Goal: Task Accomplishment & Management: Use online tool/utility

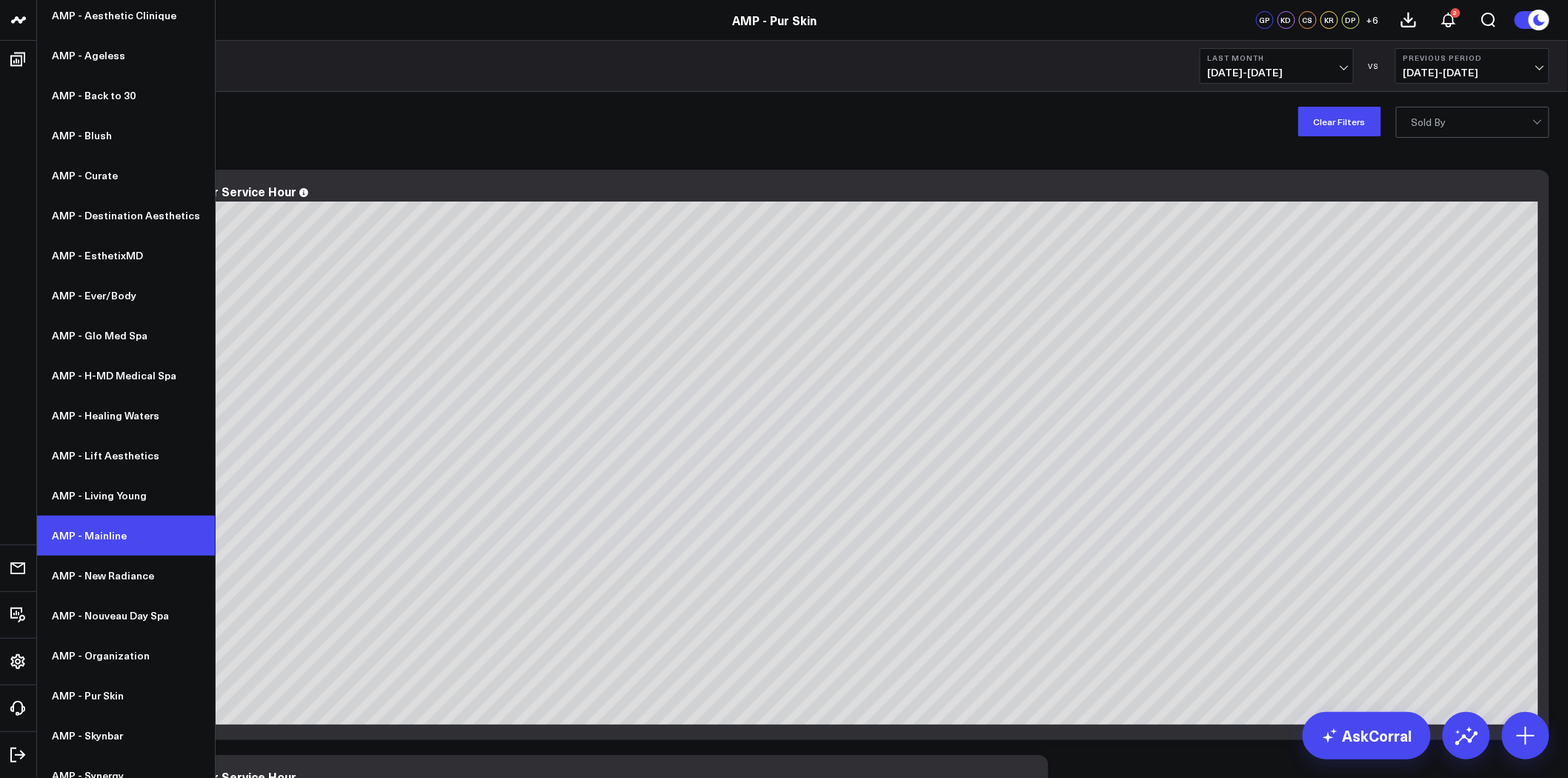
scroll to position [137, 0]
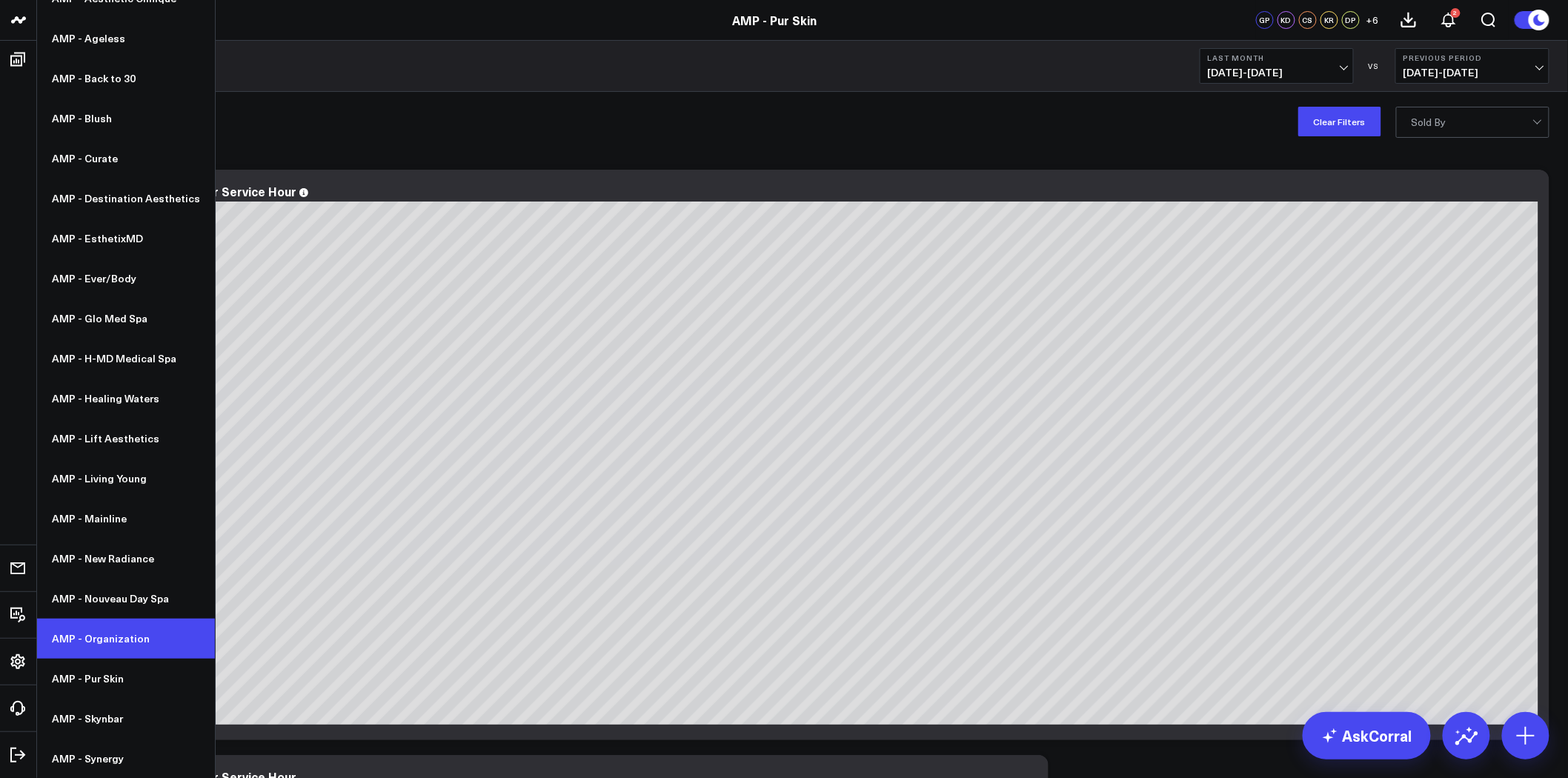
click at [137, 635] on link "AMP - Organization" at bounding box center [126, 639] width 178 height 40
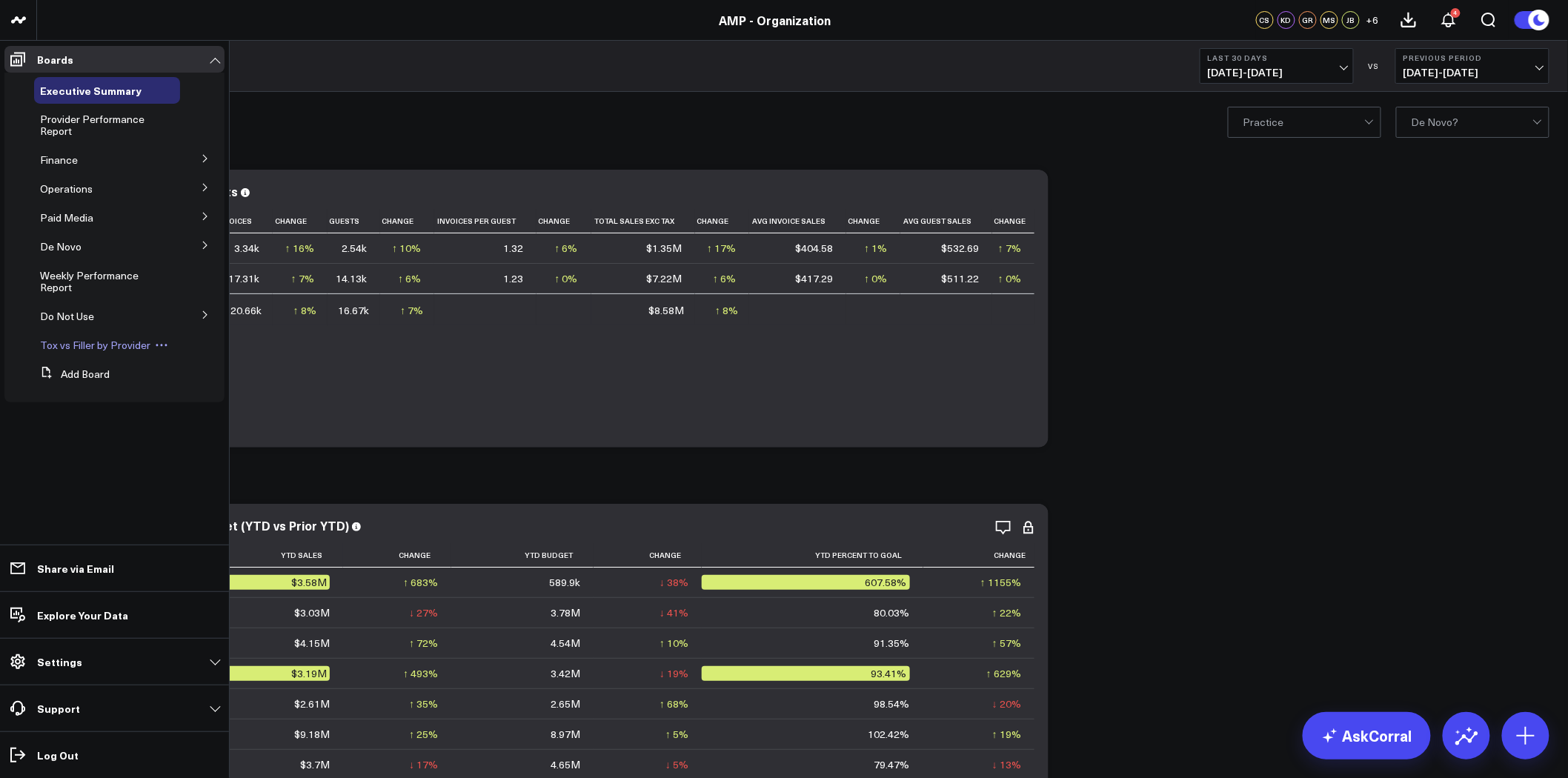
click at [134, 342] on span "Tox vs Filler by Provider" at bounding box center [95, 344] width 110 height 14
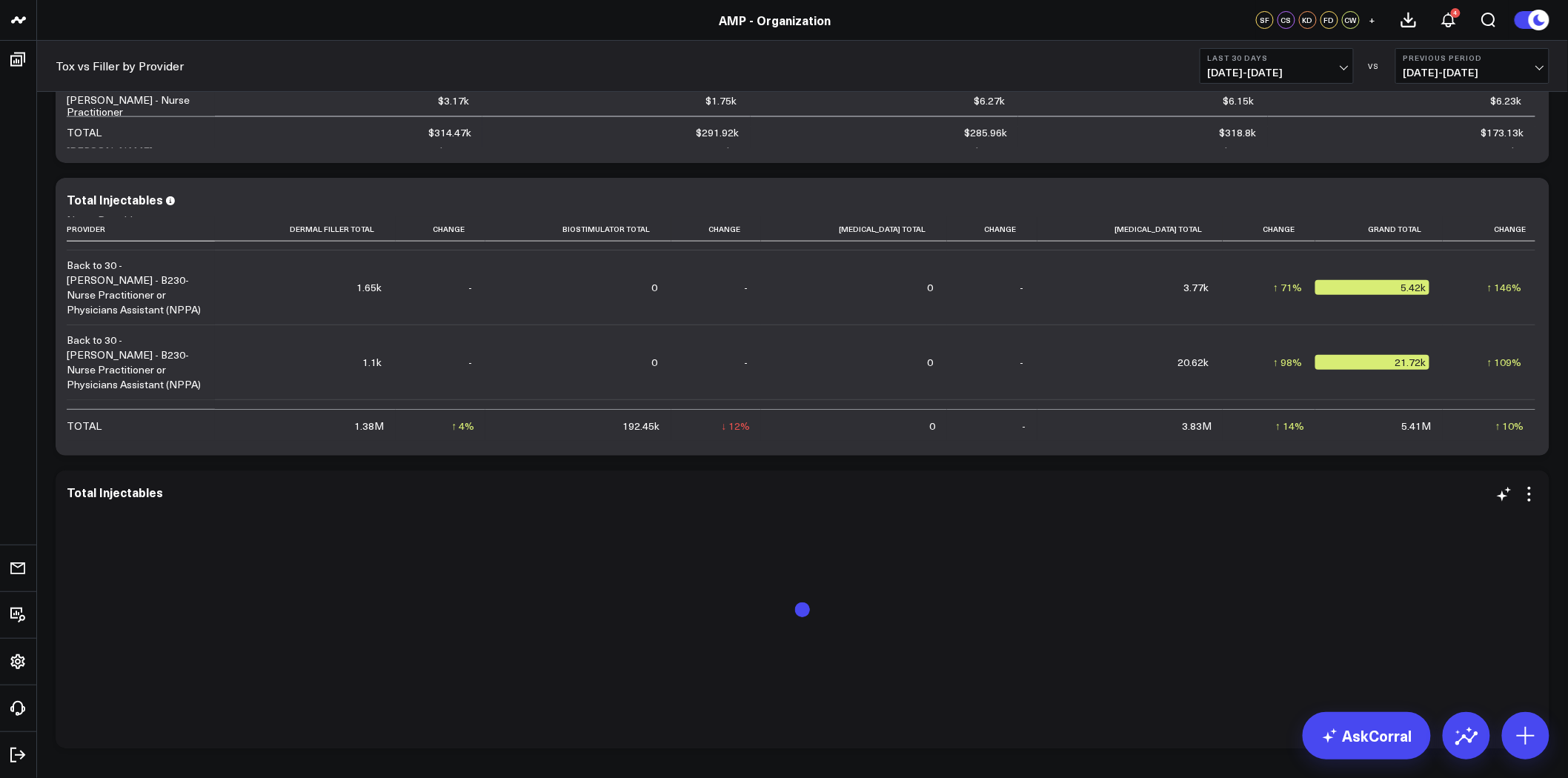
scroll to position [2453, 0]
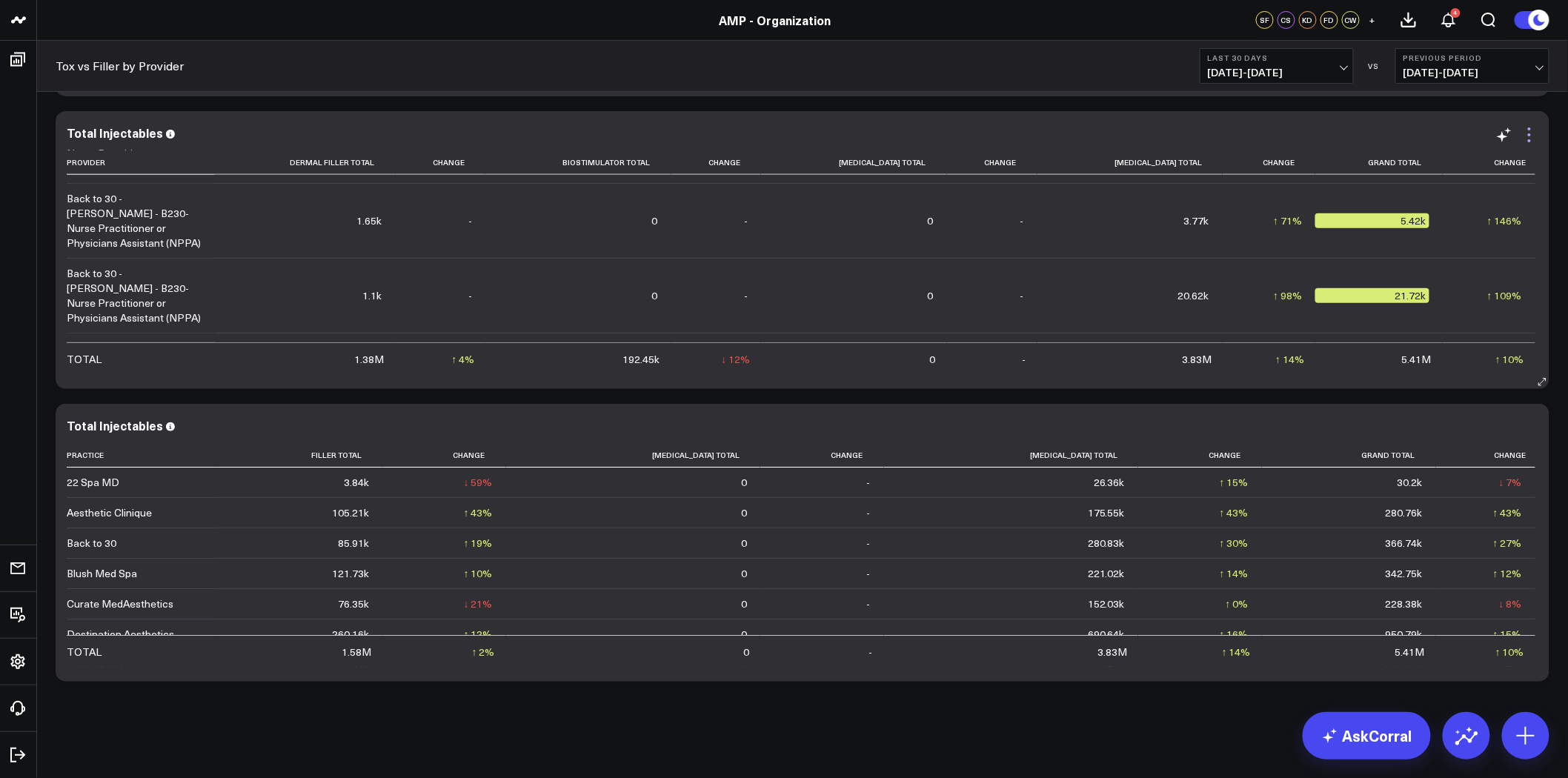
click at [1528, 135] on icon at bounding box center [1529, 135] width 18 height 18
click at [0, 0] on button "Modify via AI" at bounding box center [0, 0] width 0 height 0
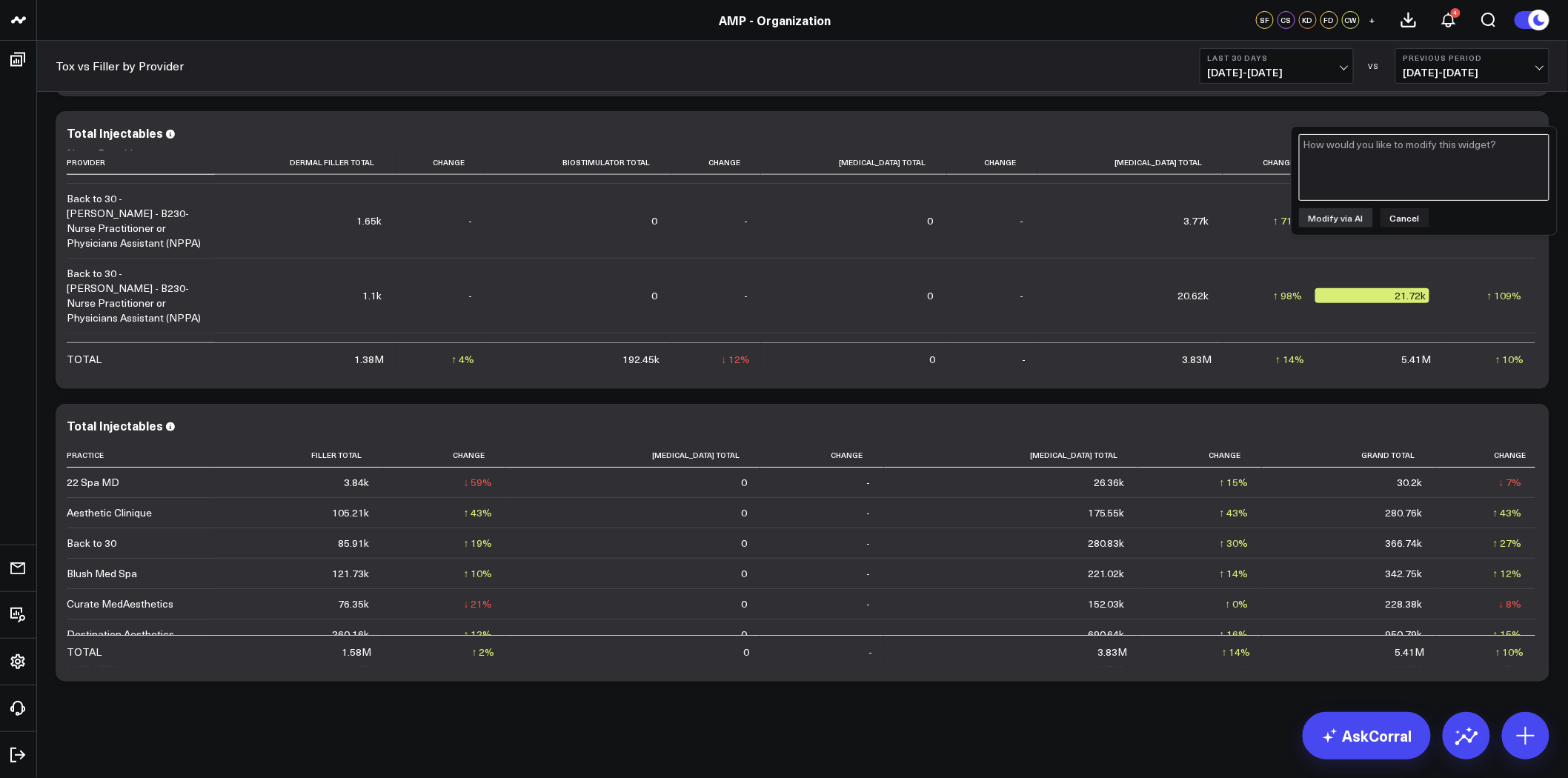
click at [1345, 168] on textarea at bounding box center [1424, 167] width 250 height 66
type textarea "Please group dermal filler, biostimulator, and kybella into a single column"
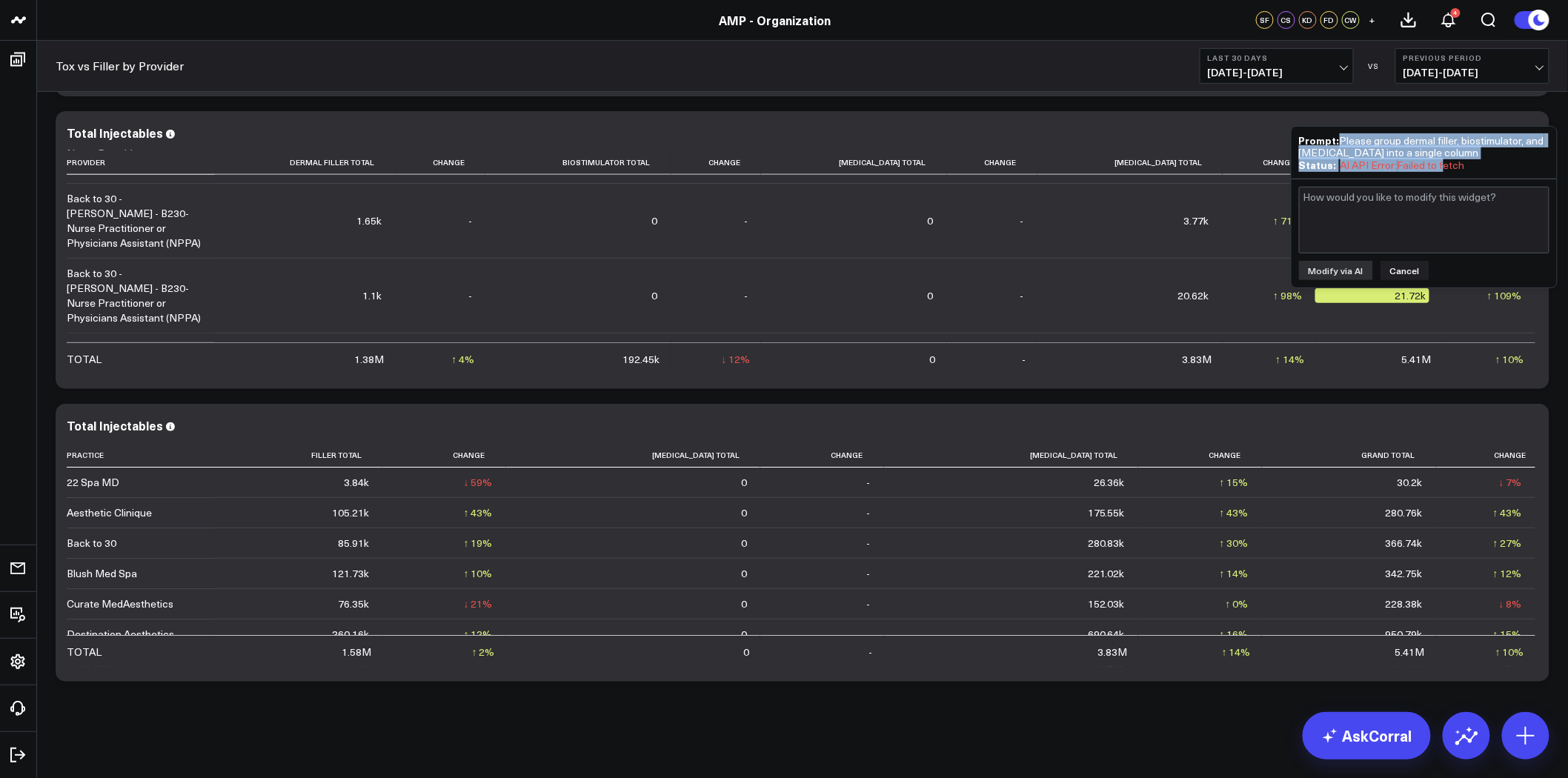
drag, startPoint x: 1439, startPoint y: 156, endPoint x: 1341, endPoint y: 139, distance: 99.5
click at [1341, 139] on div "Prompt: Please group dermal filler, biostimulator, and kybella into a single co…" at bounding box center [1424, 152] width 250 height 37
click at [1341, 139] on div "Prompt: Please group dermal filler, biostimulator, and kybella into a single co…" at bounding box center [1424, 146] width 250 height 25
drag, startPoint x: 1341, startPoint y: 139, endPoint x: 1429, endPoint y: 151, distance: 88.8
click at [1429, 151] on div "Prompt: Please group dermal filler, biostimulator, and kybella into a single co…" at bounding box center [1424, 146] width 250 height 25
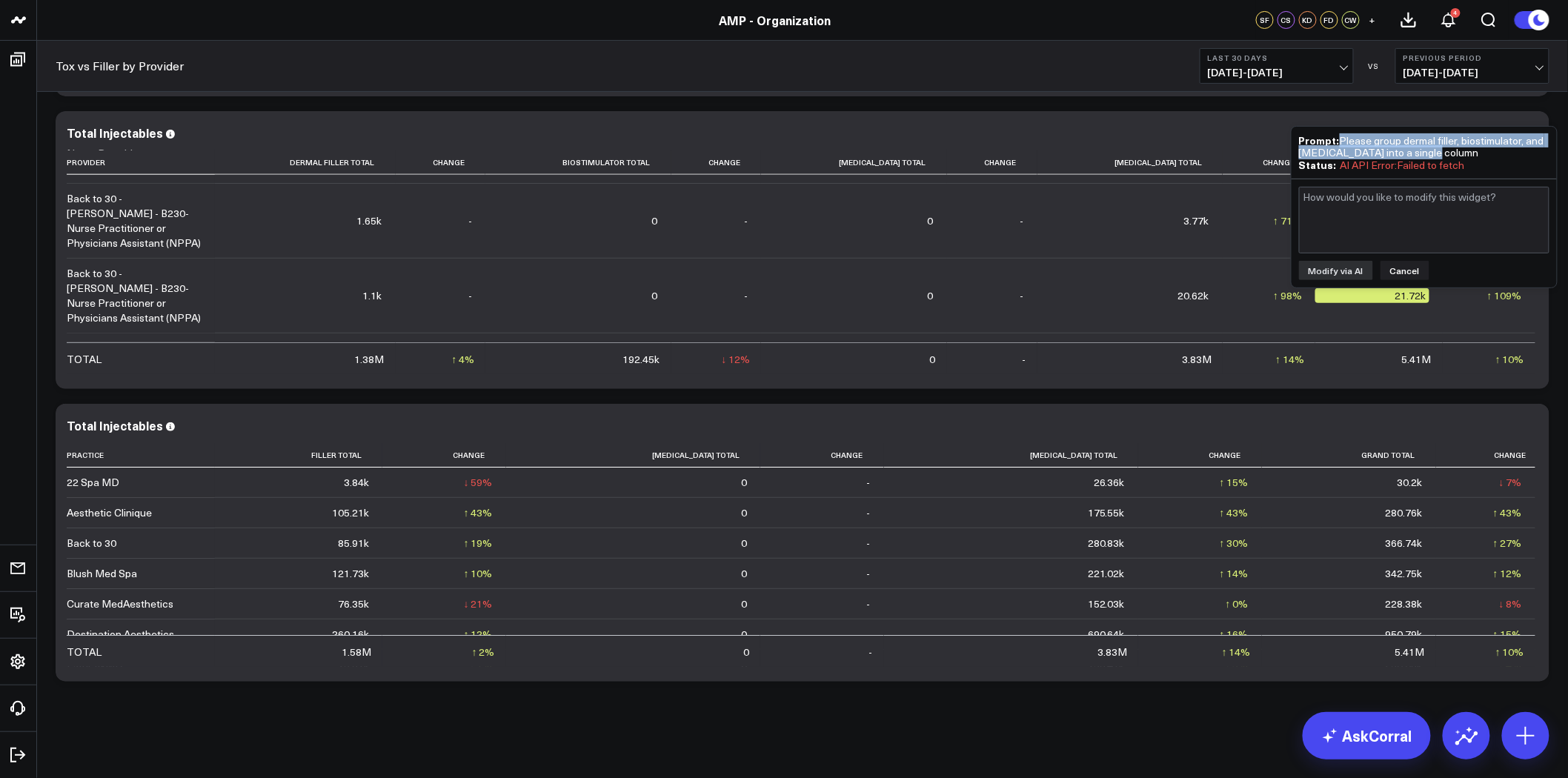
copy div "Please group dermal filler, biostimulator, and kybella into a single column"
click at [1411, 202] on textarea at bounding box center [1424, 220] width 250 height 66
paste textarea "Please group dermal filler, biostimulator, and kybella into a single column"
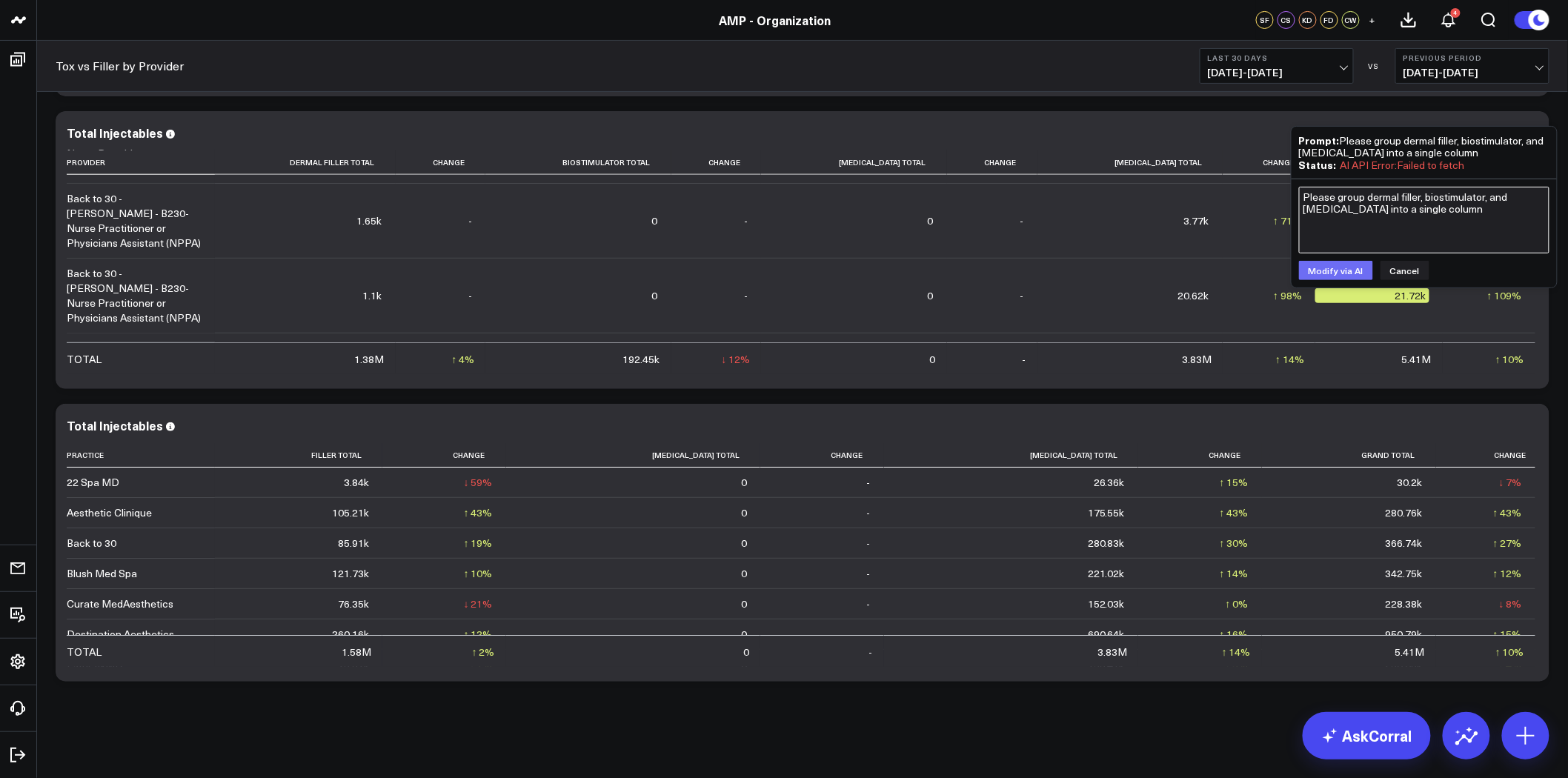
type textarea "Please group dermal filler, biostimulator, and kybella into a single column"
click at [1346, 267] on button "Modify via AI" at bounding box center [1336, 270] width 74 height 19
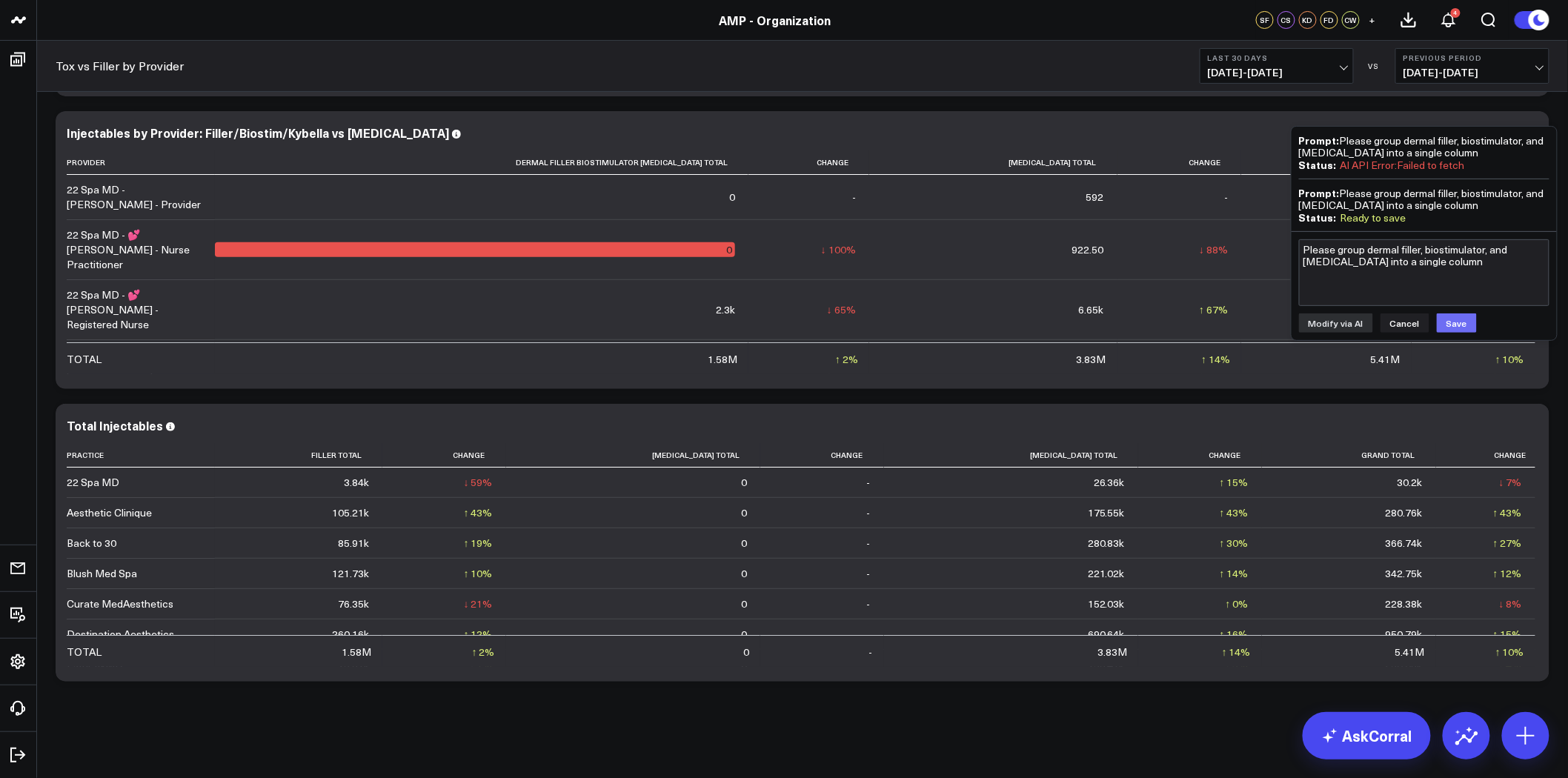
click at [1457, 318] on button "Save" at bounding box center [1457, 323] width 40 height 19
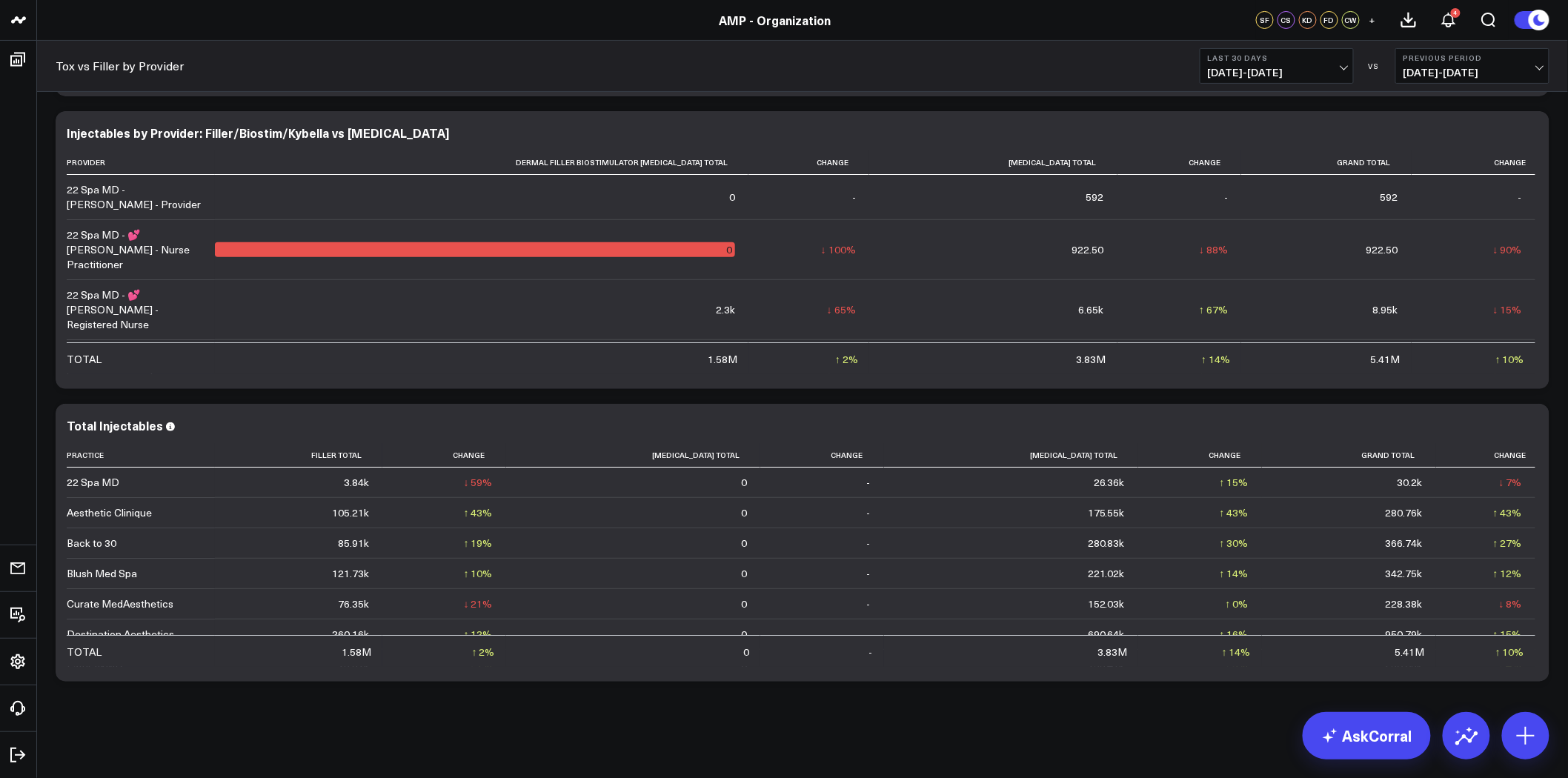
drag, startPoint x: 1549, startPoint y: 364, endPoint x: 1549, endPoint y: 410, distance: 46.0
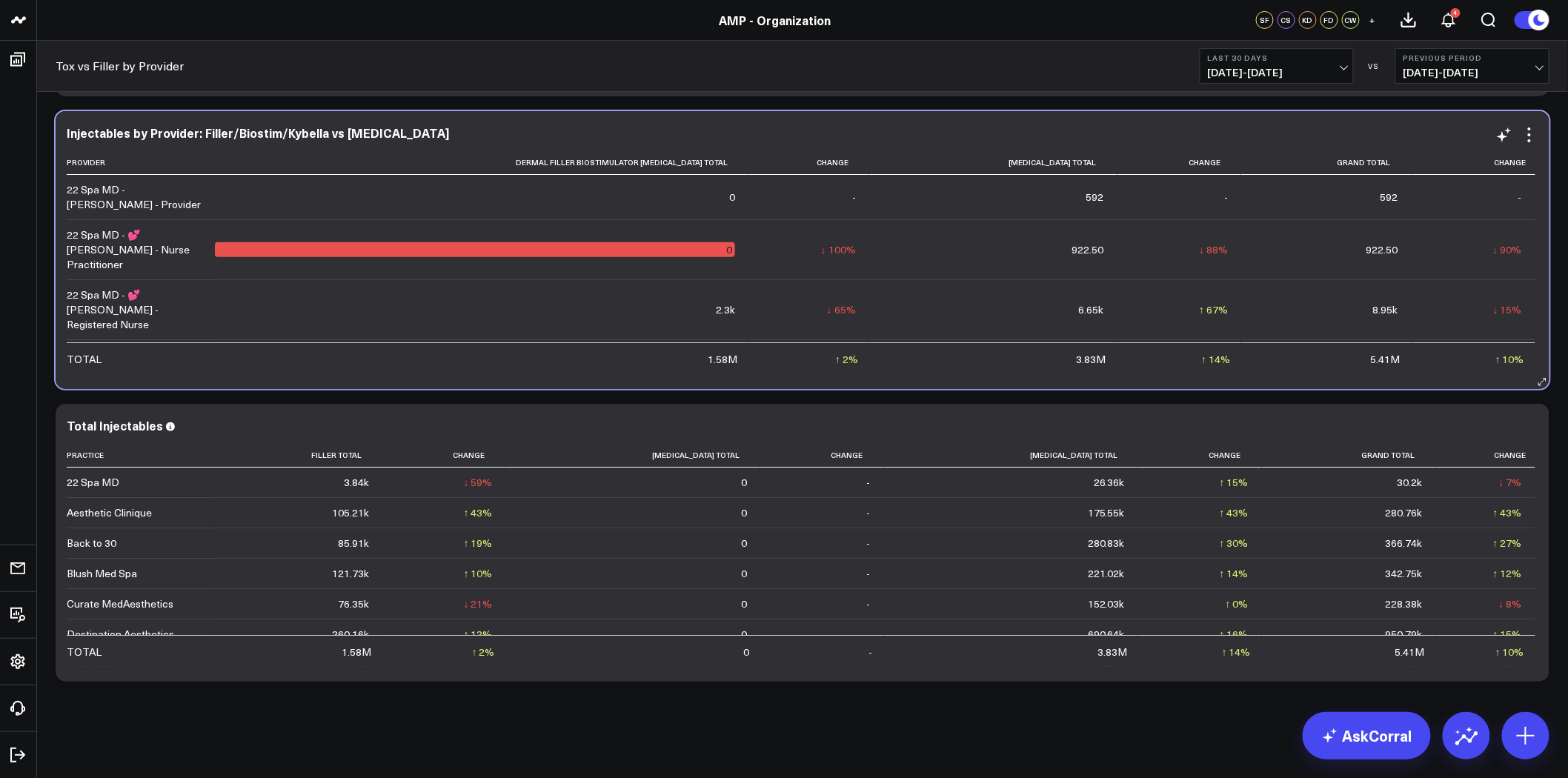
drag, startPoint x: 1549, startPoint y: 410, endPoint x: 1207, endPoint y: 381, distance: 343.2
click at [1207, 381] on div "Injectables by Provider: Filler/Biostim/Kybella vs Neurotoxin Provider Dermal F…" at bounding box center [803, 249] width 1494 height 278
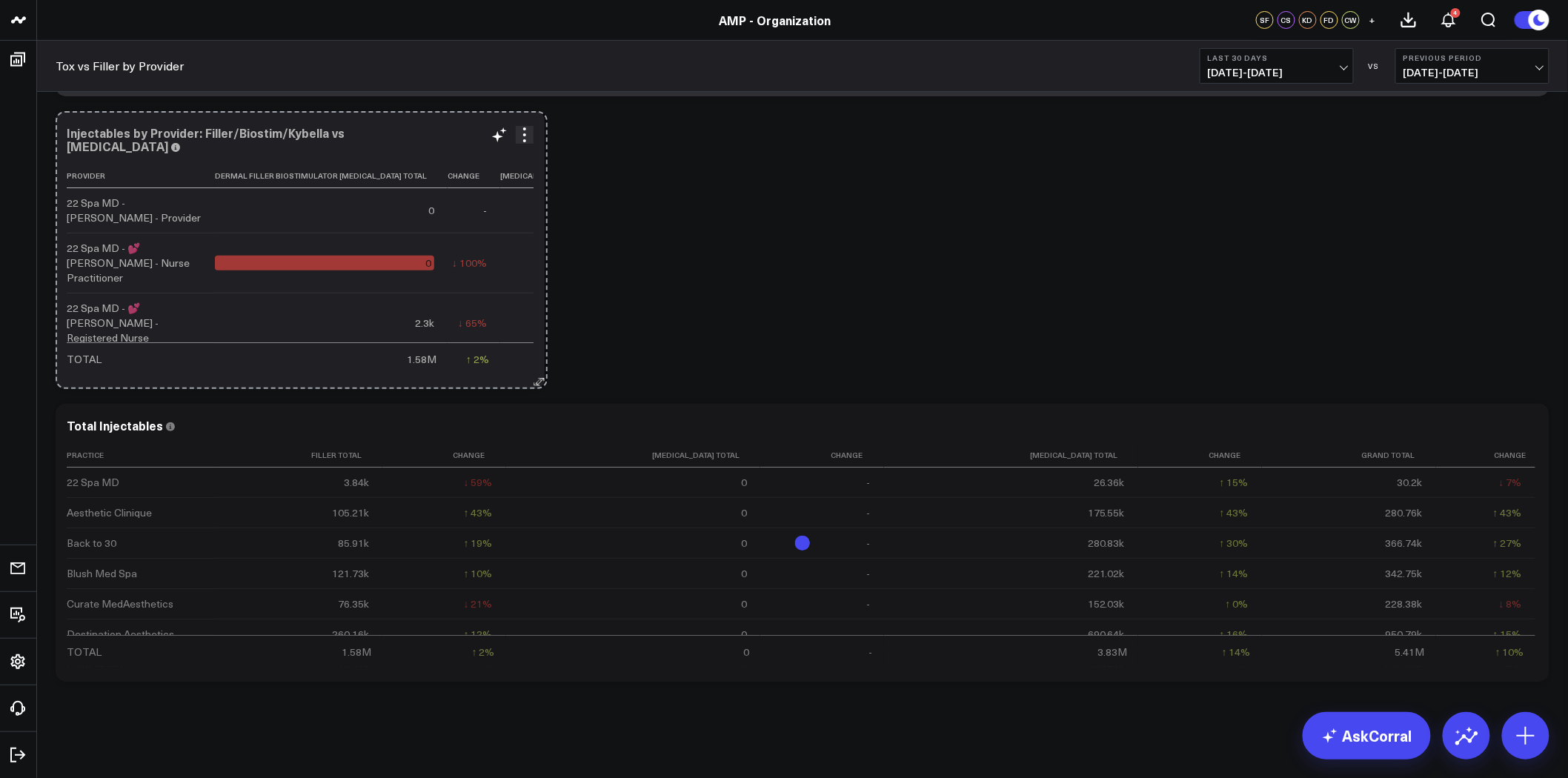
drag, startPoint x: 1463, startPoint y: 380, endPoint x: 541, endPoint y: 328, distance: 923.5
click at [541, 328] on div "Injectables by Provider: Filler/Biostim/Kybella vs Neurotoxin Provider Dermal F…" at bounding box center [301, 249] width 489 height 278
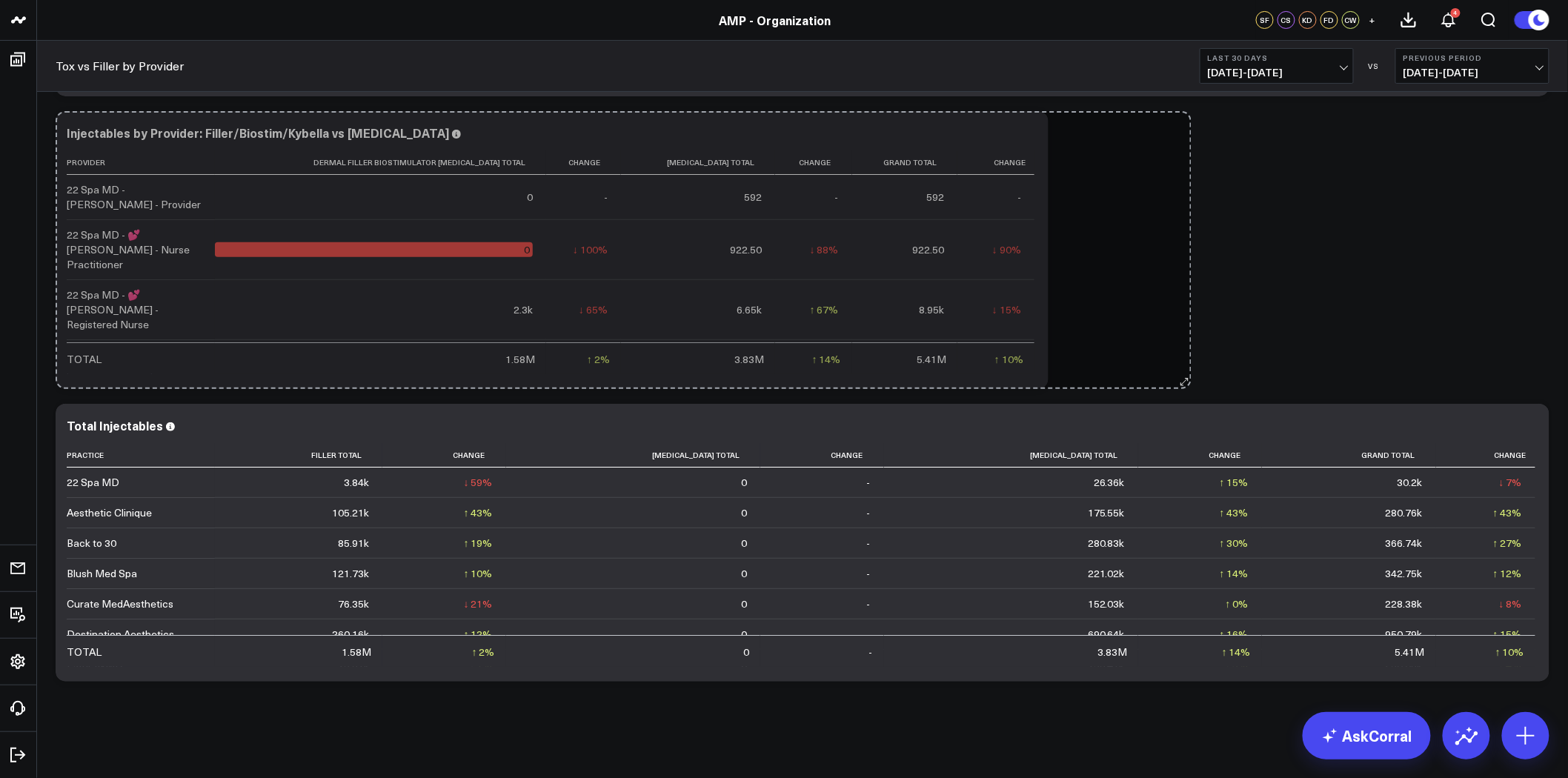
drag, startPoint x: 541, startPoint y: 385, endPoint x: 1188, endPoint y: 375, distance: 647.1
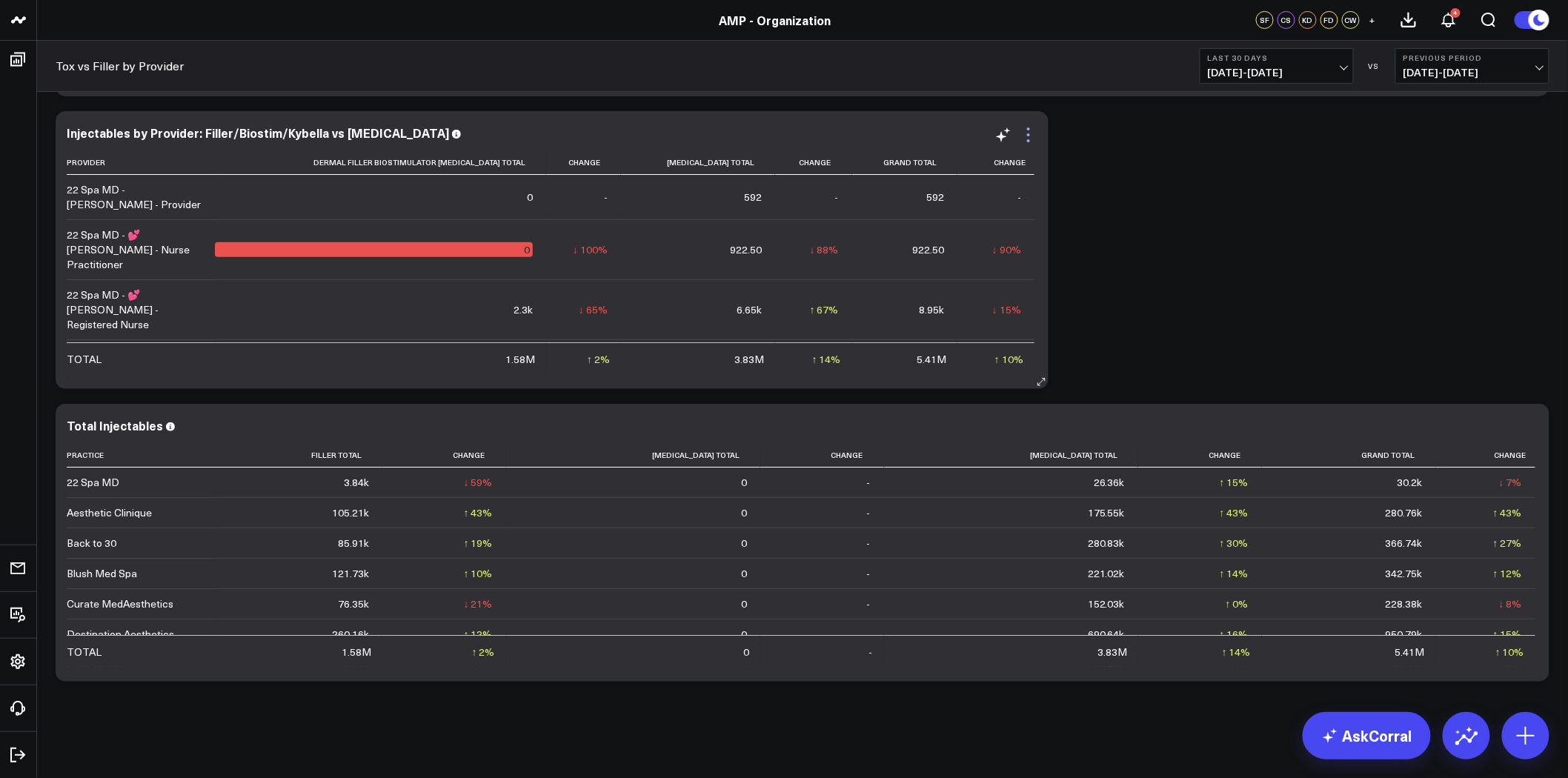
click at [1028, 134] on icon at bounding box center [1028, 135] width 3 height 3
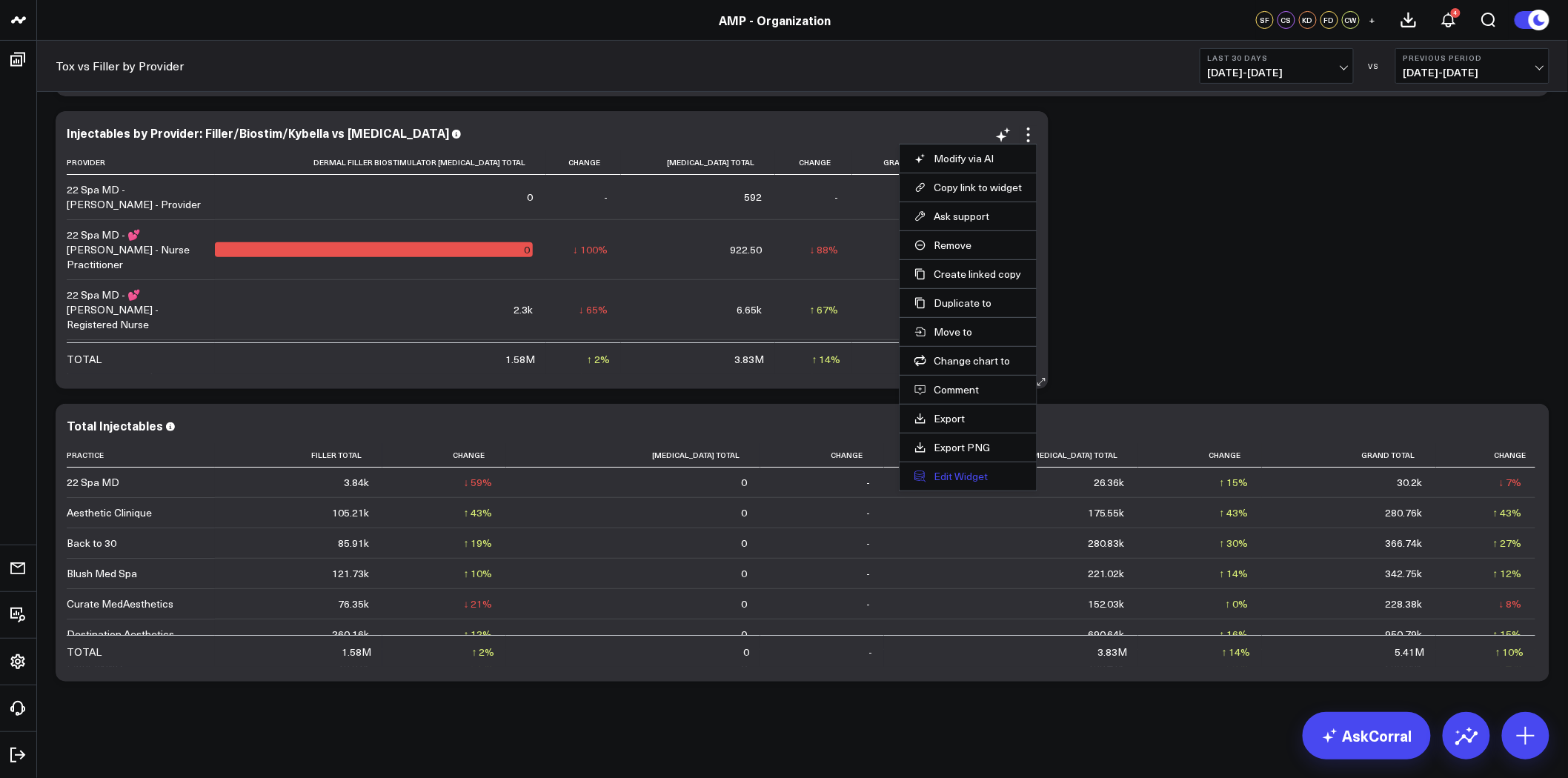
click at [955, 471] on button "Edit Widget" at bounding box center [968, 477] width 107 height 13
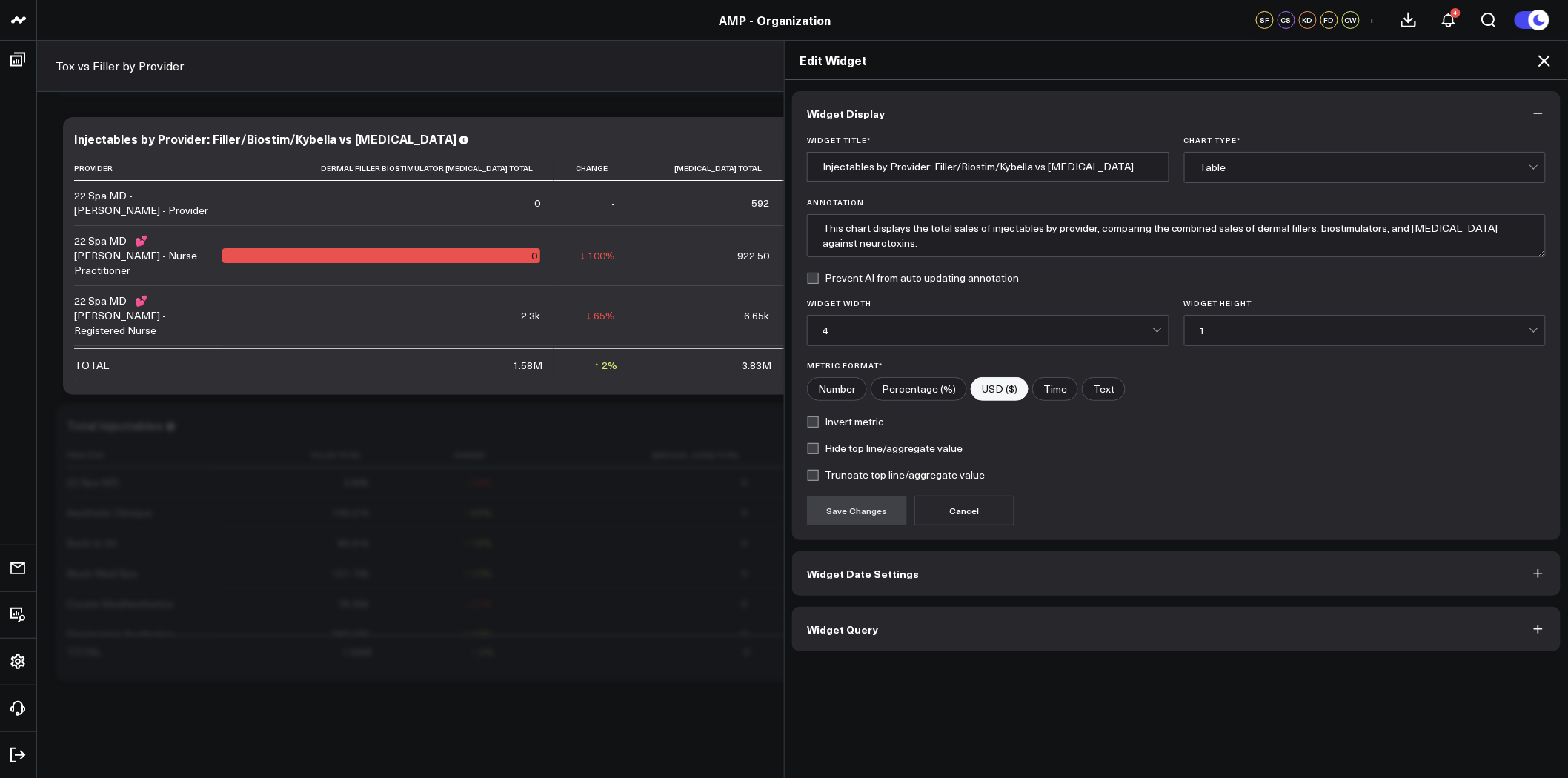
click at [973, 628] on button "Widget Query" at bounding box center [1176, 628] width 769 height 45
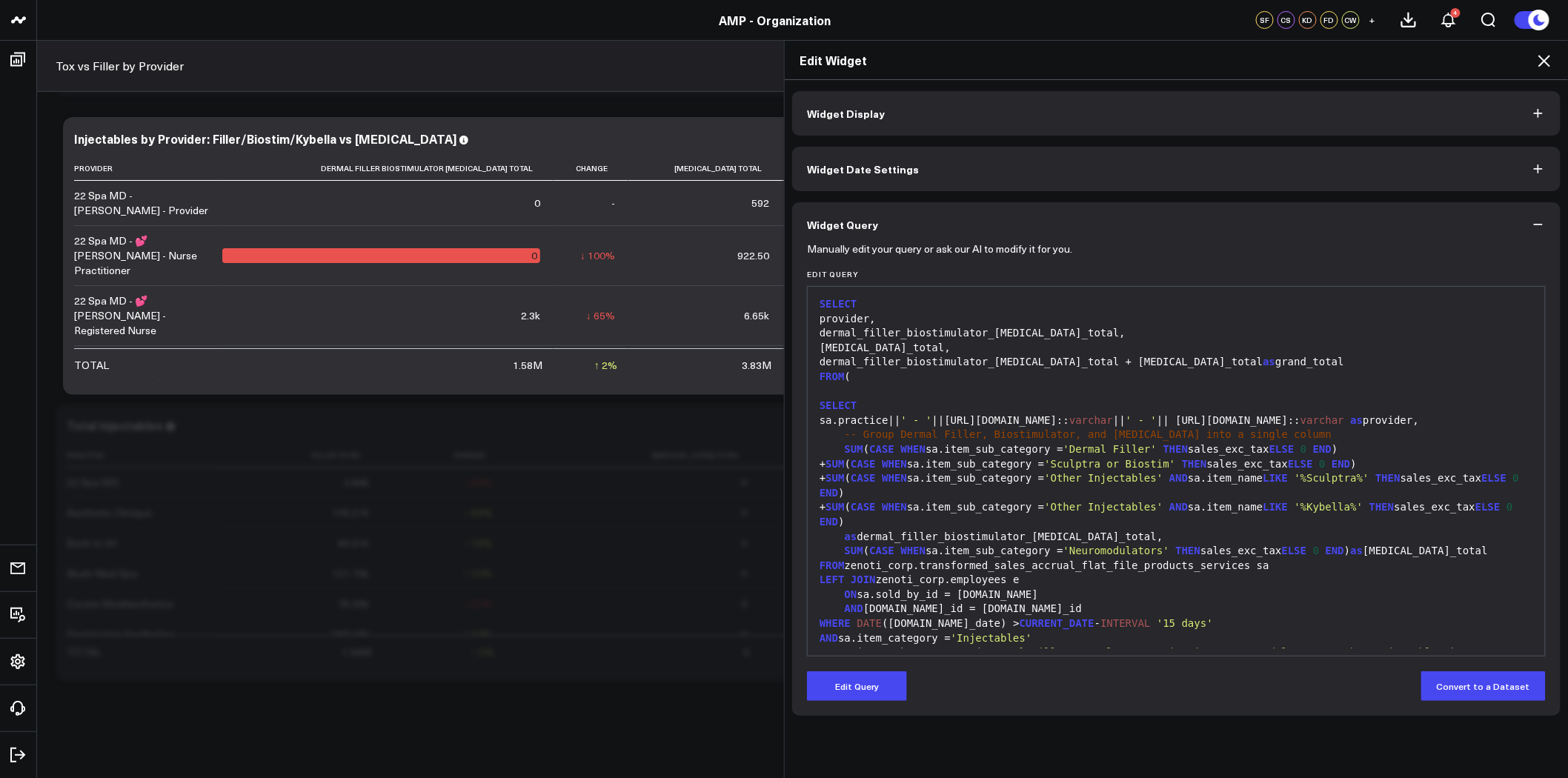
click at [835, 331] on div "dermal_filler_biostimulator_kybella_total," at bounding box center [1176, 334] width 722 height 15
click at [844, 683] on button "Edit Query" at bounding box center [857, 685] width 100 height 29
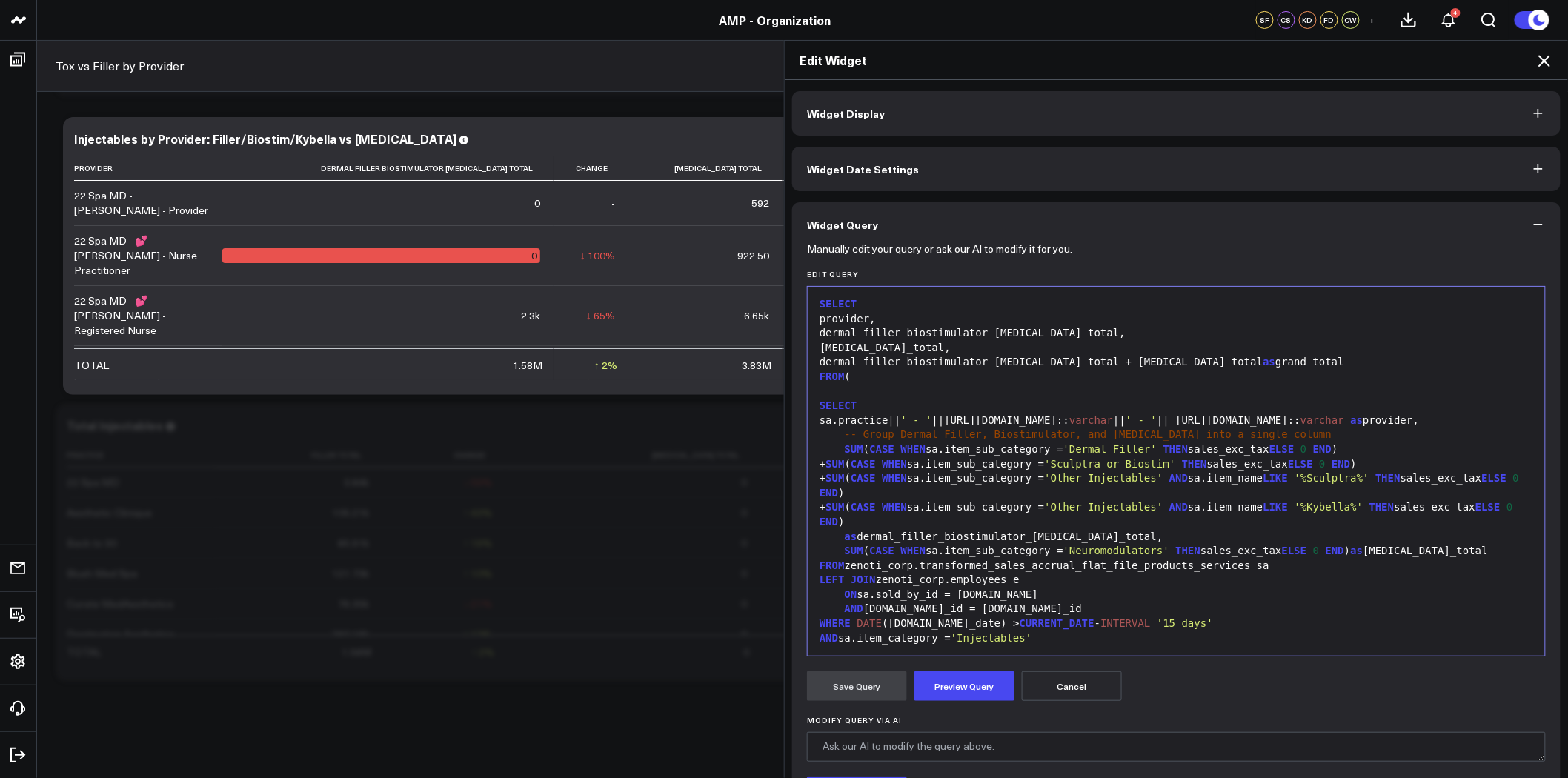
click at [841, 335] on div "dermal_filler_biostimulator_kybella_total," at bounding box center [1176, 334] width 722 height 15
drag, startPoint x: 1040, startPoint y: 363, endPoint x: 917, endPoint y: 361, distance: 123.0
click at [917, 361] on div "dermal_filler_biostimulator_kybella_total + neurotoxin_total as grand_total" at bounding box center [1176, 362] width 722 height 15
drag, startPoint x: 878, startPoint y: 363, endPoint x: 838, endPoint y: 361, distance: 40.0
click at [838, 361] on div "dermal_filler_total + neurotoxin_total as grand_total" at bounding box center [1176, 362] width 722 height 15
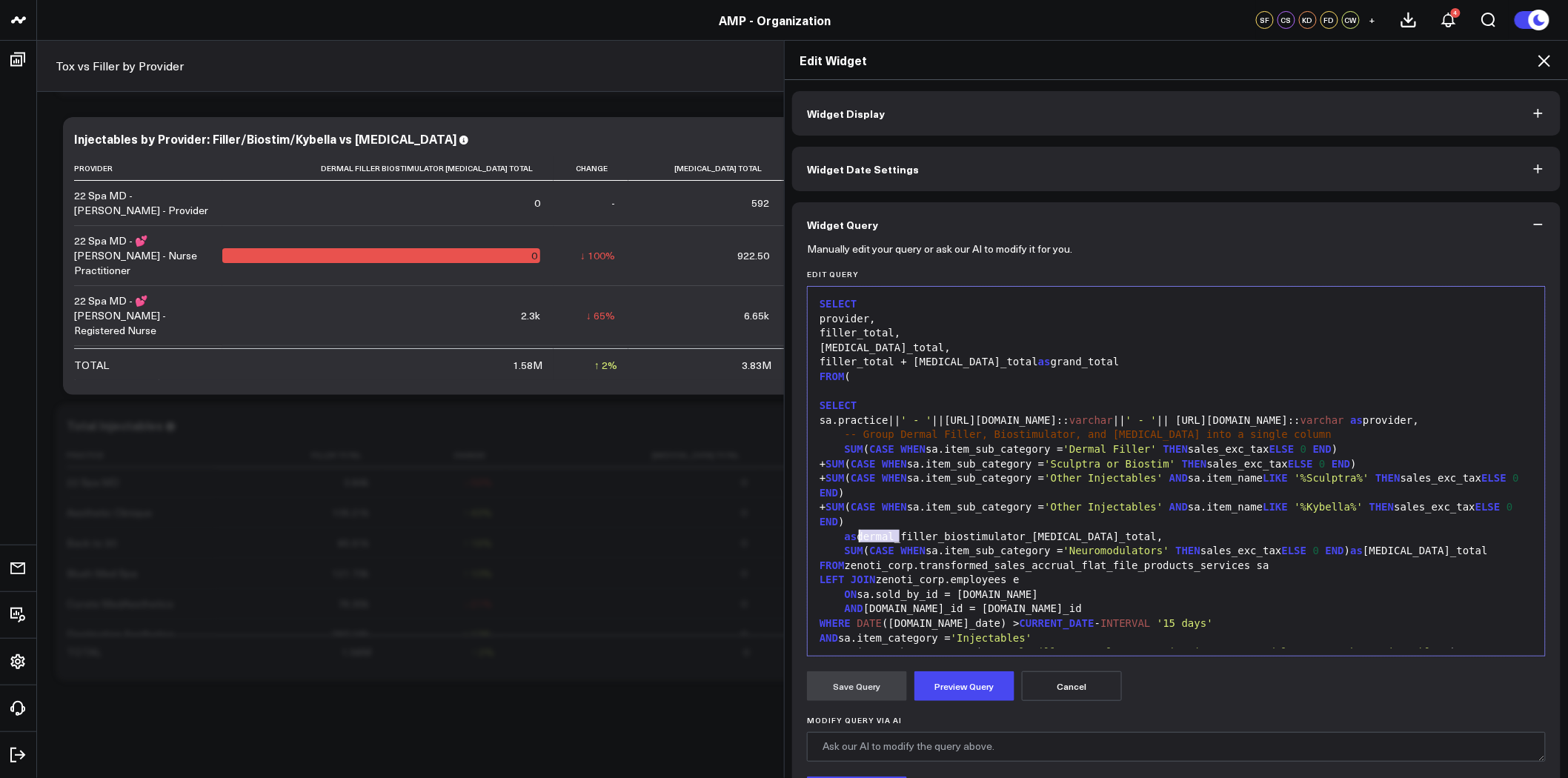
drag, startPoint x: 894, startPoint y: 534, endPoint x: 856, endPoint y: 536, distance: 38.1
click at [856, 536] on div "as dermal_filler_biostimulator_kybella_total," at bounding box center [1176, 537] width 722 height 15
drag, startPoint x: 1020, startPoint y: 535, endPoint x: 893, endPoint y: 535, distance: 127.0
click at [893, 535] on div "as filler_biostimulator_kybella_total," at bounding box center [1176, 537] width 722 height 15
click at [953, 687] on button "Preview Query" at bounding box center [965, 685] width 100 height 29
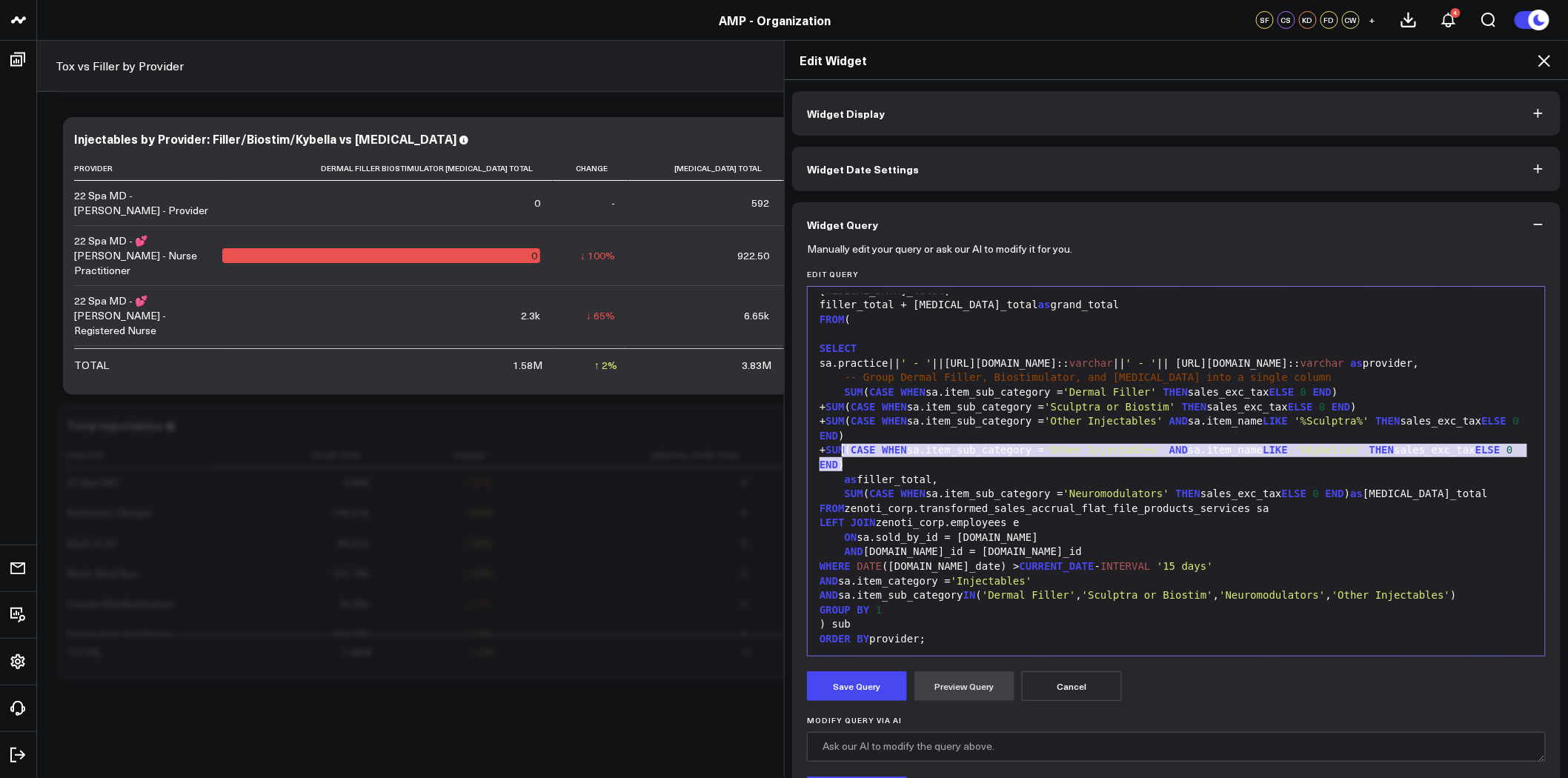
drag, startPoint x: 839, startPoint y: 462, endPoint x: 837, endPoint y: 450, distance: 12.2
click at [837, 450] on div "+ SUM ( CASE WHEN sa.item_sub_category = 'Other Injectables' AND sa.item_name L…" at bounding box center [1176, 457] width 722 height 28
copy div "+ SUM ( CASE WHEN sa.item_sub_category = 'Other Injectables' AND sa.item_name L…"
click at [838, 450] on div "+ SUM ( CASE WHEN sa.item_sub_category = 'Other Injectables' AND sa.item_name L…" at bounding box center [1176, 457] width 722 height 28
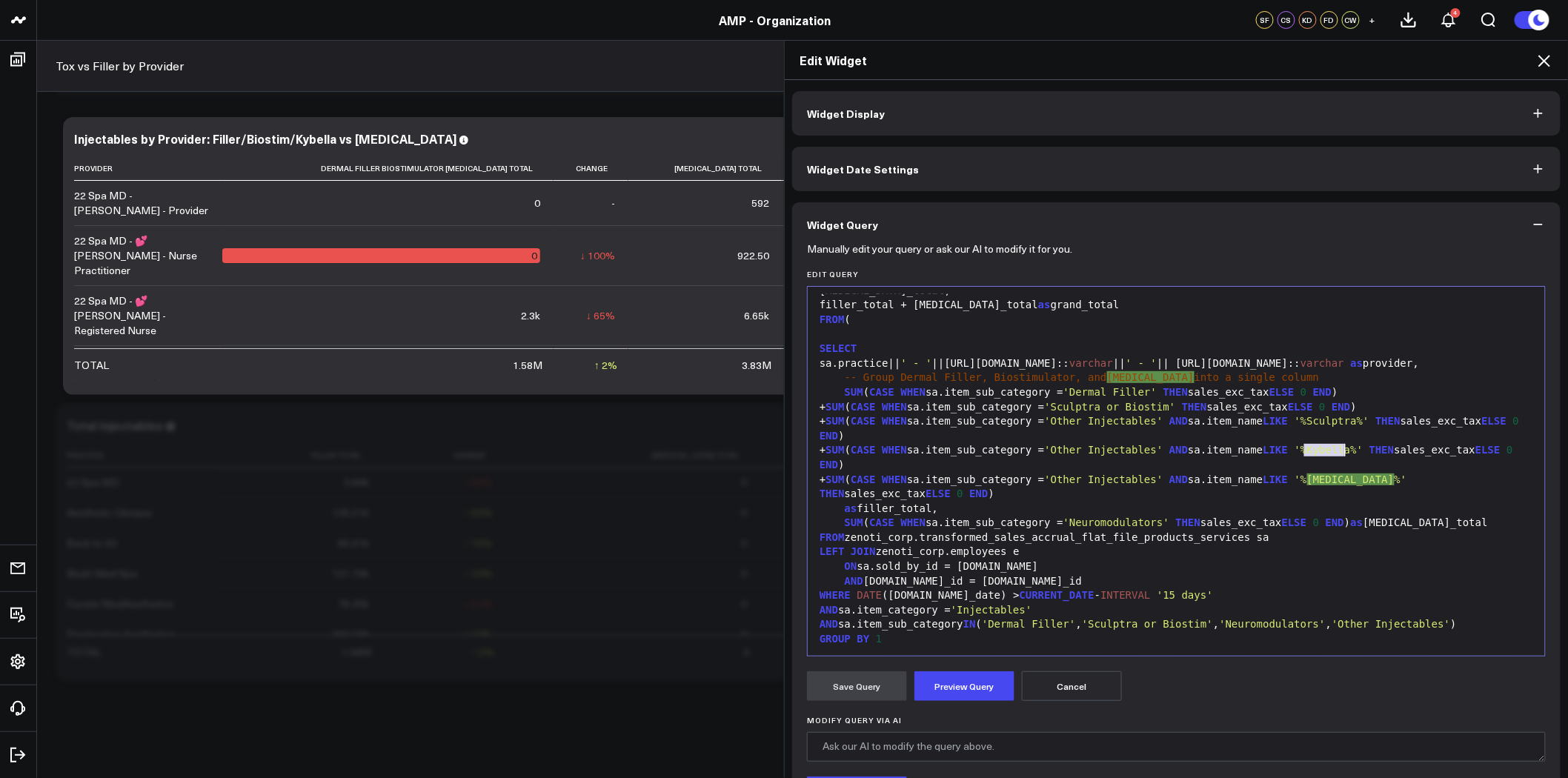
drag, startPoint x: 1299, startPoint y: 446, endPoint x: 1337, endPoint y: 446, distance: 38.0
click at [1337, 446] on span "'%Kybella%'" at bounding box center [1329, 449] width 69 height 12
click at [957, 686] on button "Preview Query" at bounding box center [965, 685] width 100 height 29
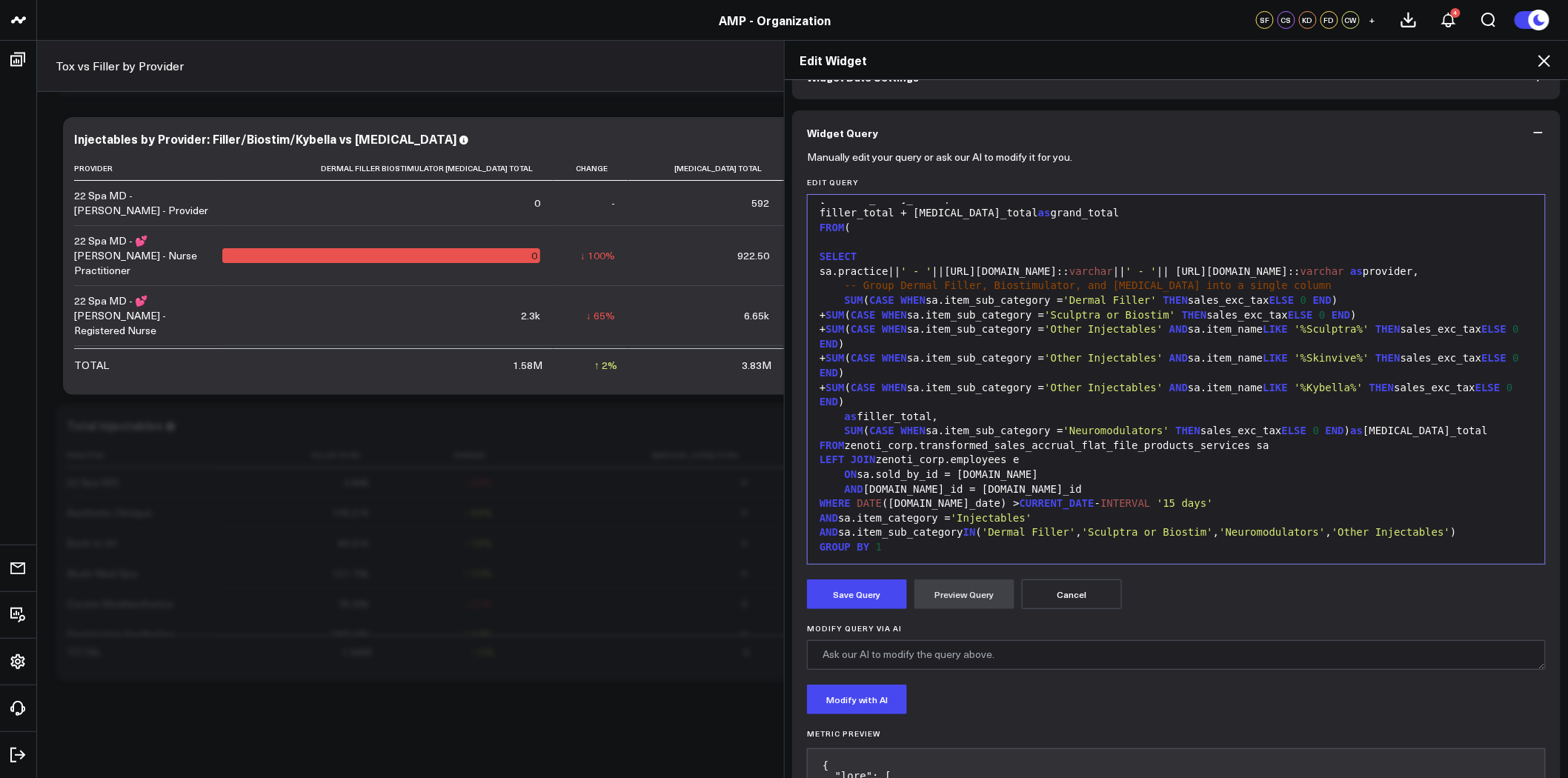
scroll to position [82, 0]
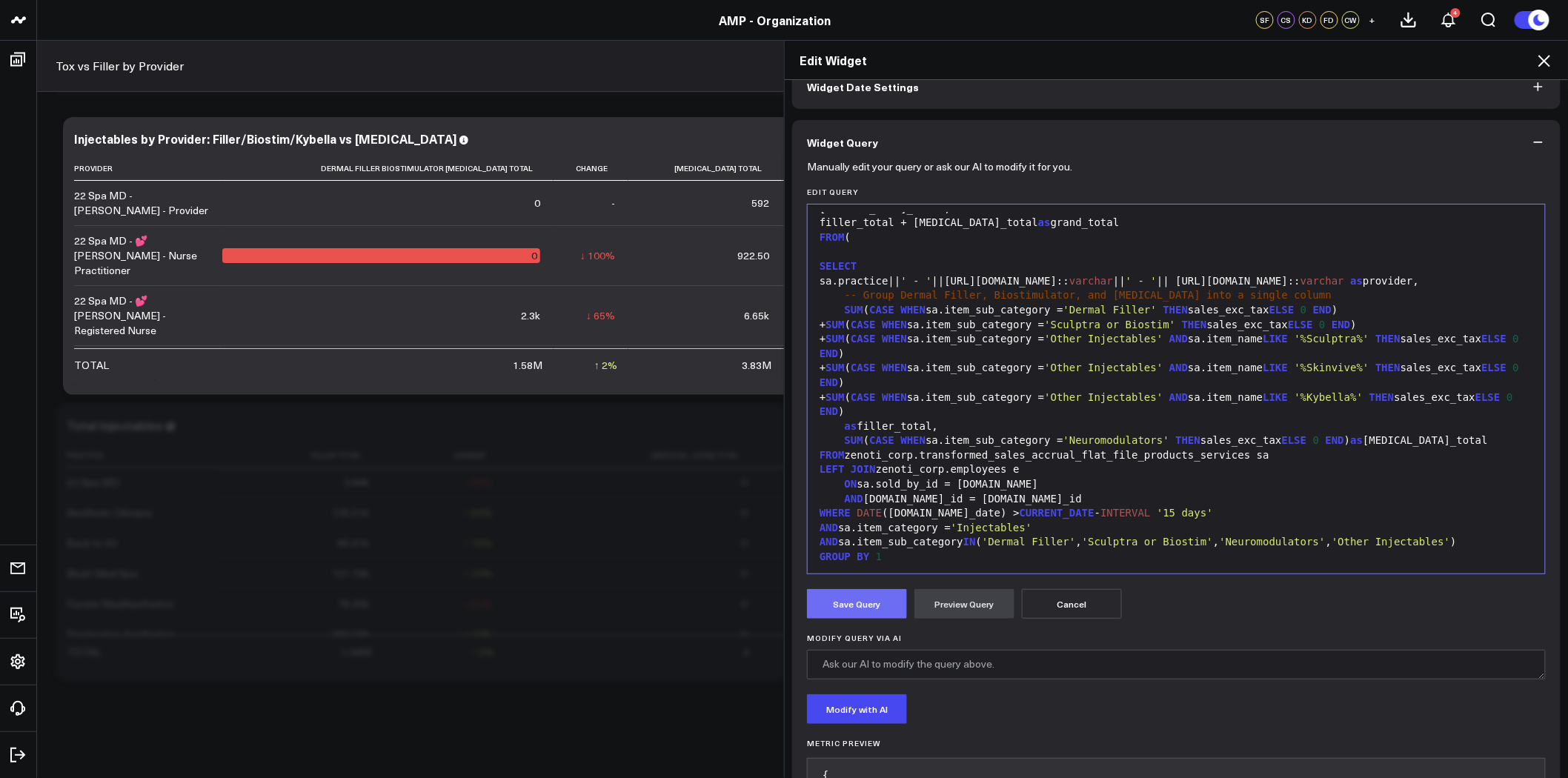
click at [845, 610] on button "Save Query" at bounding box center [857, 603] width 100 height 29
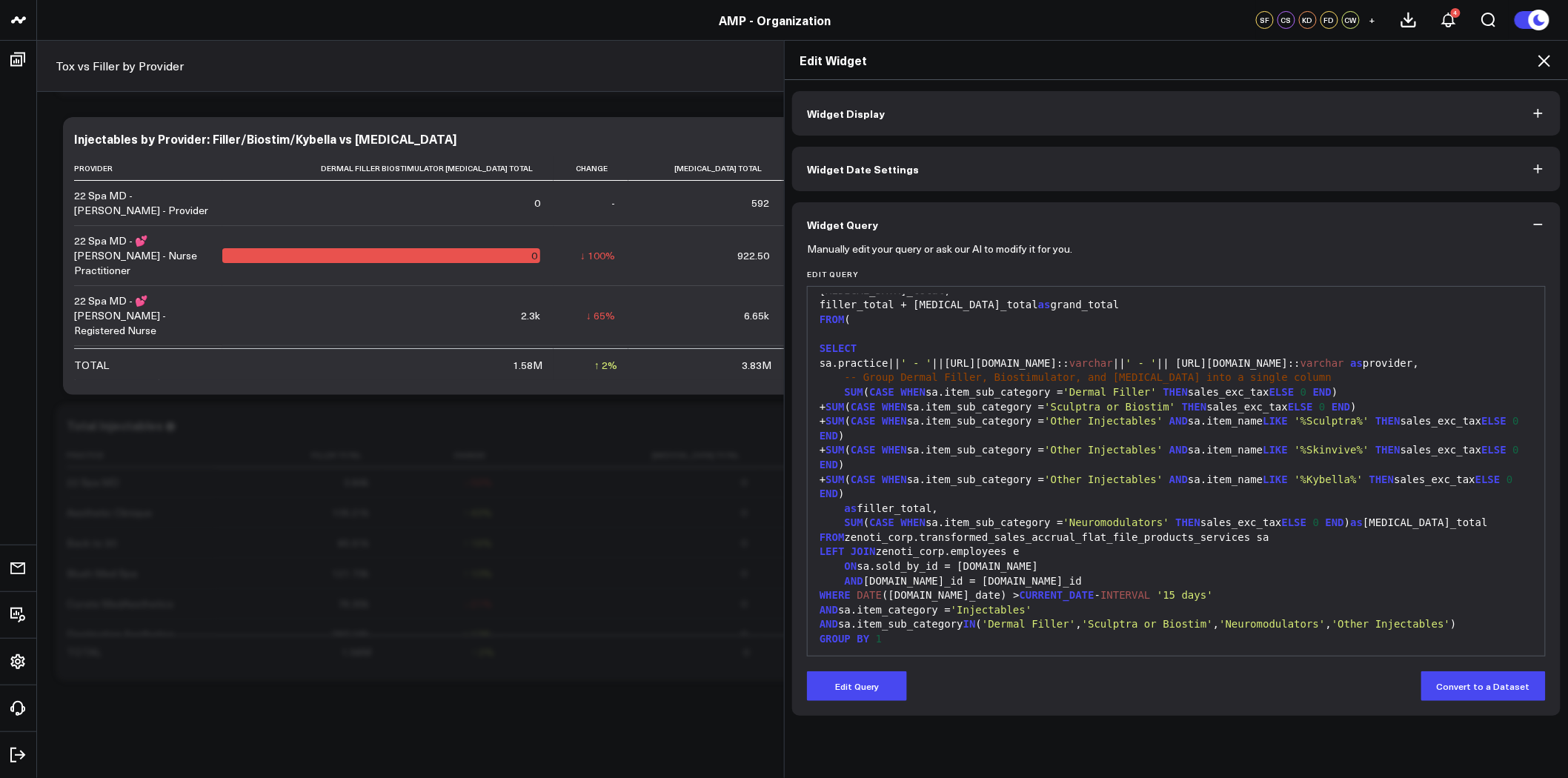
scroll to position [0, 0]
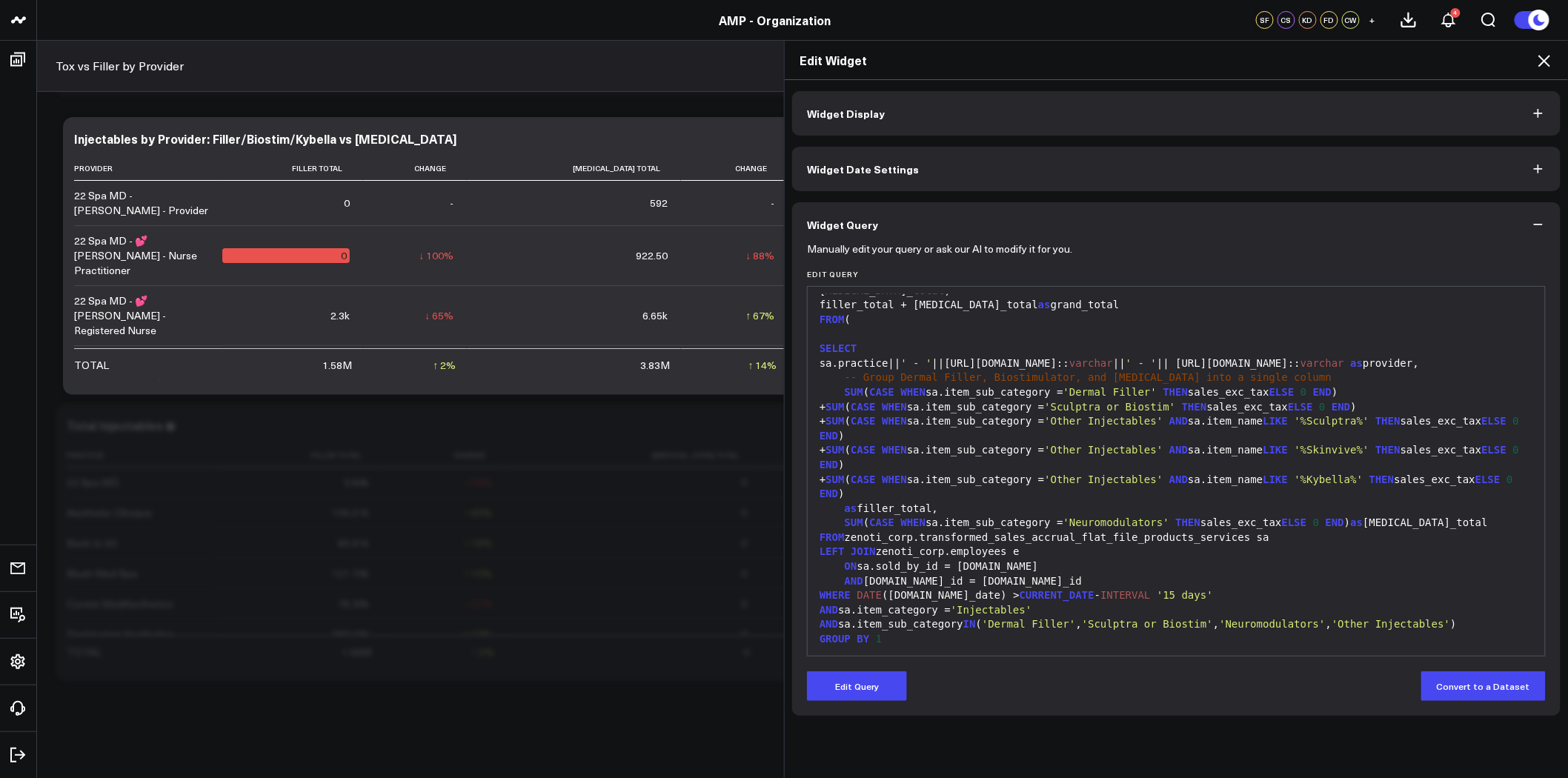
click at [1550, 63] on icon at bounding box center [1544, 61] width 18 height 18
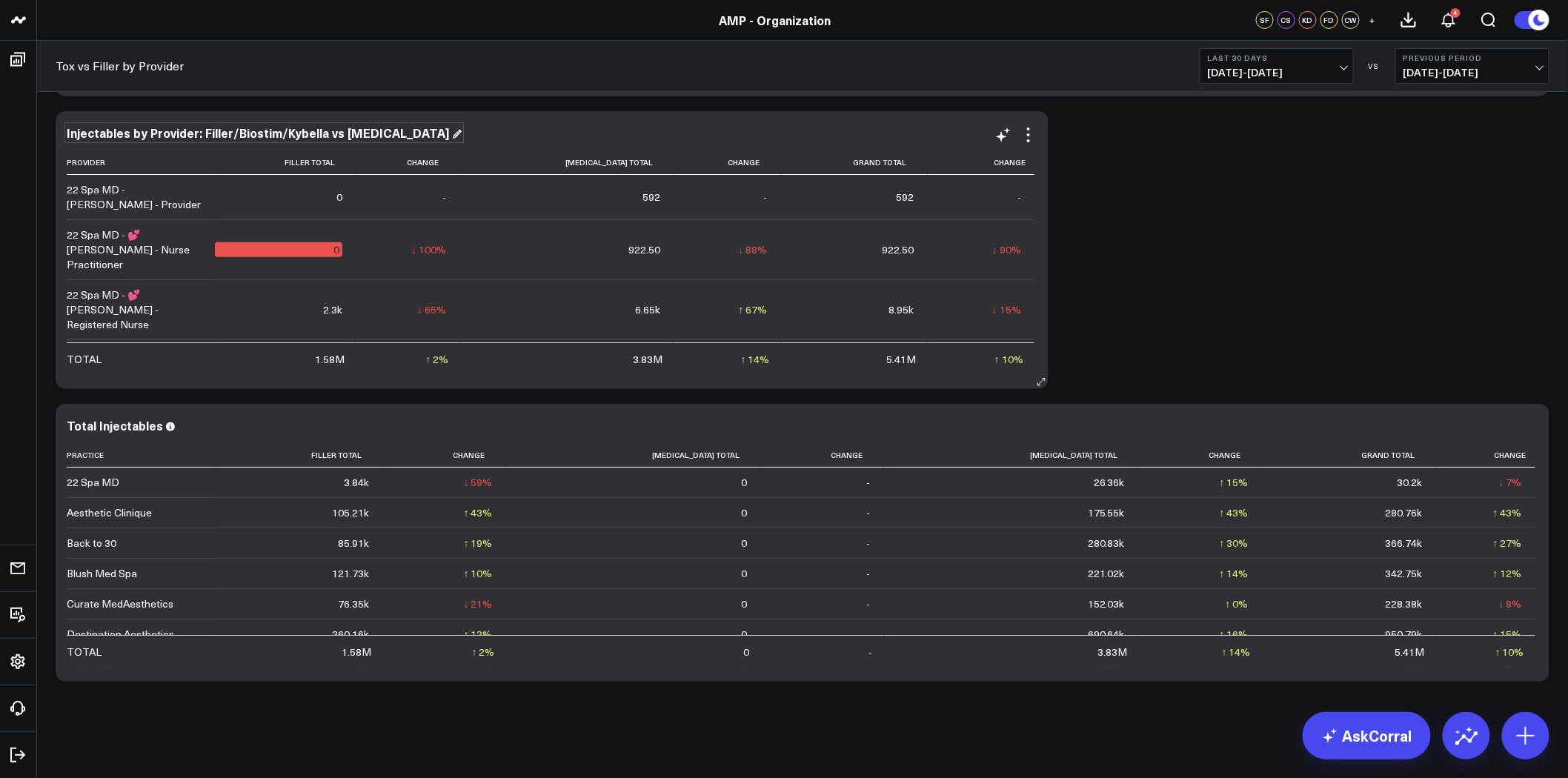
click at [356, 134] on div "Injectables by Provider: Filler/Biostim/Kybella vs Neurotoxin" at bounding box center [264, 132] width 395 height 16
click at [263, 134] on div "Injectables by Provider: Filler/Biostim/Kybella vs Neurotoxin" at bounding box center [264, 132] width 395 height 16
drag, startPoint x: 227, startPoint y: 130, endPoint x: 322, endPoint y: 131, distance: 95.0
click at [322, 131] on div "Injectables by Provider: Filler/Biostim/Kybella vs Neurotoxin" at bounding box center [264, 132] width 395 height 16
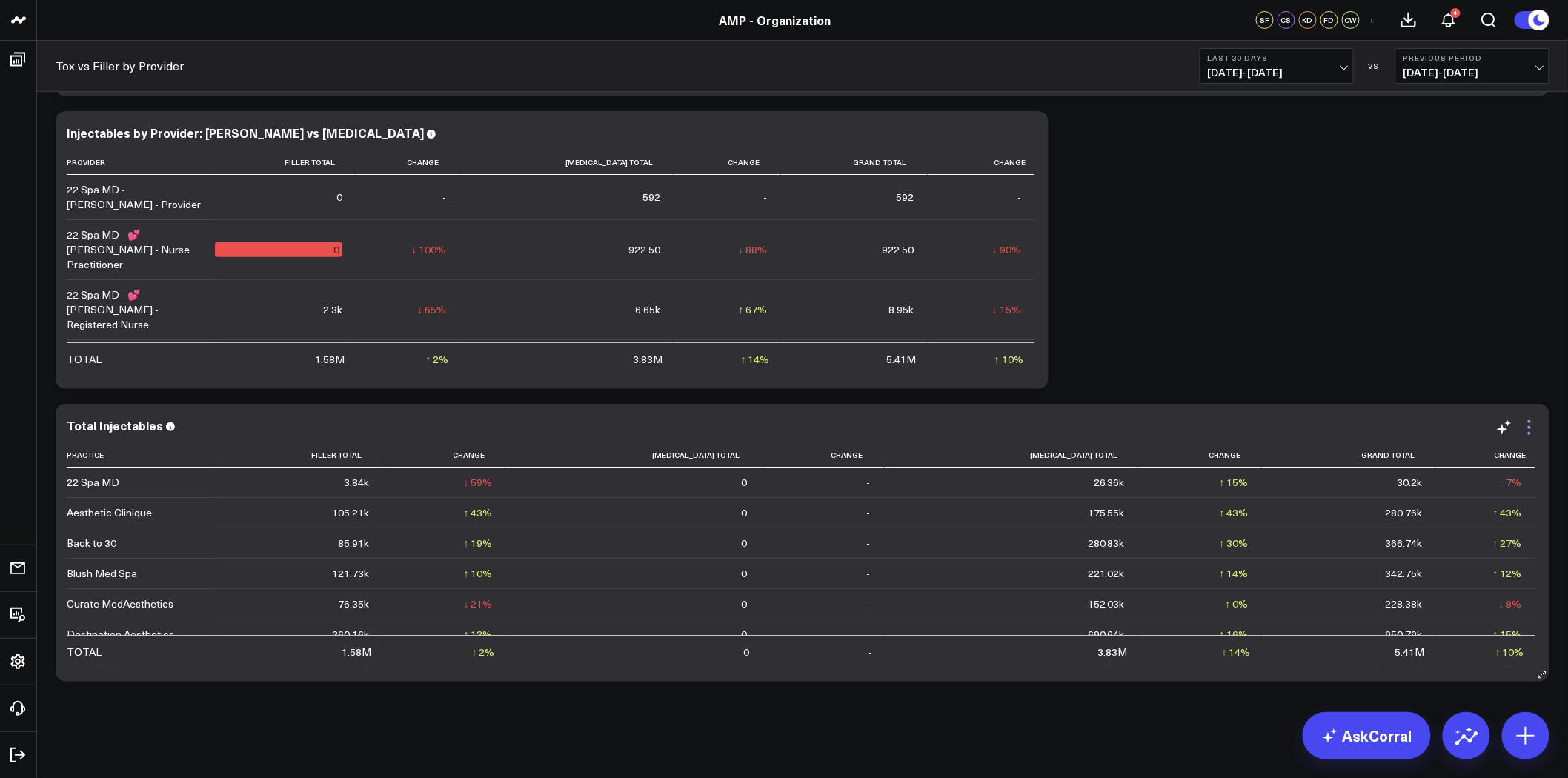
click at [1534, 425] on icon at bounding box center [1529, 427] width 18 height 18
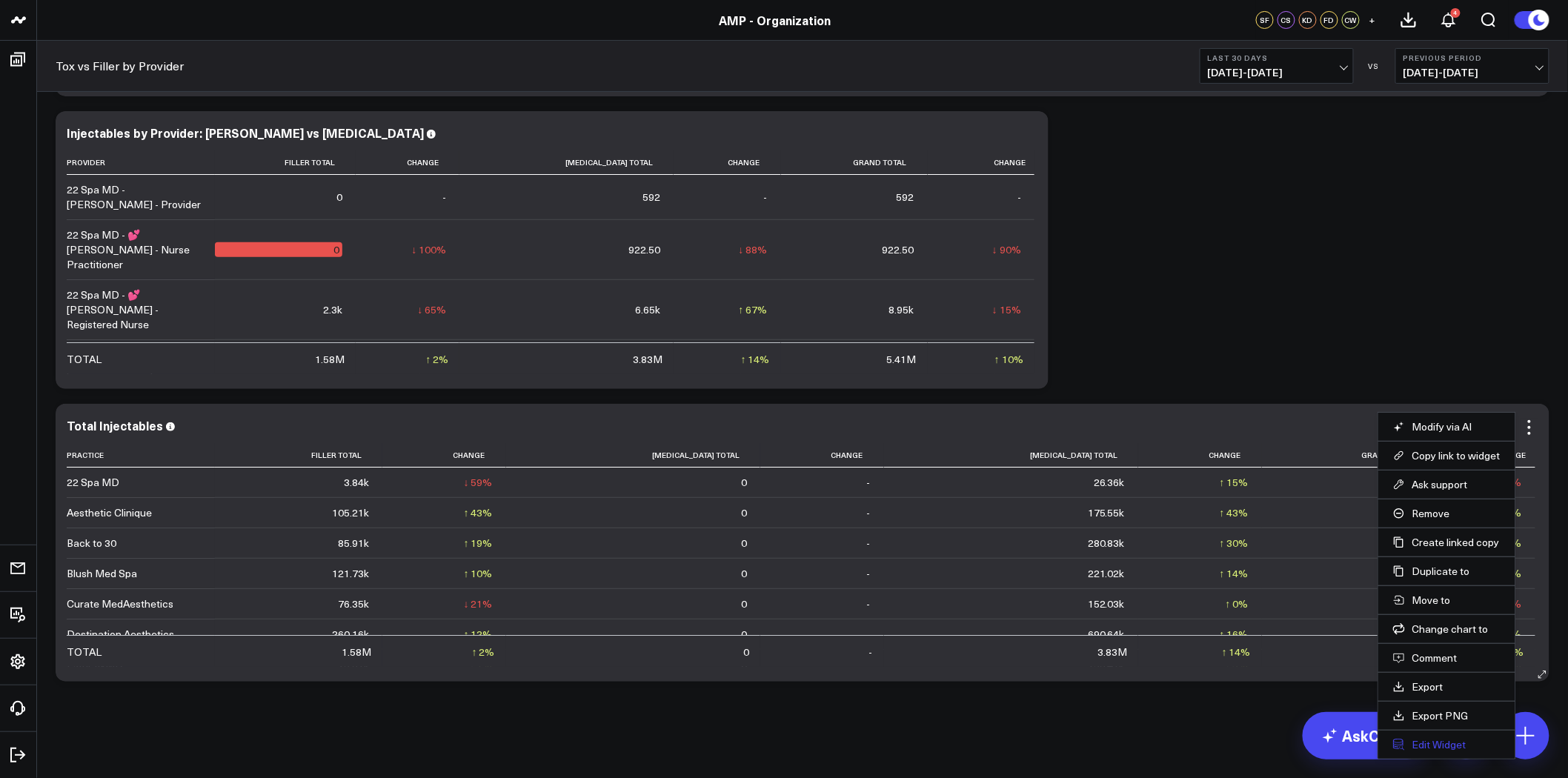
click at [1448, 749] on button "Edit Widget" at bounding box center [1447, 745] width 107 height 13
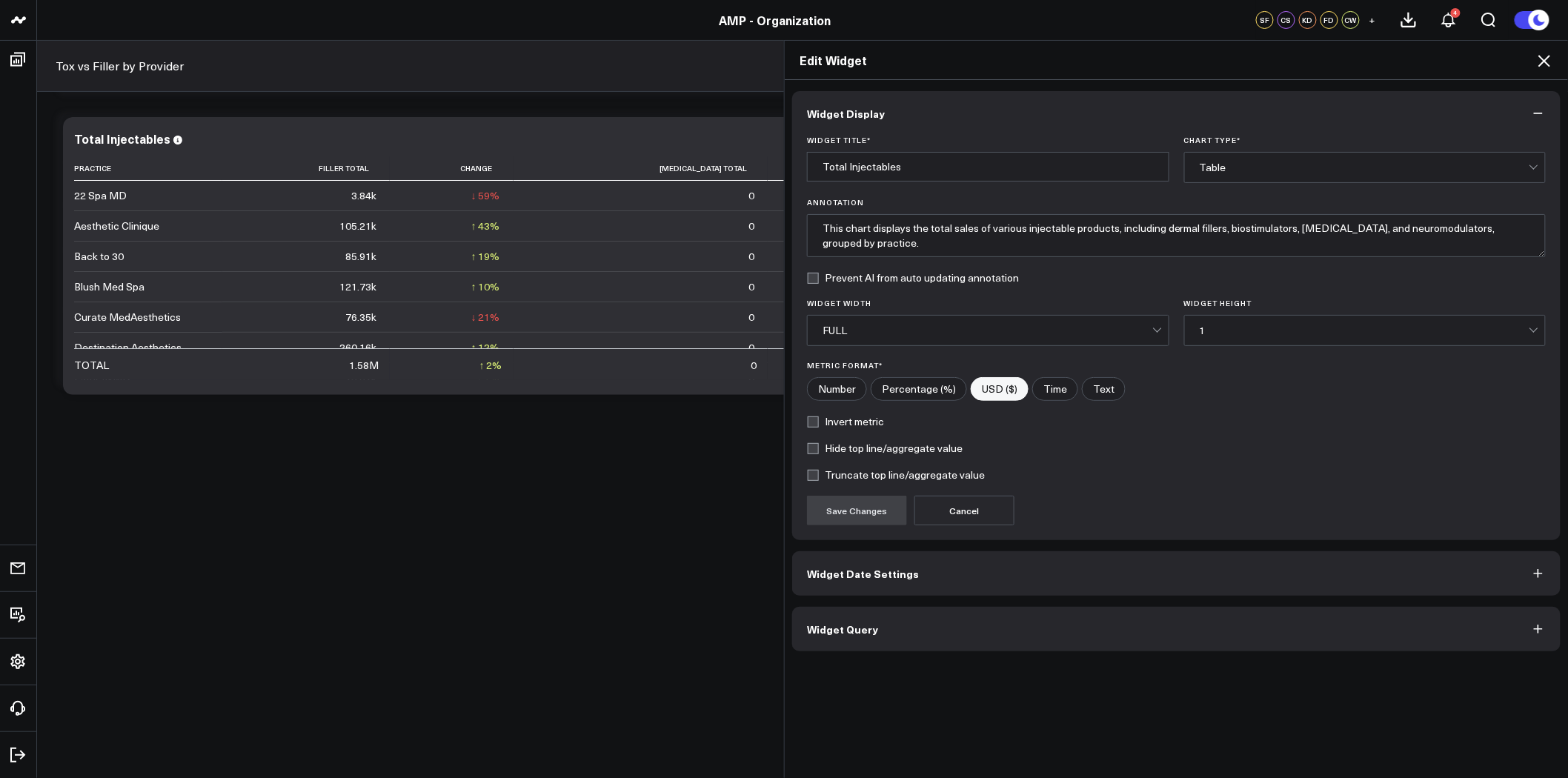
click at [976, 634] on button "Widget Query" at bounding box center [1176, 628] width 769 height 45
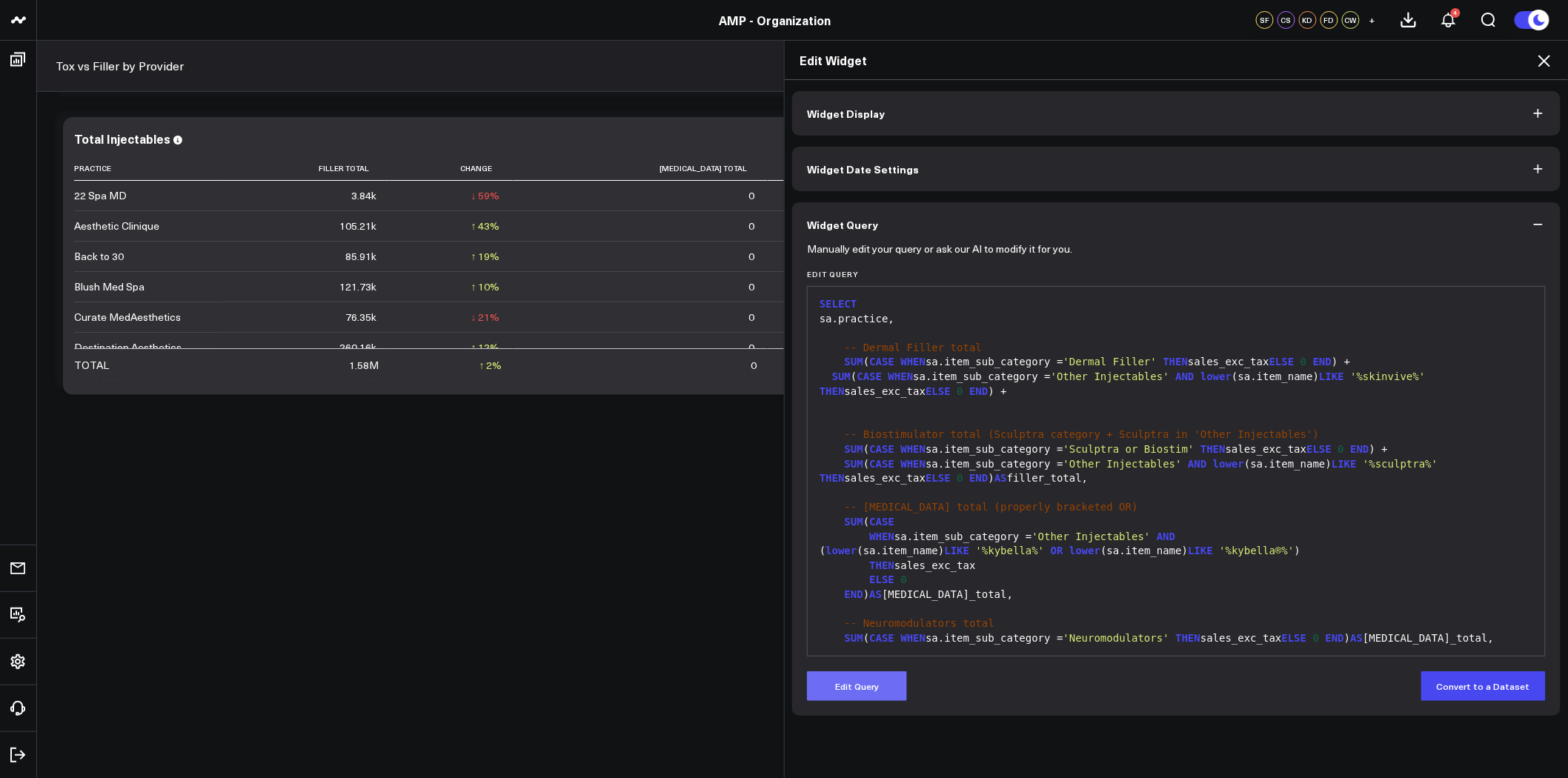
click at [850, 693] on button "Edit Query" at bounding box center [857, 685] width 100 height 29
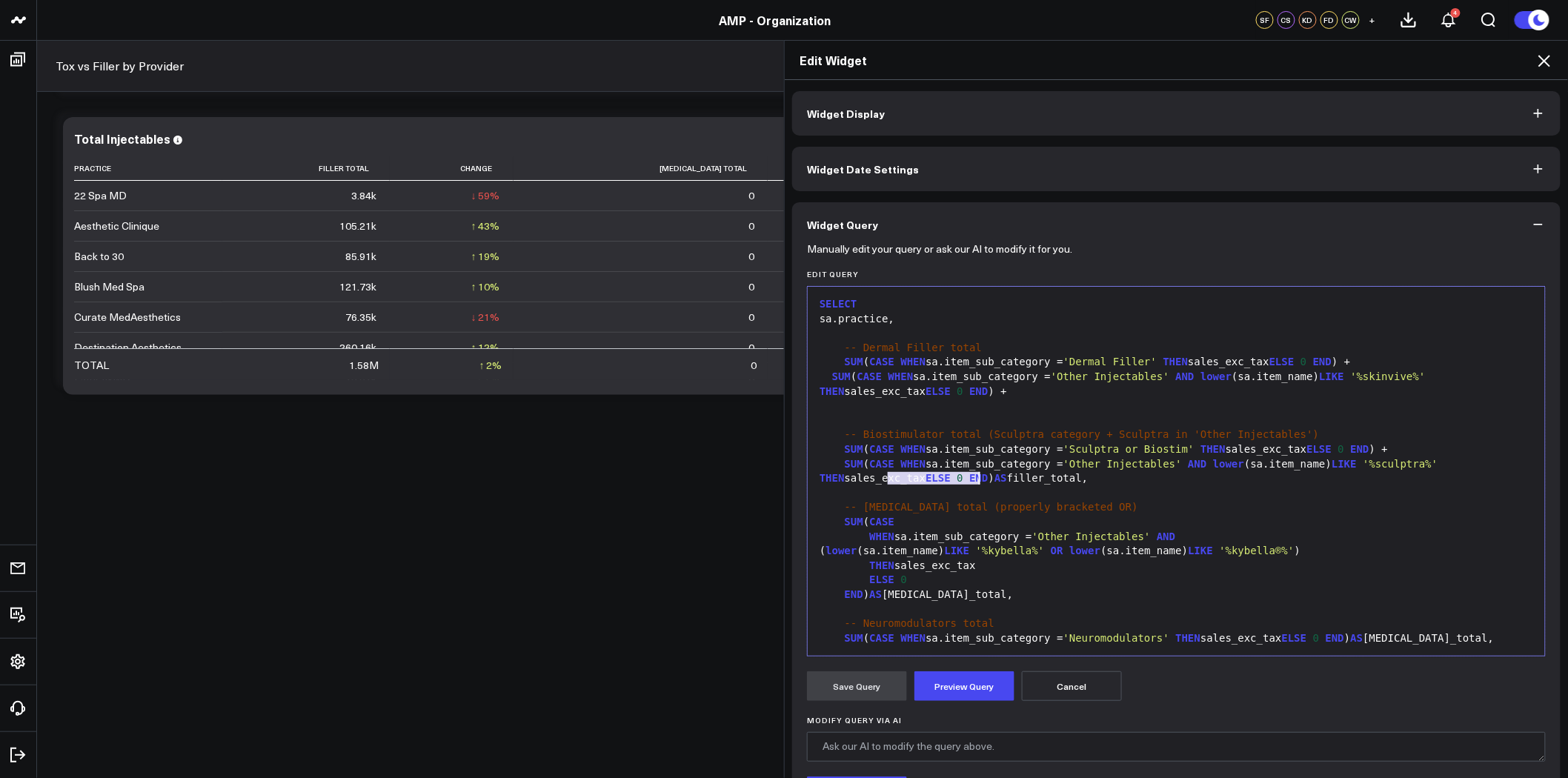
drag, startPoint x: 881, startPoint y: 479, endPoint x: 976, endPoint y: 477, distance: 95.0
click at [976, 477] on div "SUM ( CASE WHEN sa.item_sub_category = 'Other Injectables' AND lower (sa.item_n…" at bounding box center [1176, 471] width 722 height 28
drag, startPoint x: 922, startPoint y: 591, endPoint x: 884, endPoint y: 593, distance: 38.1
click at [884, 593] on div "END ) AS kybella_total," at bounding box center [1176, 595] width 722 height 15
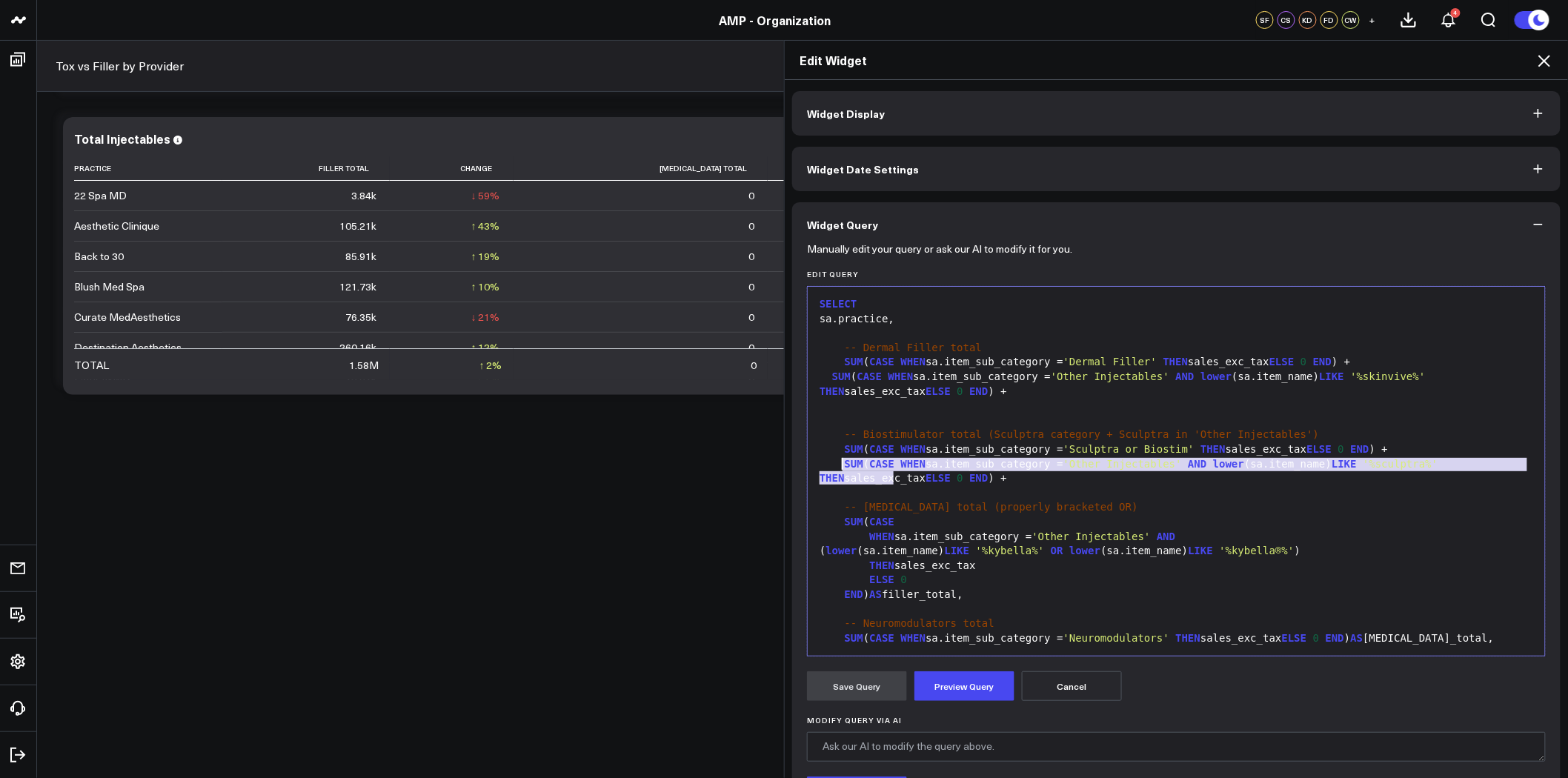
drag, startPoint x: 893, startPoint y: 479, endPoint x: 836, endPoint y: 464, distance: 58.9
click at [836, 464] on div "SUM ( CASE WHEN sa.item_sub_category = 'Other Injectables' AND lower (sa.item_n…" at bounding box center [1176, 471] width 722 height 28
copy div "SUM ( CASE WHEN sa.item_sub_category = 'Other Injectables' AND lower (sa.item_n…"
click at [914, 399] on div at bounding box center [1176, 407] width 722 height 15
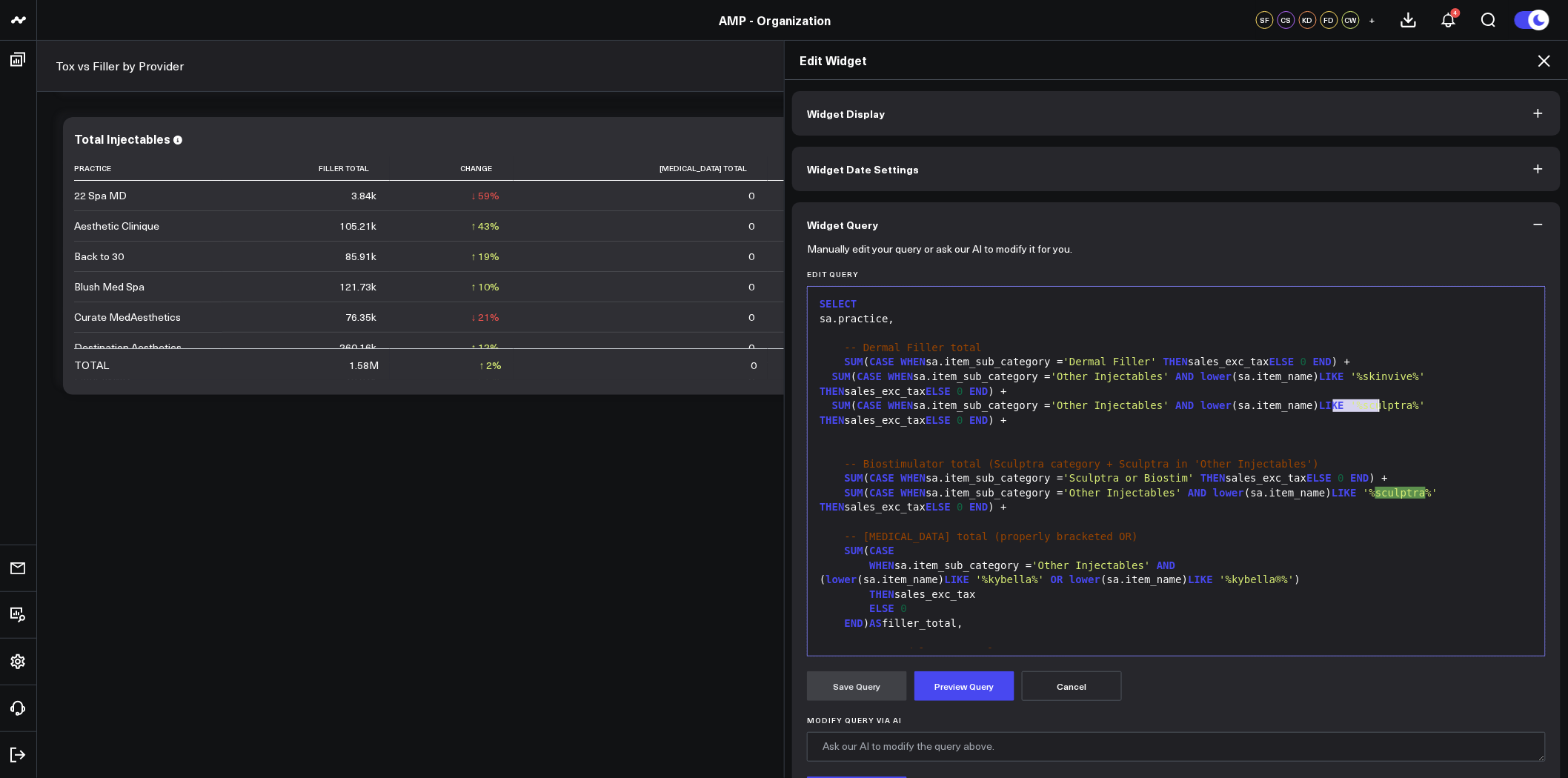
drag, startPoint x: 1327, startPoint y: 406, endPoint x: 1373, endPoint y: 406, distance: 46.0
click at [1373, 406] on span "'%sculptra%'" at bounding box center [1388, 405] width 75 height 12
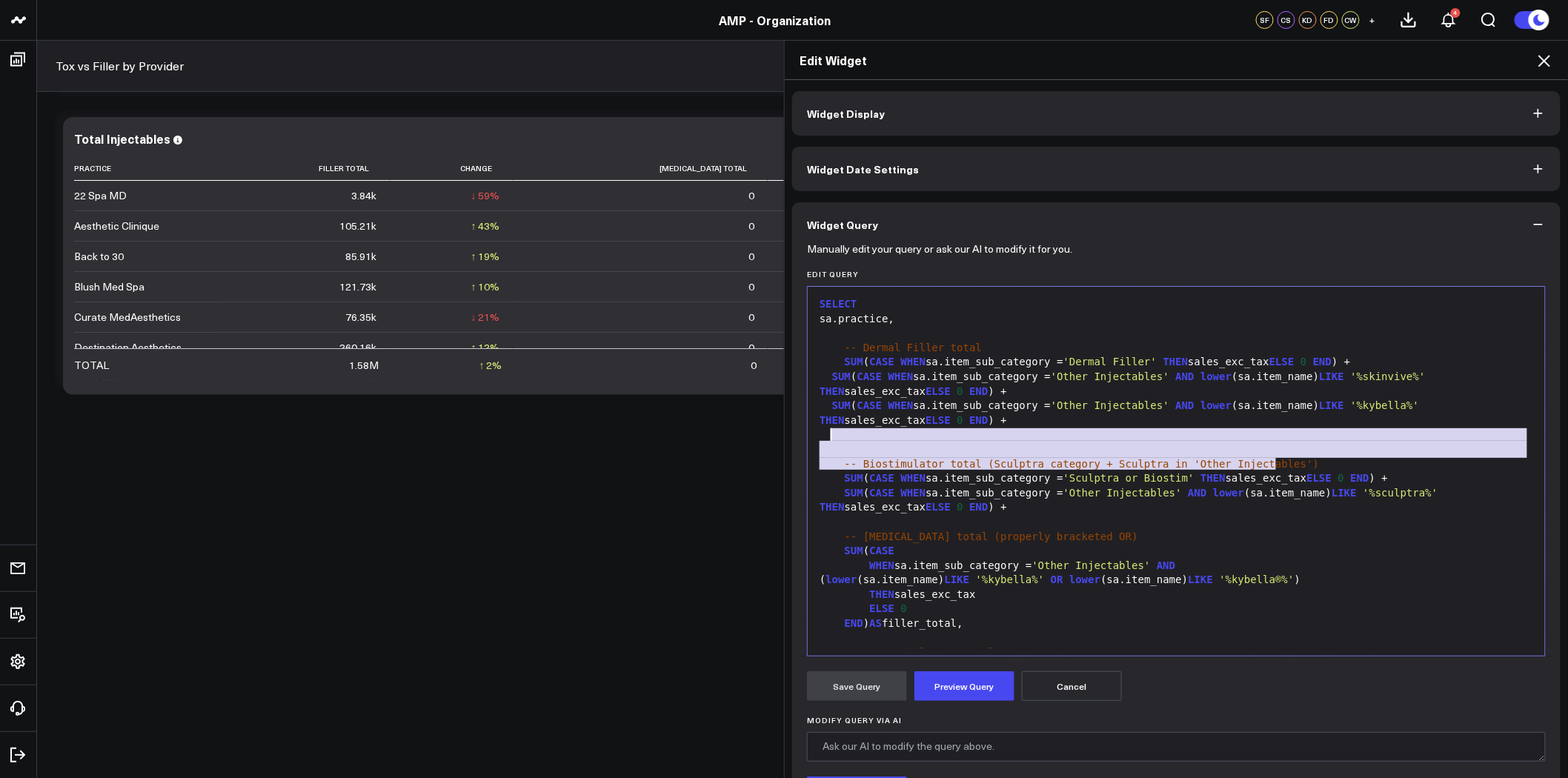
drag, startPoint x: 1303, startPoint y: 463, endPoint x: 975, endPoint y: 438, distance: 329.0
click at [975, 438] on div "SELECT sa.practice, -- Dermal Filler total SUM ( CASE WHEN sa.item_sub_category…" at bounding box center [1176, 666] width 722 height 746
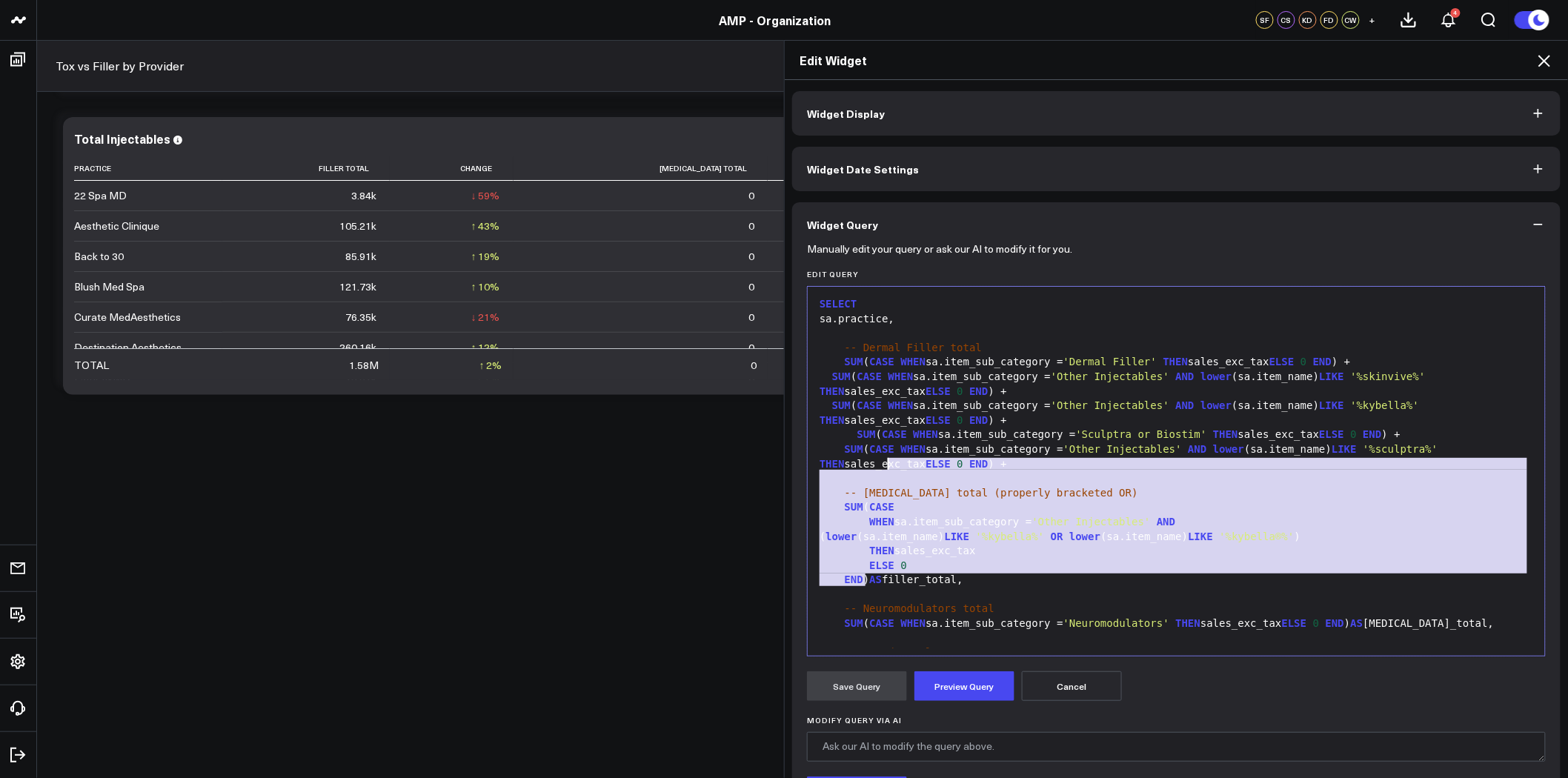
drag, startPoint x: 857, startPoint y: 578, endPoint x: 884, endPoint y: 466, distance: 115.2
click at [884, 466] on div "SELECT sa.practice, -- Dermal Filler total SUM ( CASE WHEN sa.item_sub_category…" at bounding box center [1176, 645] width 722 height 703
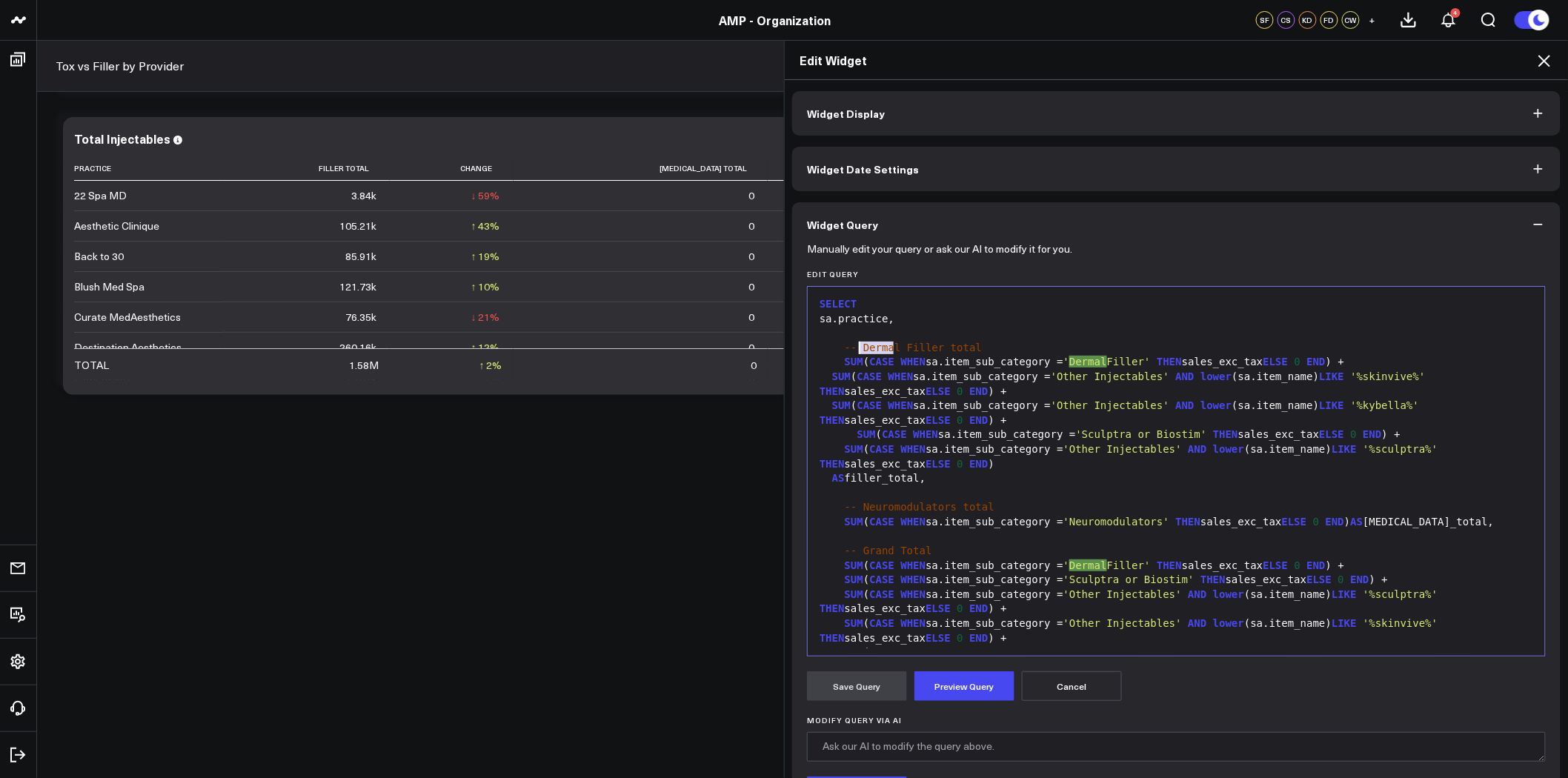
drag, startPoint x: 891, startPoint y: 346, endPoint x: 854, endPoint y: 350, distance: 37.2
click at [854, 350] on span "-- Dermal Filler total" at bounding box center [913, 347] width 137 height 12
click at [946, 677] on button "Preview Query" at bounding box center [965, 685] width 100 height 29
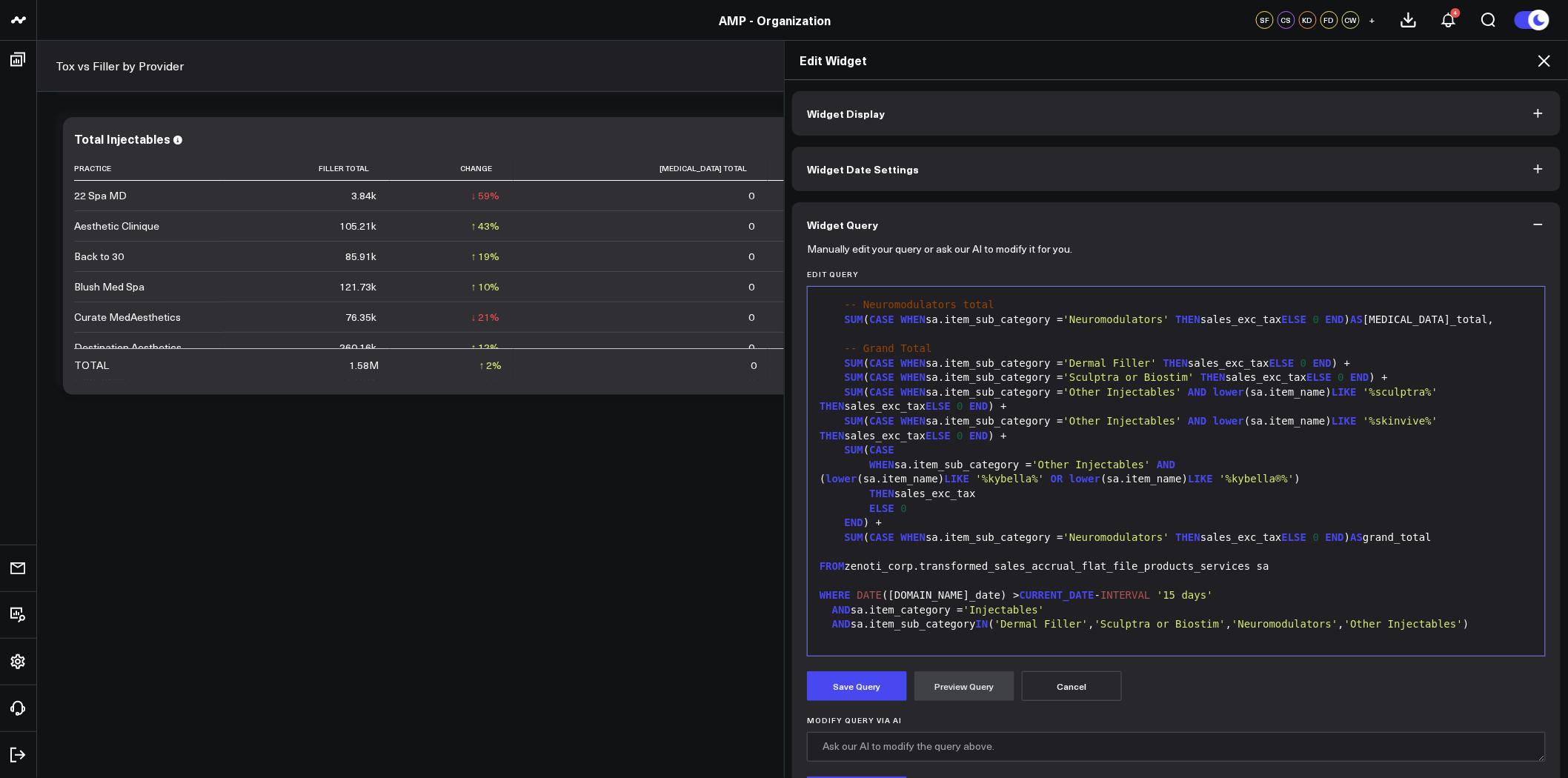
scroll to position [164, 0]
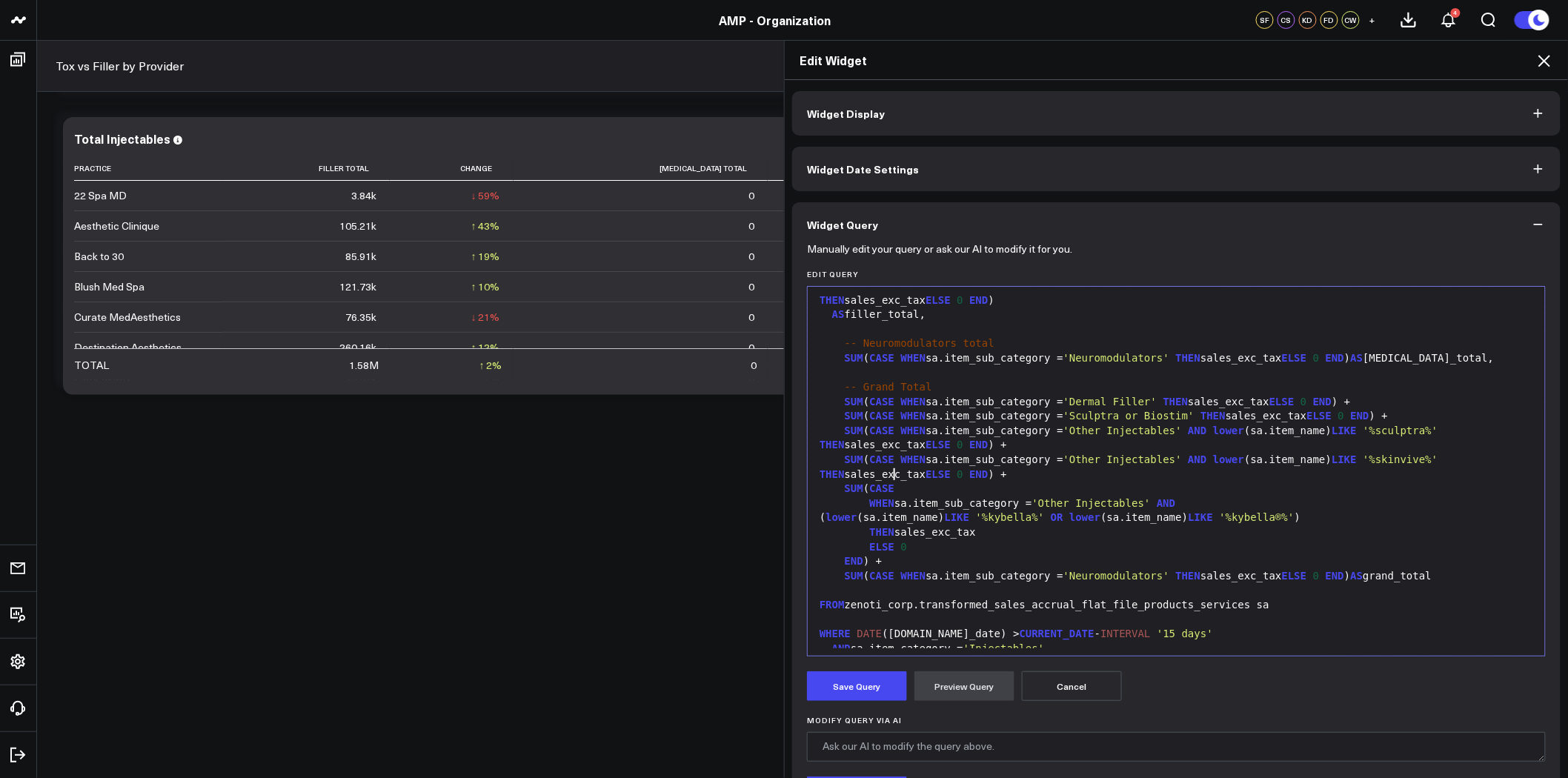
click at [962, 476] on div "SUM ( CASE WHEN sa.item_sub_category = 'Other Injectables' AND lower (sa.item_n…" at bounding box center [1176, 467] width 722 height 28
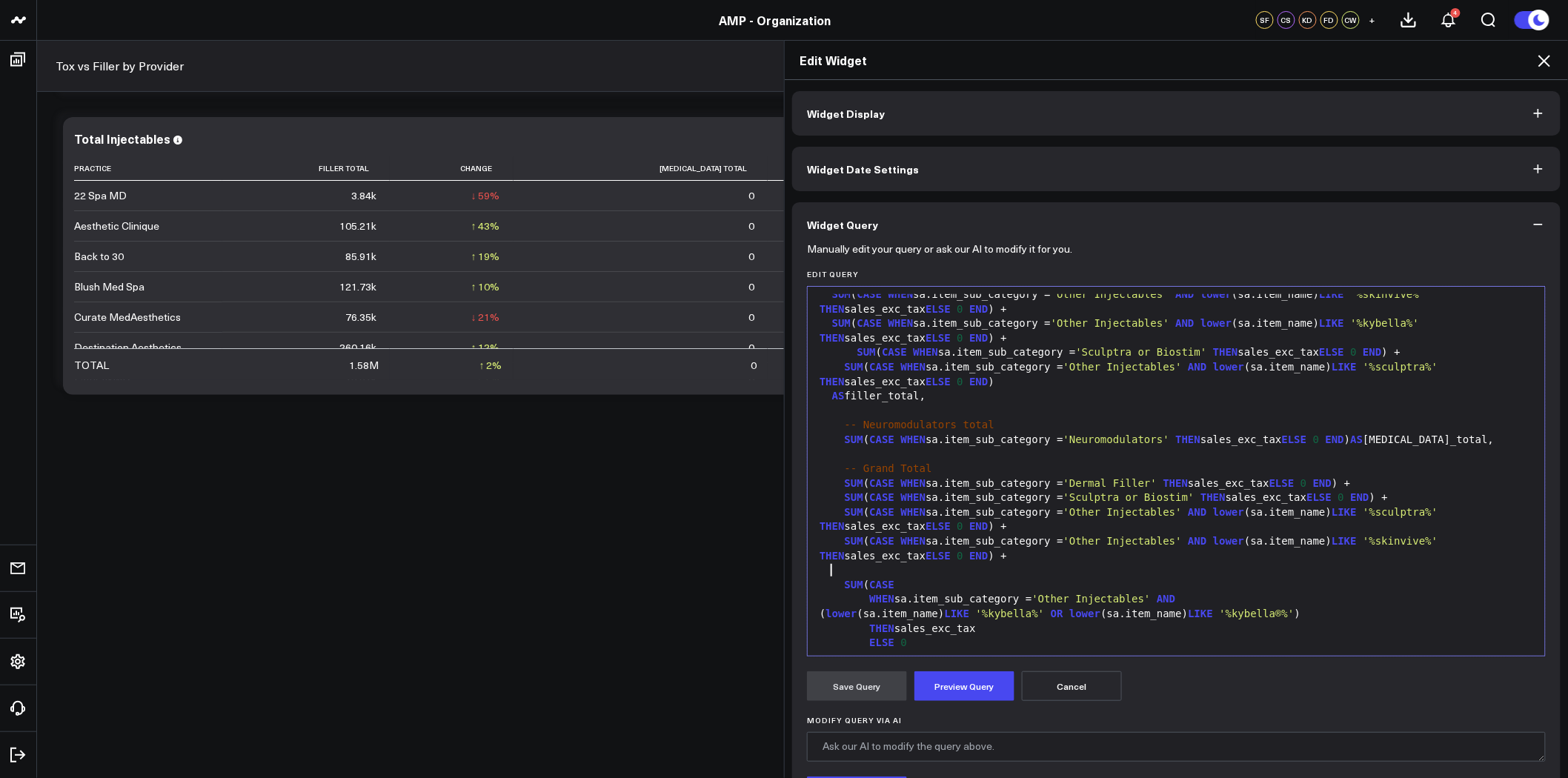
scroll to position [0, 0]
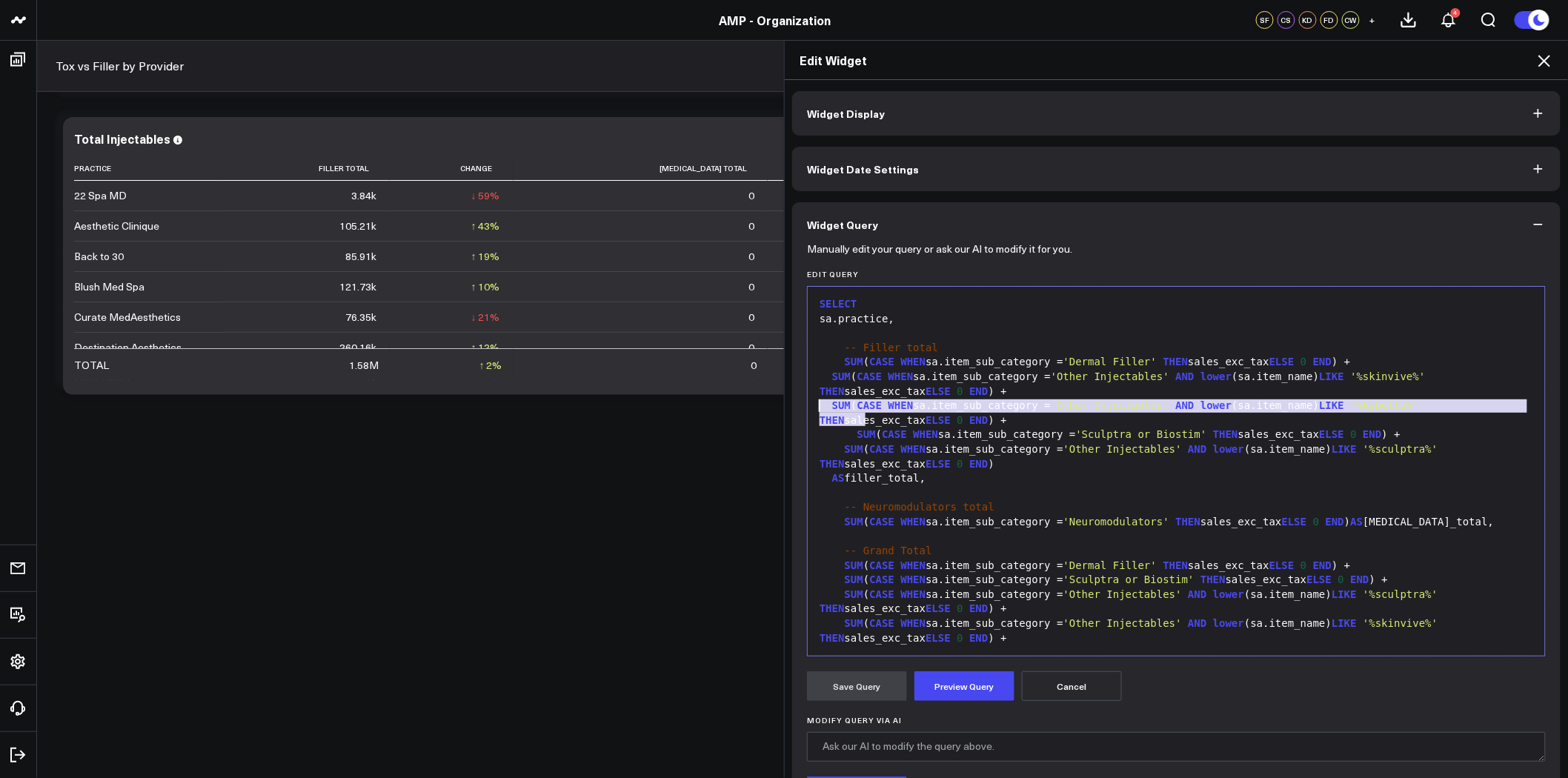
drag, startPoint x: 890, startPoint y: 423, endPoint x: 815, endPoint y: 408, distance: 76.5
click at [815, 408] on div "SUM ( CASE WHEN sa.item_sub_category = 'Other Injectables' AND lower (sa.item_n…" at bounding box center [1176, 413] width 722 height 28
copy div "SUM ( CASE WHEN sa.item_sub_category = 'Other Injectables' AND lower (sa.item_n…"
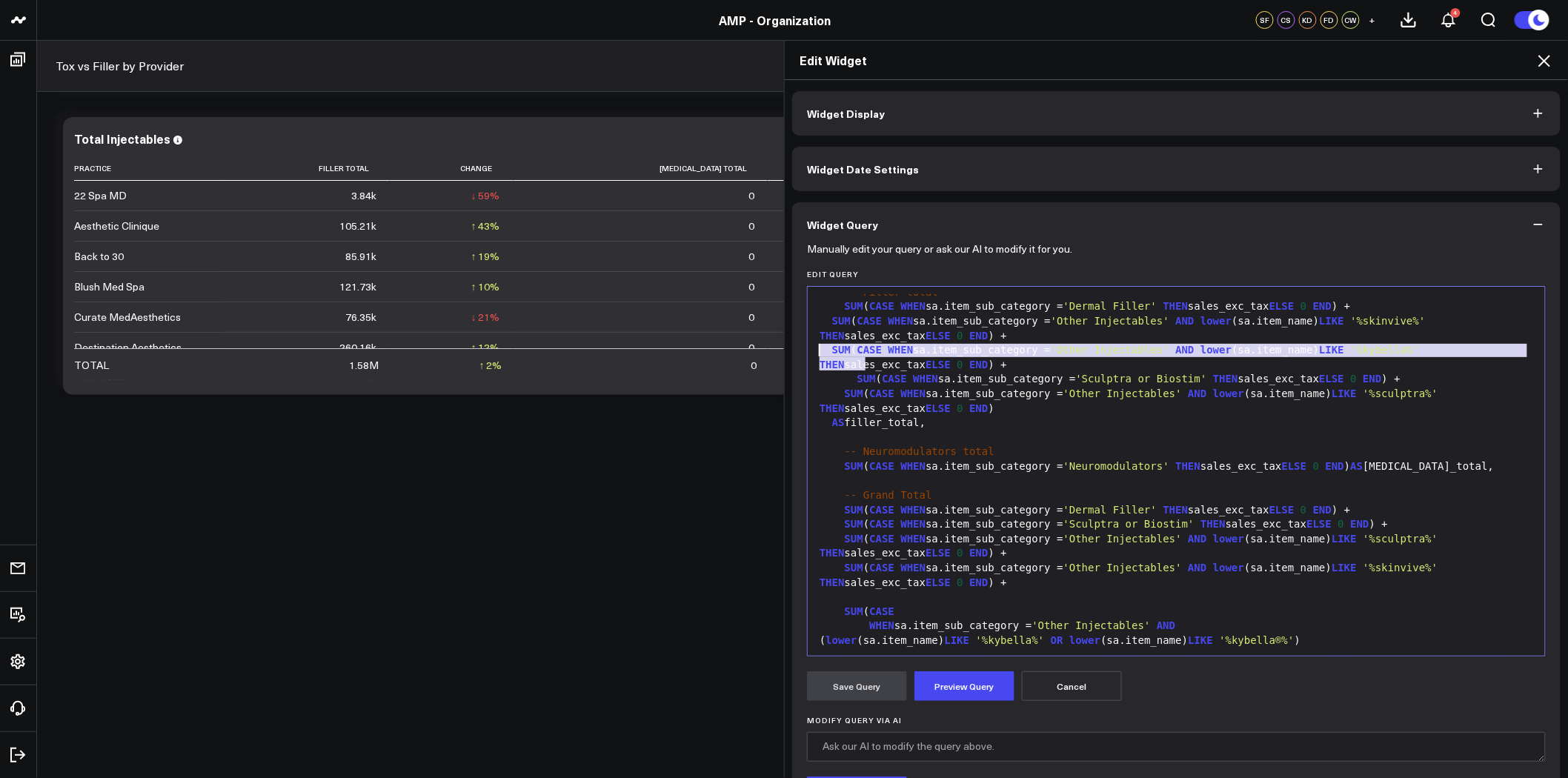
scroll to position [165, 0]
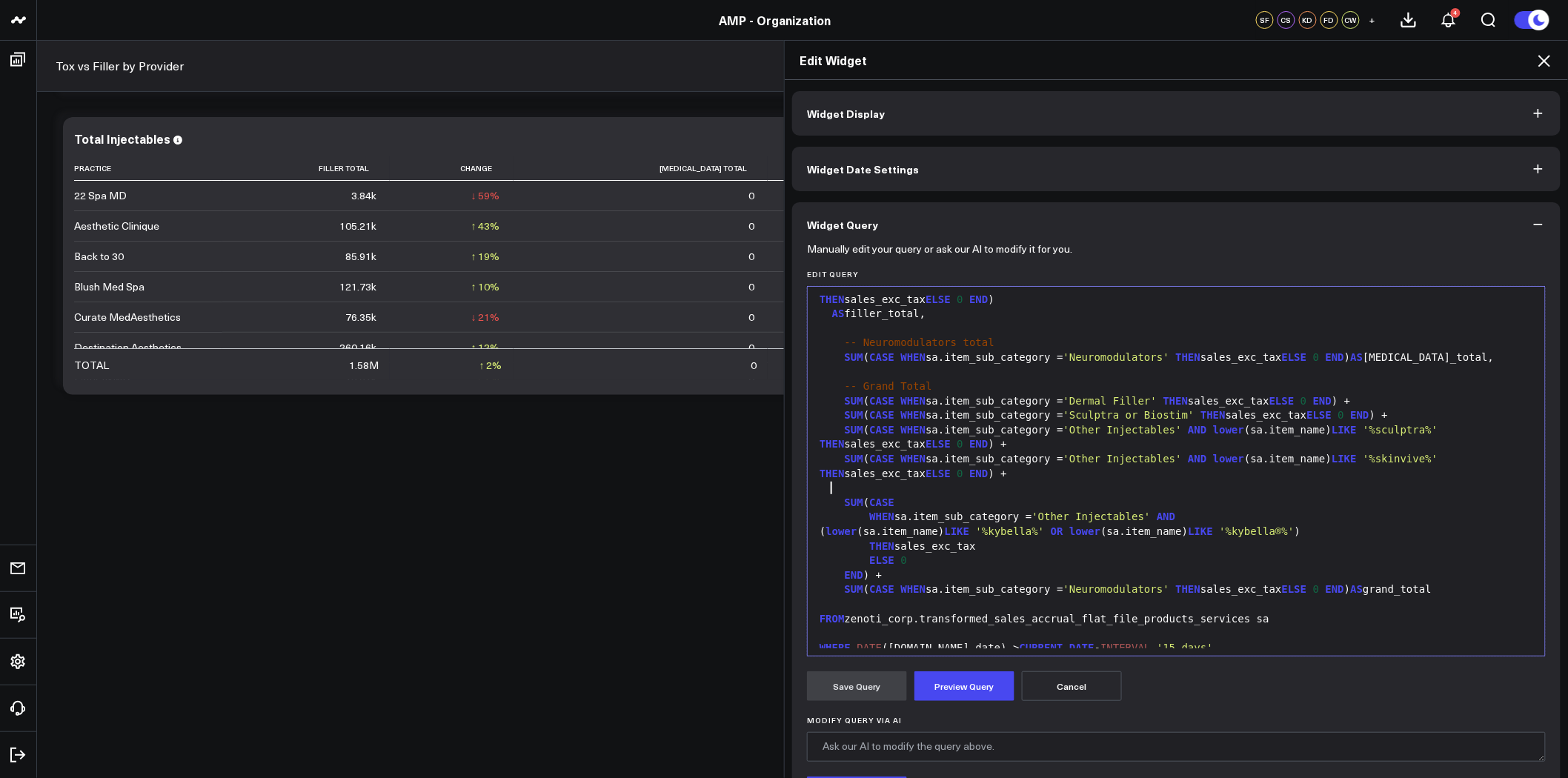
click at [862, 490] on div at bounding box center [1176, 488] width 722 height 15
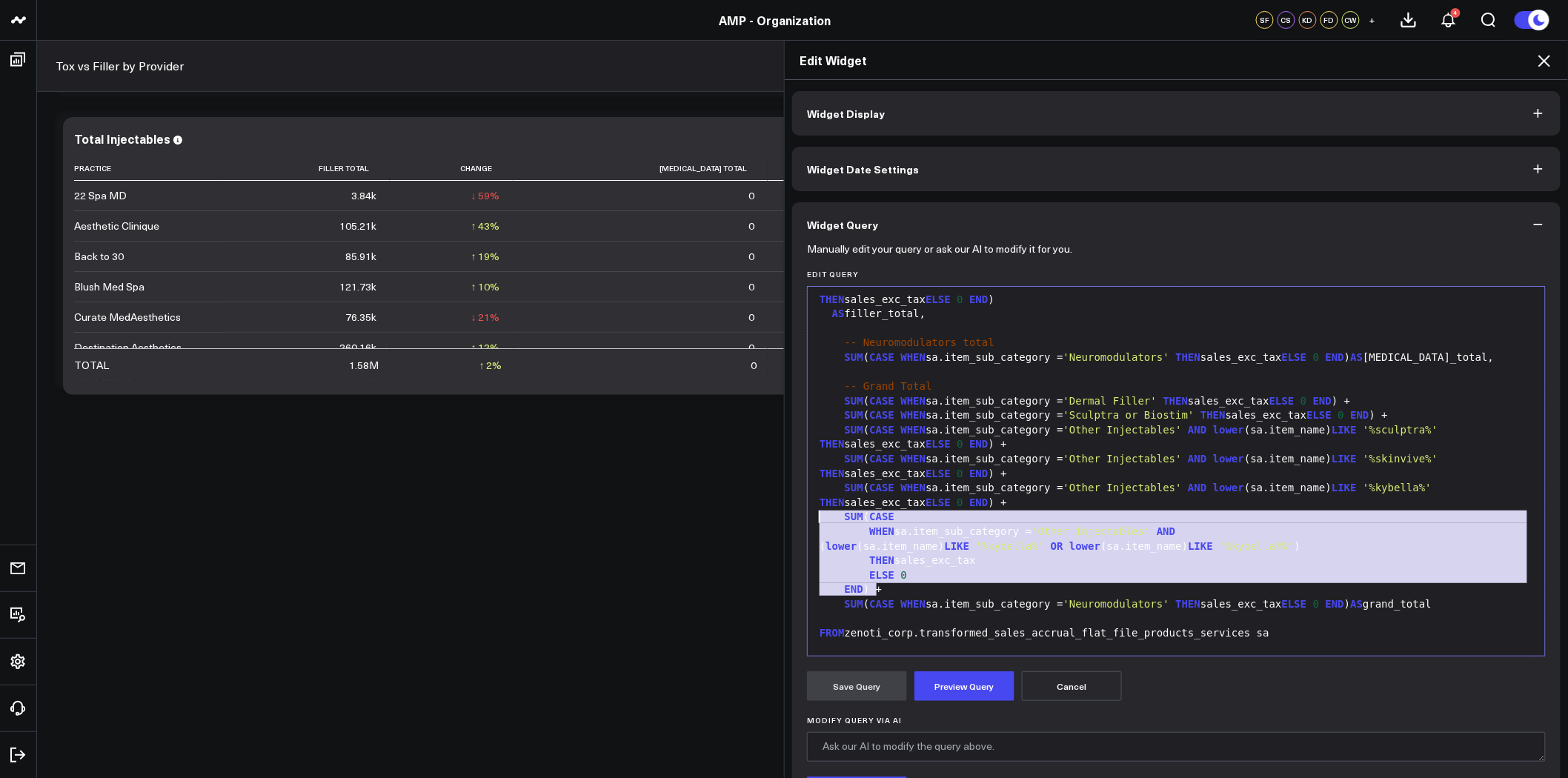
drag, startPoint x: 900, startPoint y: 584, endPoint x: 810, endPoint y: 518, distance: 111.6
click at [815, 518] on div "SELECT sa.practice, -- Filler total SUM ( CASE WHEN sa.item_sub_category = 'Der…" at bounding box center [1176, 444] width 722 height 630
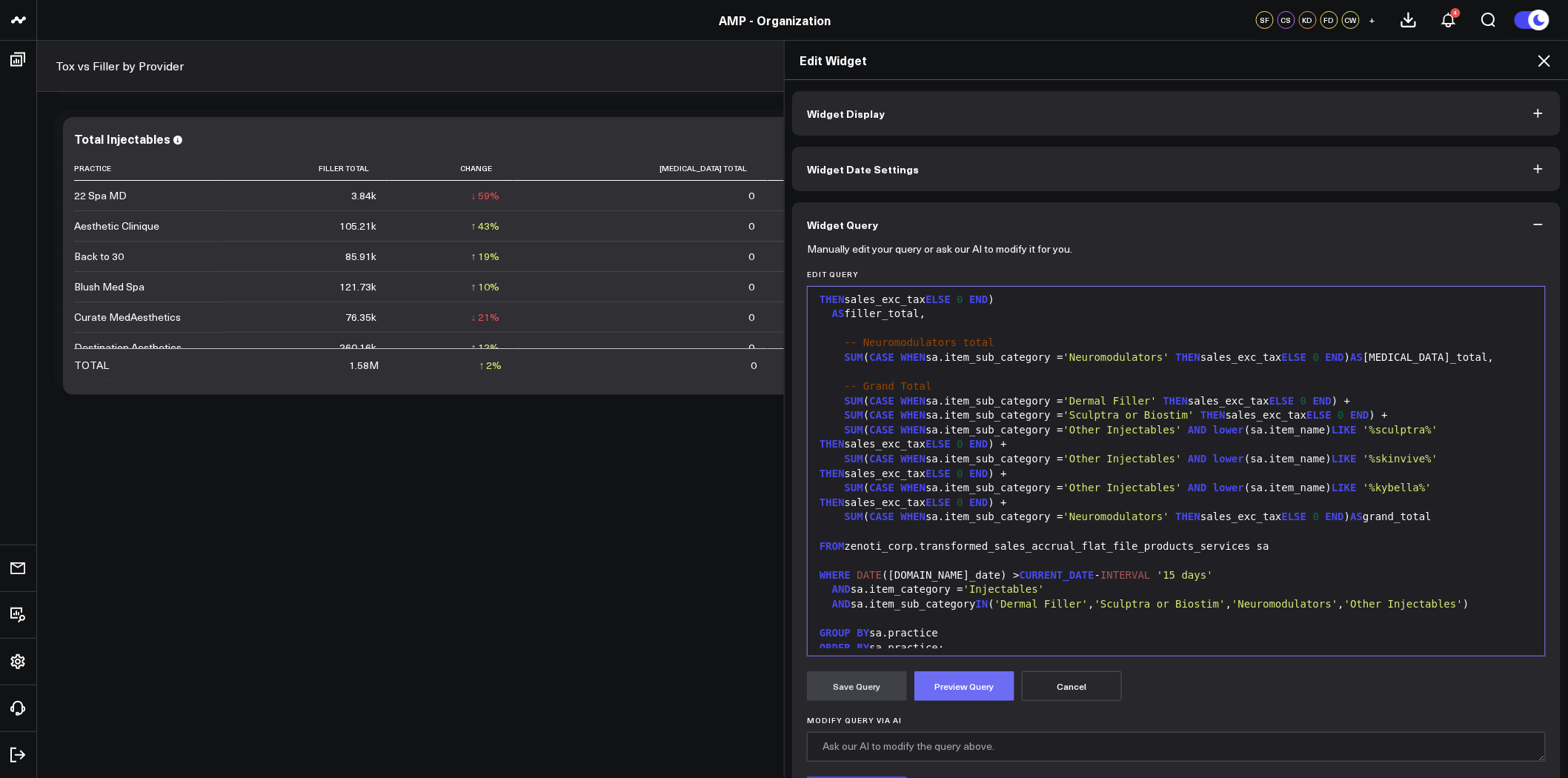
click at [978, 694] on button "Preview Query" at bounding box center [965, 685] width 100 height 29
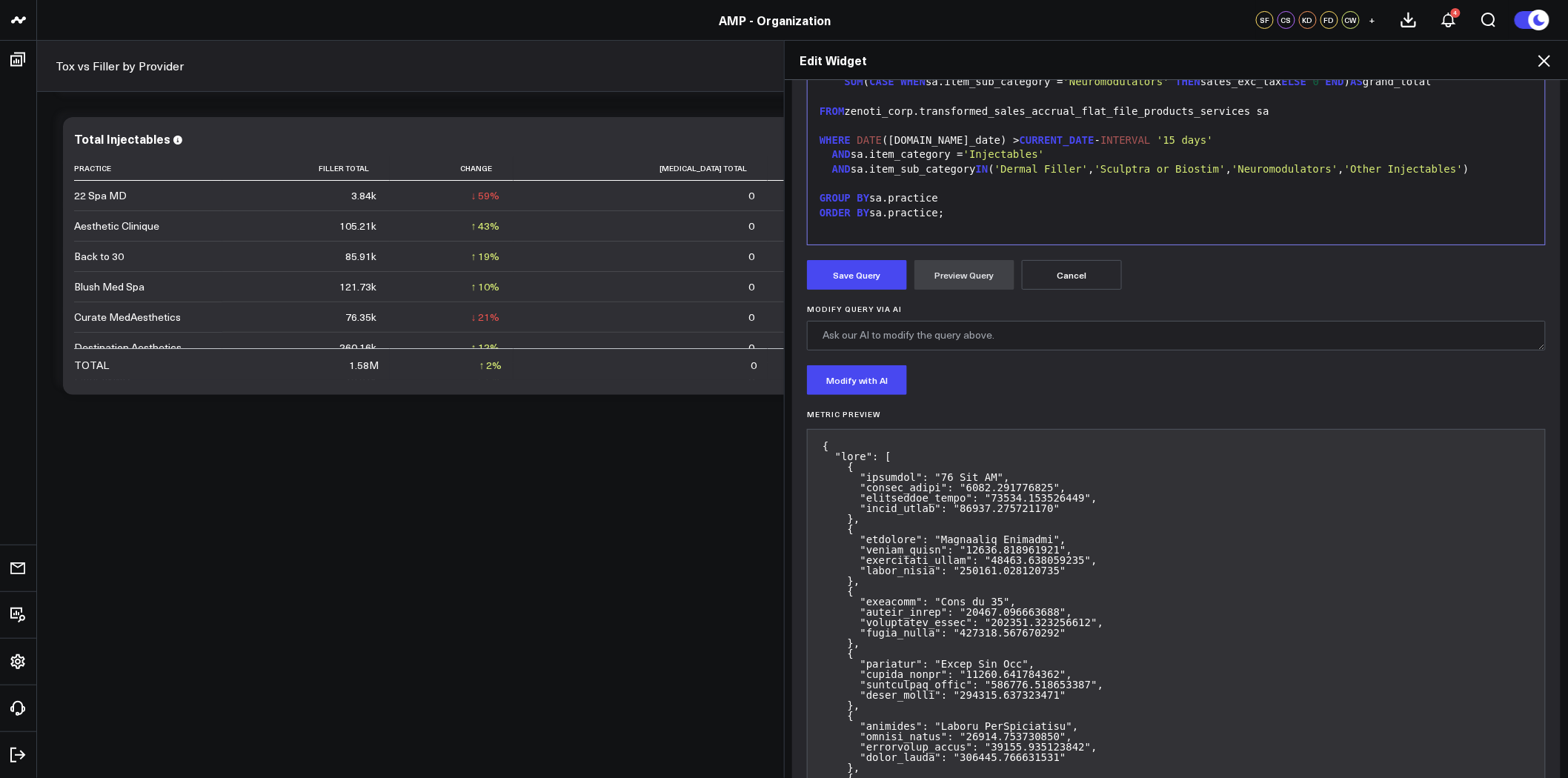
scroll to position [82, 0]
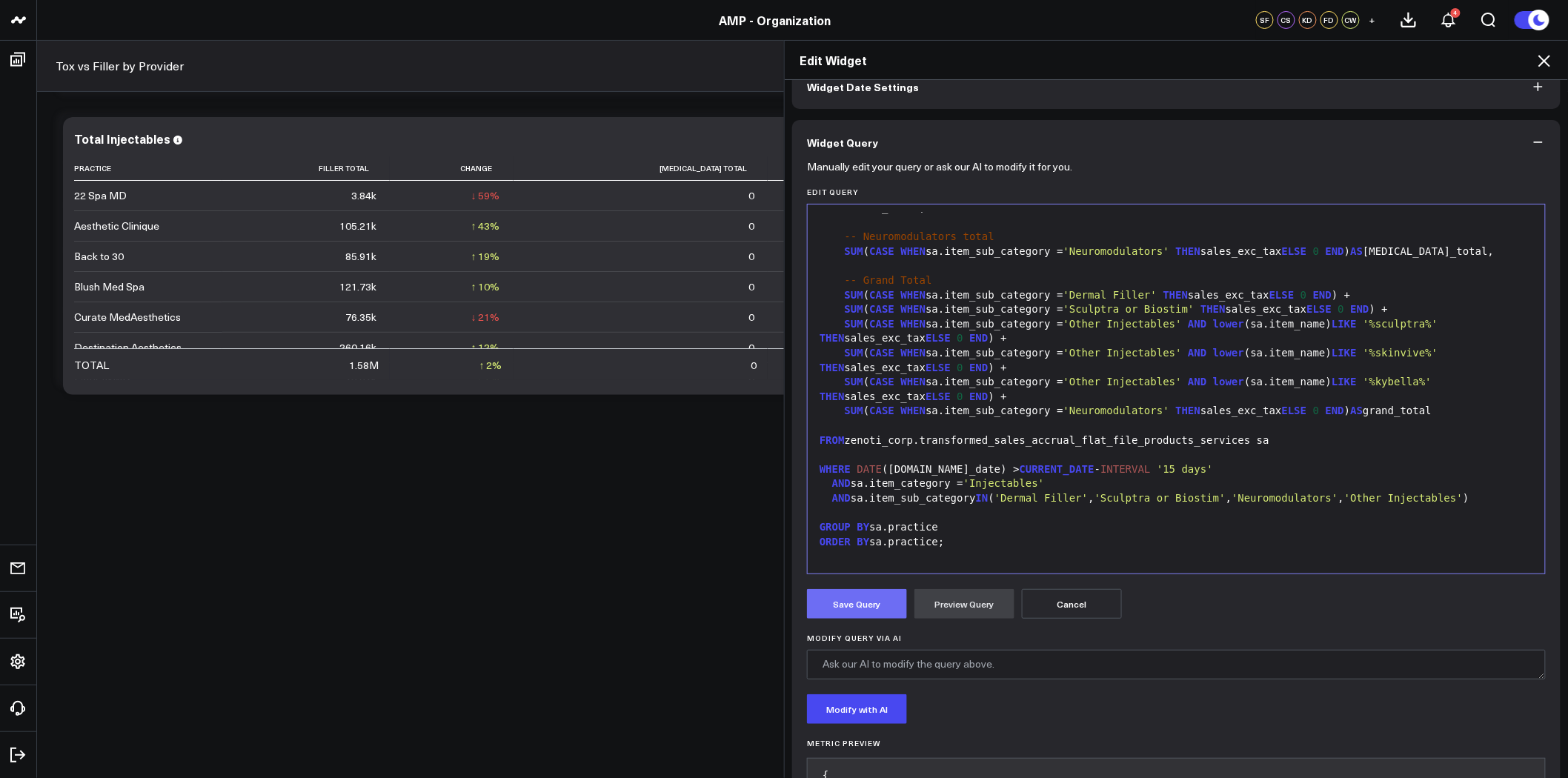
click at [864, 602] on button "Save Query" at bounding box center [857, 603] width 100 height 29
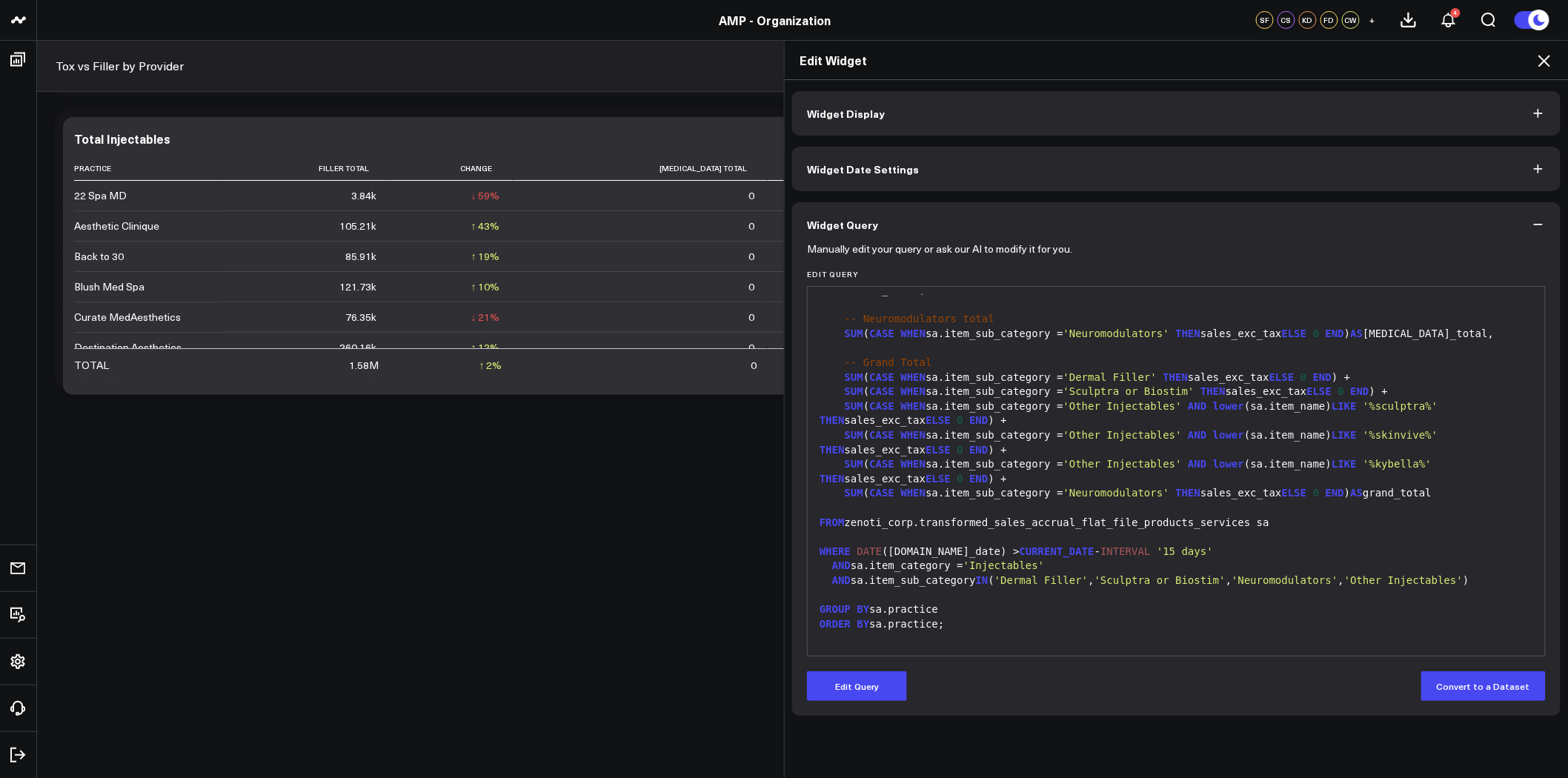
scroll to position [0, 0]
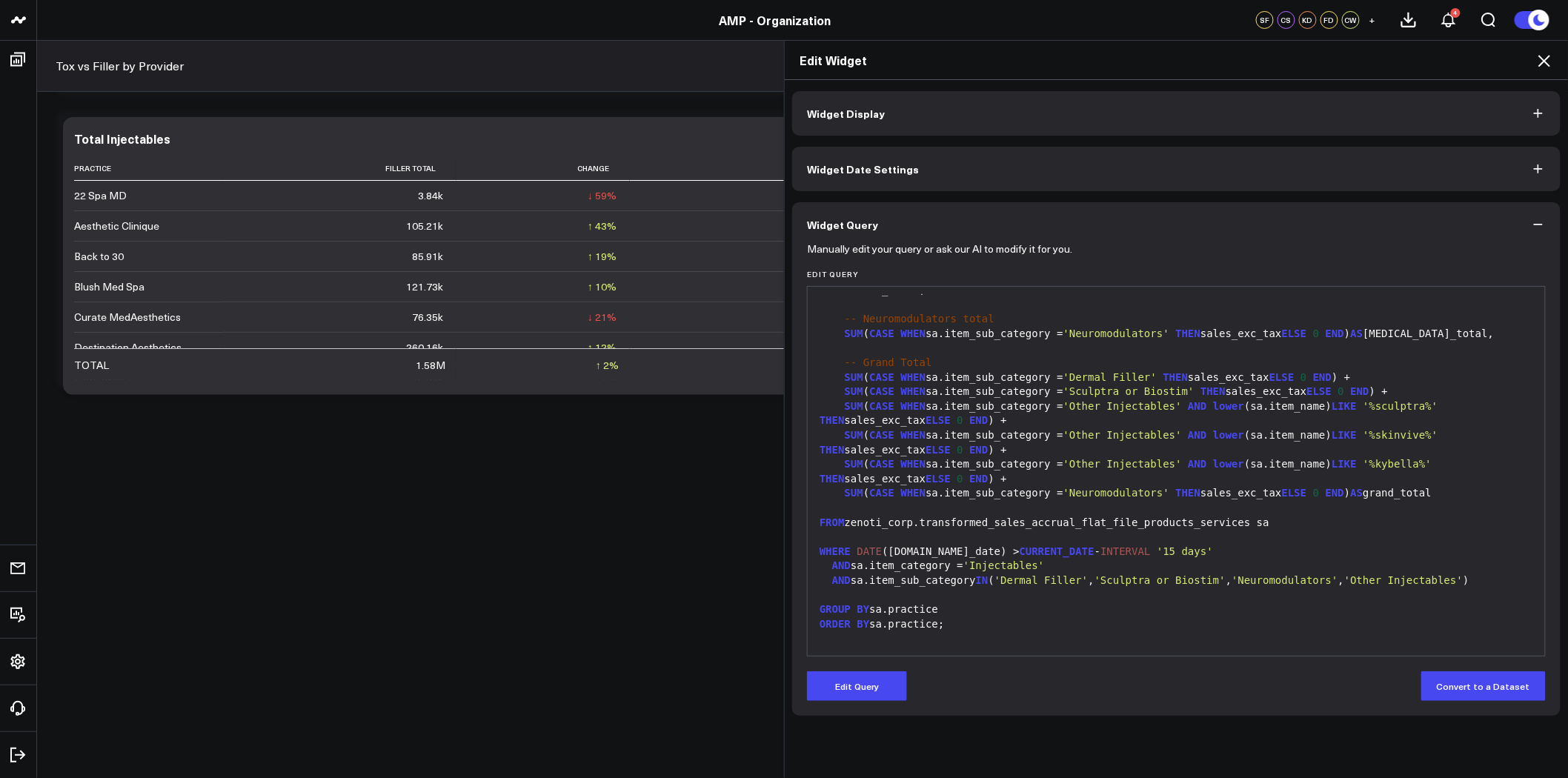
click at [1543, 58] on icon at bounding box center [1544, 61] width 18 height 18
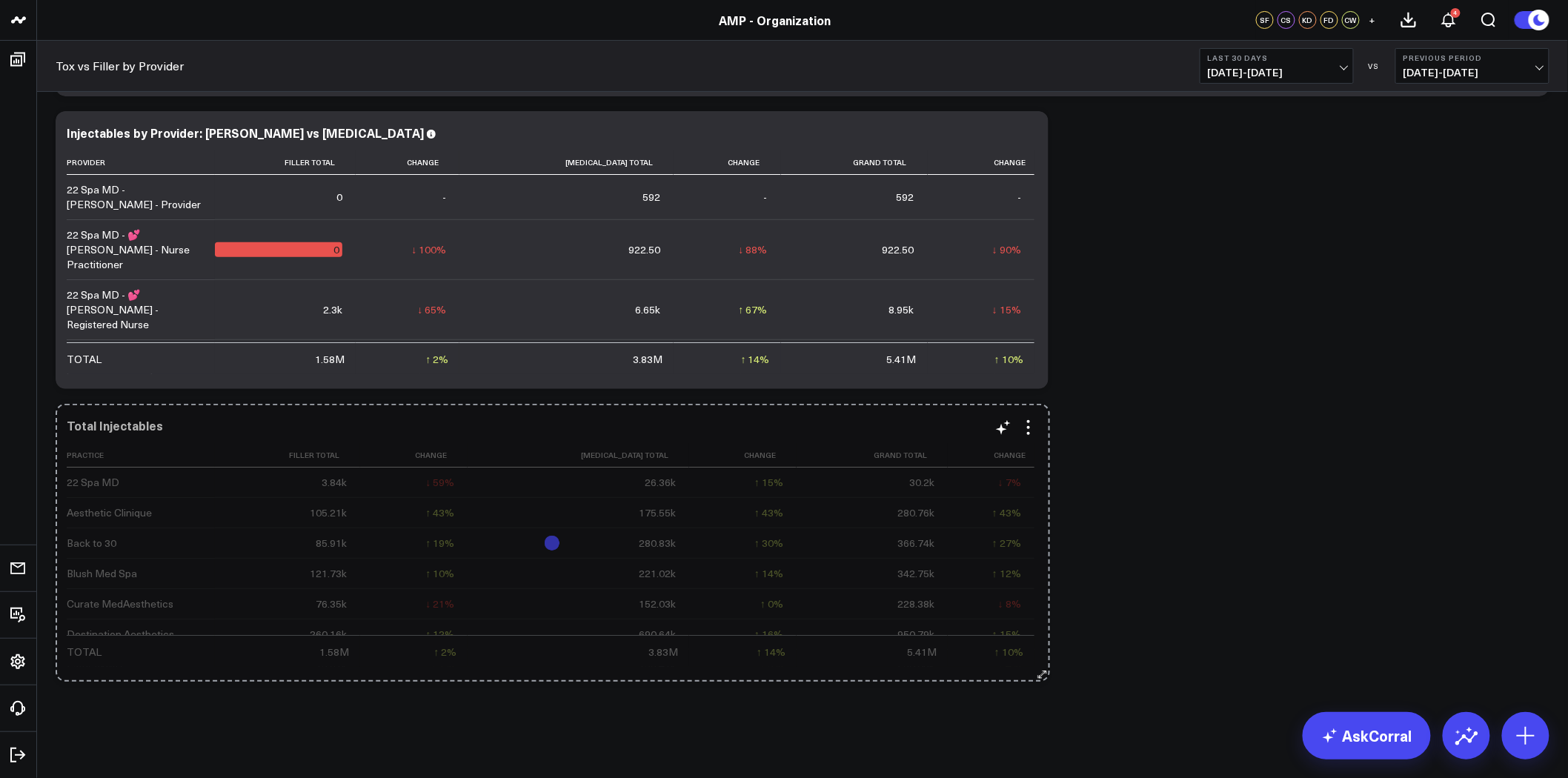
drag, startPoint x: 1542, startPoint y: 676, endPoint x: 1043, endPoint y: 648, distance: 499.8
click at [1043, 648] on div "Total Injectables Practice Filler Total Change Neurotoxin Total Change Grand To…" at bounding box center [552, 542] width 993 height 278
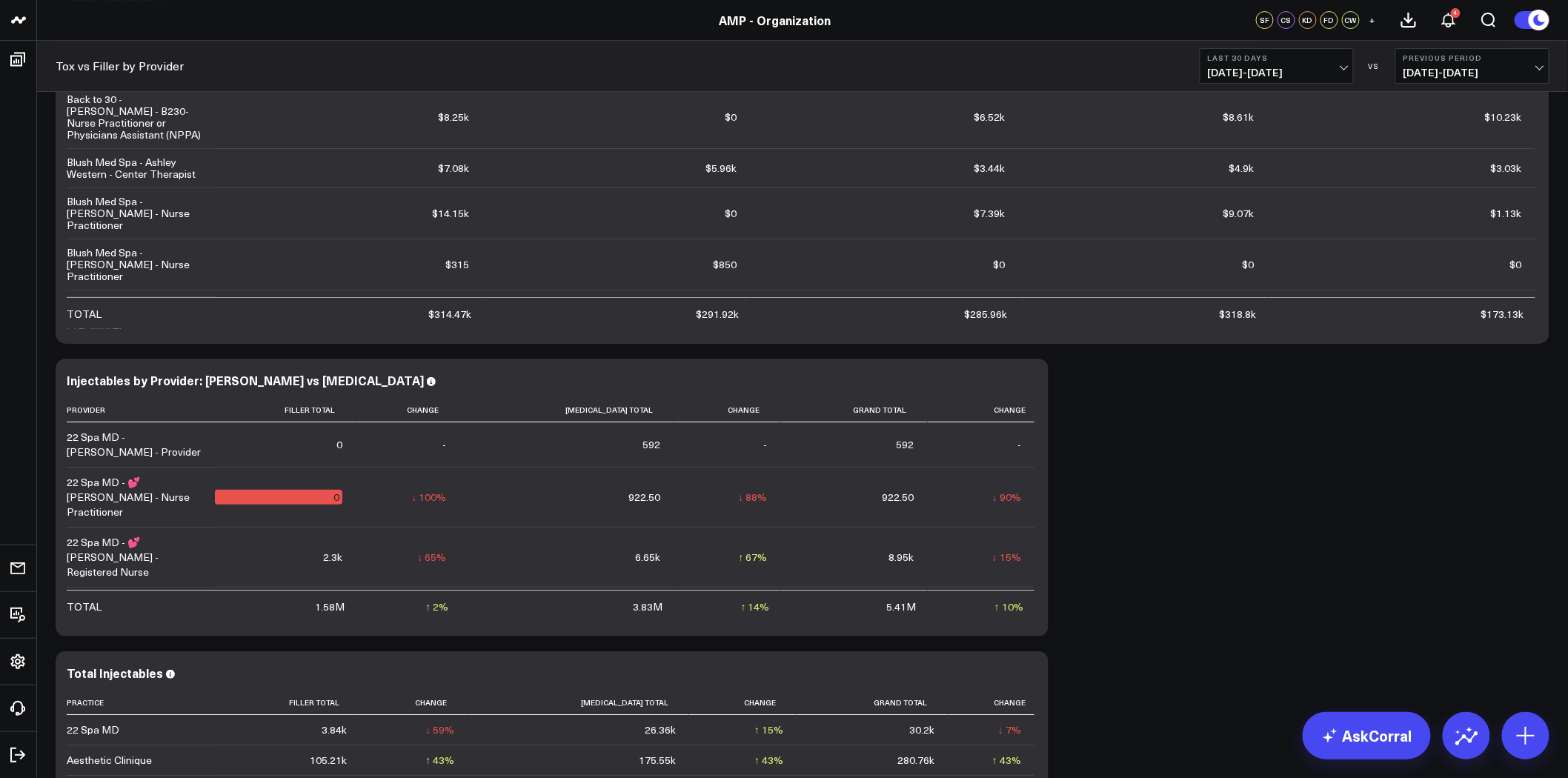
scroll to position [2289, 0]
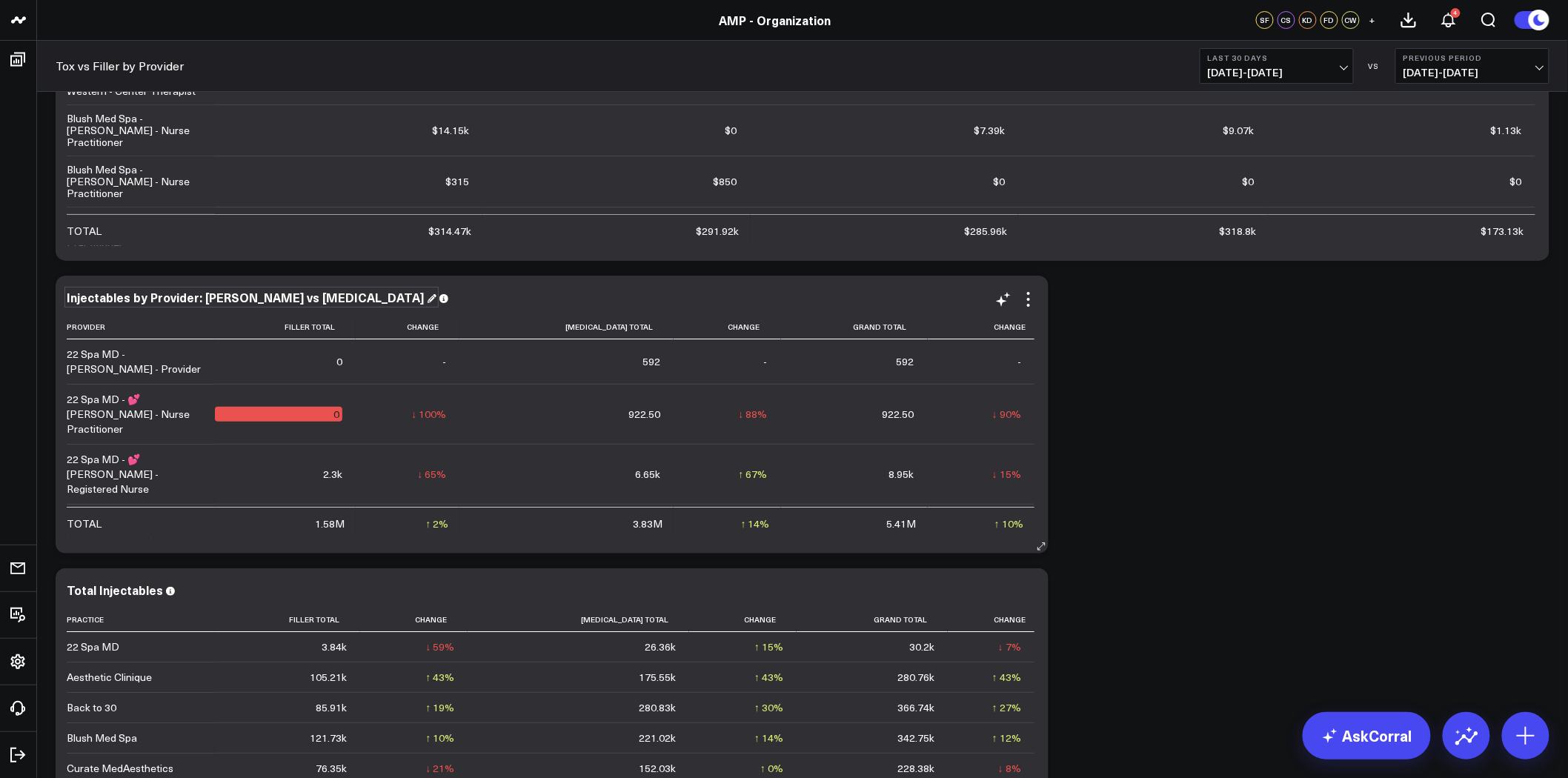
click at [219, 301] on div "Injectables by Provider: Filler vs Neurotoxin" at bounding box center [251, 297] width 370 height 16
drag, startPoint x: 197, startPoint y: 297, endPoint x: 309, endPoint y: 293, distance: 112.1
click at [309, 293] on div "Injectables by Provider: Filler vs Neurotoxin" at bounding box center [251, 297] width 370 height 16
click at [142, 589] on div "Total Injectables" at bounding box center [120, 589] width 109 height 16
drag, startPoint x: 95, startPoint y: 589, endPoint x: 48, endPoint y: 590, distance: 47.0
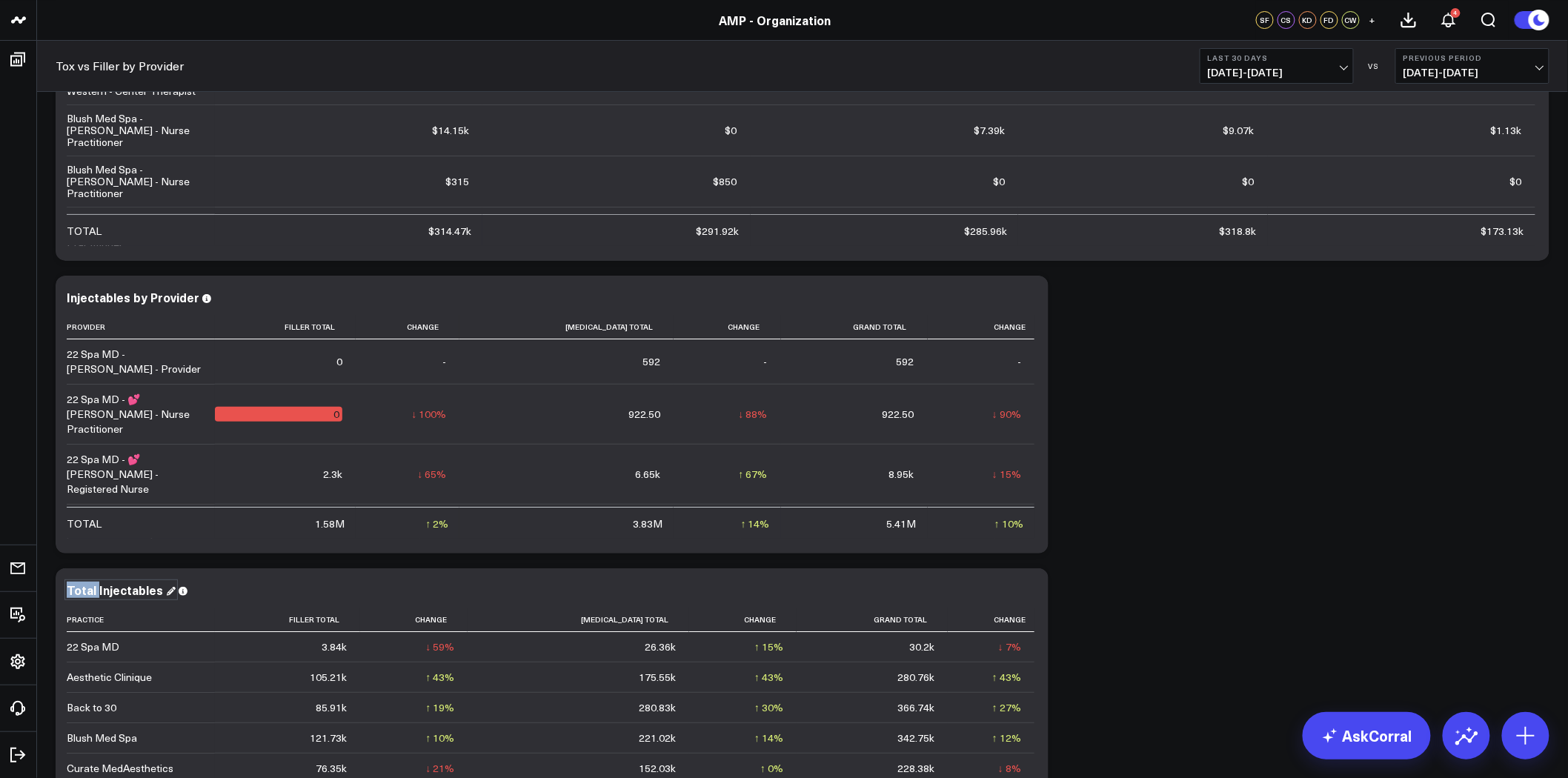
click at [128, 590] on div "Injectables" at bounding box center [104, 589] width 77 height 16
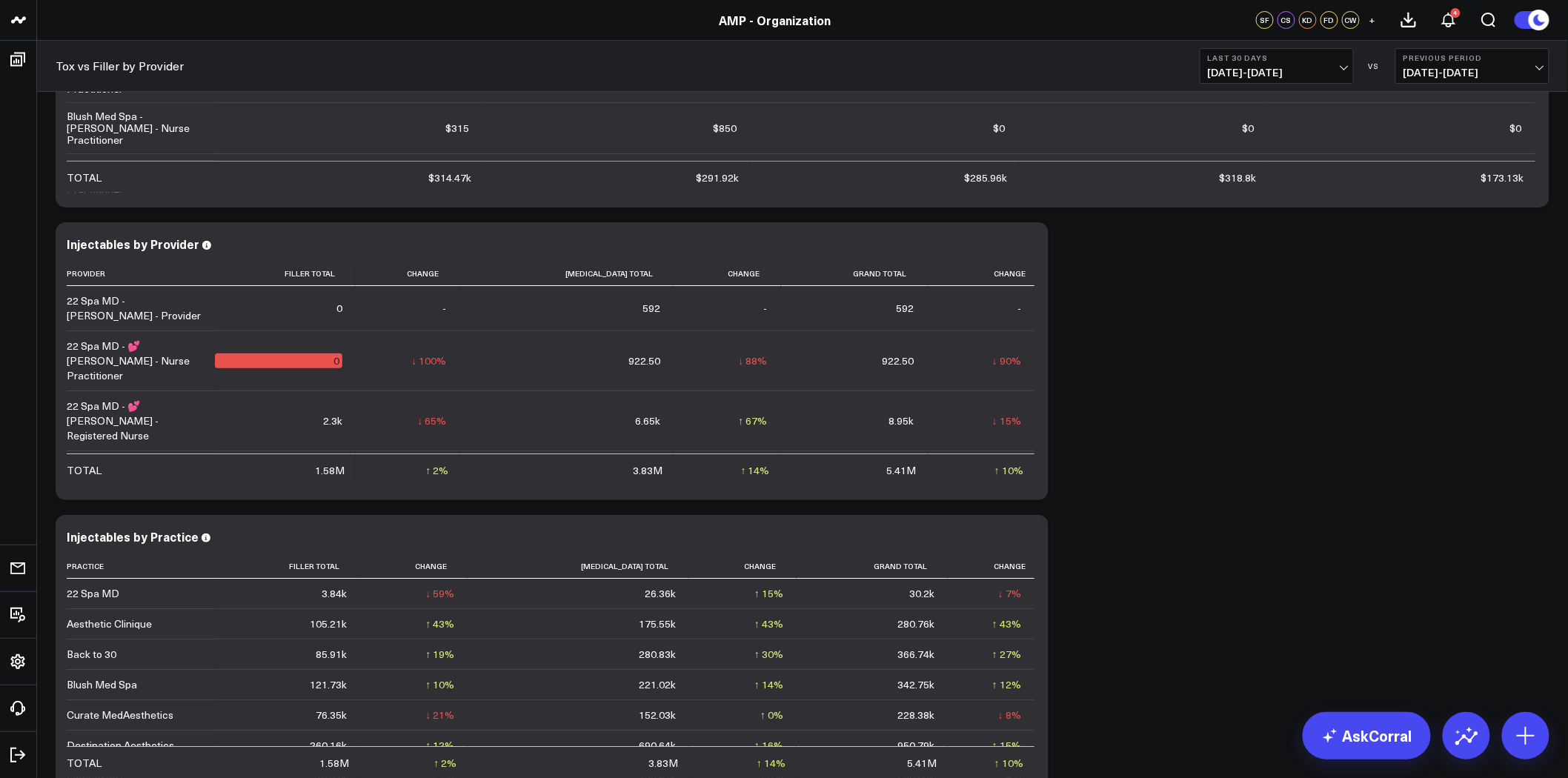
scroll to position [2371, 0]
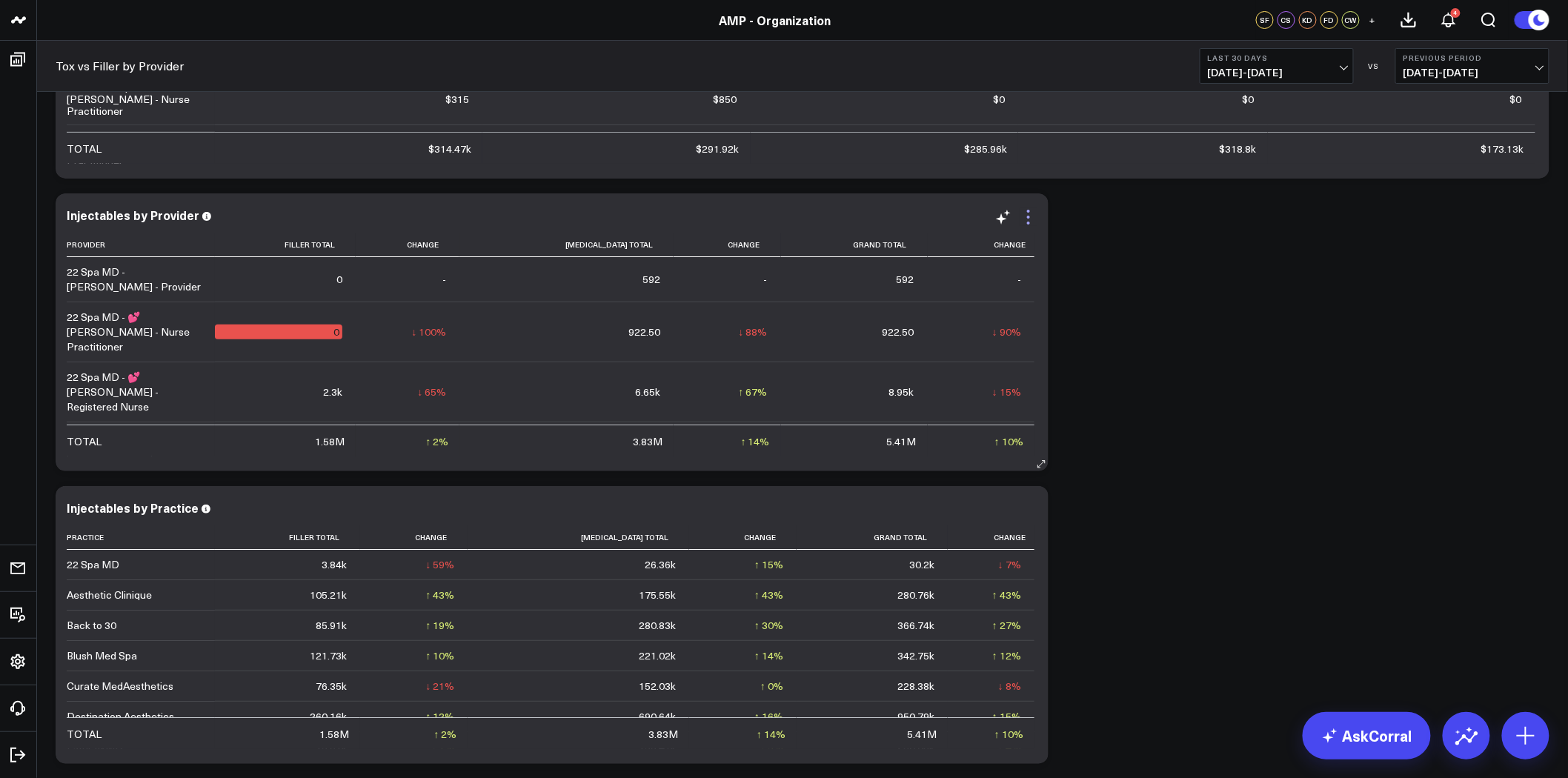
click at [1029, 212] on icon at bounding box center [1029, 217] width 18 height 18
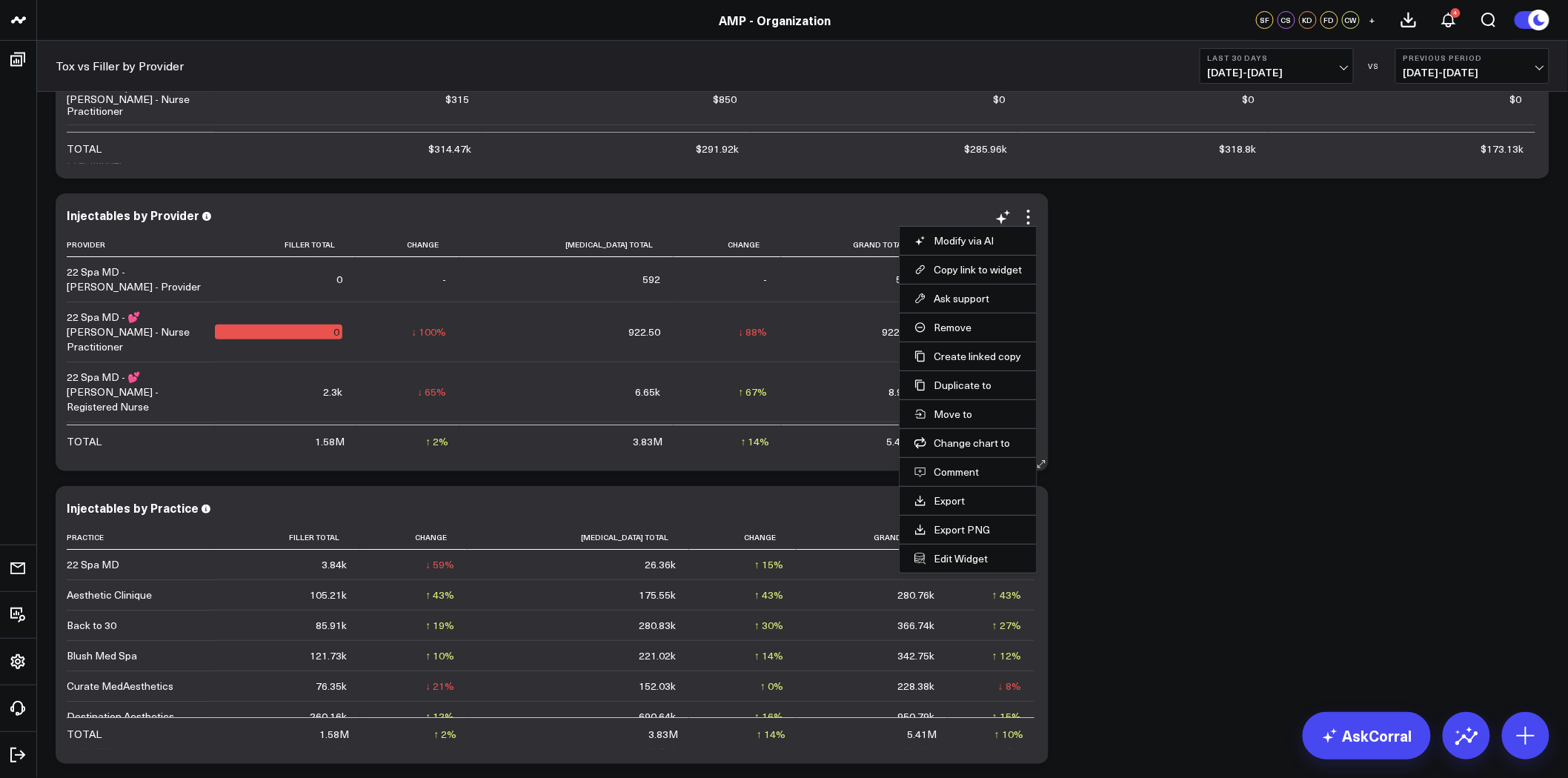
click at [959, 551] on li "Edit Widget" at bounding box center [968, 558] width 137 height 28
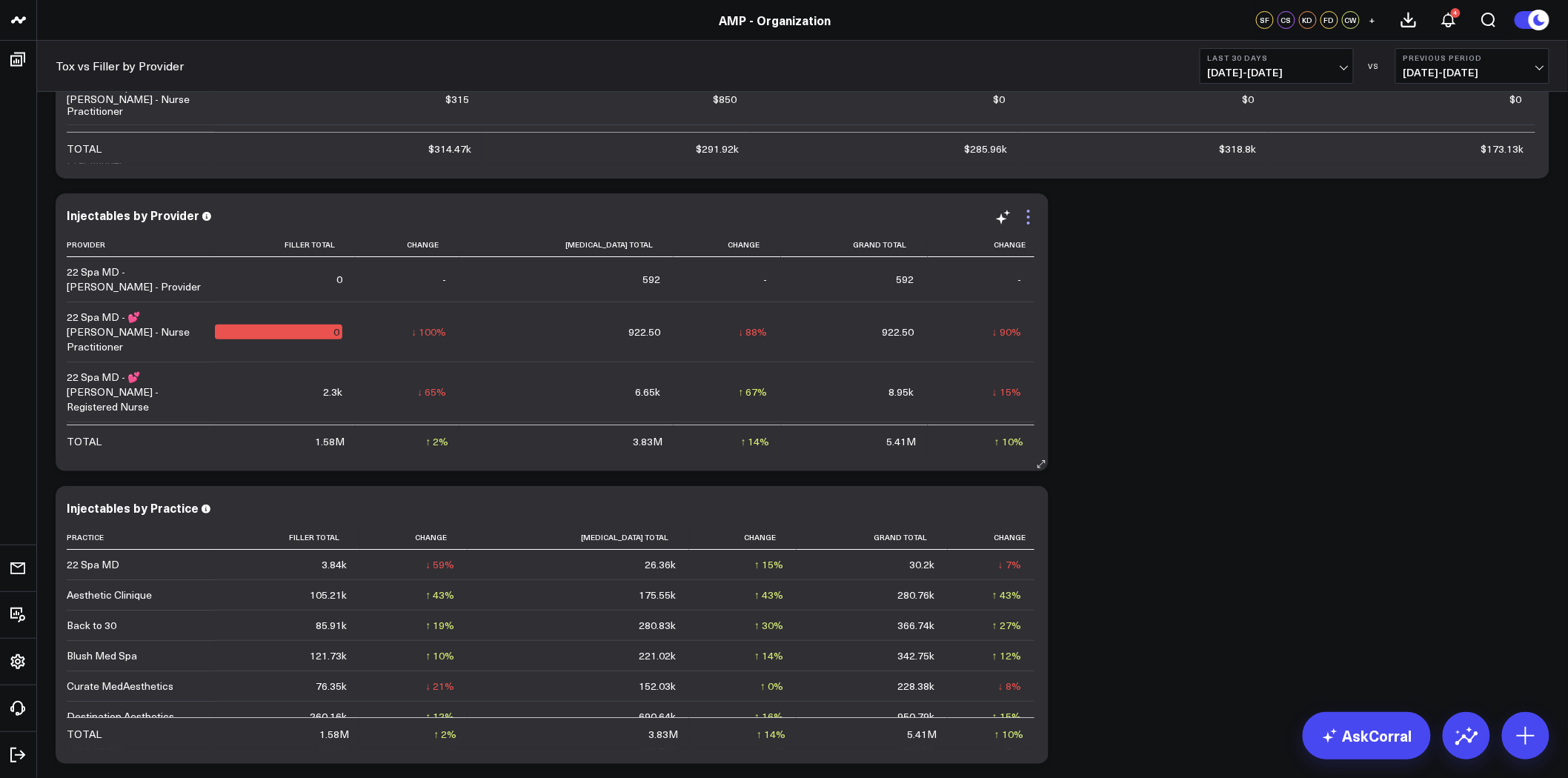
click at [1033, 212] on icon at bounding box center [1029, 217] width 18 height 18
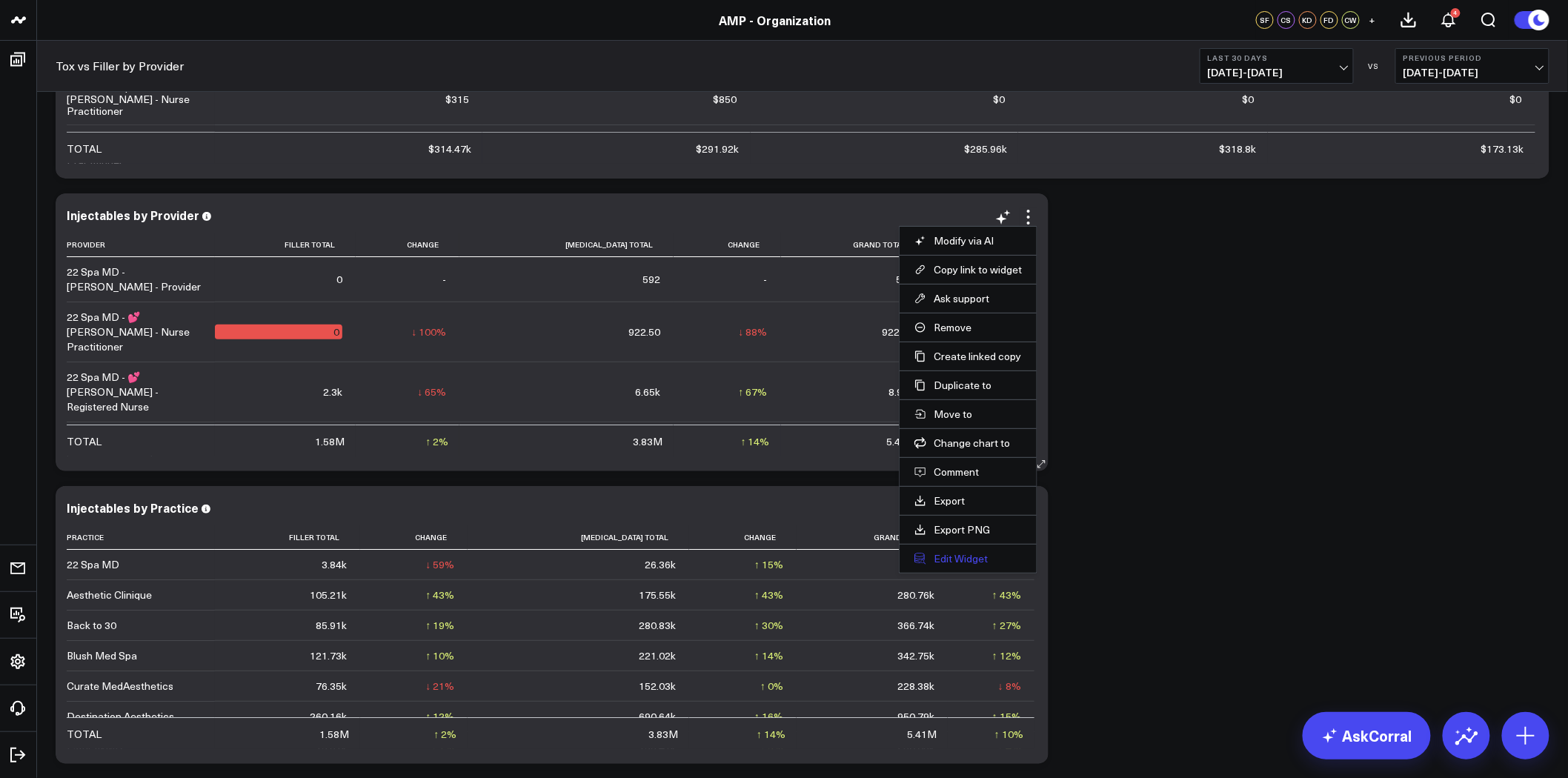
click at [957, 555] on button "Edit Widget" at bounding box center [968, 558] width 107 height 13
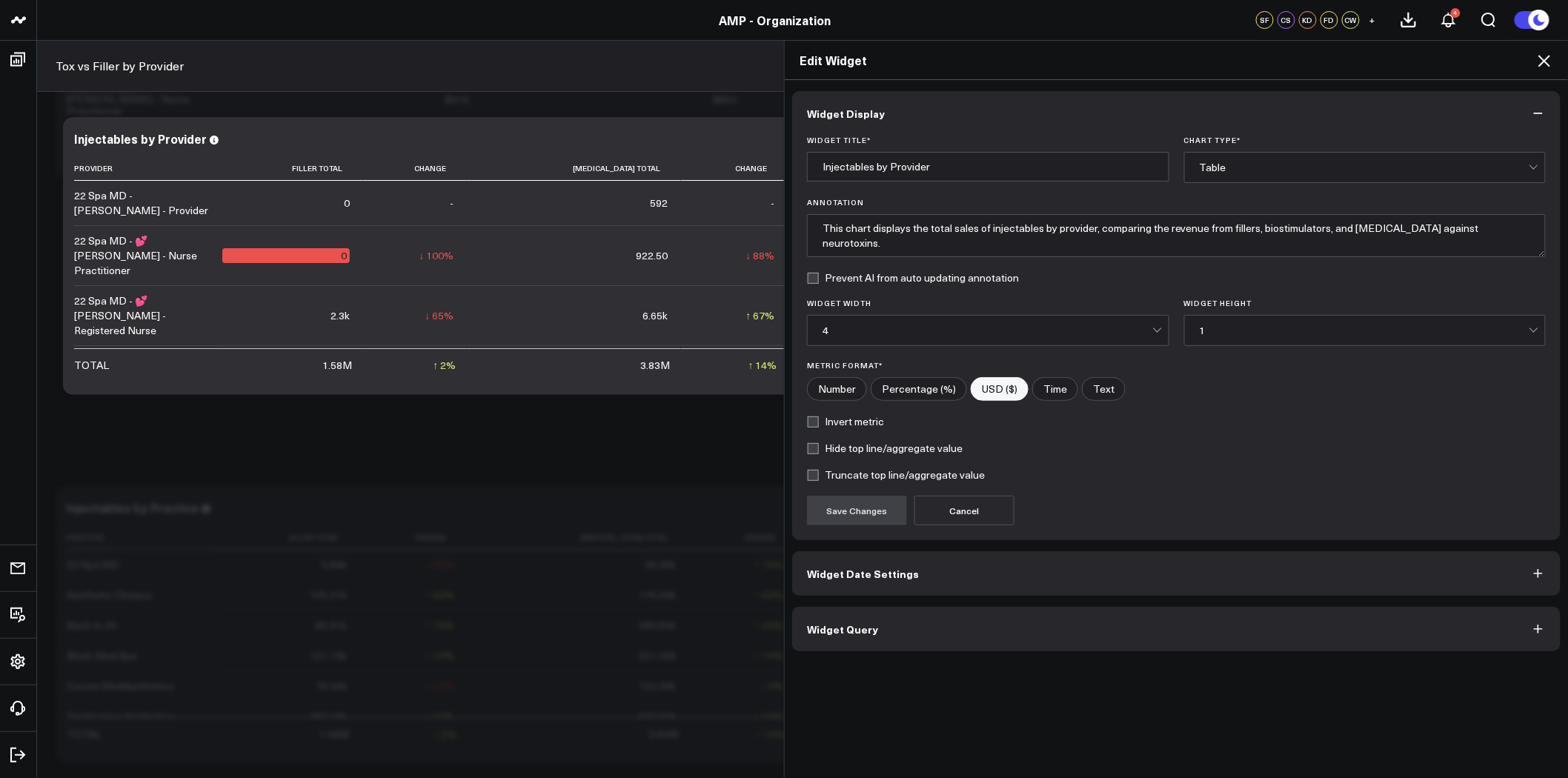
click at [1040, 624] on button "Widget Query" at bounding box center [1176, 628] width 769 height 45
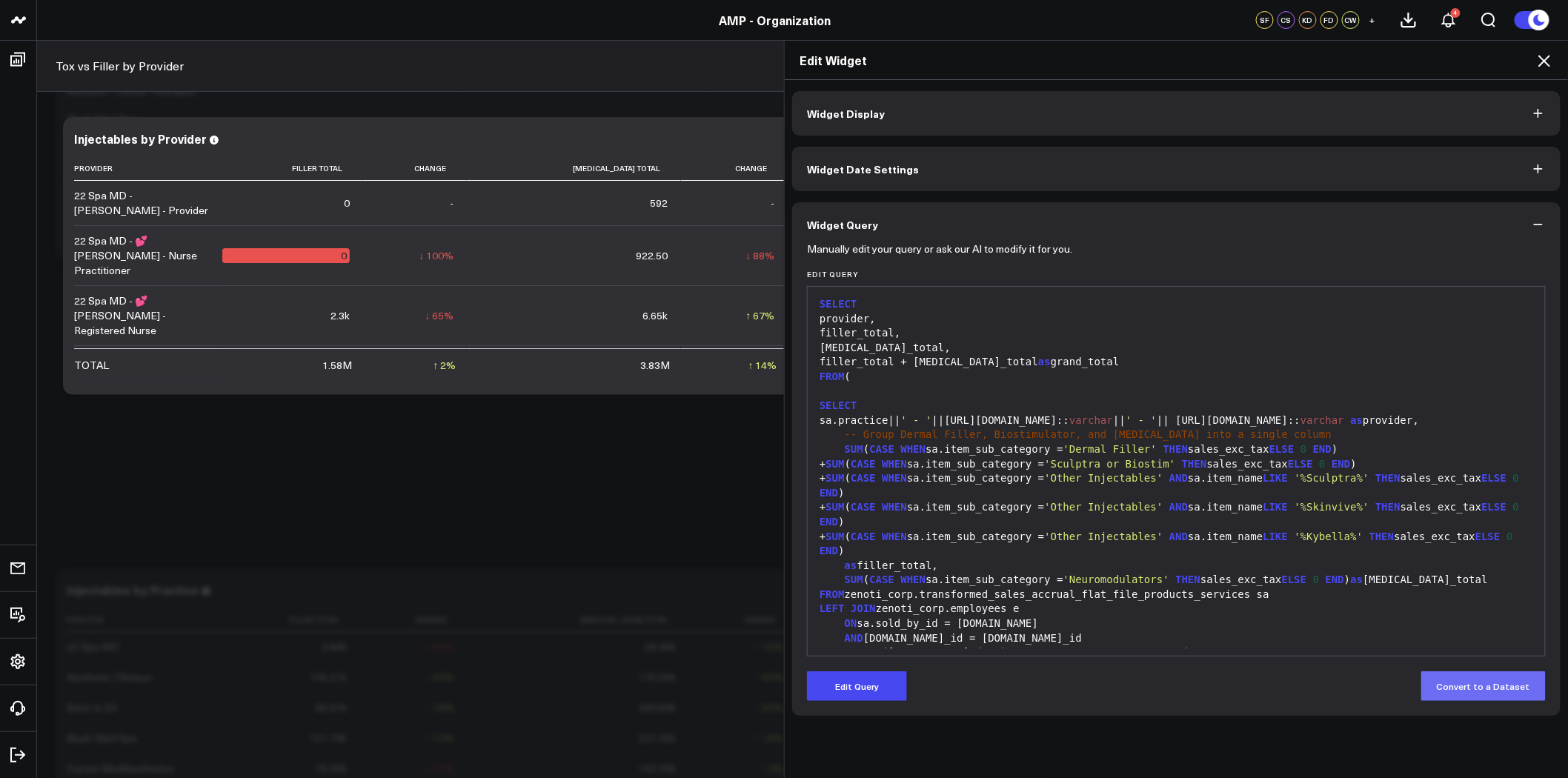
click at [1509, 694] on button "Convert to a Dataset" at bounding box center [1483, 685] width 124 height 29
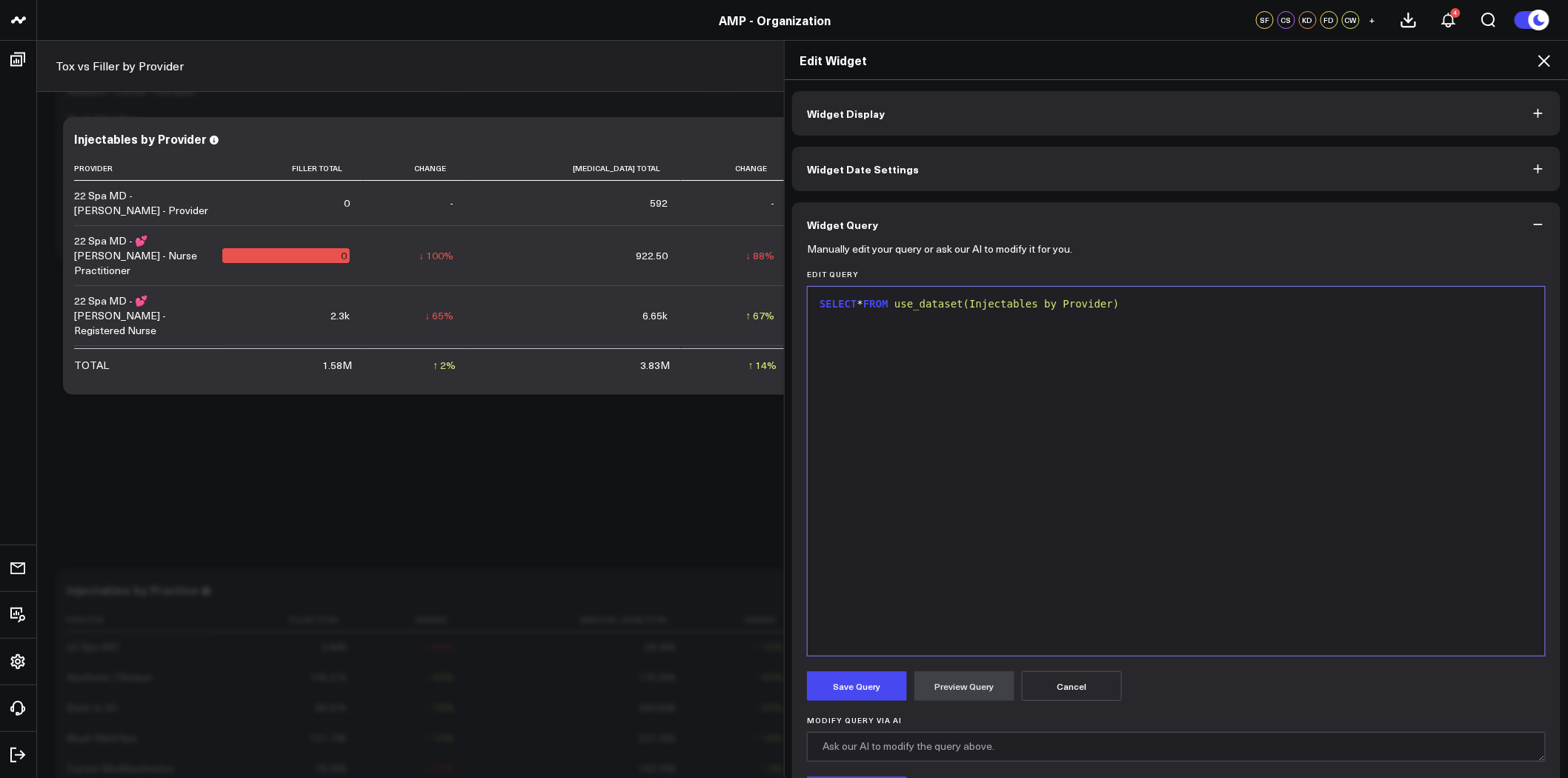
click at [1071, 687] on button "Cancel" at bounding box center [1072, 685] width 100 height 29
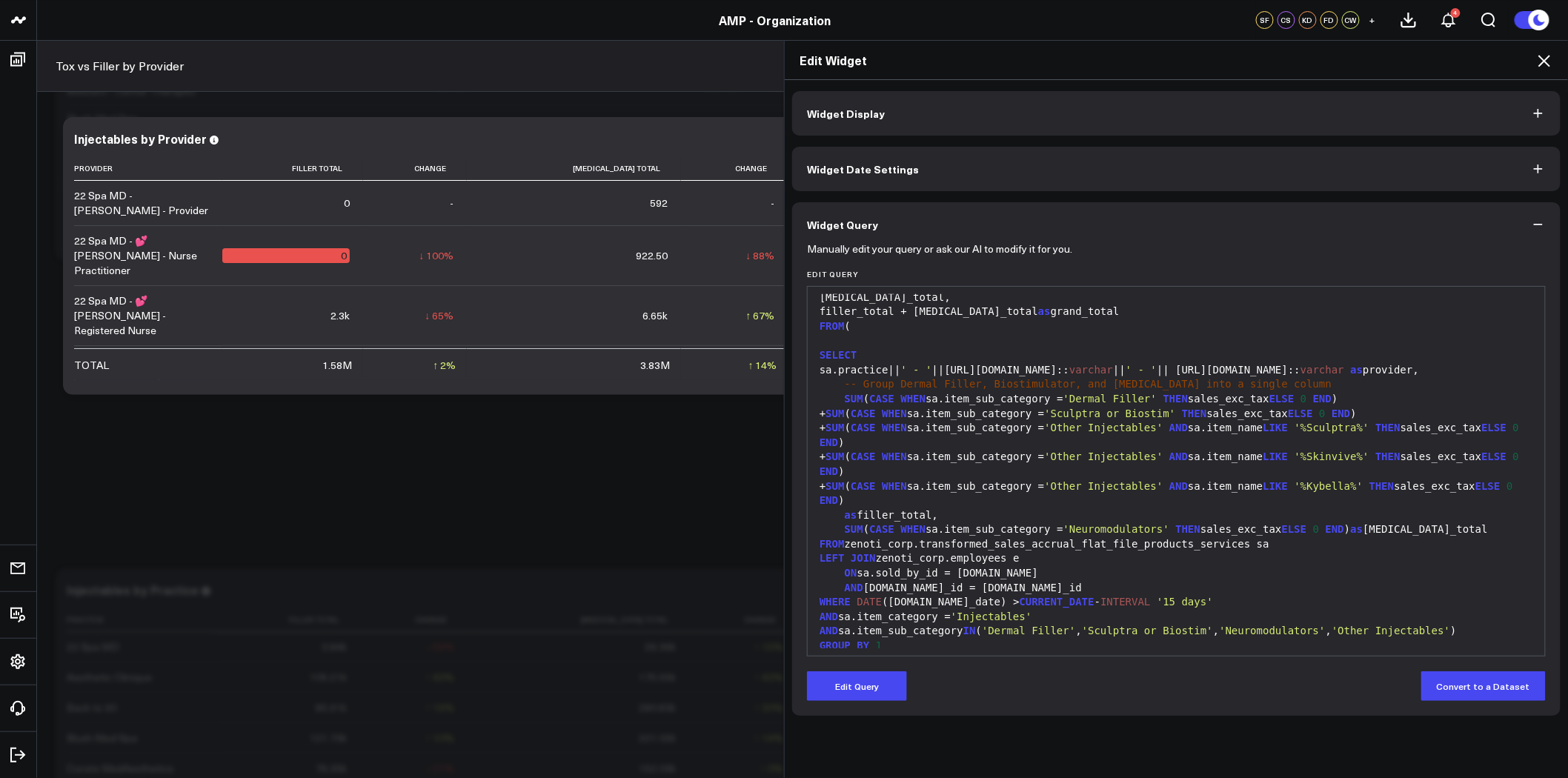
scroll to position [72, 0]
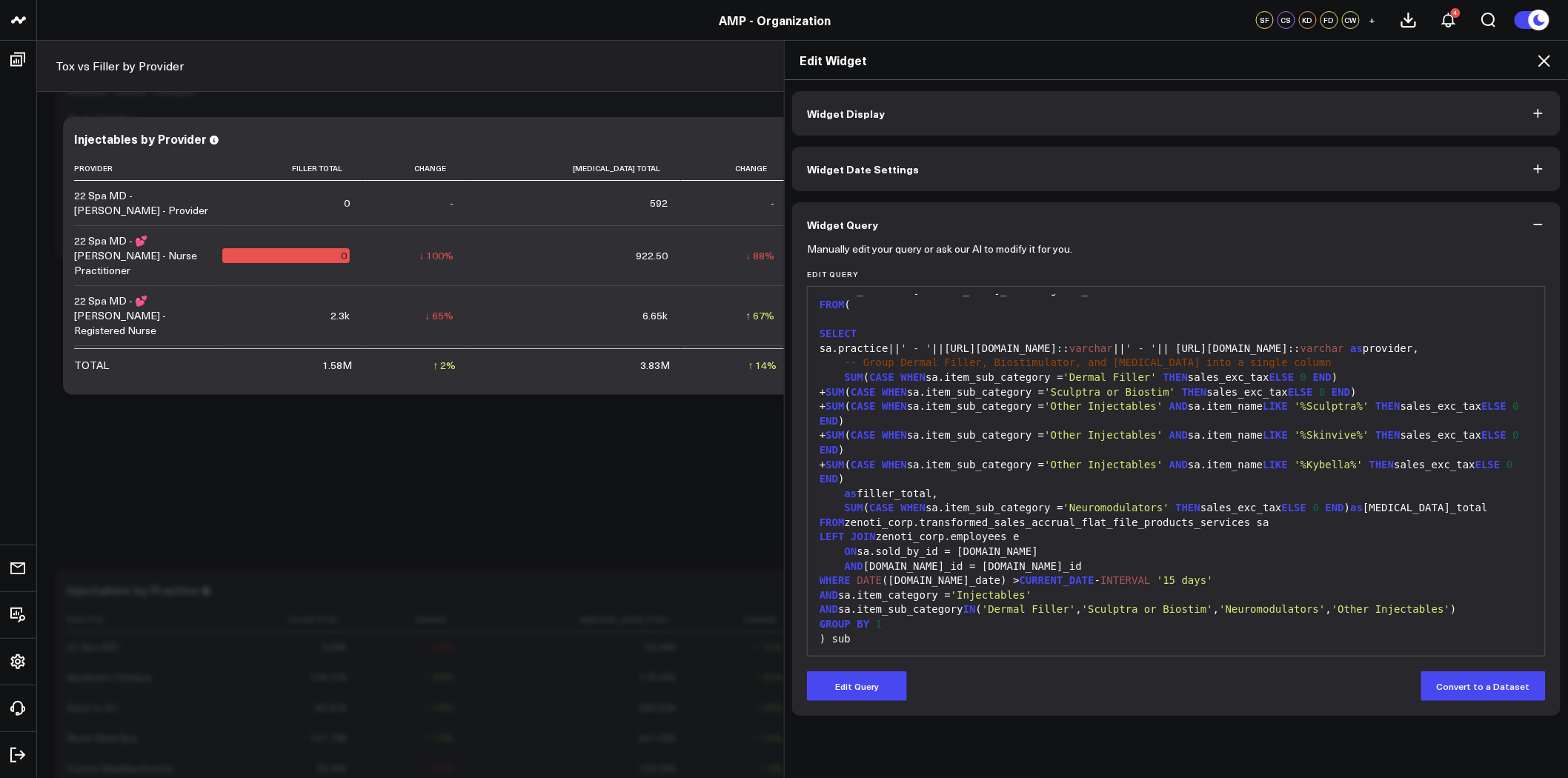
click at [1545, 67] on icon at bounding box center [1544, 61] width 18 height 18
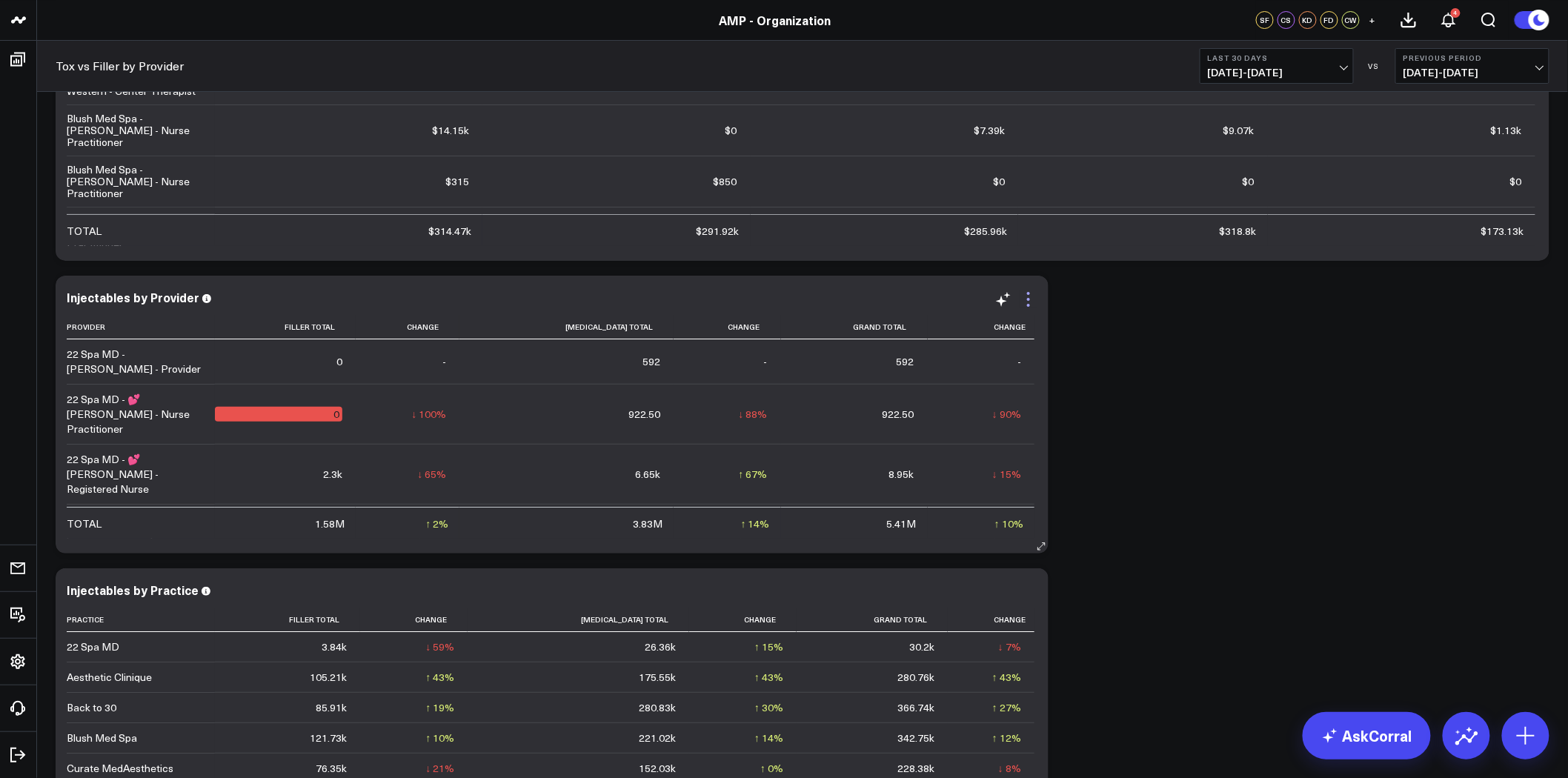
click at [1026, 297] on icon at bounding box center [1029, 299] width 18 height 18
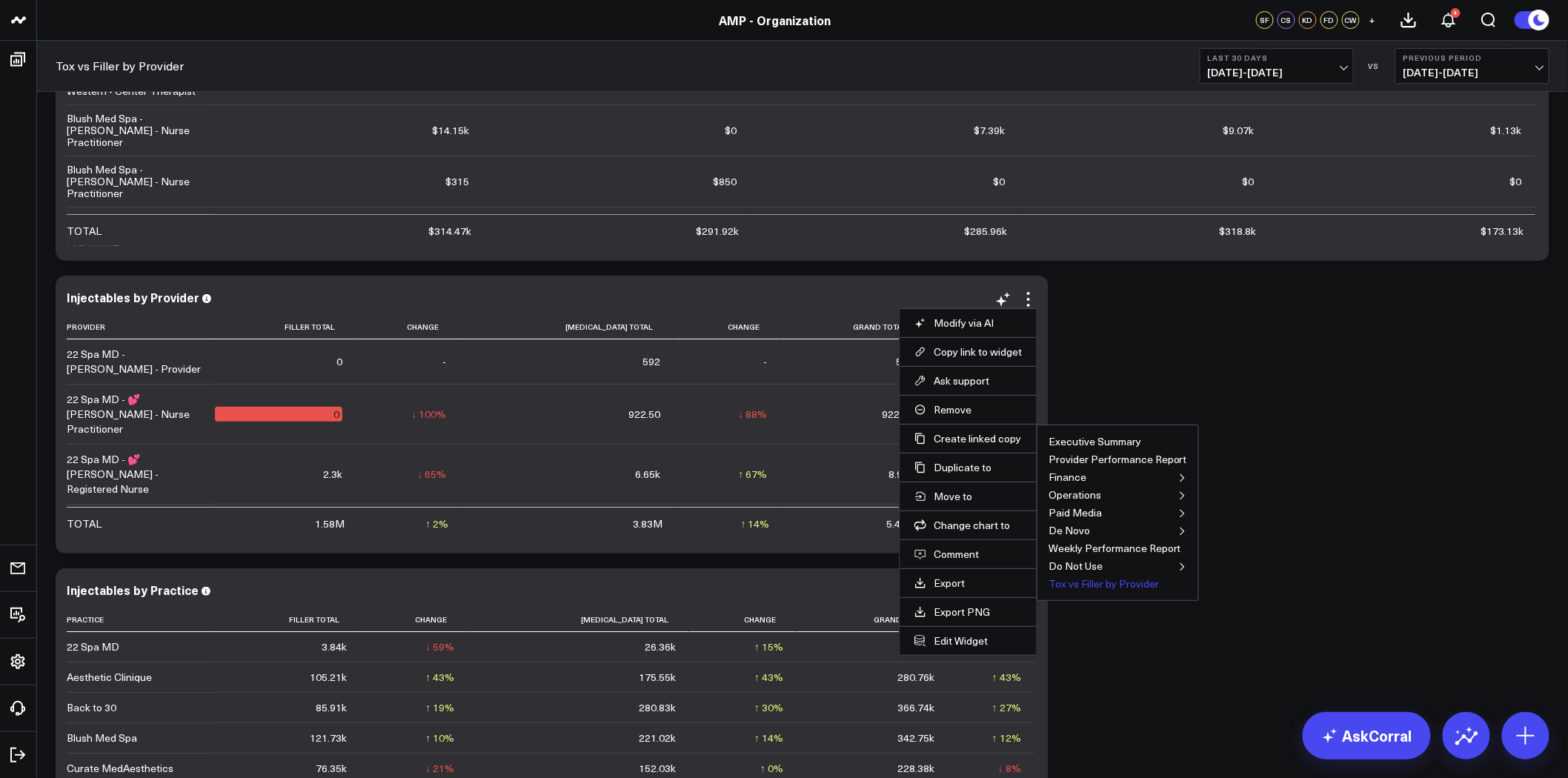
click at [1124, 584] on button "Tox vs Filler by Provider" at bounding box center [1103, 583] width 110 height 10
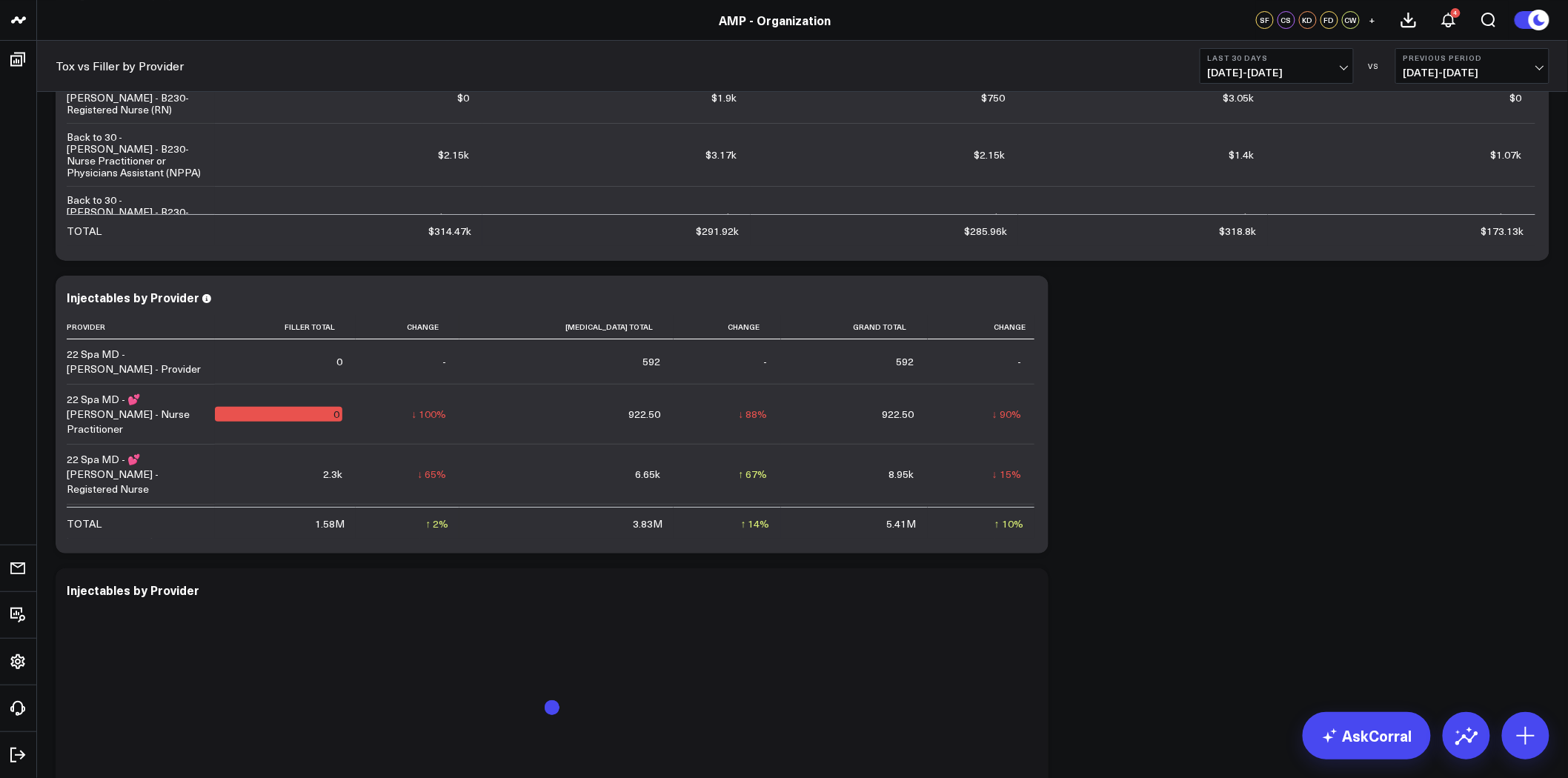
scroll to position [2536, 0]
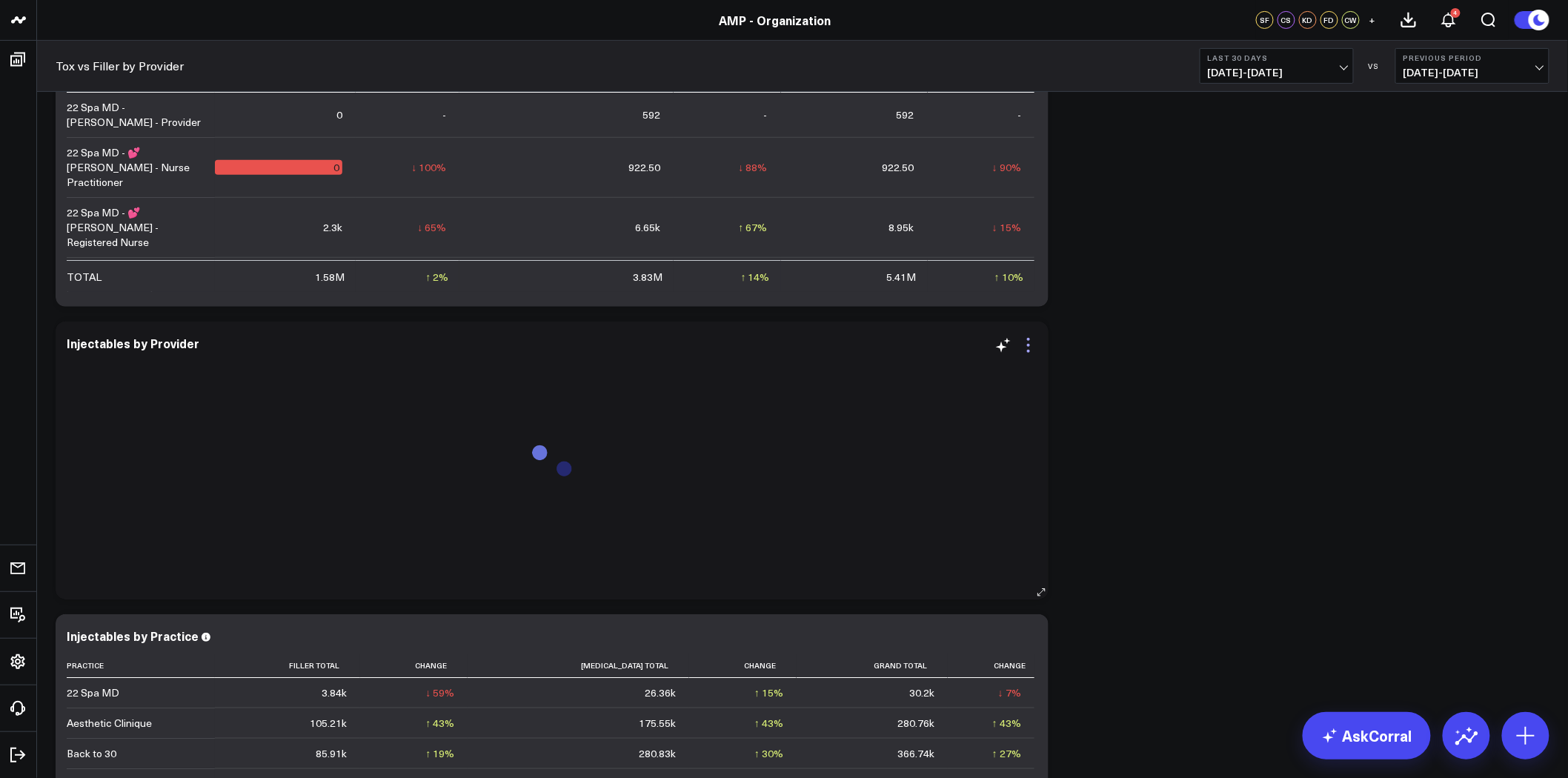
click at [1032, 345] on icon at bounding box center [1029, 345] width 18 height 18
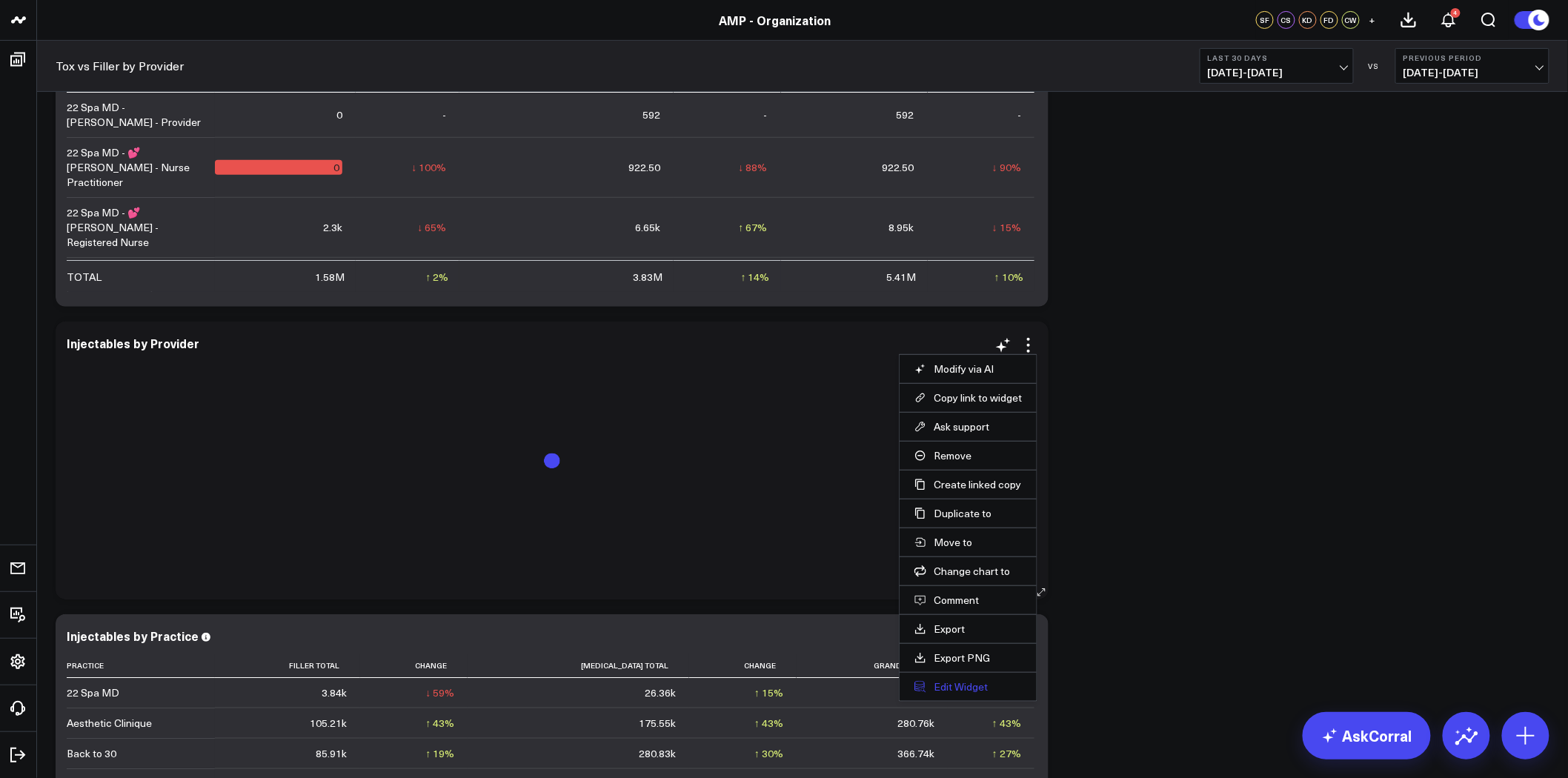
click at [963, 687] on button "Edit Widget" at bounding box center [968, 687] width 107 height 13
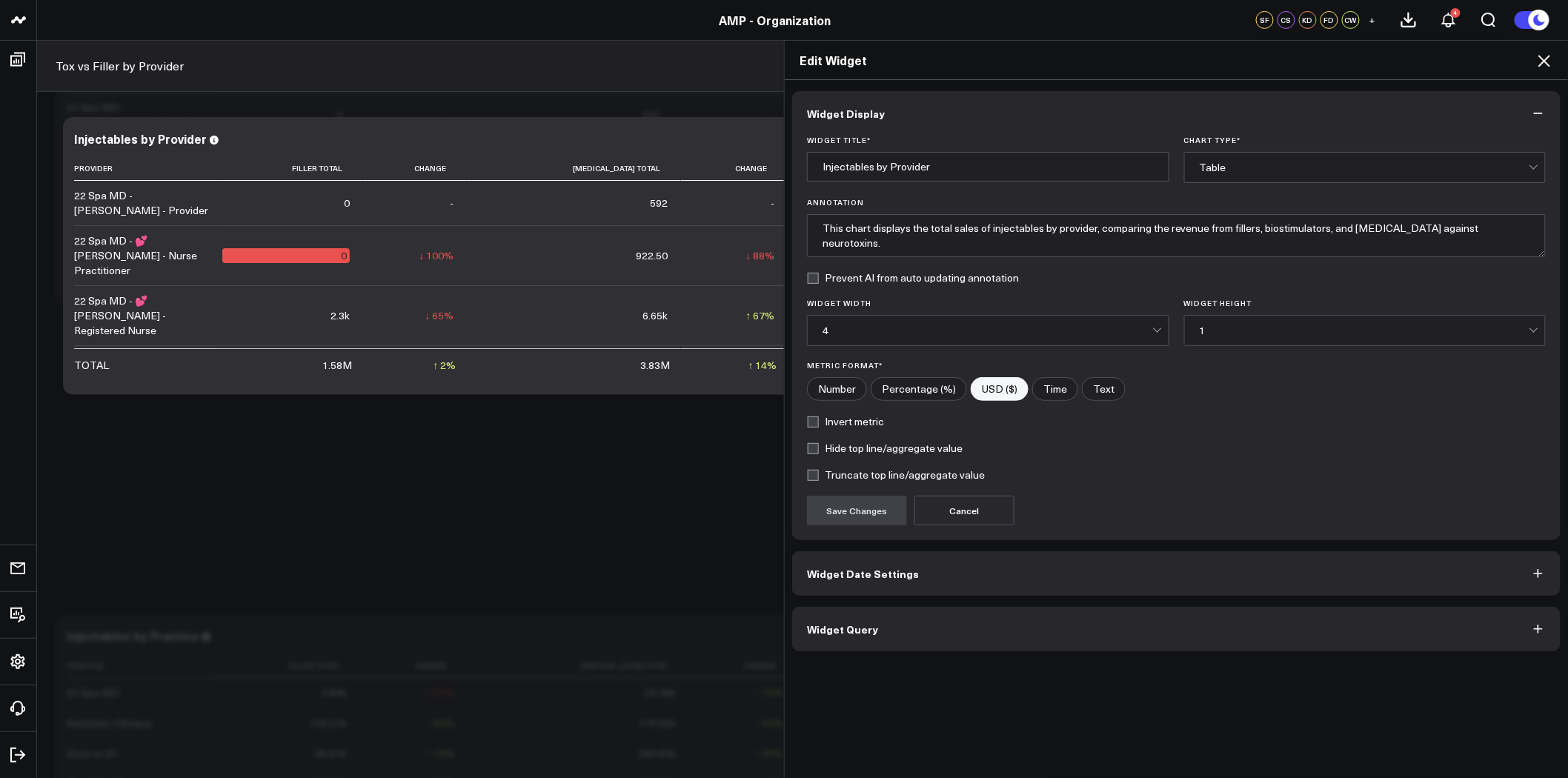
click at [1013, 611] on button "Widget Query" at bounding box center [1176, 628] width 769 height 45
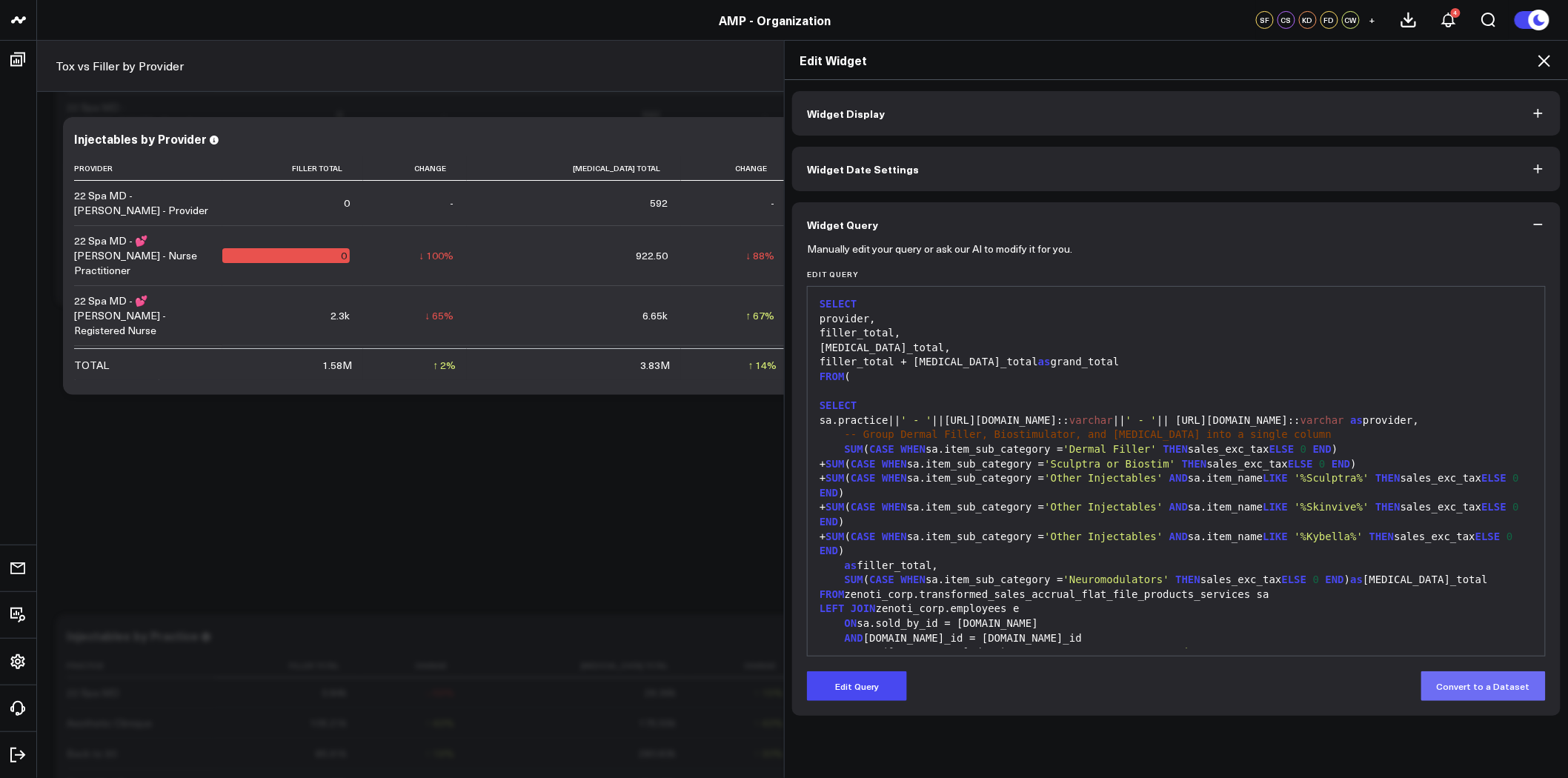
click at [1461, 685] on button "Convert to a Dataset" at bounding box center [1483, 685] width 124 height 29
click at [1262, 731] on div "Widget Display Widget Date Settings Widget Query Manually edit your query or as…" at bounding box center [1176, 428] width 783 height 698
click at [1538, 227] on icon "button" at bounding box center [1539, 225] width 15 height 15
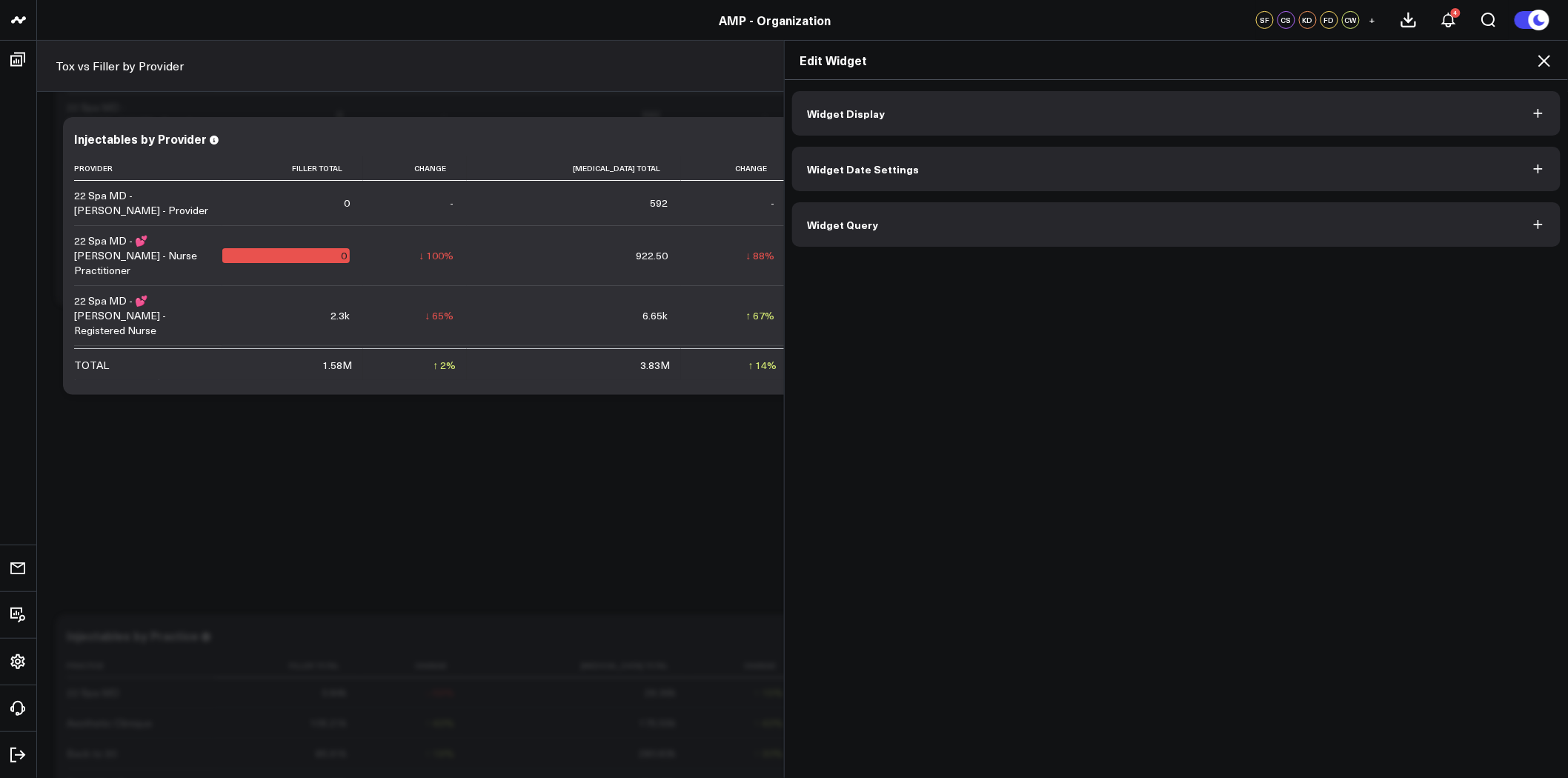
click at [1550, 64] on icon at bounding box center [1544, 61] width 18 height 18
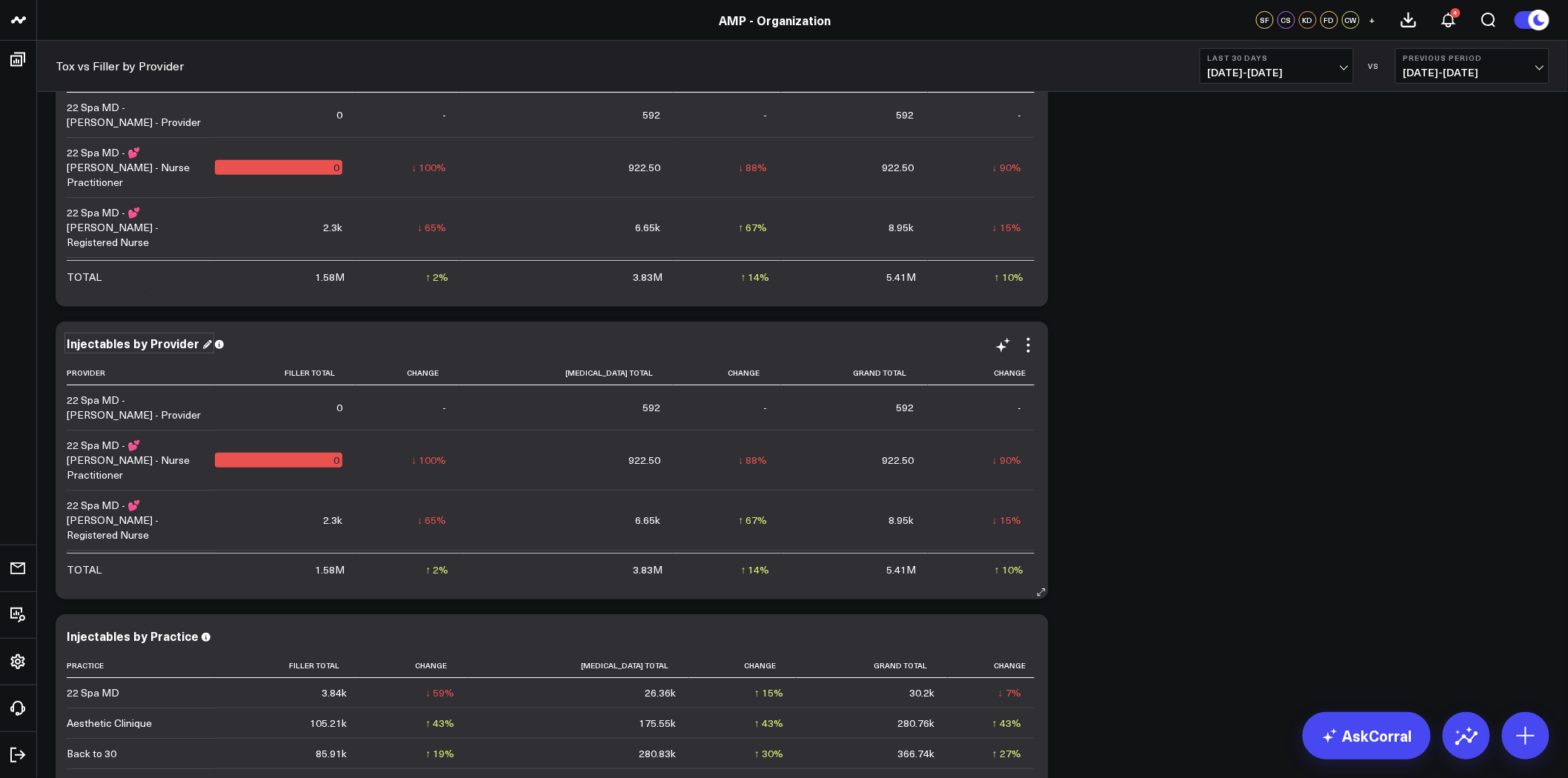
click at [166, 345] on div "Injectables by Provider" at bounding box center [138, 342] width 145 height 16
click at [167, 345] on div "Injectables by Provider" at bounding box center [138, 342] width 145 height 16
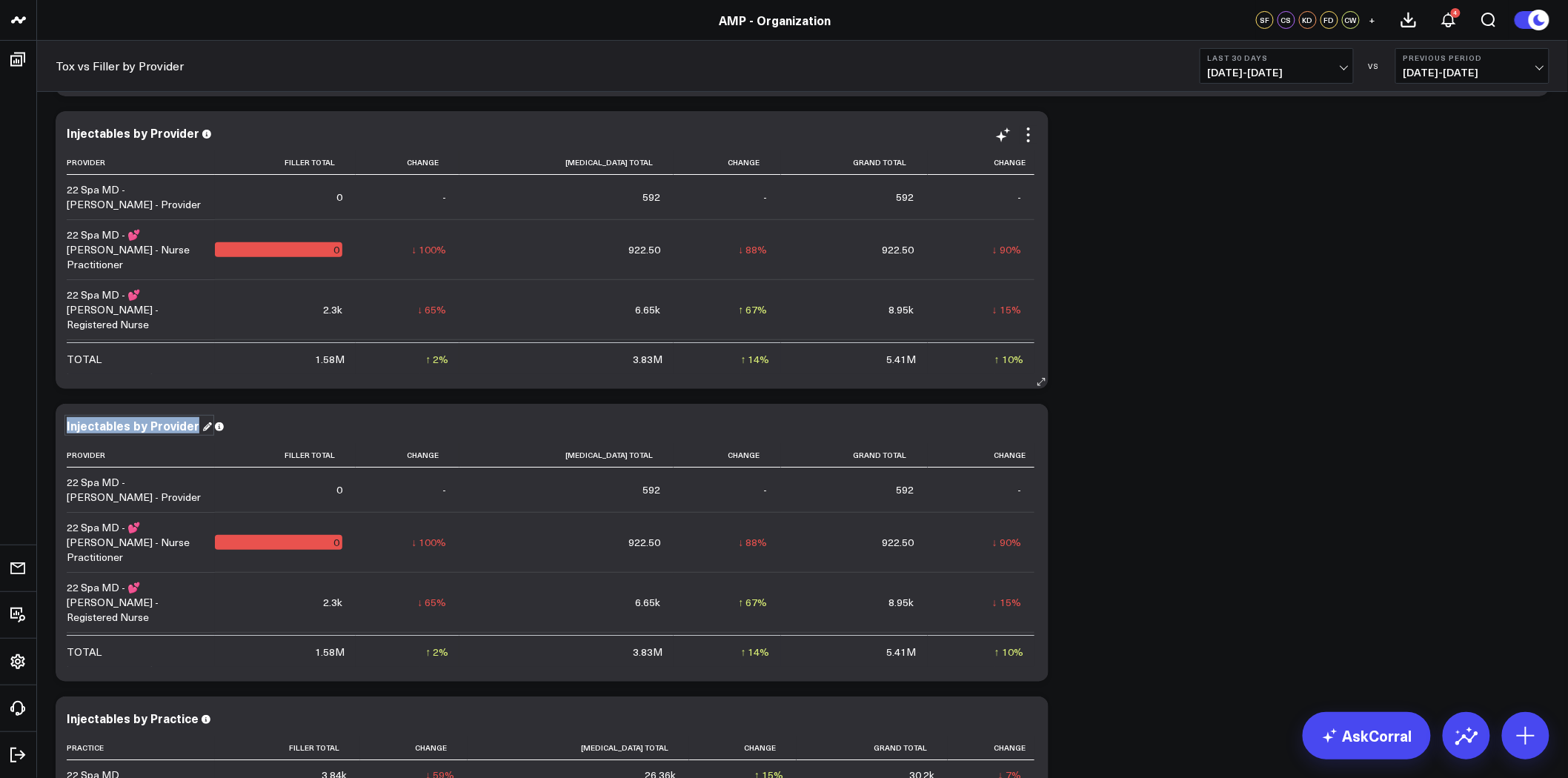
scroll to position [2371, 0]
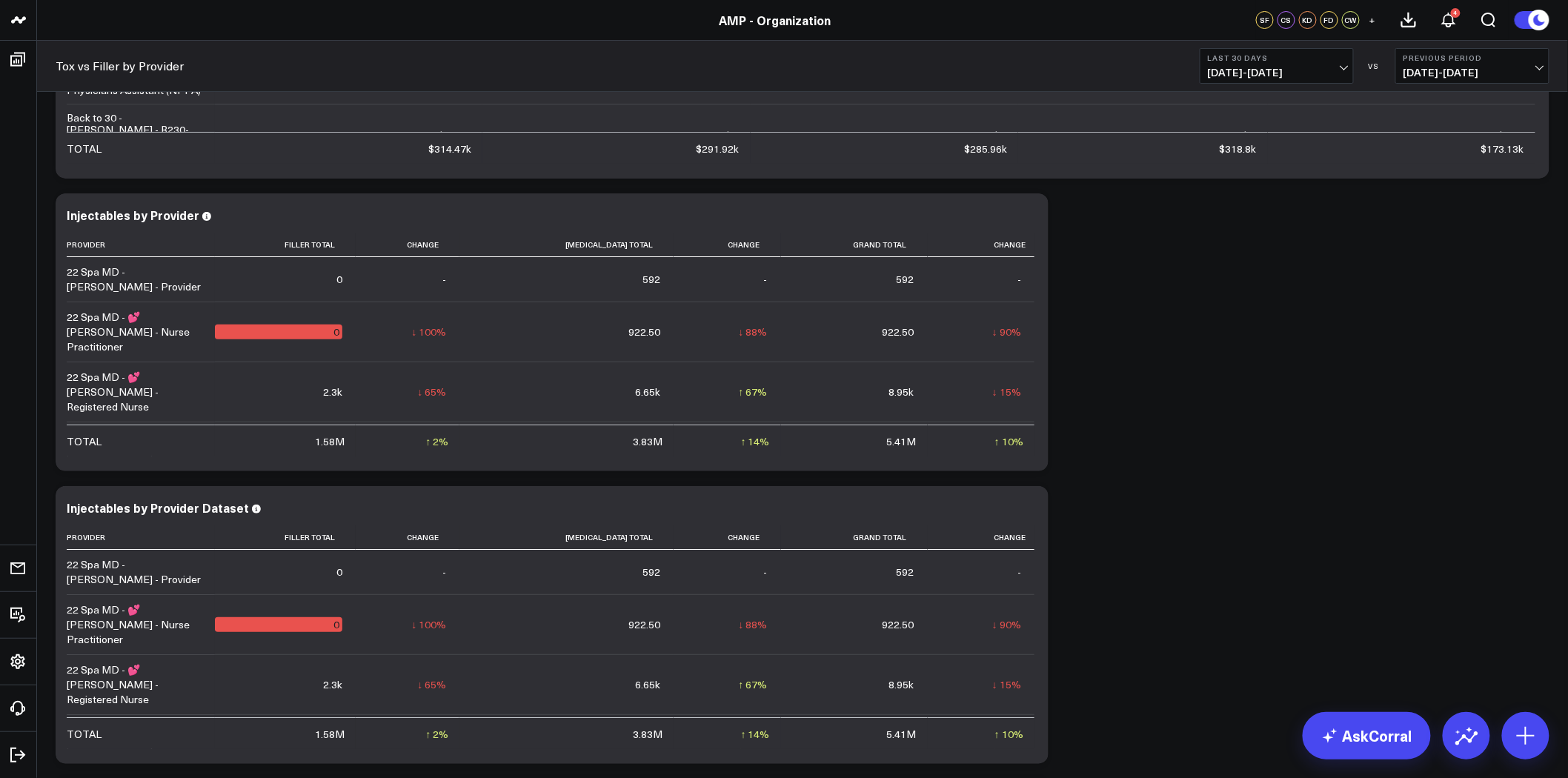
click at [1029, 504] on icon at bounding box center [1028, 503] width 3 height 3
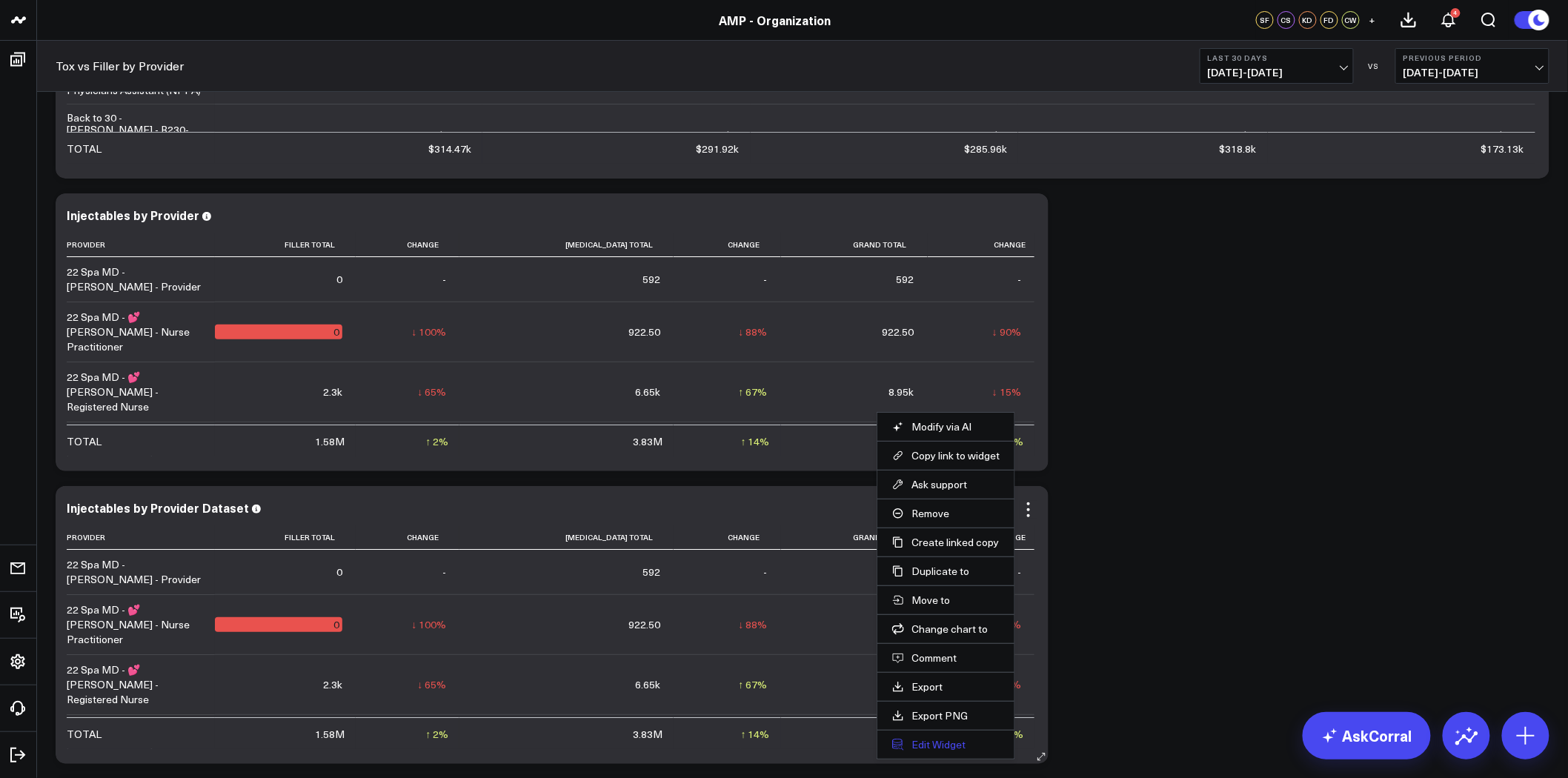
click at [930, 742] on button "Edit Widget" at bounding box center [945, 745] width 107 height 13
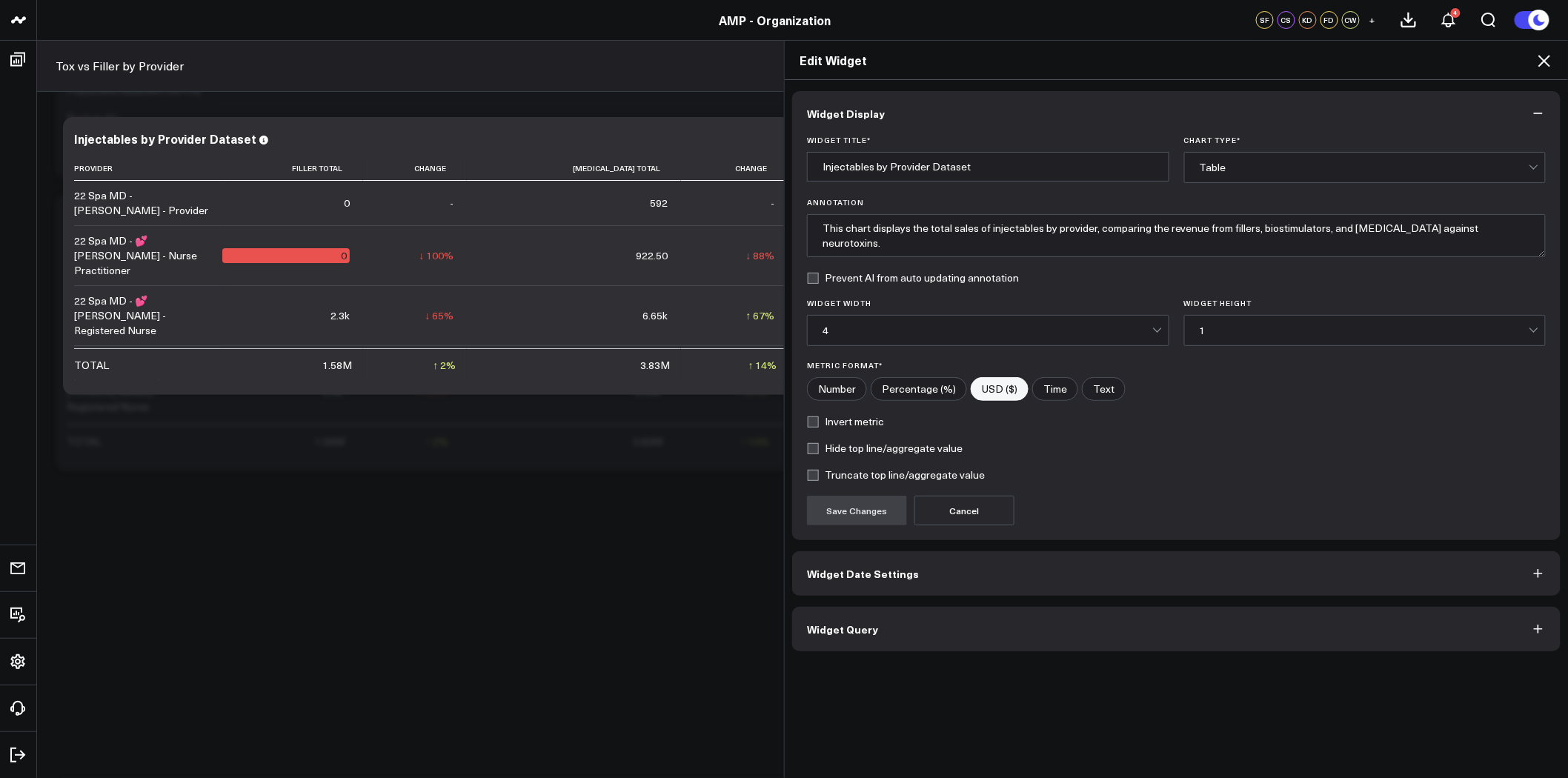
click at [1071, 631] on button "Widget Query" at bounding box center [1176, 628] width 769 height 45
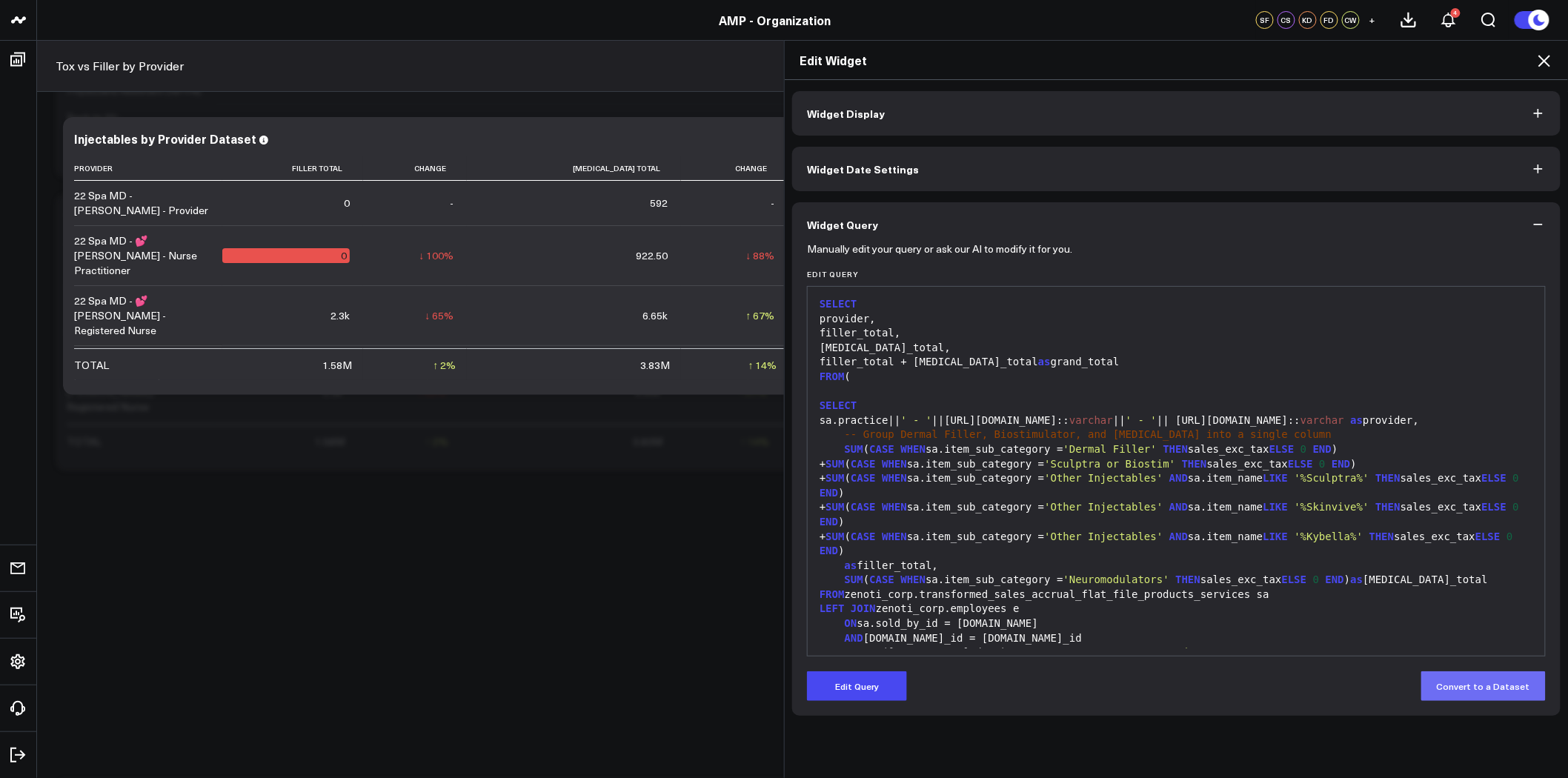
click at [1497, 692] on button "Convert to a Dataset" at bounding box center [1483, 685] width 124 height 29
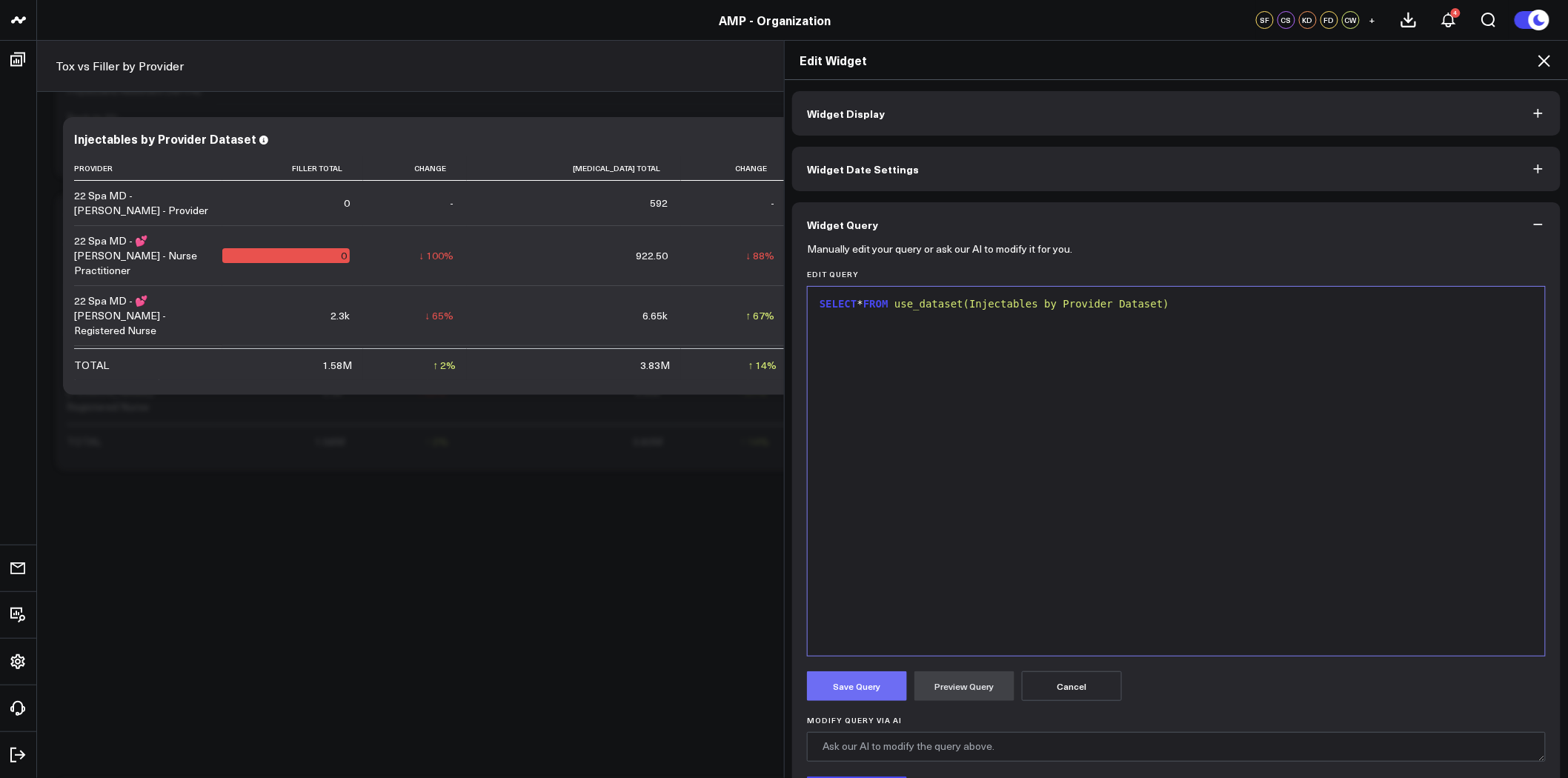
click at [877, 692] on button "Save Query" at bounding box center [857, 685] width 100 height 29
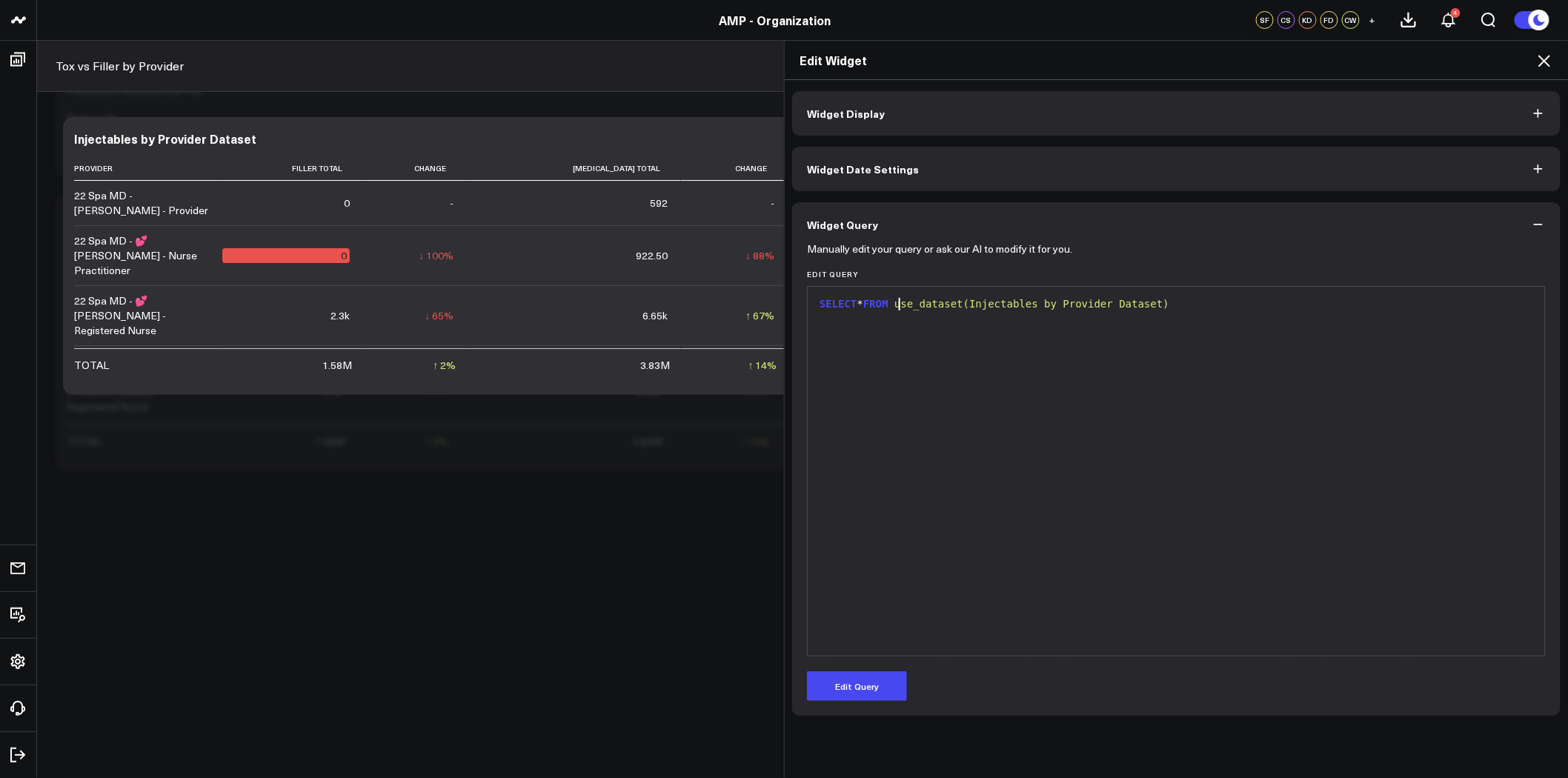
click at [914, 303] on span "use_dataset(Injectables by Provider Dataset)" at bounding box center [1031, 303] width 275 height 12
click at [981, 299] on span "use_dataset(Injectables by Provider Dataset)" at bounding box center [1031, 303] width 275 height 12
click at [982, 299] on span "use_dataset(Injectables by Provider Dataset)" at bounding box center [1045, 303] width 275 height 12
click at [982, 299] on span "use_dataset(Injectables by Provider Dataset)" at bounding box center [1031, 303] width 275 height 12
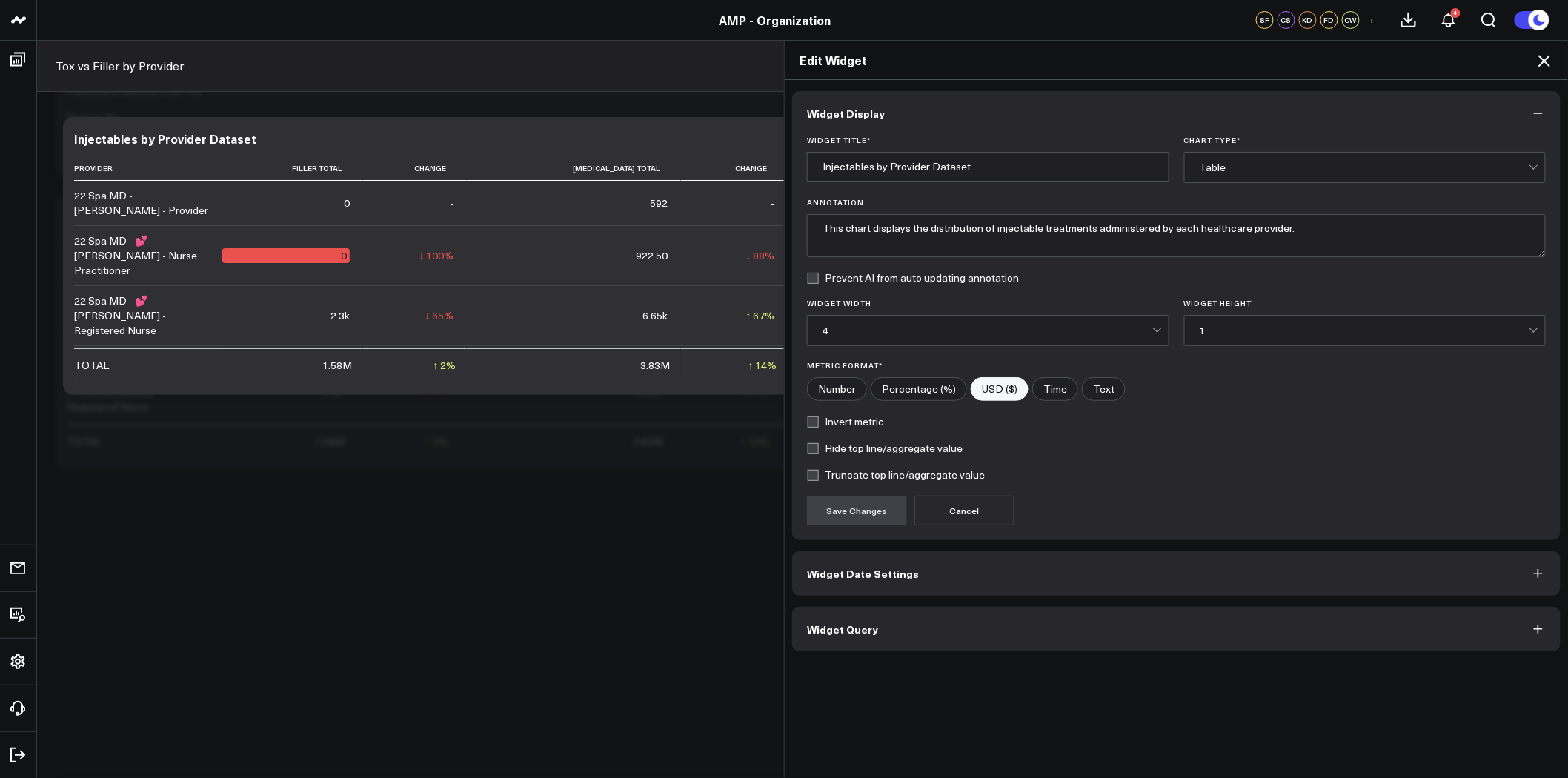
click at [1550, 60] on icon at bounding box center [1544, 61] width 18 height 18
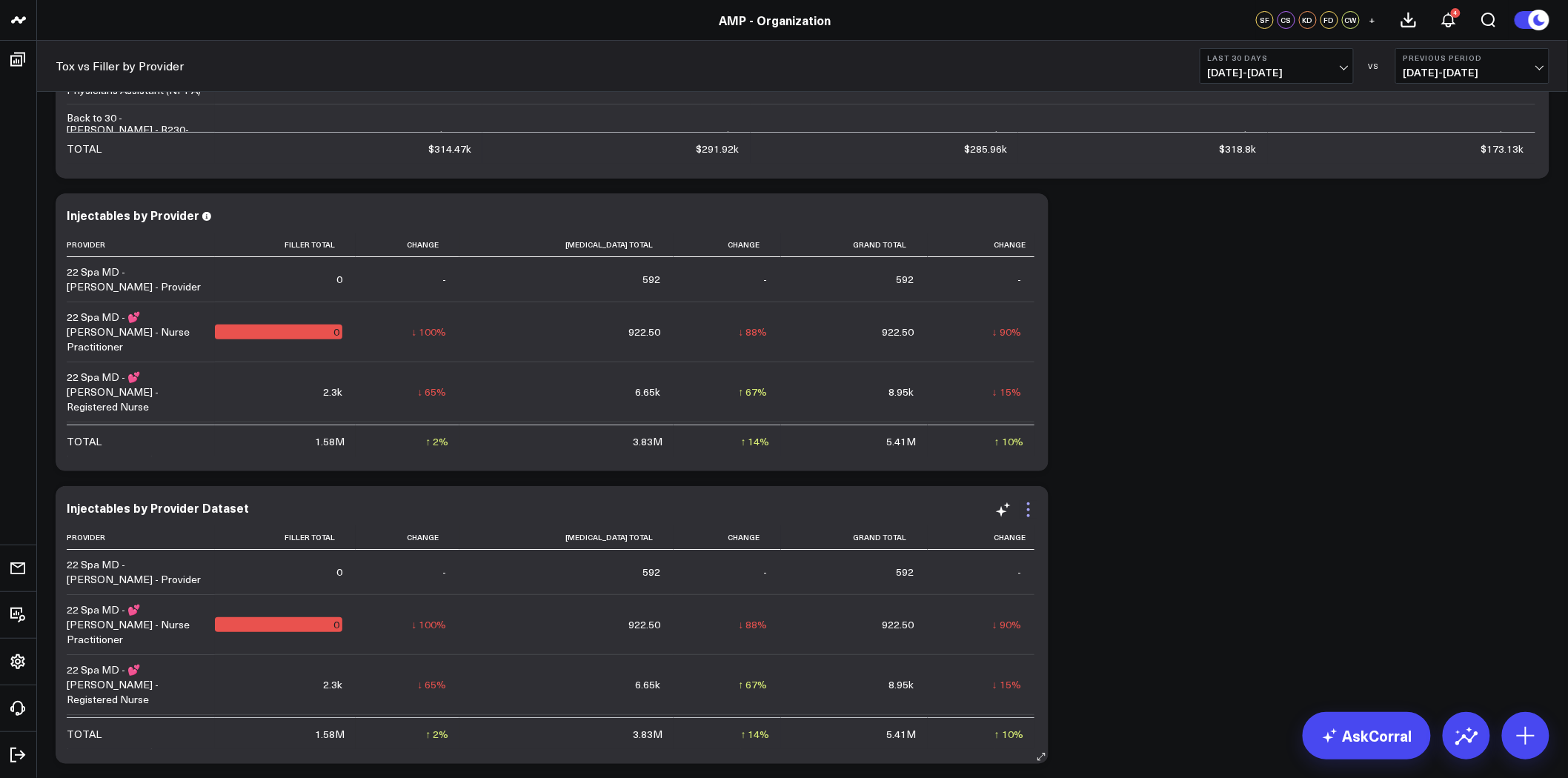
click at [1029, 507] on icon at bounding box center [1029, 509] width 18 height 18
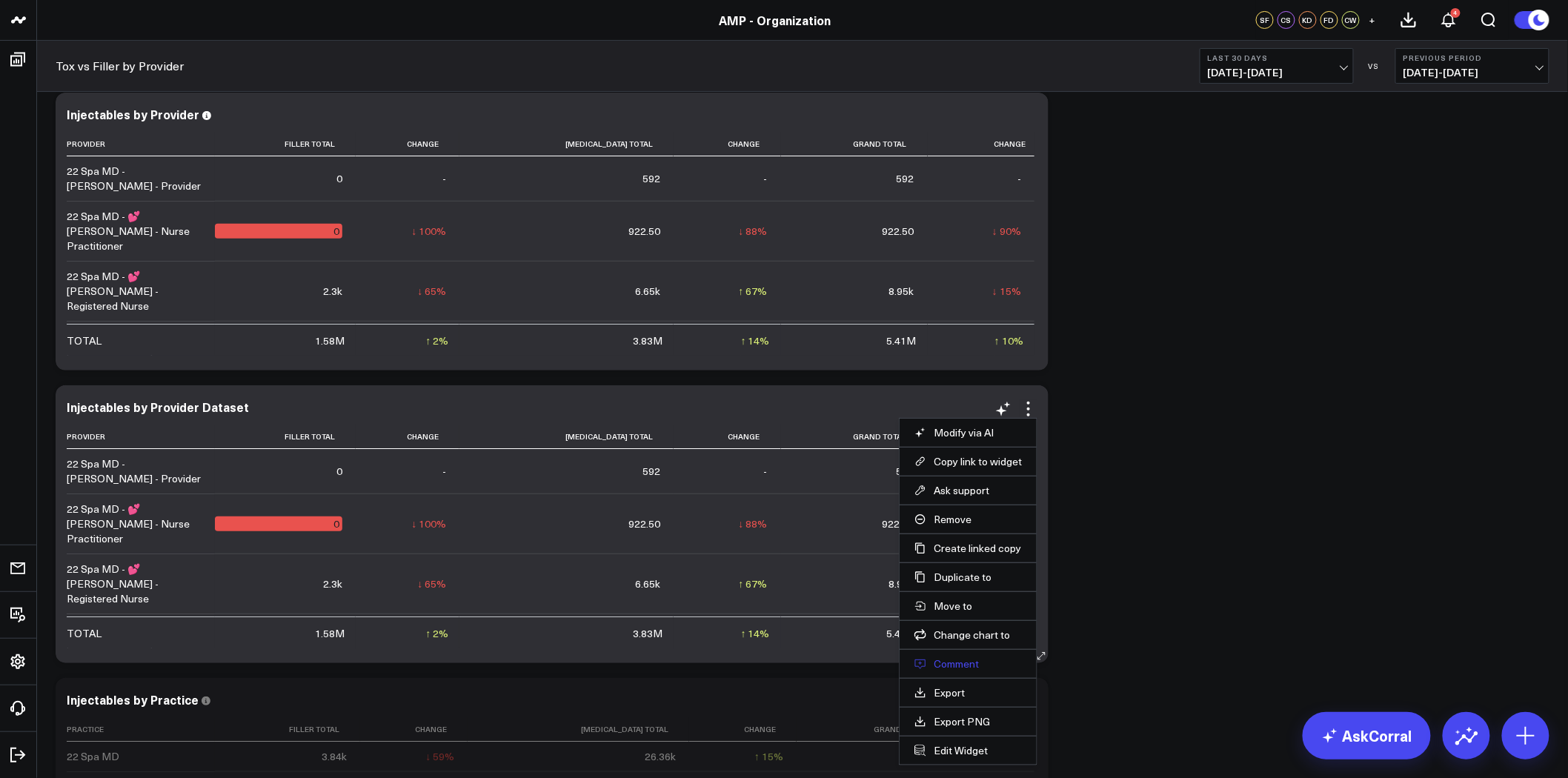
scroll to position [2536, 0]
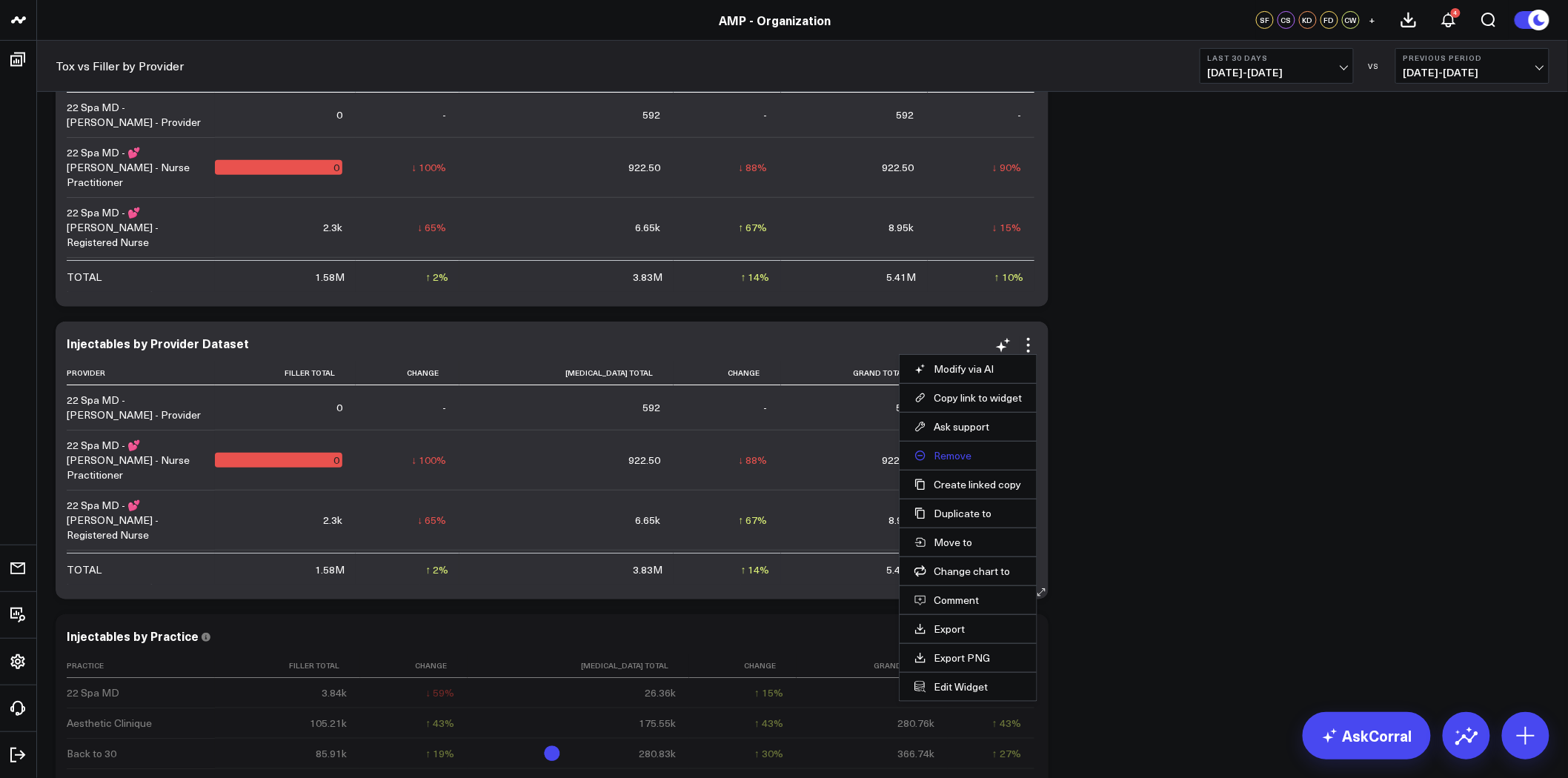
click at [978, 454] on button "Remove" at bounding box center [968, 456] width 107 height 13
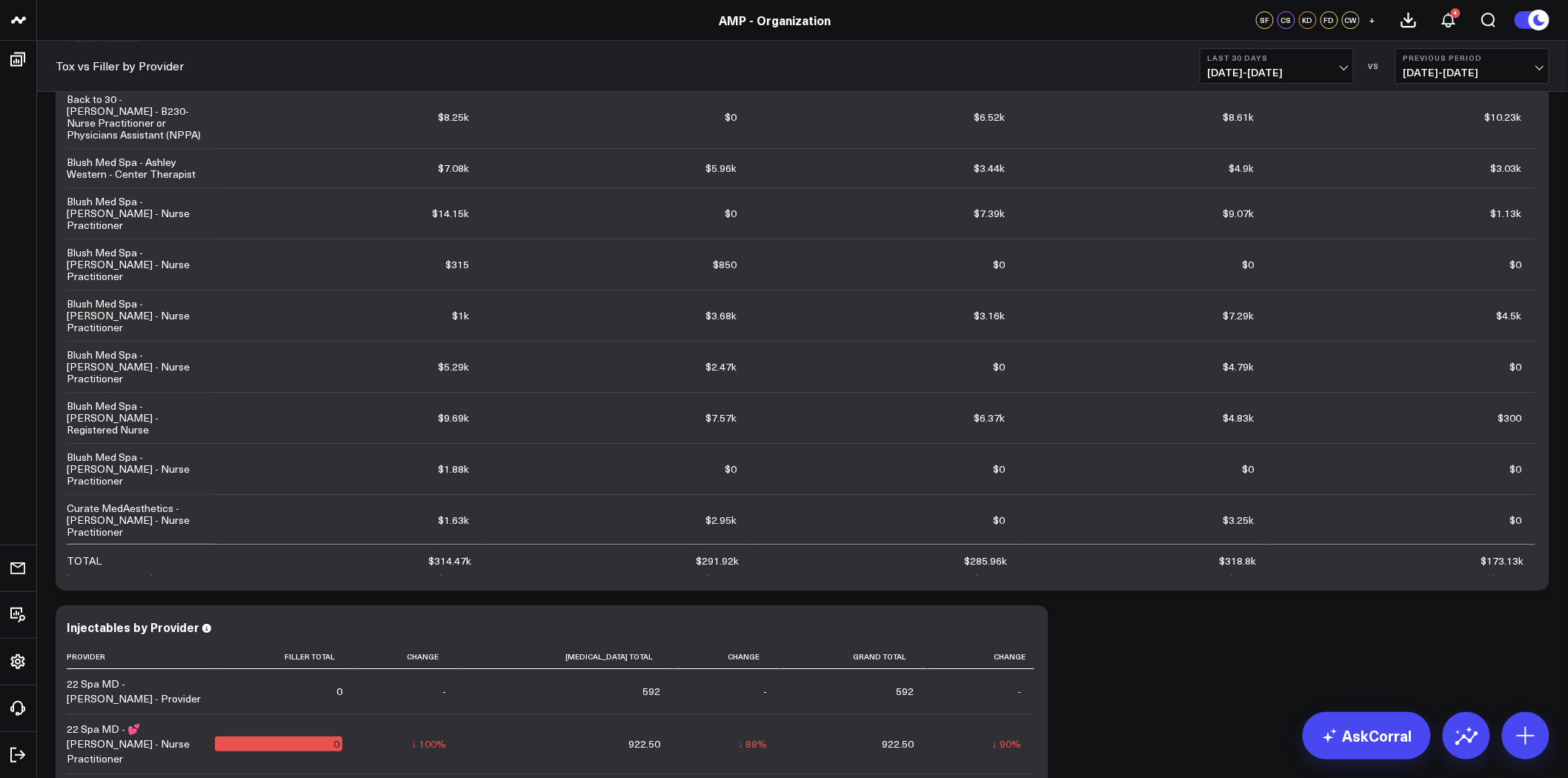
scroll to position [1877, 0]
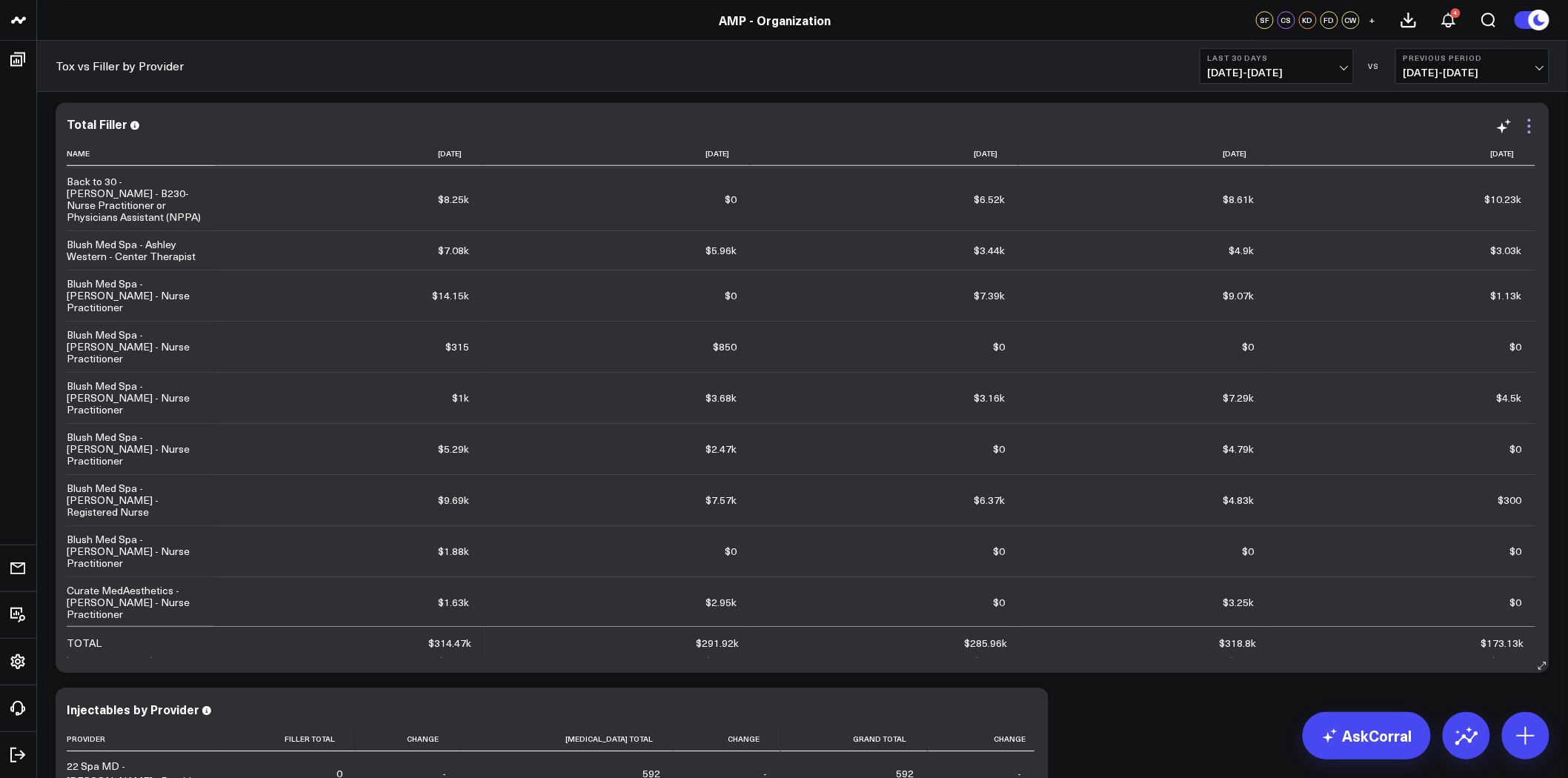
click at [1533, 131] on icon at bounding box center [1529, 126] width 18 height 18
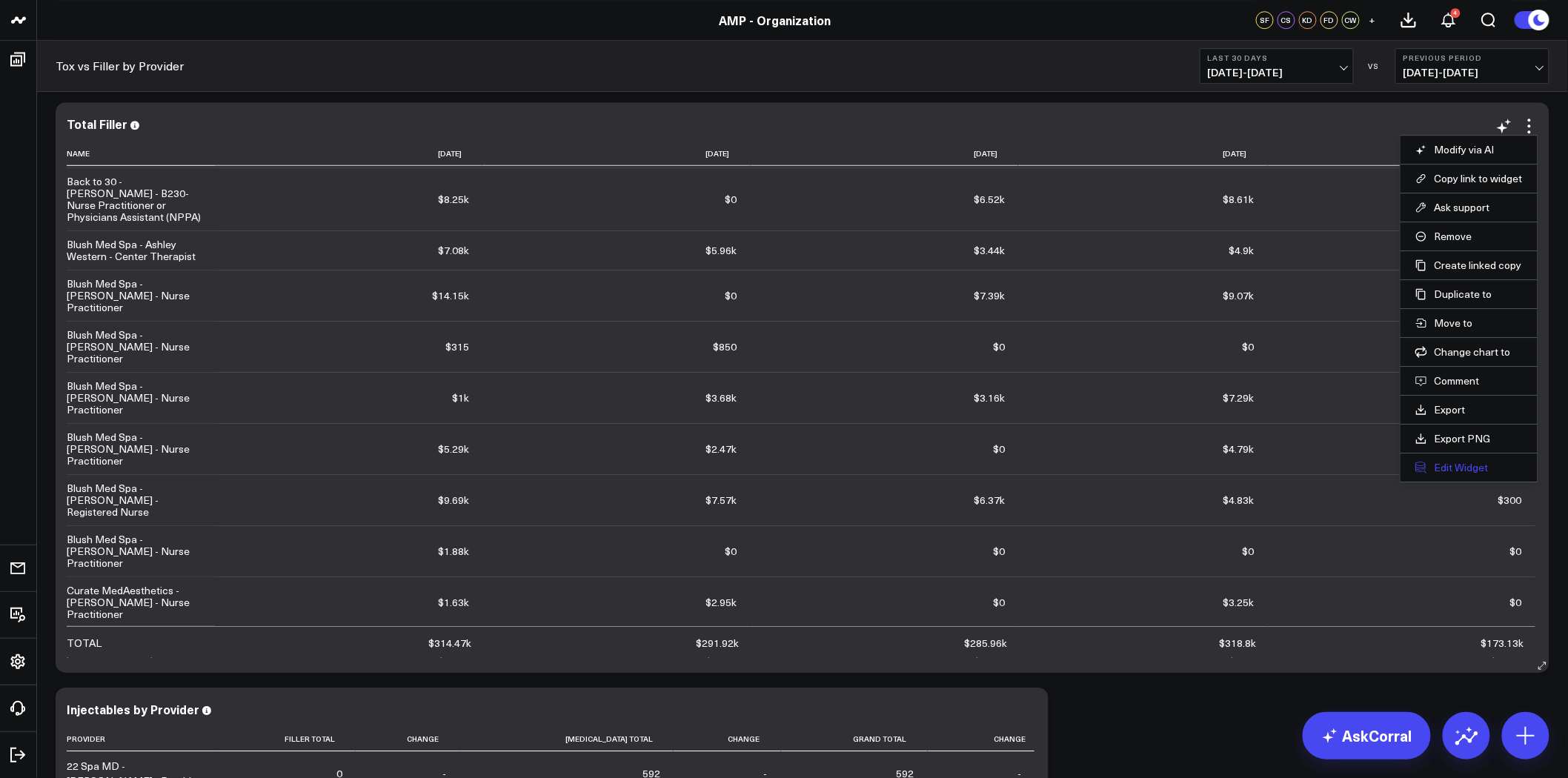
click at [1453, 463] on button "Edit Widget" at bounding box center [1468, 467] width 107 height 13
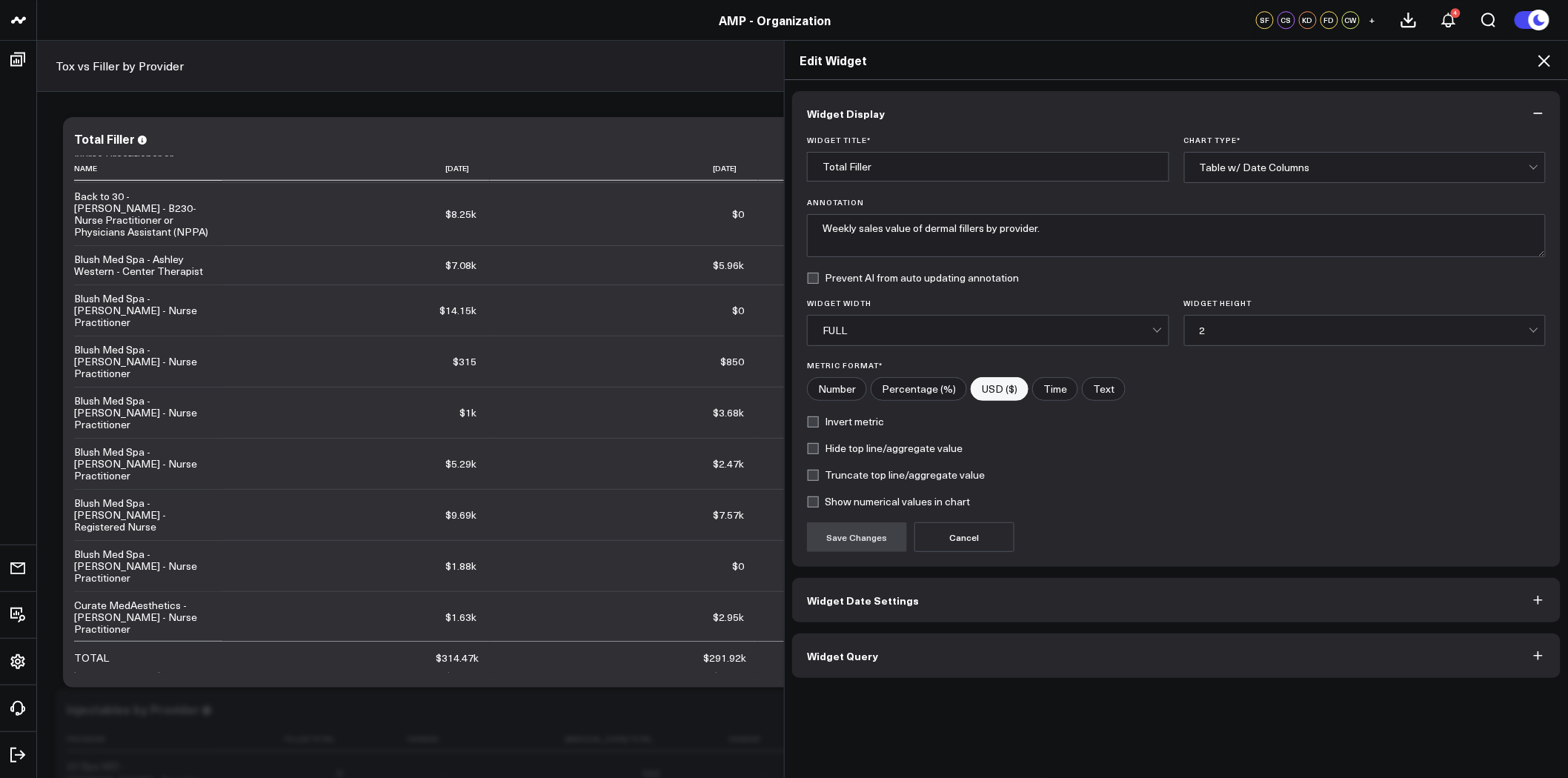
click at [915, 650] on button "Widget Query" at bounding box center [1176, 655] width 769 height 45
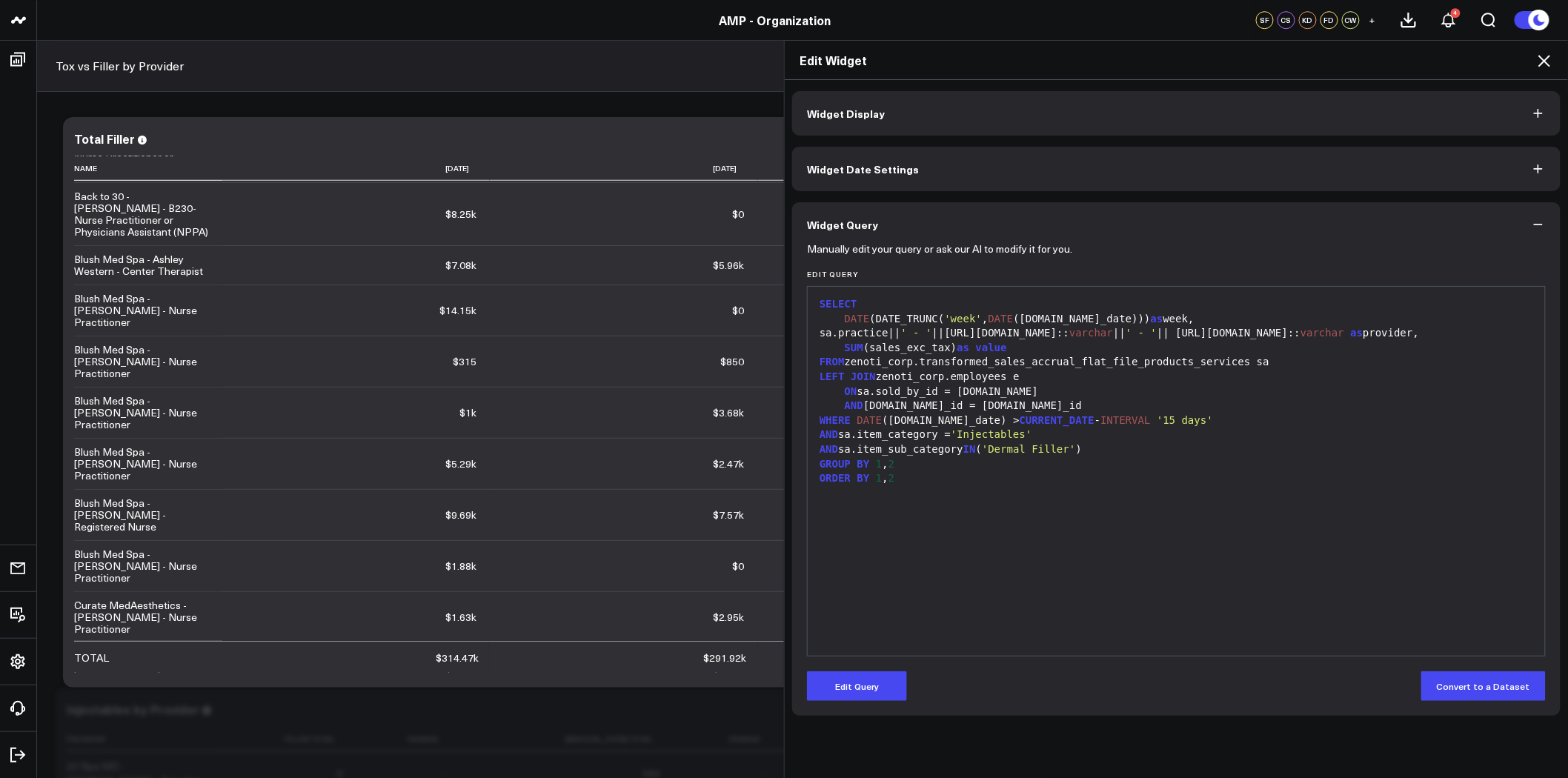
click at [1539, 220] on icon "button" at bounding box center [1539, 225] width 15 height 15
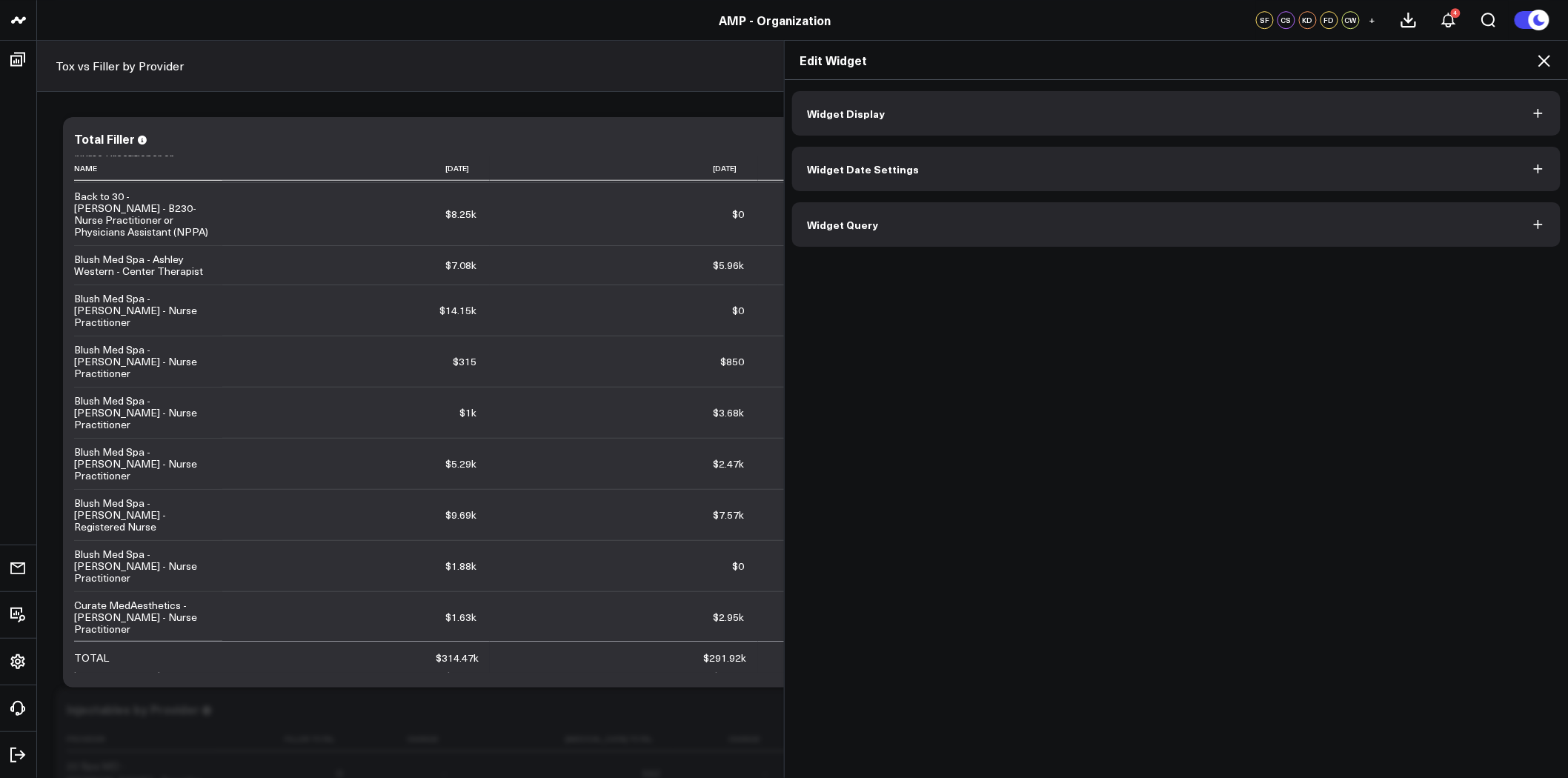
click at [1546, 52] on icon at bounding box center [1544, 61] width 18 height 18
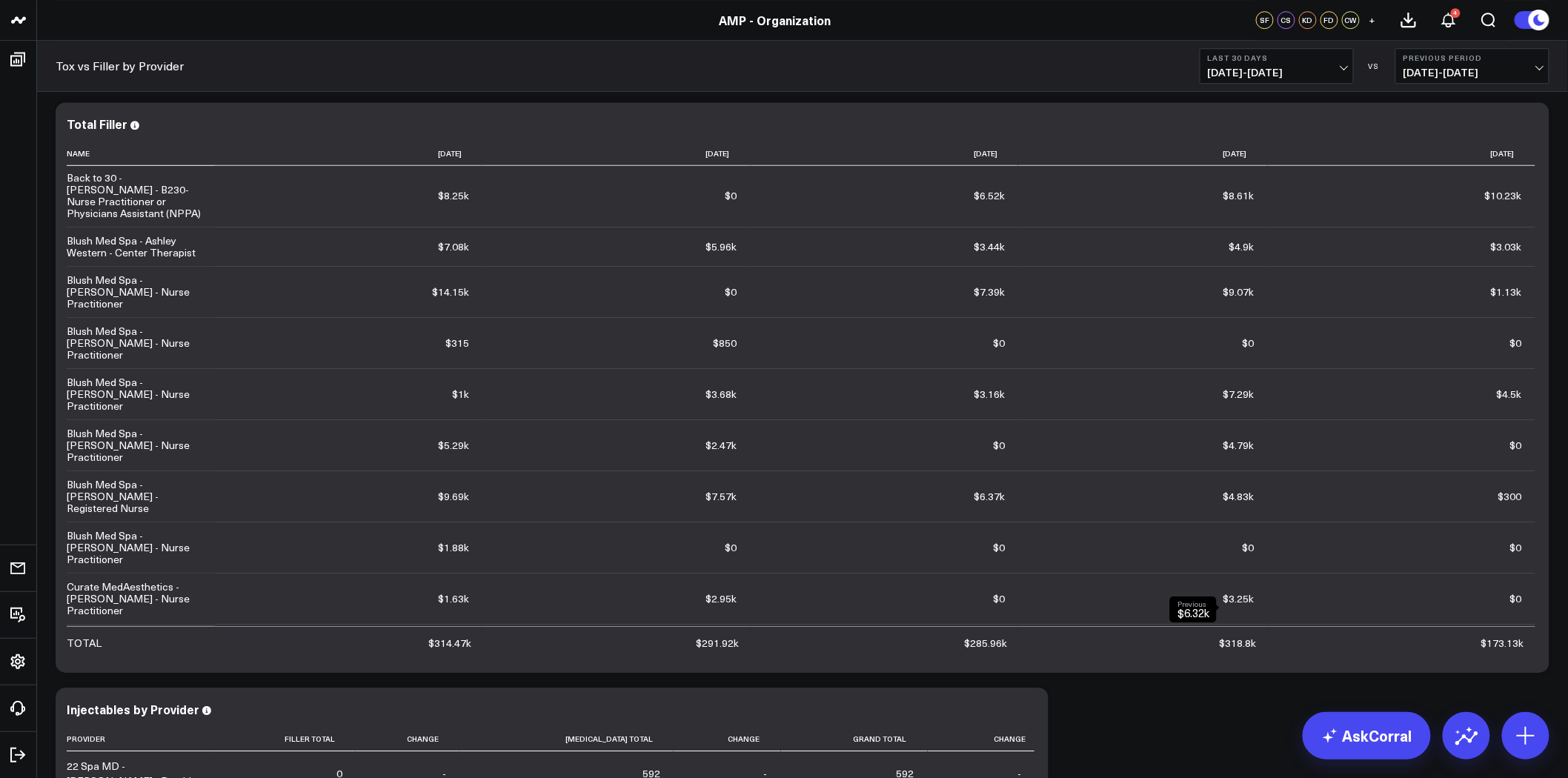
scroll to position [494, 0]
click at [0, 0] on icon at bounding box center [0, 0] width 0 height 0
click at [1359, 129] on div "Total Filler" at bounding box center [802, 124] width 1471 height 13
click at [0, 0] on icon at bounding box center [0, 0] width 0 height 0
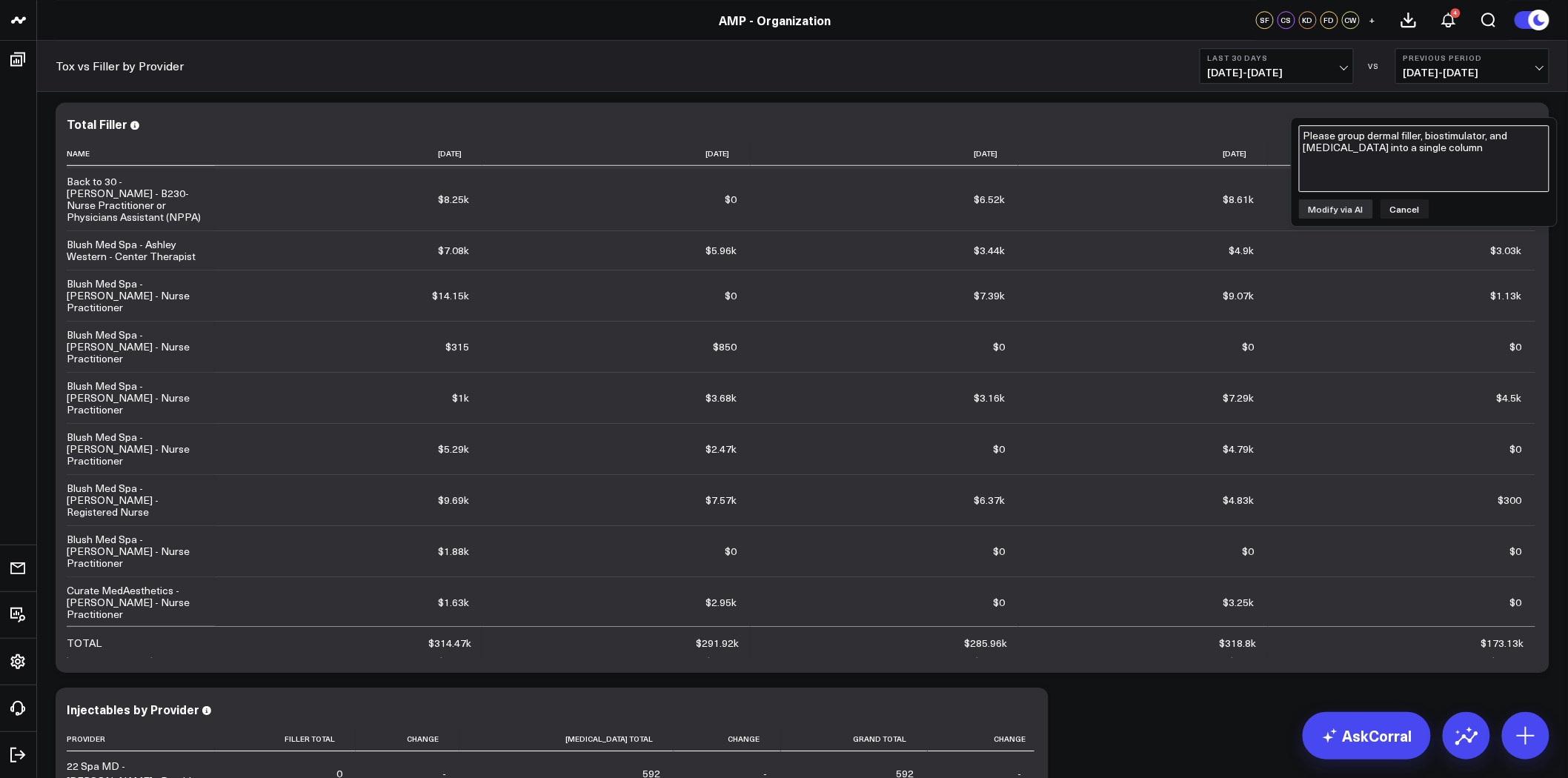
click at [1400, 161] on textarea "Please group dermal filler, biostimulator, and kybella into a single column" at bounding box center [1424, 158] width 250 height 66
type textarea "i"
type textarea "n"
type textarea "F"
type textarea "Would like to include Skinvive and kybella sales from other-injectables subcate…"
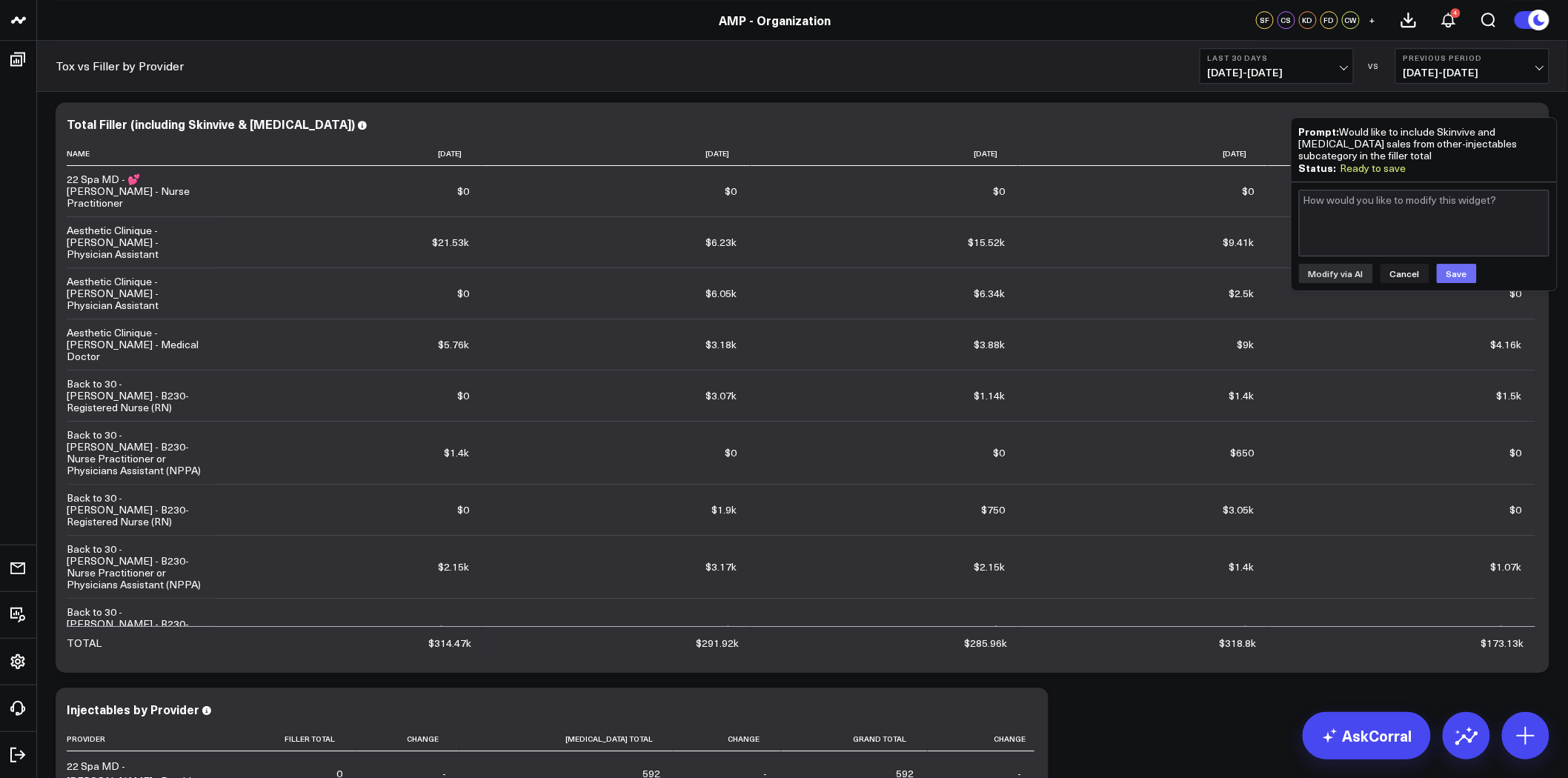
click at [1461, 270] on button "Save" at bounding box center [1457, 273] width 40 height 19
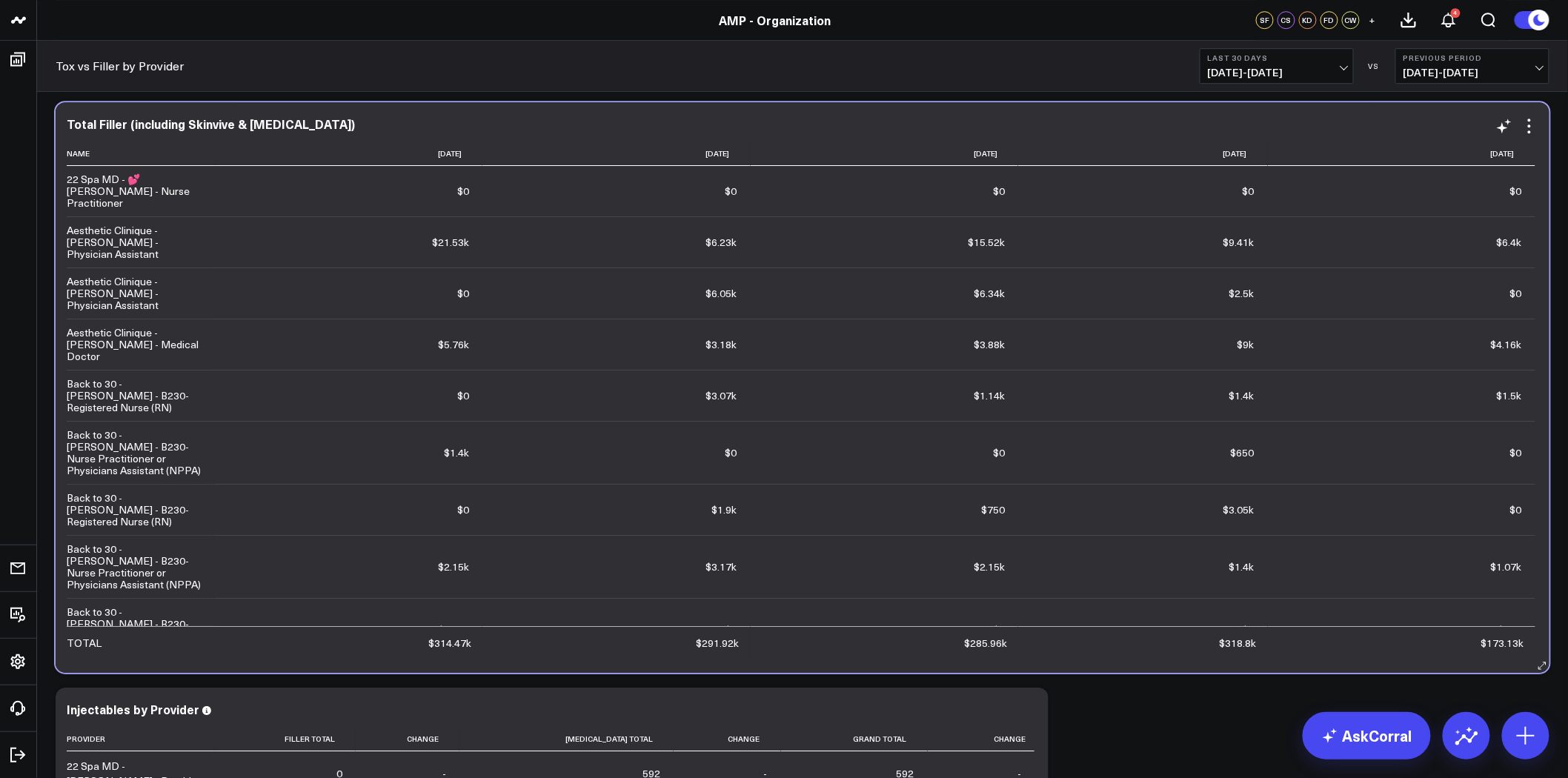
click at [1541, 110] on div "Total Filler (including Skinvive & Kybella) Name 2025-07-21 2025-07-28 2025-08-…" at bounding box center [803, 388] width 1494 height 570
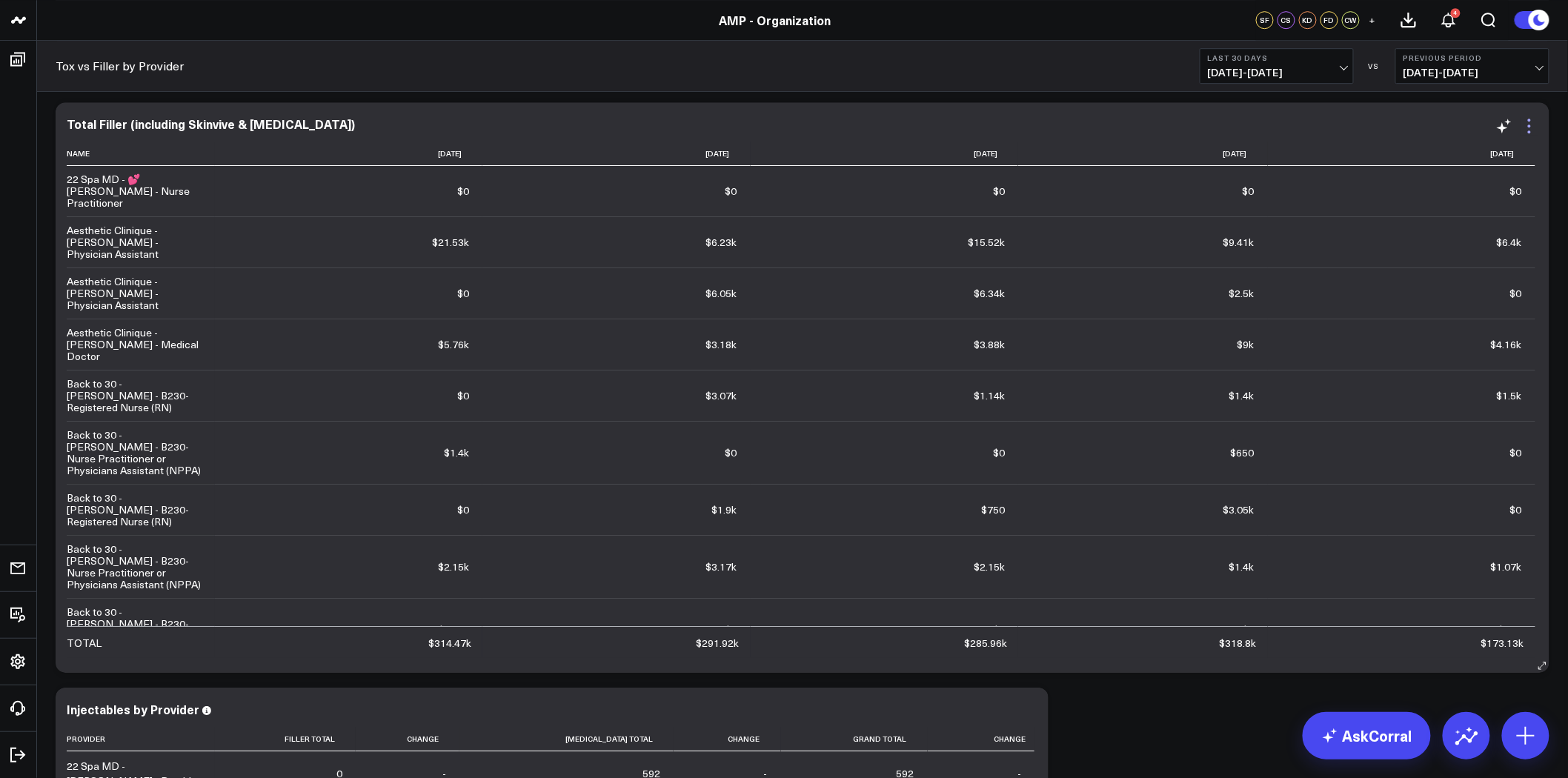
click at [1536, 127] on icon at bounding box center [1529, 126] width 18 height 18
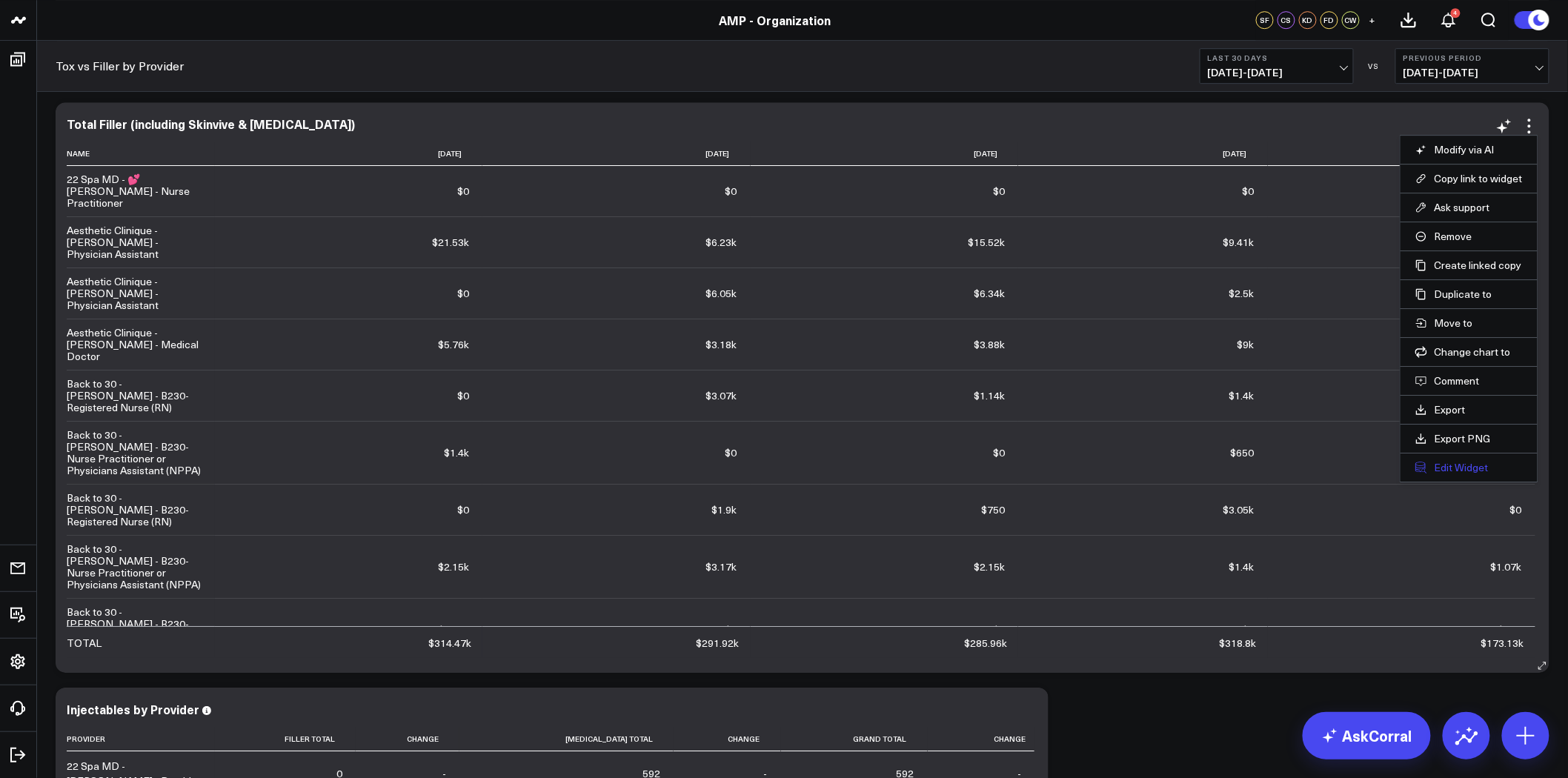
click at [1468, 461] on button "Edit Widget" at bounding box center [1468, 467] width 107 height 13
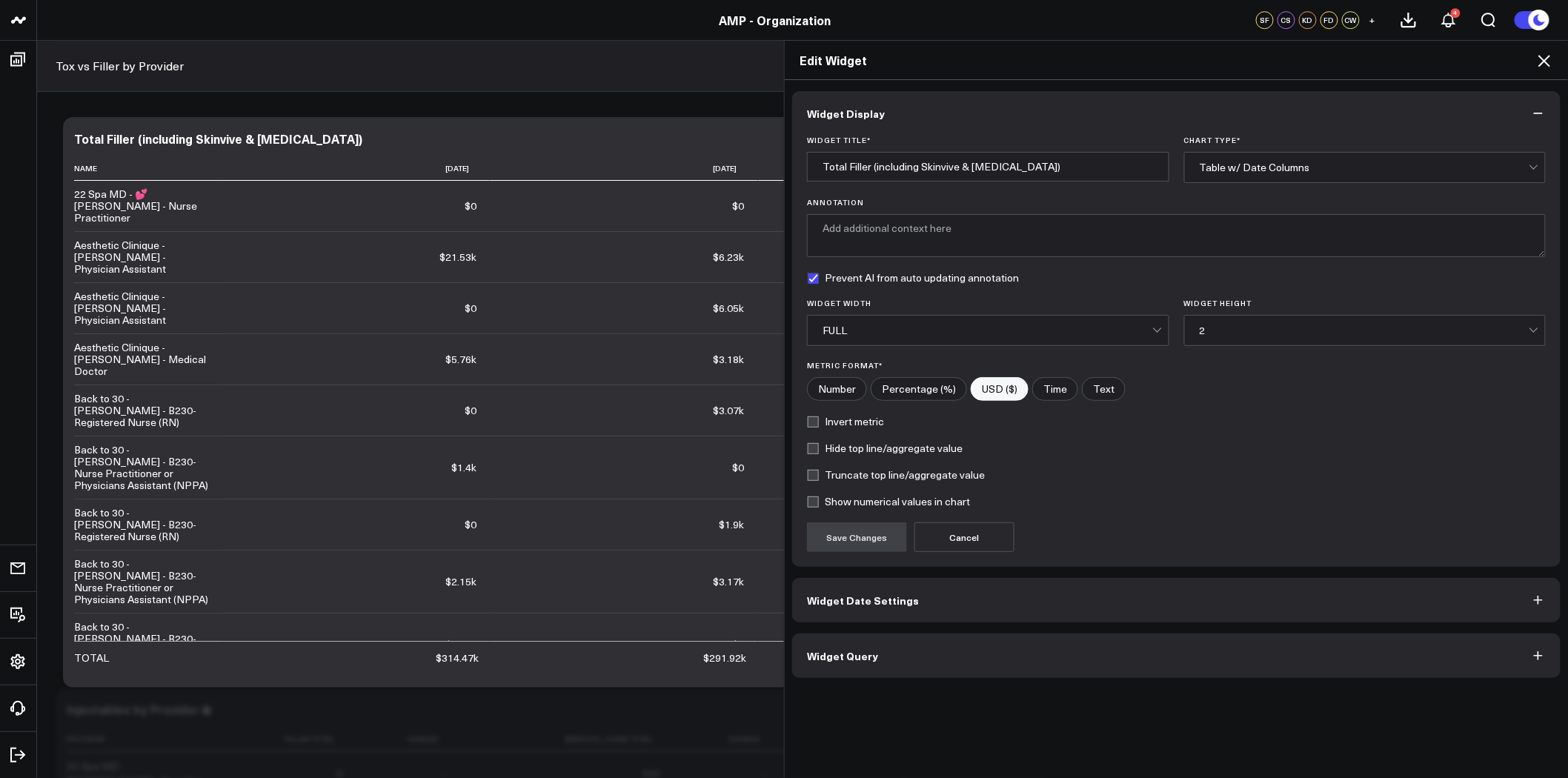
click at [1011, 653] on button "Widget Query" at bounding box center [1176, 655] width 769 height 45
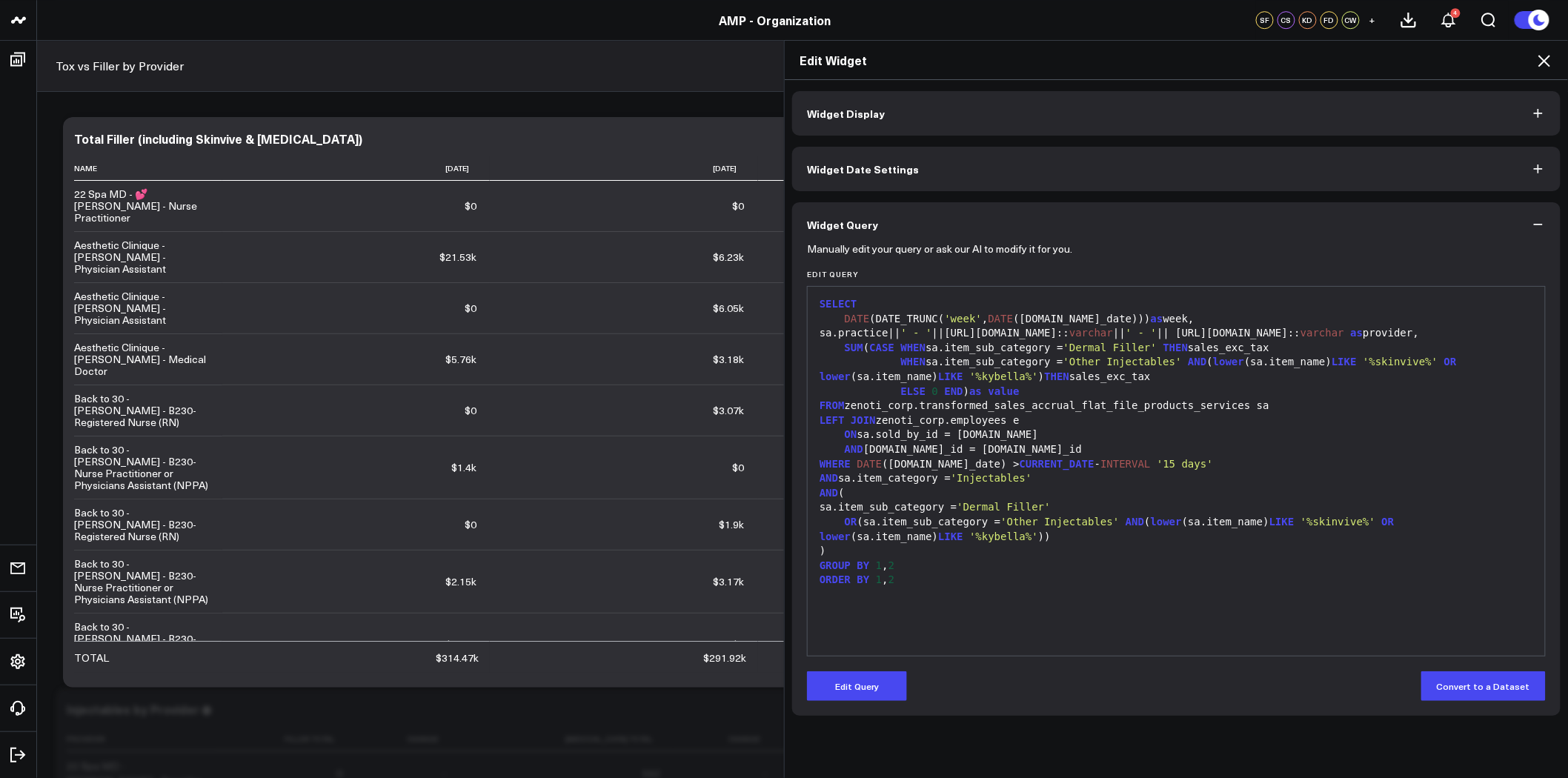
click at [1536, 220] on icon "button" at bounding box center [1539, 225] width 15 height 15
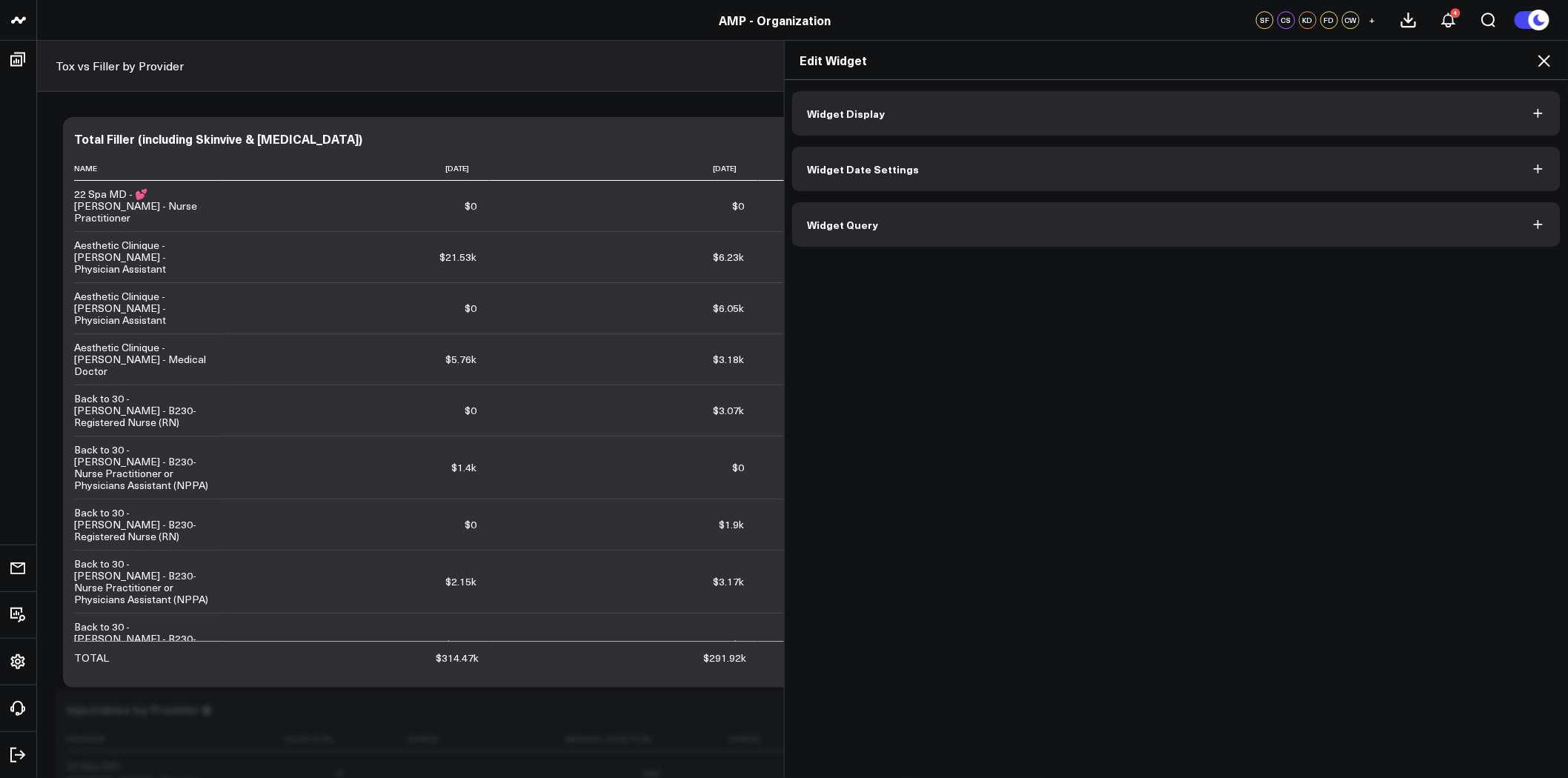
click at [1542, 58] on icon at bounding box center [1544, 61] width 12 height 12
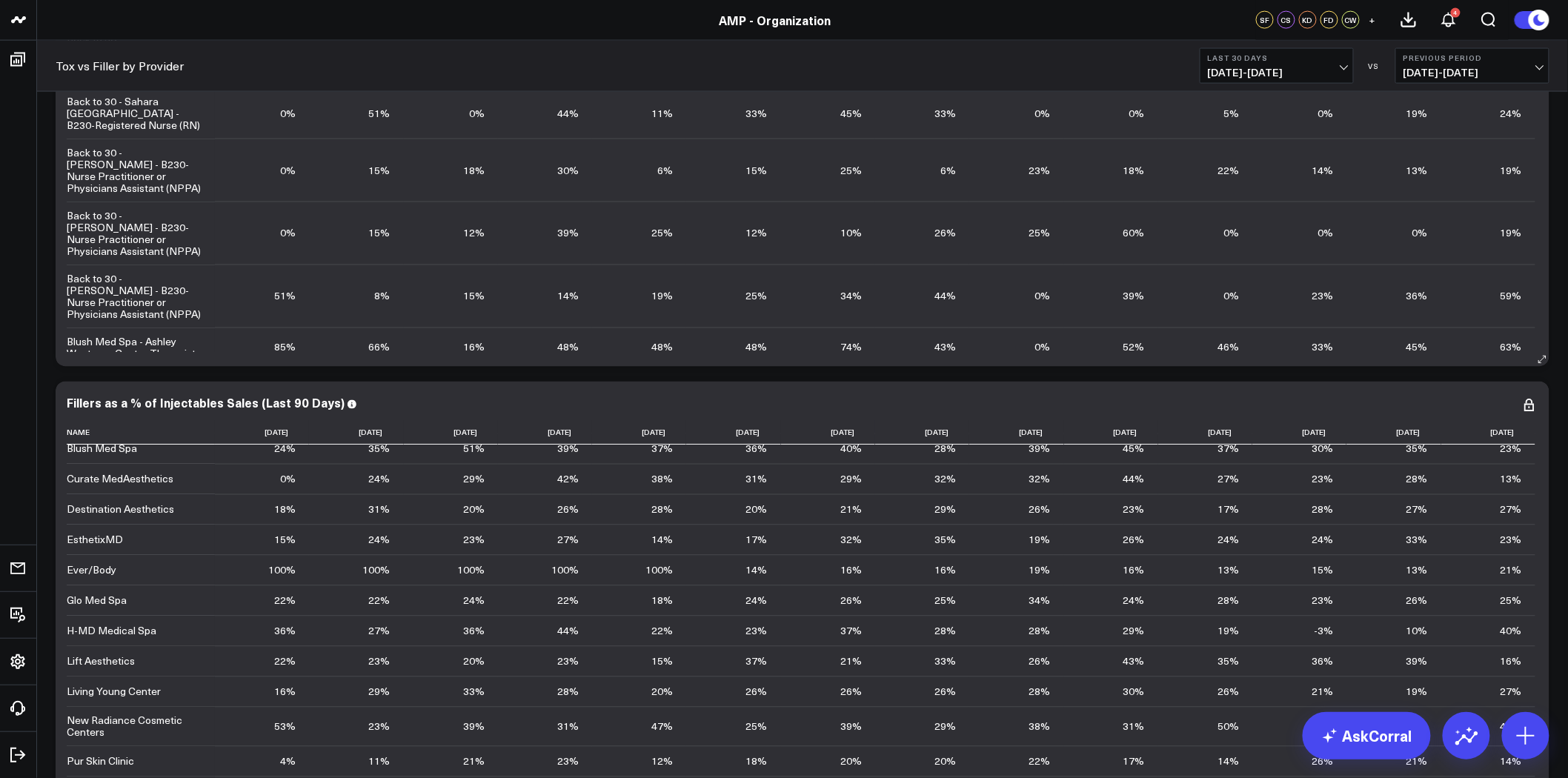
scroll to position [642, 0]
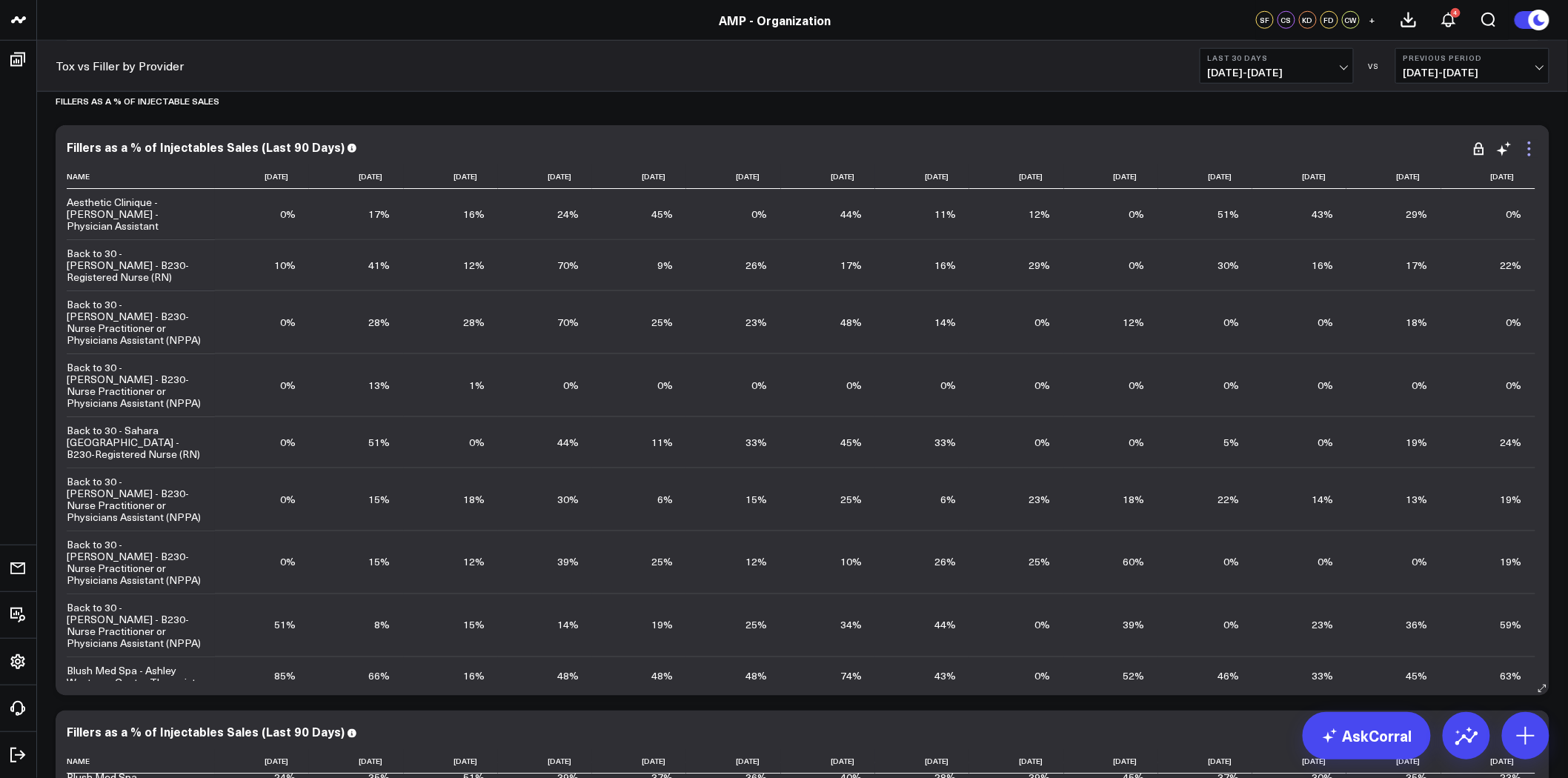
click at [1525, 150] on icon at bounding box center [1529, 149] width 18 height 18
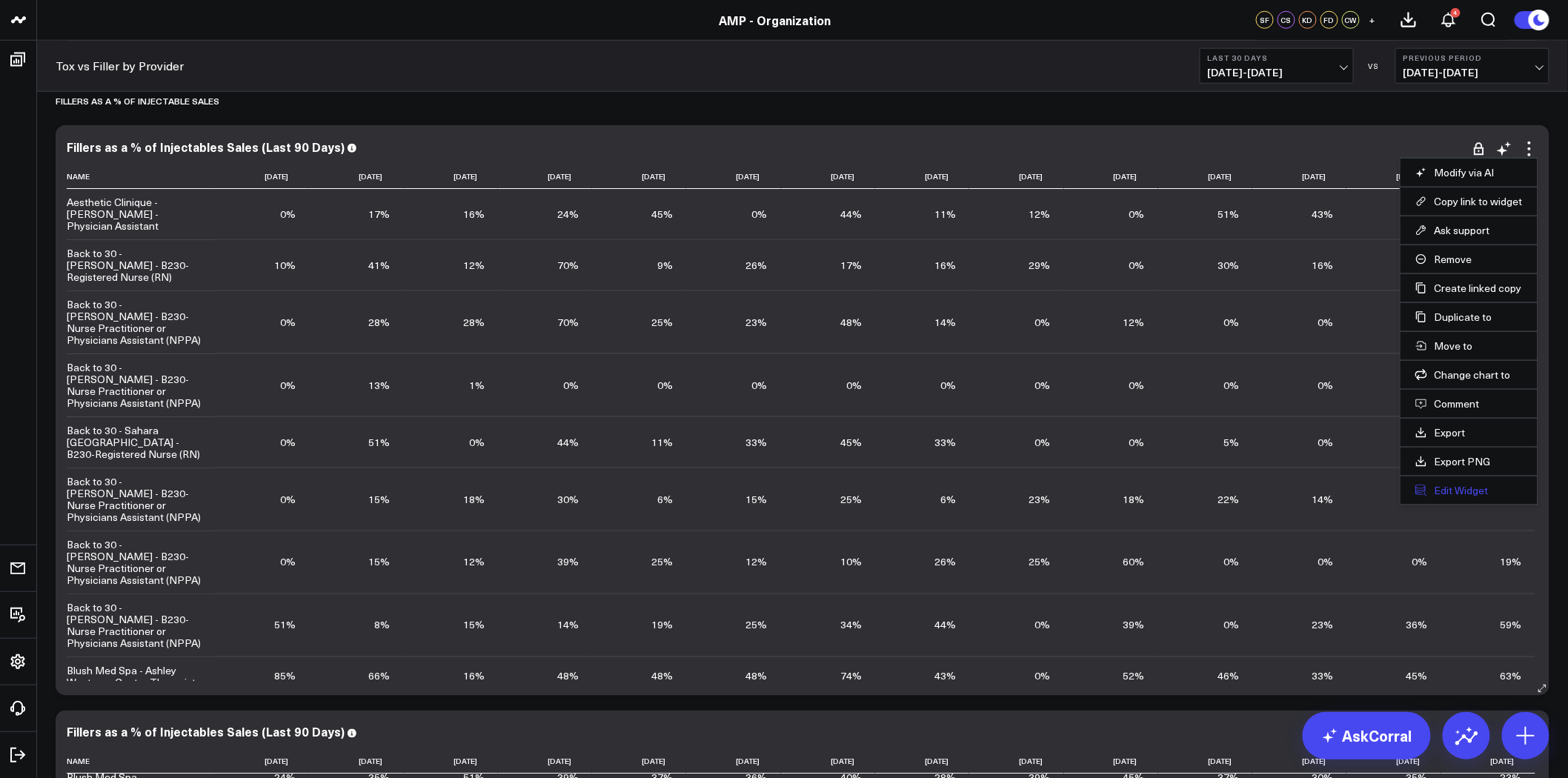
click at [1476, 483] on button "Edit Widget" at bounding box center [1468, 490] width 107 height 13
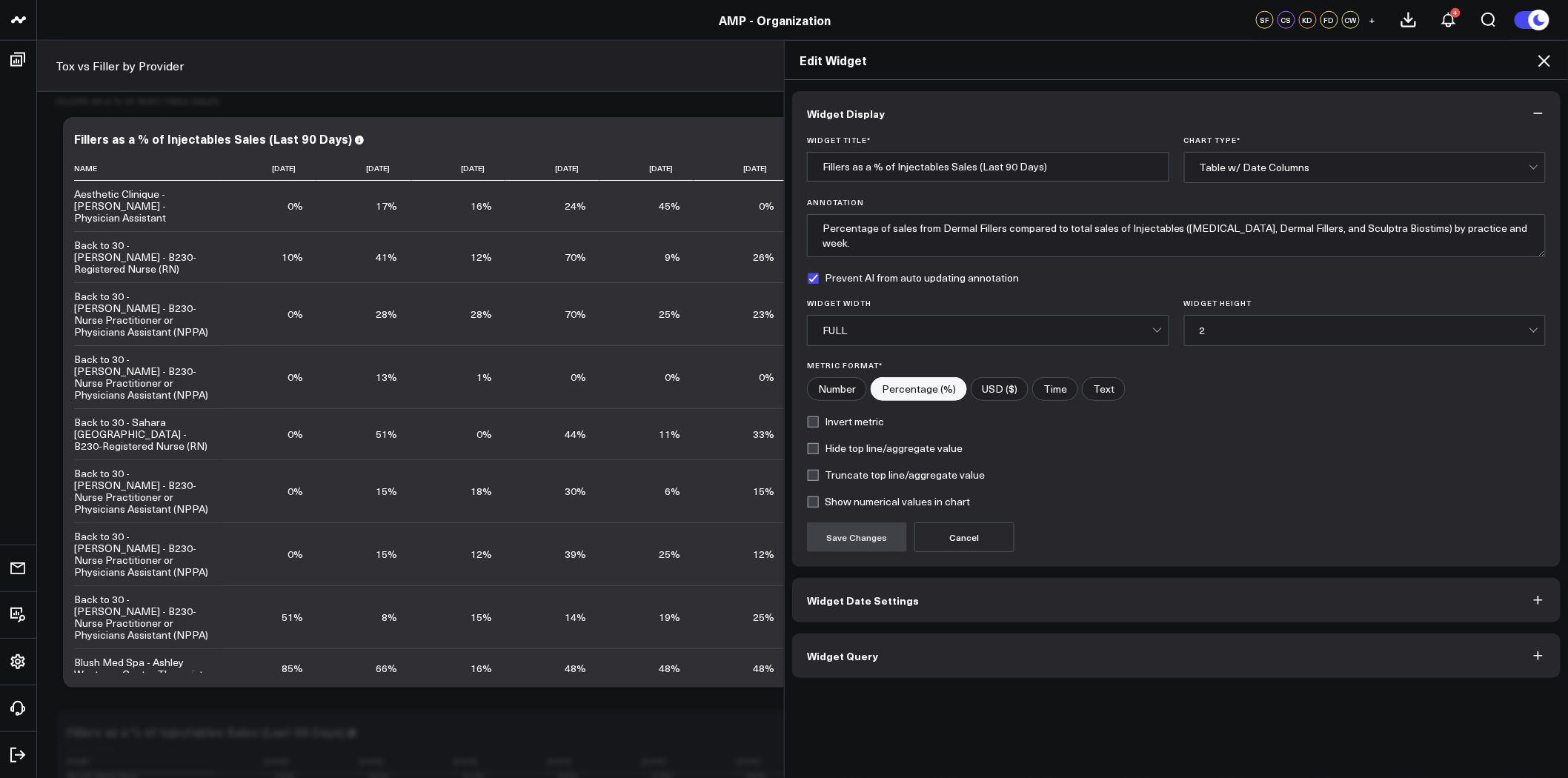
click at [971, 663] on button "Widget Query" at bounding box center [1176, 655] width 769 height 45
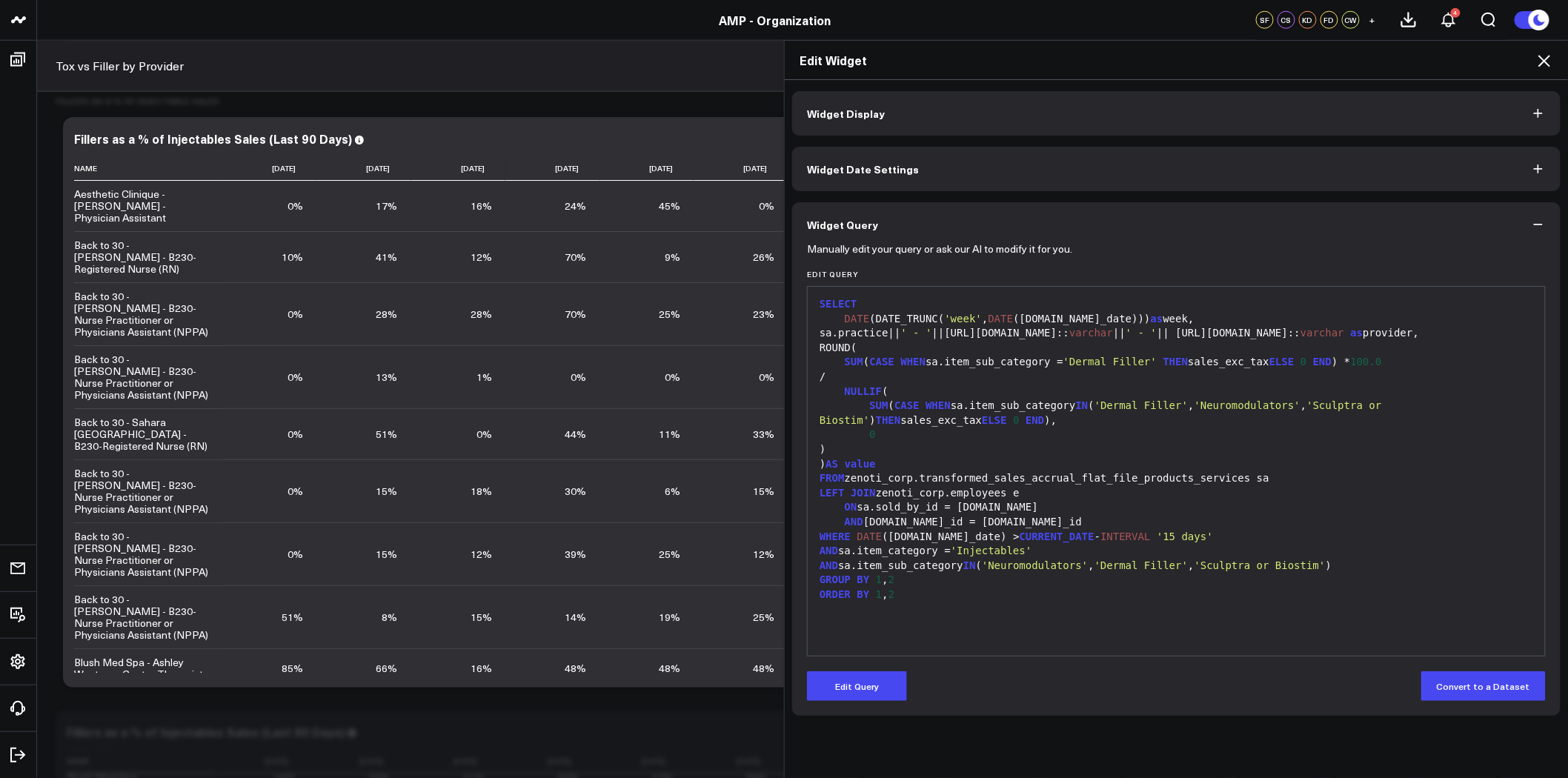
click at [1539, 220] on icon "button" at bounding box center [1539, 225] width 15 height 15
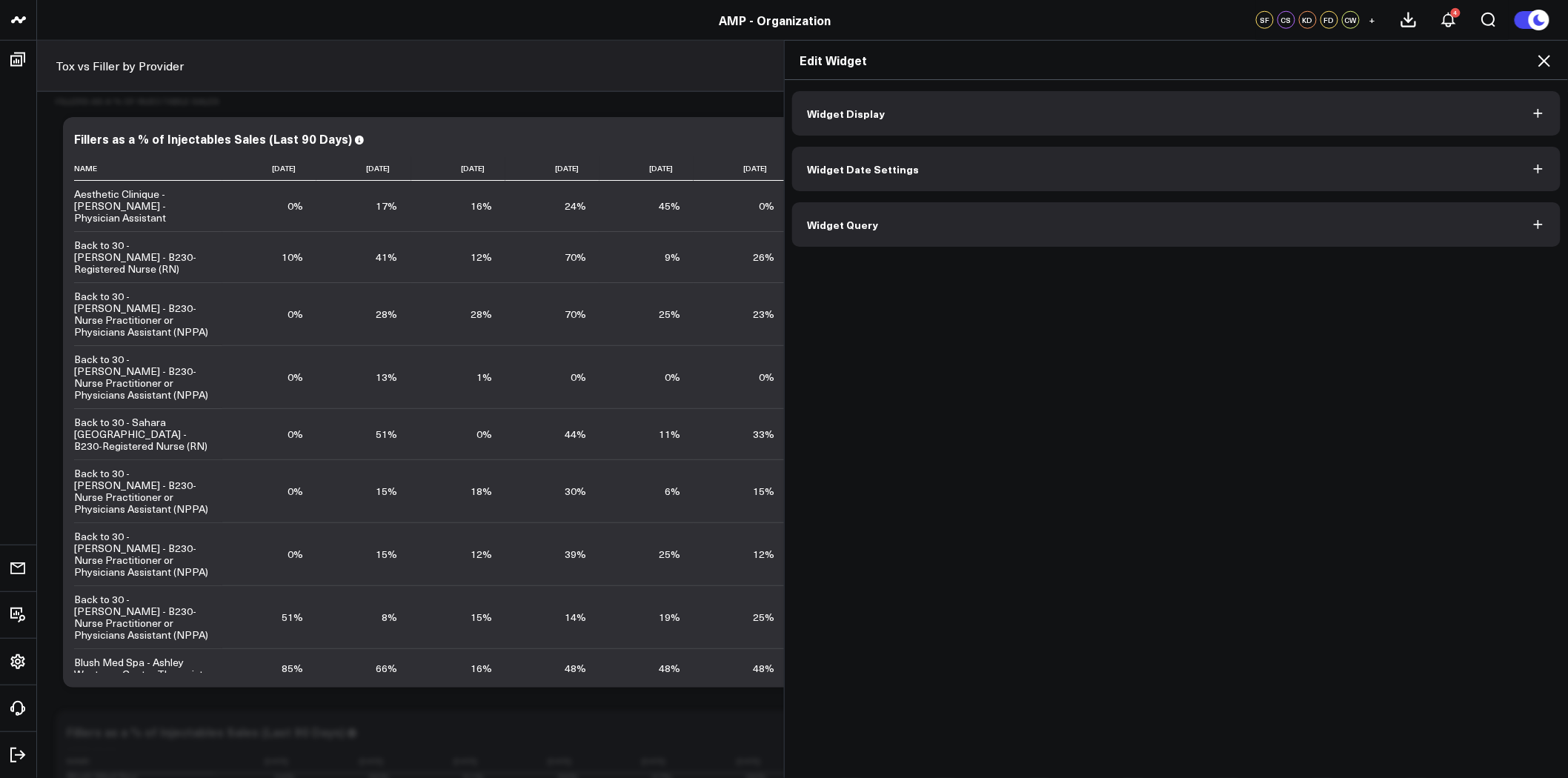
click at [1542, 62] on icon at bounding box center [1544, 61] width 18 height 18
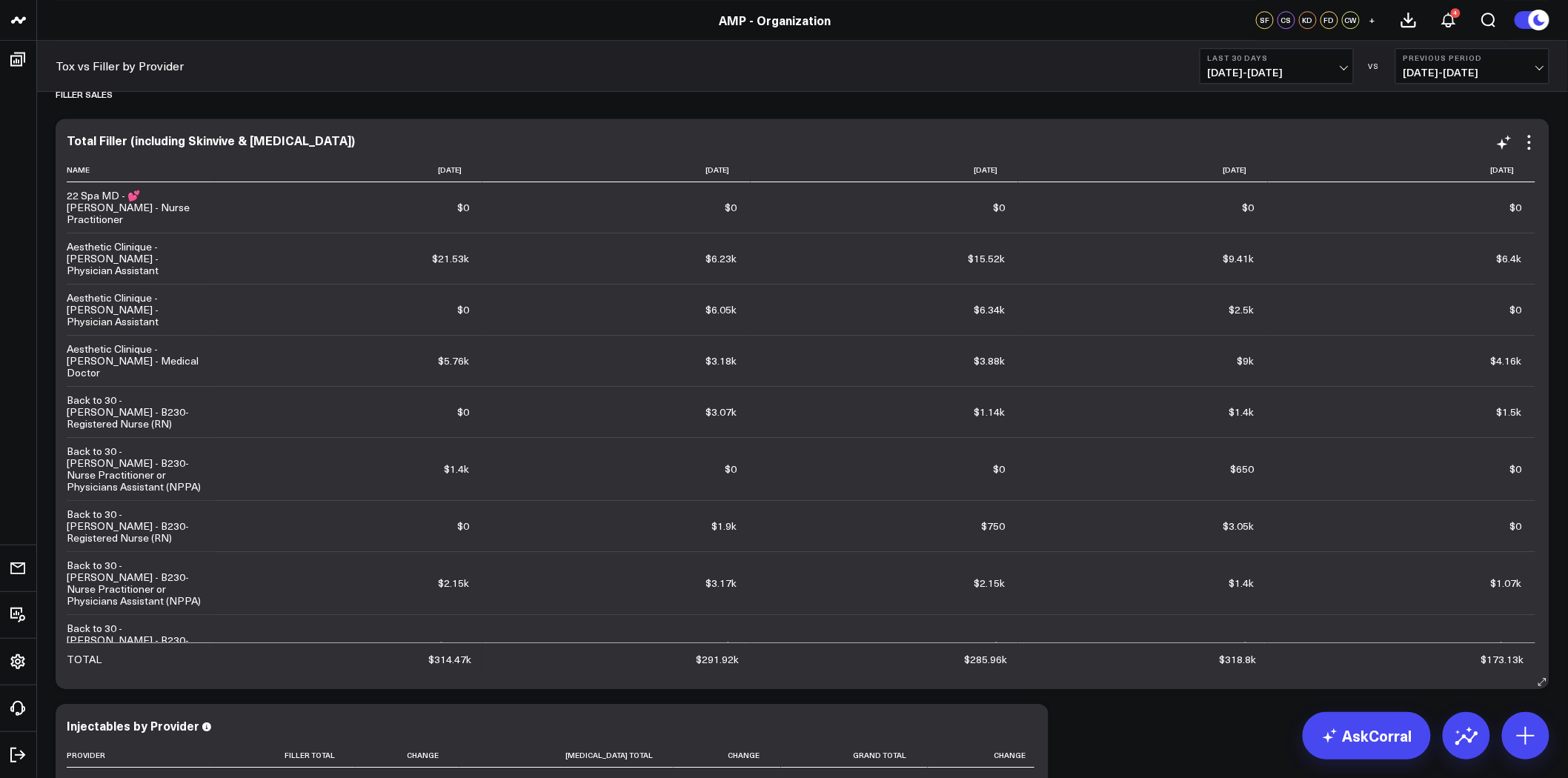
scroll to position [1795, 0]
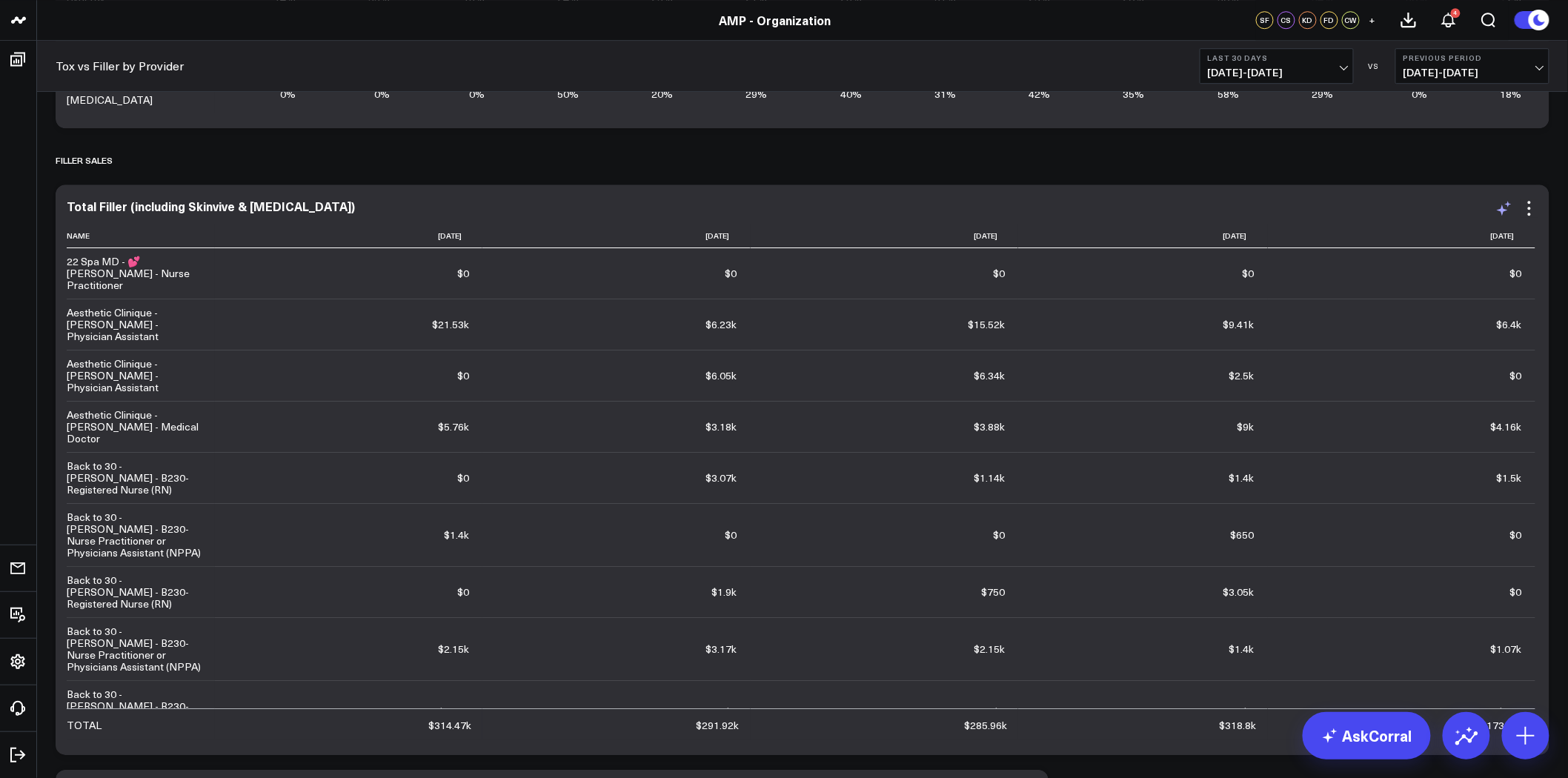
click at [1500, 208] on icon at bounding box center [1504, 208] width 18 height 18
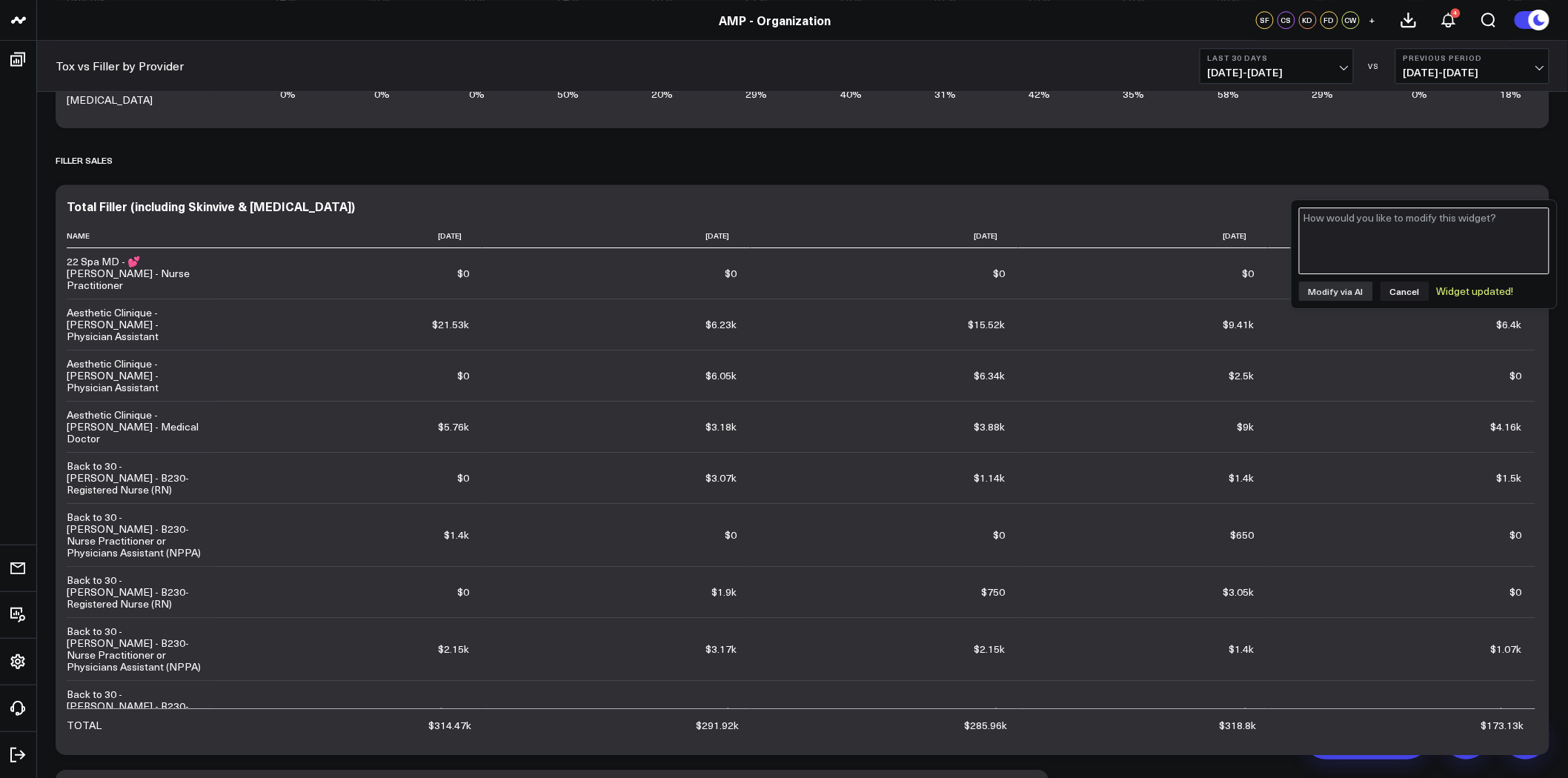
click at [1416, 238] on textarea at bounding box center [1424, 241] width 250 height 66
type textarea "include sub category called "sculptra or biostim" in filler total"
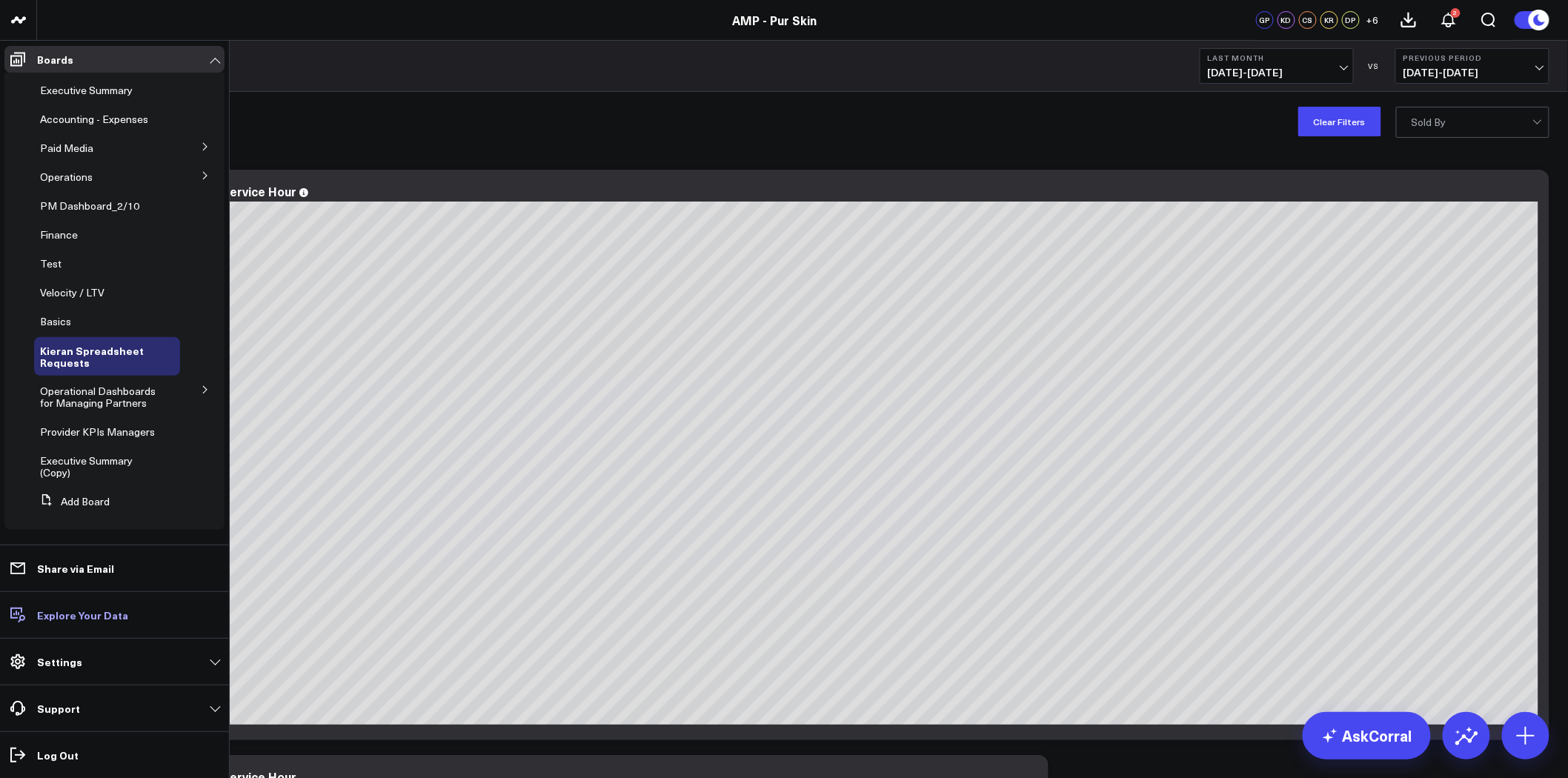
click at [95, 613] on p "Explore Your Data" at bounding box center [82, 615] width 91 height 12
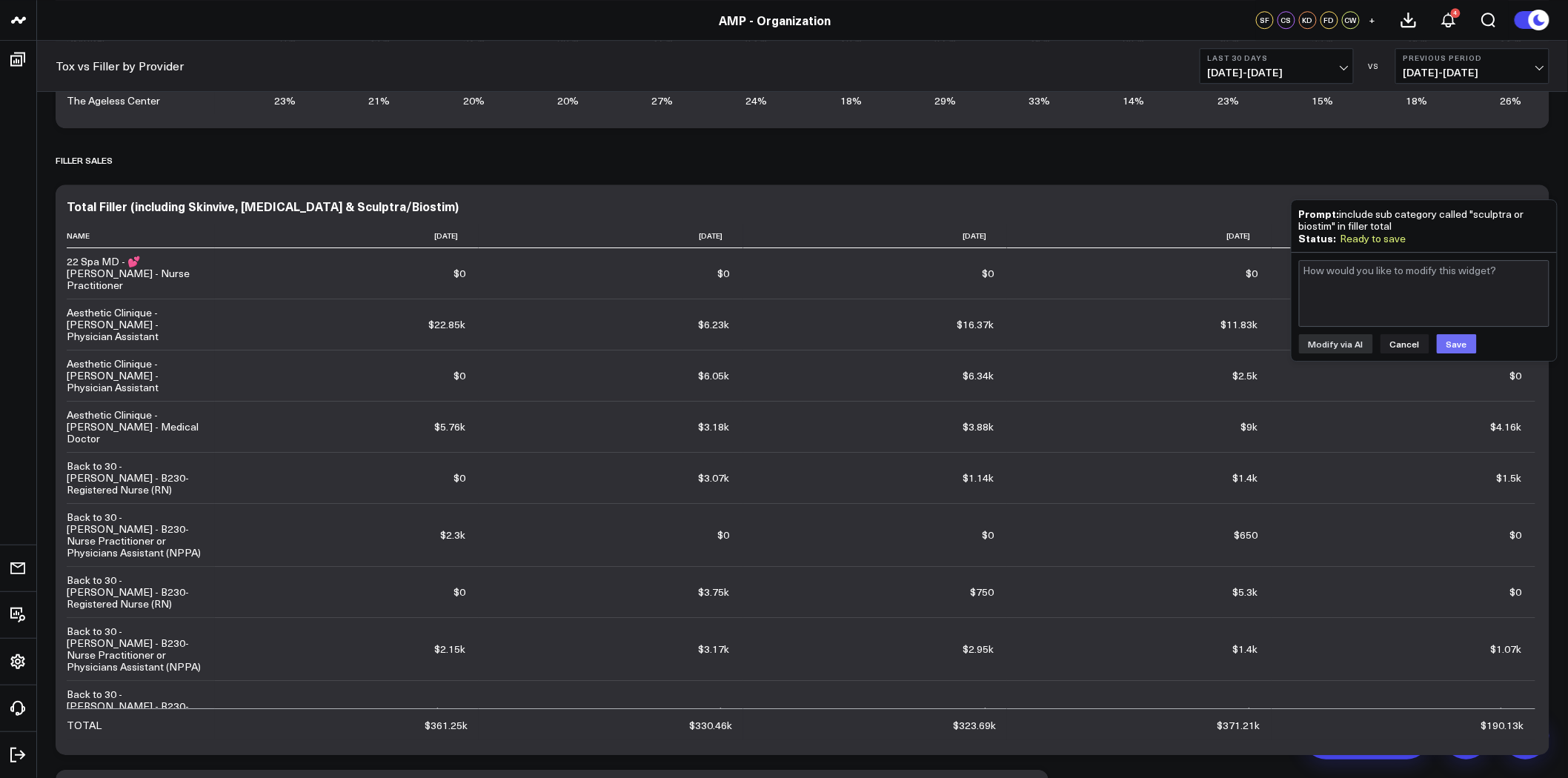
click at [1460, 344] on button "Save" at bounding box center [1457, 344] width 40 height 19
click at [1445, 172] on div "Filler Sales" at bounding box center [803, 160] width 1494 height 34
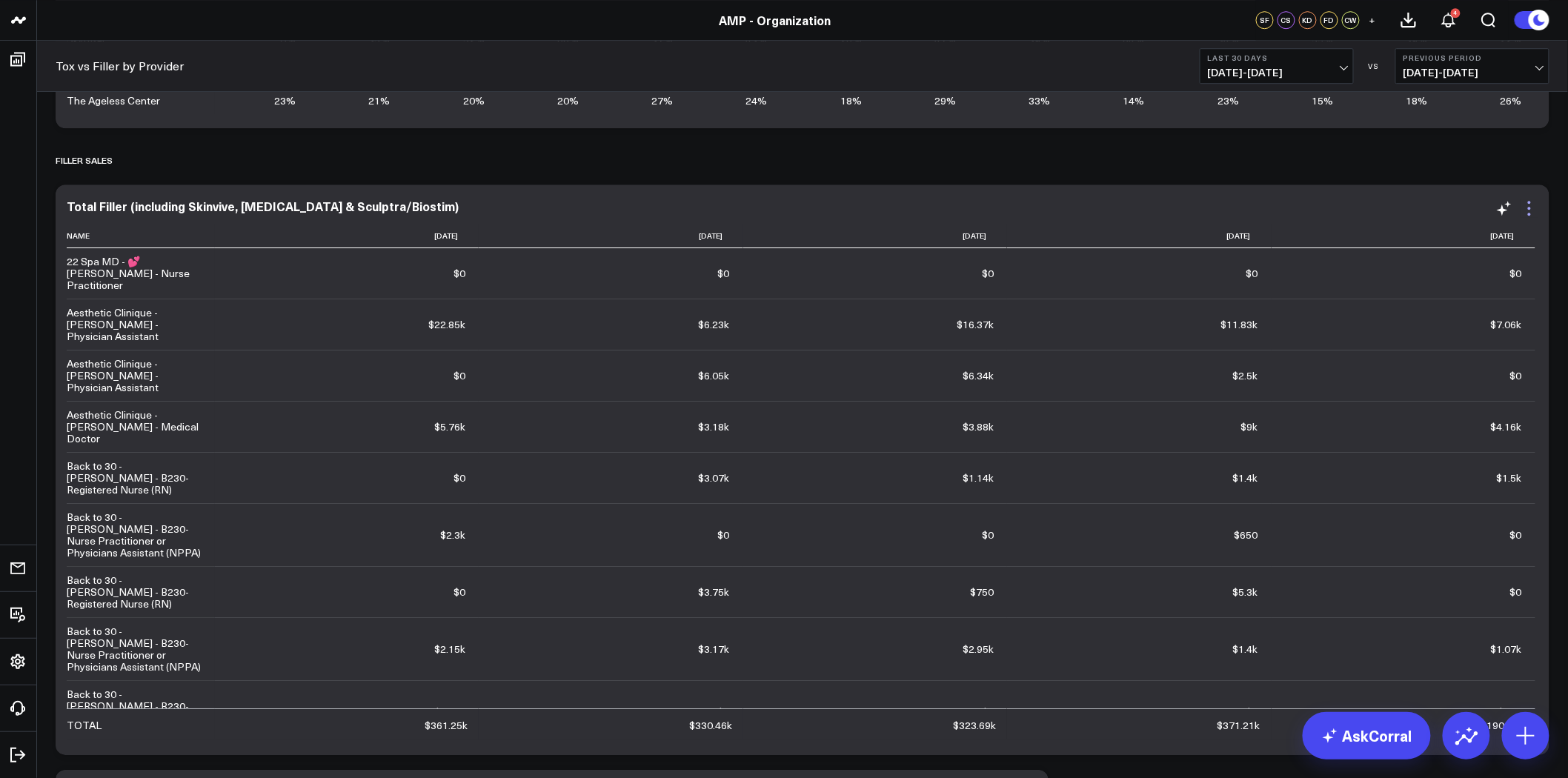
click at [1534, 208] on icon at bounding box center [1529, 208] width 18 height 18
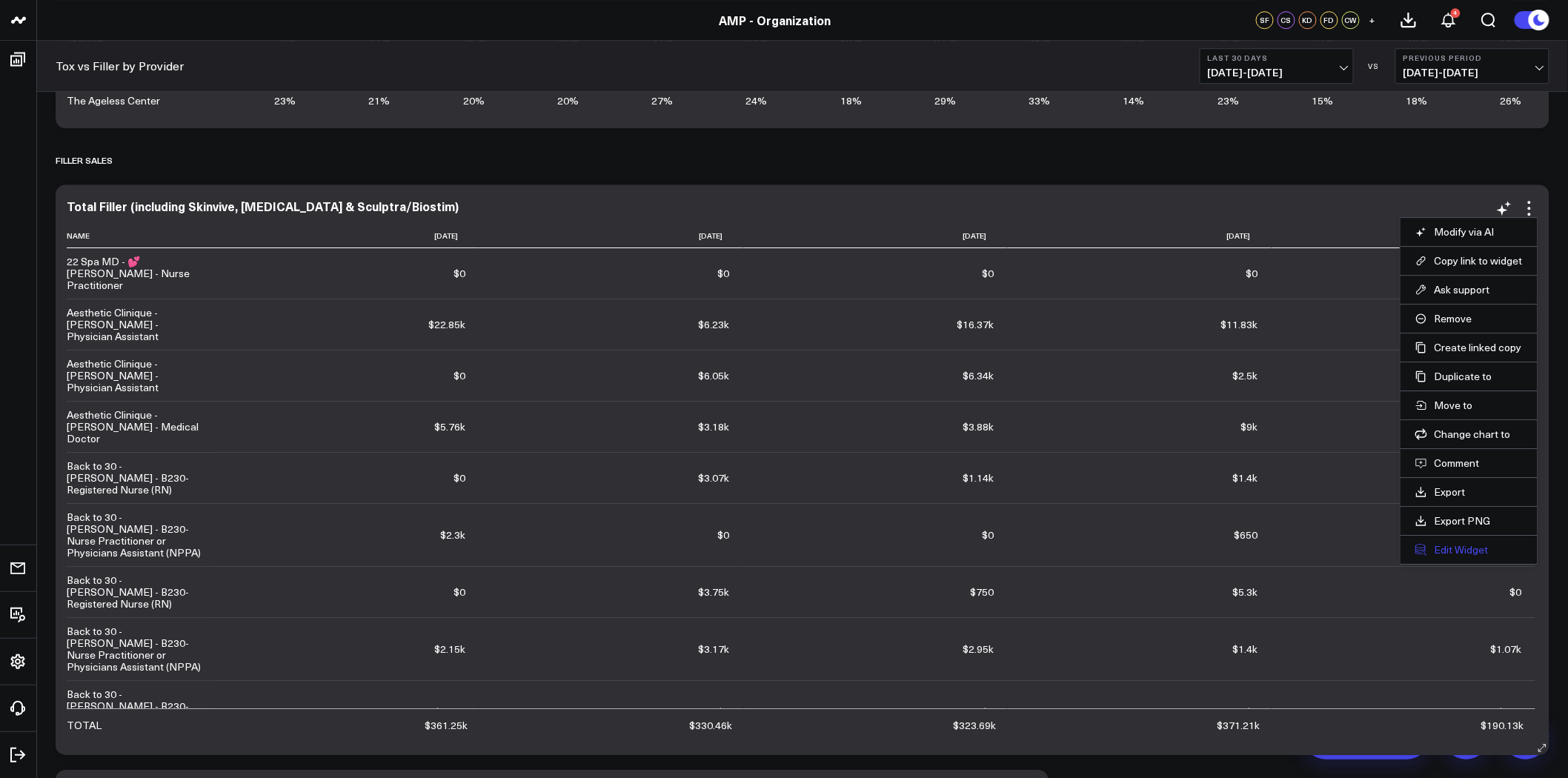
click at [1475, 548] on button "Edit Widget" at bounding box center [1468, 550] width 107 height 13
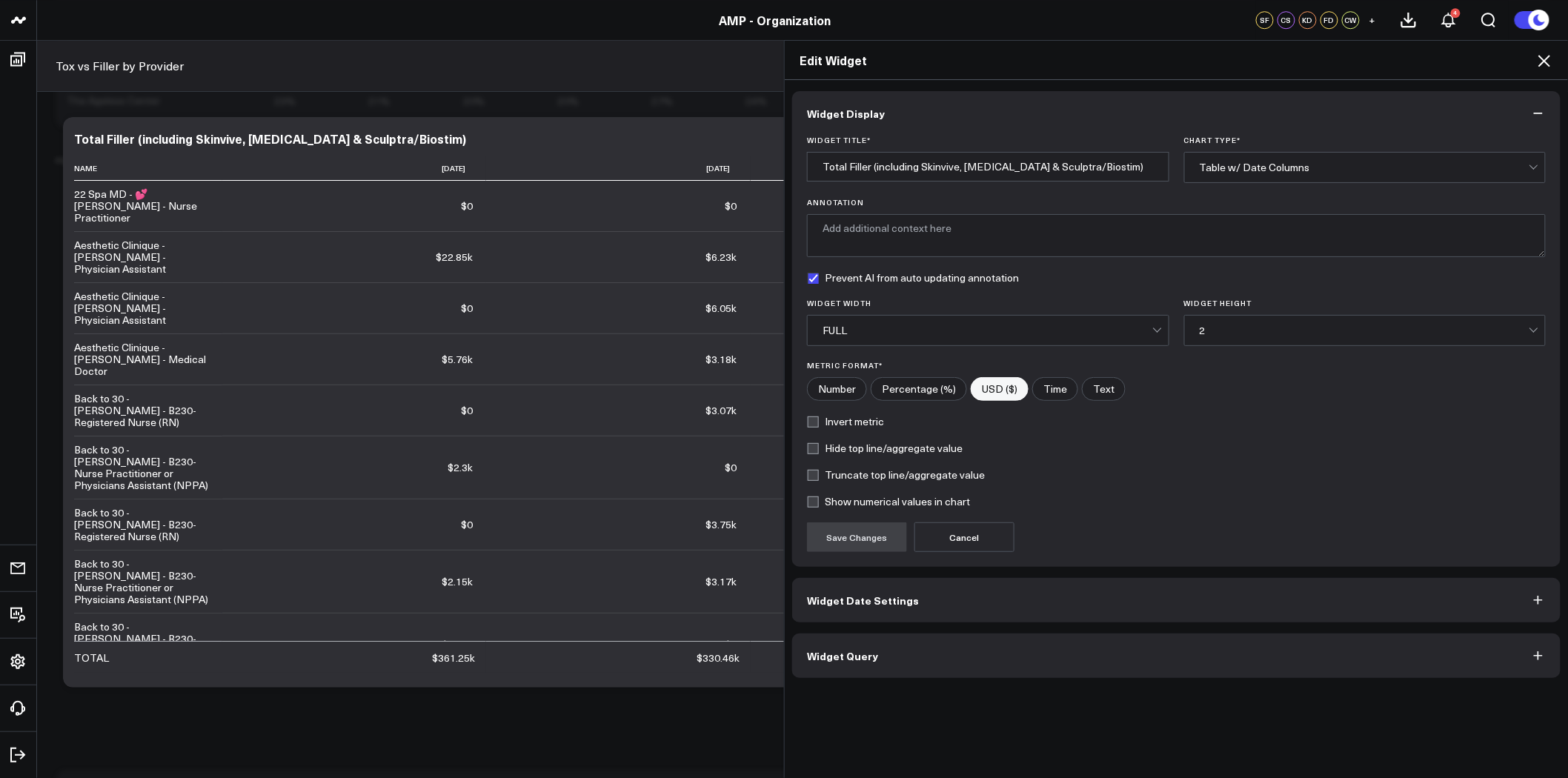
click at [968, 667] on button "Widget Query" at bounding box center [1176, 655] width 769 height 45
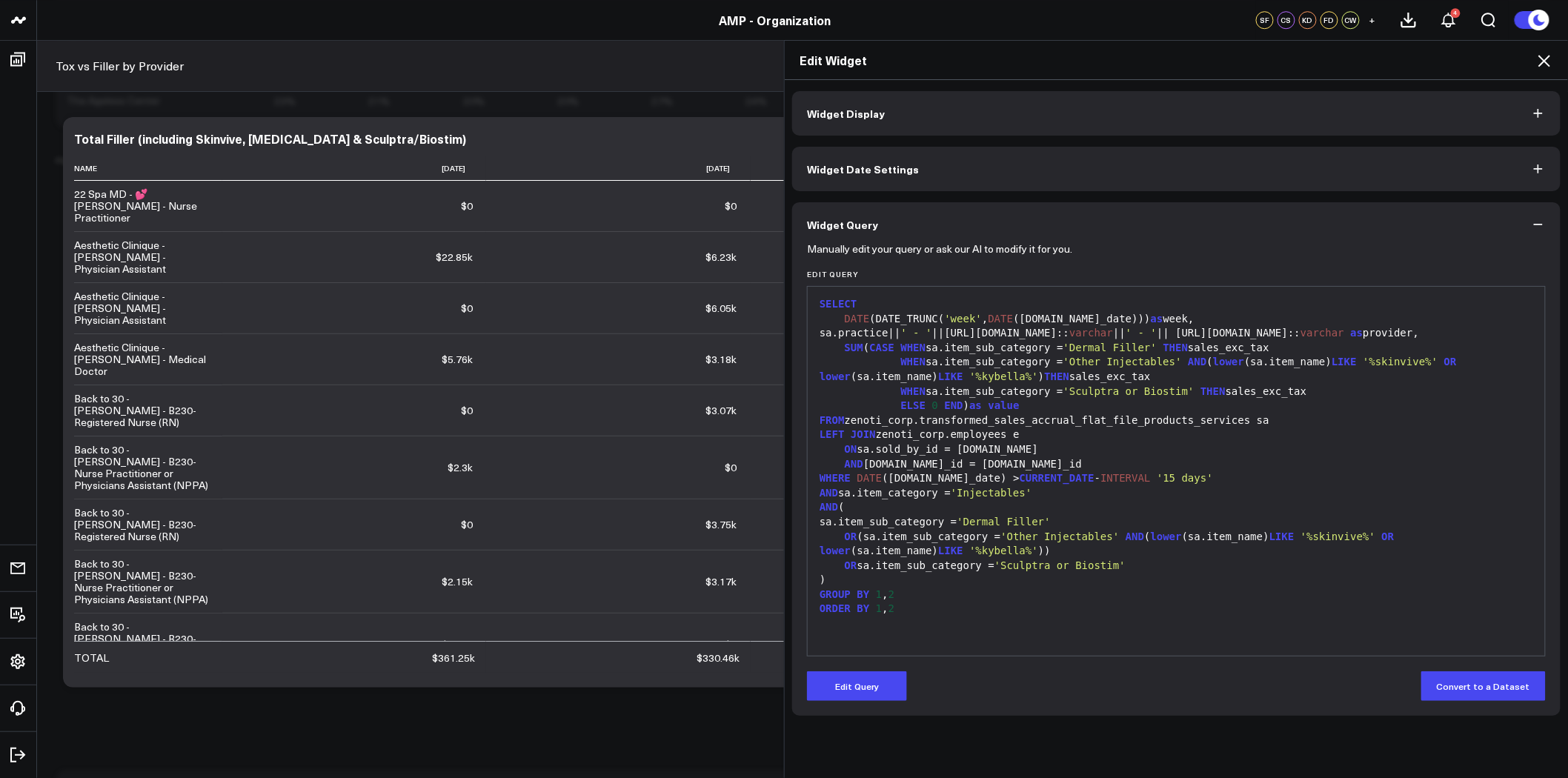
click at [1543, 56] on icon at bounding box center [1544, 61] width 18 height 18
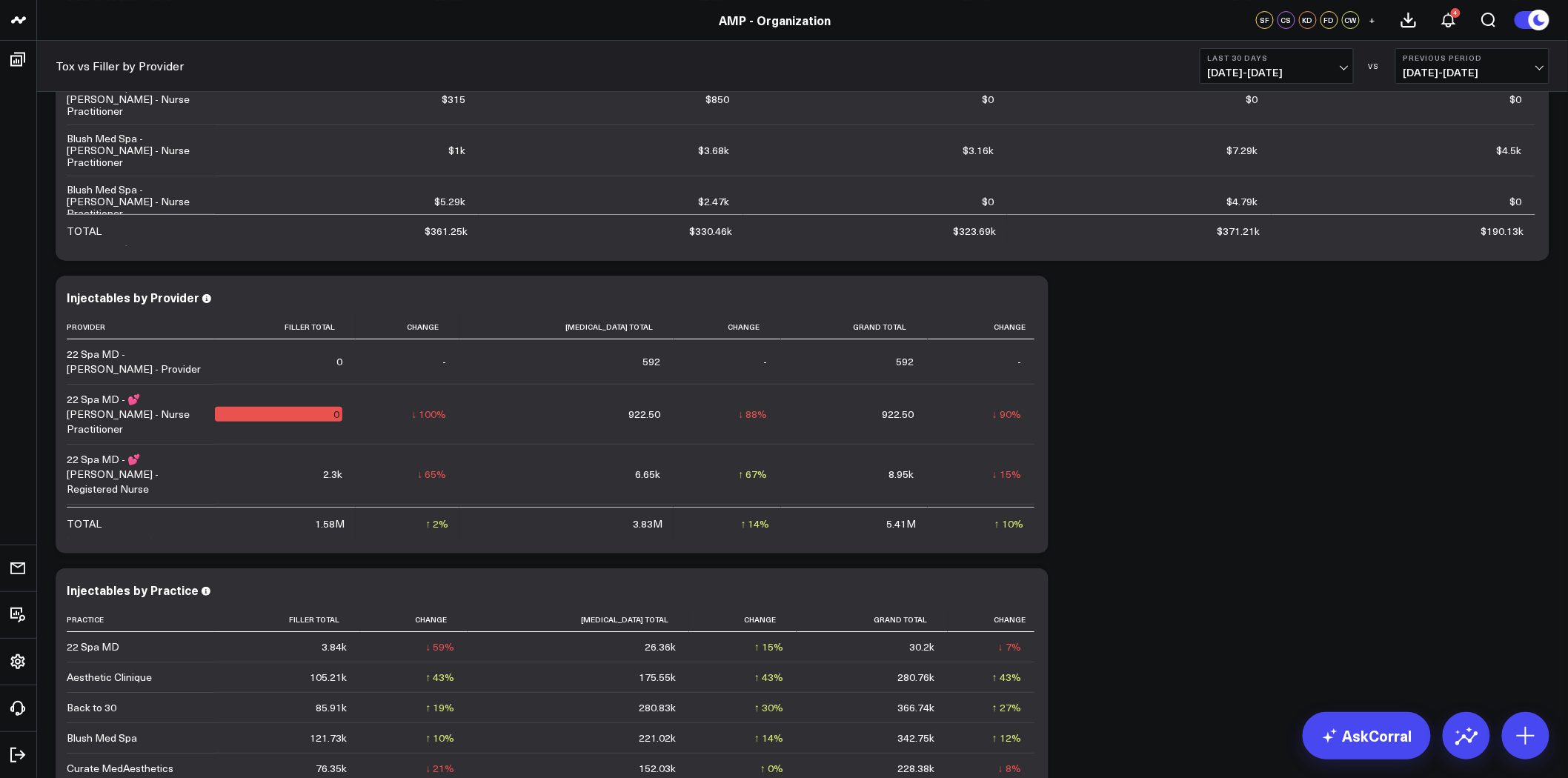
scroll to position [2206, 0]
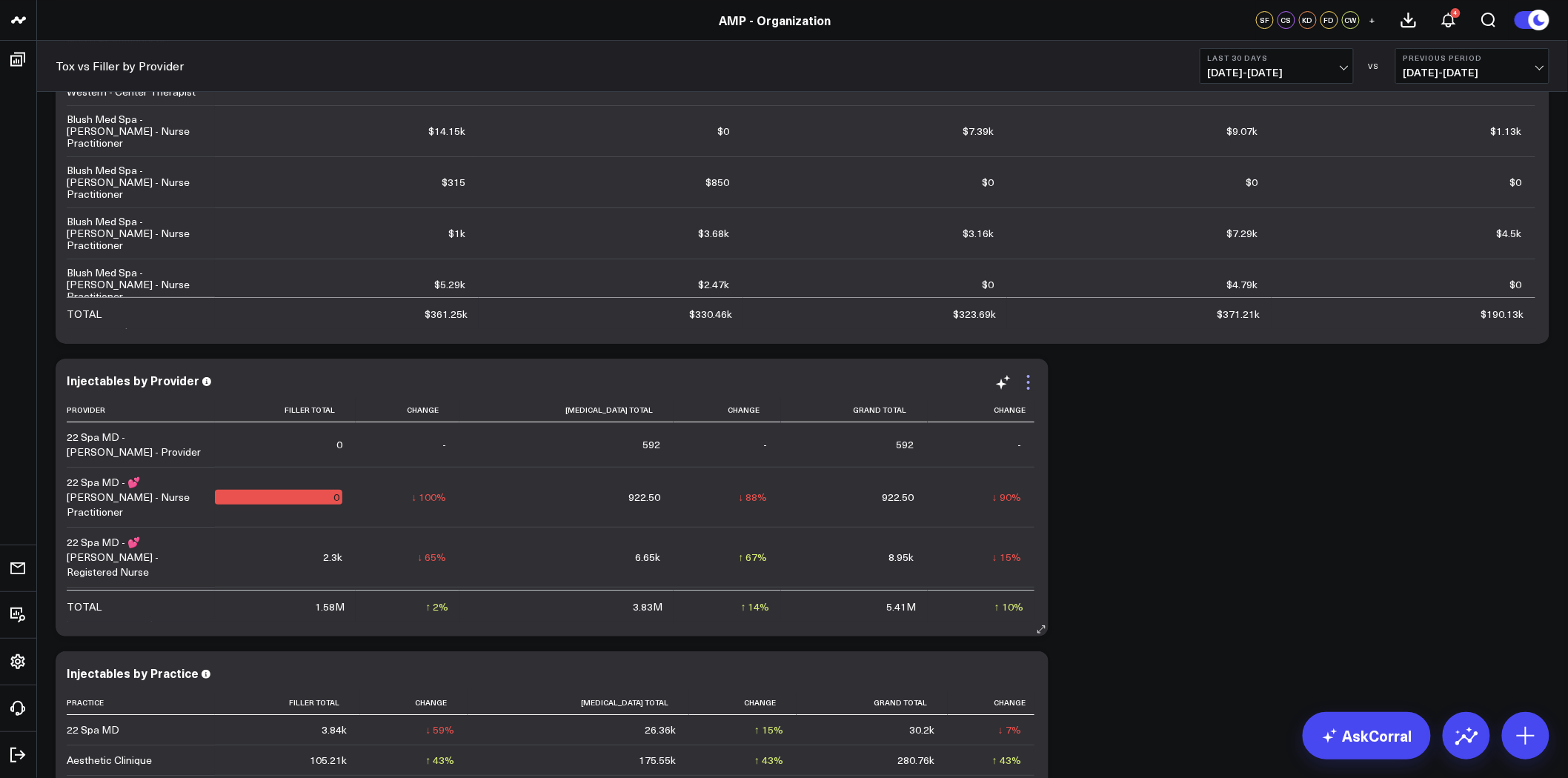
click at [1027, 378] on icon at bounding box center [1029, 382] width 18 height 18
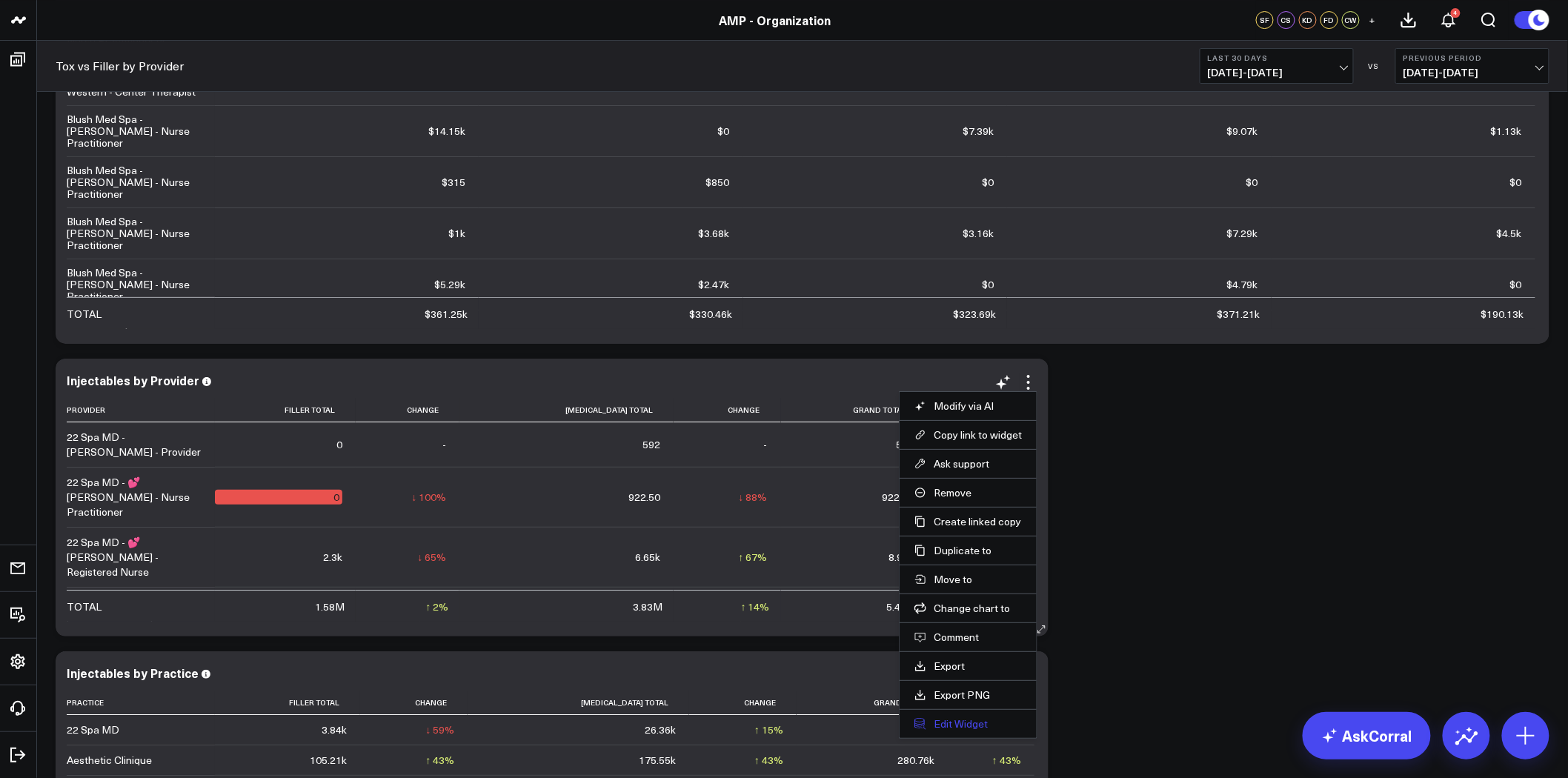
click at [964, 723] on button "Edit Widget" at bounding box center [968, 724] width 107 height 13
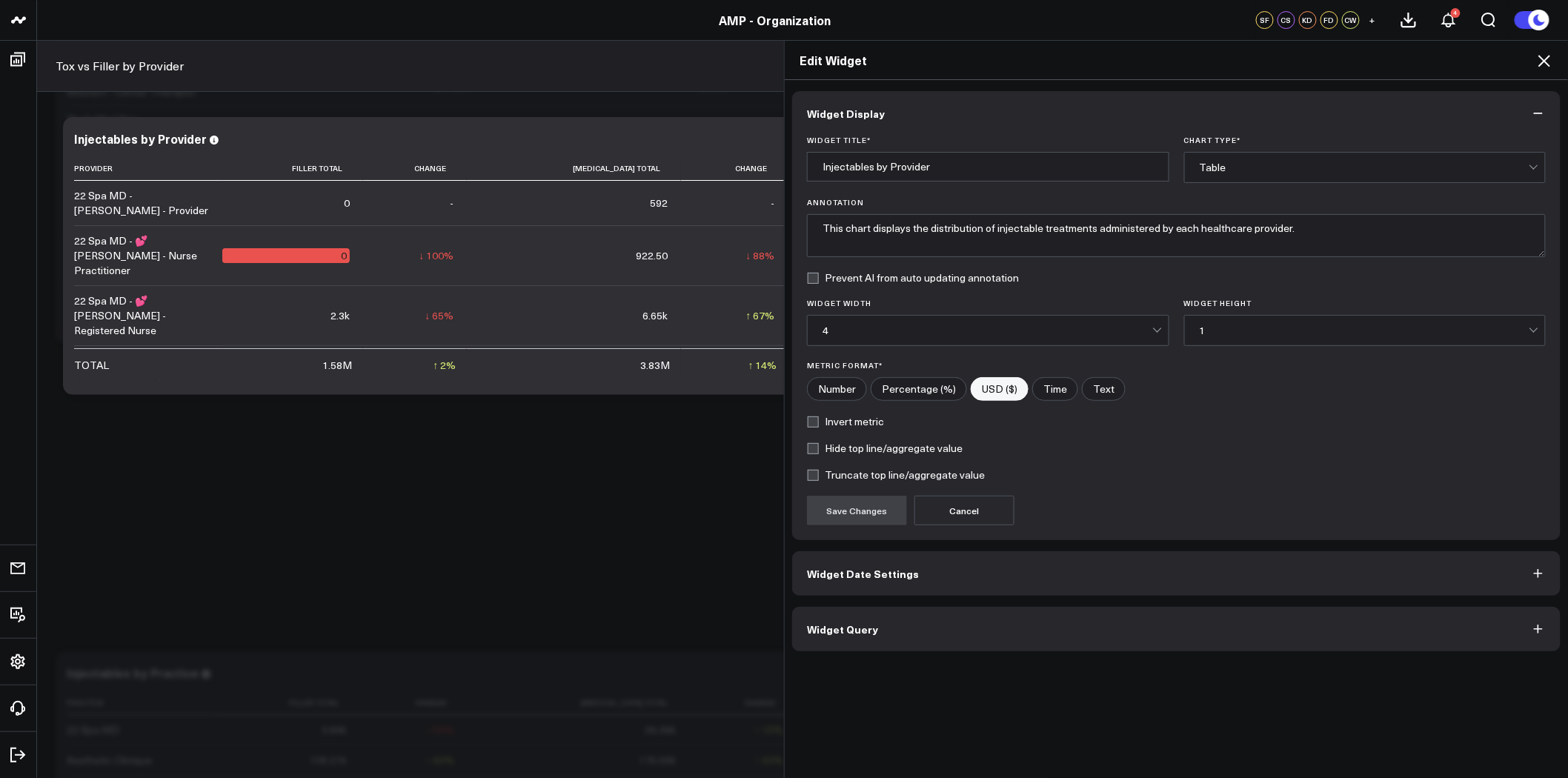
click at [956, 625] on button "Widget Query" at bounding box center [1176, 628] width 769 height 45
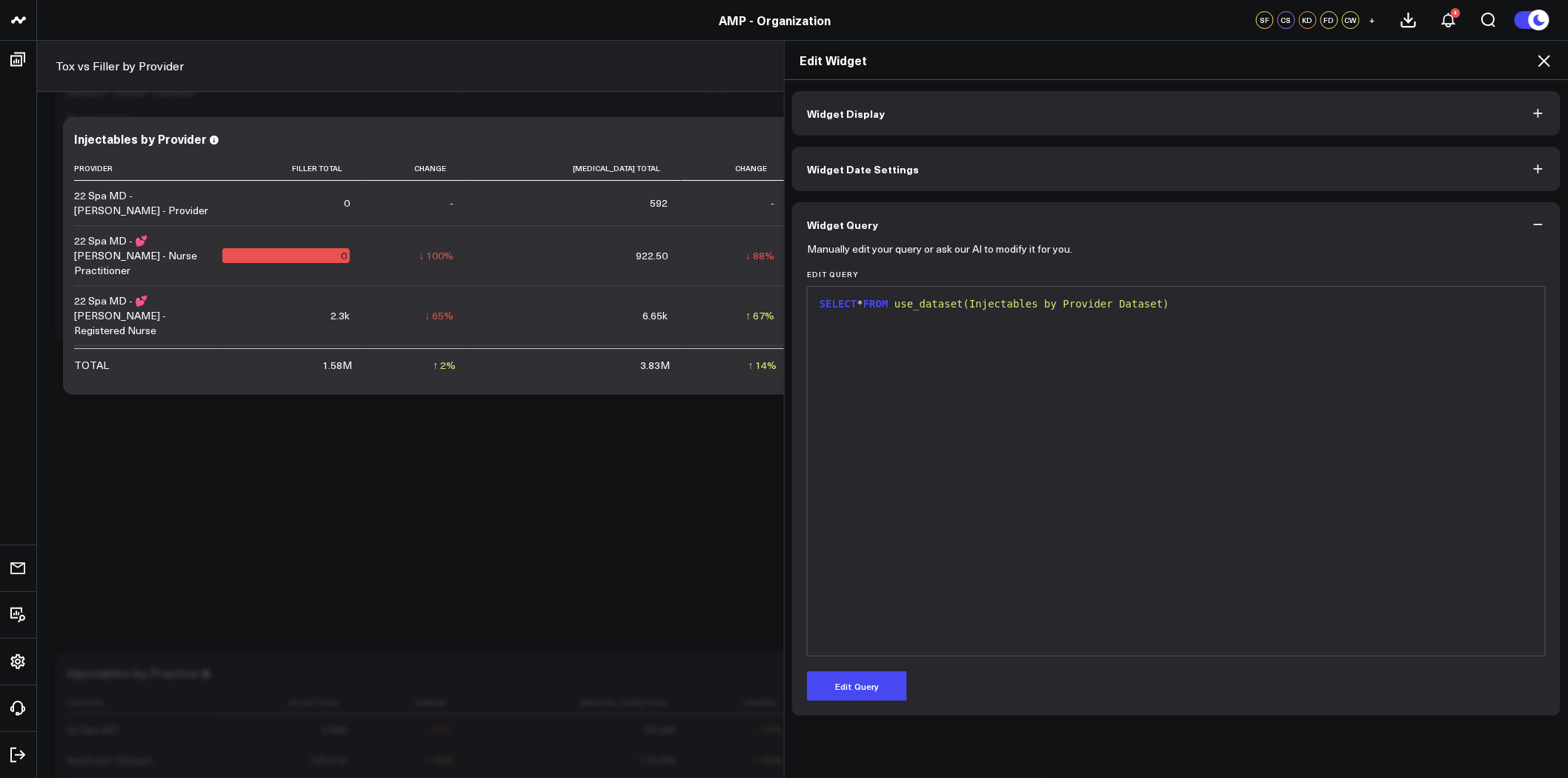
drag, startPoint x: 874, startPoint y: 306, endPoint x: 894, endPoint y: 304, distance: 20.1
click at [875, 306] on span "FROM" at bounding box center [876, 303] width 26 height 12
click at [913, 300] on span "use_dataset(Injectables by Provider Dataset)" at bounding box center [1031, 303] width 275 height 12
click at [913, 300] on span "use_dataset(Injectables by Provider Dataset)" at bounding box center [1045, 303] width 275 height 12
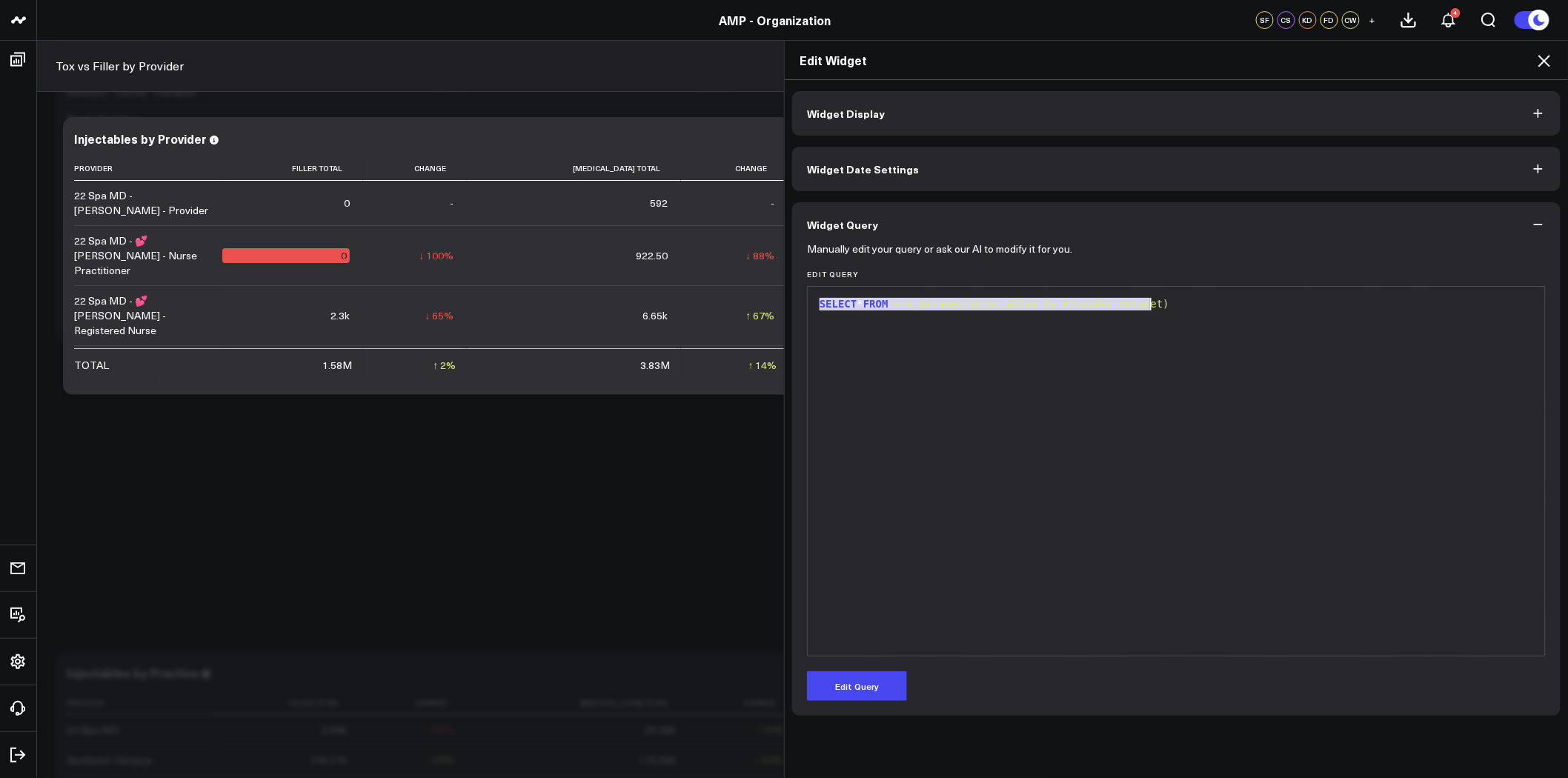
click at [913, 300] on span "use_dataset(Injectables by Provider Dataset)" at bounding box center [1031, 303] width 275 height 12
click at [914, 303] on span "use_dataset(Injectables by Provider Dataset)" at bounding box center [1031, 303] width 275 height 12
click at [920, 307] on span "use_dataset(Injectables by Provider Dataset)" at bounding box center [1031, 303] width 275 height 12
click at [1542, 223] on icon "button" at bounding box center [1539, 225] width 15 height 15
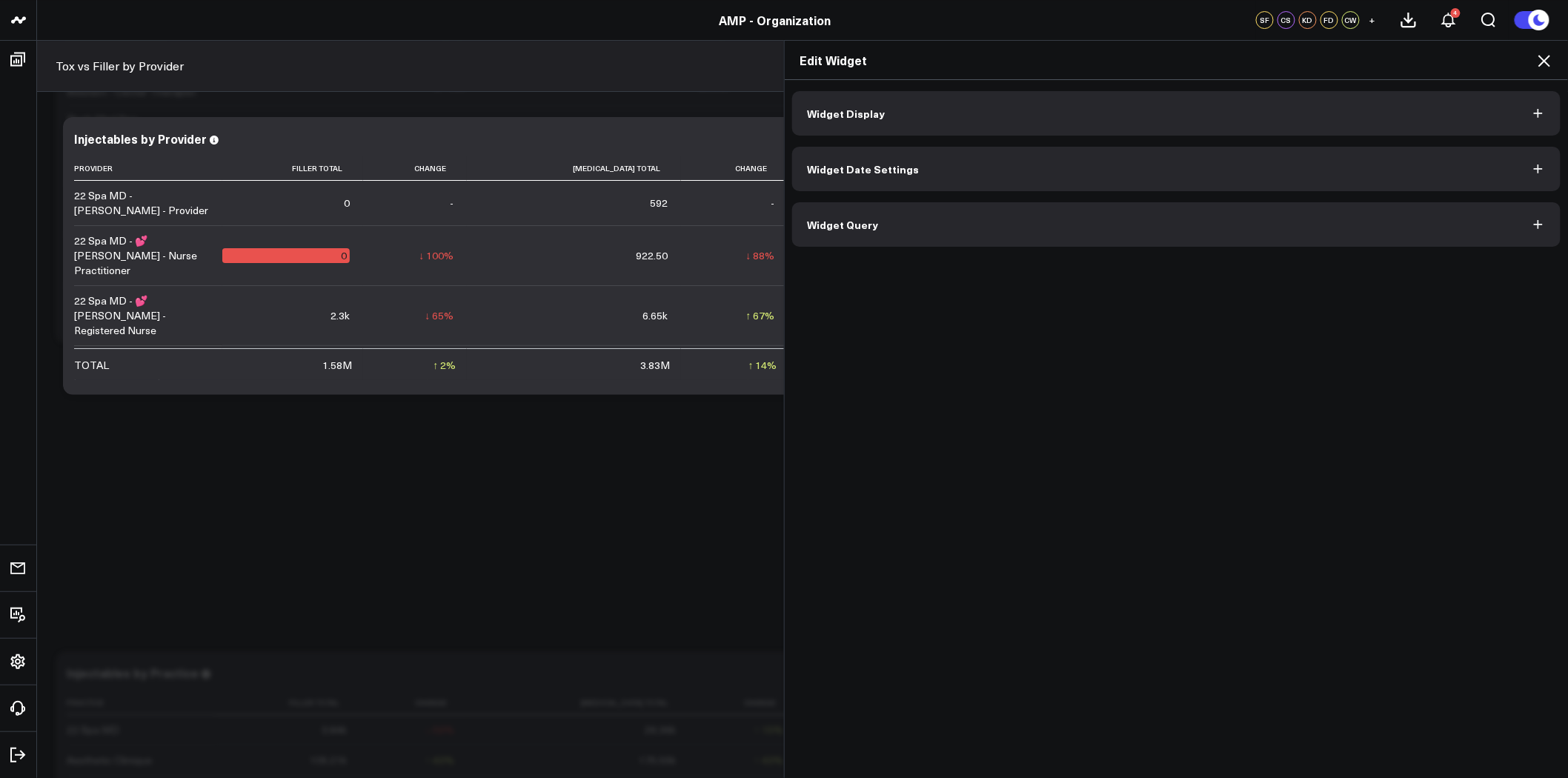
click at [1546, 60] on icon at bounding box center [1544, 61] width 12 height 12
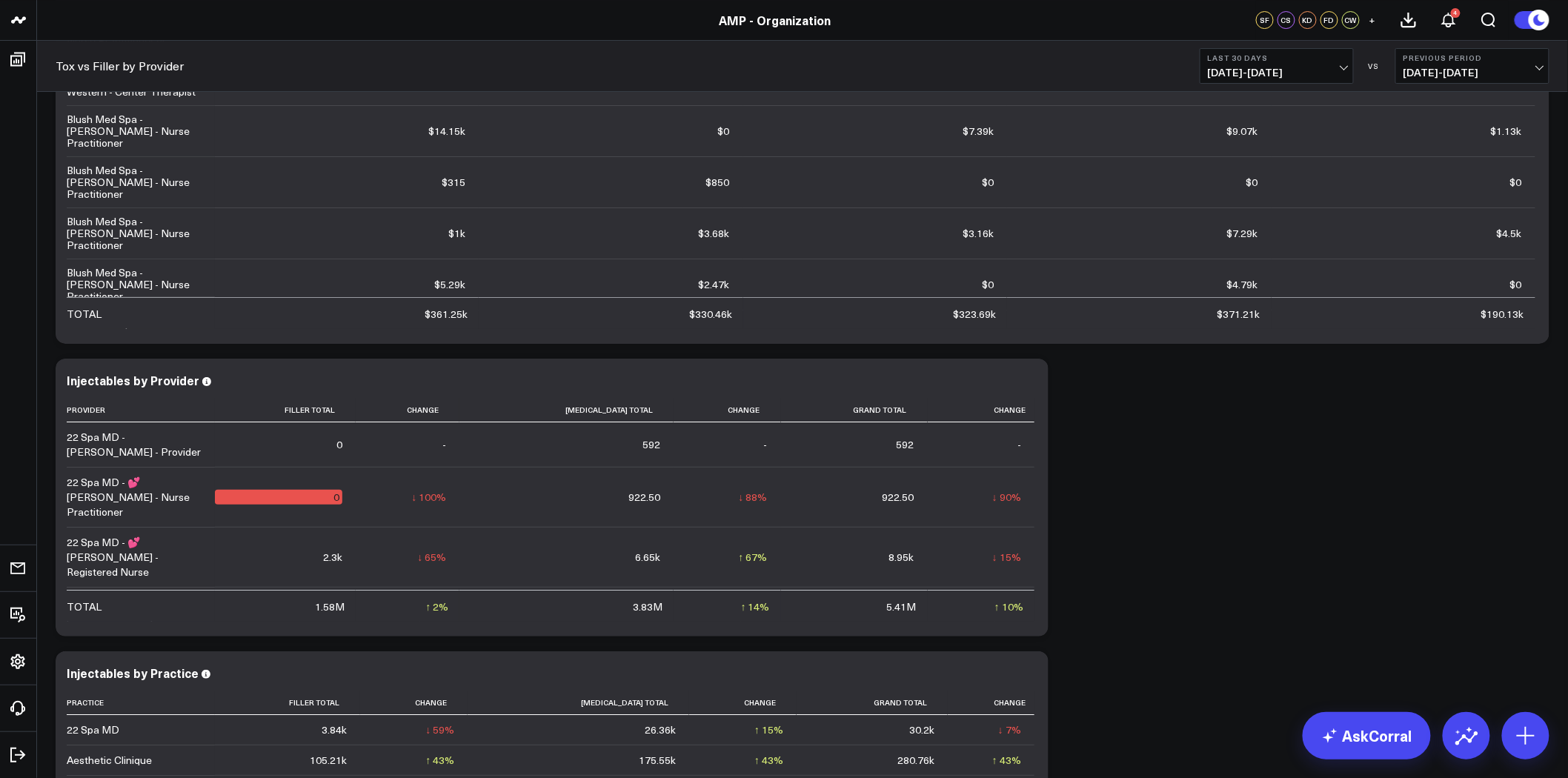
scroll to position [2453, 0]
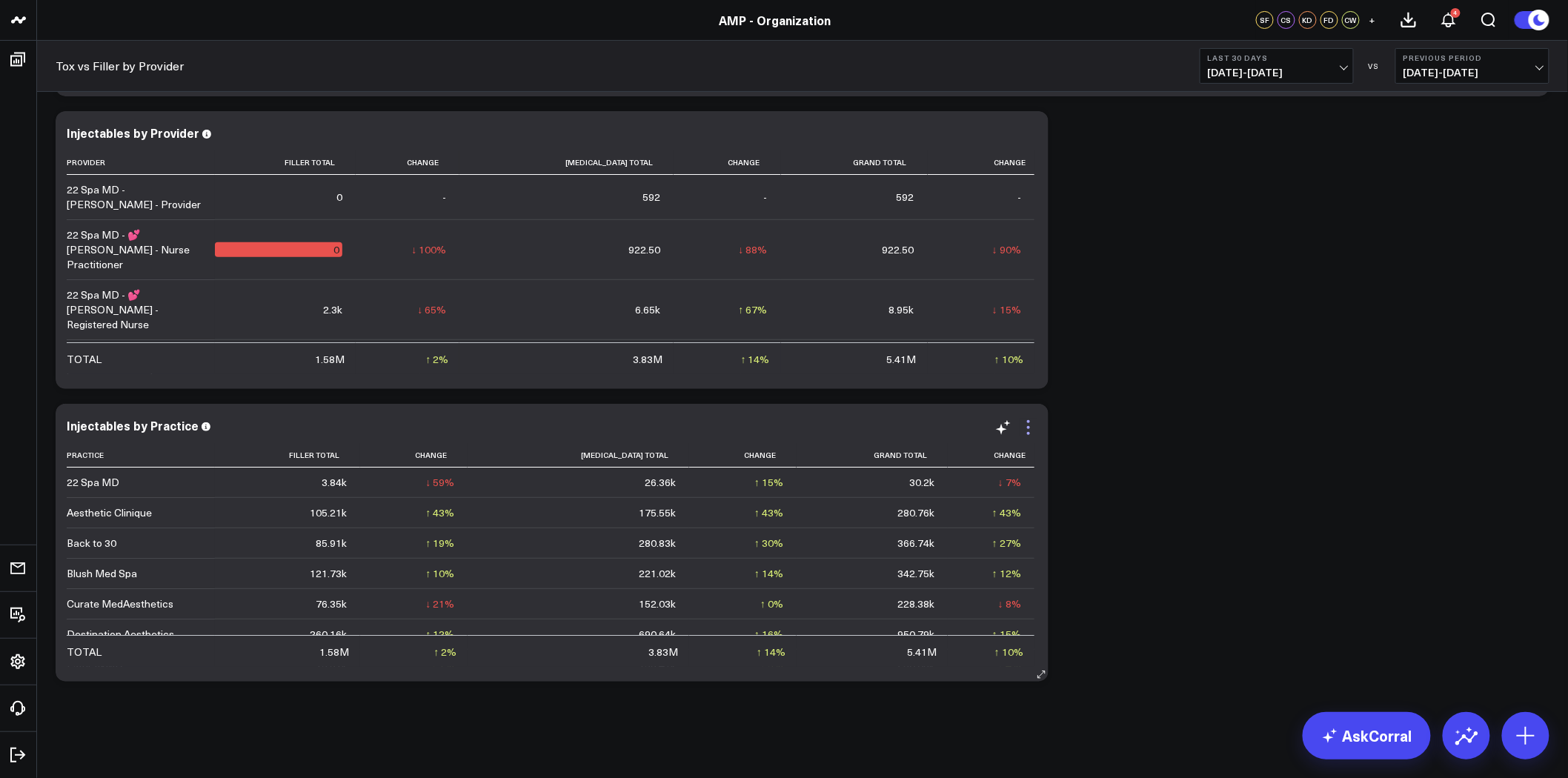
click at [1032, 425] on icon at bounding box center [1029, 427] width 18 height 18
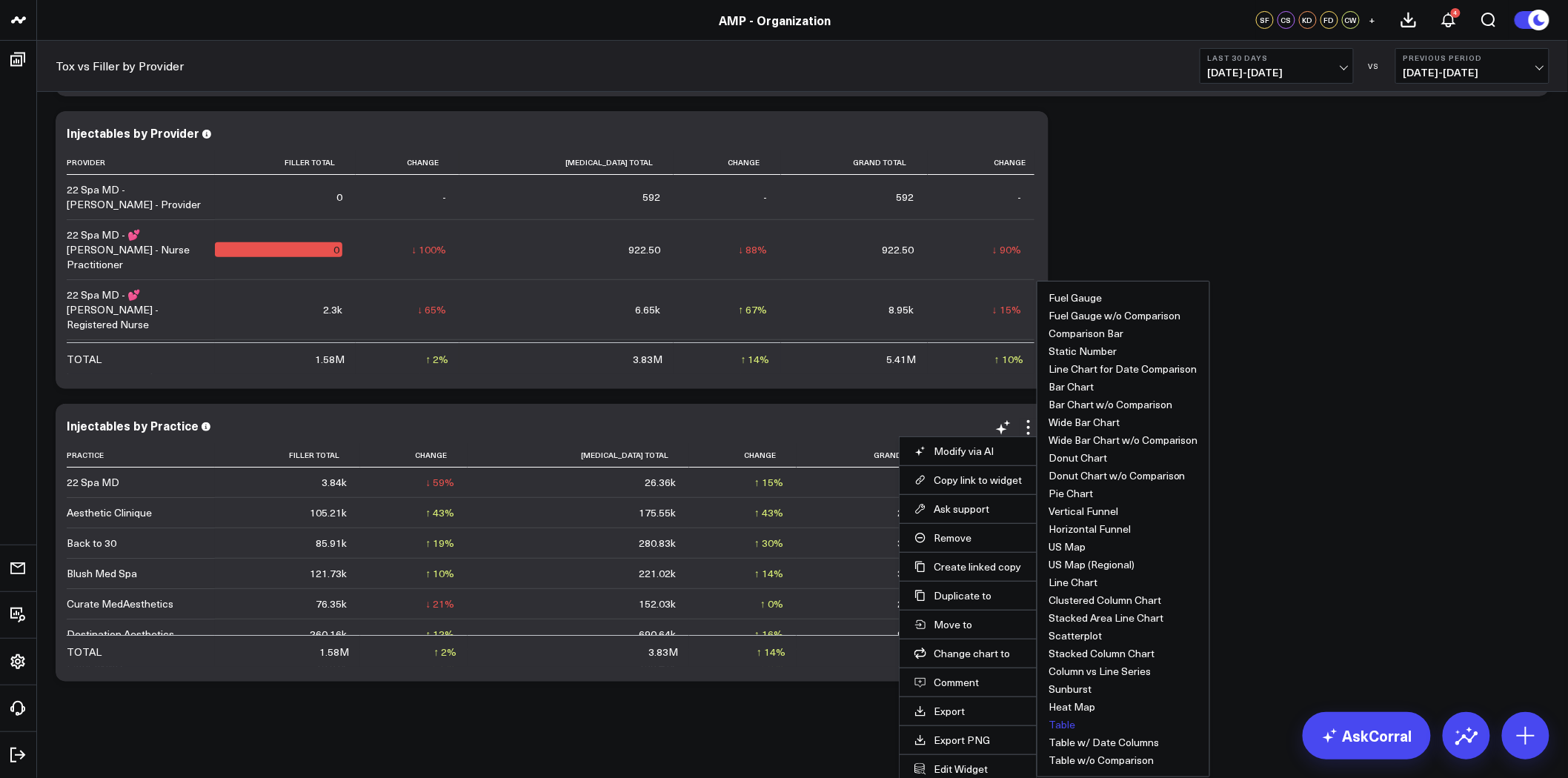
scroll to position [2460, 0]
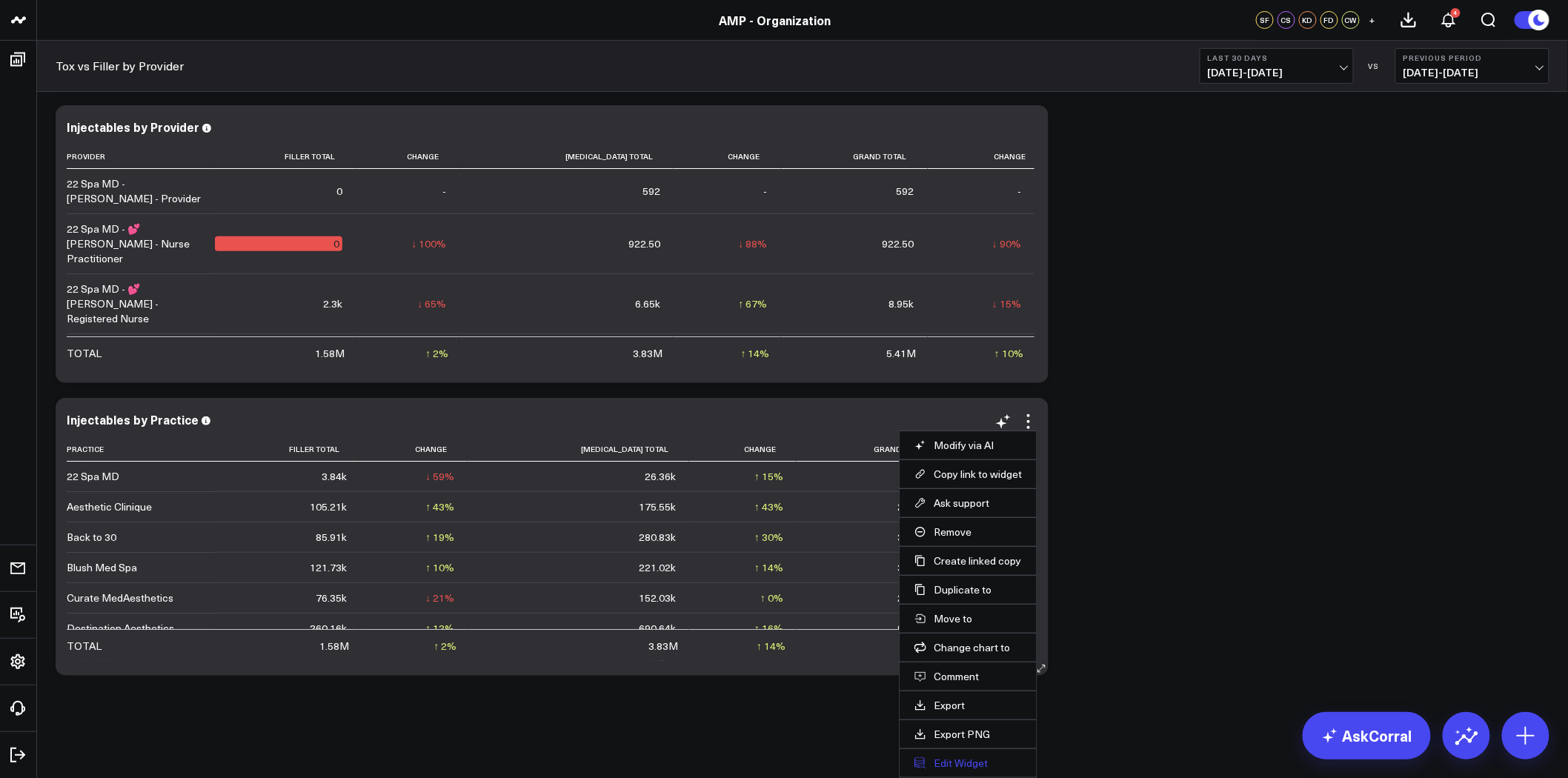
click at [975, 767] on button "Edit Widget" at bounding box center [968, 763] width 107 height 13
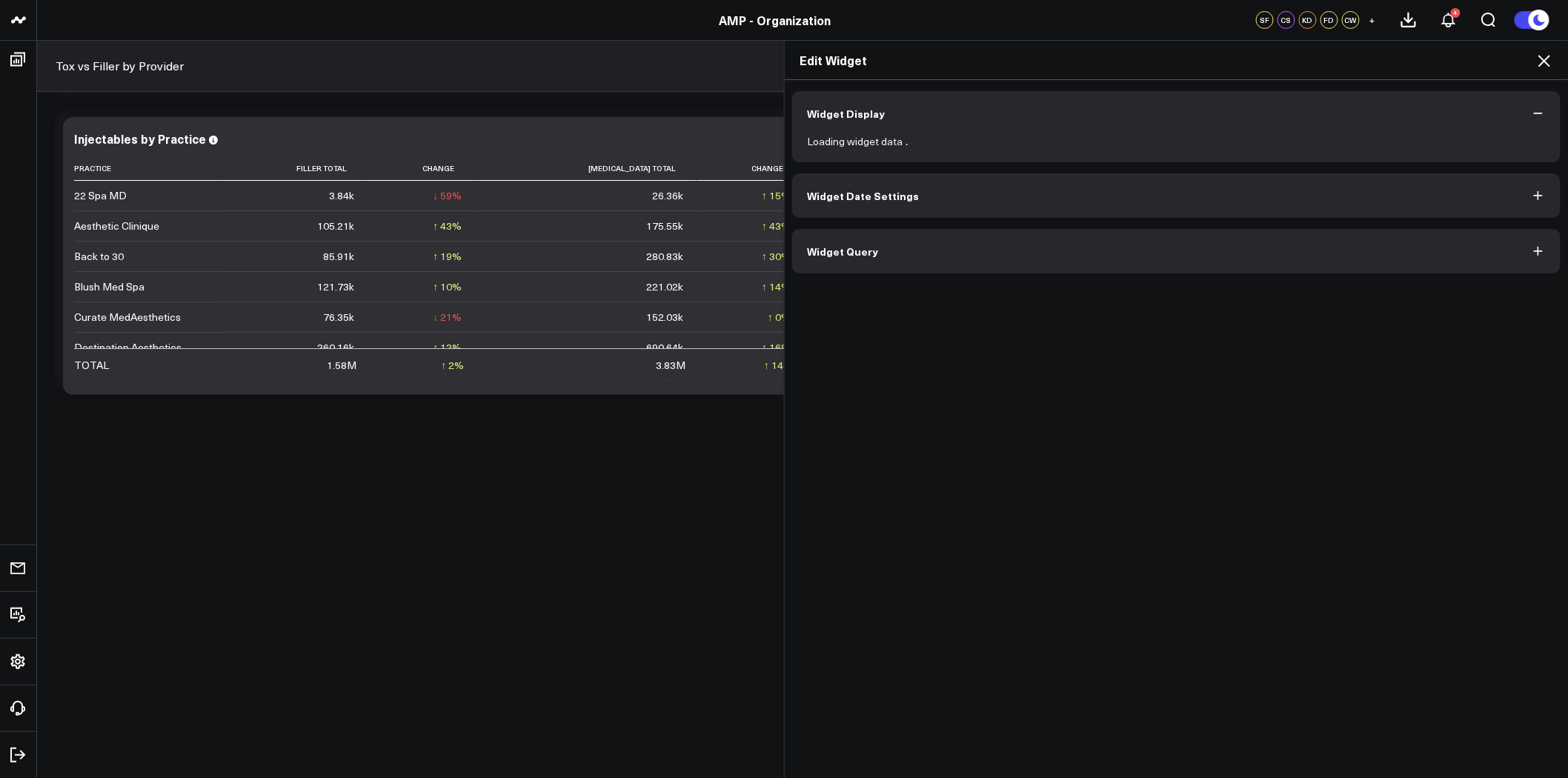
scroll to position [2453, 0]
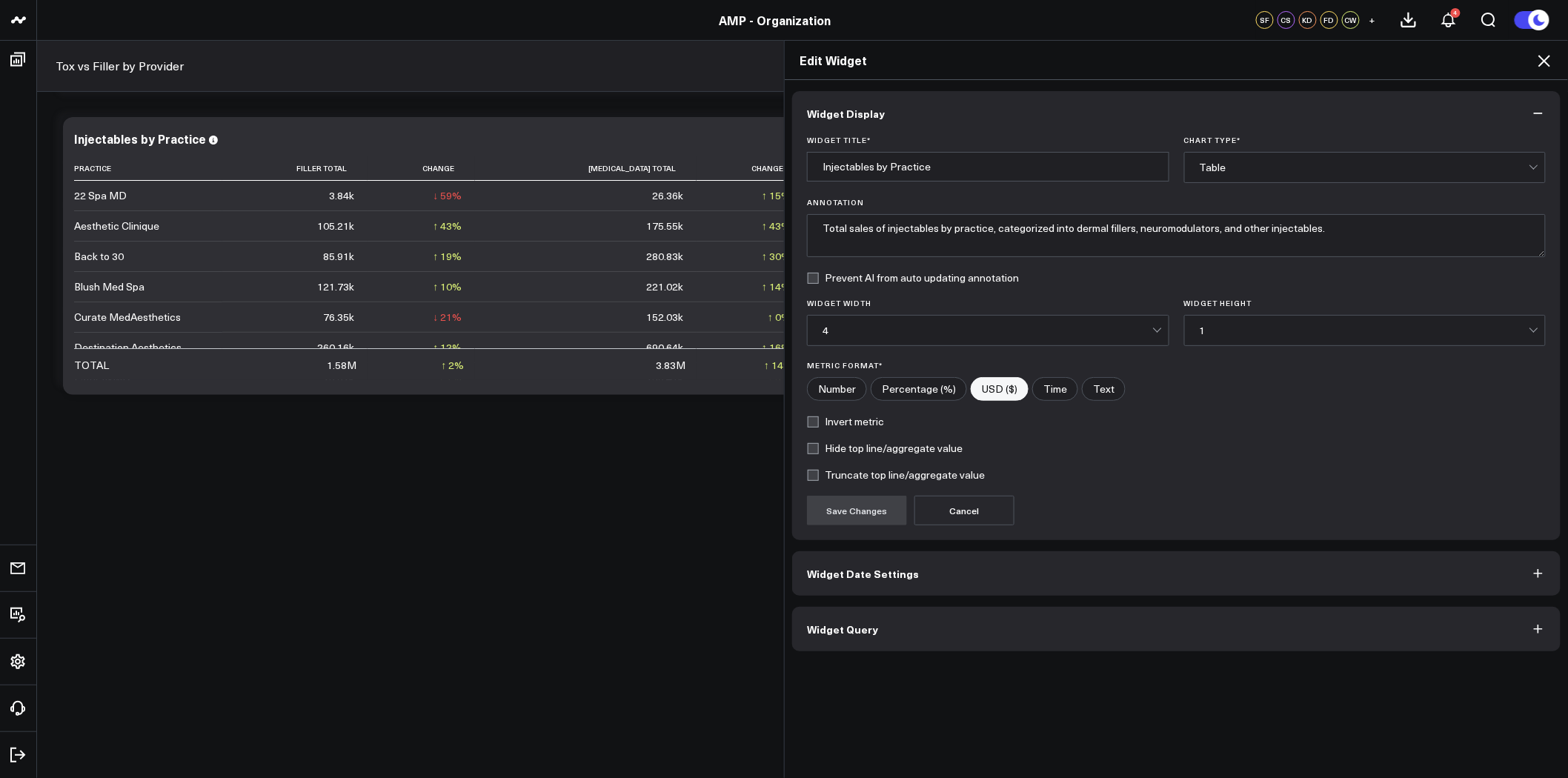
click at [1010, 620] on button "Widget Query" at bounding box center [1176, 628] width 769 height 45
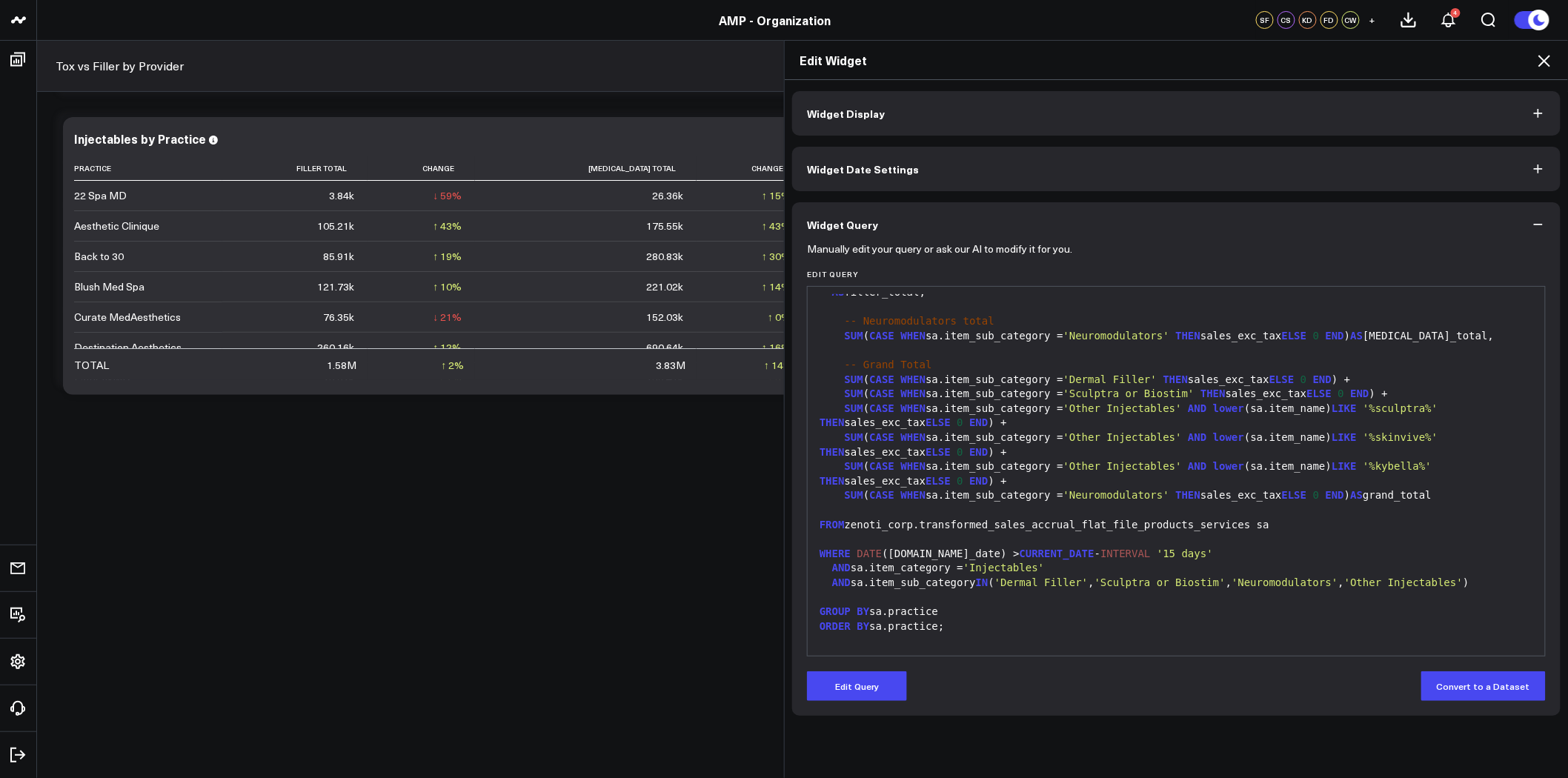
scroll to position [189, 0]
click at [566, 552] on div "Edit Widget Widget Display Widget Date Settings Widget Query Manually edit your…" at bounding box center [784, 408] width 1568 height 738
click at [1550, 53] on icon at bounding box center [1544, 61] width 18 height 18
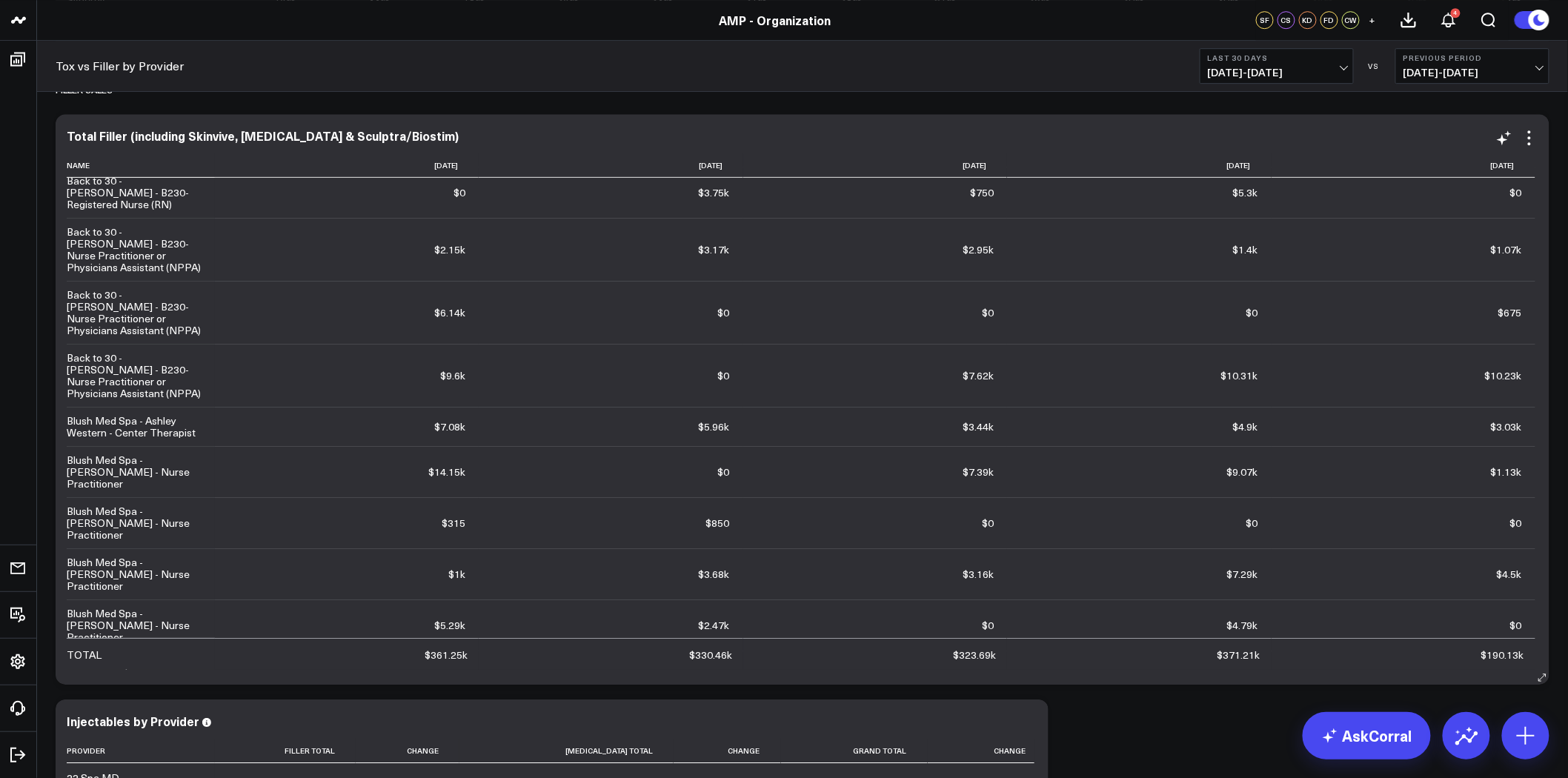
scroll to position [1795, 0]
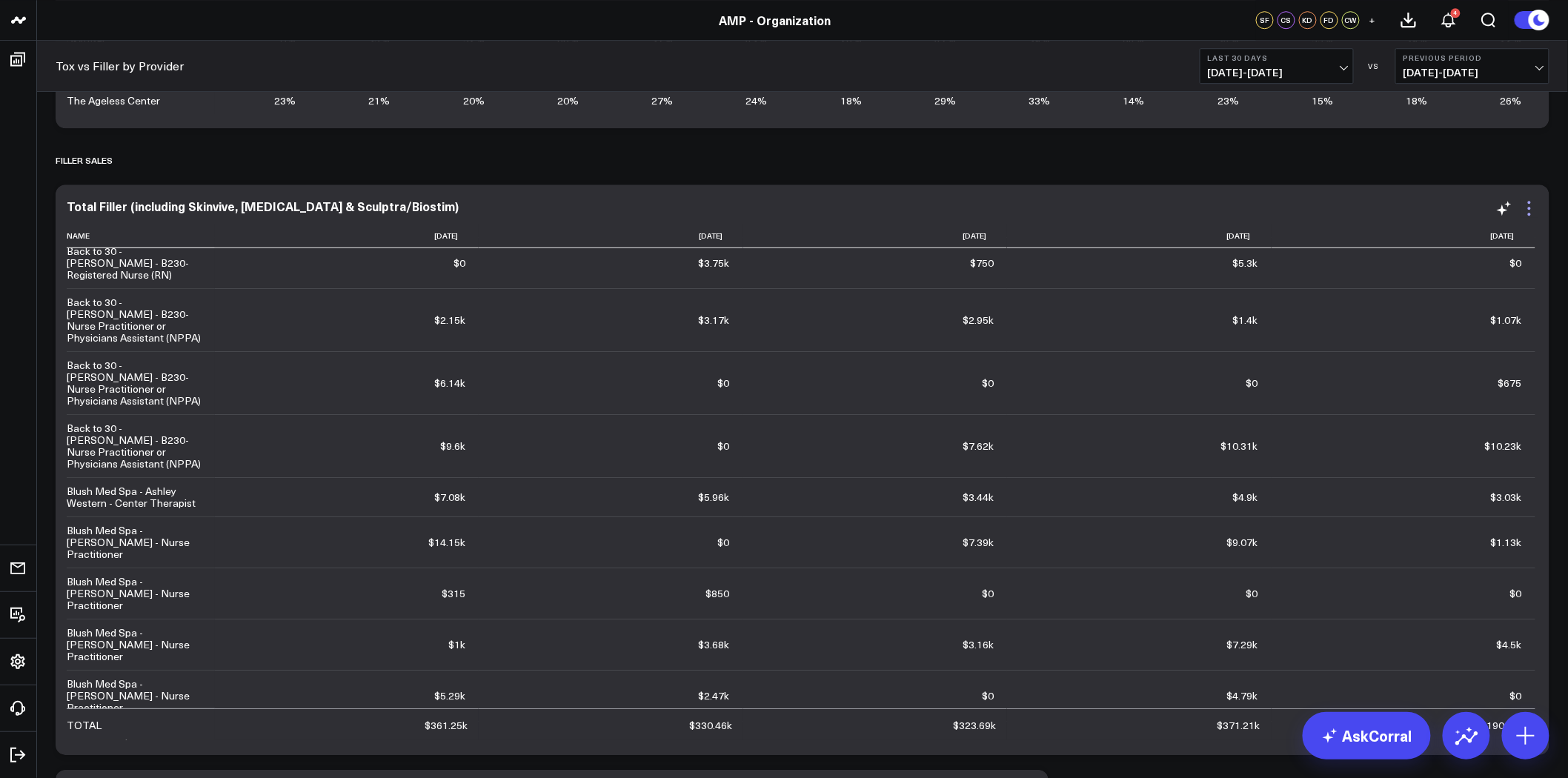
click at [1529, 212] on icon at bounding box center [1529, 208] width 18 height 18
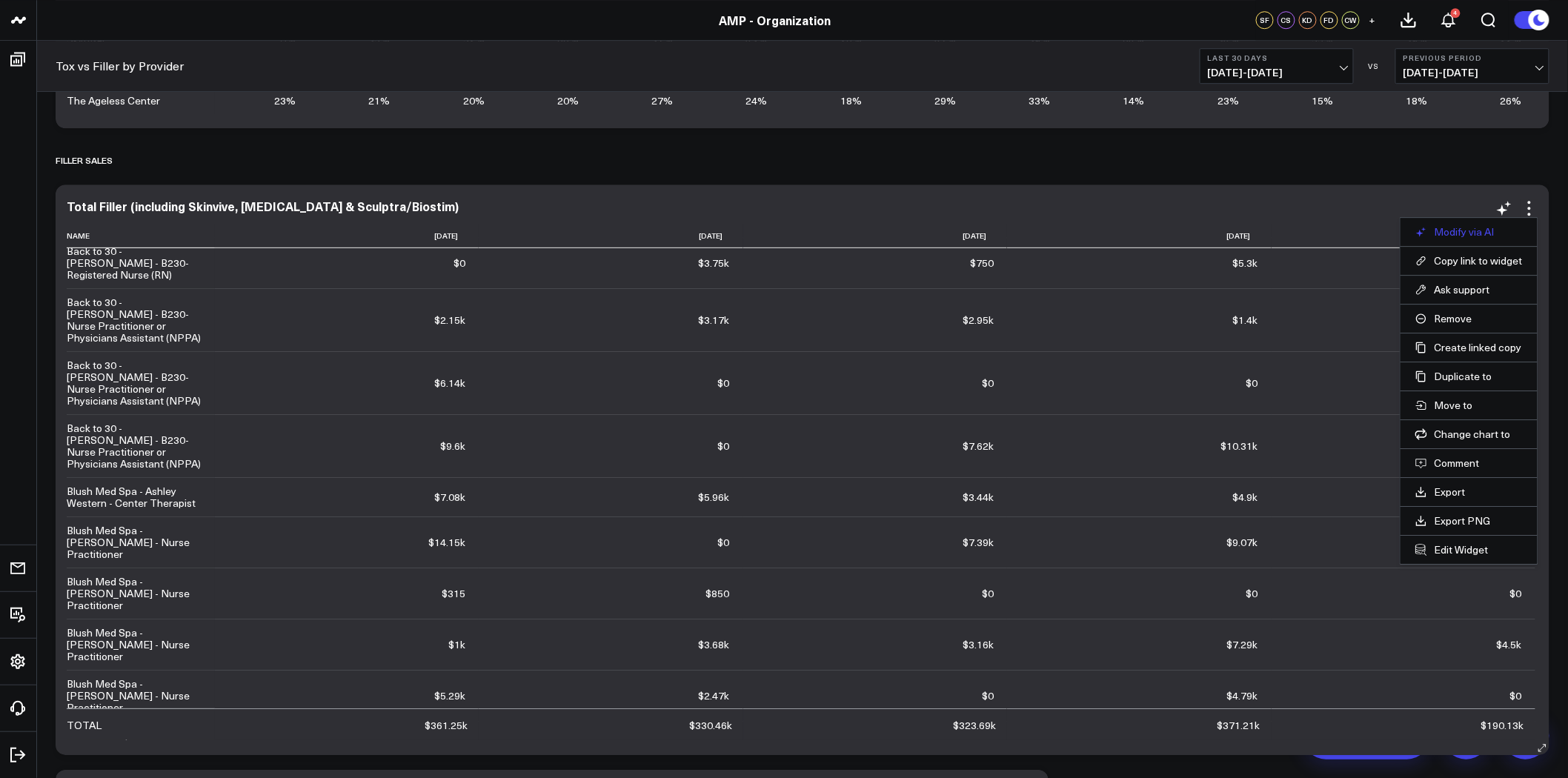
click at [1480, 231] on button "Modify via AI" at bounding box center [1468, 232] width 107 height 13
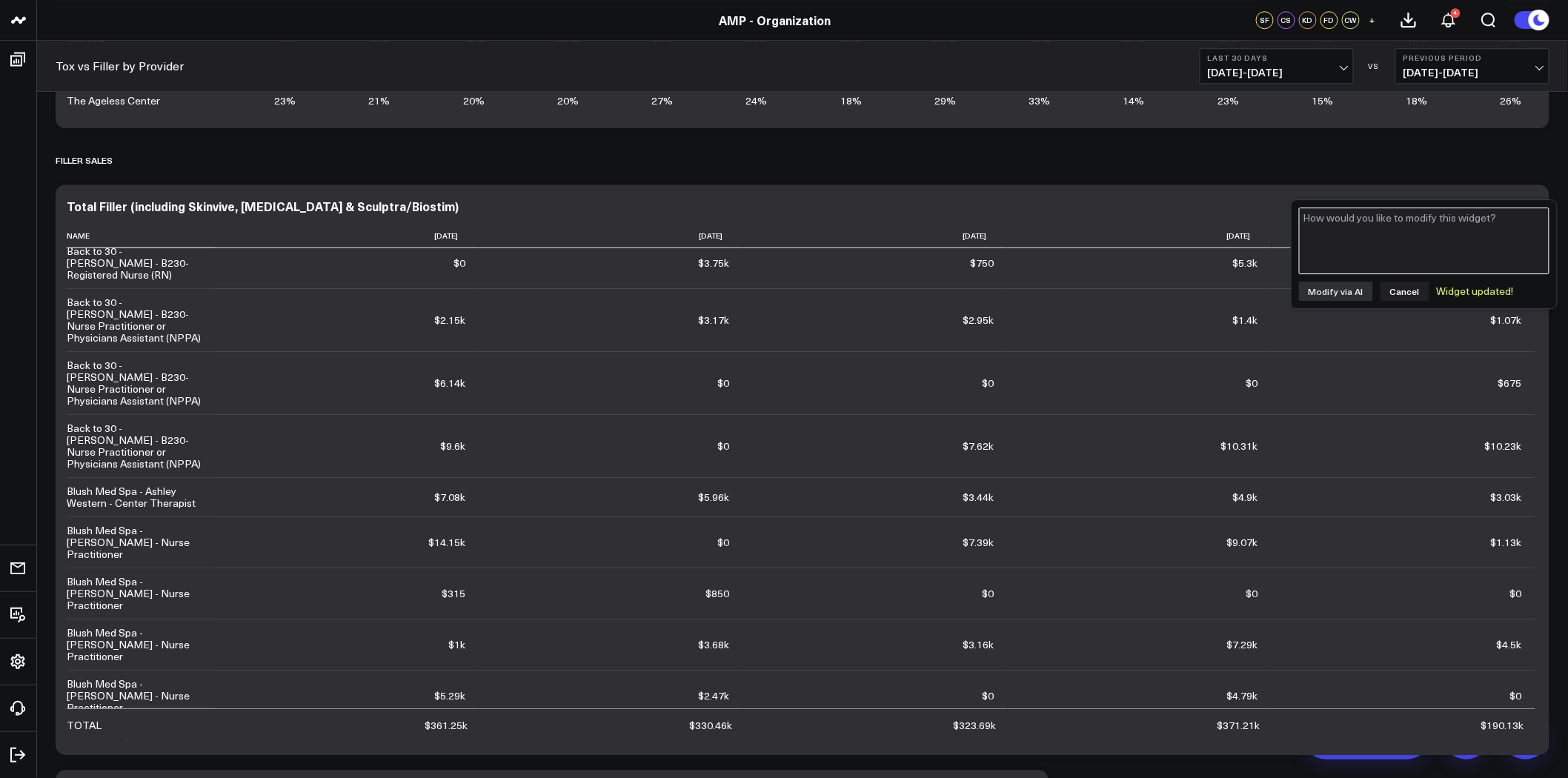
click at [1461, 239] on textarea at bounding box center [1424, 241] width 250 height 66
type textarea "Create grand total column that is a sum of the values in table"
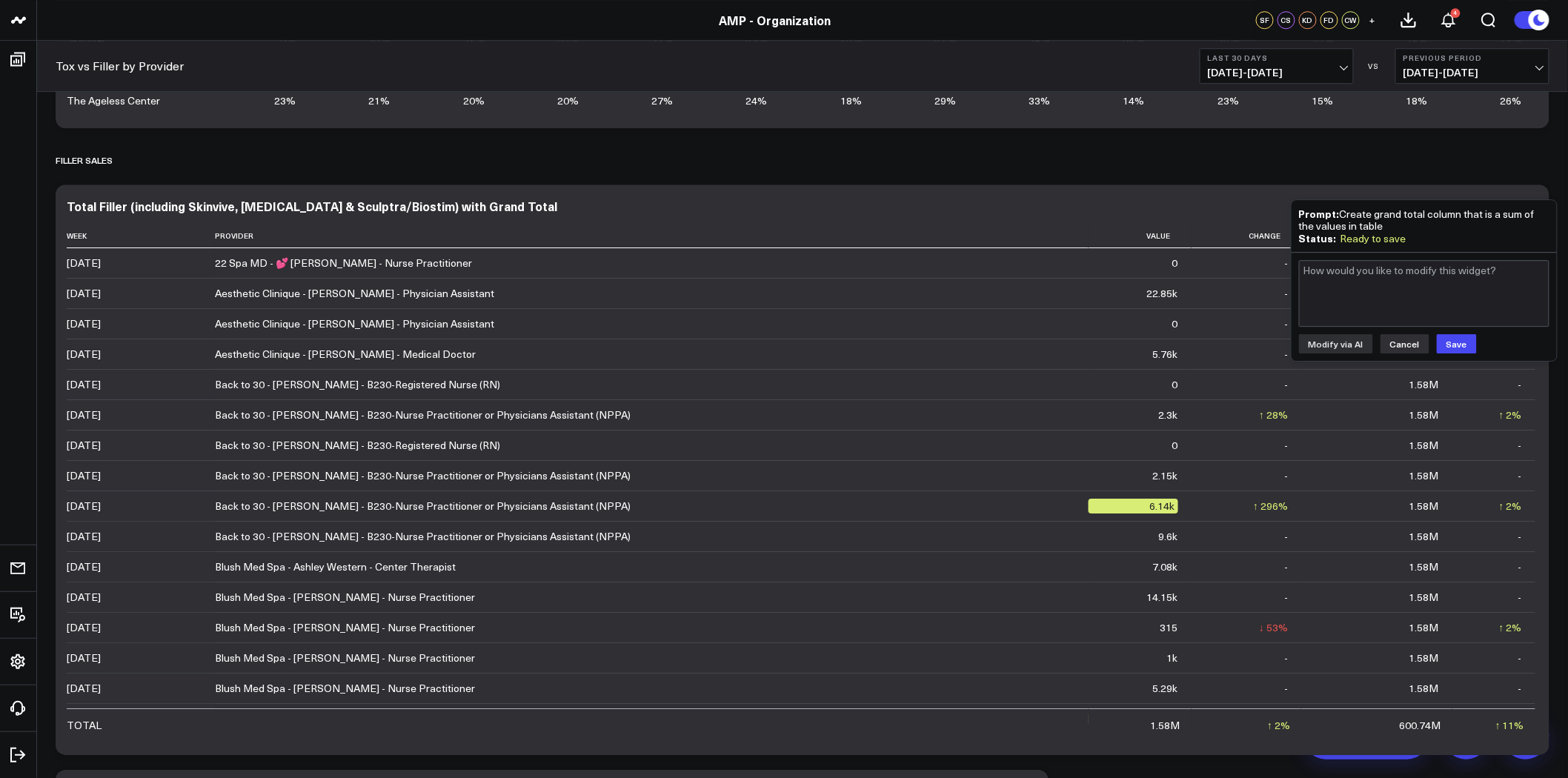
click at [1405, 337] on button "Cancel" at bounding box center [1405, 344] width 49 height 19
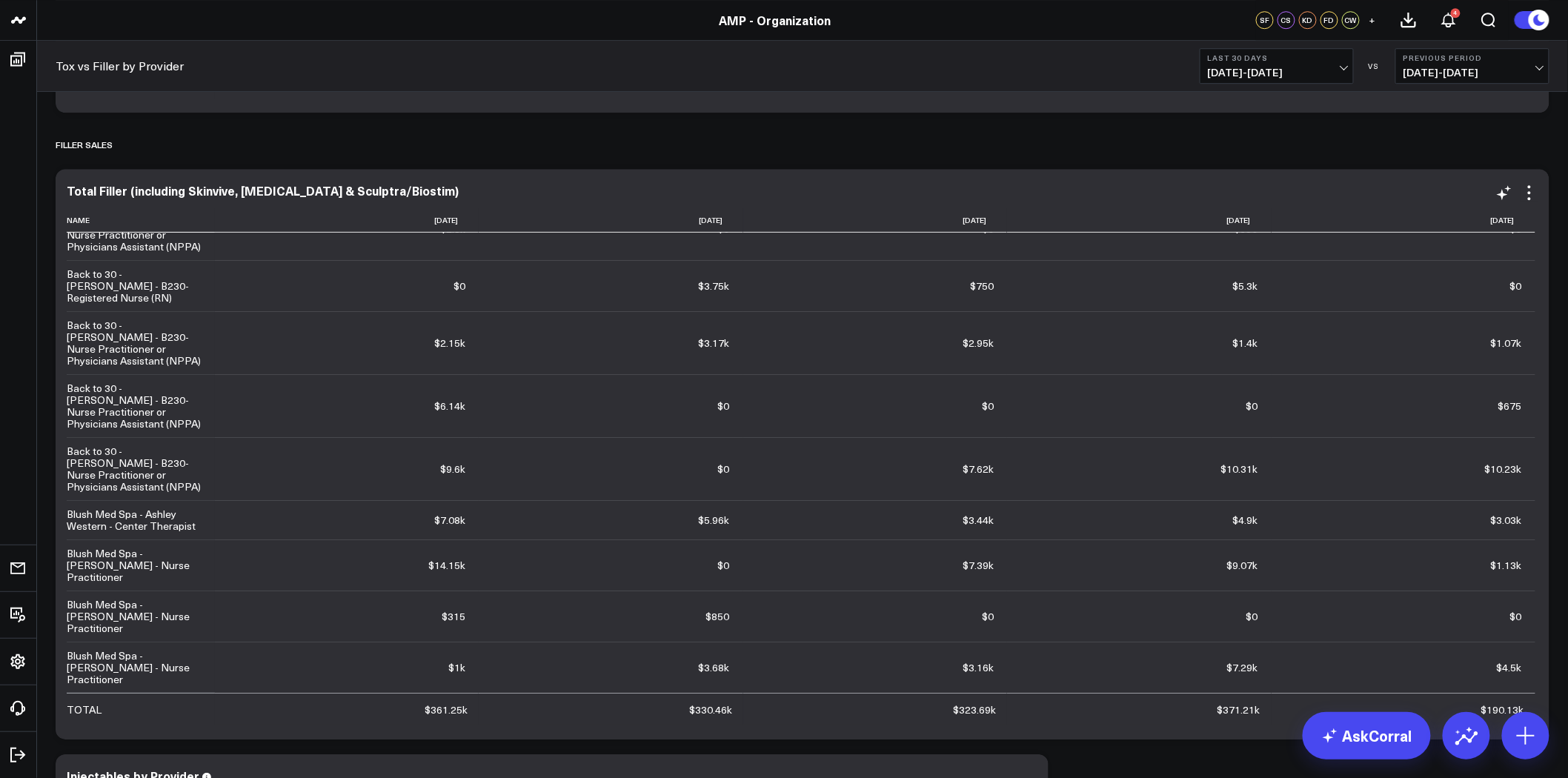
scroll to position [329, 0]
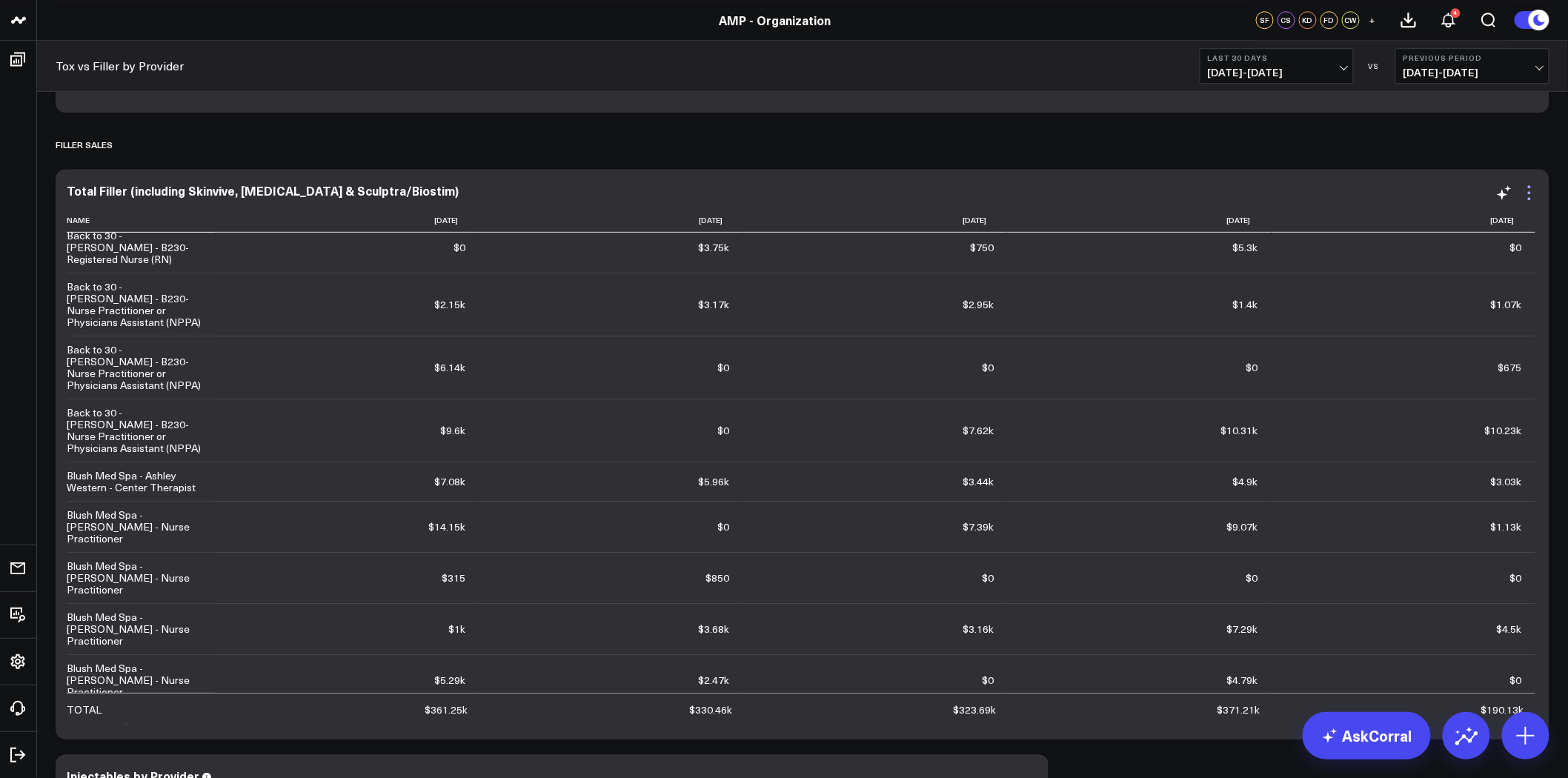
click at [1527, 192] on icon at bounding box center [1529, 192] width 18 height 18
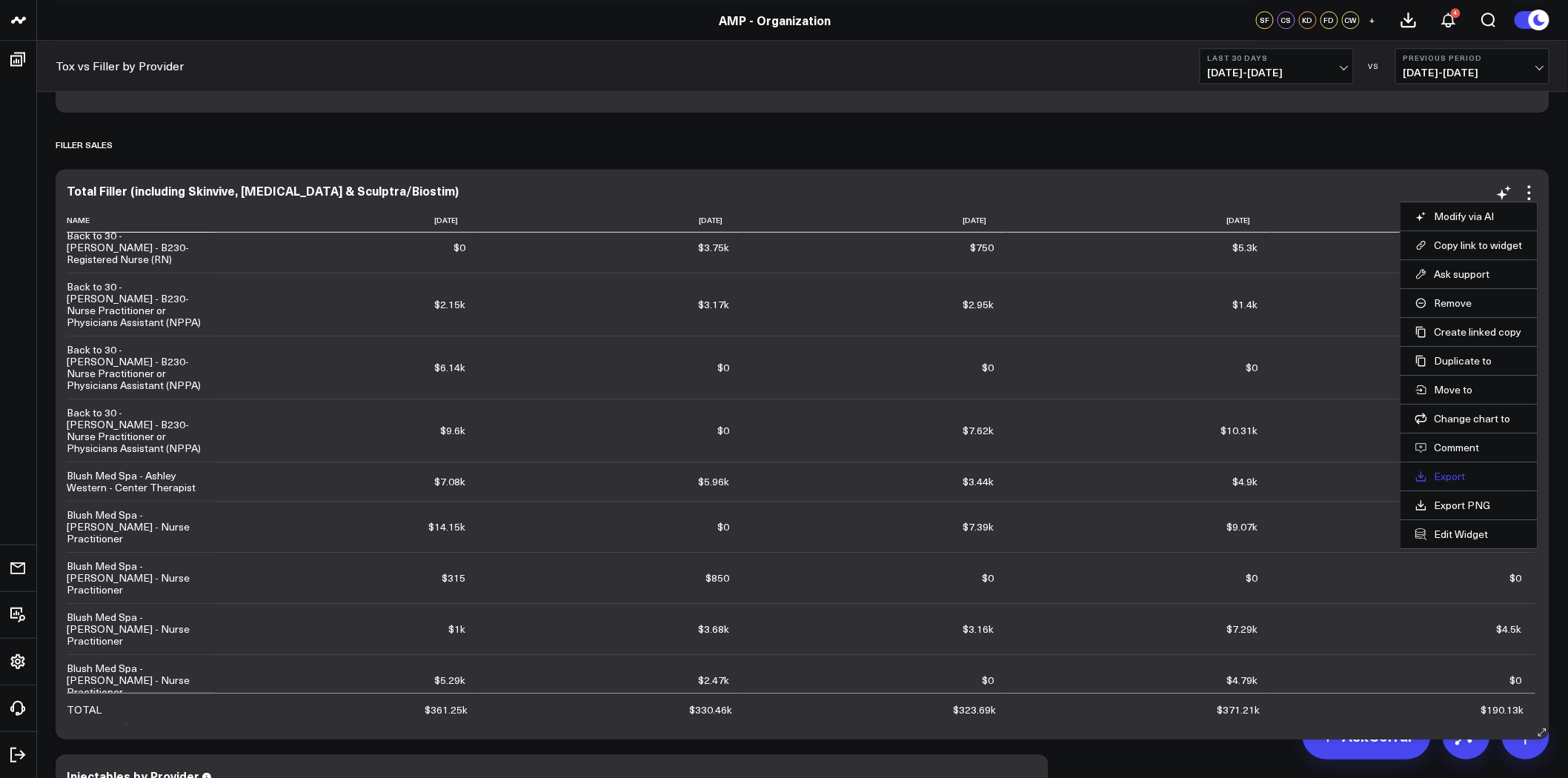
click at [1449, 478] on link "Export" at bounding box center [1468, 477] width 107 height 13
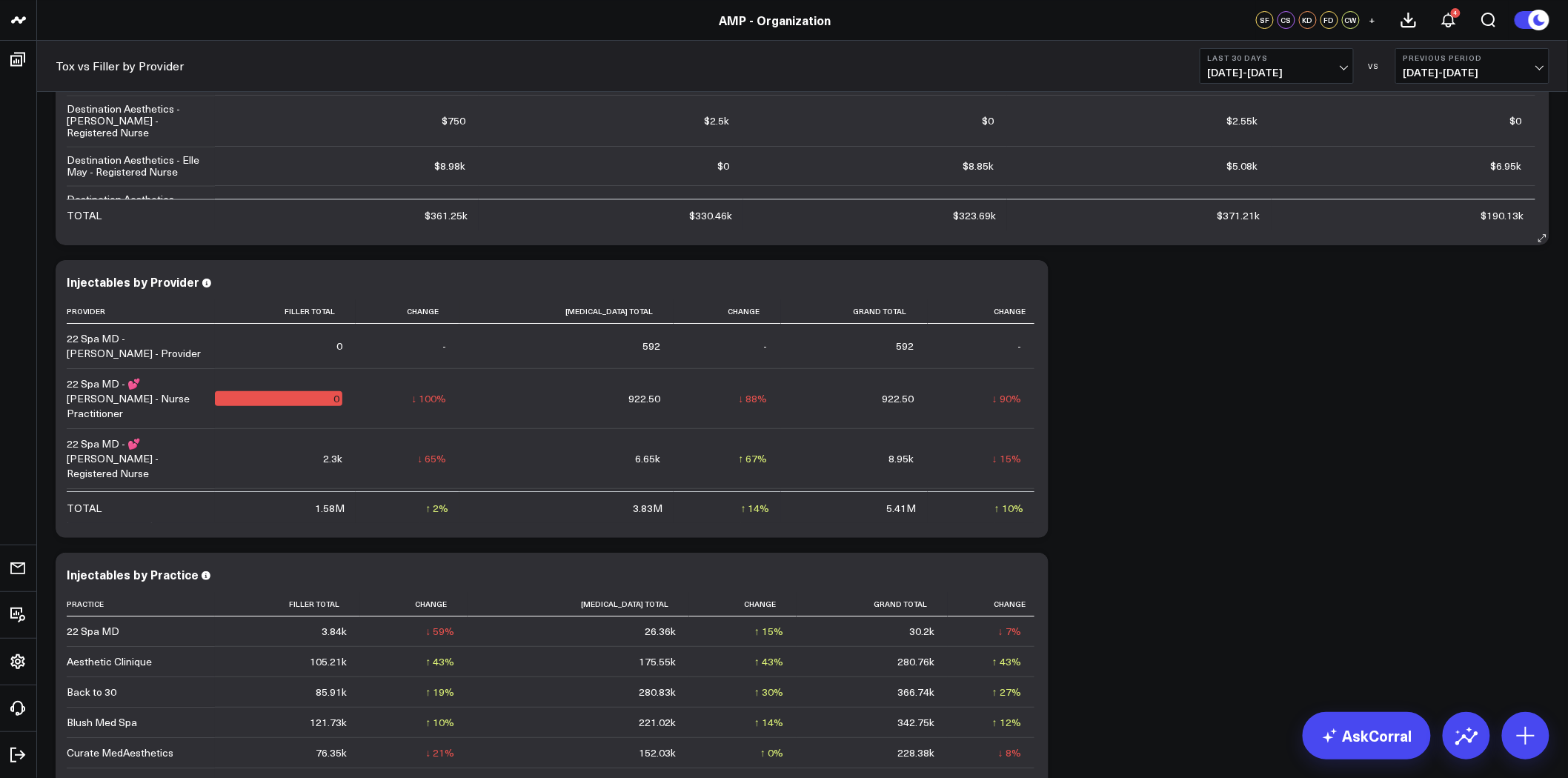
scroll to position [2222, 0]
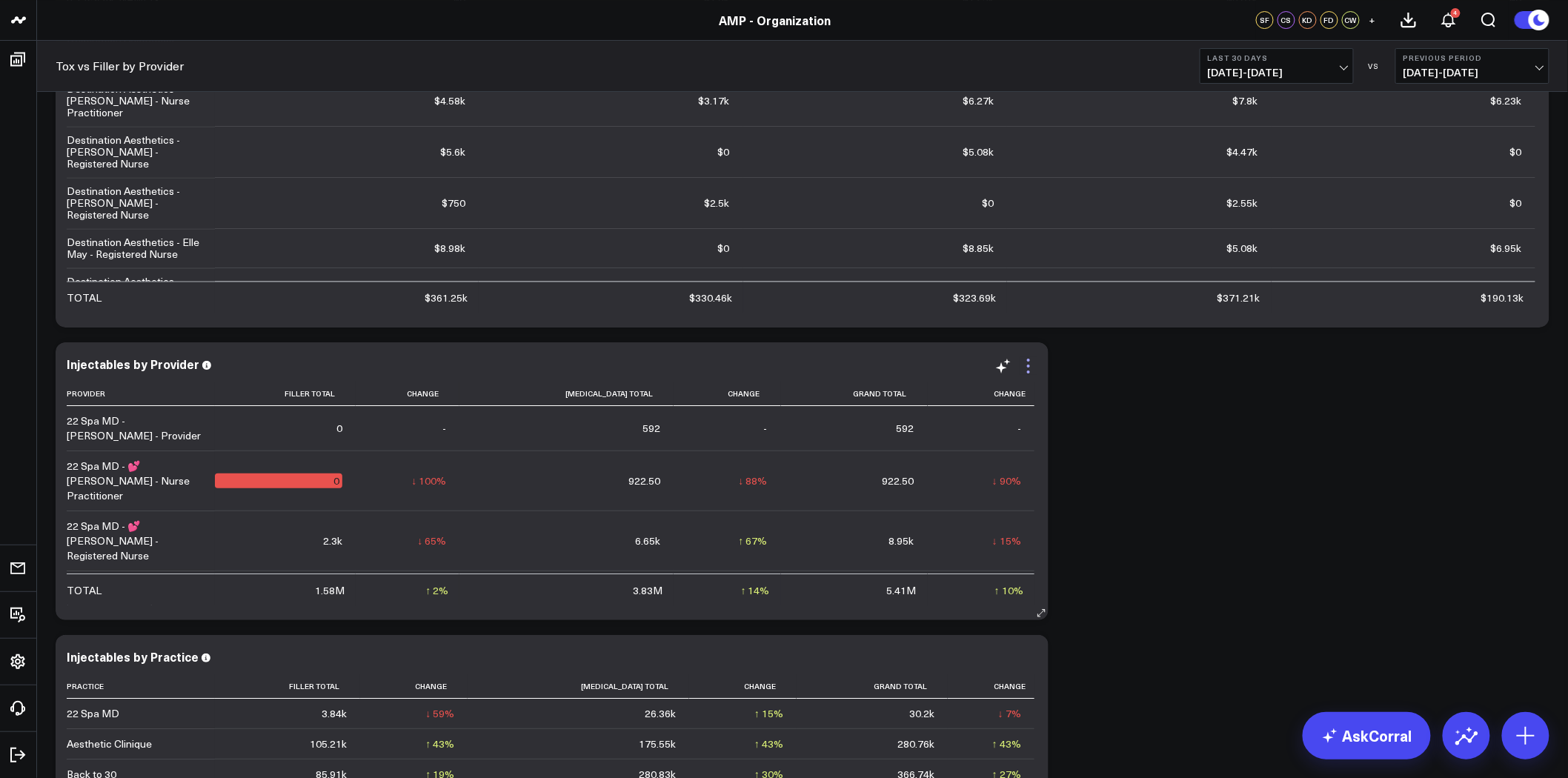
click at [1030, 361] on icon at bounding box center [1029, 366] width 18 height 18
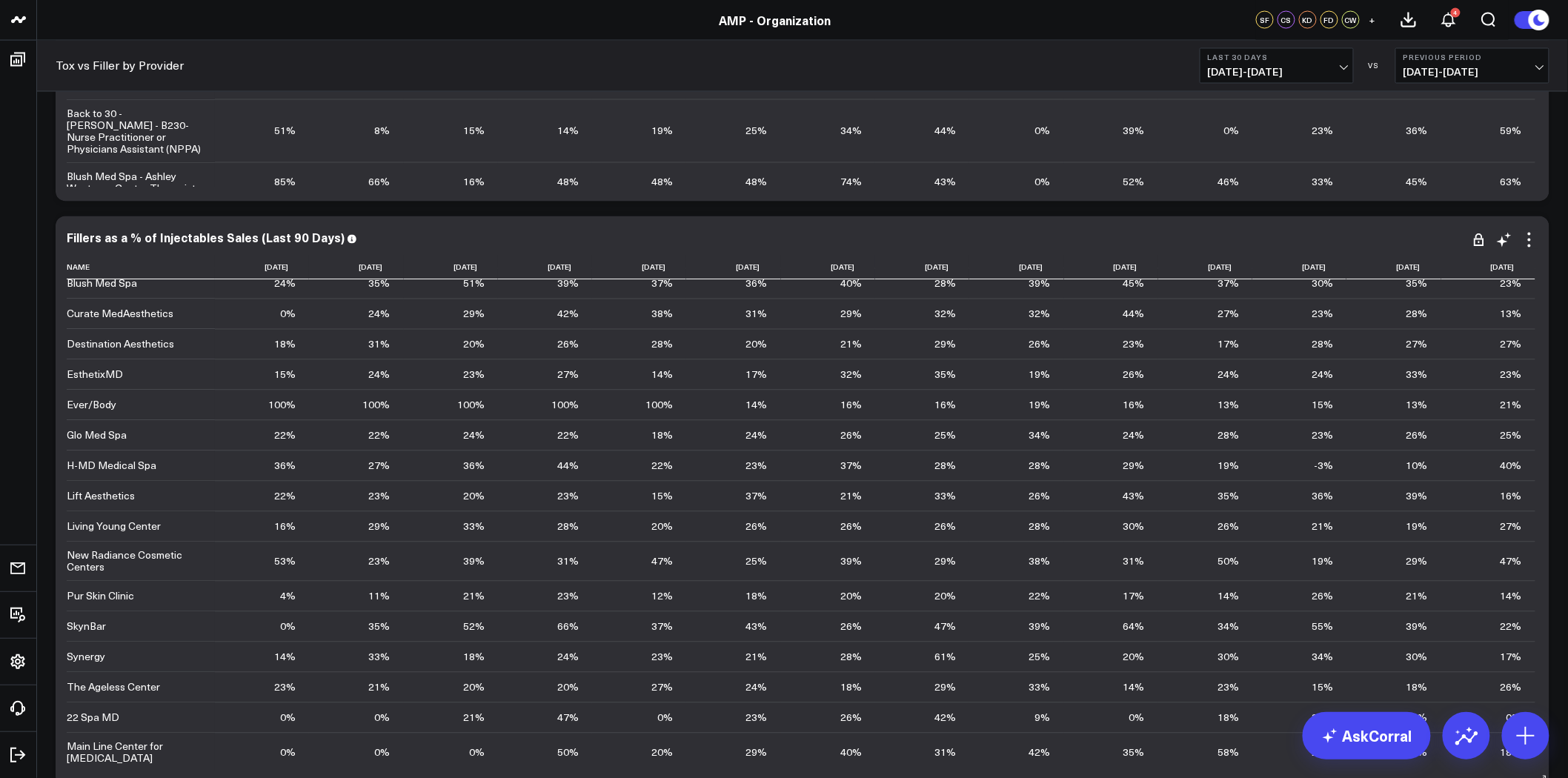
scroll to position [1219, 0]
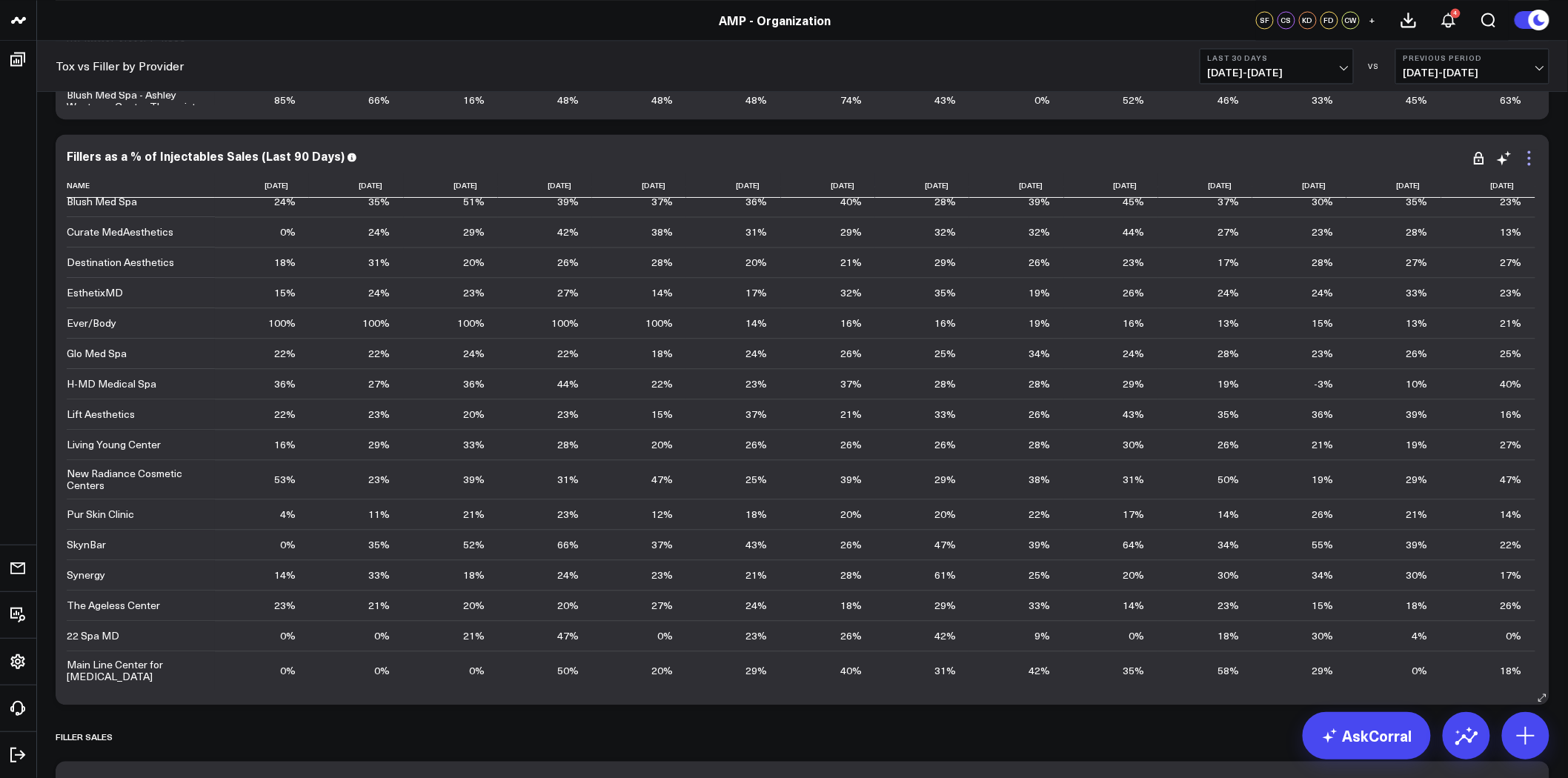
click at [1529, 159] on icon at bounding box center [1529, 157] width 18 height 18
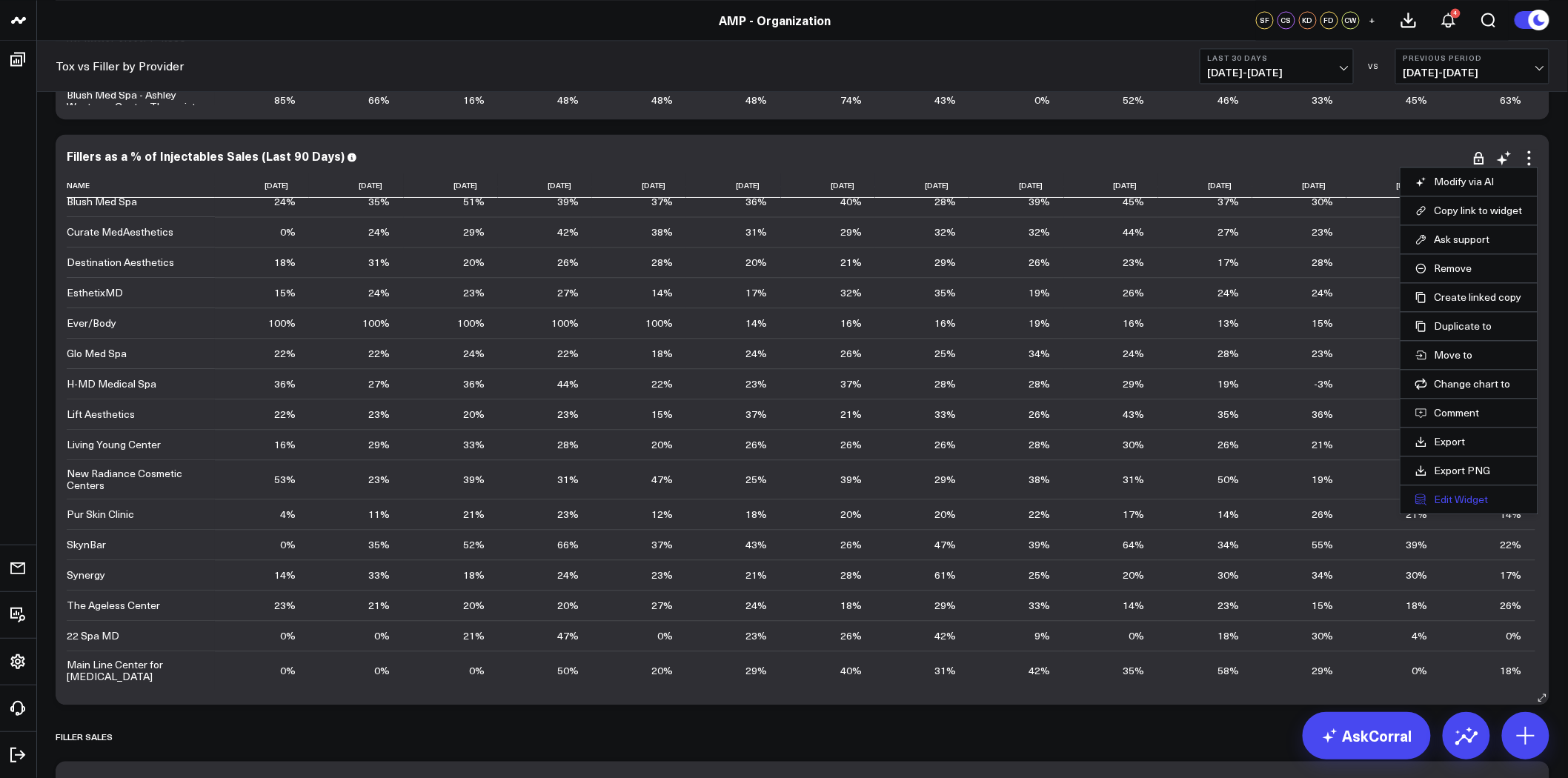
click at [1468, 502] on button "Edit Widget" at bounding box center [1468, 499] width 107 height 13
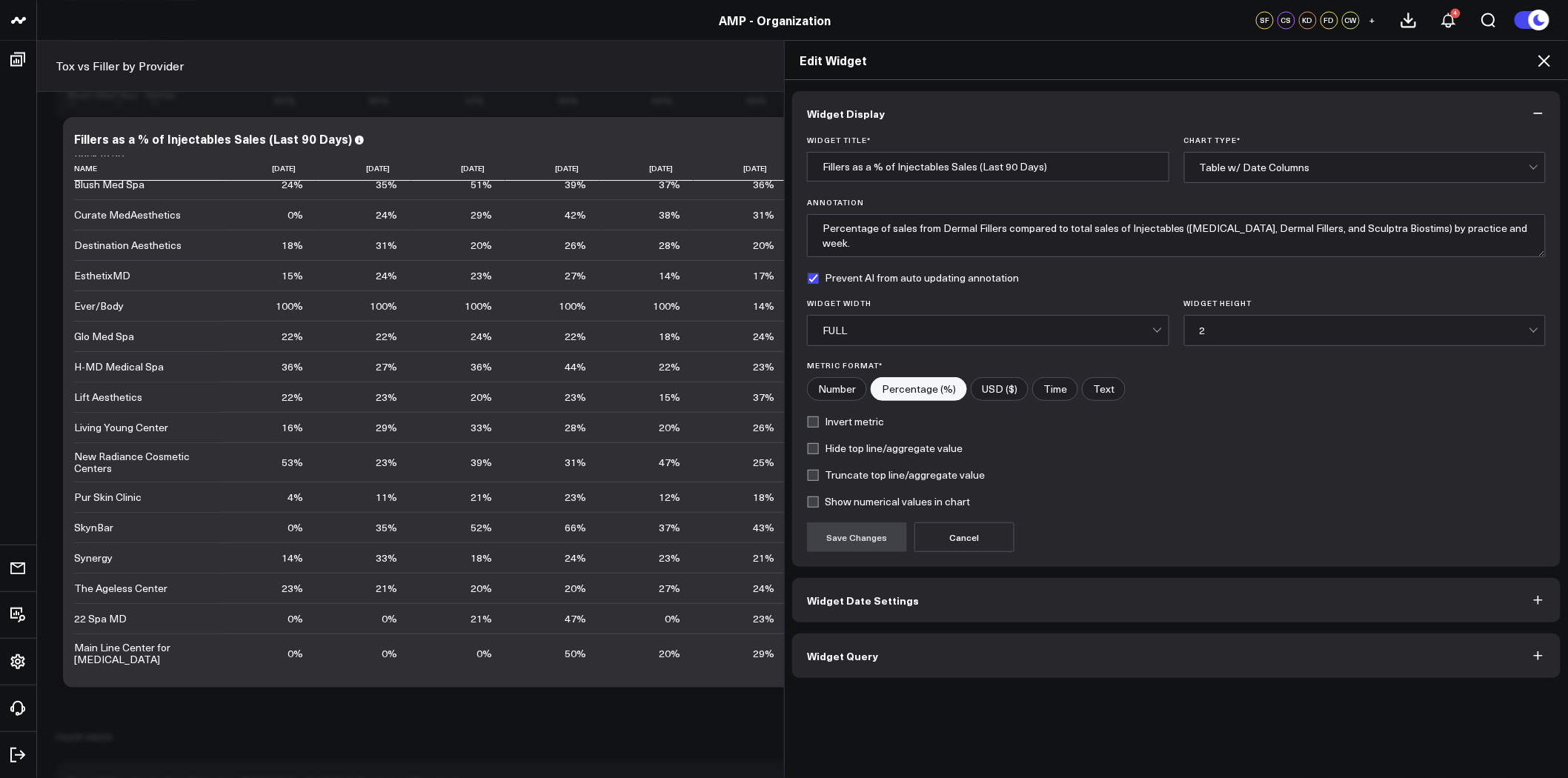
click at [862, 603] on span "Widget Date Settings" at bounding box center [863, 600] width 112 height 12
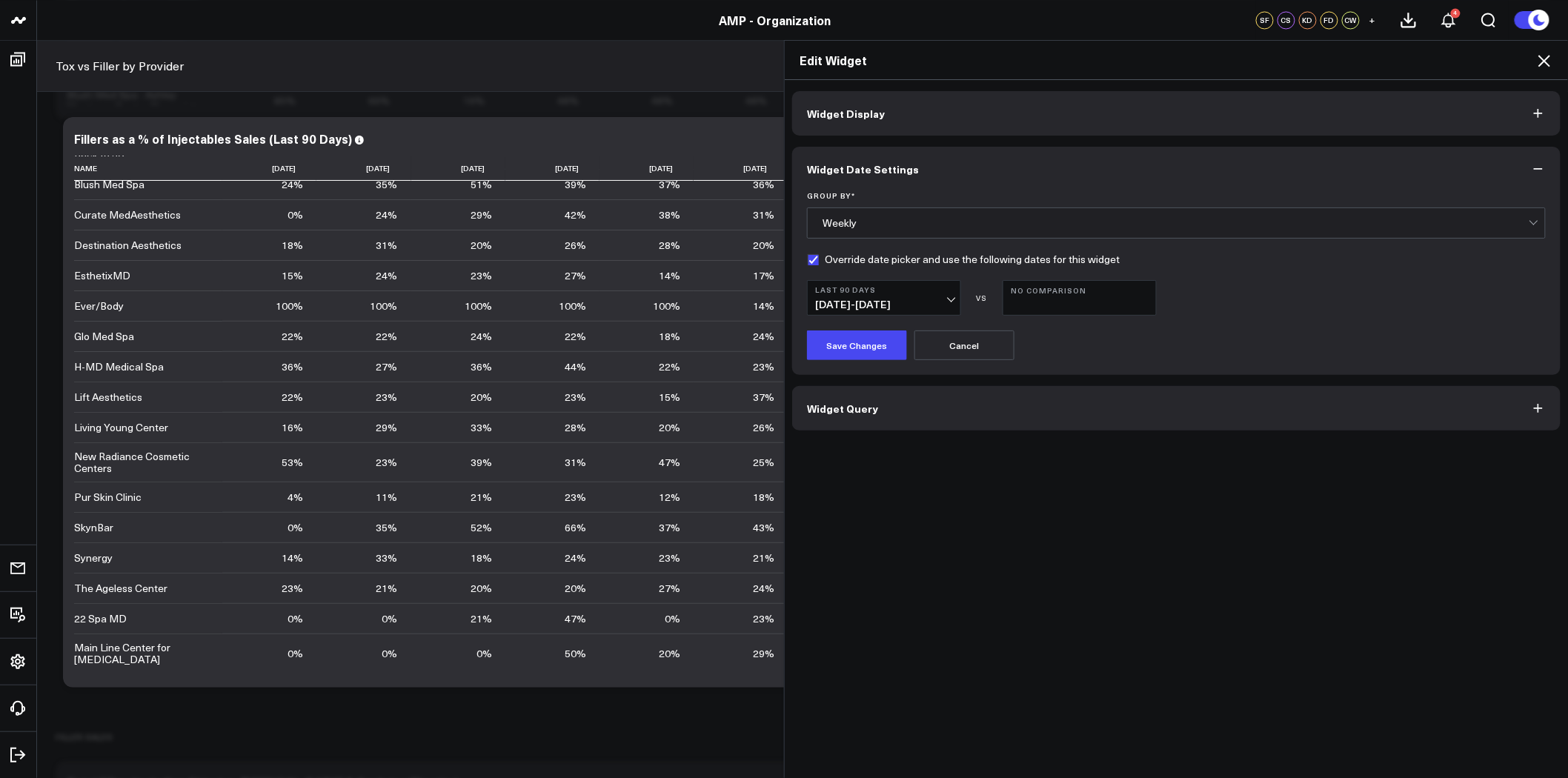
click at [810, 260] on label "Override date picker and use the following dates for this widget" at bounding box center [963, 259] width 313 height 12
click at [810, 260] on input "Override date picker and use the following dates for this widget" at bounding box center [812, 259] width 12 height 12
checkbox input "false"
click at [861, 346] on button "Save Changes" at bounding box center [857, 345] width 100 height 29
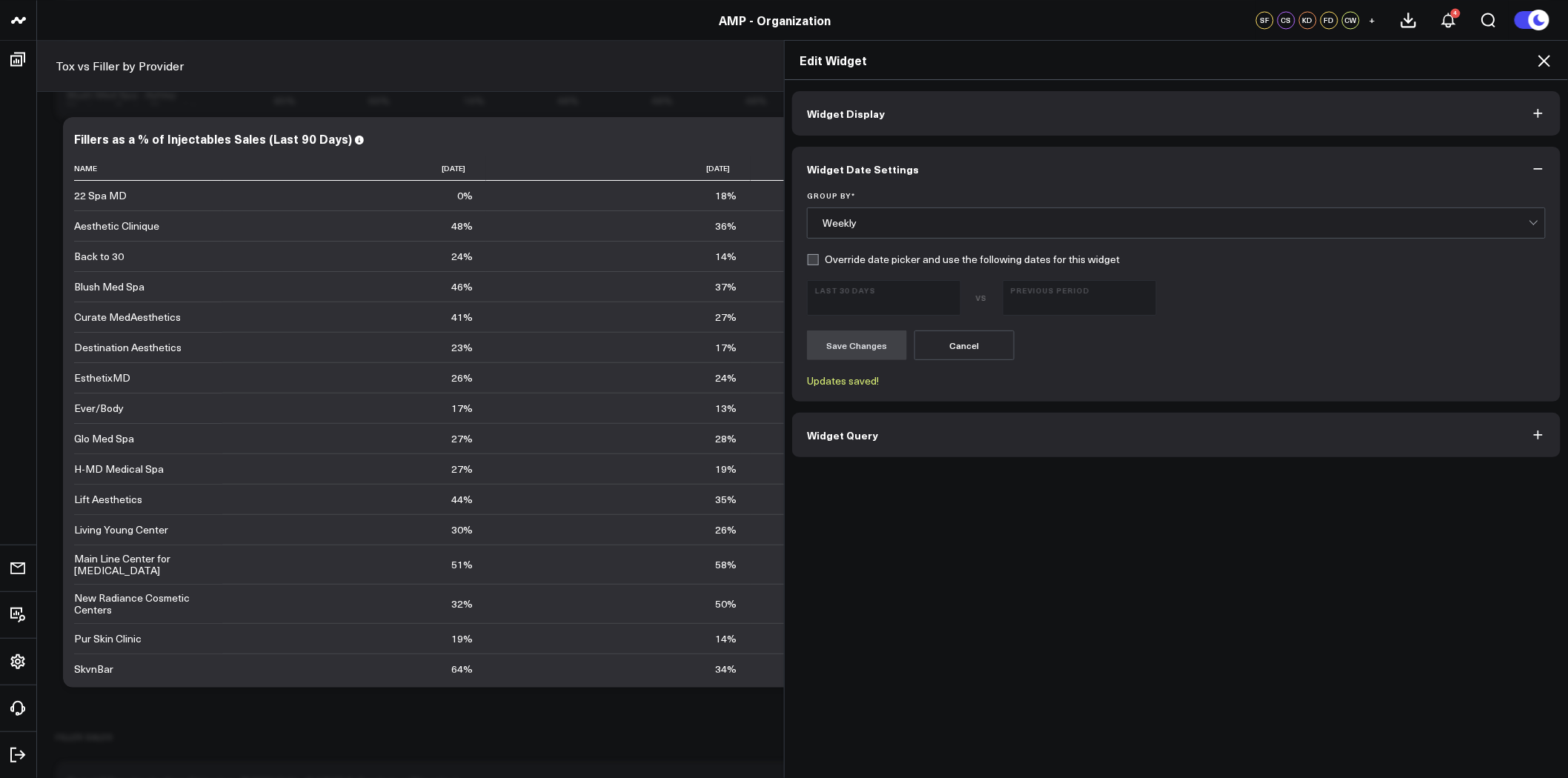
click at [1545, 60] on icon at bounding box center [1544, 61] width 12 height 12
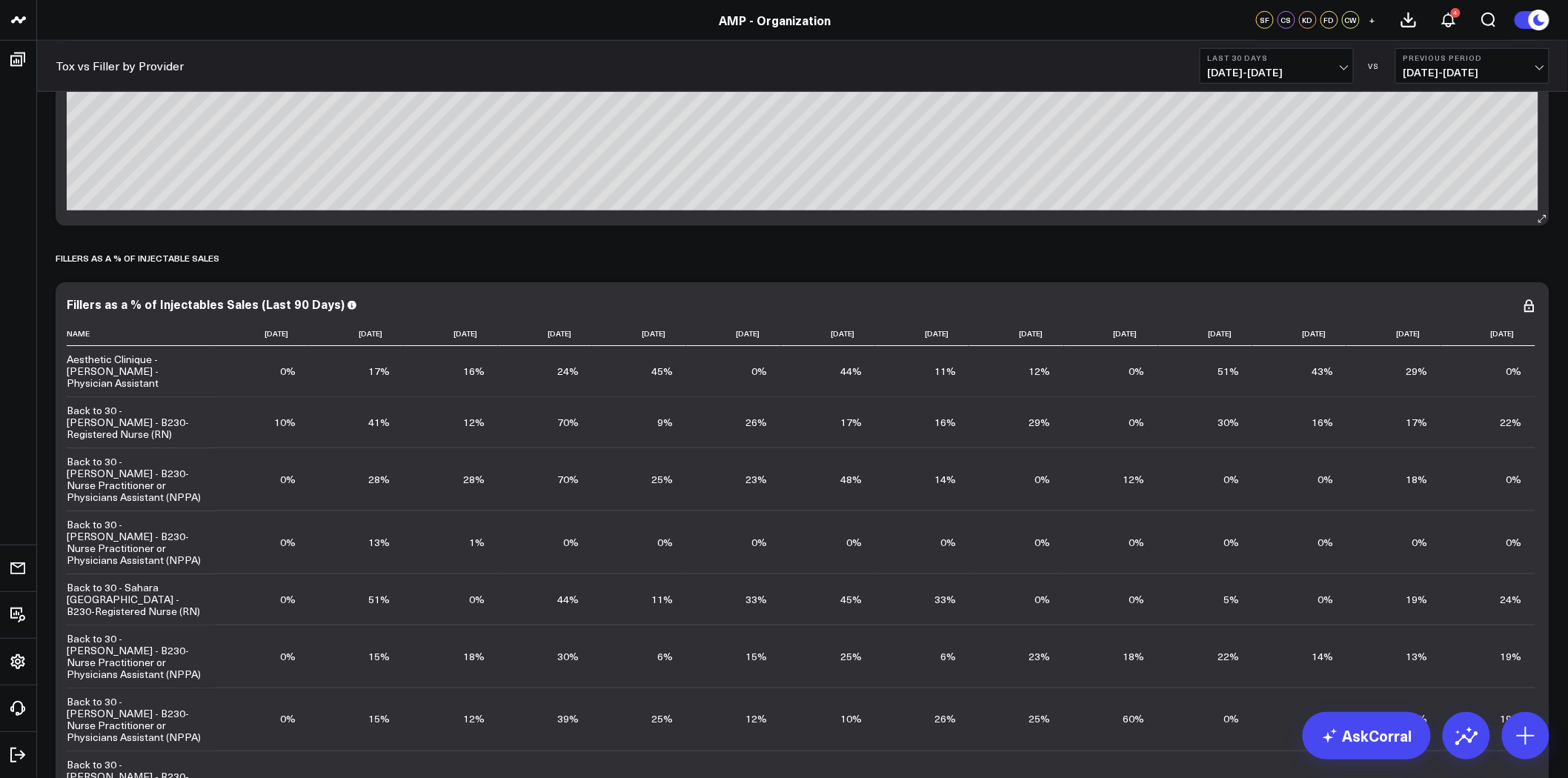
scroll to position [478, 0]
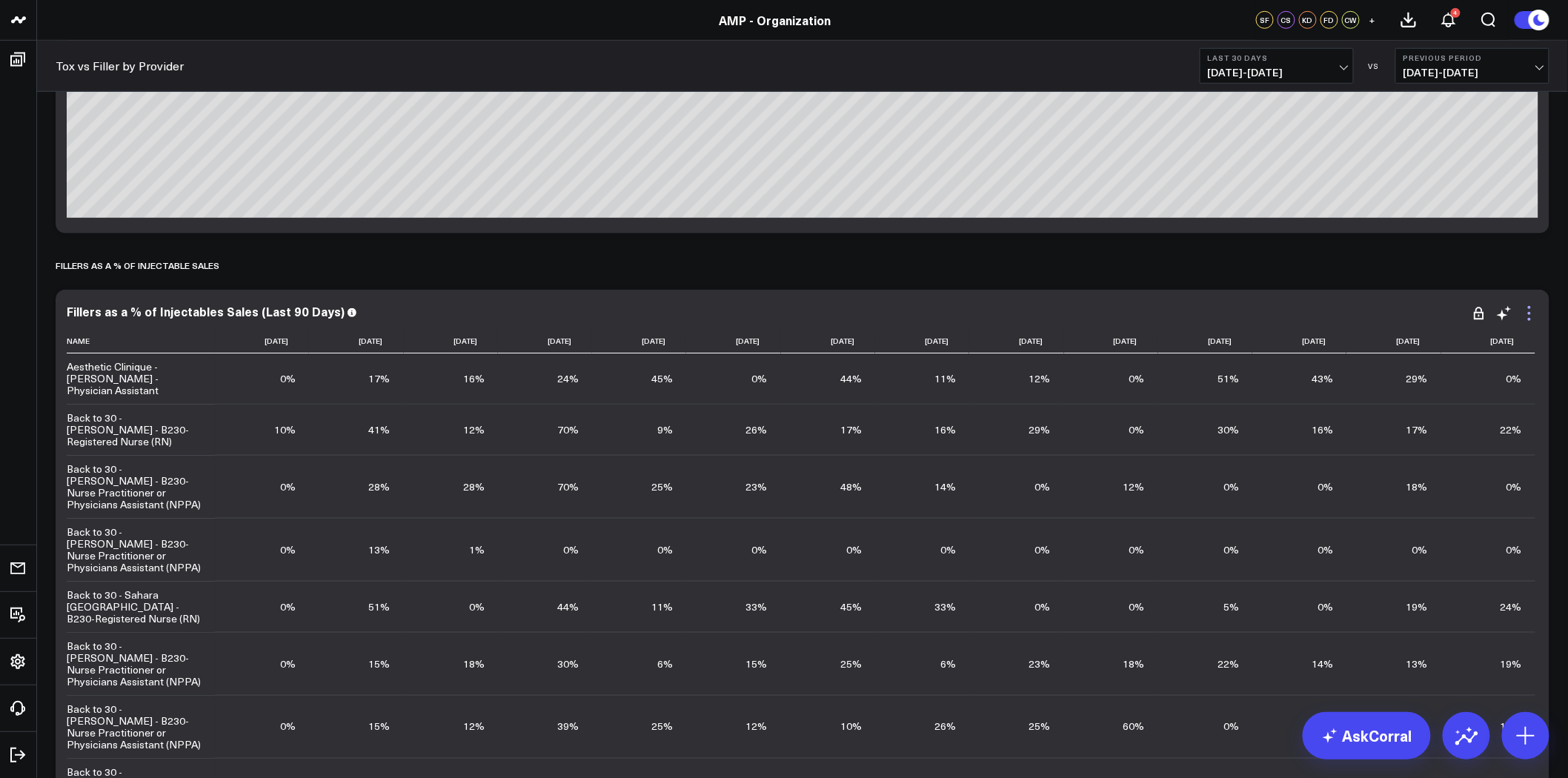
click at [1530, 313] on icon at bounding box center [1529, 313] width 3 height 3
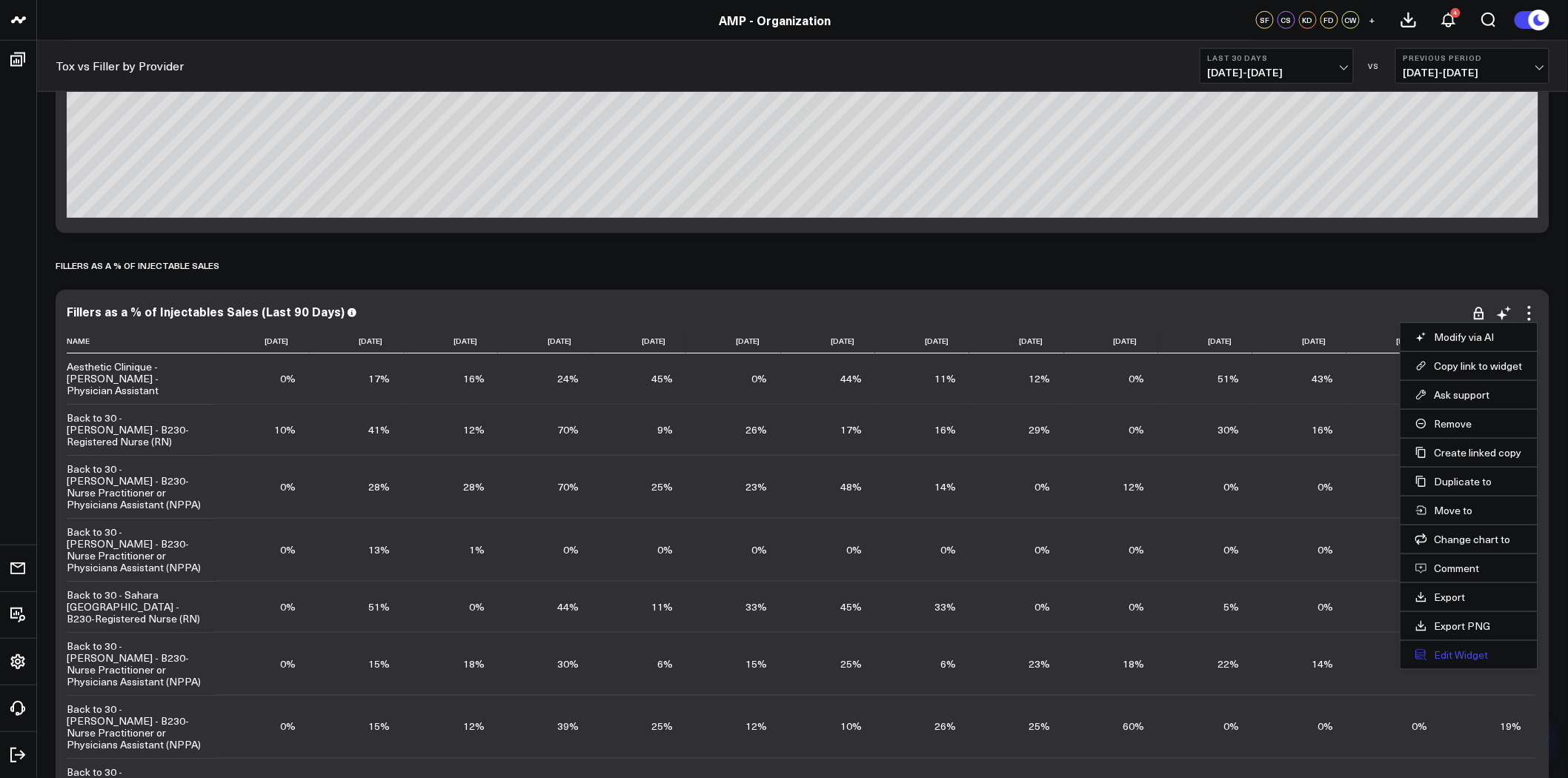
click at [1471, 655] on button "Edit Widget" at bounding box center [1468, 655] width 107 height 13
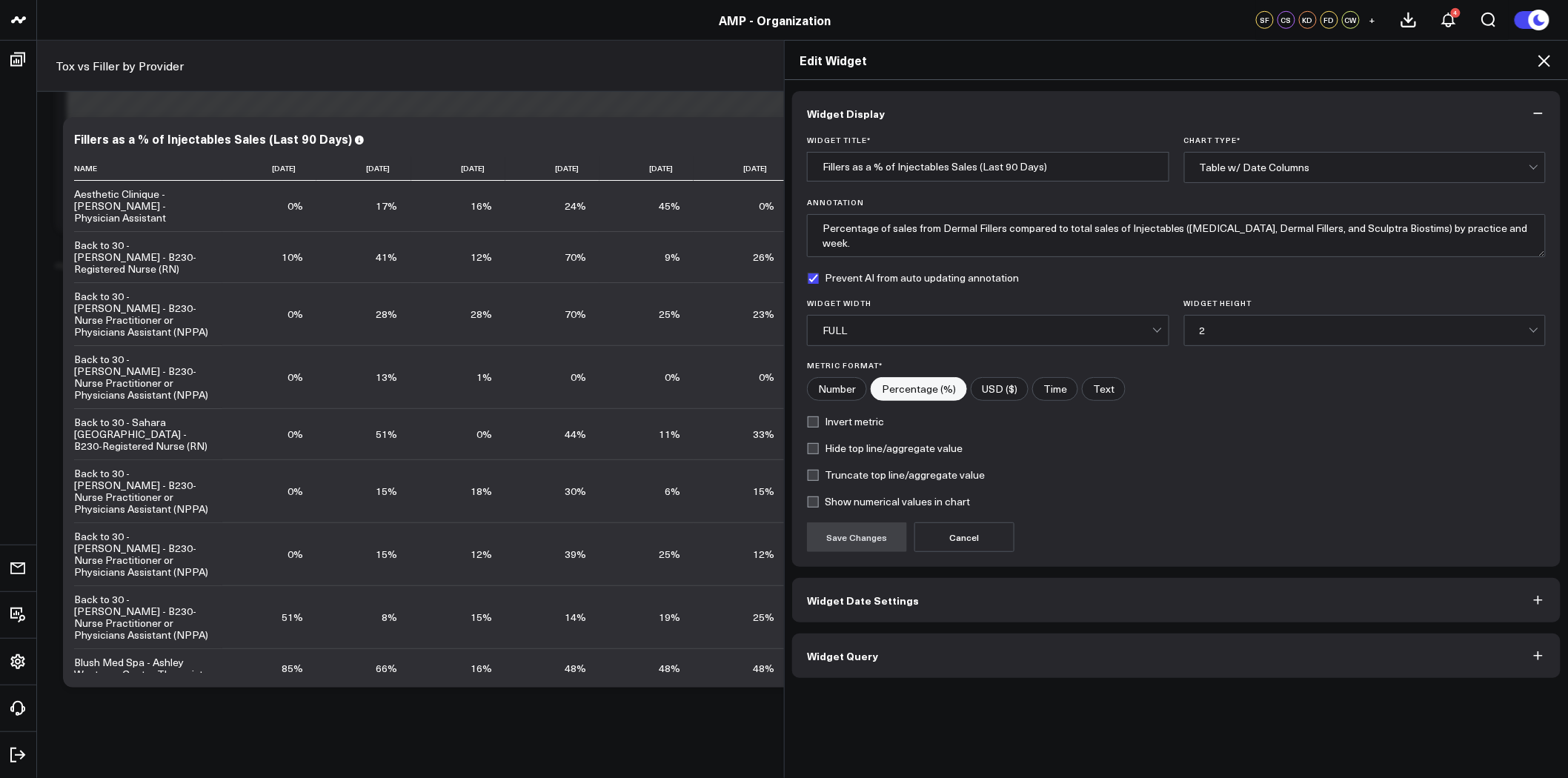
click at [878, 610] on button "Widget Date Settings" at bounding box center [1176, 600] width 769 height 45
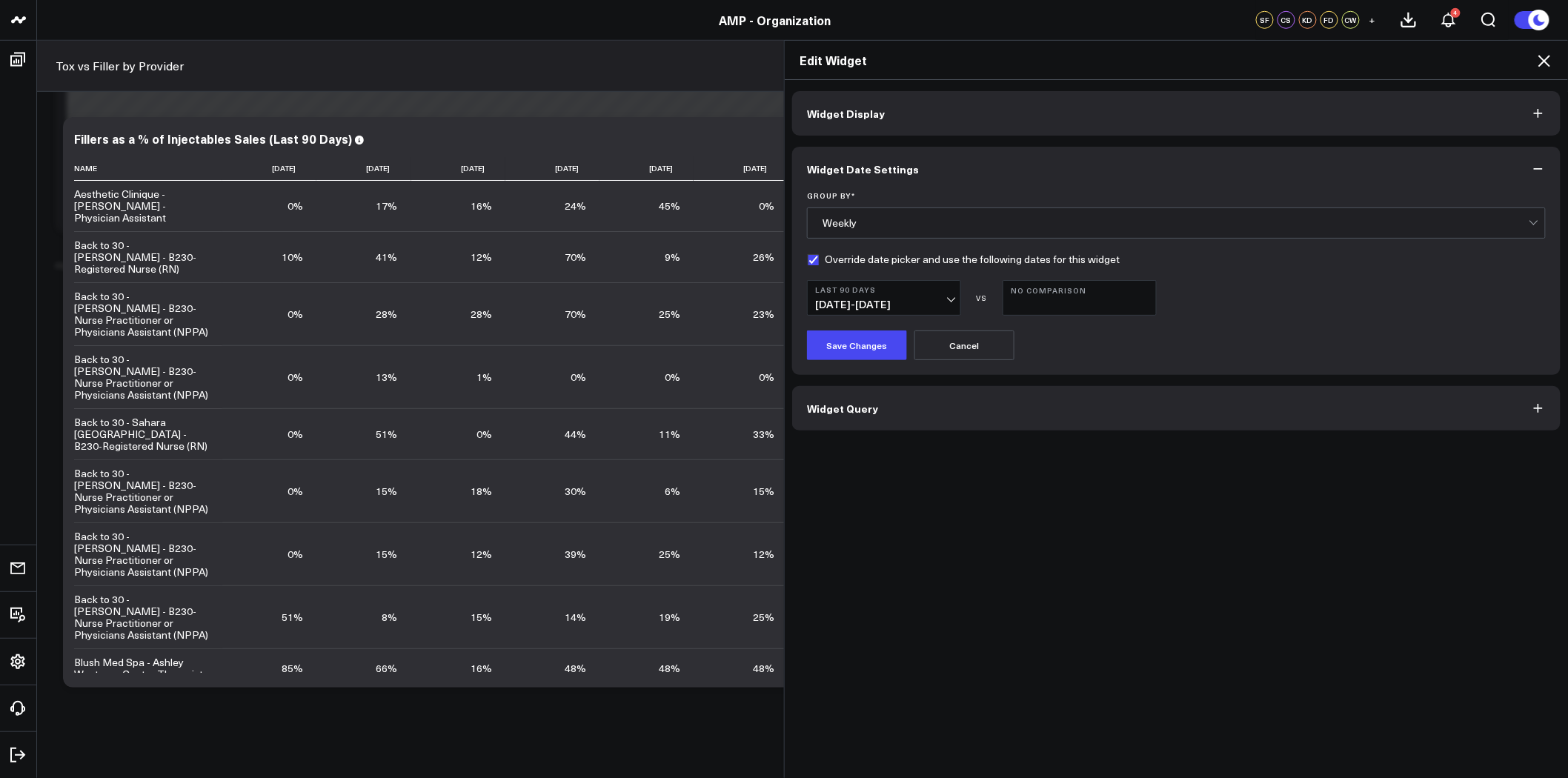
click at [818, 262] on label "Override date picker and use the following dates for this widget" at bounding box center [963, 259] width 313 height 12
click at [818, 262] on input "Override date picker and use the following dates for this widget" at bounding box center [812, 259] width 12 height 12
checkbox input "false"
click at [849, 347] on button "Save Changes" at bounding box center [857, 345] width 100 height 29
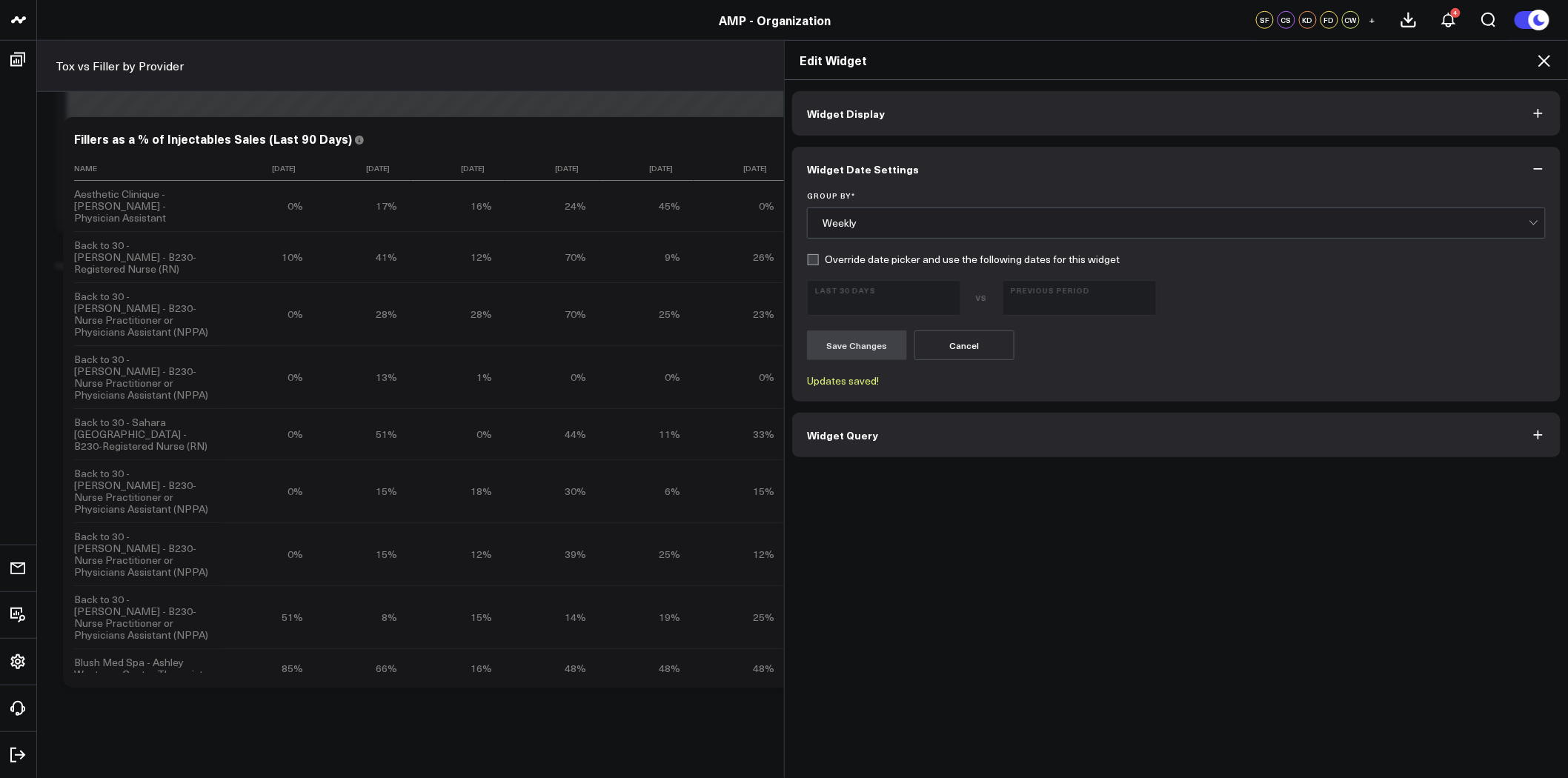
click at [1549, 63] on icon at bounding box center [1544, 61] width 18 height 18
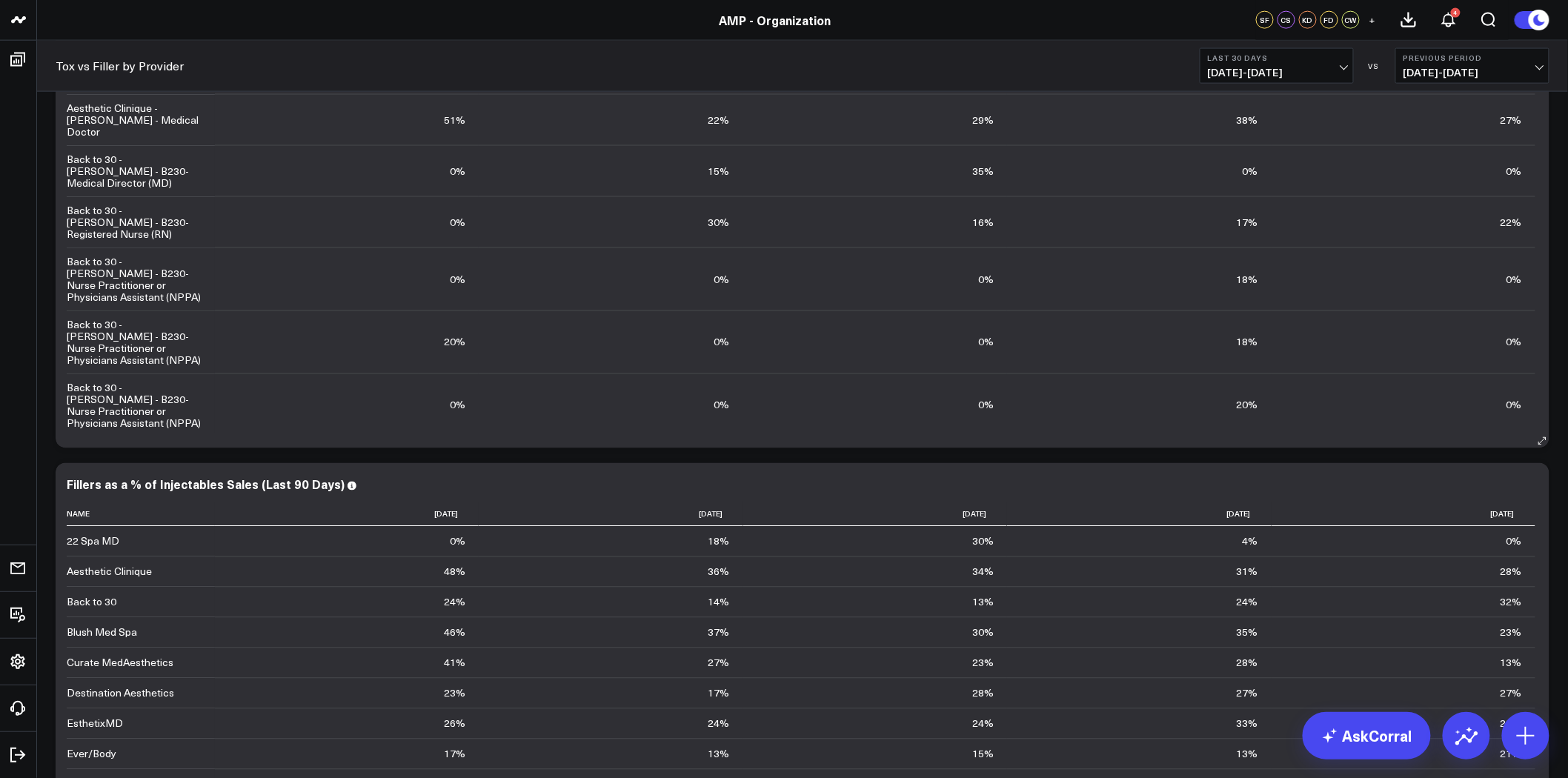
scroll to position [560, 0]
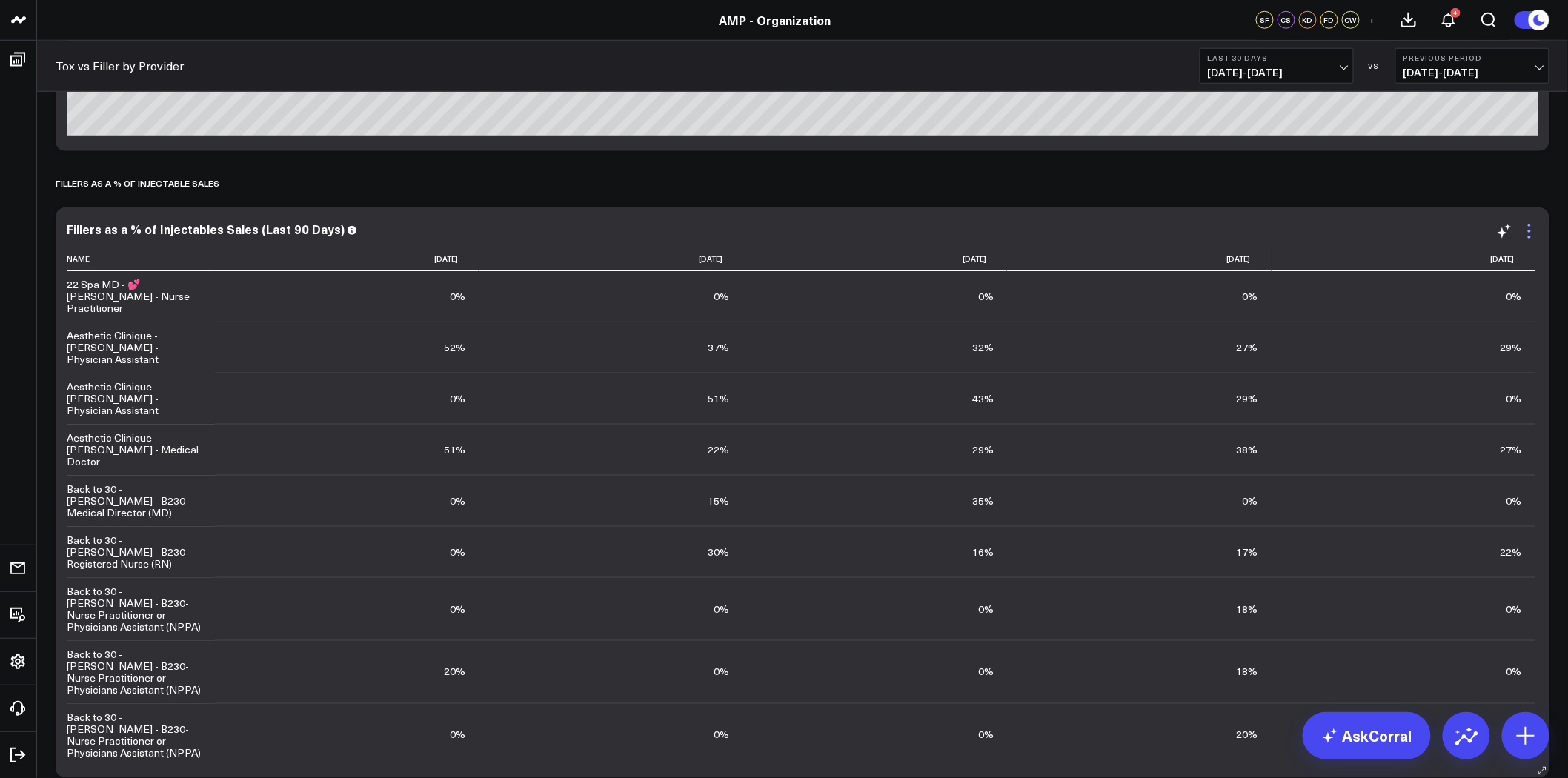
click at [1530, 226] on icon at bounding box center [1529, 231] width 18 height 18
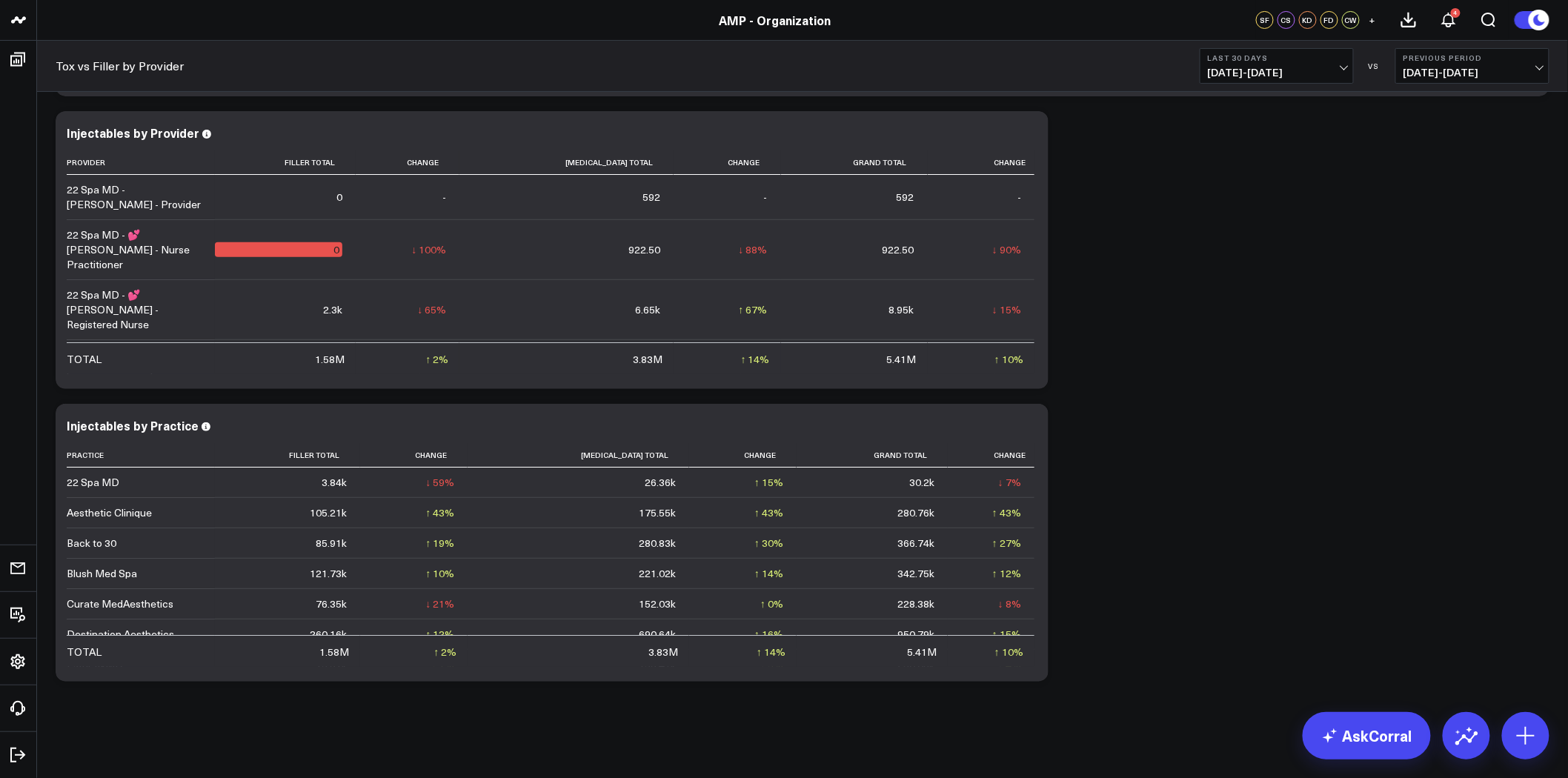
scroll to position [2371, 0]
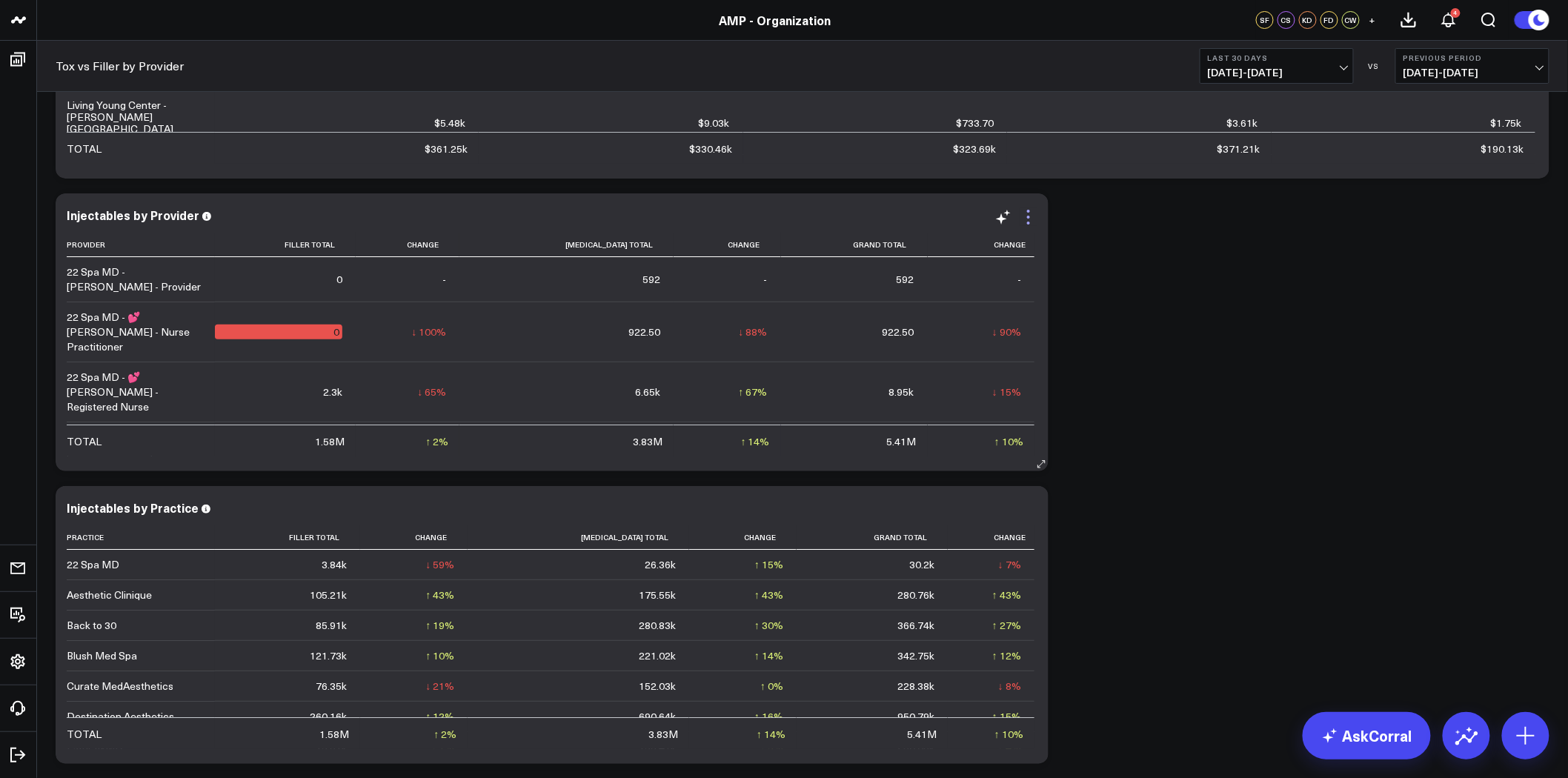
click at [1027, 216] on icon at bounding box center [1028, 216] width 3 height 3
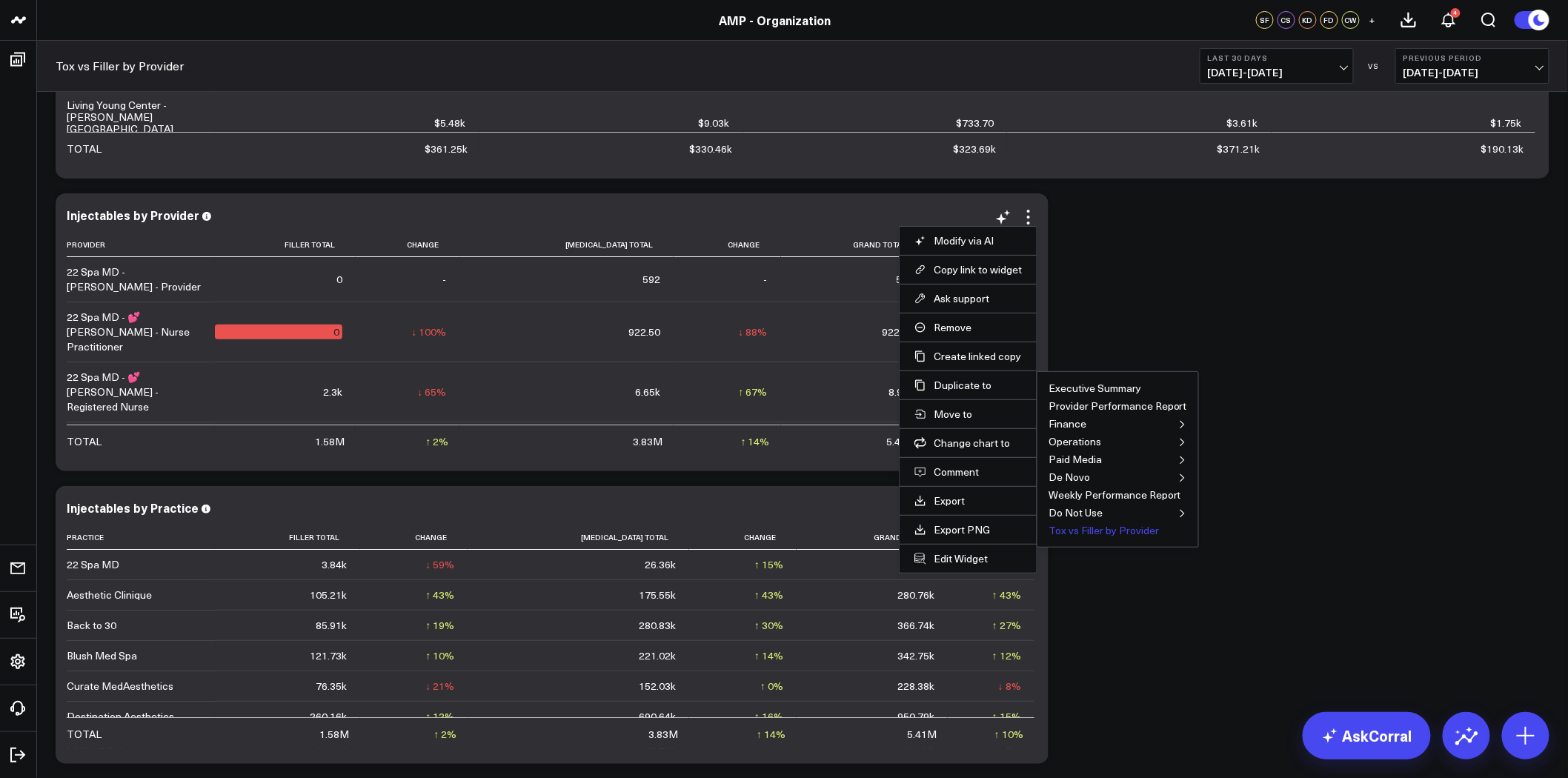
click at [1100, 528] on button "Tox vs Filler by Provider" at bounding box center [1103, 530] width 110 height 10
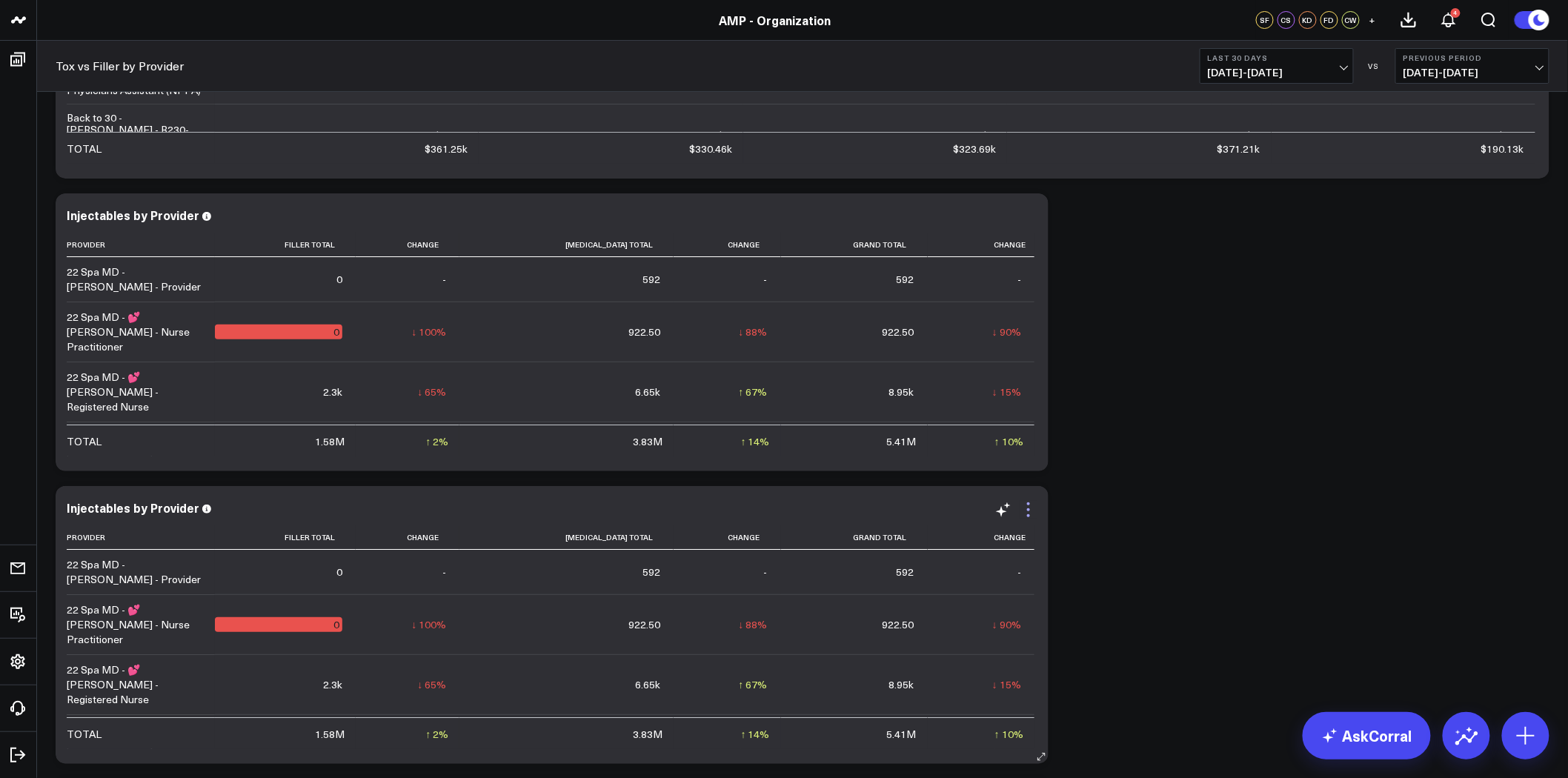
click at [1027, 514] on icon at bounding box center [1029, 509] width 18 height 18
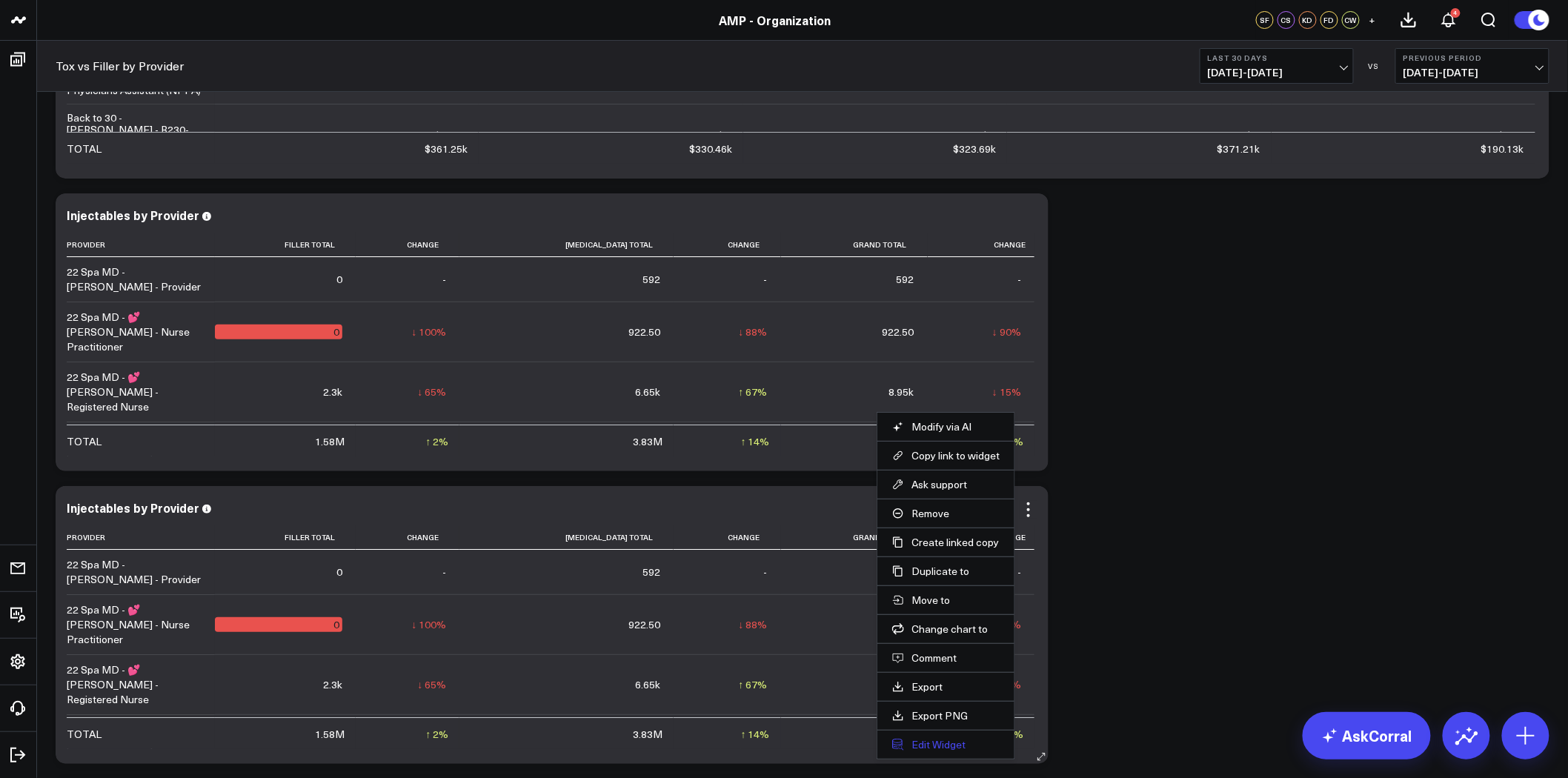
click at [951, 746] on button "Edit Widget" at bounding box center [945, 745] width 107 height 13
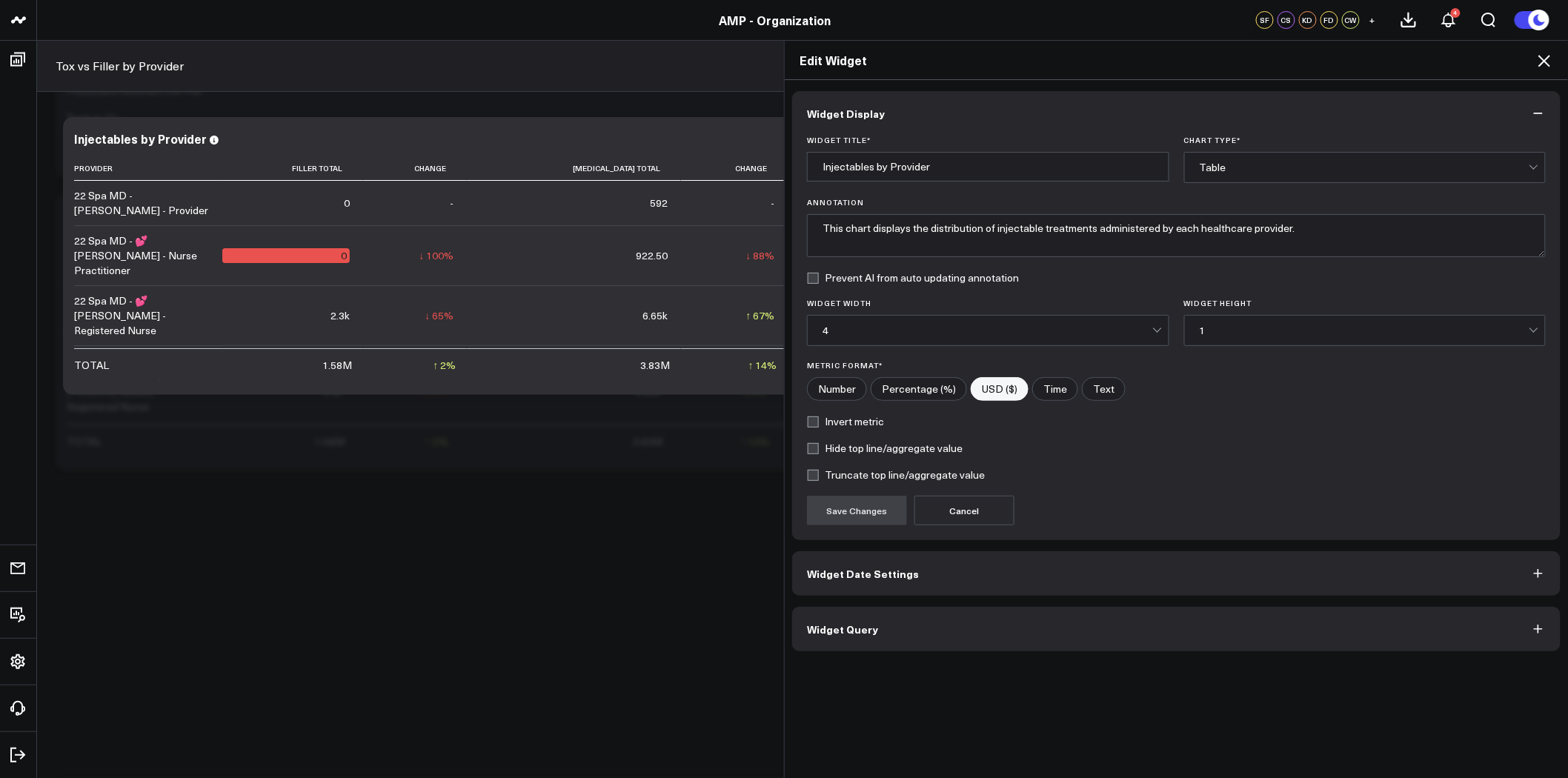
click at [1003, 617] on button "Widget Query" at bounding box center [1176, 628] width 769 height 45
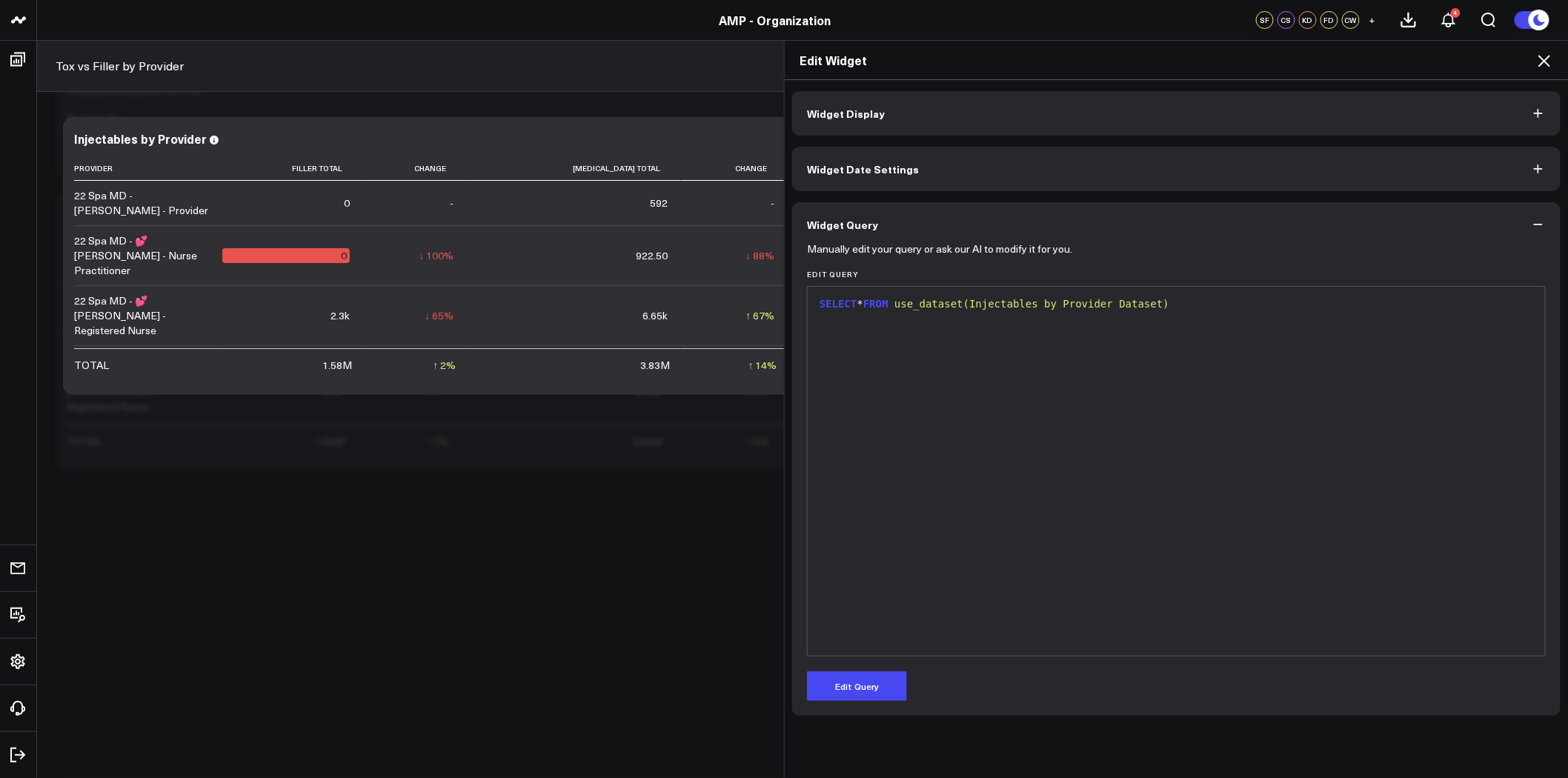
click at [1010, 306] on span "use_dataset(Injectables by Provider Dataset)" at bounding box center [1031, 303] width 275 height 12
click at [1547, 60] on icon at bounding box center [1544, 61] width 18 height 18
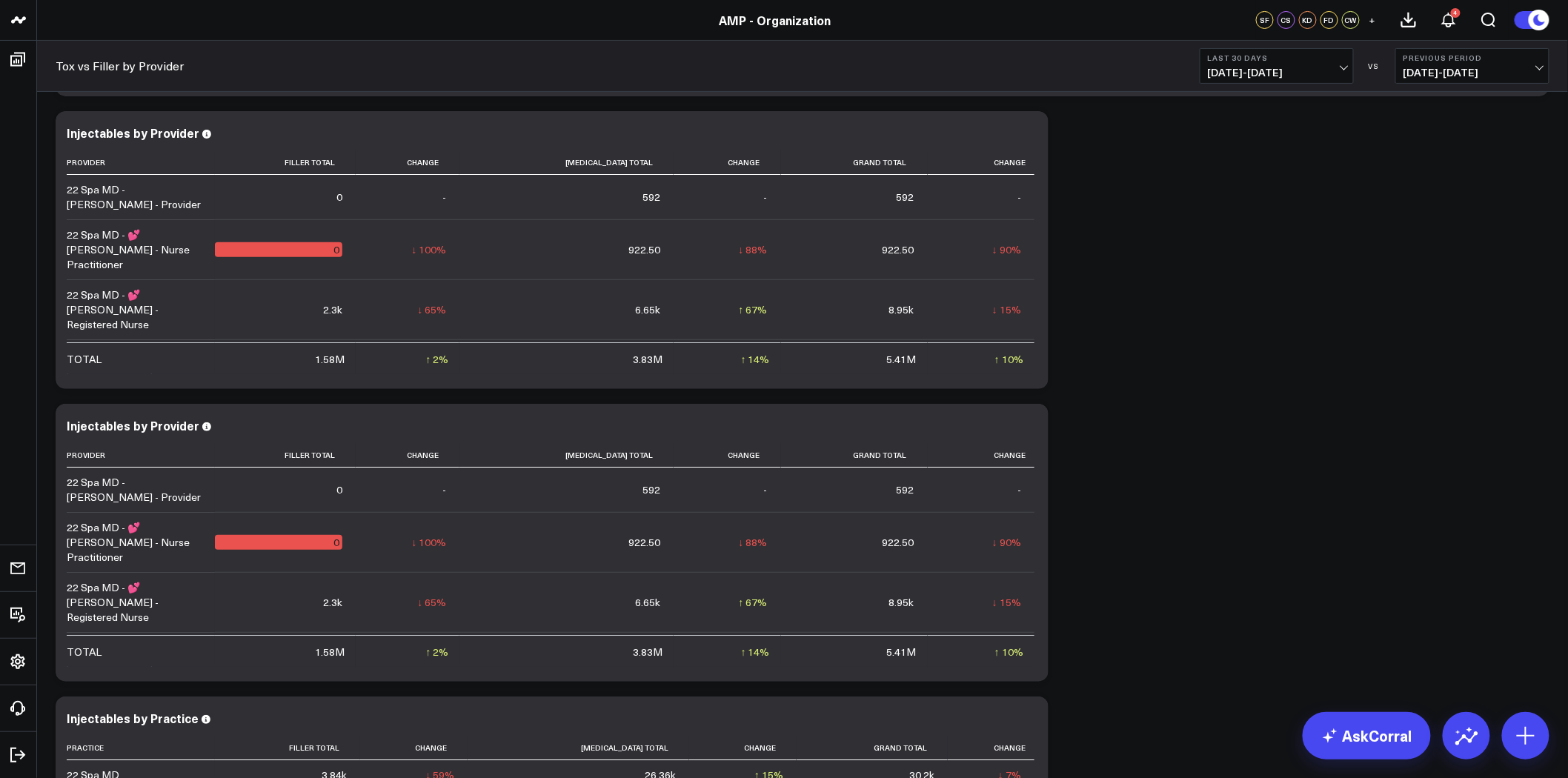
scroll to position [2371, 0]
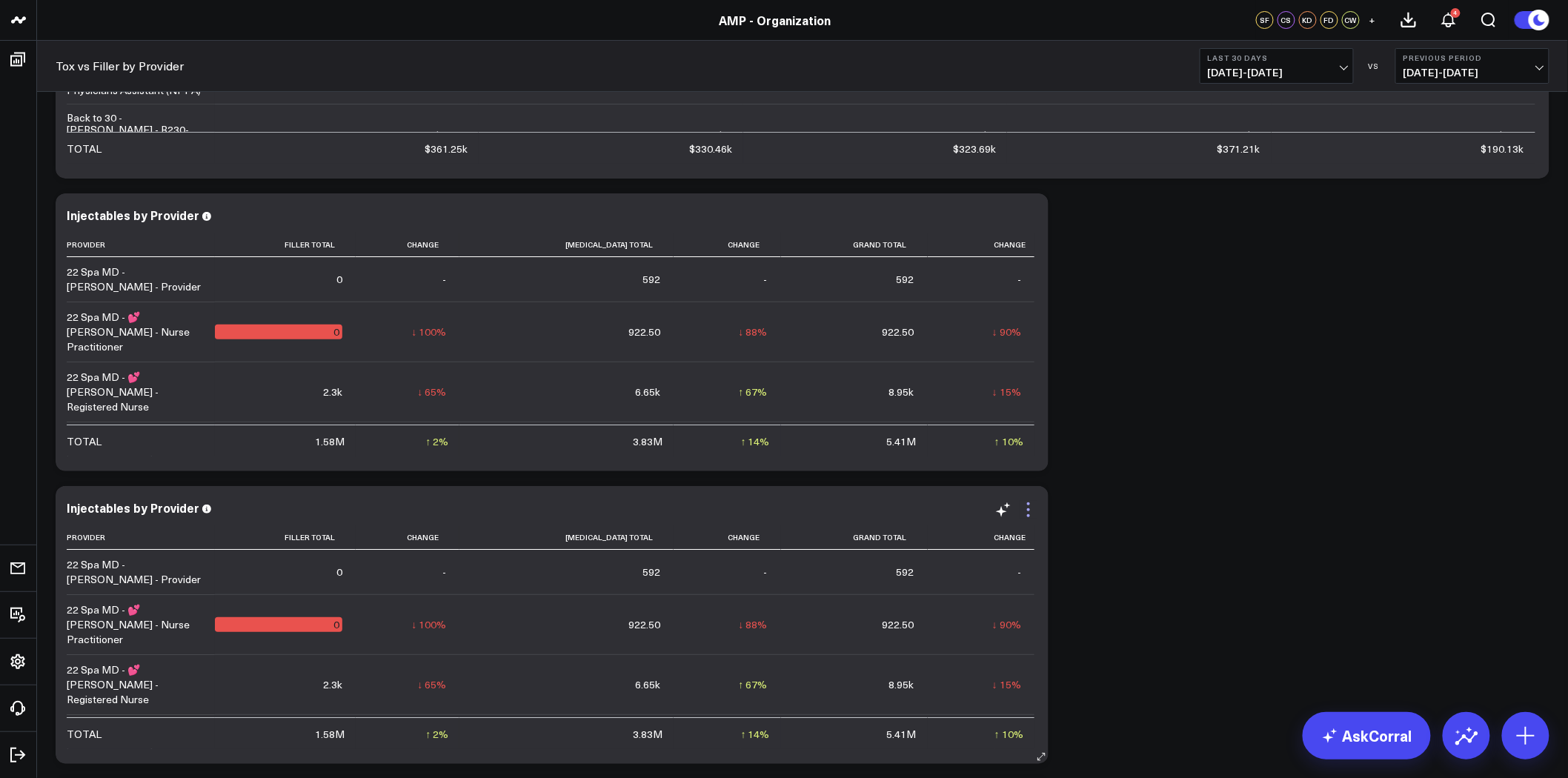
click at [1028, 508] on icon at bounding box center [1028, 509] width 3 height 3
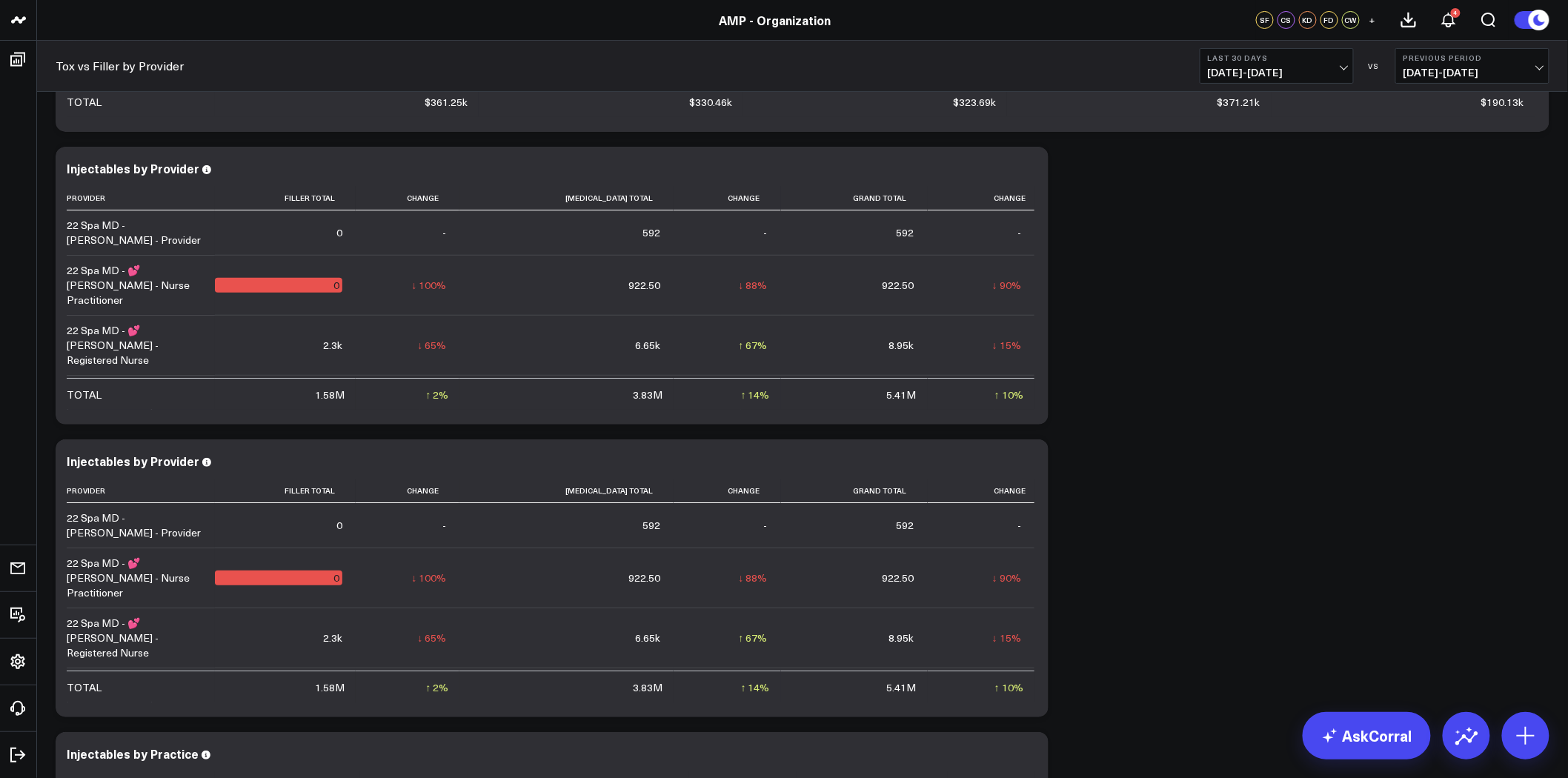
scroll to position [2536, 0]
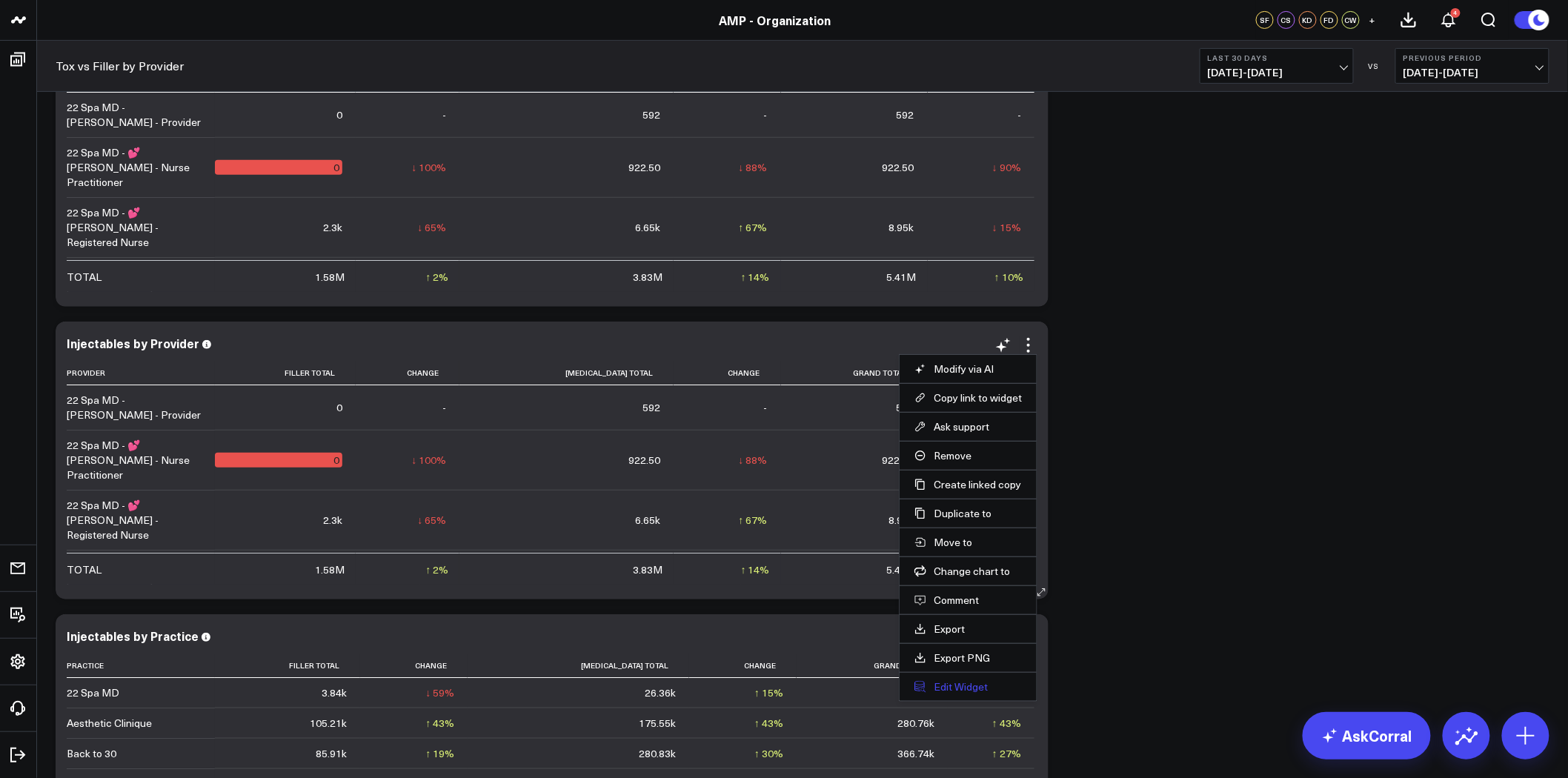
click at [943, 686] on button "Edit Widget" at bounding box center [968, 687] width 107 height 13
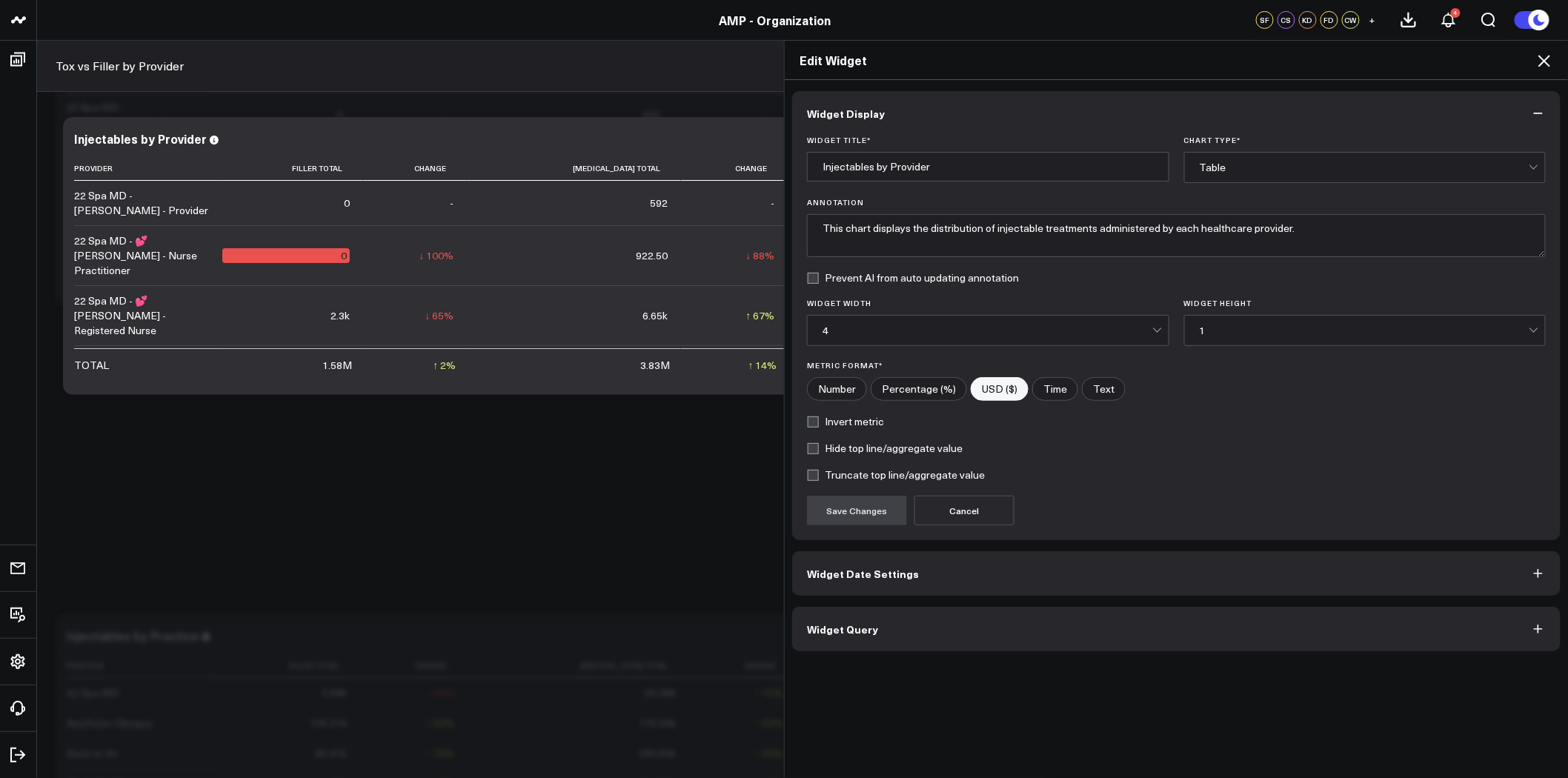
click at [936, 635] on button "Widget Query" at bounding box center [1176, 628] width 769 height 45
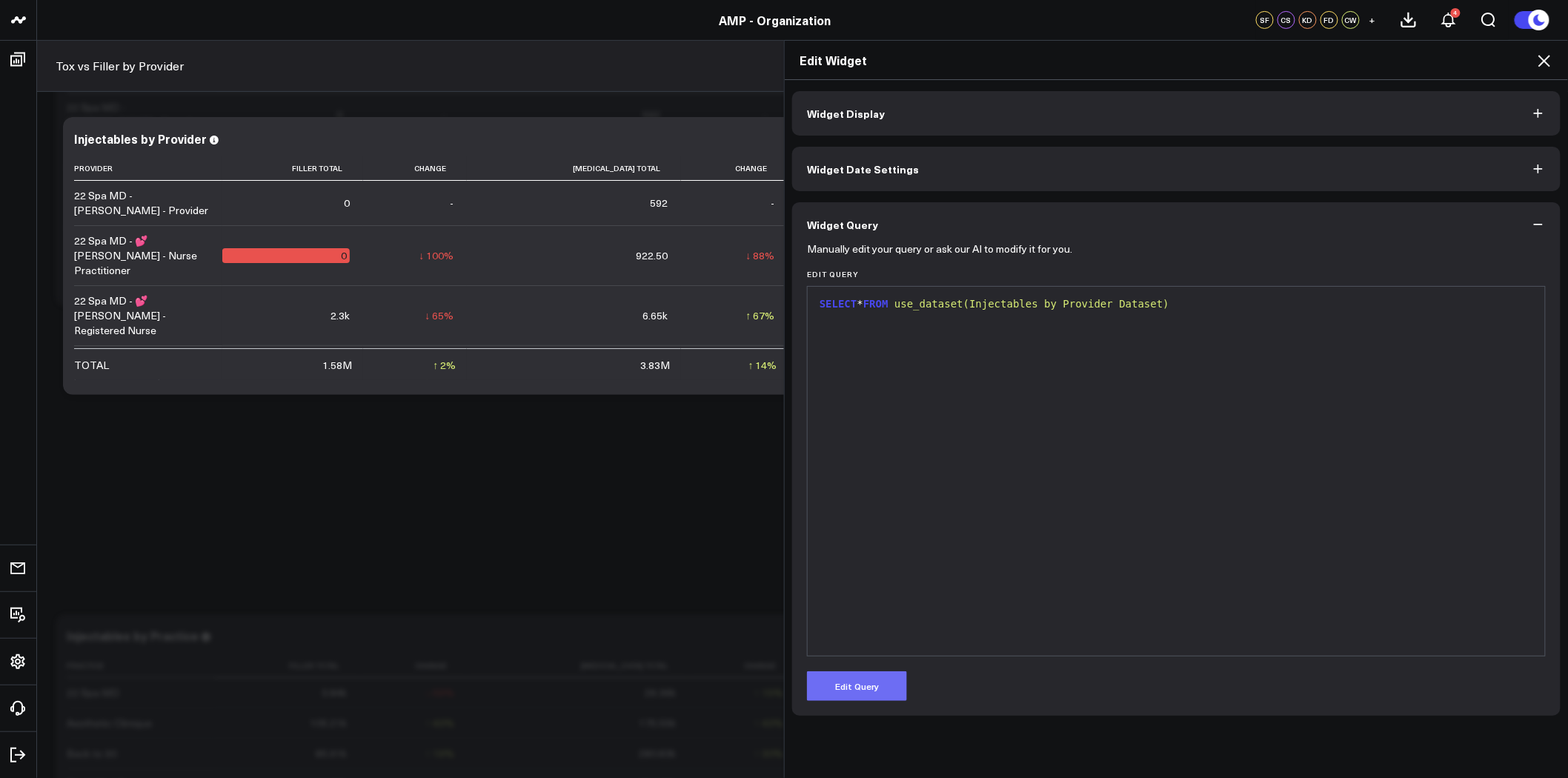
click at [870, 687] on button "Edit Query" at bounding box center [857, 685] width 100 height 29
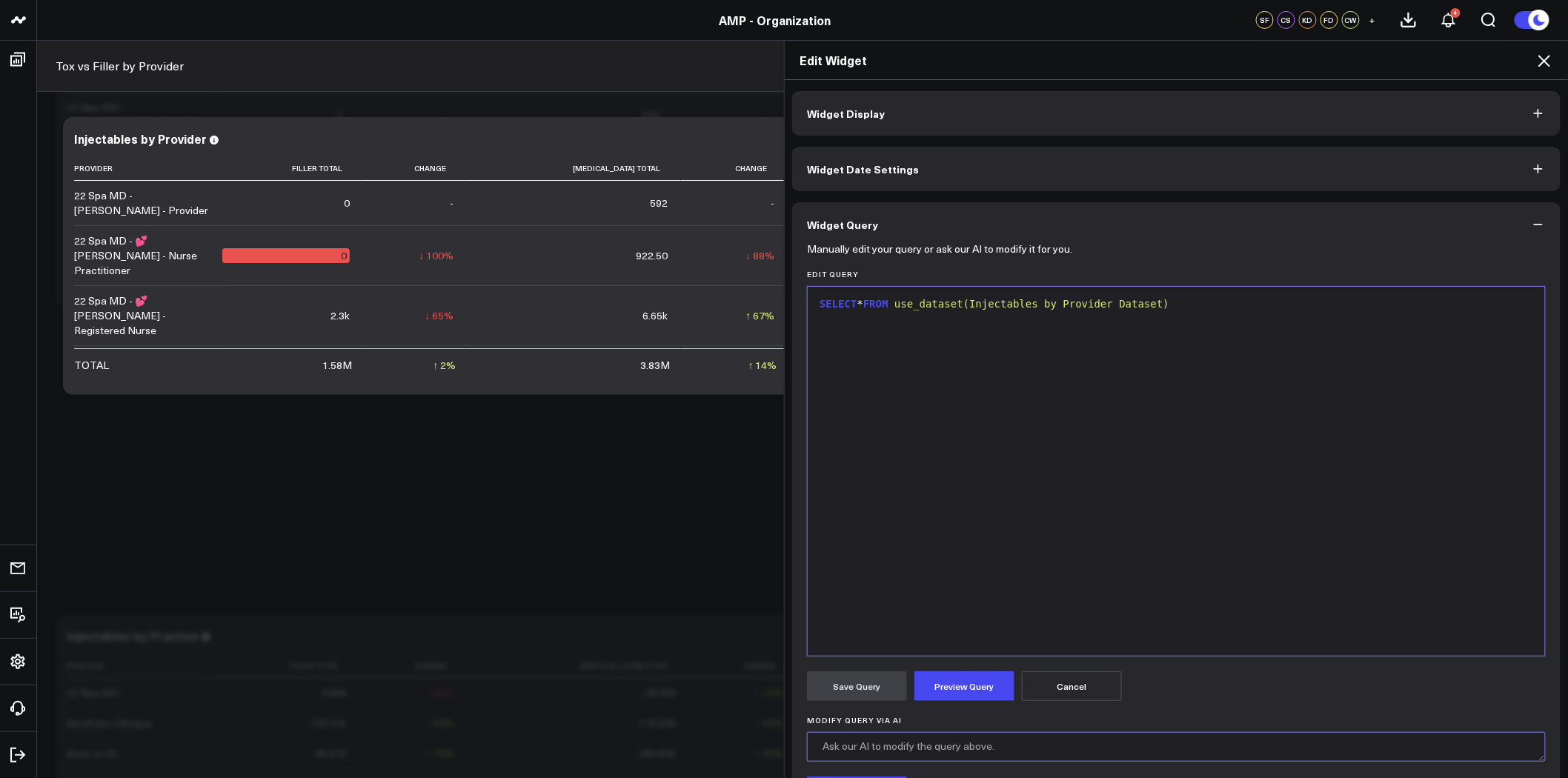
click at [917, 743] on textarea "Modify Query via AI" at bounding box center [1176, 746] width 738 height 29
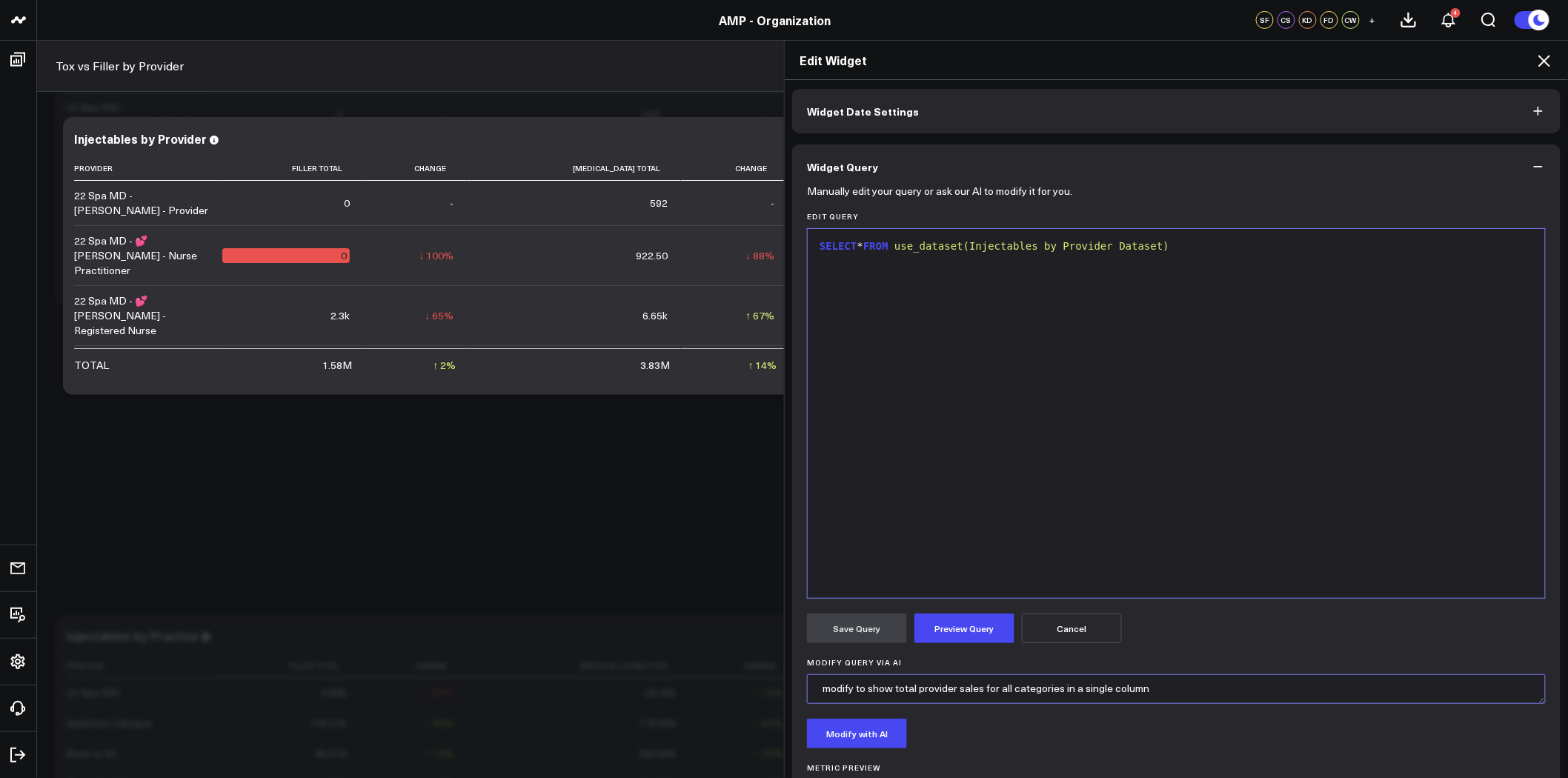
scroll to position [131, 0]
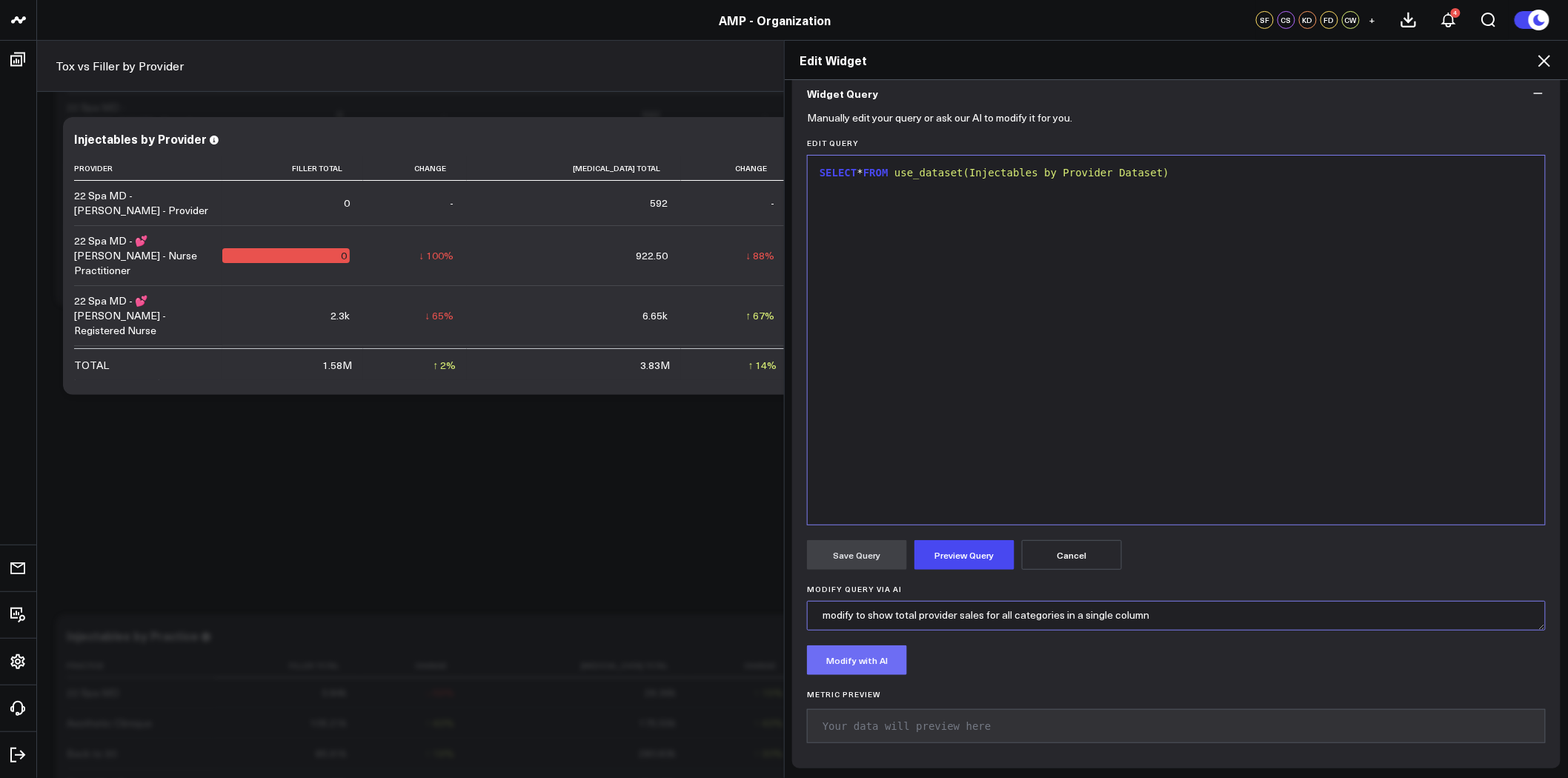
type textarea "modify to show total provider sales for all categories in a single column"
click at [857, 670] on button "Modify with AI" at bounding box center [857, 660] width 100 height 29
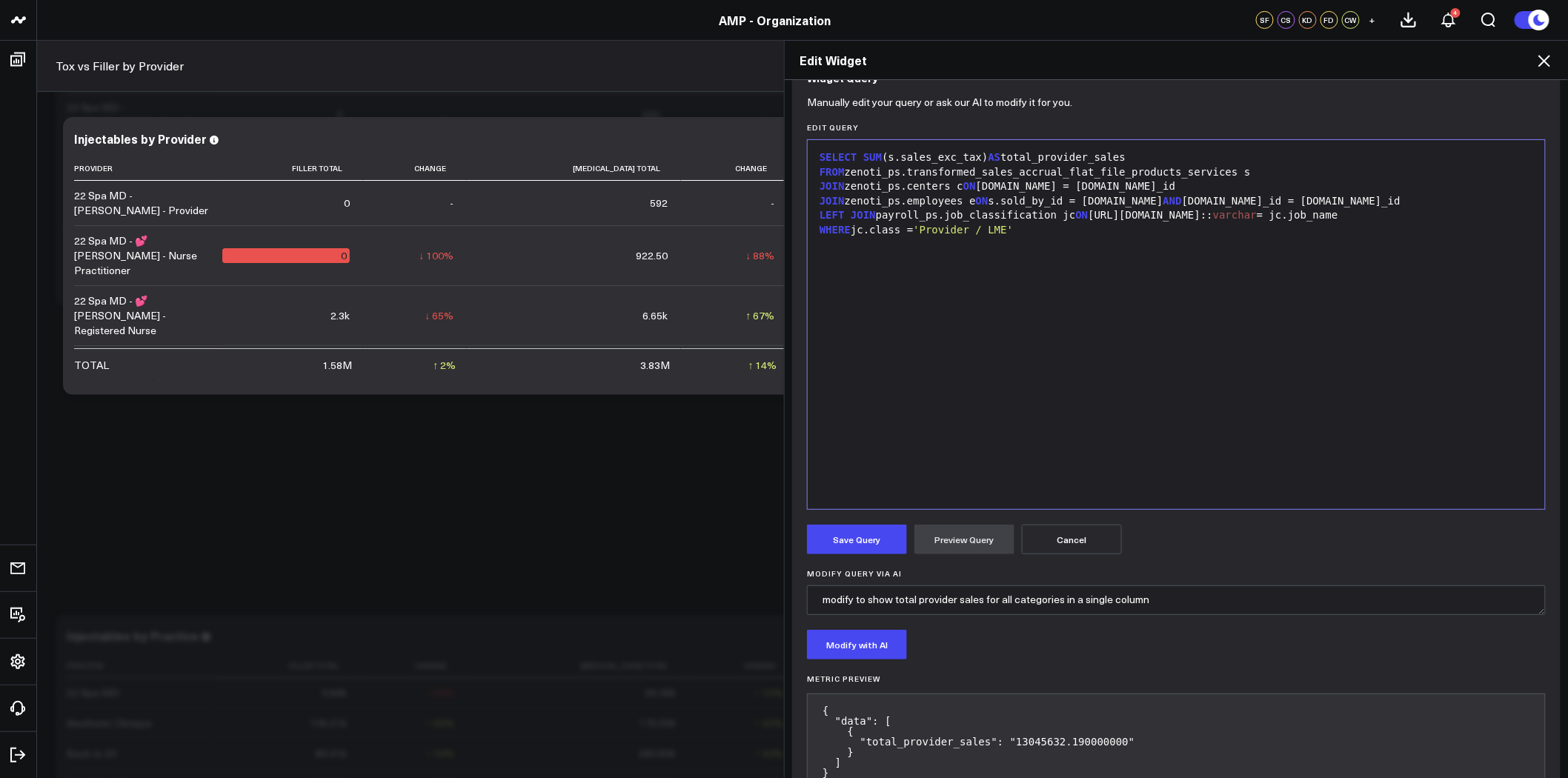
scroll to position [194, 0]
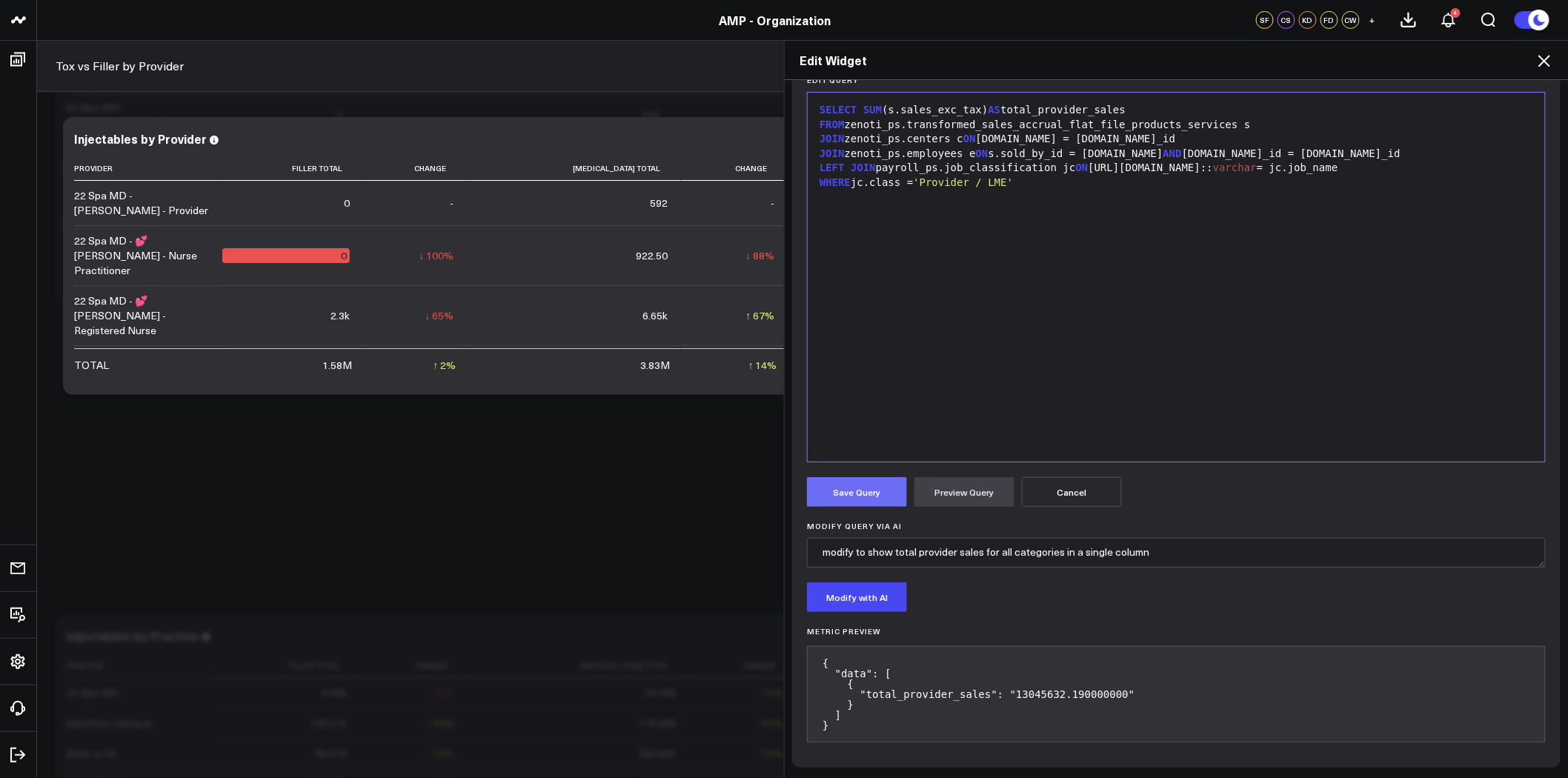
click at [847, 489] on button "Save Query" at bounding box center [857, 491] width 100 height 29
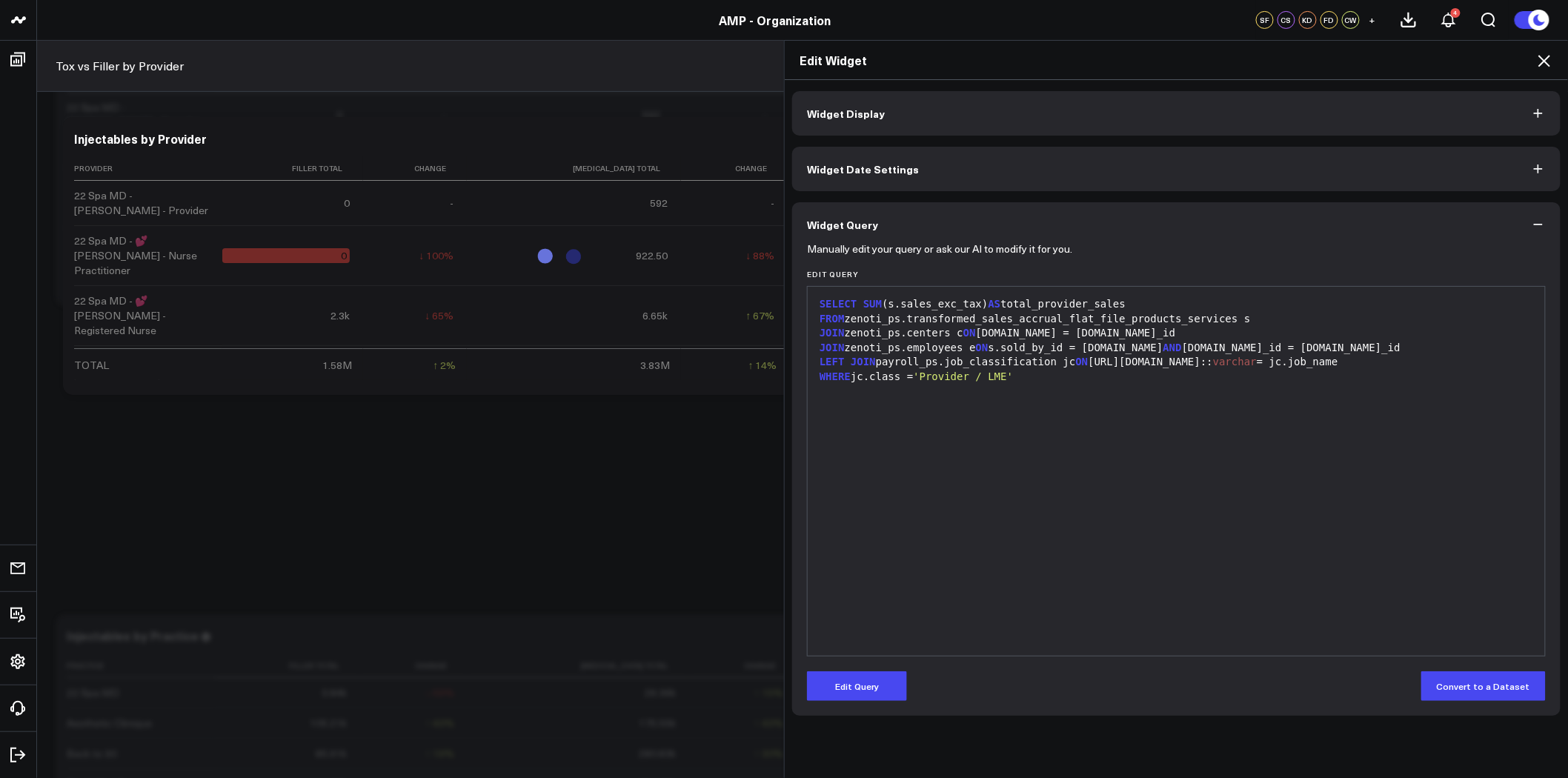
scroll to position [0, 0]
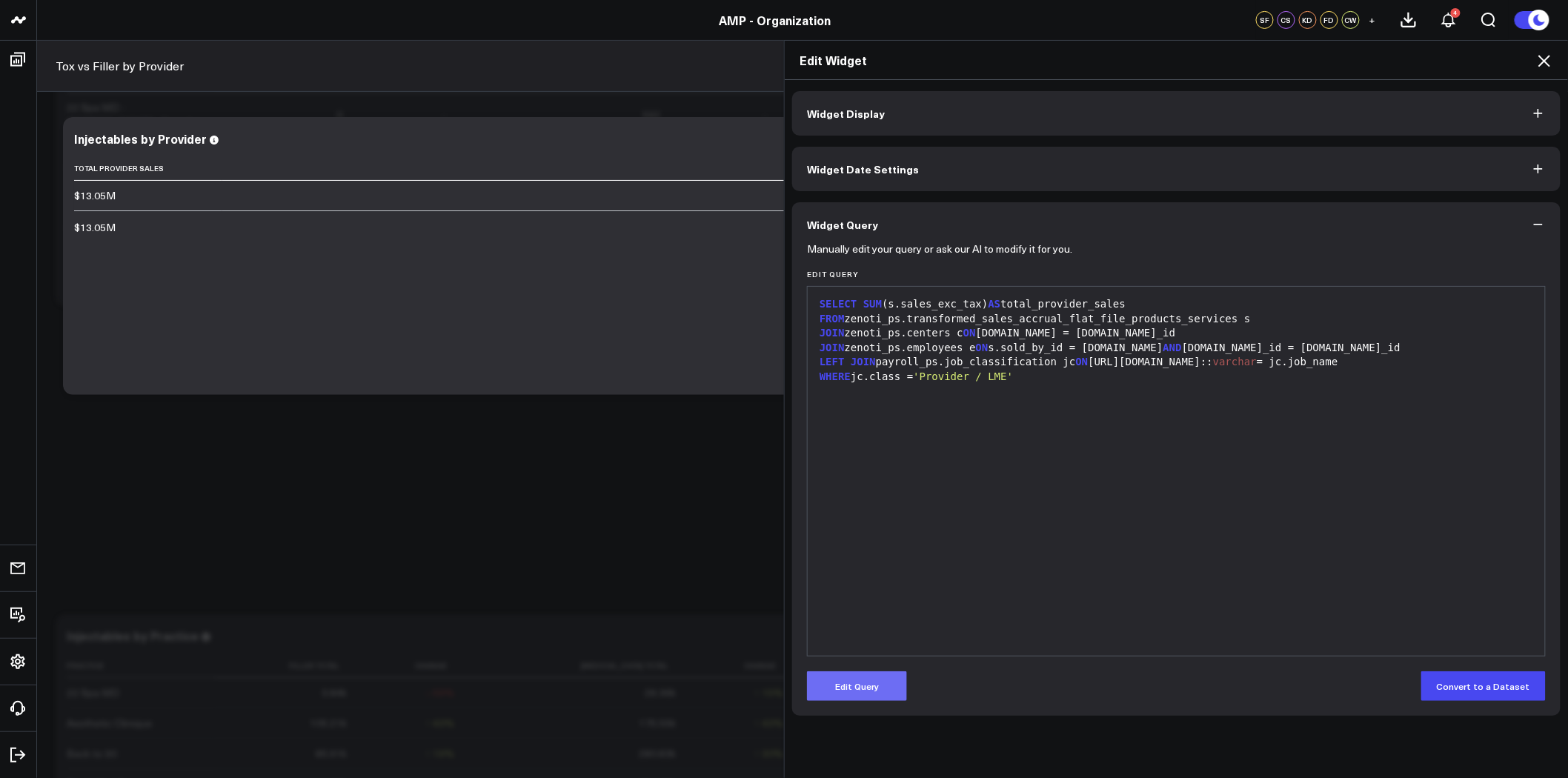
click at [864, 678] on button "Edit Query" at bounding box center [857, 685] width 100 height 29
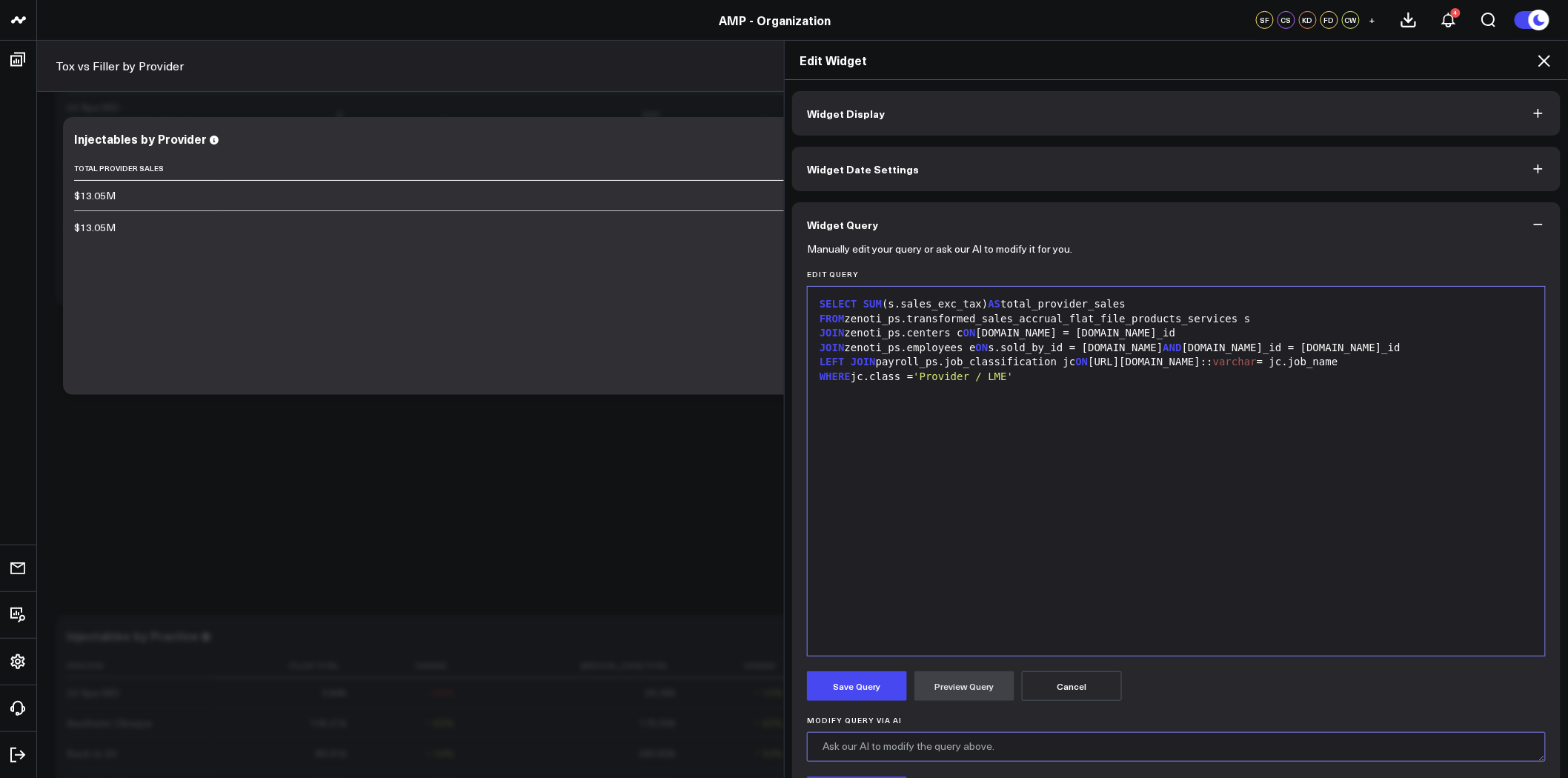
click at [931, 753] on textarea "Modify Query via AI" at bounding box center [1176, 746] width 738 height 29
click at [1078, 690] on button "Cancel" at bounding box center [1072, 685] width 100 height 29
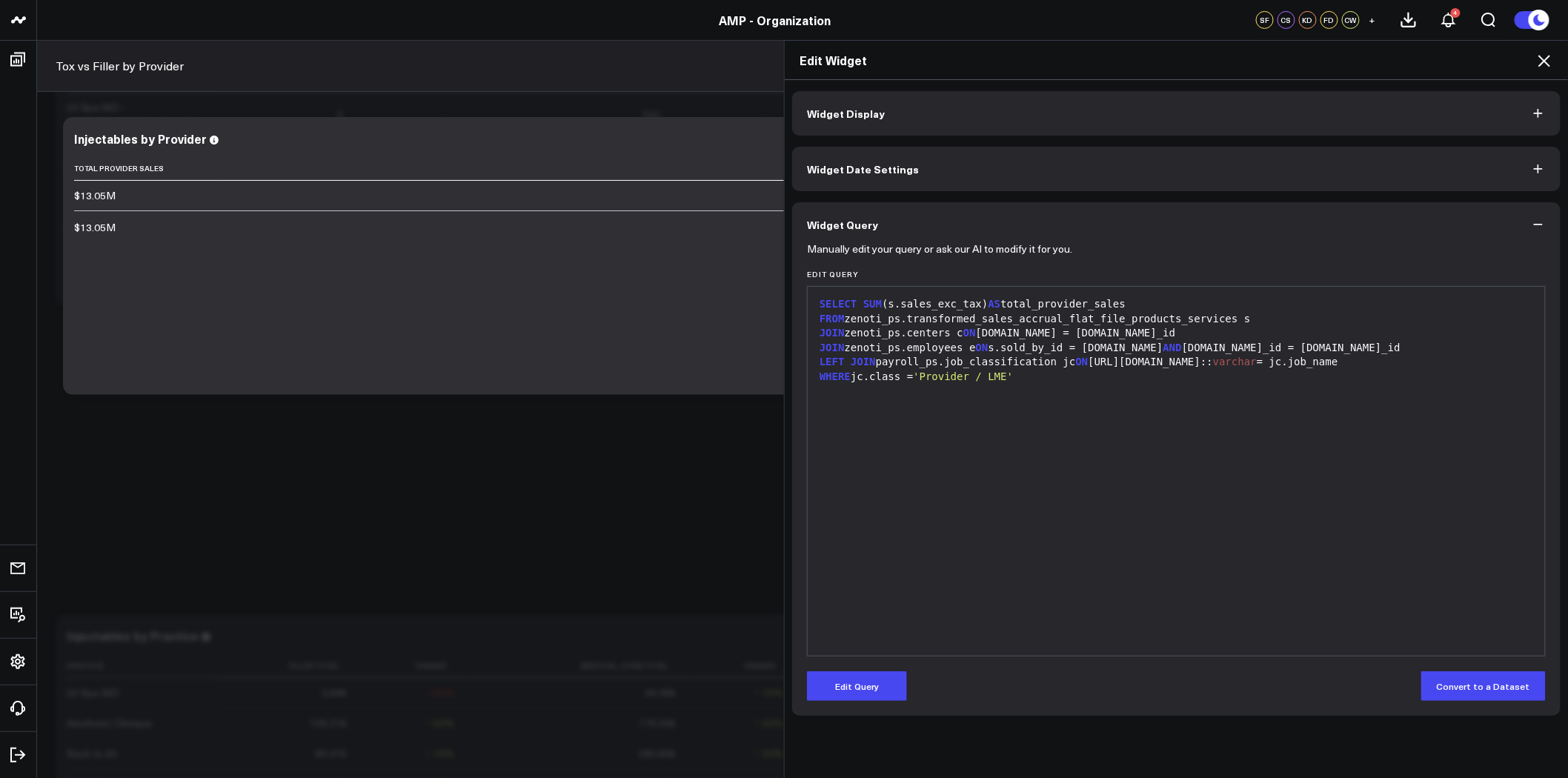
click at [1547, 61] on icon at bounding box center [1544, 61] width 18 height 18
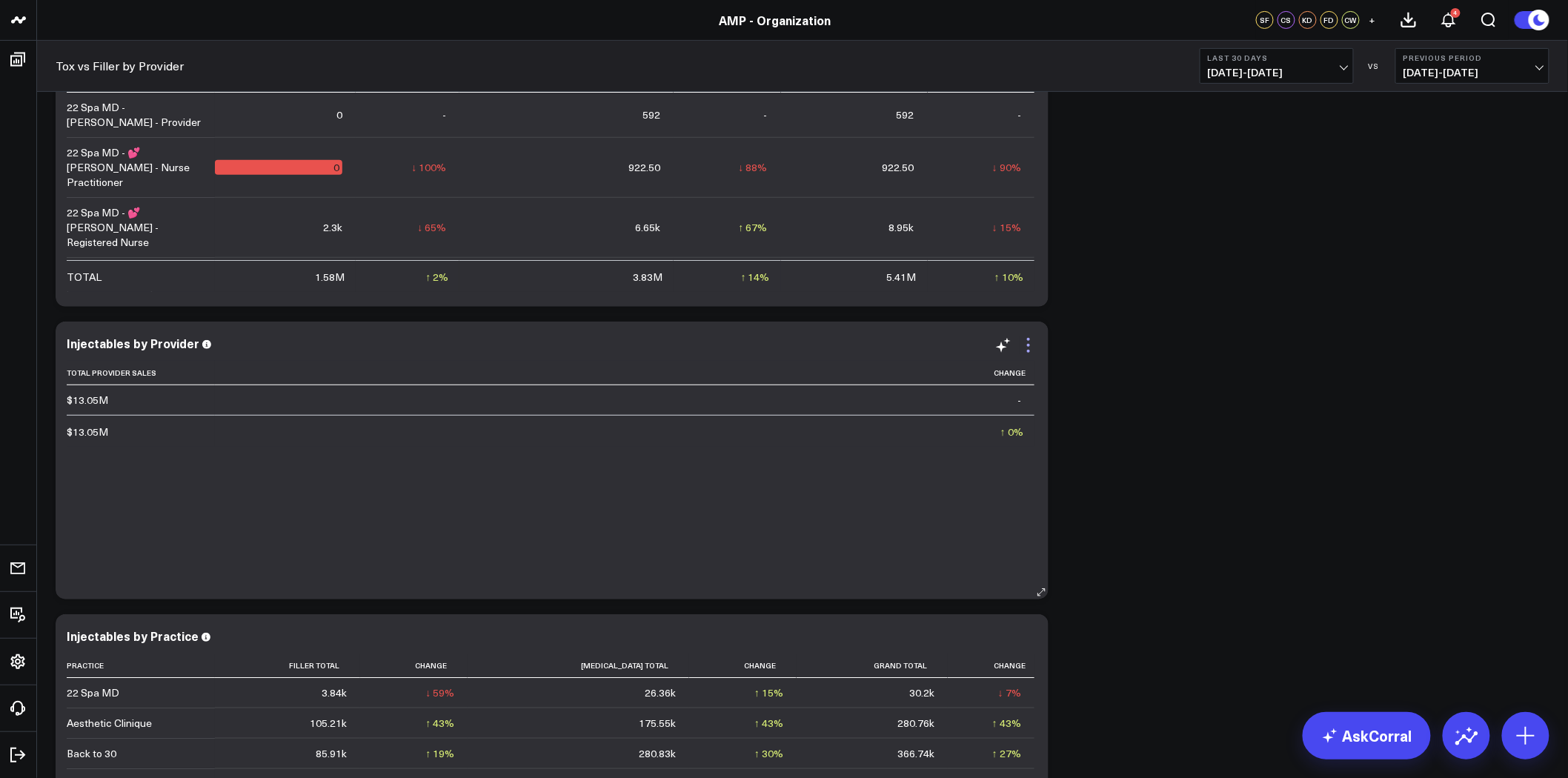
click at [1030, 345] on icon at bounding box center [1029, 345] width 18 height 18
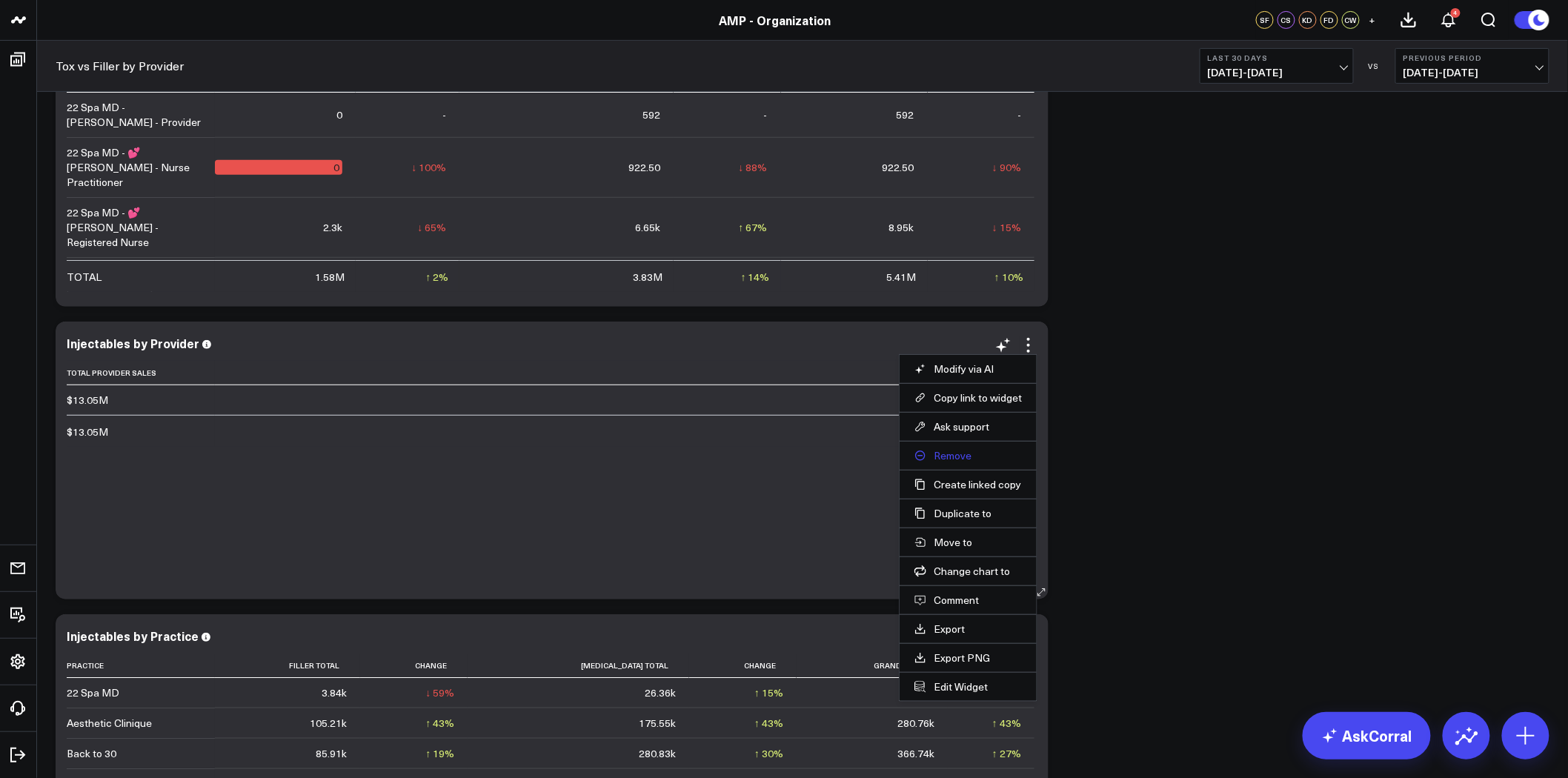
click at [945, 456] on button "Remove" at bounding box center [968, 456] width 107 height 13
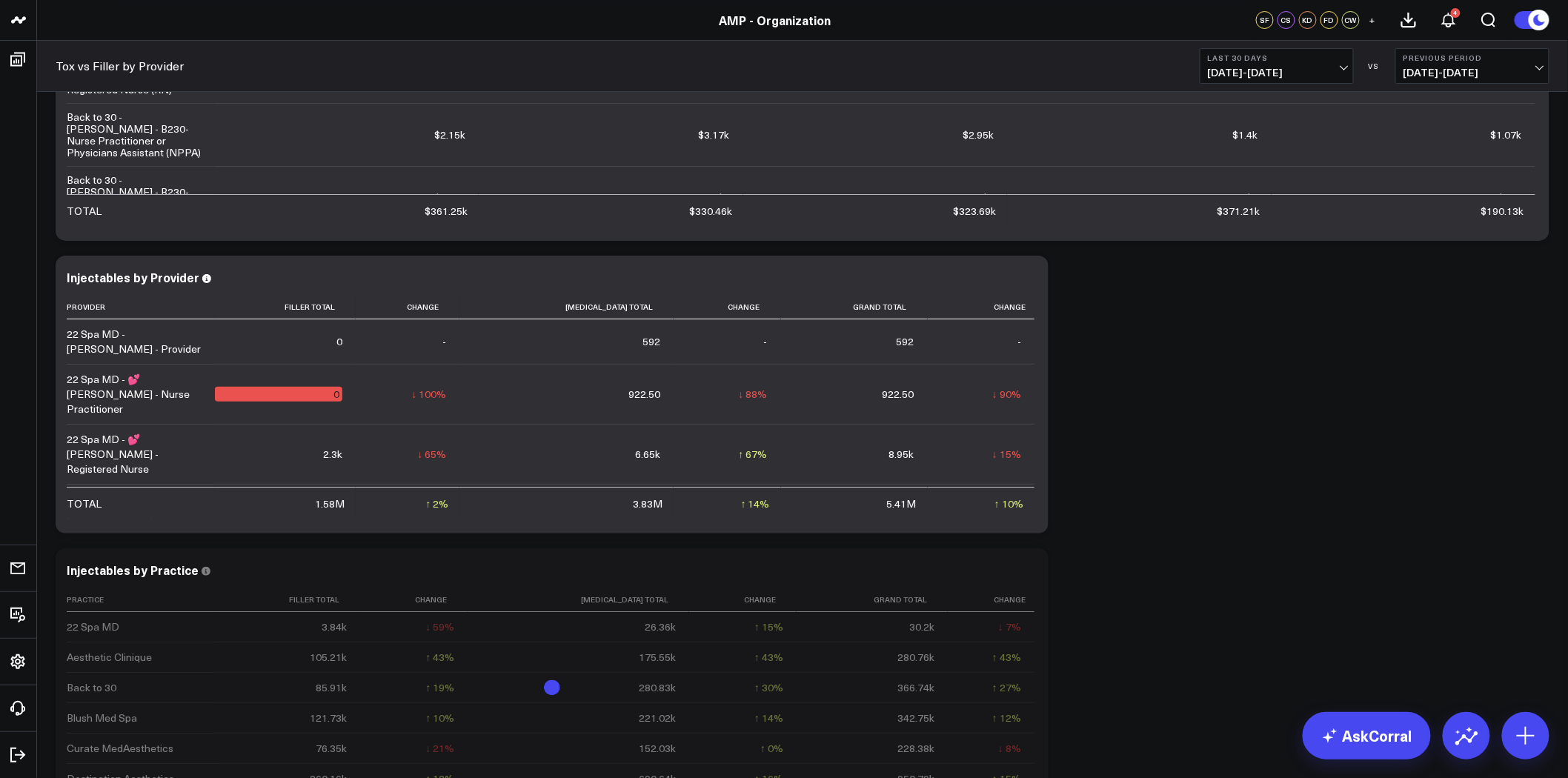
scroll to position [2289, 0]
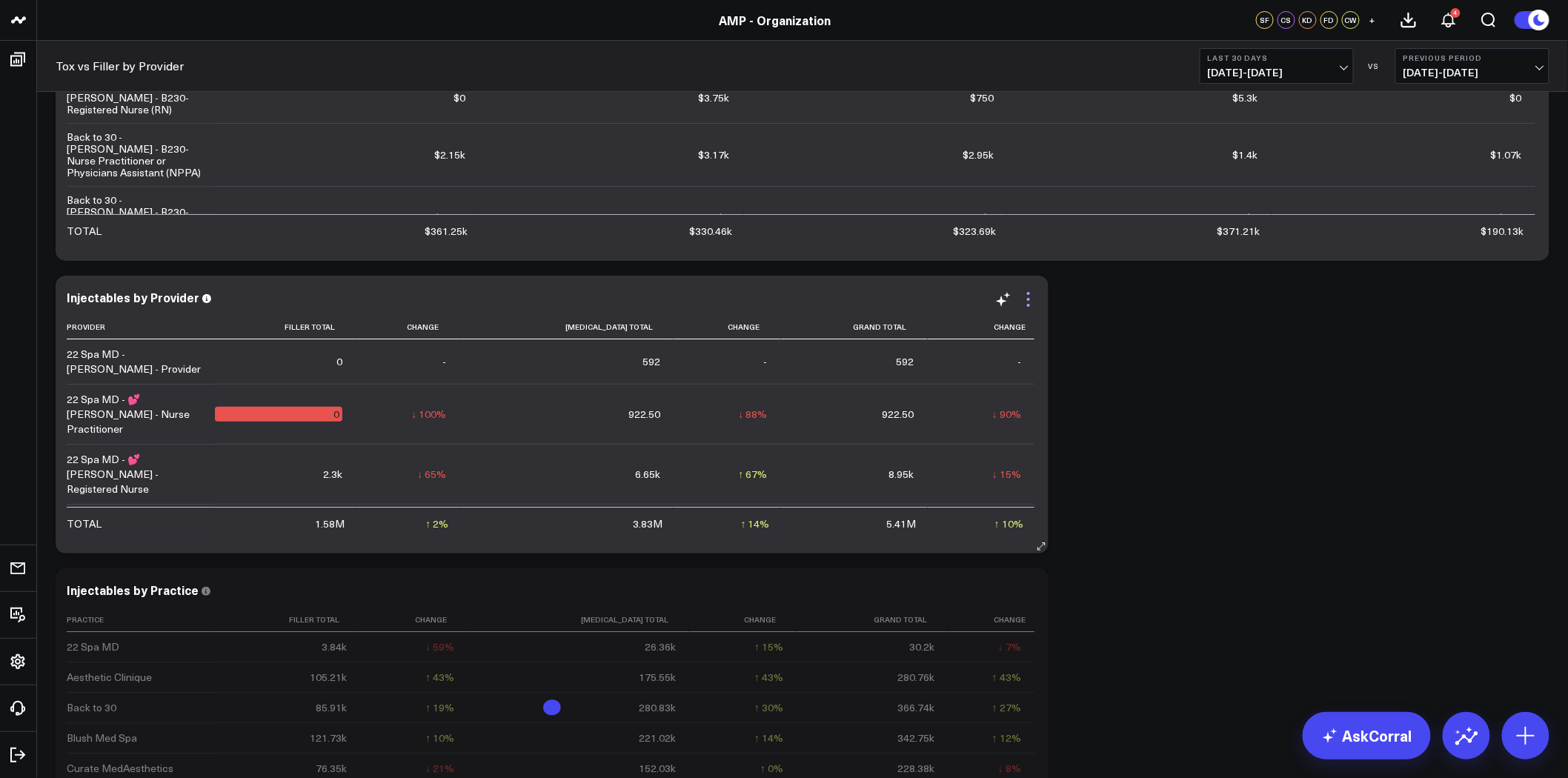
click at [1028, 302] on icon at bounding box center [1029, 299] width 18 height 18
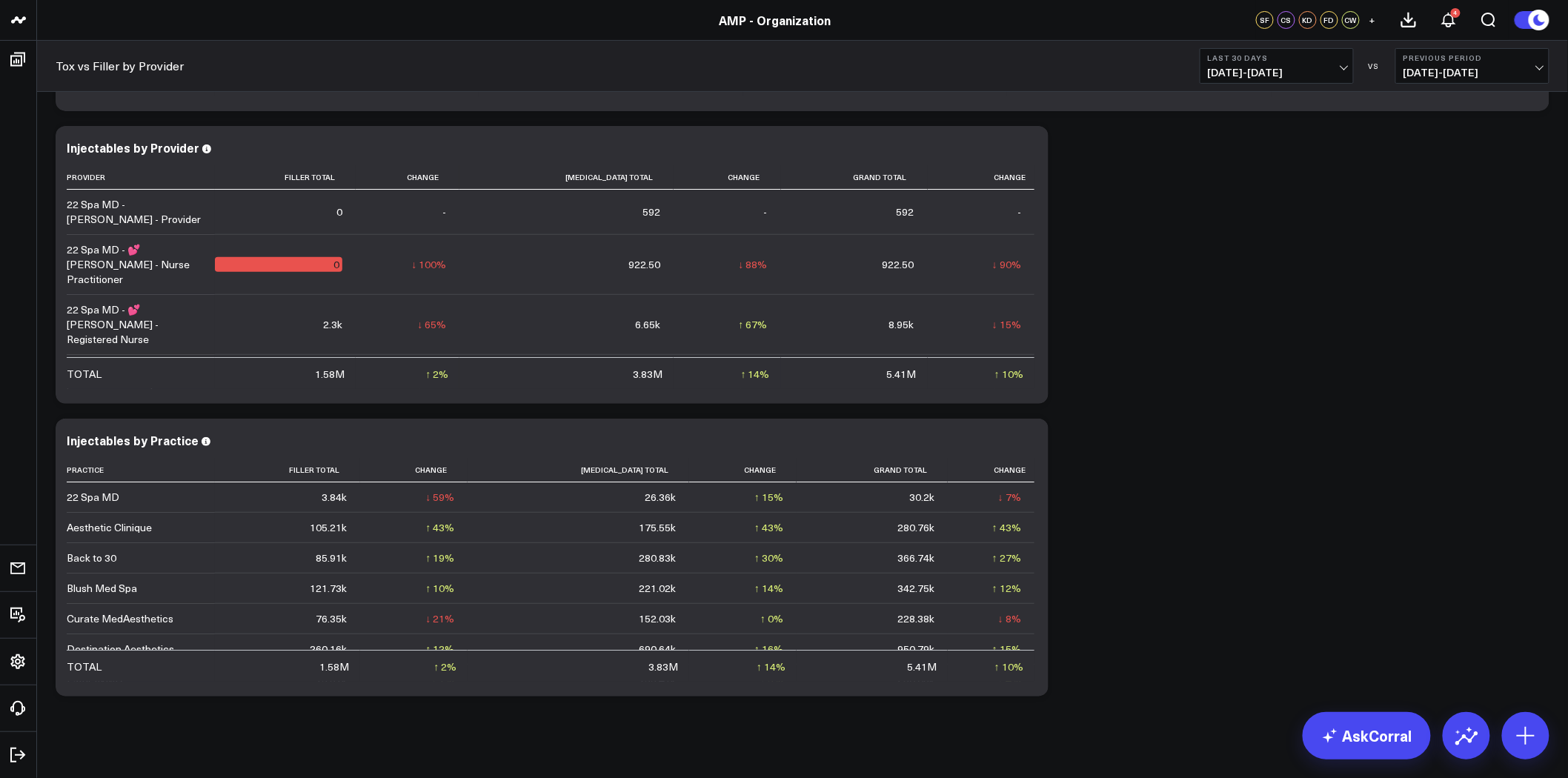
scroll to position [2453, 0]
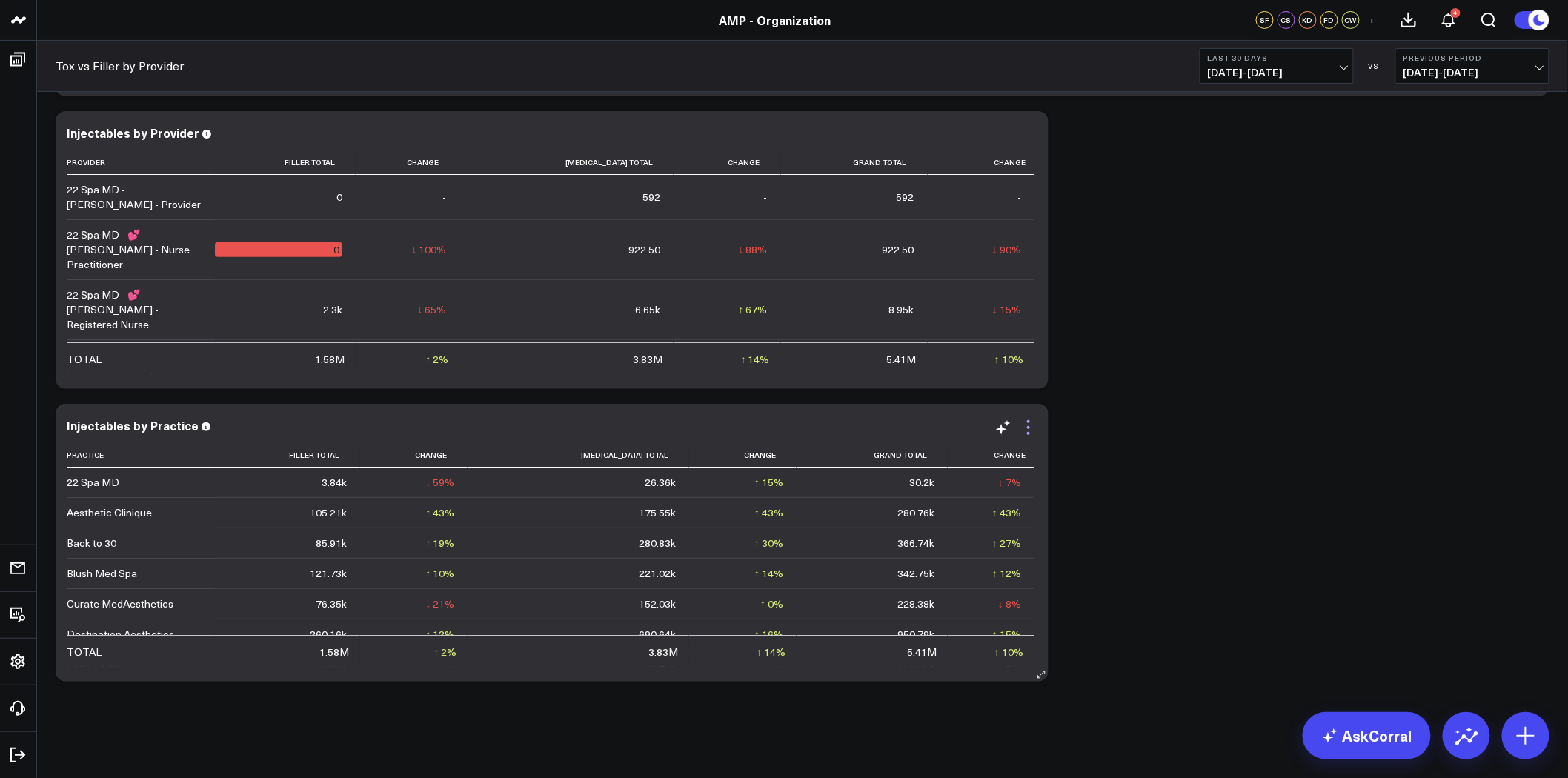
click at [1031, 428] on icon at bounding box center [1029, 427] width 18 height 18
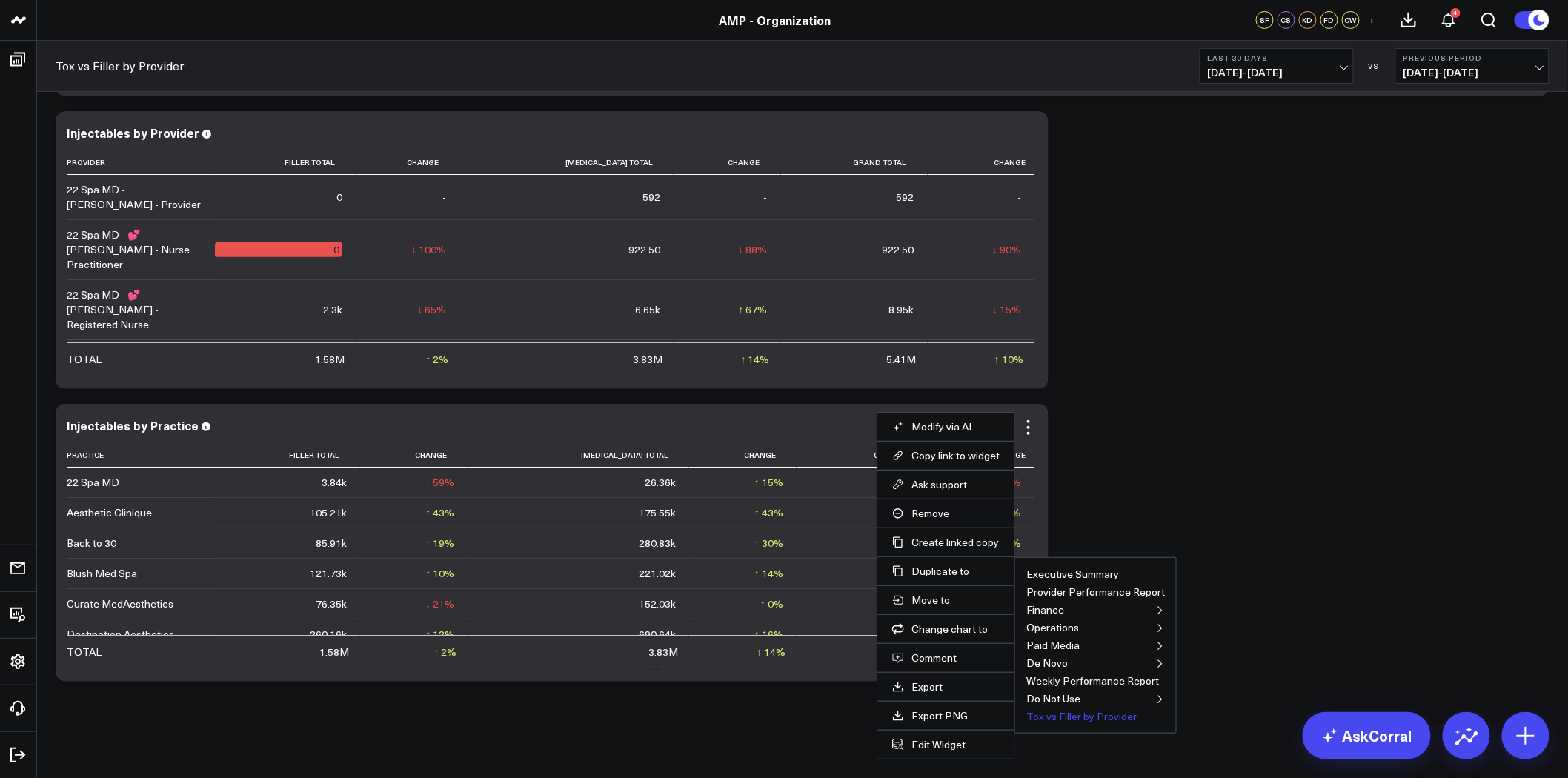
click at [1098, 717] on button "Tox vs Filler by Provider" at bounding box center [1082, 715] width 110 height 10
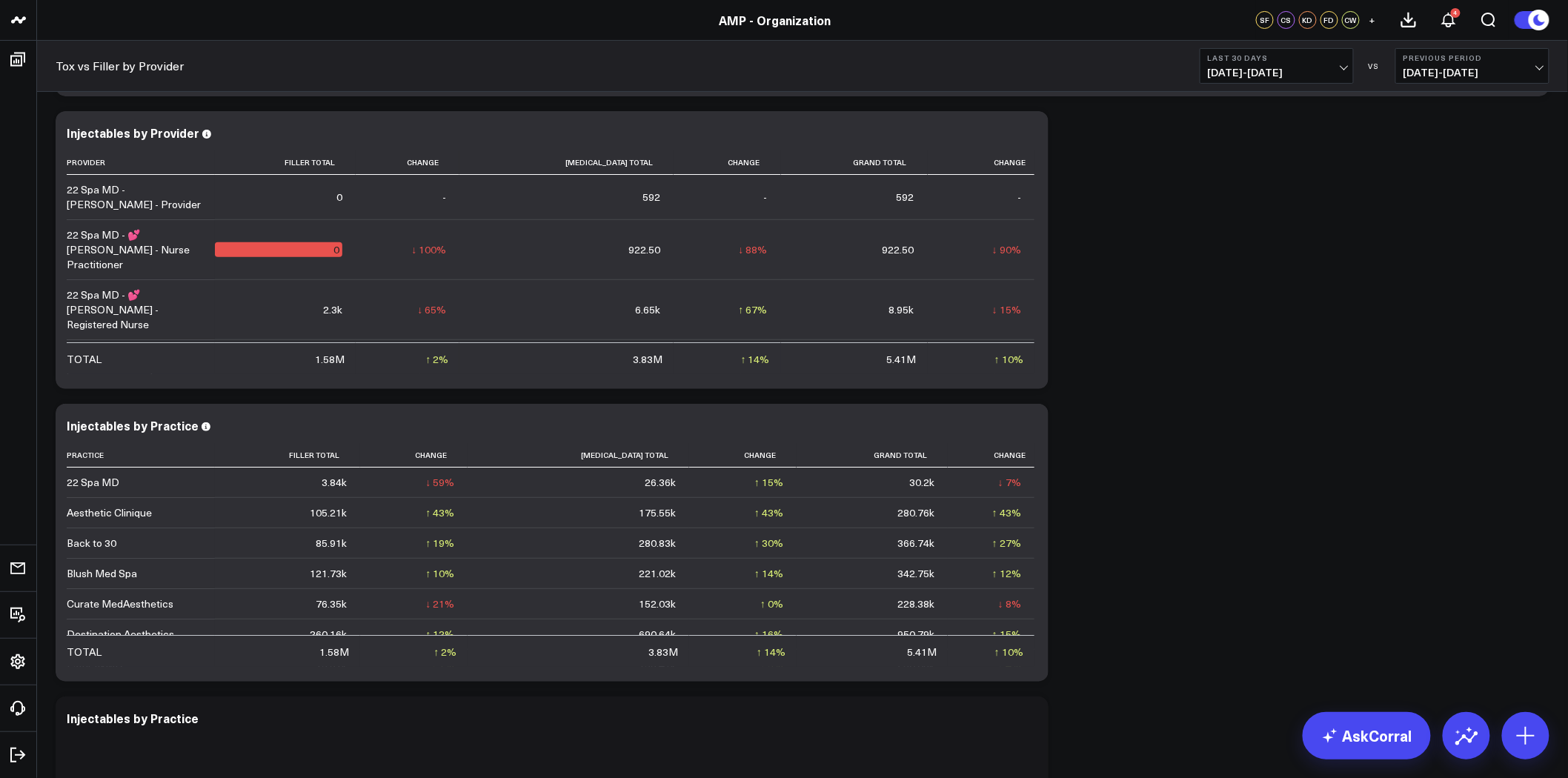
scroll to position [2700, 0]
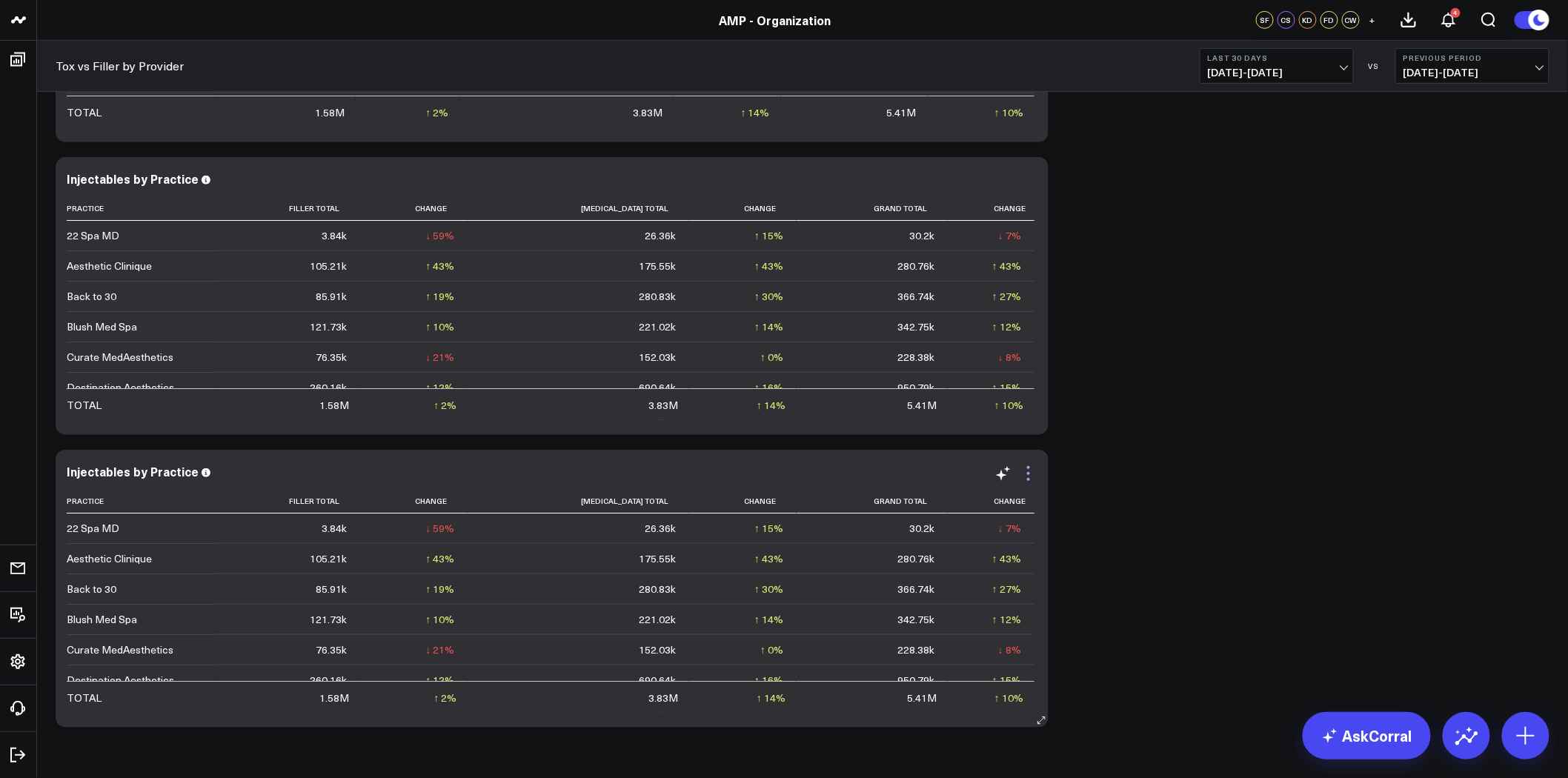
click at [1026, 470] on icon at bounding box center [1029, 473] width 18 height 18
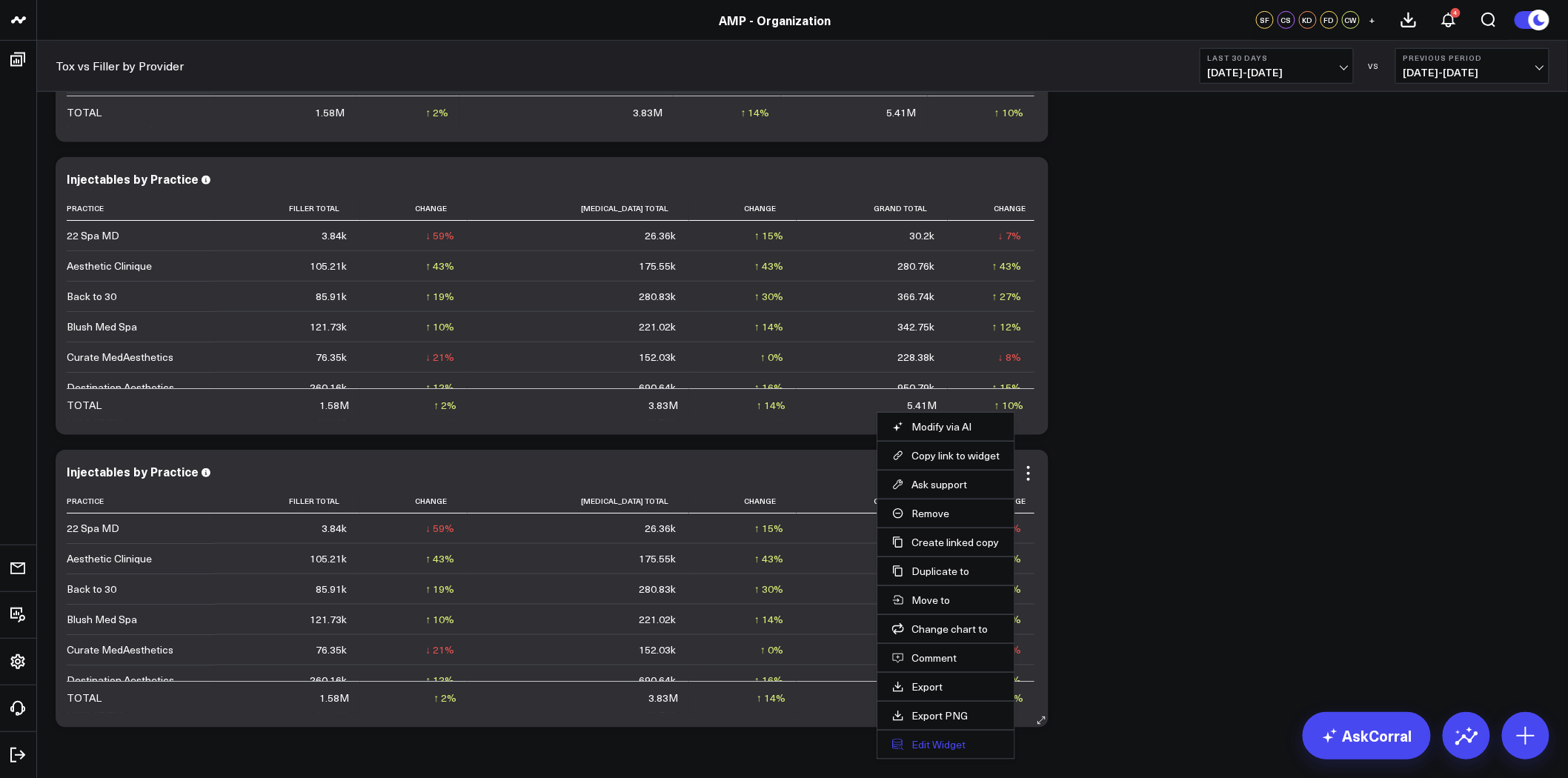
click at [939, 742] on button "Edit Widget" at bounding box center [945, 745] width 107 height 13
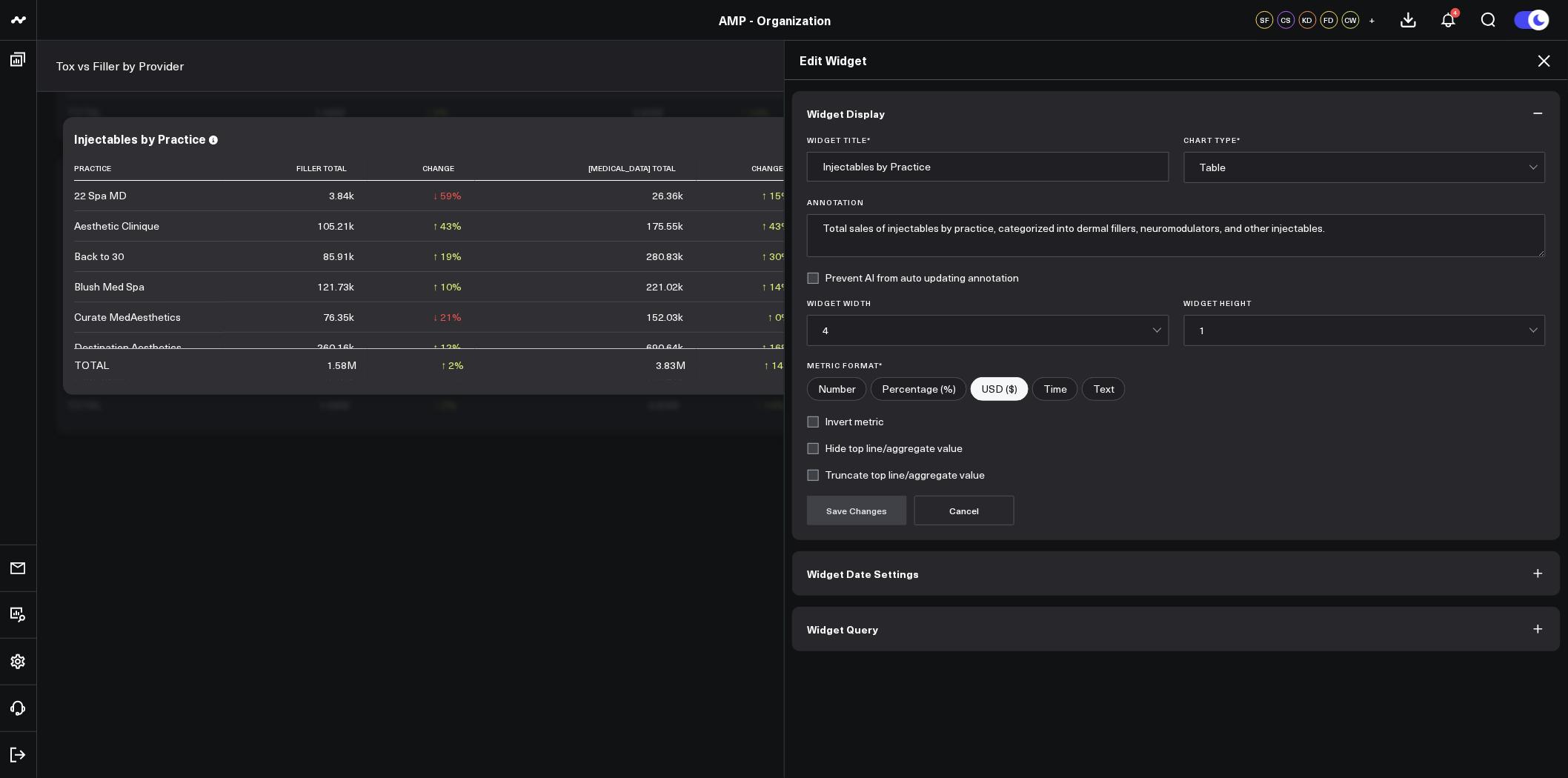
click at [990, 629] on button "Widget Query" at bounding box center [1176, 628] width 769 height 45
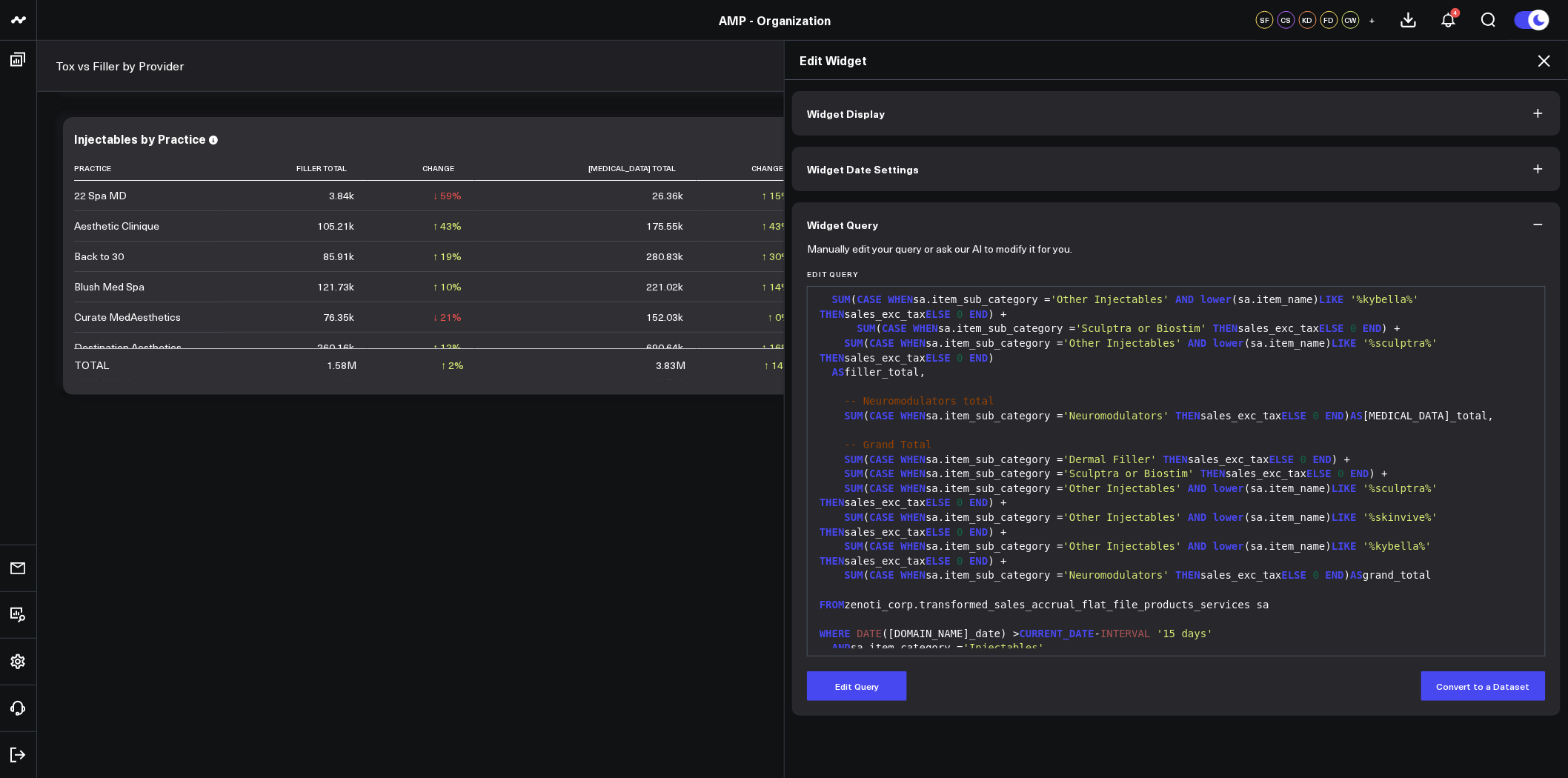
scroll to position [189, 0]
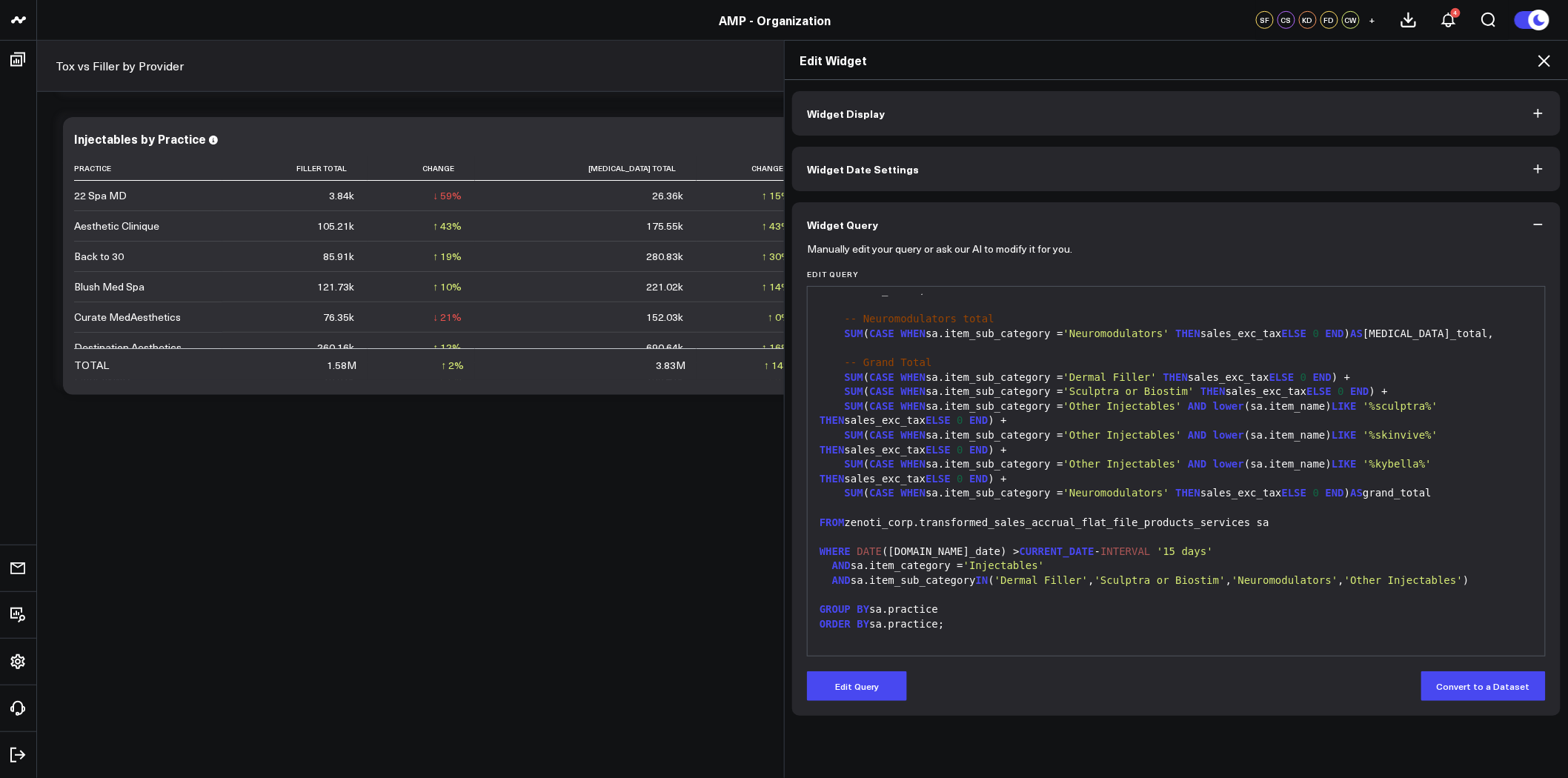
click at [830, 378] on div "SUM ( CASE WHEN sa.item_sub_category = 'Dermal Filler' THEN sales_exc_tax ELSE …" at bounding box center [1176, 378] width 722 height 15
click at [845, 376] on span "SUM" at bounding box center [854, 377] width 19 height 12
click at [879, 685] on button "Edit Query" at bounding box center [857, 685] width 100 height 29
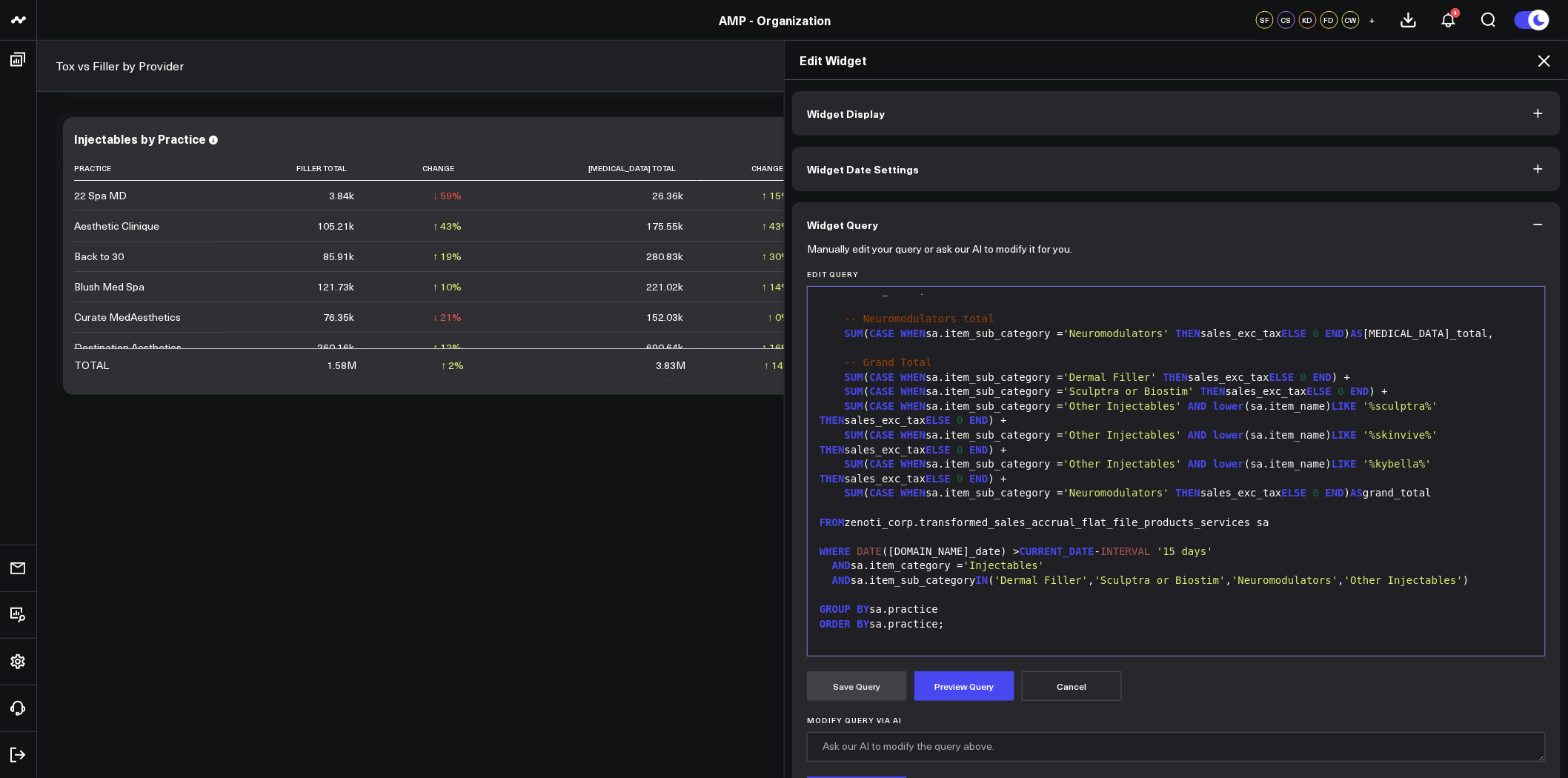
click at [833, 375] on div "SUM ( CASE WHEN sa.item_sub_category = 'Dermal Filler' THEN sales_exc_tax ELSE …" at bounding box center [1176, 378] width 722 height 15
click at [833, 378] on div "SUM ( CASE WHEN sa.item_sub_category = 'Dermal Filler' THEN sales_exc_tax ELSE …" at bounding box center [1176, 378] width 722 height 15
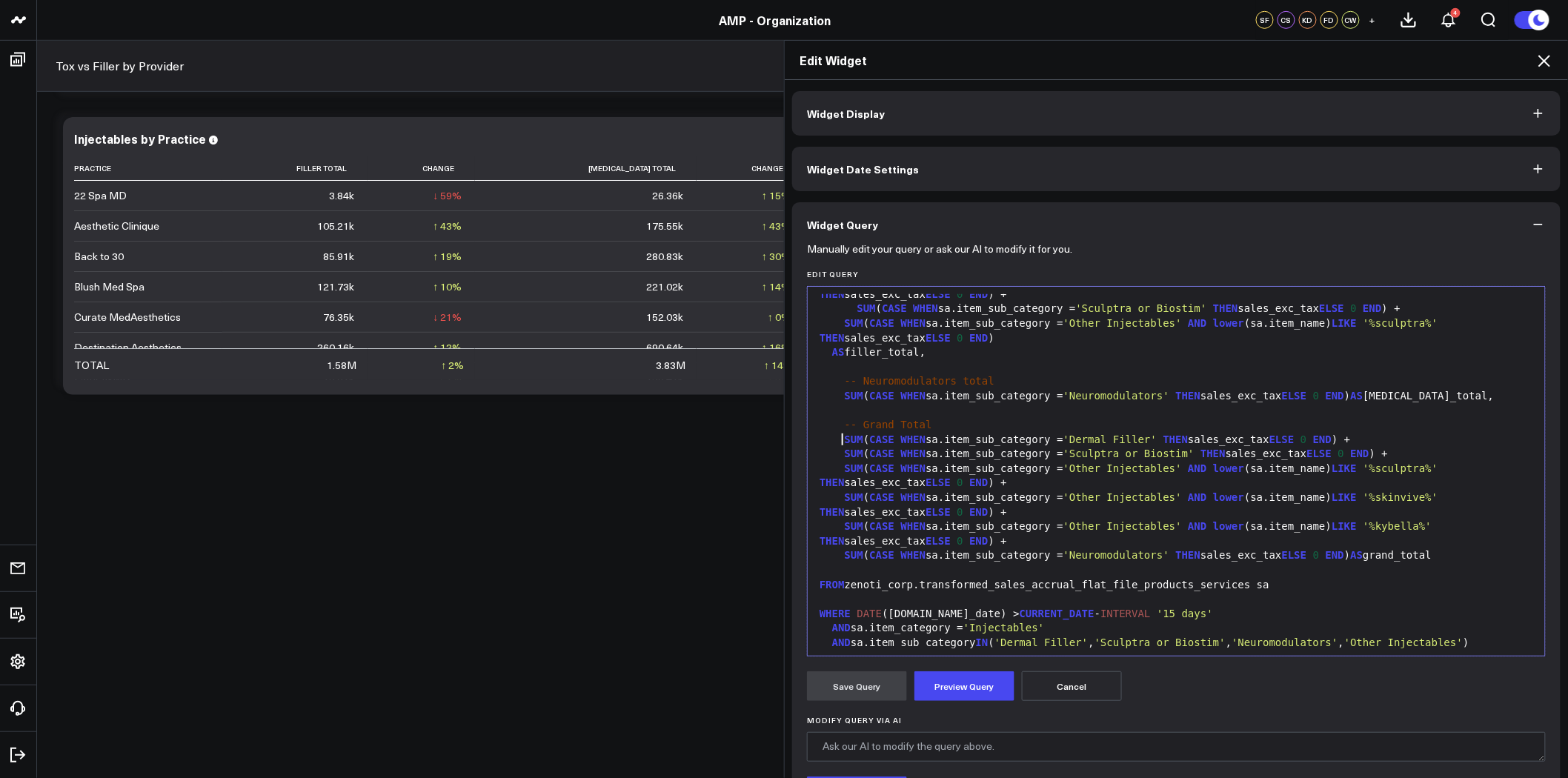
scroll to position [0, 0]
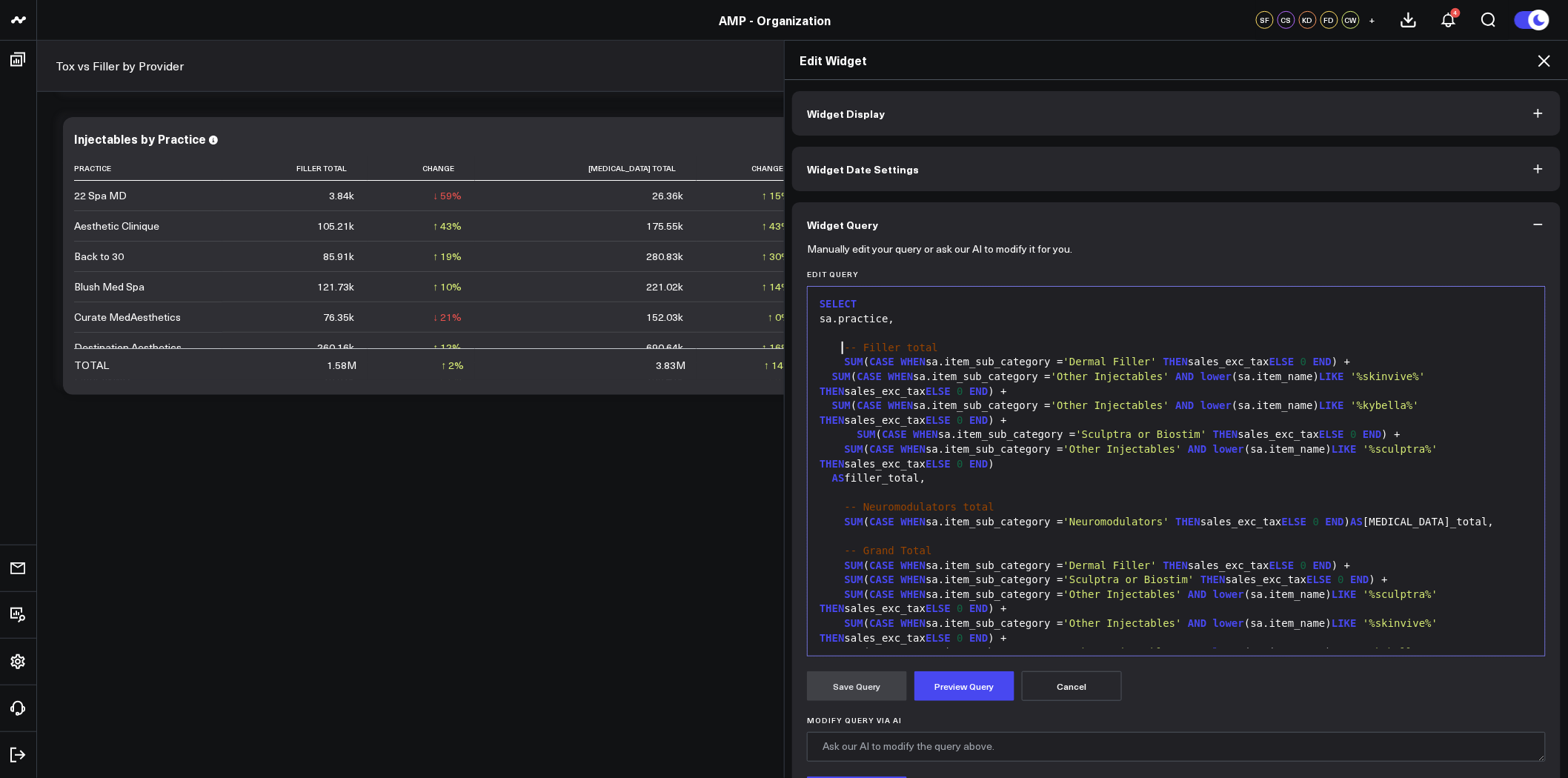
click at [845, 351] on span "-- Filler total" at bounding box center [891, 347] width 93 height 12
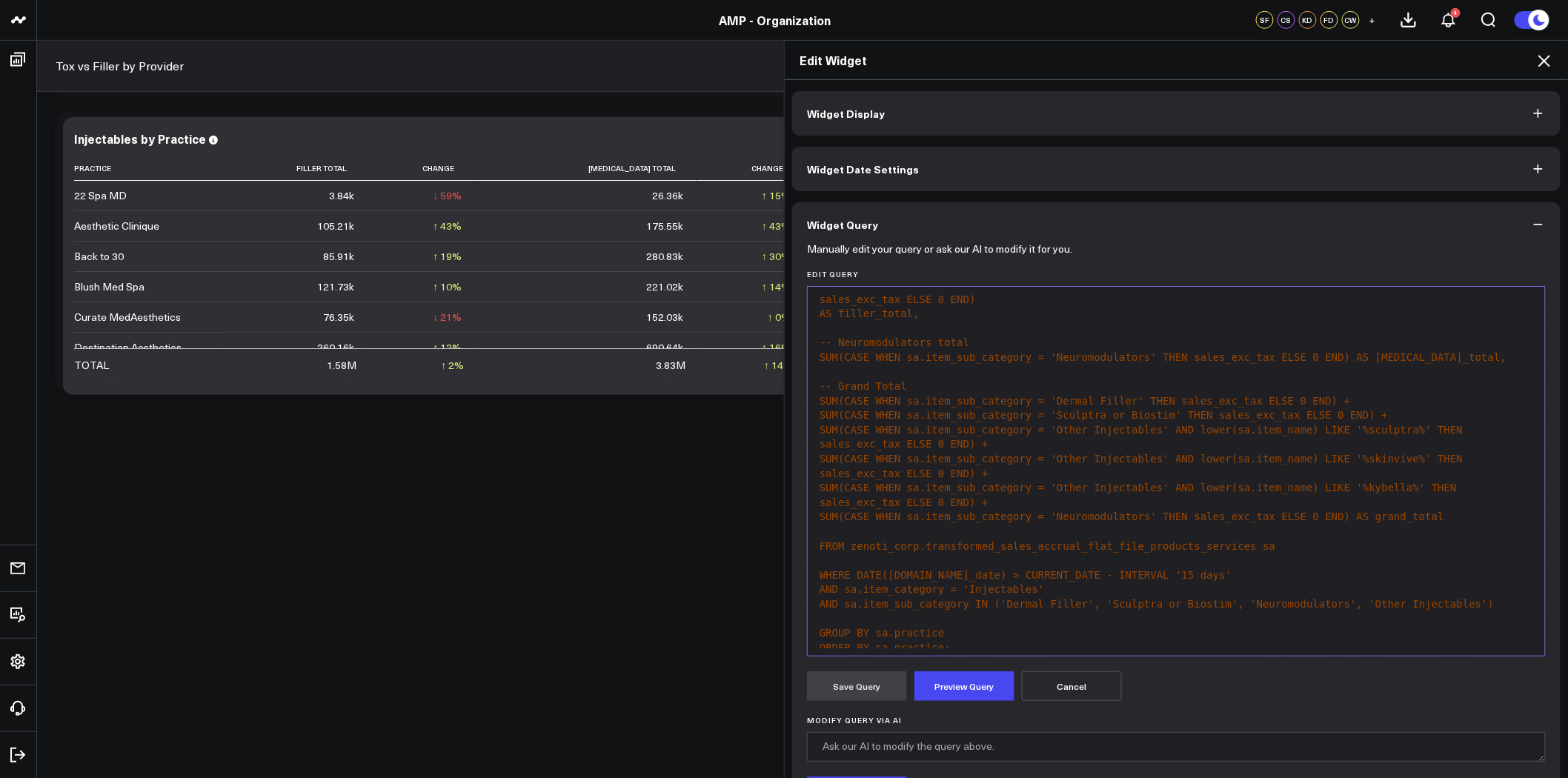
scroll to position [189, 0]
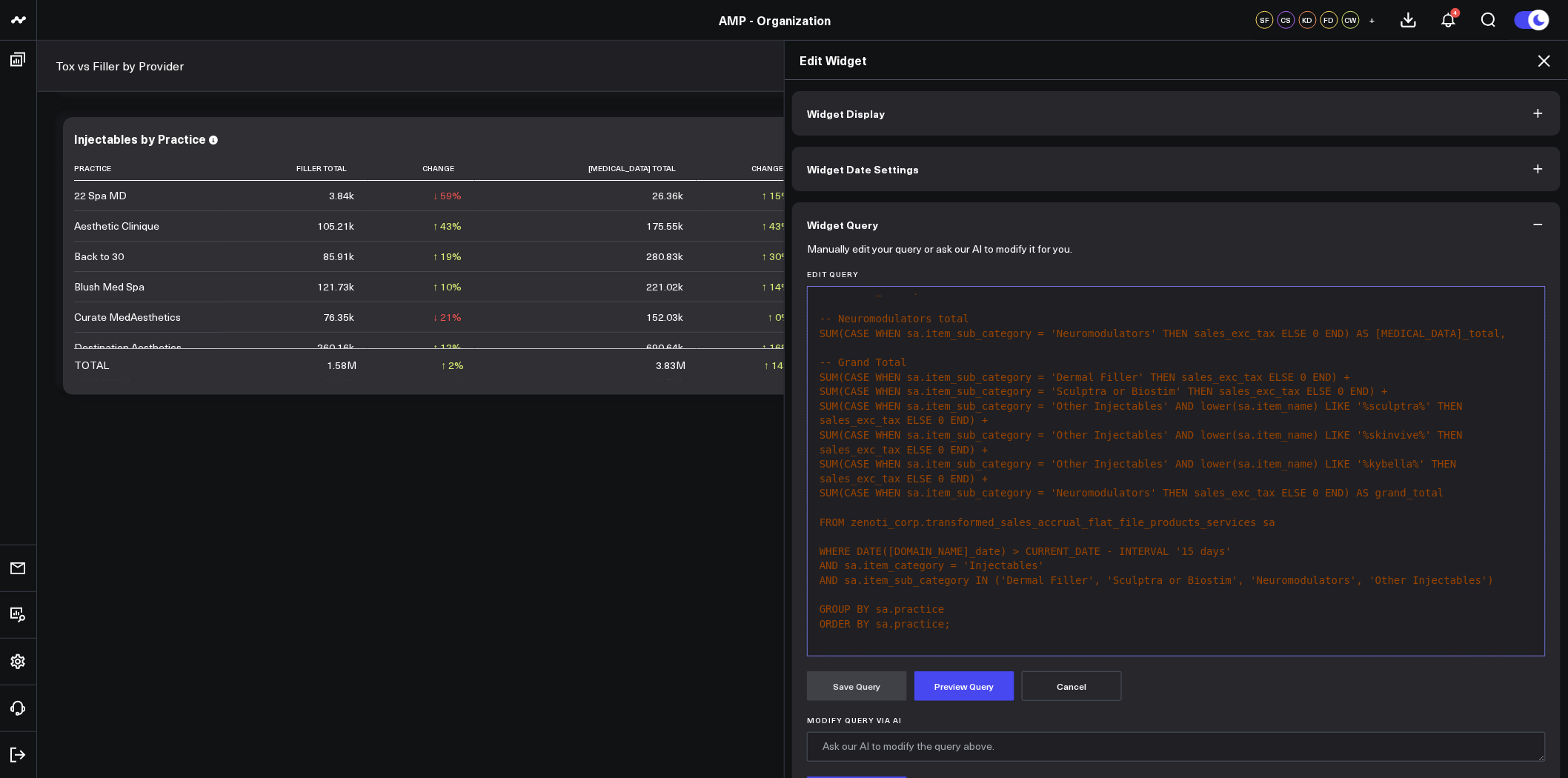
click at [1465, 579] on div "AND sa.item_sub_category IN ('Dermal Filler', 'Sculptra or Biostim', 'Neuromodu…" at bounding box center [1176, 581] width 722 height 15
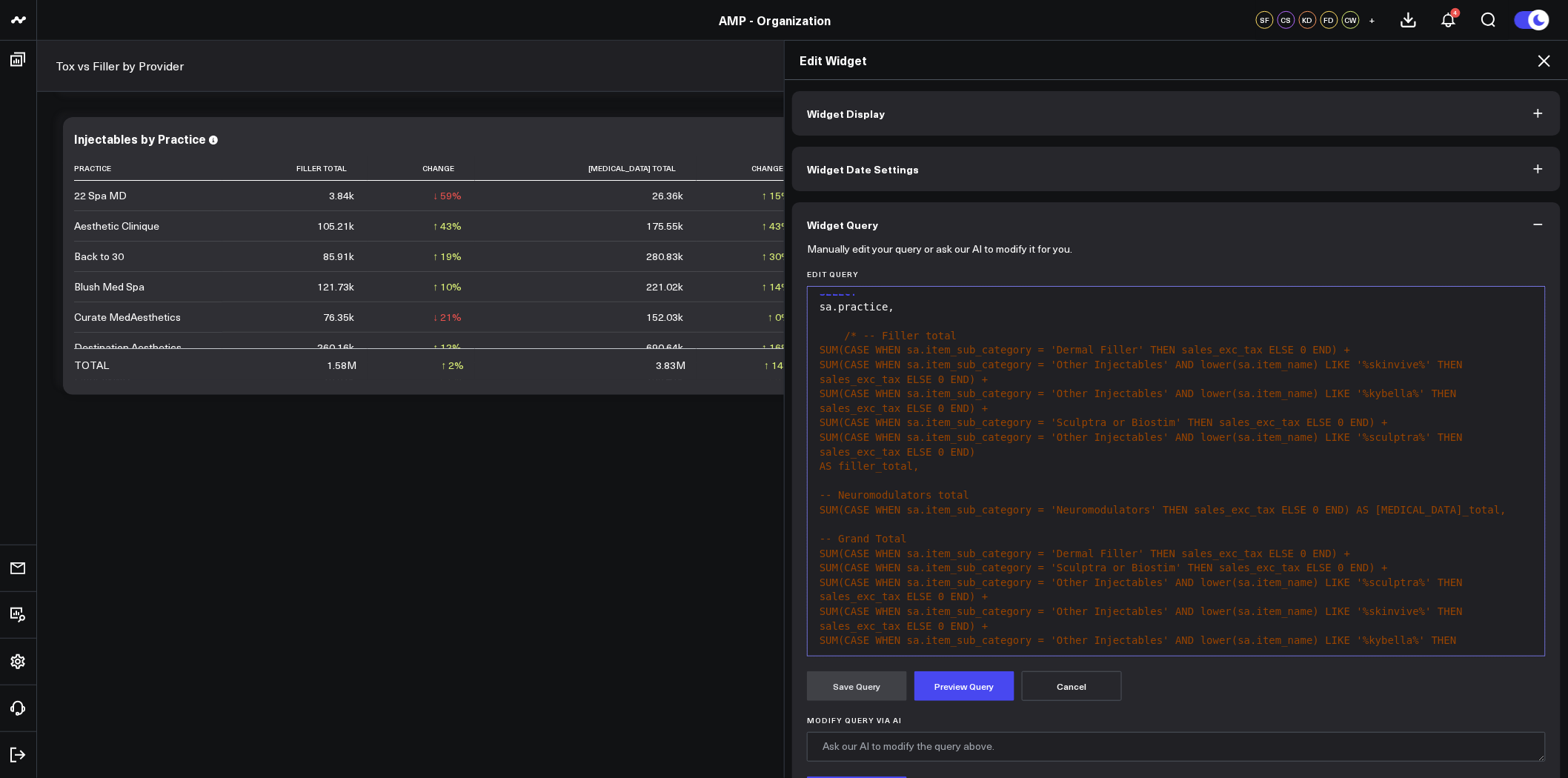
scroll to position [0, 0]
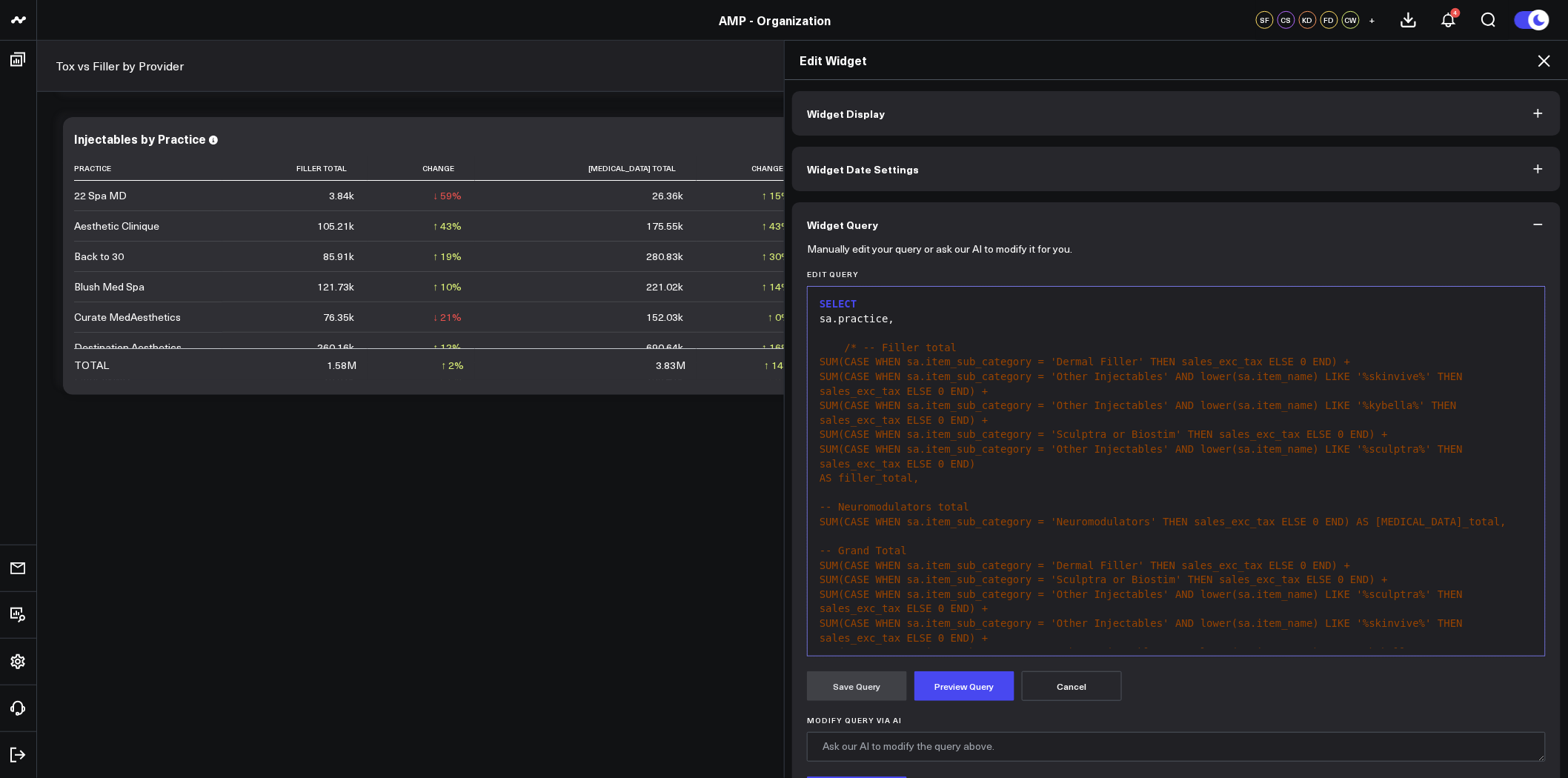
click at [942, 324] on div "sa.practice," at bounding box center [1176, 319] width 722 height 15
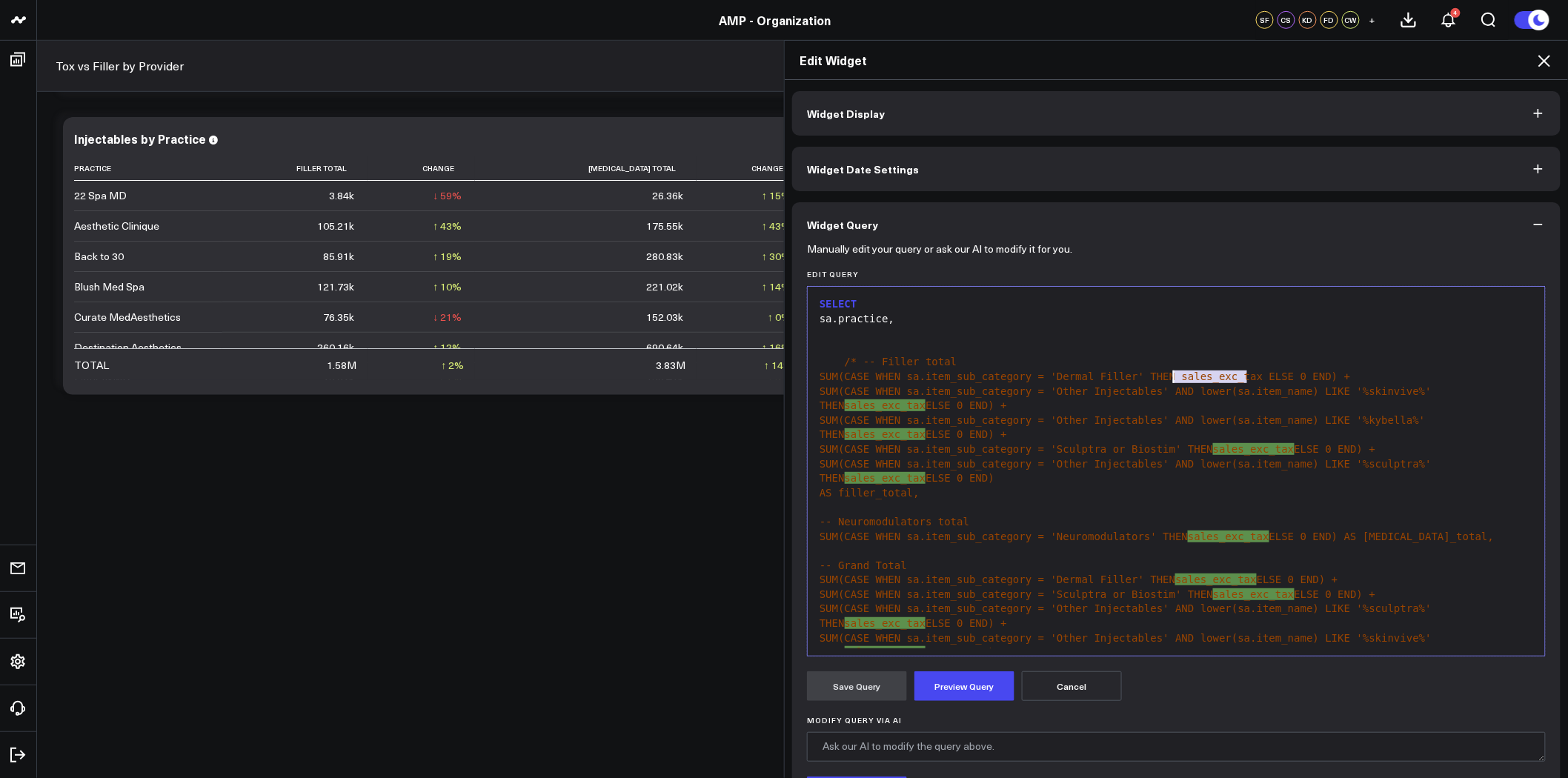
drag, startPoint x: 1241, startPoint y: 375, endPoint x: 1167, endPoint y: 375, distance: 74.0
click at [1167, 375] on span "SUM(CASE WHEN sa.item_sub_category = 'Dermal Filler' THEN sales_exc_tax ELSE 0 …" at bounding box center [1085, 376] width 531 height 12
copy span "sales_exc_tax"
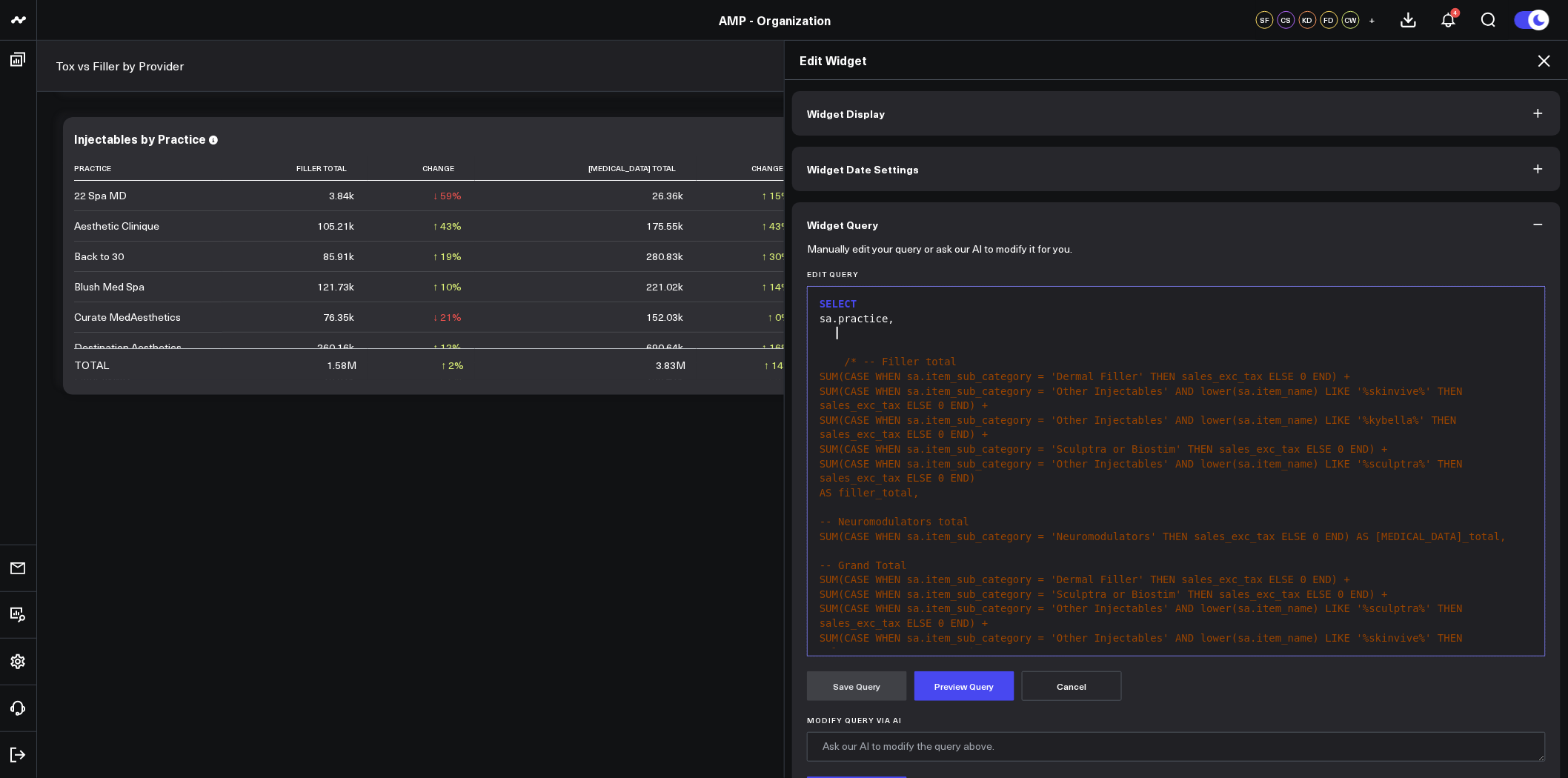
click at [902, 331] on div at bounding box center [1176, 334] width 722 height 15
click at [979, 683] on button "Preview Query" at bounding box center [965, 685] width 100 height 29
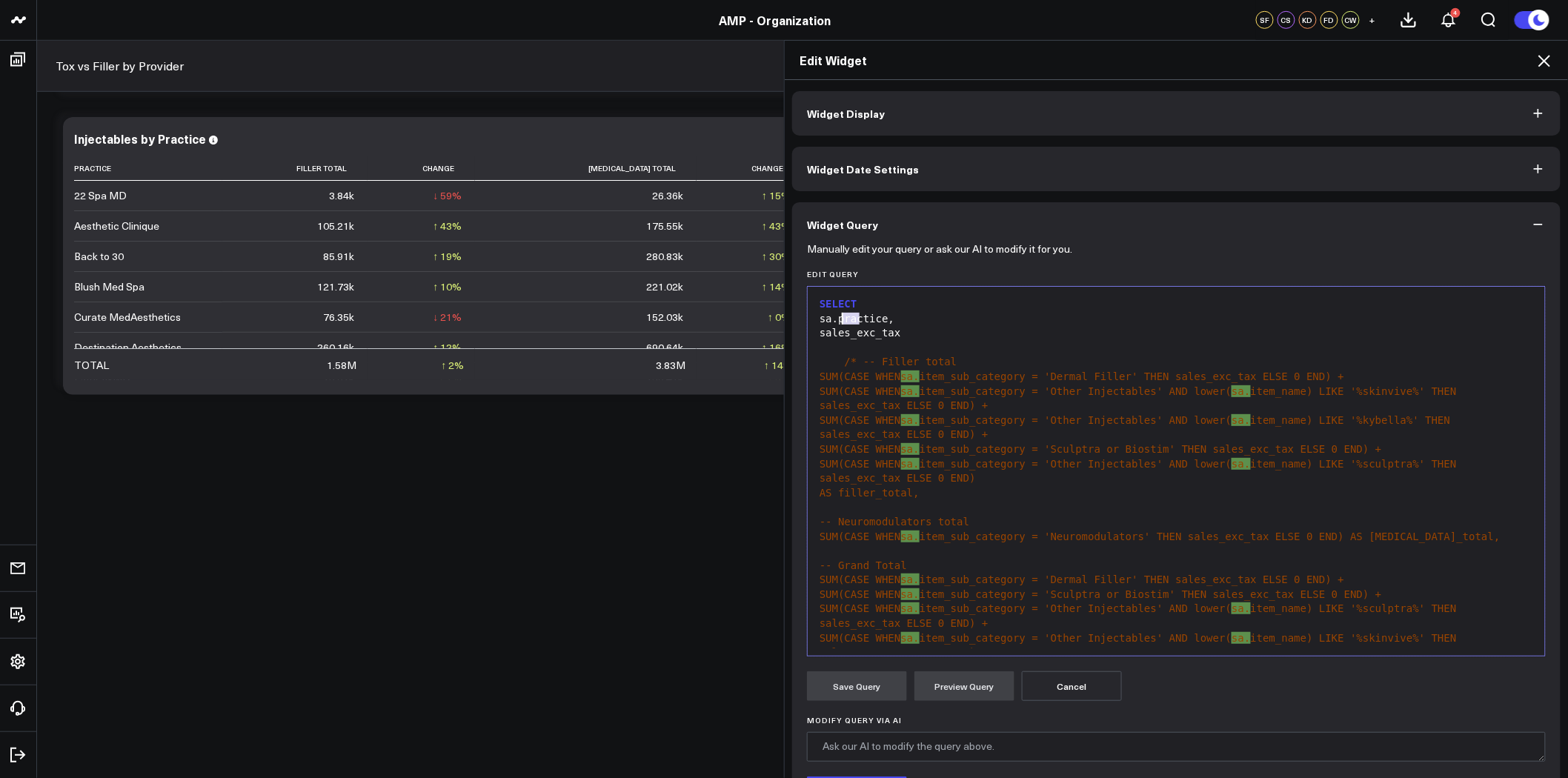
drag, startPoint x: 852, startPoint y: 318, endPoint x: 834, endPoint y: 319, distance: 18.0
click at [834, 319] on div "sa.practice," at bounding box center [1176, 319] width 722 height 15
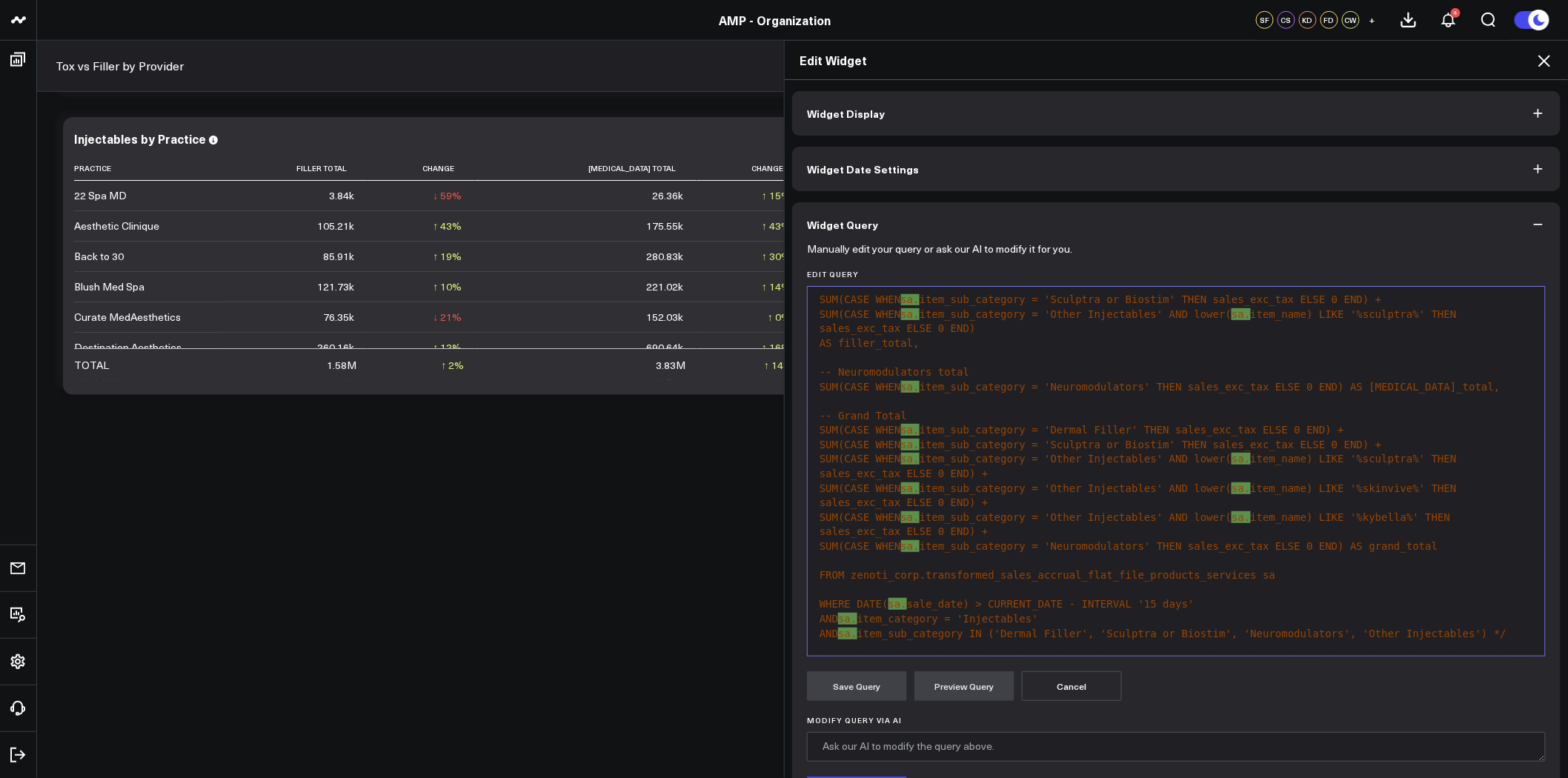
scroll to position [120, 0]
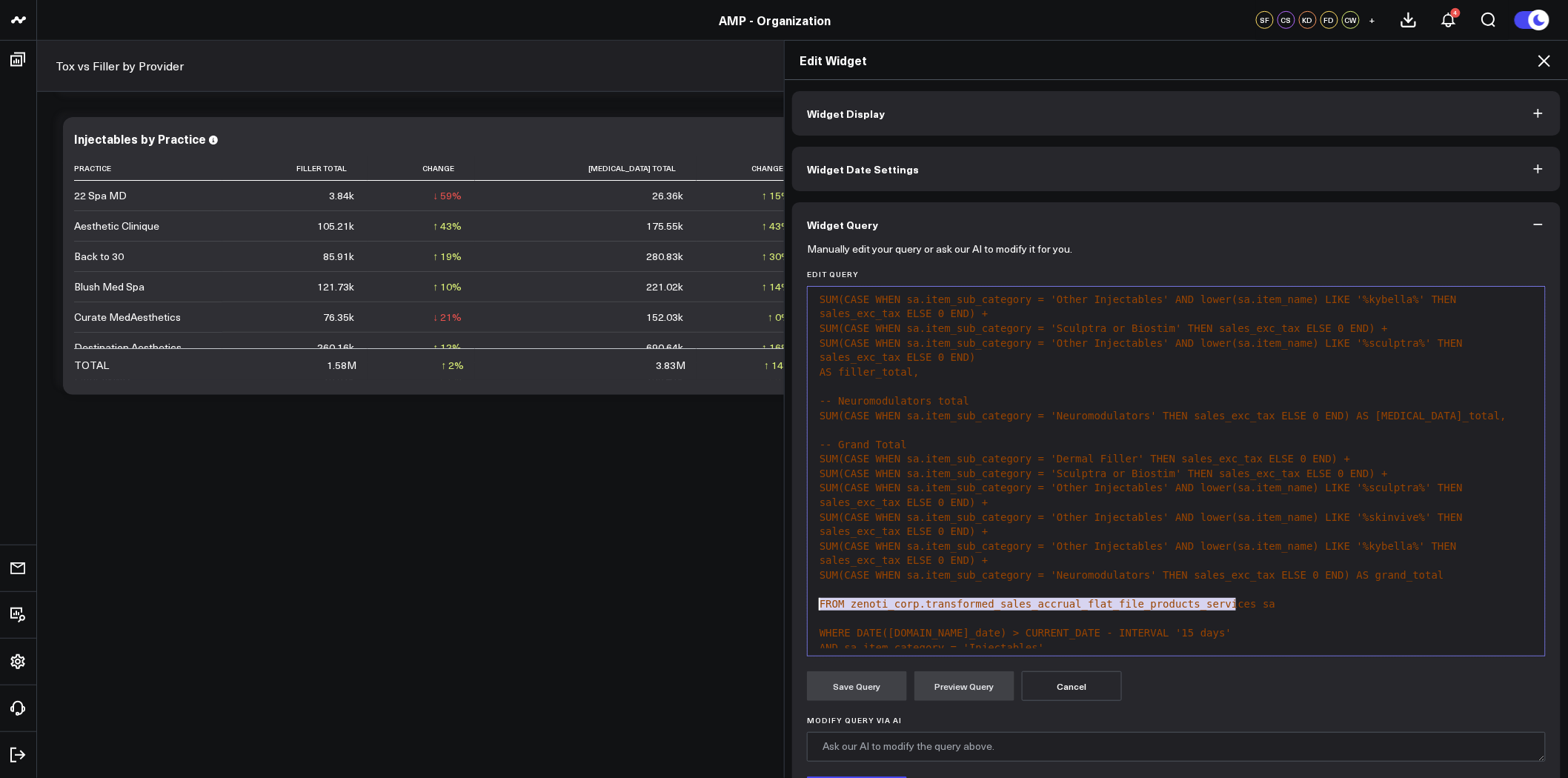
drag, startPoint x: 1092, startPoint y: 621, endPoint x: 883, endPoint y: 575, distance: 214.0
click at [815, 607] on div "FROM zenoti_corp.transformed_sales_accrual_flat_file_products_services sa" at bounding box center [1176, 605] width 722 height 15
copy span "FROM zenoti_corp.transformed_sales_accrual_flat_file_products_services sa"
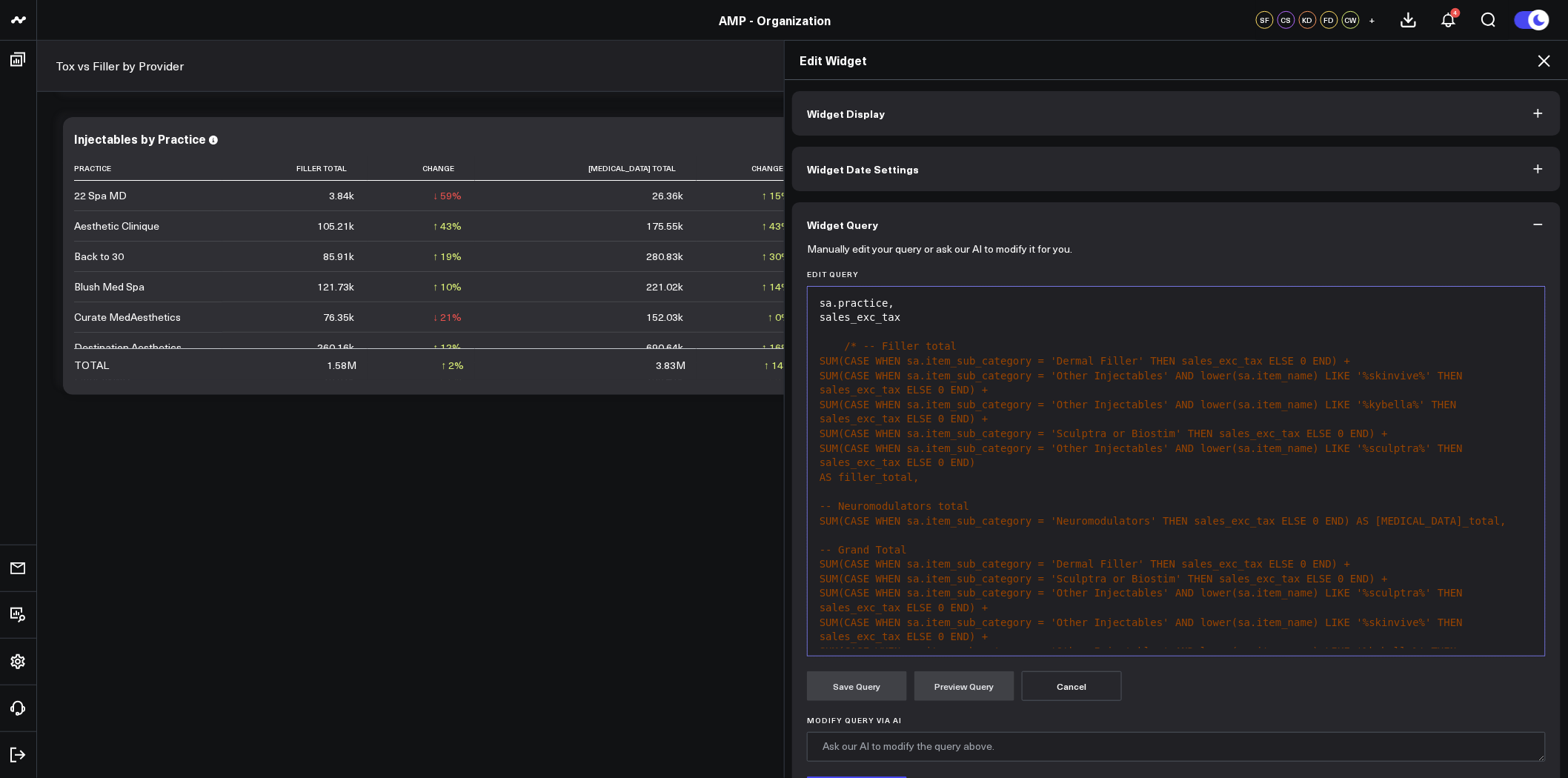
scroll to position [0, 0]
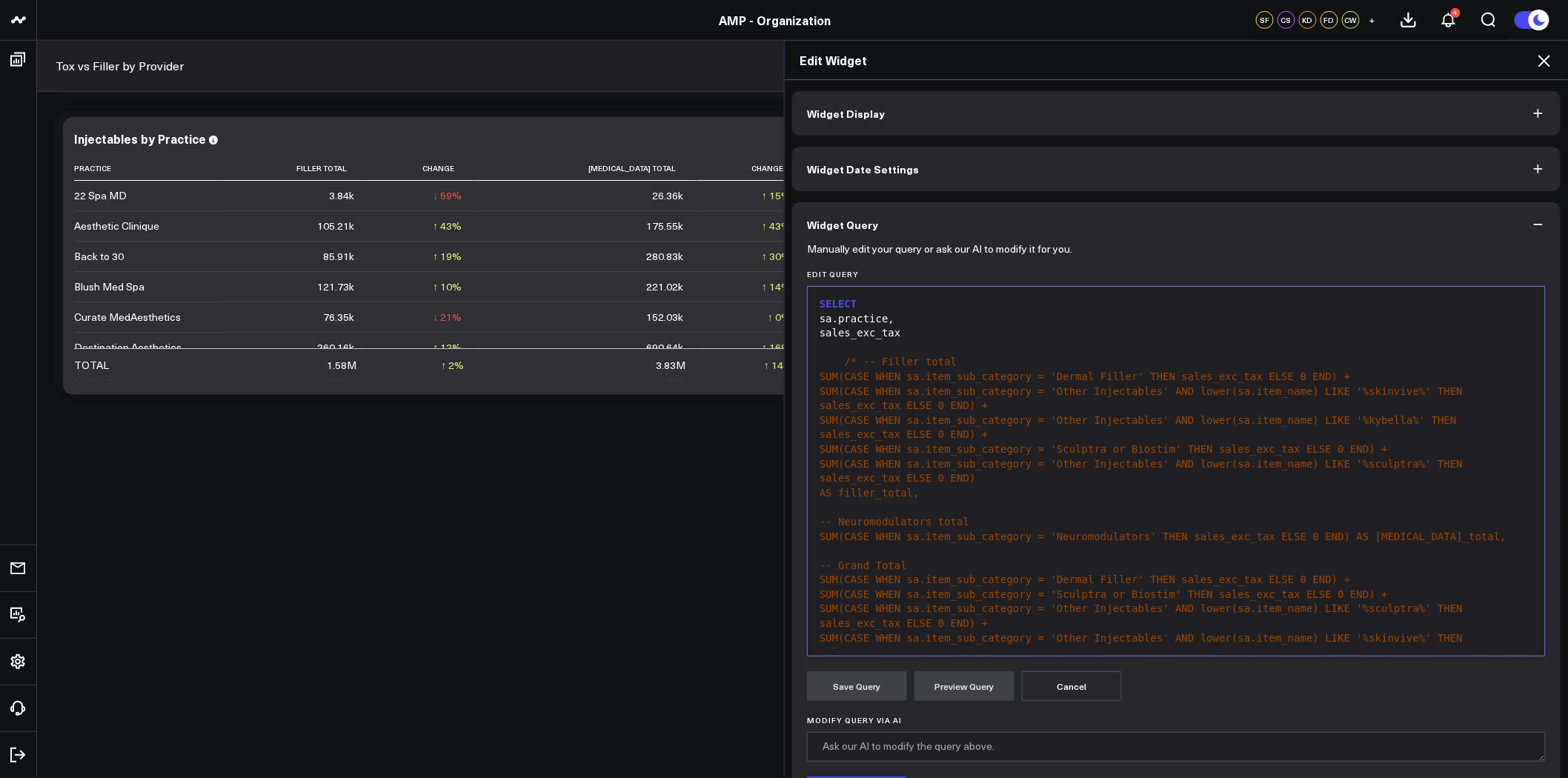
click at [945, 336] on div "sales_exc_tax" at bounding box center [1176, 334] width 722 height 15
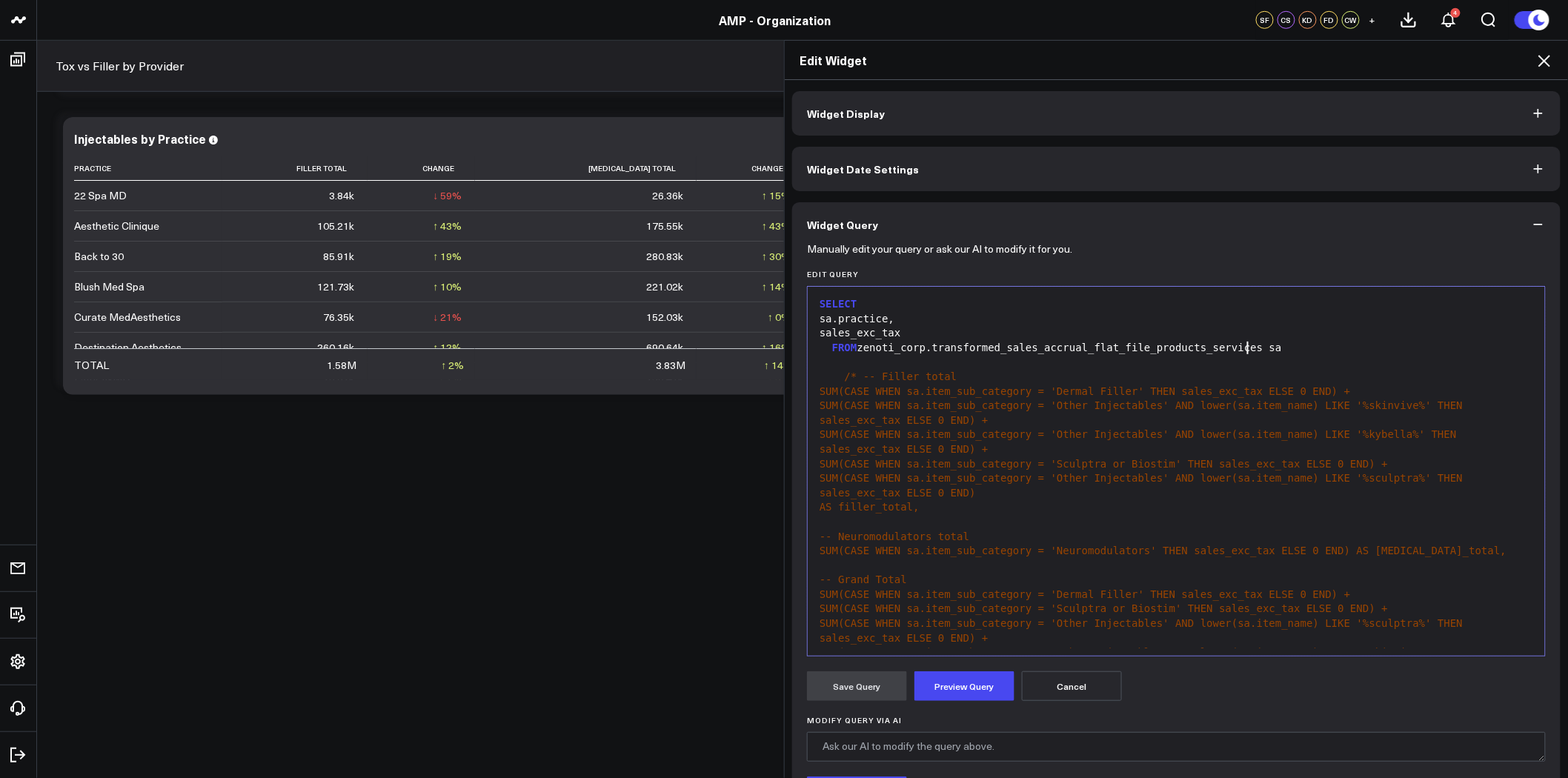
click at [947, 336] on div "sales_exc_tax" at bounding box center [1176, 334] width 722 height 15
click at [835, 323] on div "sa.practice," at bounding box center [1176, 319] width 722 height 15
click at [958, 332] on div "sales_exc_tax" at bounding box center [1176, 334] width 722 height 15
click at [960, 335] on div "sales_exc_tax as To" at bounding box center [1176, 334] width 722 height 15
click at [960, 335] on div "sales_exc_tax as tota" at bounding box center [1176, 334] width 722 height 15
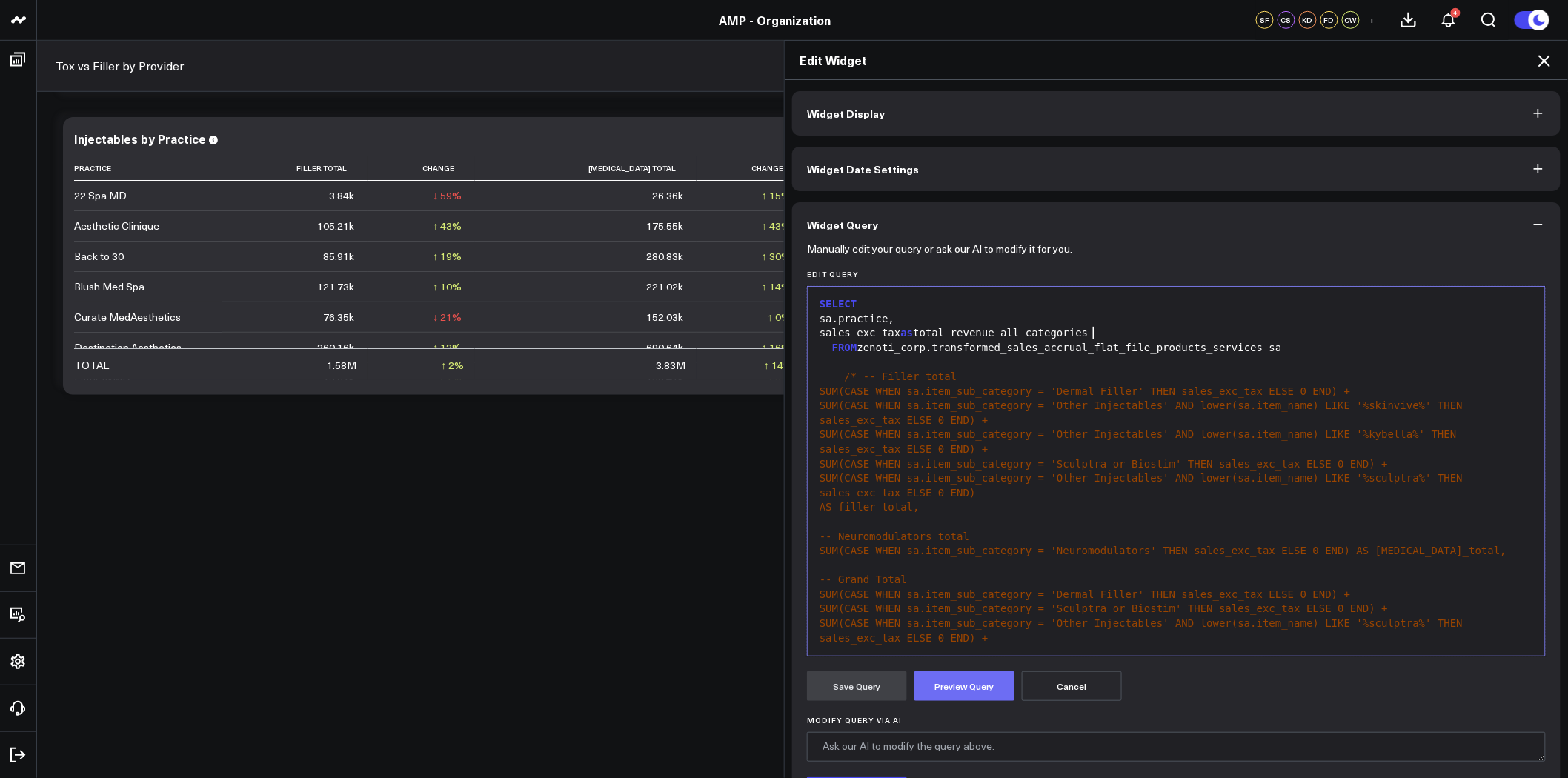
click at [956, 679] on button "Preview Query" at bounding box center [965, 685] width 100 height 29
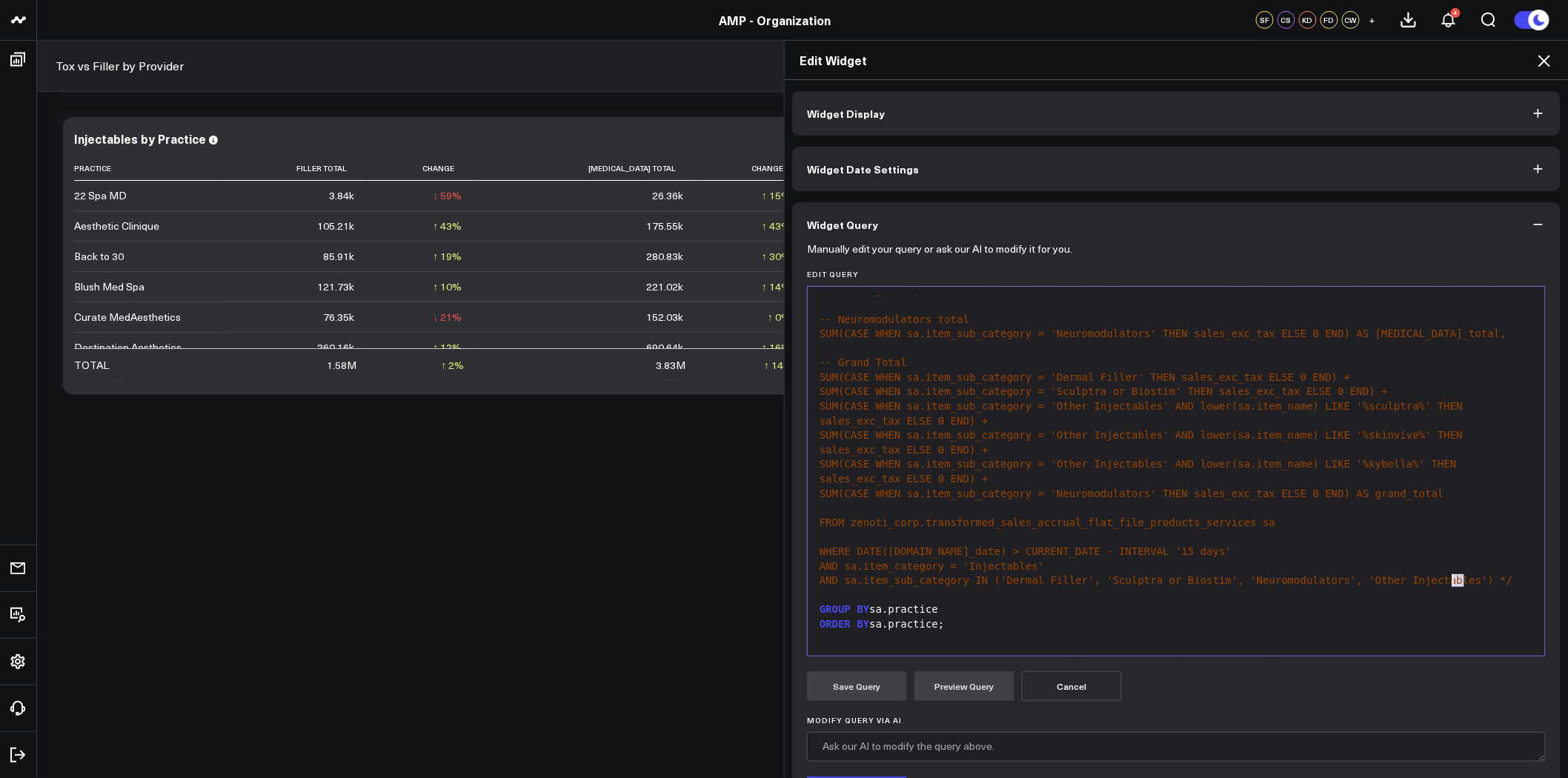
drag, startPoint x: 1457, startPoint y: 575, endPoint x: 1449, endPoint y: 578, distance: 8.5
click at [1449, 578] on span "AND sa.item_sub_category IN ('Dermal Filler', 'Sculptra or Biostim', 'Neuromodu…" at bounding box center [1167, 580] width 694 height 12
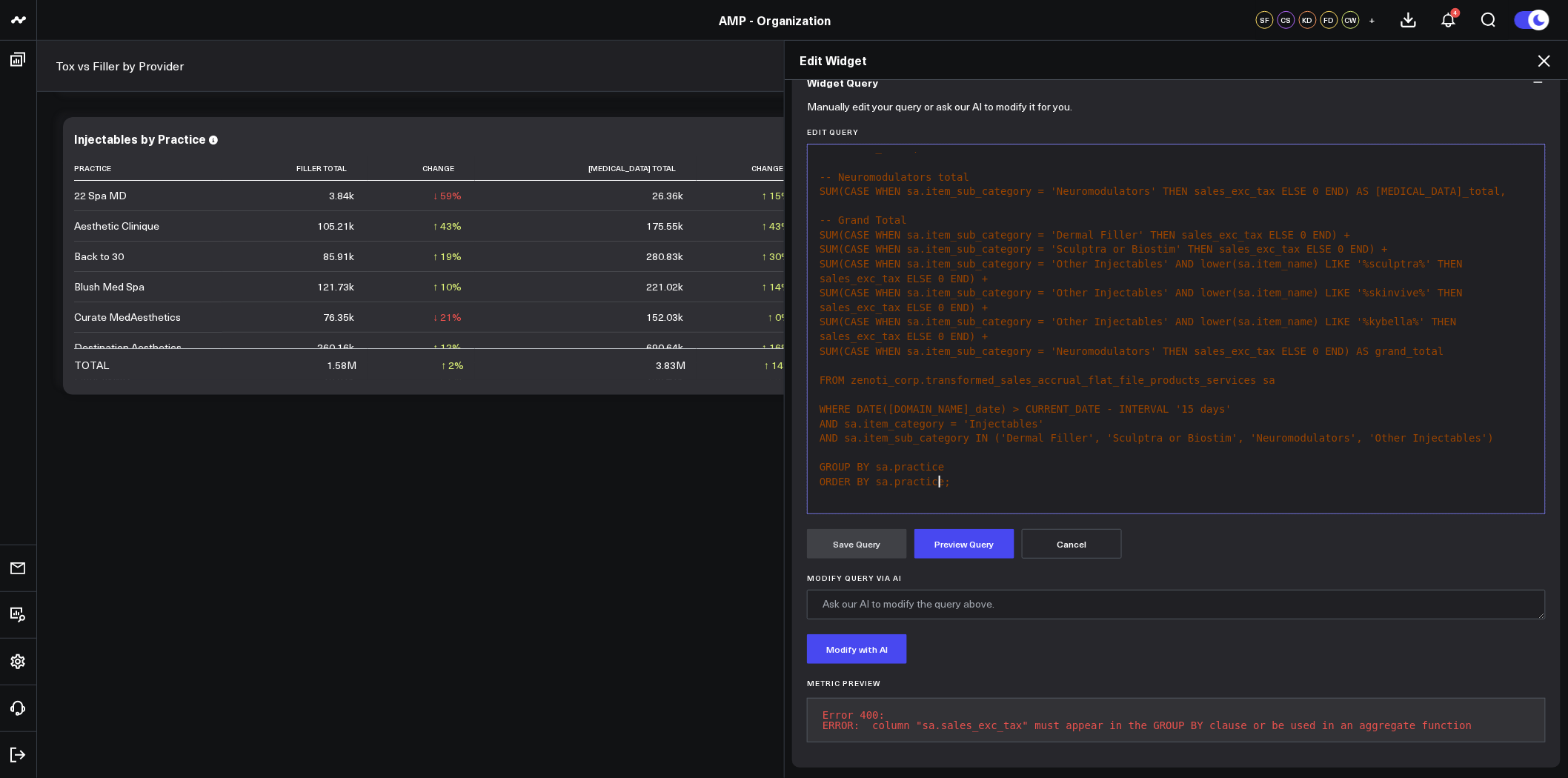
scroll to position [153, 0]
click at [975, 536] on button "Preview Query" at bounding box center [965, 543] width 100 height 29
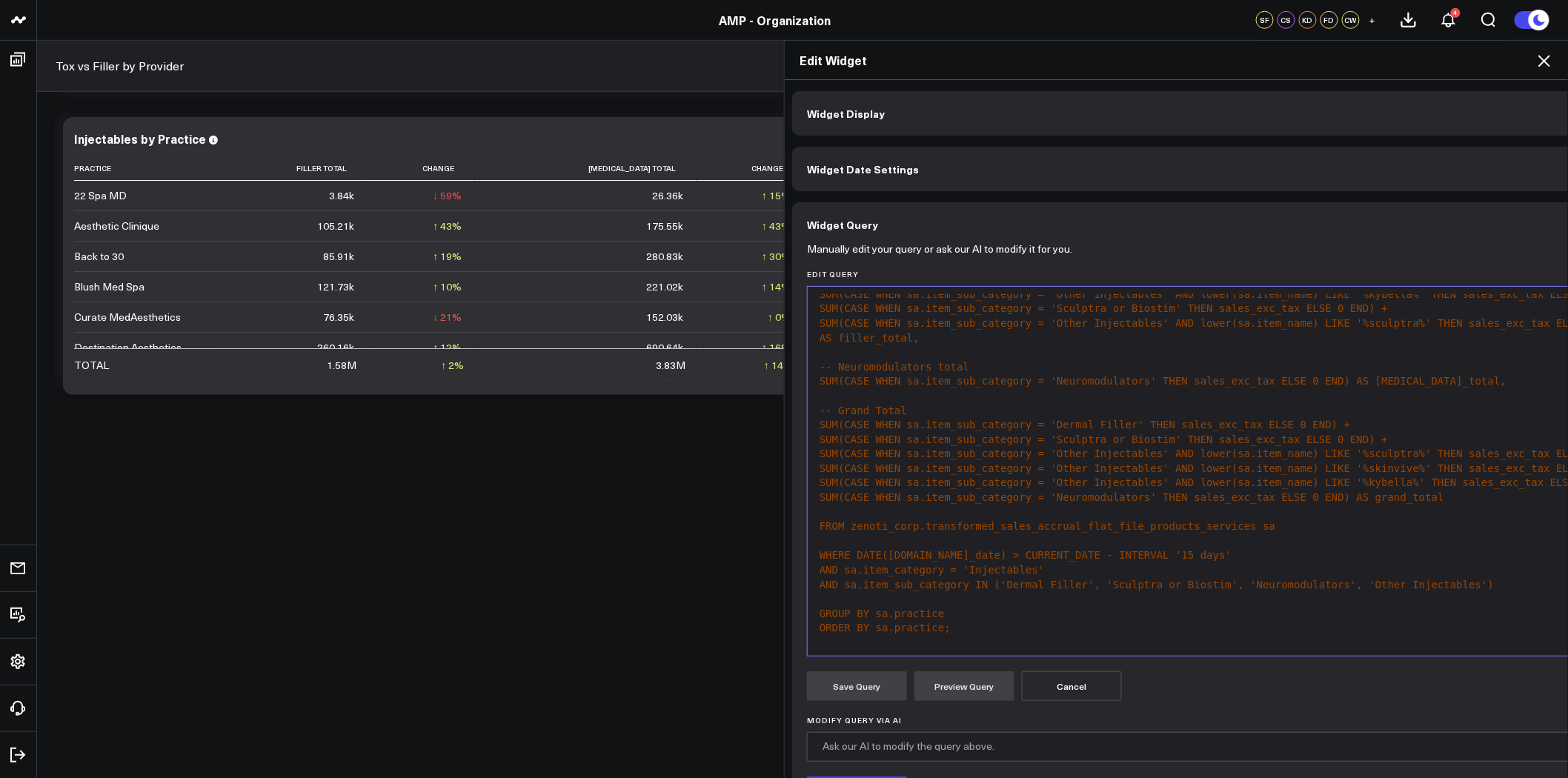
scroll to position [130, 0]
click at [1489, 574] on div "AND sa.item_sub_category IN ('Dermal Filler', 'Sculptra or Biostim', 'Neuromodu…" at bounding box center [1244, 582] width 858 height 15
click at [969, 686] on button "Preview Query" at bounding box center [965, 685] width 100 height 29
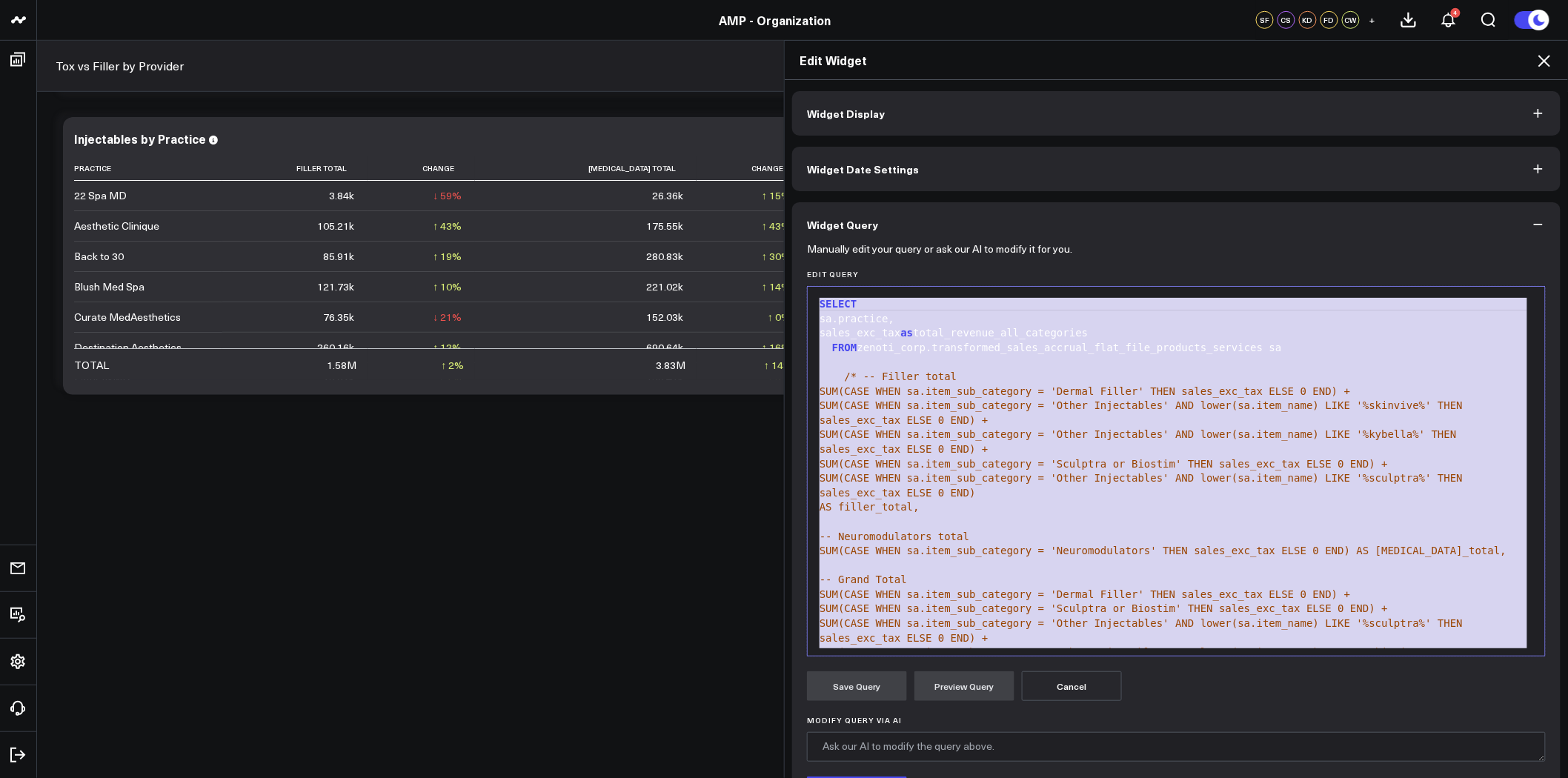
scroll to position [218, 0]
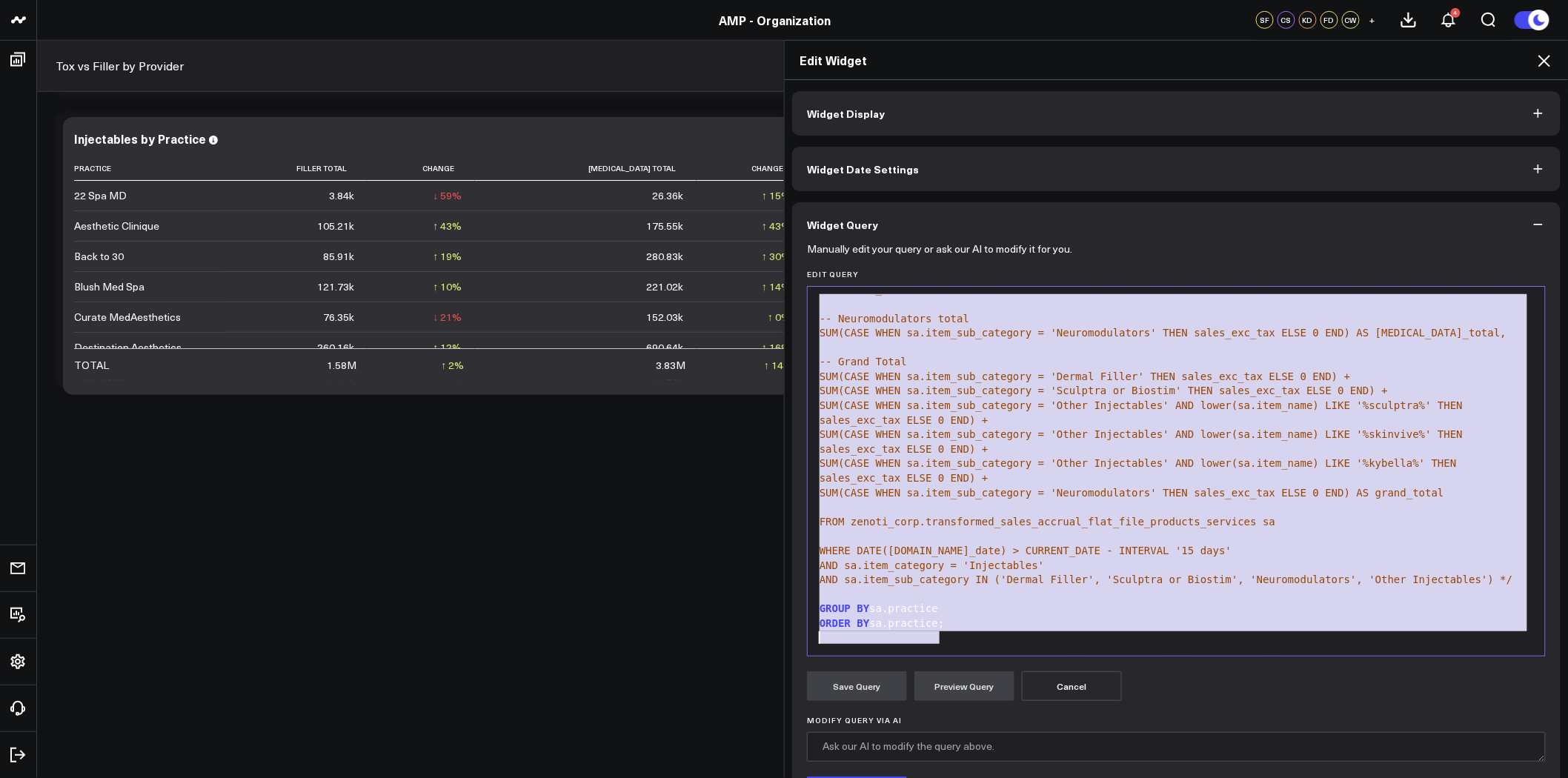
drag, startPoint x: 813, startPoint y: 302, endPoint x: 1115, endPoint y: 816, distance: 596.2
copy div "SELECT sa.practice, sales_exc_tax as total_revenue_all_categories FROM zenoti_c…"
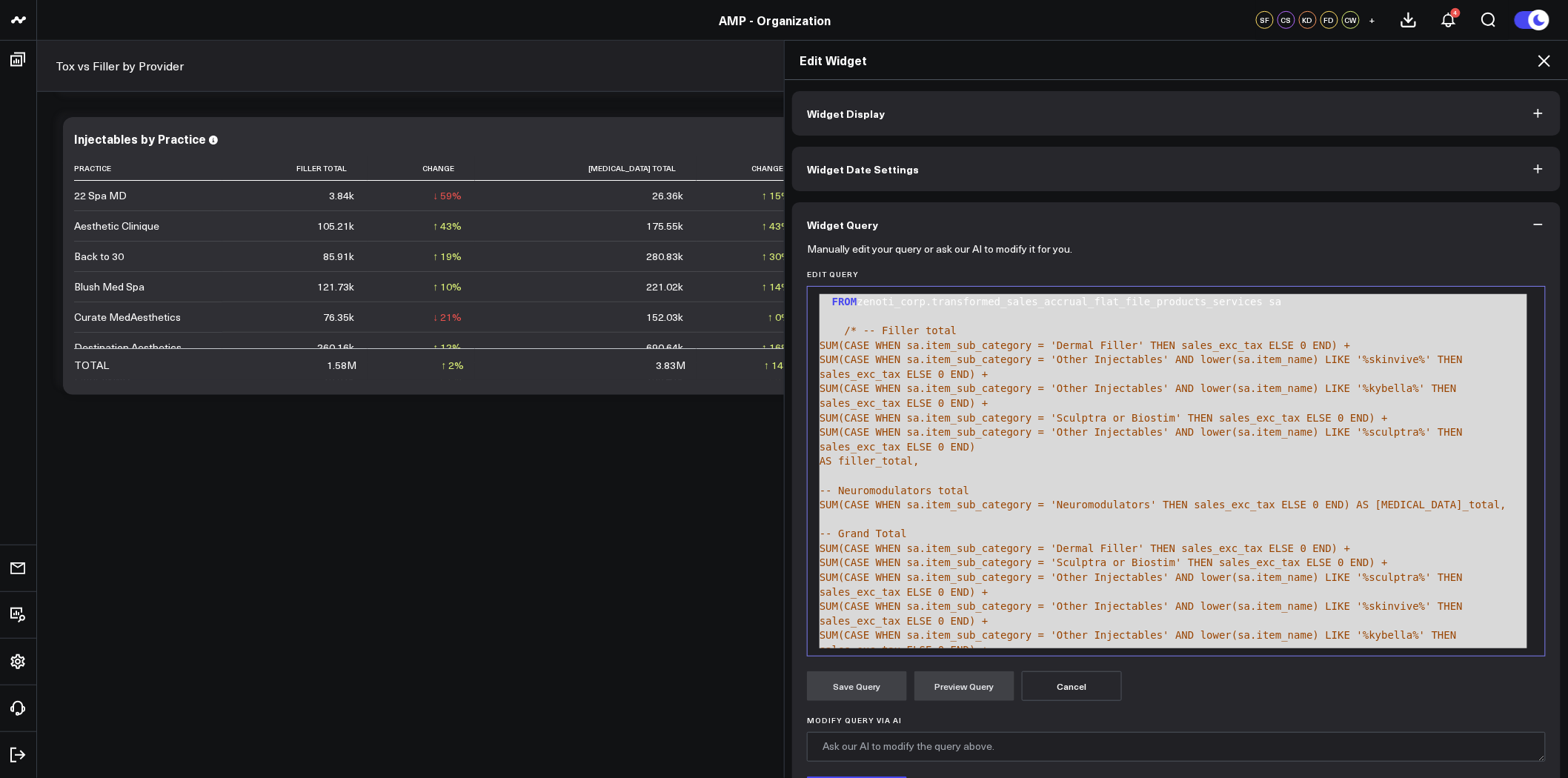
scroll to position [0, 0]
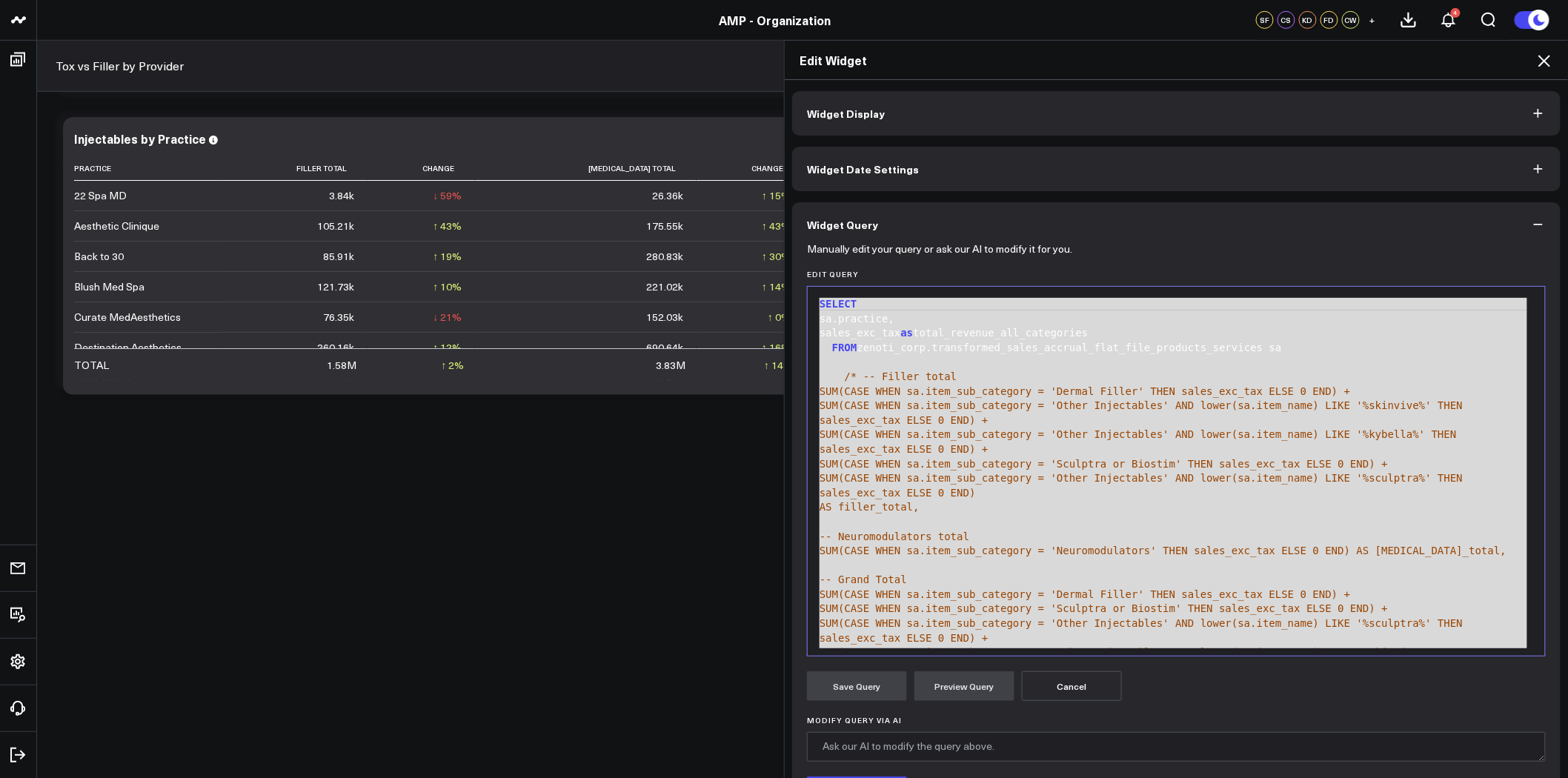
click at [830, 335] on div "sales_exc_tax as total_revenue_all_categories" at bounding box center [1176, 334] width 722 height 15
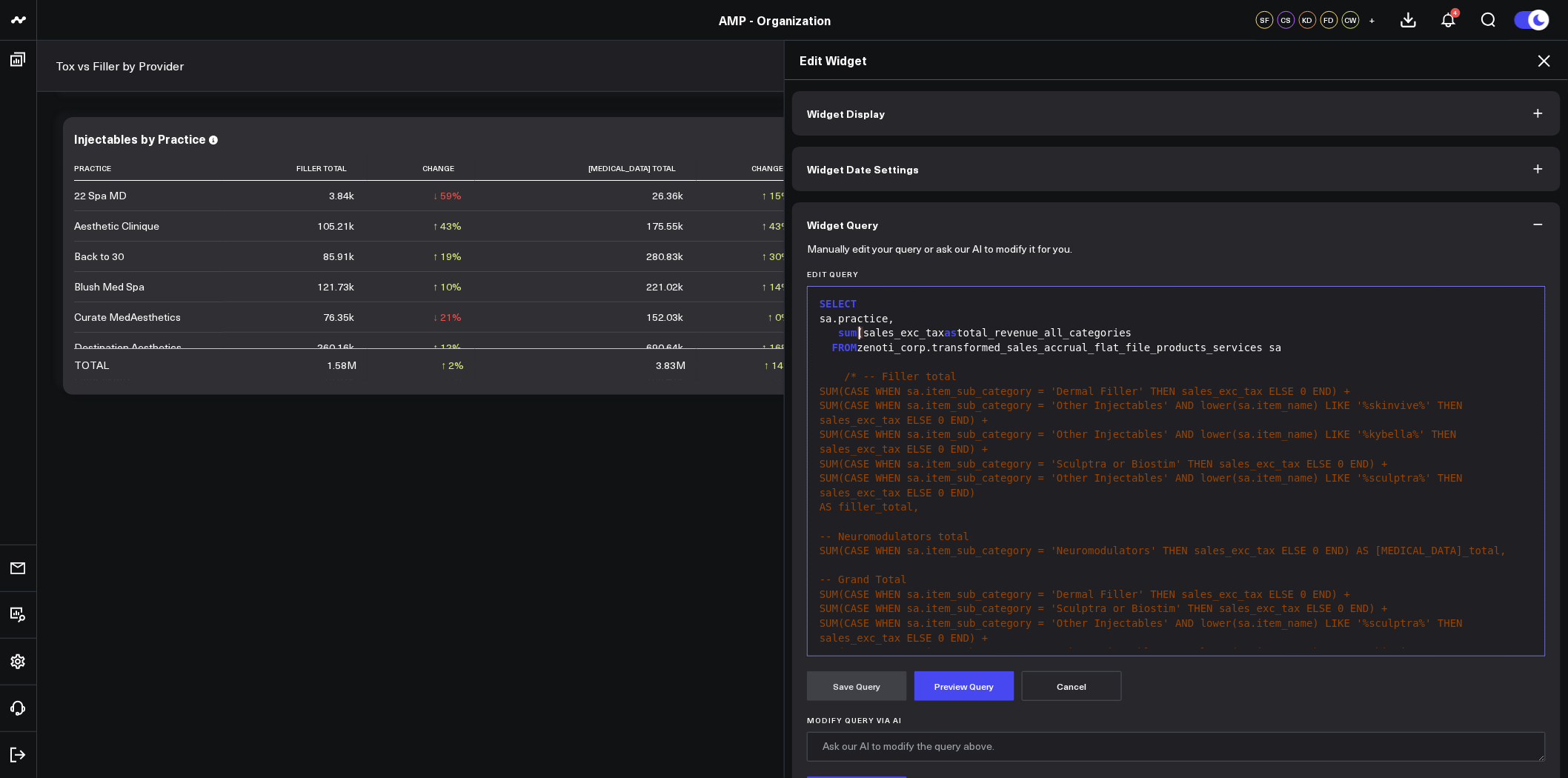
click at [927, 335] on div "sum ( sales_exc_tax as total_revenue_all_categories" at bounding box center [1176, 334] width 722 height 15
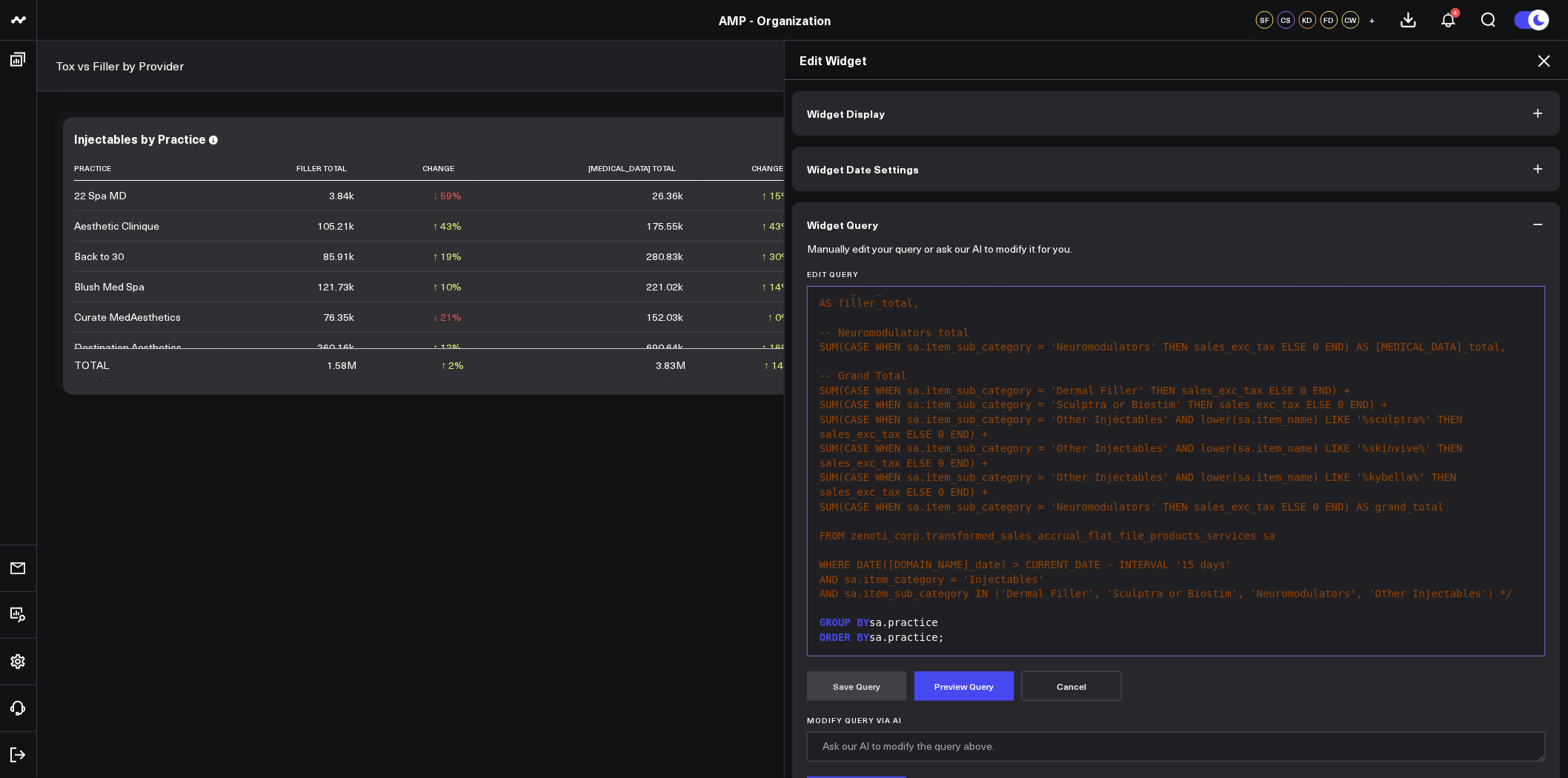
scroll to position [217, 0]
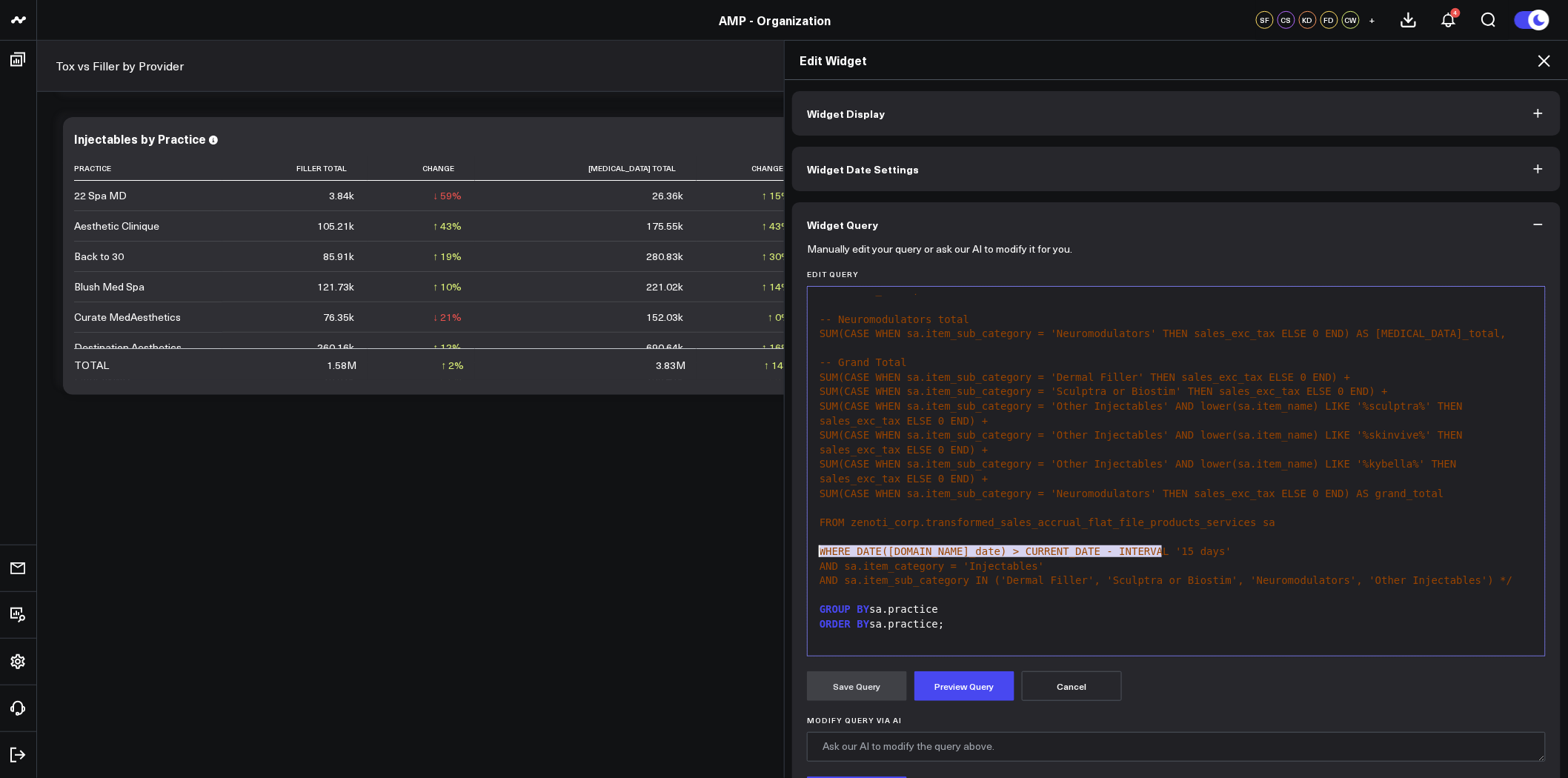
drag, startPoint x: 1161, startPoint y: 550, endPoint x: 813, endPoint y: 552, distance: 348.0
click at [815, 552] on div "WHERE DATE(sa.sale_date) > CURRENT_DATE - INTERVAL '15 days'" at bounding box center [1176, 552] width 722 height 15
copy span "WHERE DATE(sa.sale_date) > CURRENT_DATE - INTERVAL '15 days'"
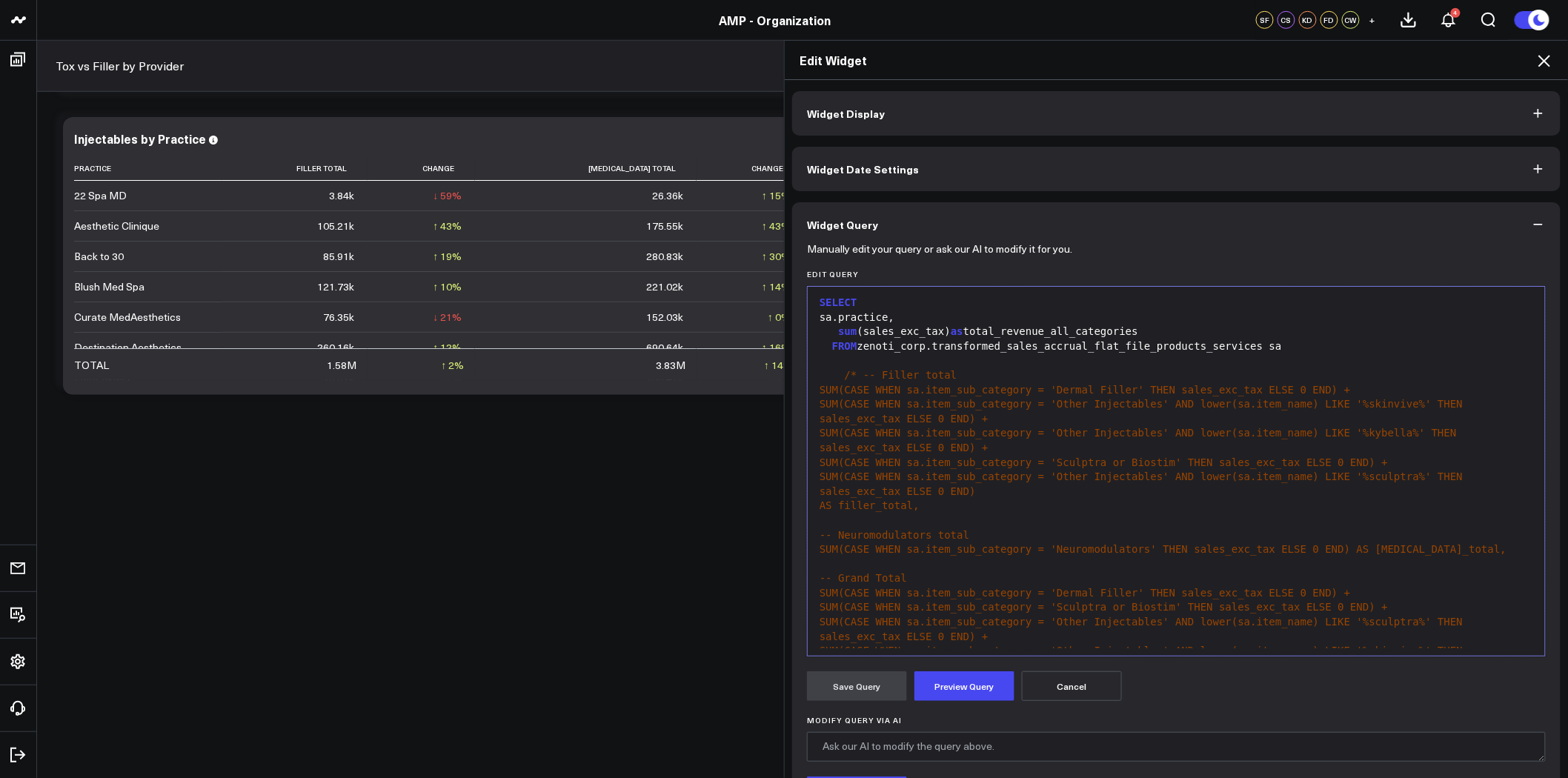
scroll to position [0, 0]
click at [906, 363] on div at bounding box center [1176, 362] width 722 height 15
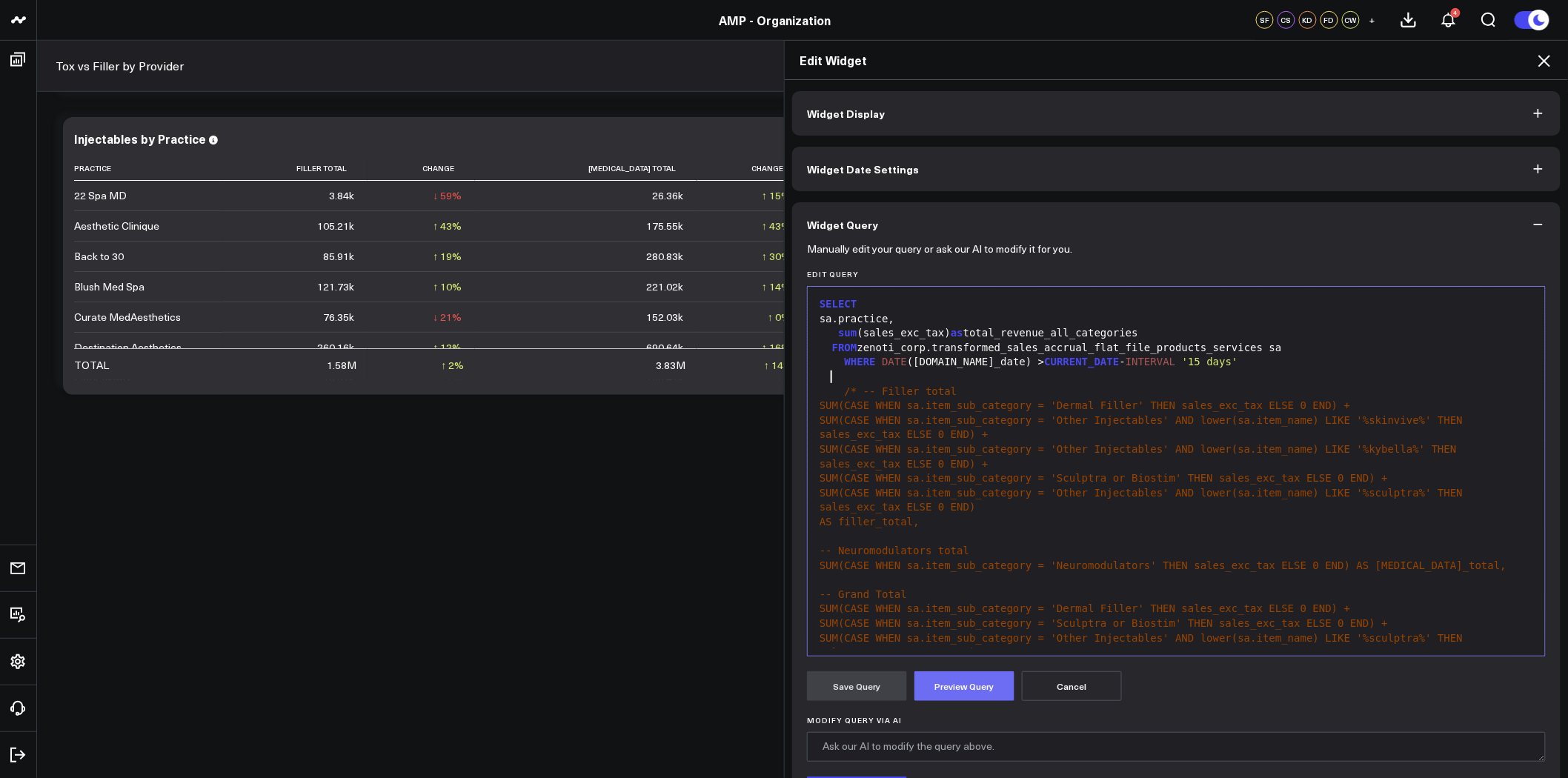
click at [978, 687] on button "Preview Query" at bounding box center [965, 685] width 100 height 29
click at [864, 687] on button "Save Query" at bounding box center [857, 685] width 100 height 29
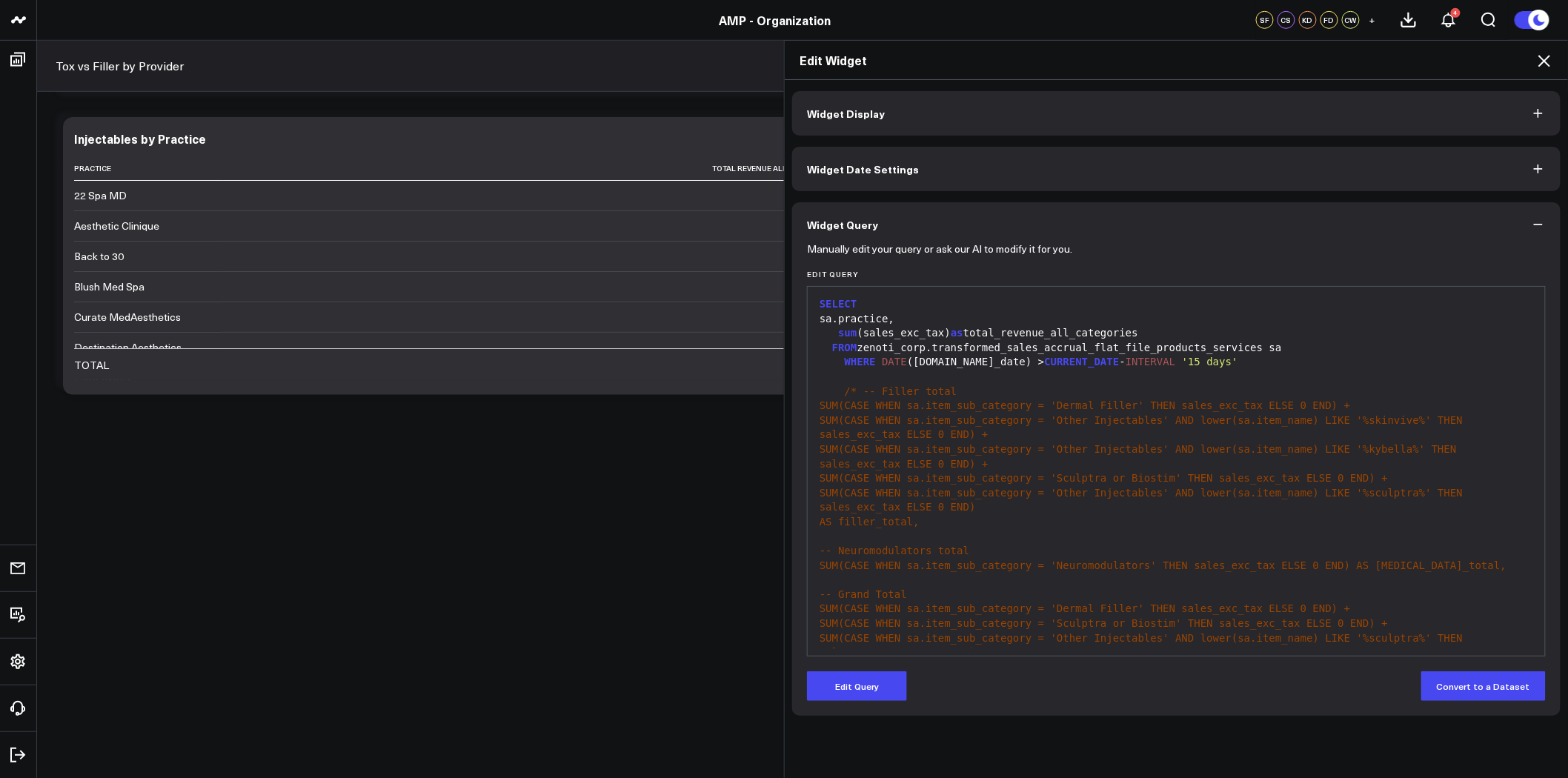
click at [1546, 61] on icon at bounding box center [1544, 61] width 18 height 18
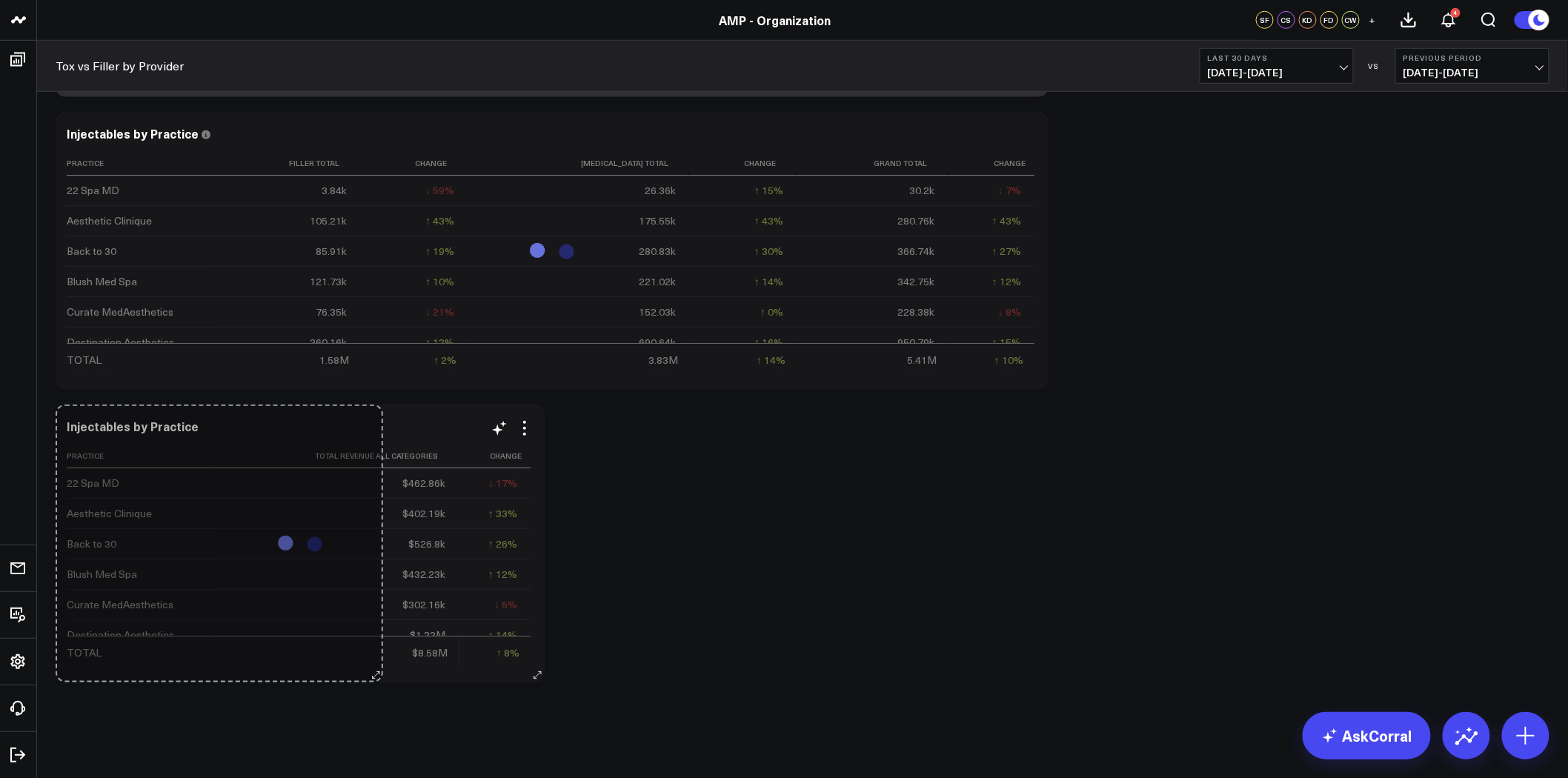
drag, startPoint x: 1042, startPoint y: 674, endPoint x: 375, endPoint y: 667, distance: 667.0
click at [375, 667] on div "Injectables by Practice Practice Total Revenue All Categories Change 22 Spa MD …" at bounding box center [301, 543] width 489 height 278
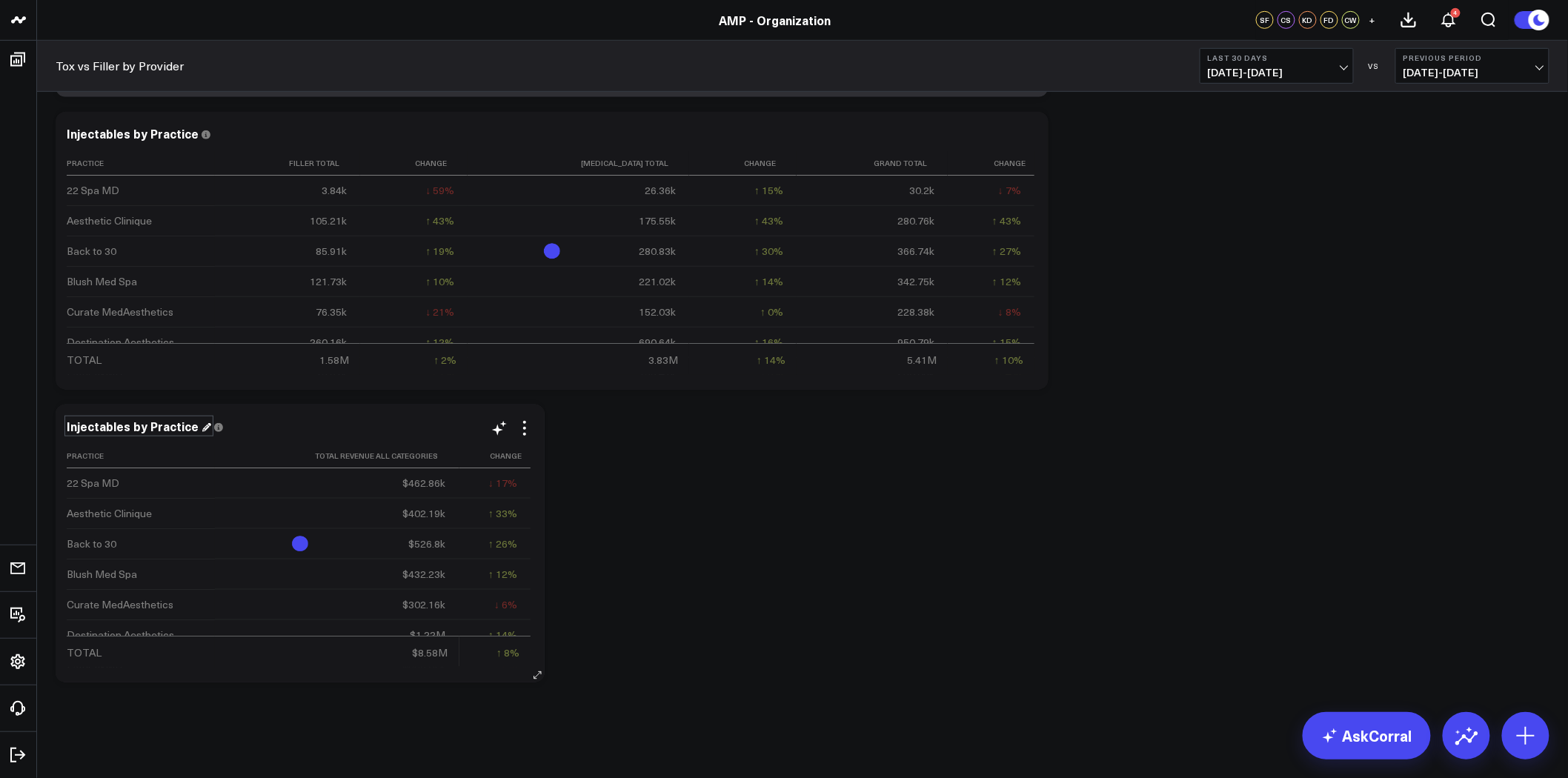
click at [134, 428] on div "Injectables by Practice" at bounding box center [138, 425] width 144 height 16
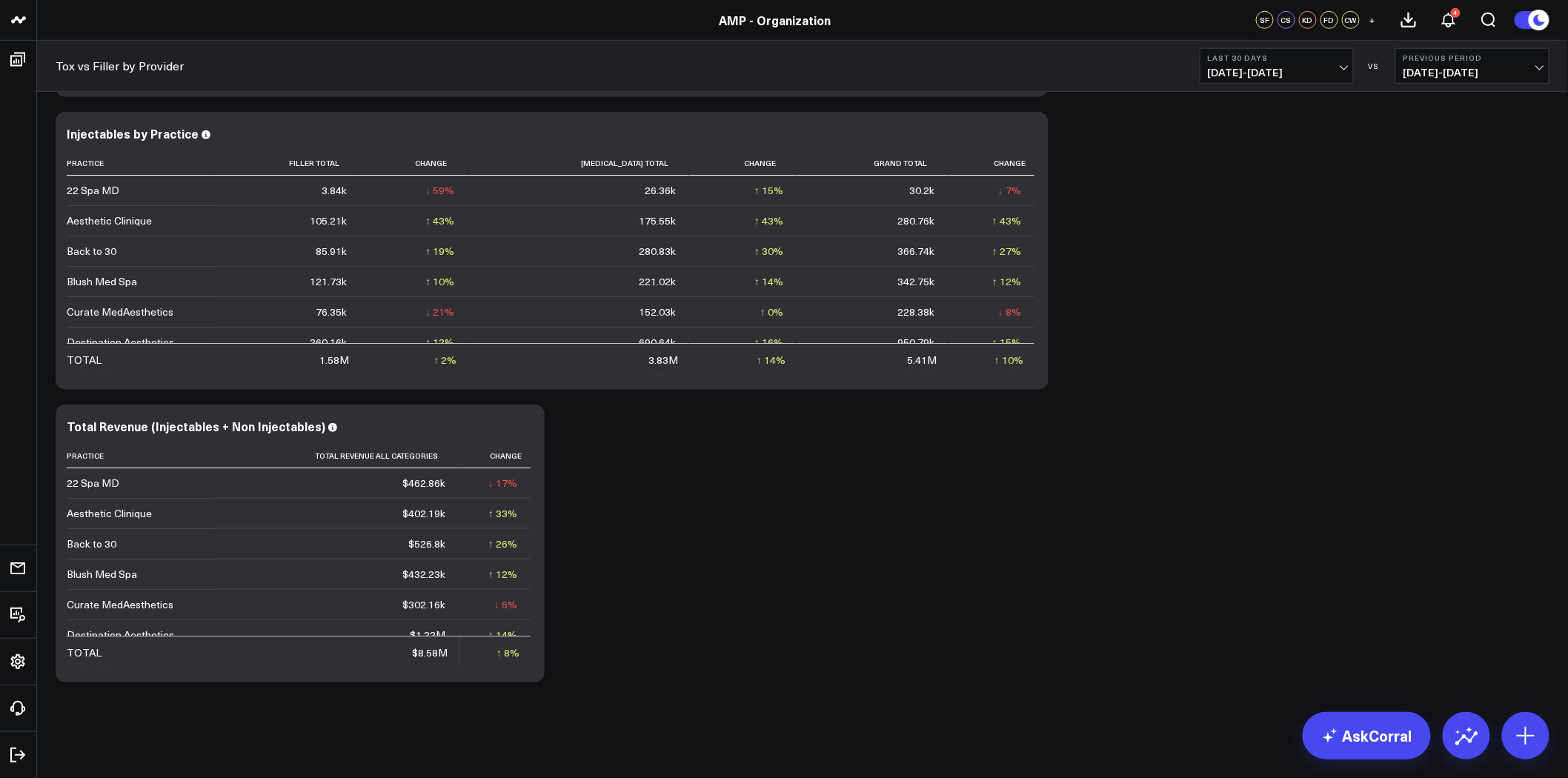
click at [528, 426] on icon at bounding box center [524, 427] width 18 height 18
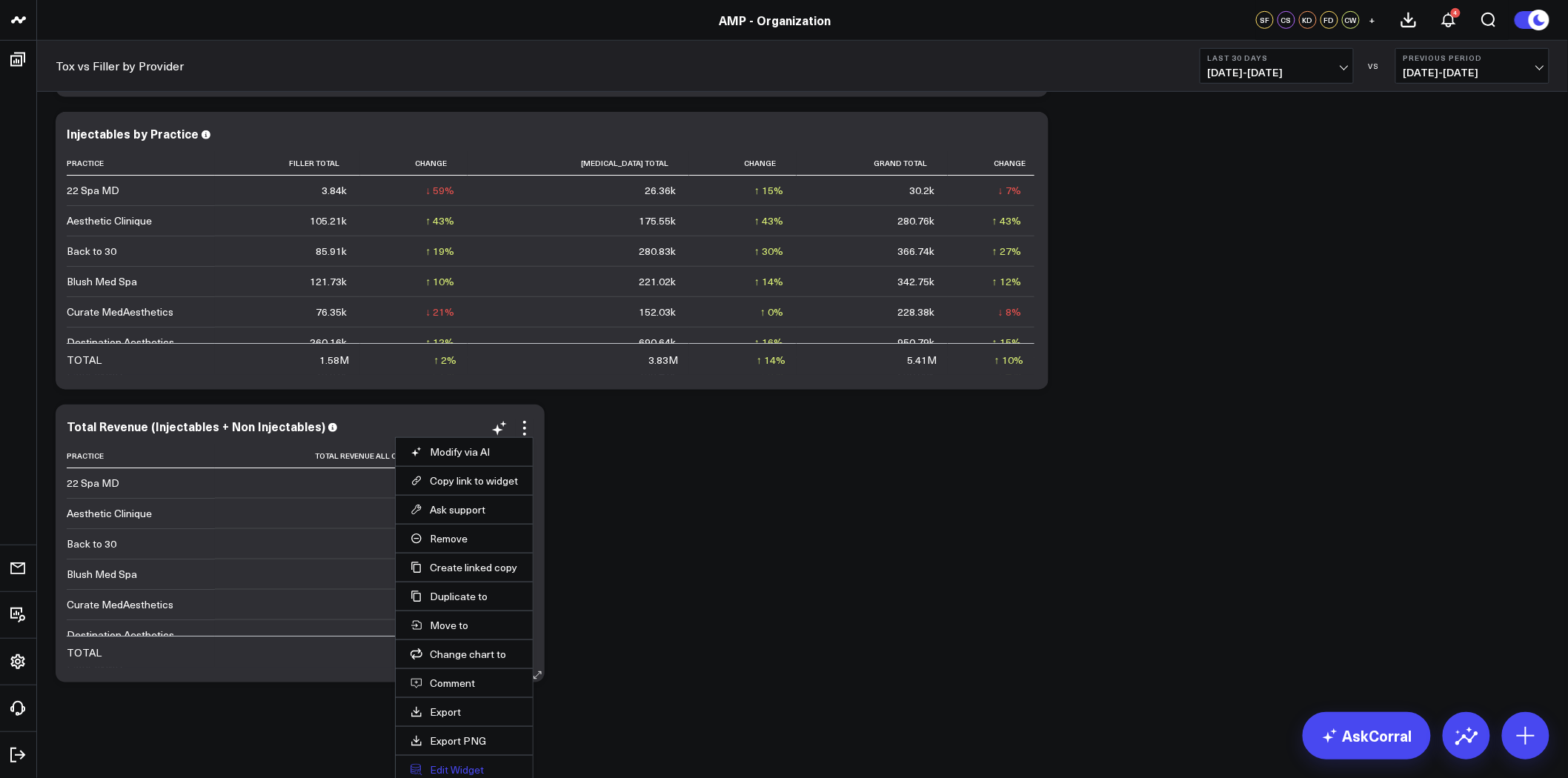
click at [445, 769] on button "Edit Widget" at bounding box center [464, 769] width 107 height 13
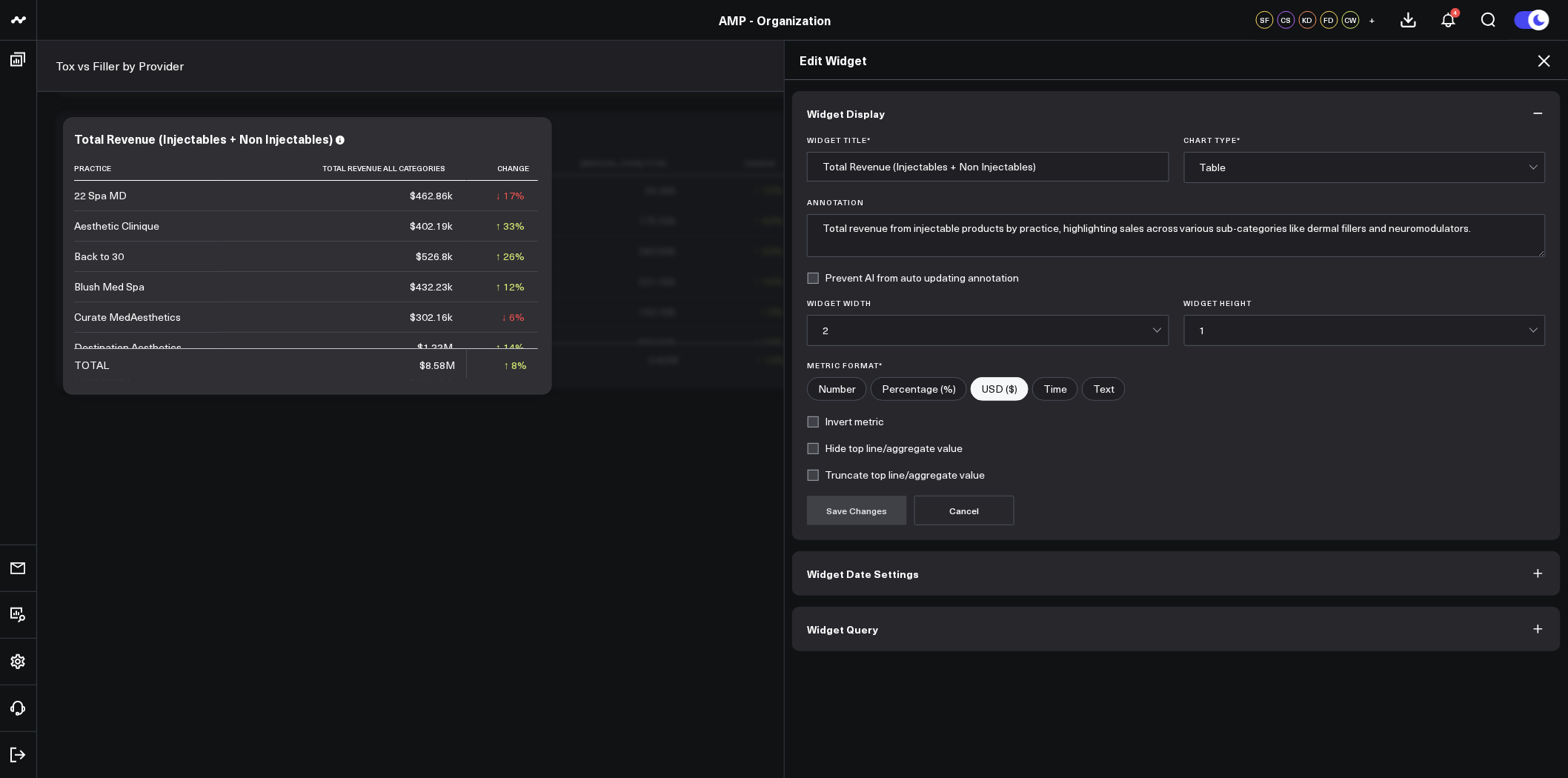
click at [1016, 629] on button "Widget Query" at bounding box center [1176, 628] width 769 height 45
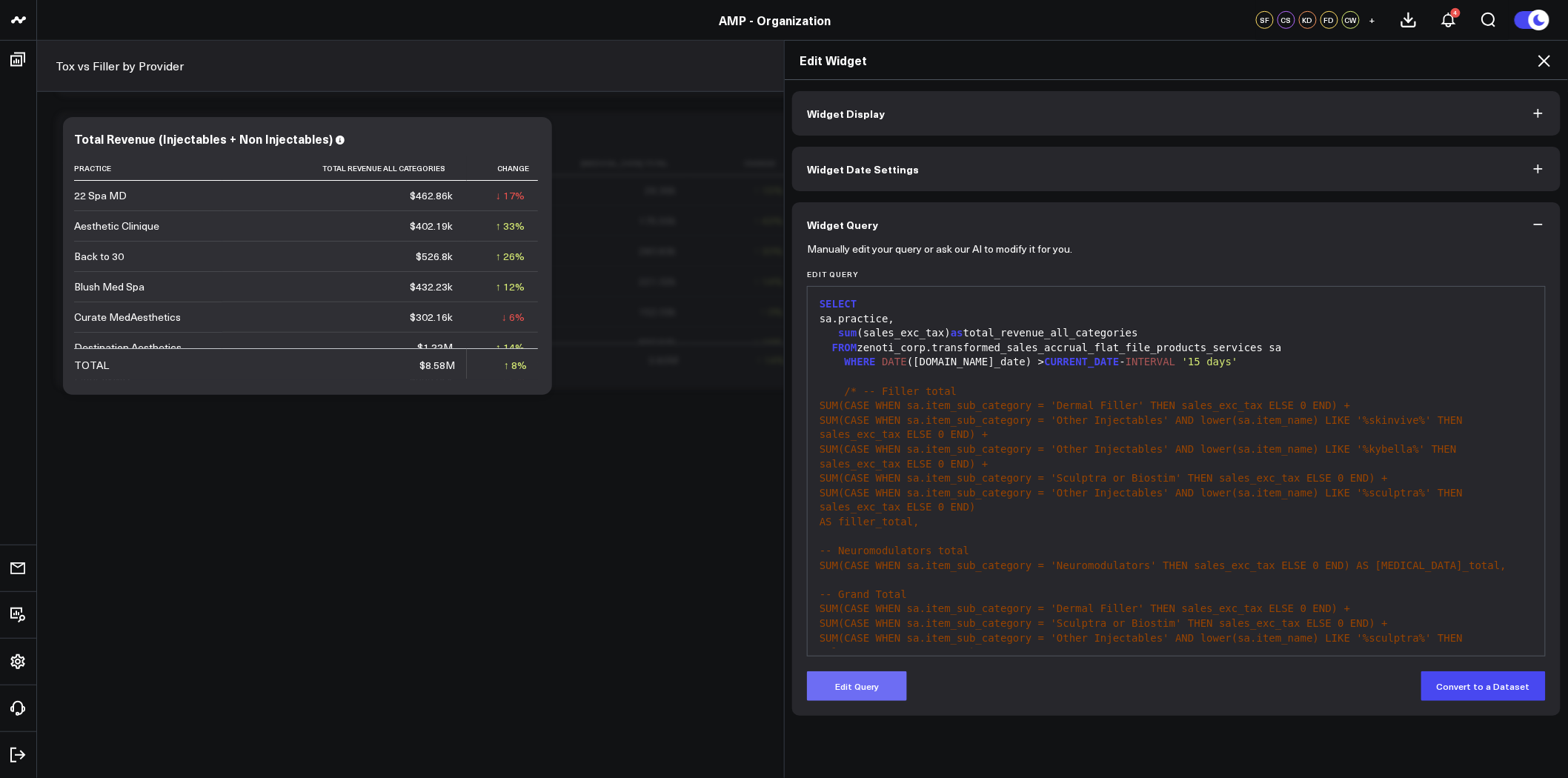
click at [864, 691] on button "Edit Query" at bounding box center [857, 685] width 100 height 29
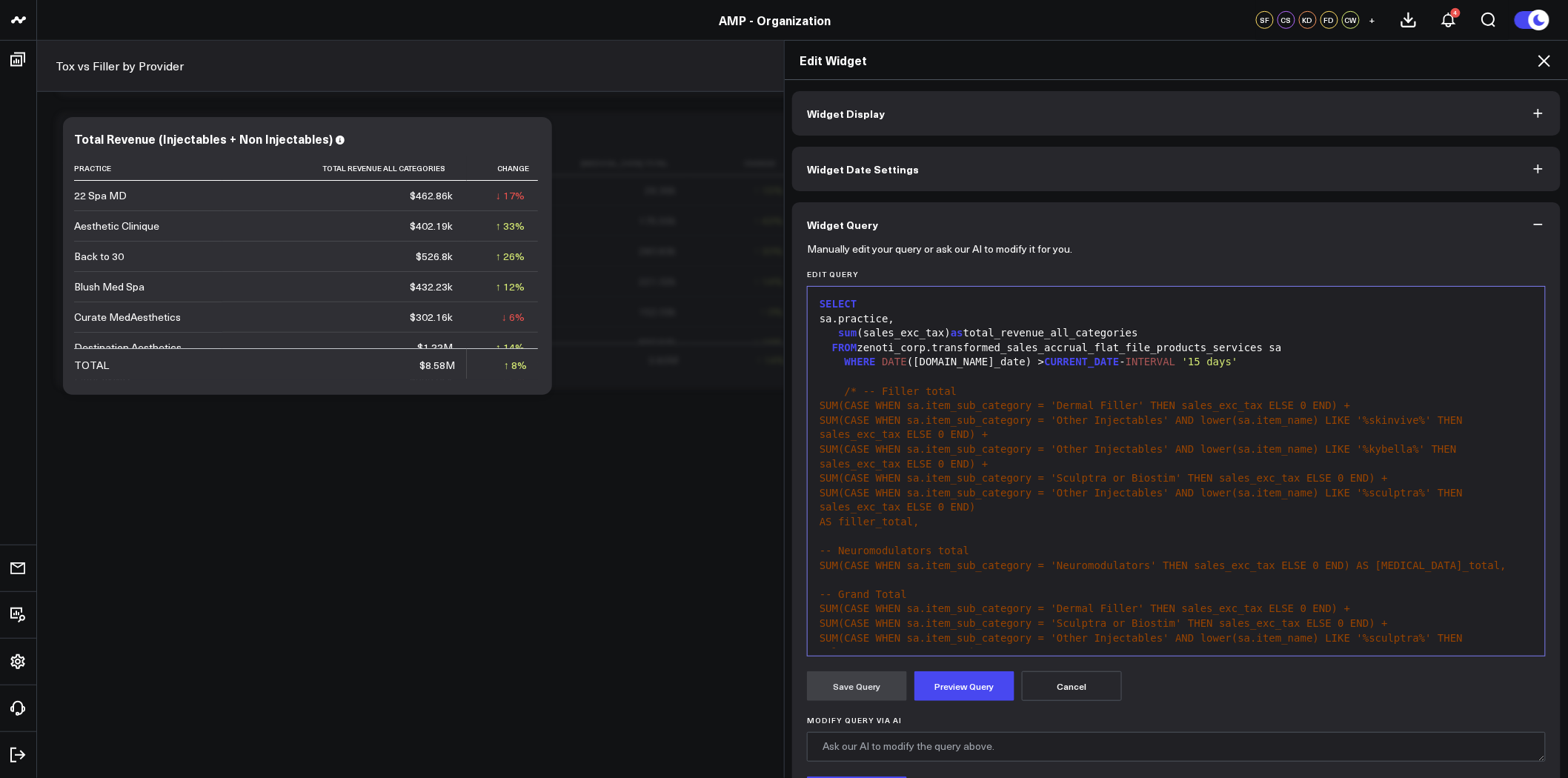
click at [1031, 335] on div "sum (sales_exc_tax) as total_revenue_all_categories" at bounding box center [1176, 334] width 722 height 15
click at [973, 668] on form "Manually edit your query or ask our AI to modify it for you. Edit Query 99 1 2 …" at bounding box center [1176, 565] width 738 height 638
click at [969, 684] on button "Preview Query" at bounding box center [965, 685] width 100 height 29
click at [867, 686] on button "Save Query" at bounding box center [857, 685] width 100 height 29
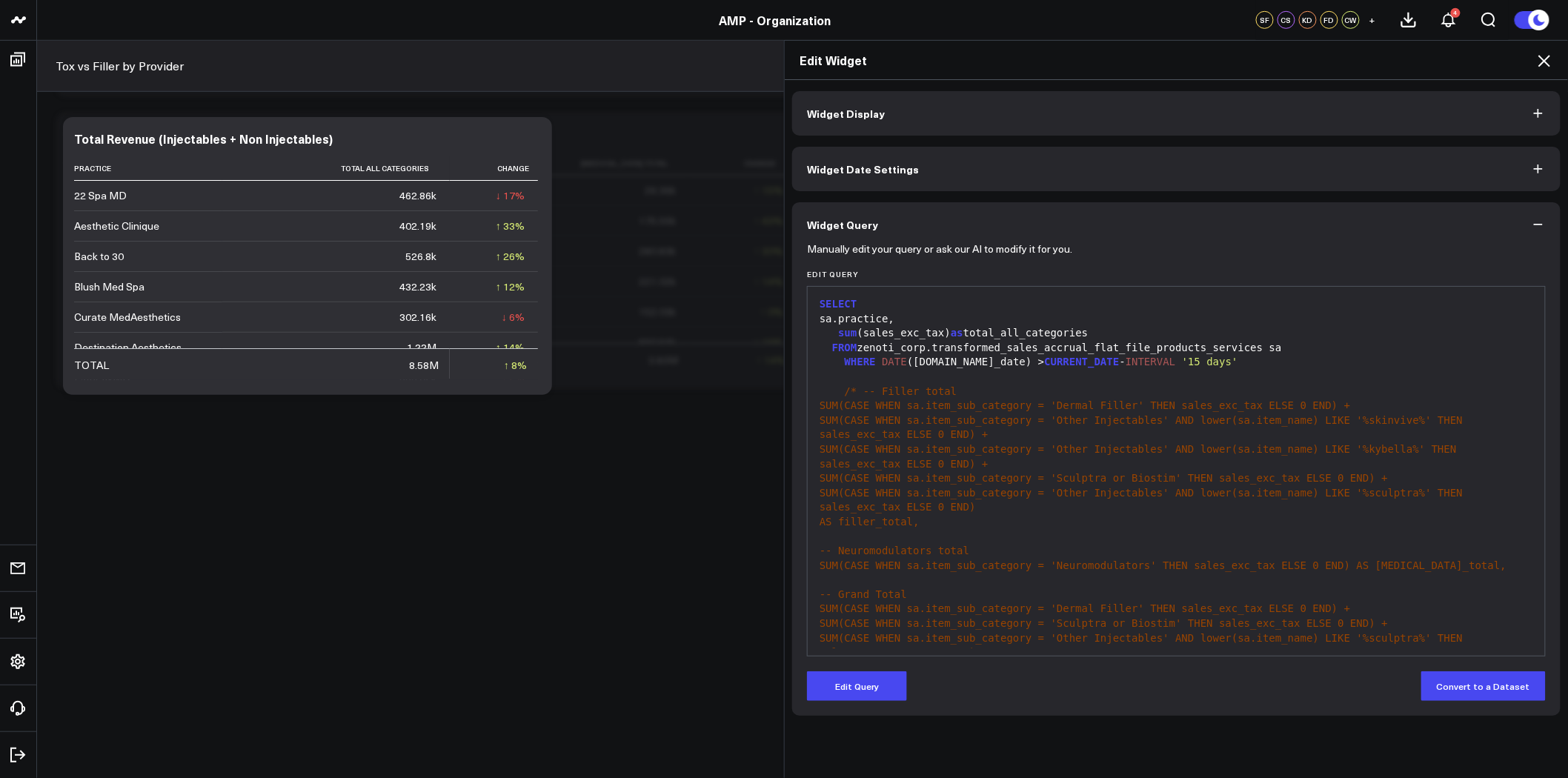
click at [1542, 58] on icon at bounding box center [1544, 61] width 12 height 12
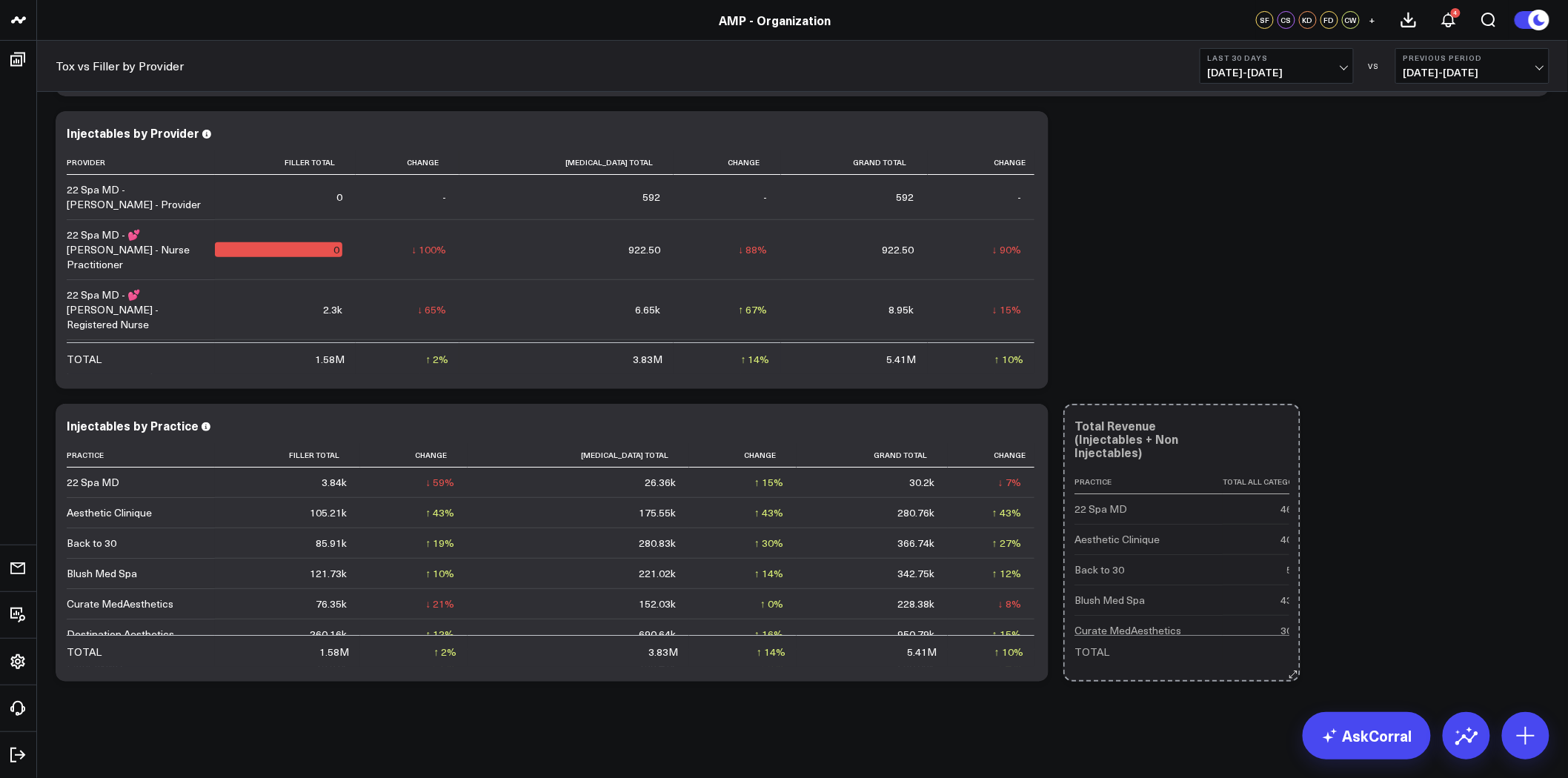
scroll to position [2453, 0]
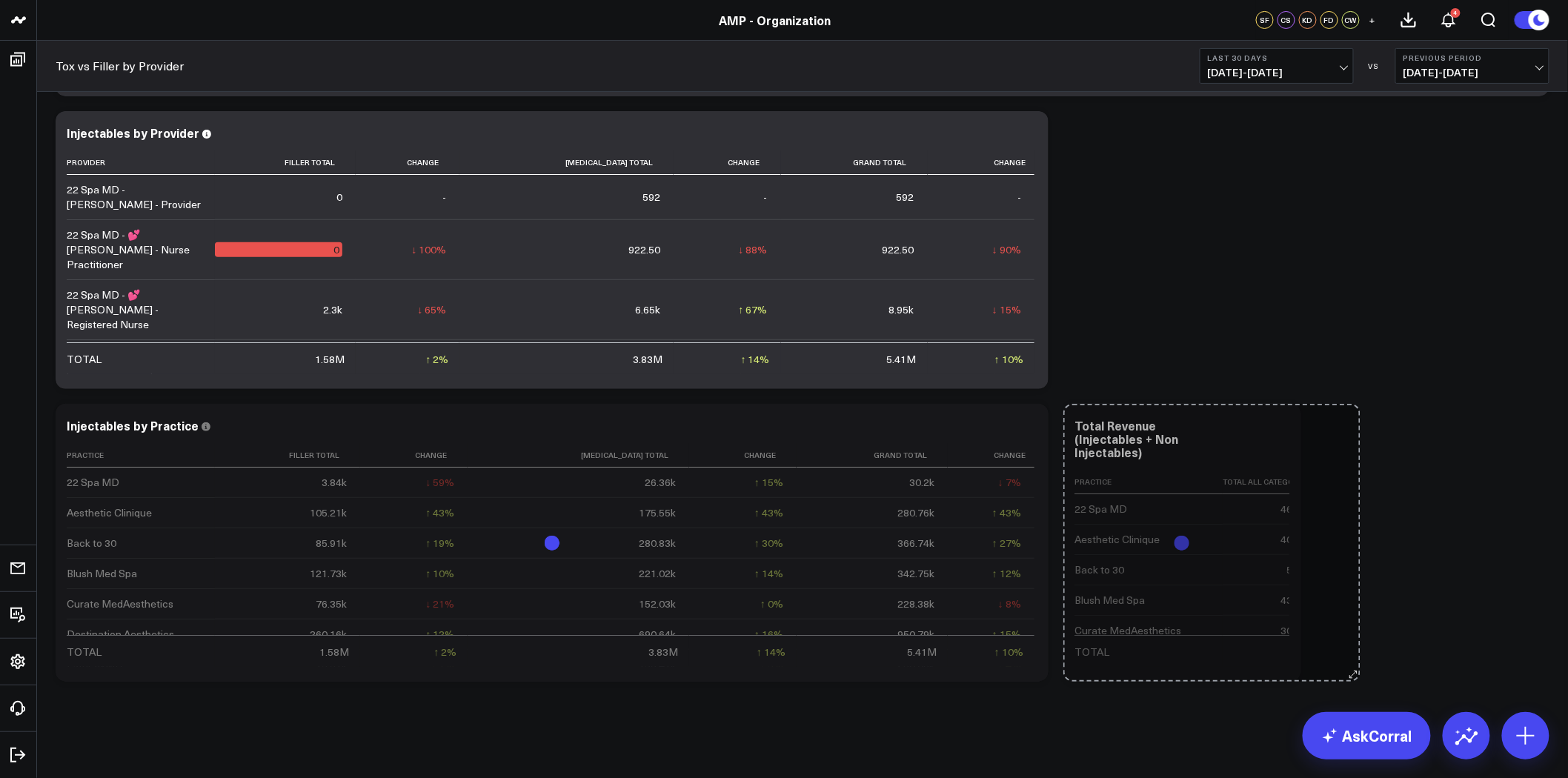
drag, startPoint x: 538, startPoint y: 757, endPoint x: 347, endPoint y: 718, distance: 194.9
drag, startPoint x: 1340, startPoint y: 667, endPoint x: 1431, endPoint y: 640, distance: 94.9
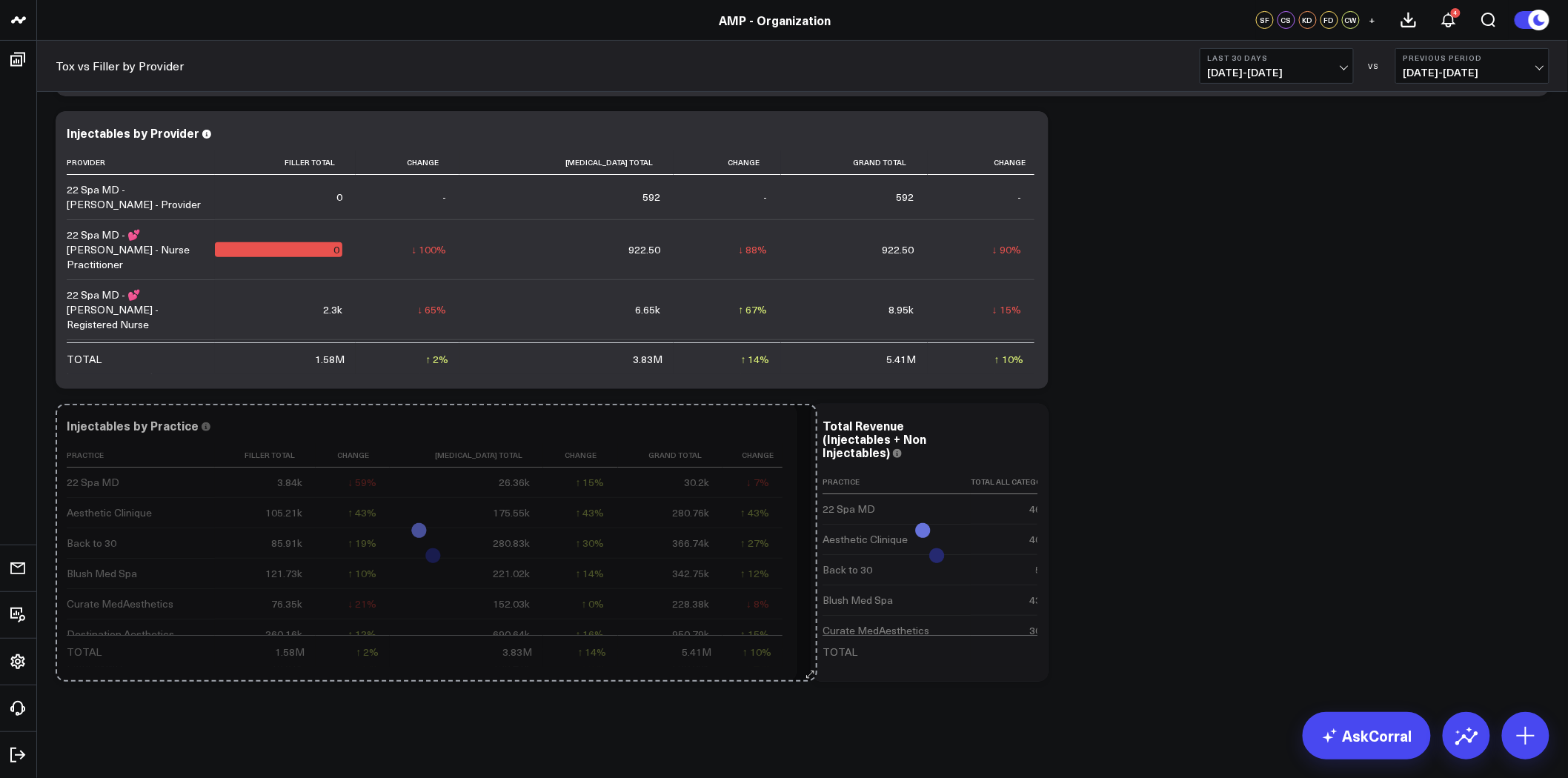
drag, startPoint x: 1041, startPoint y: 671, endPoint x: 810, endPoint y: 662, distance: 231.2
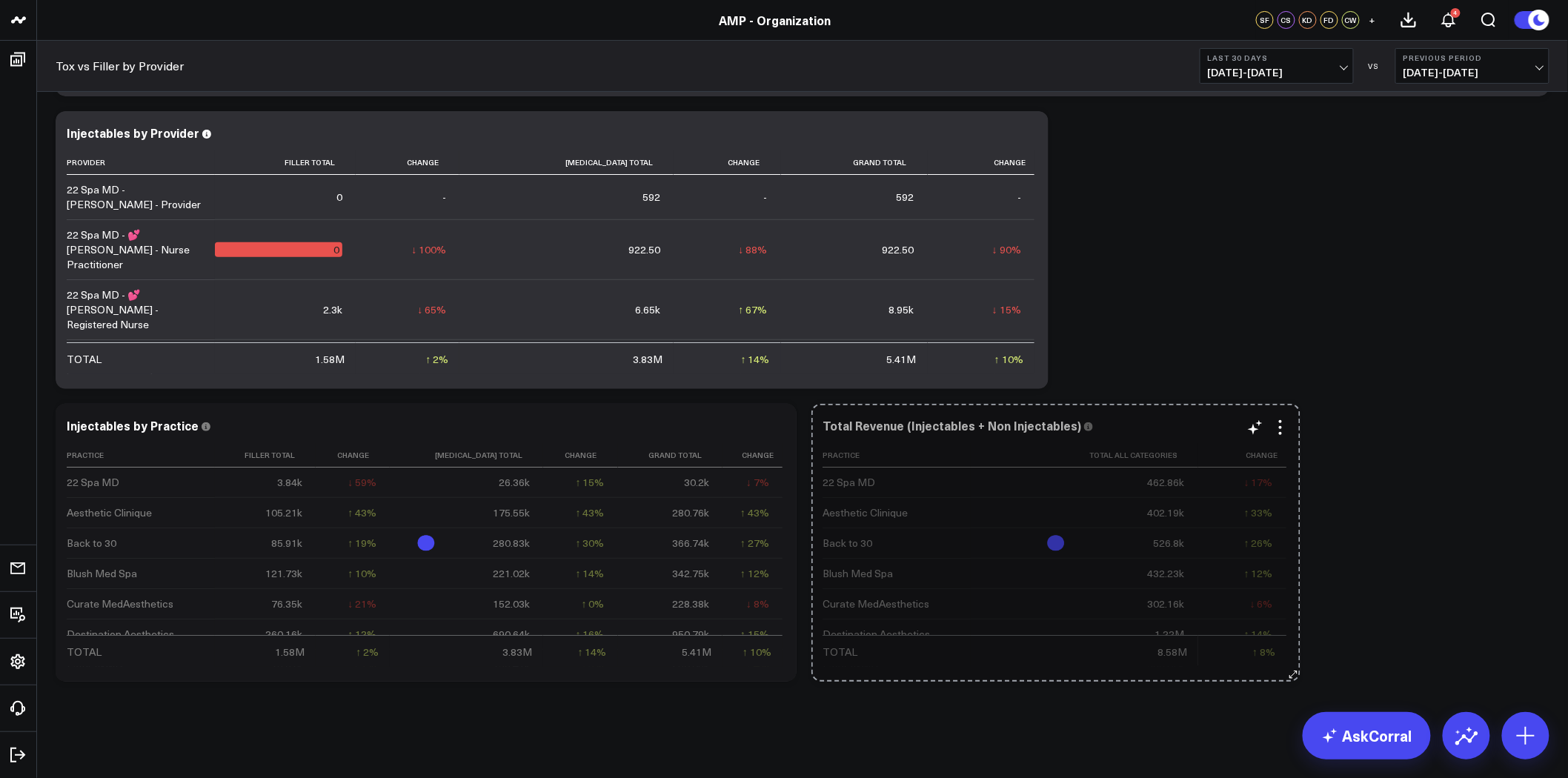
drag, startPoint x: 1043, startPoint y: 667, endPoint x: 1295, endPoint y: 664, distance: 252.0
click at [1295, 664] on div "Total Revenue (Injectables + Non Injectables) Practice Total All Categories Cha…" at bounding box center [1056, 542] width 489 height 278
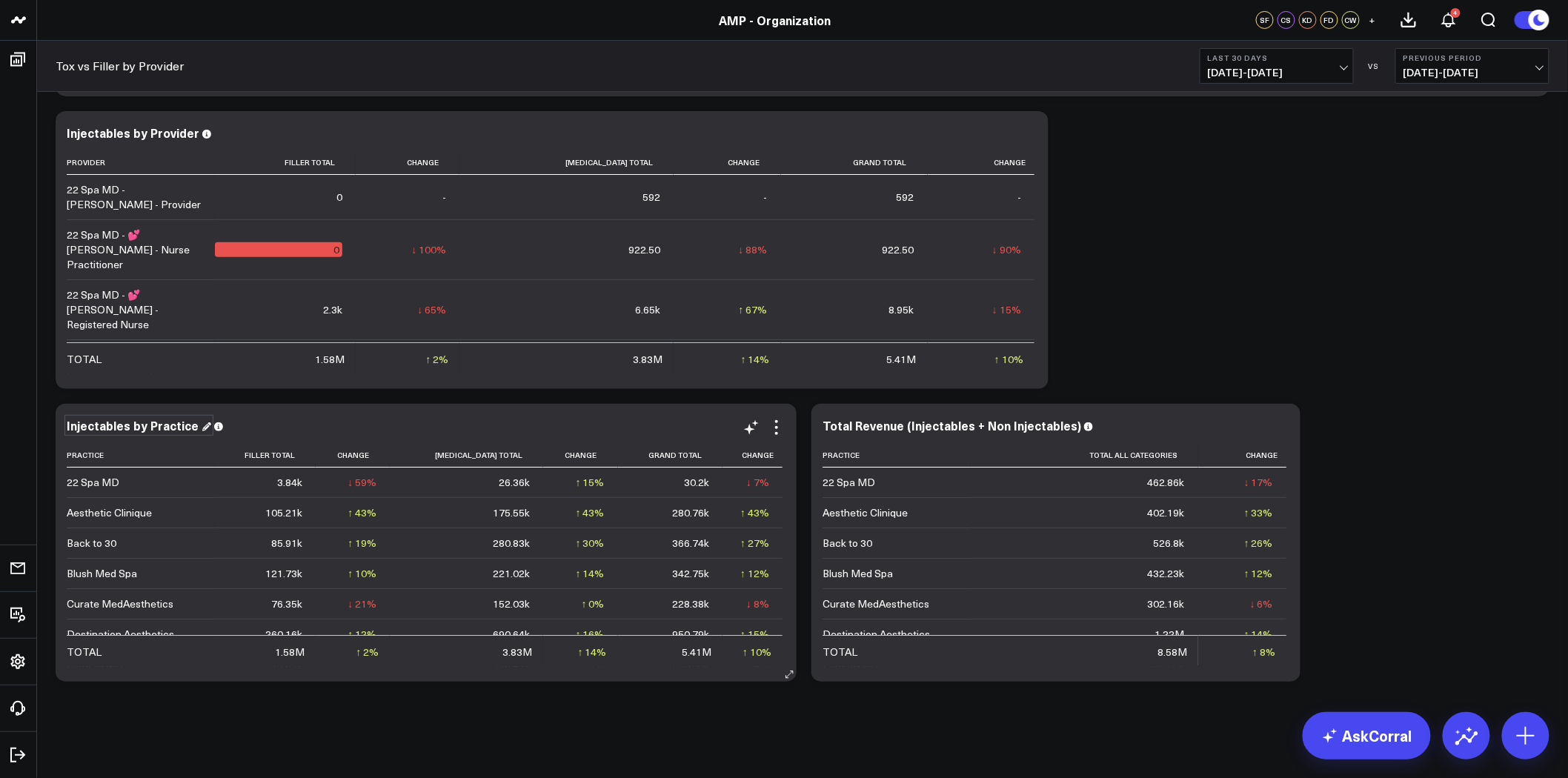
click at [129, 421] on div "Injectables by Practice" at bounding box center [138, 425] width 144 height 16
click at [131, 425] on div "Injectables by Practice" at bounding box center [138, 425] width 144 height 16
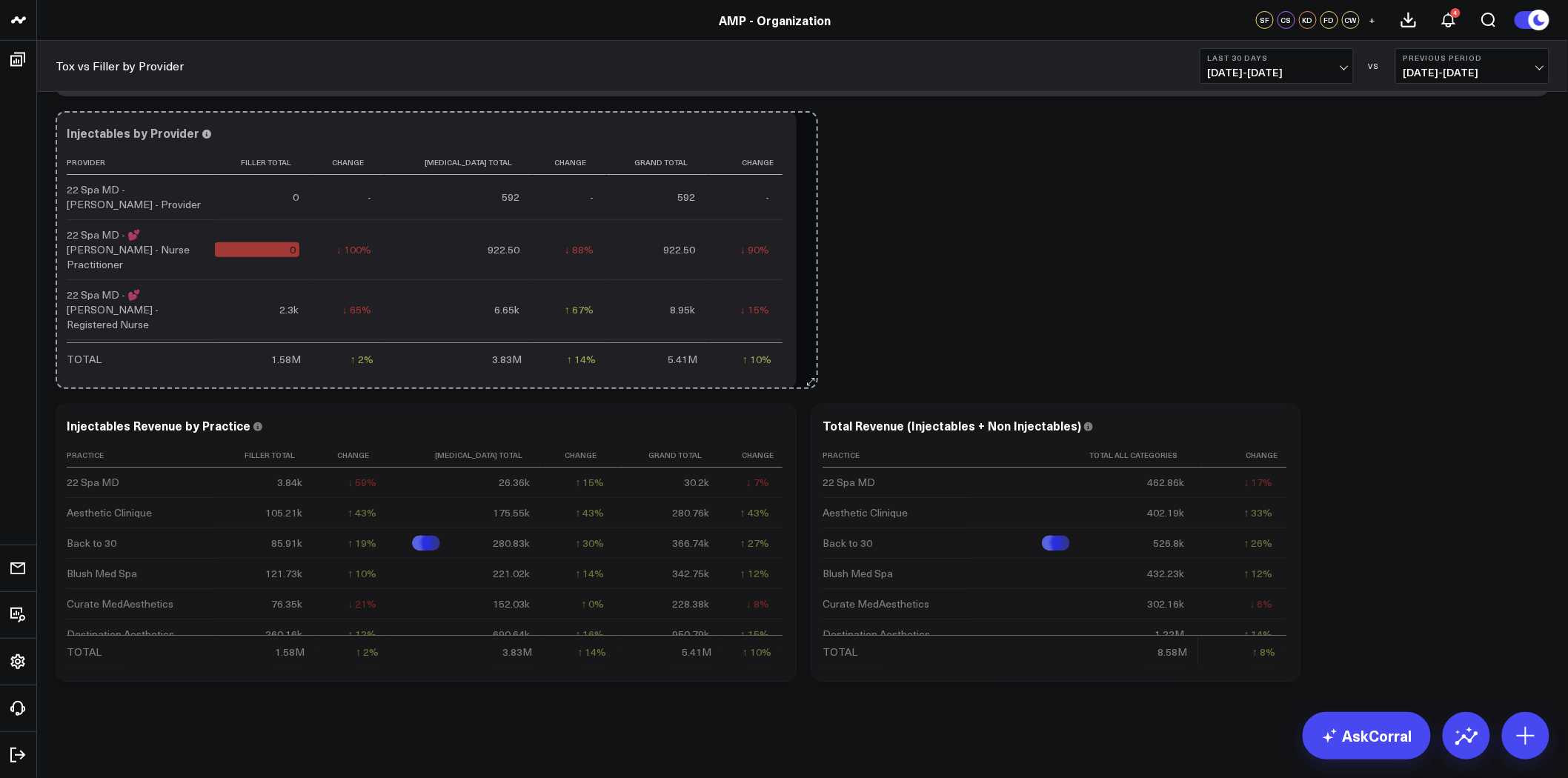
drag, startPoint x: 1041, startPoint y: 379, endPoint x: 811, endPoint y: 378, distance: 230.0
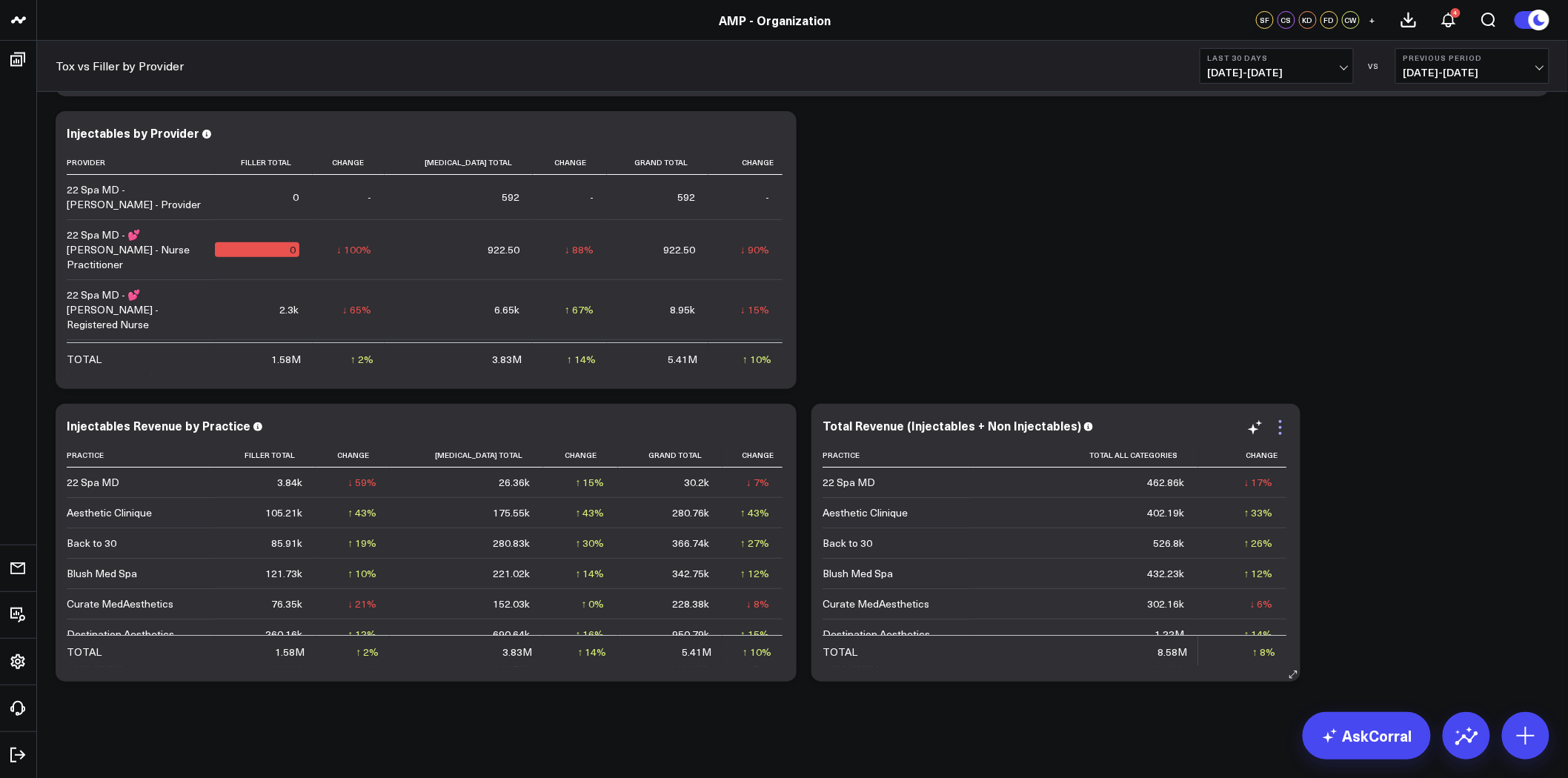
click at [1282, 426] on icon at bounding box center [1280, 427] width 18 height 18
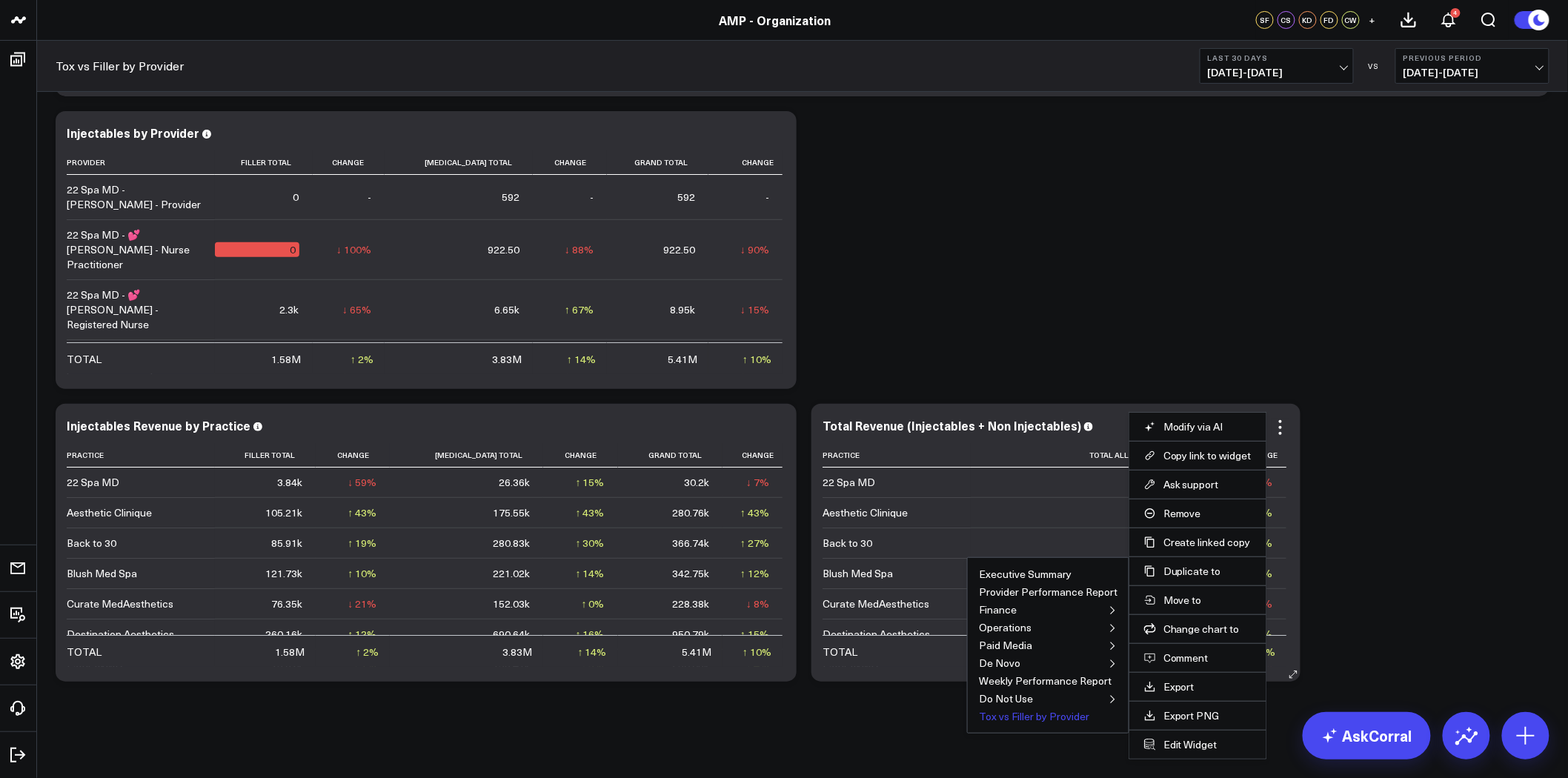
click at [1045, 719] on button "Tox vs Filler by Provider" at bounding box center [1034, 715] width 110 height 10
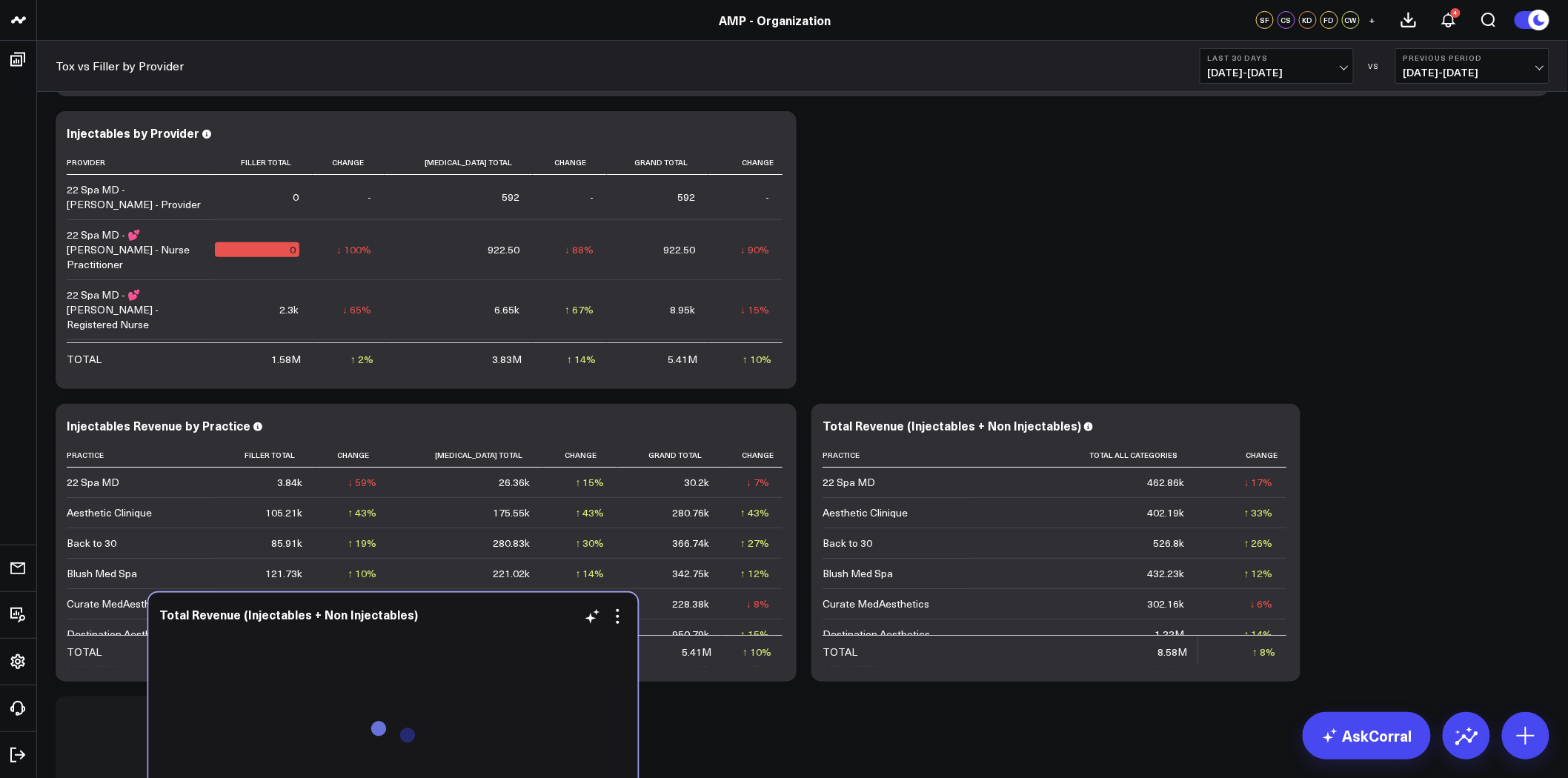
scroll to position [2469, 0]
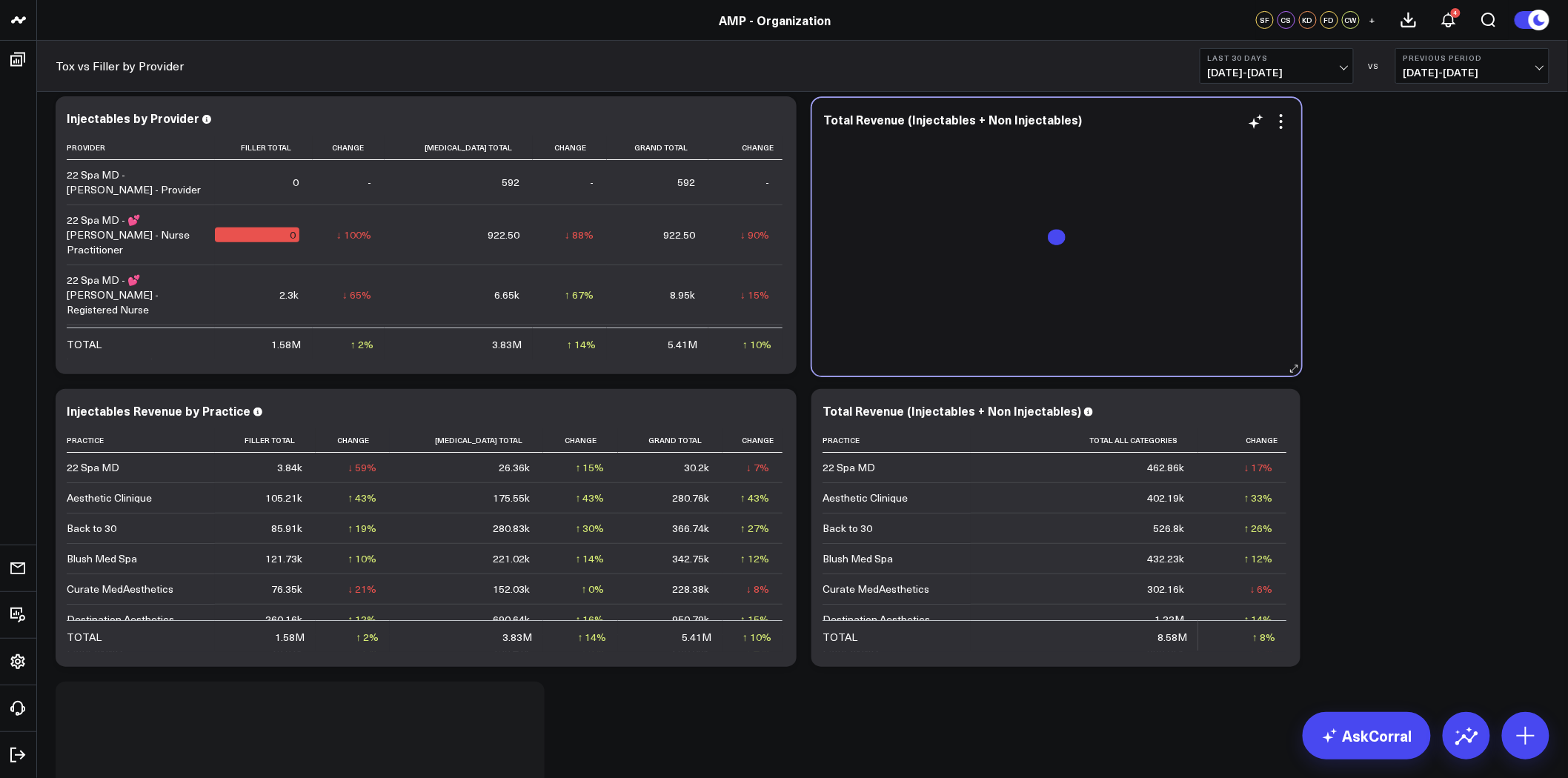
drag, startPoint x: 426, startPoint y: 721, endPoint x: 1015, endPoint y: 276, distance: 738.2
click at [1015, 276] on div "Total Revenue (Injectables + Non Injectables)" at bounding box center [1056, 237] width 466 height 248
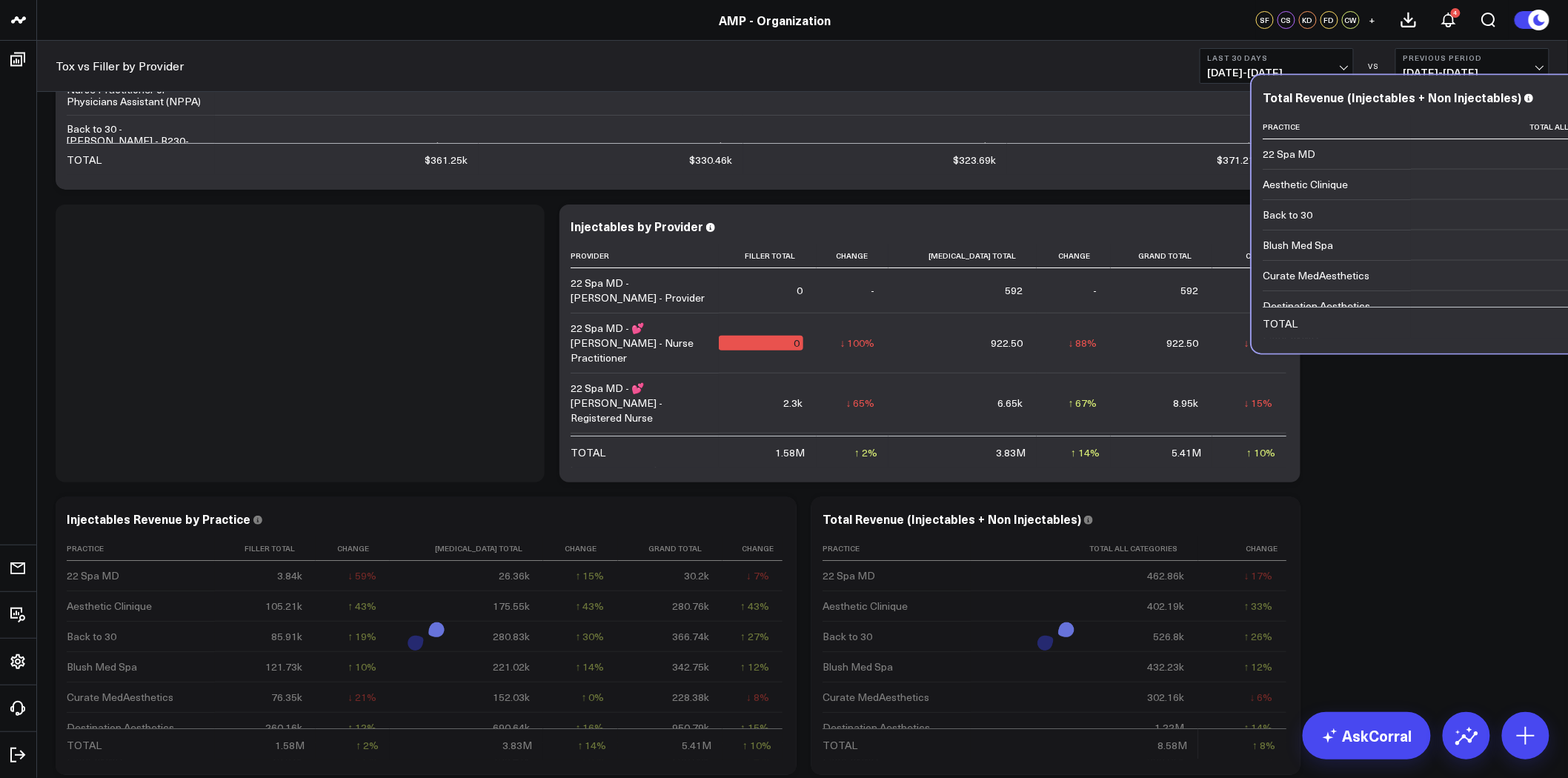
scroll to position [2333, 0]
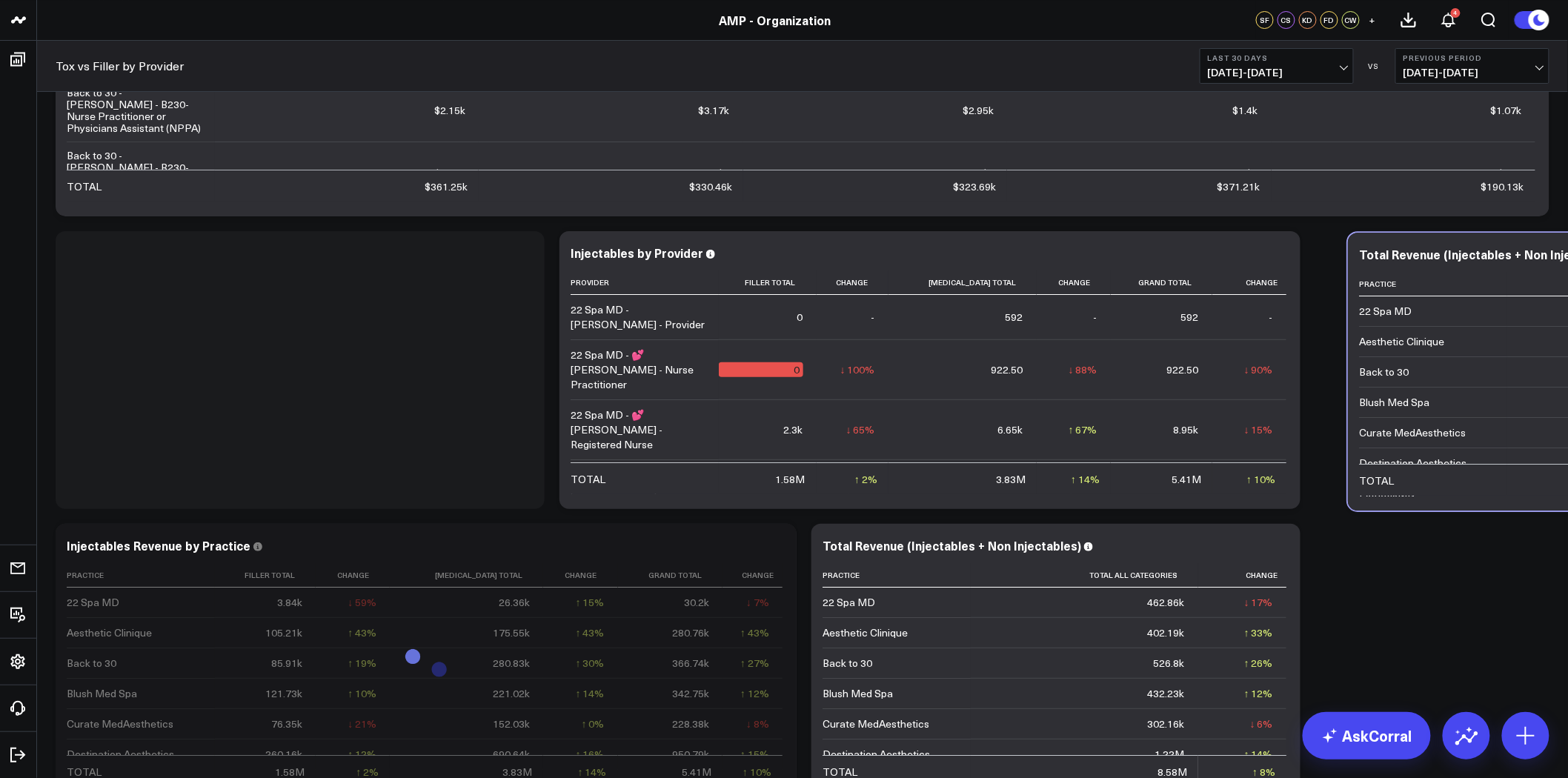
drag, startPoint x: 391, startPoint y: 699, endPoint x: 1695, endPoint y: 202, distance: 1395.5
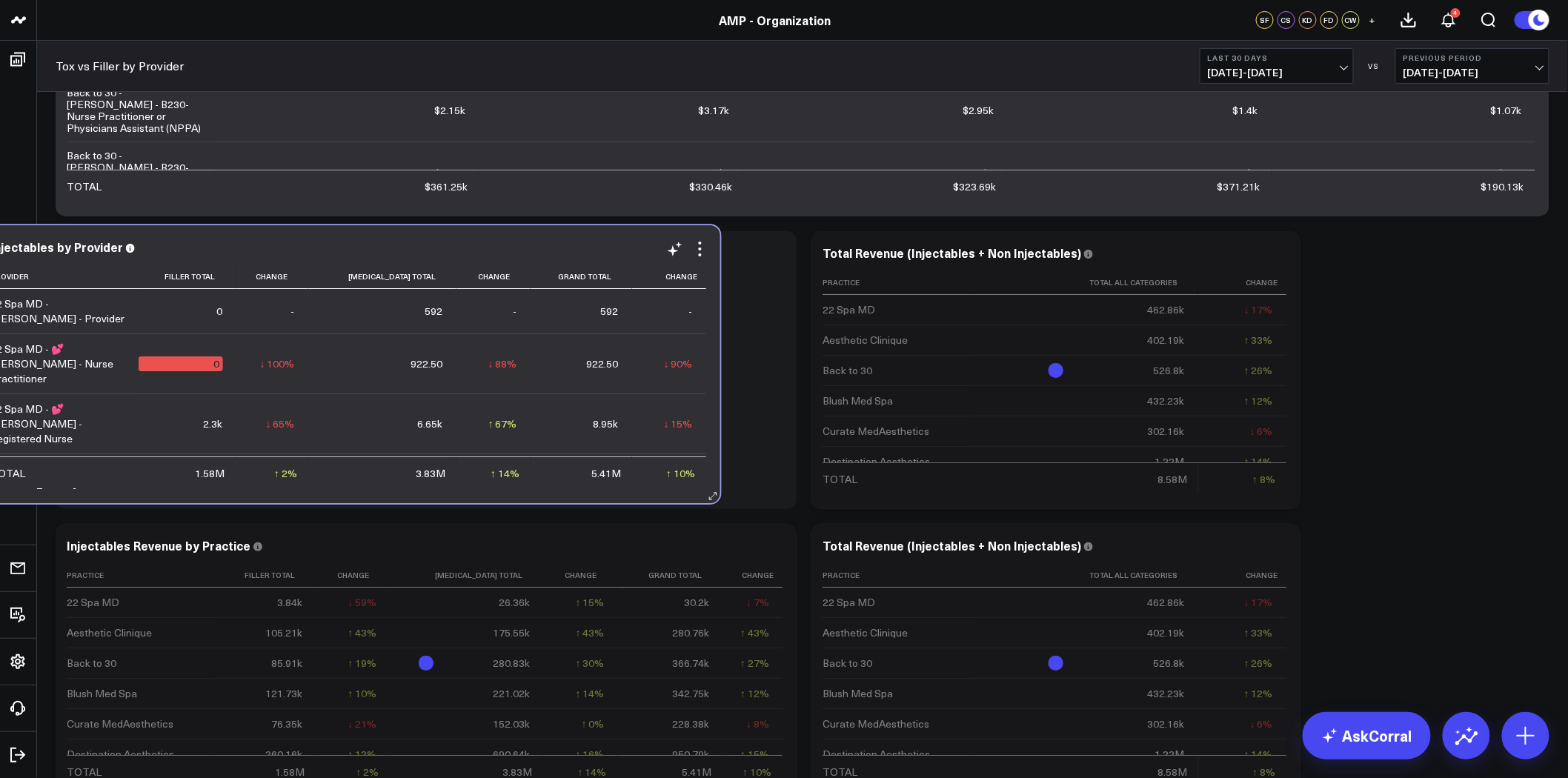
drag, startPoint x: 854, startPoint y: 242, endPoint x: 275, endPoint y: 237, distance: 579.0
click at [274, 237] on div "Injectables by Provider Provider Filler Total Change Neurotoxin Total Change Gr…" at bounding box center [350, 364] width 741 height 278
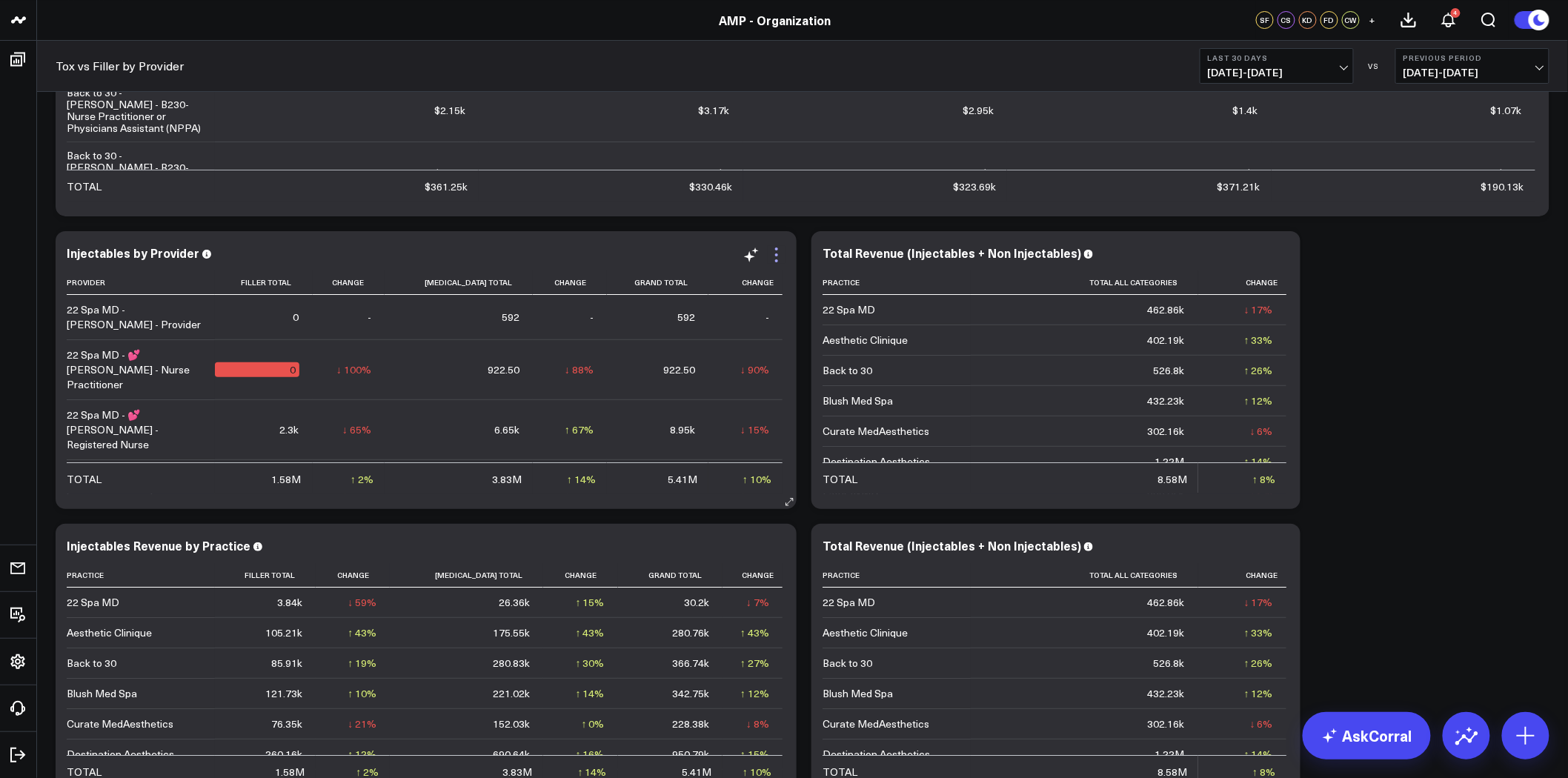
click at [776, 249] on icon at bounding box center [776, 248] width 3 height 3
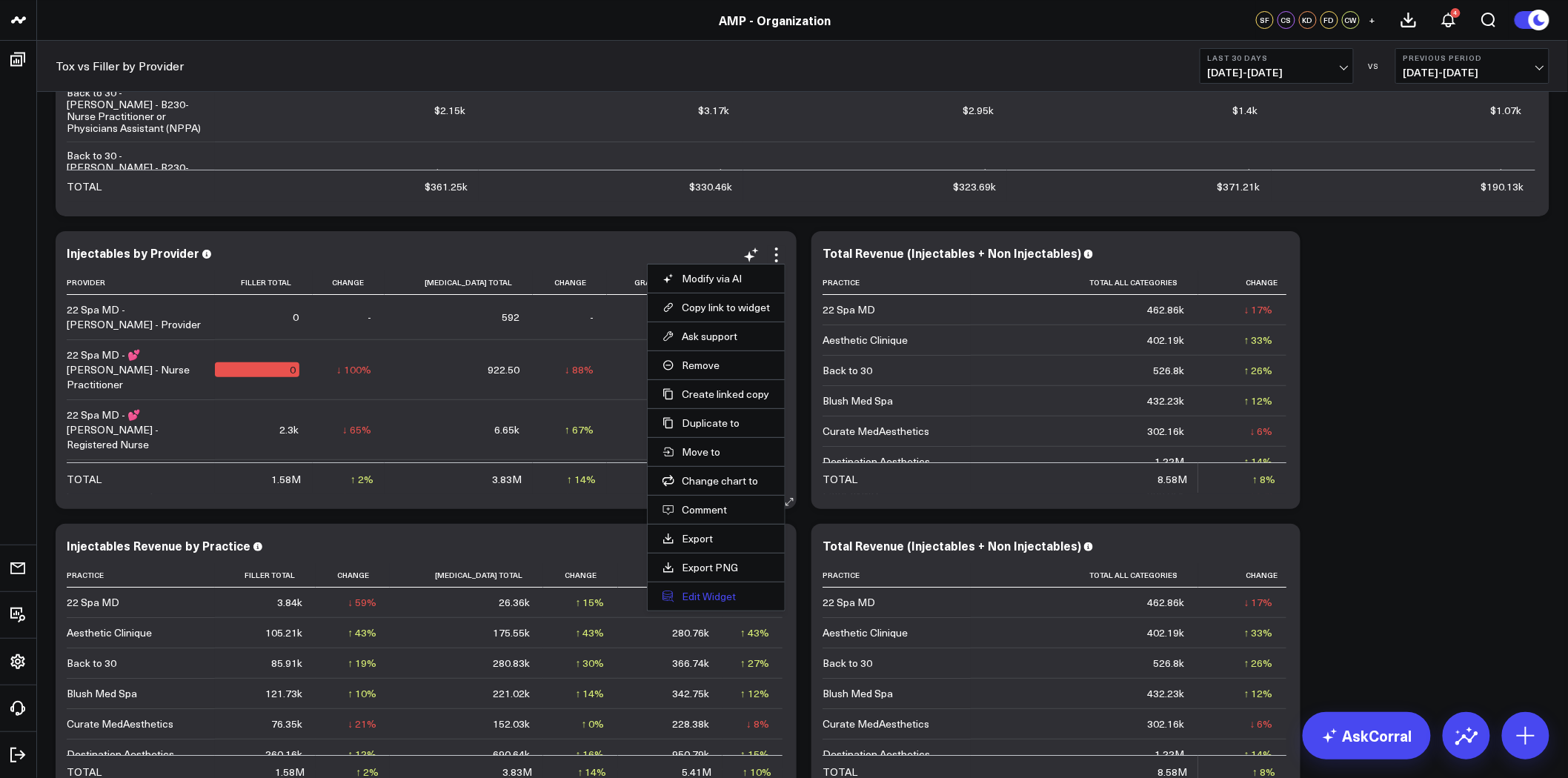
click at [702, 595] on button "Edit Widget" at bounding box center [716, 596] width 107 height 13
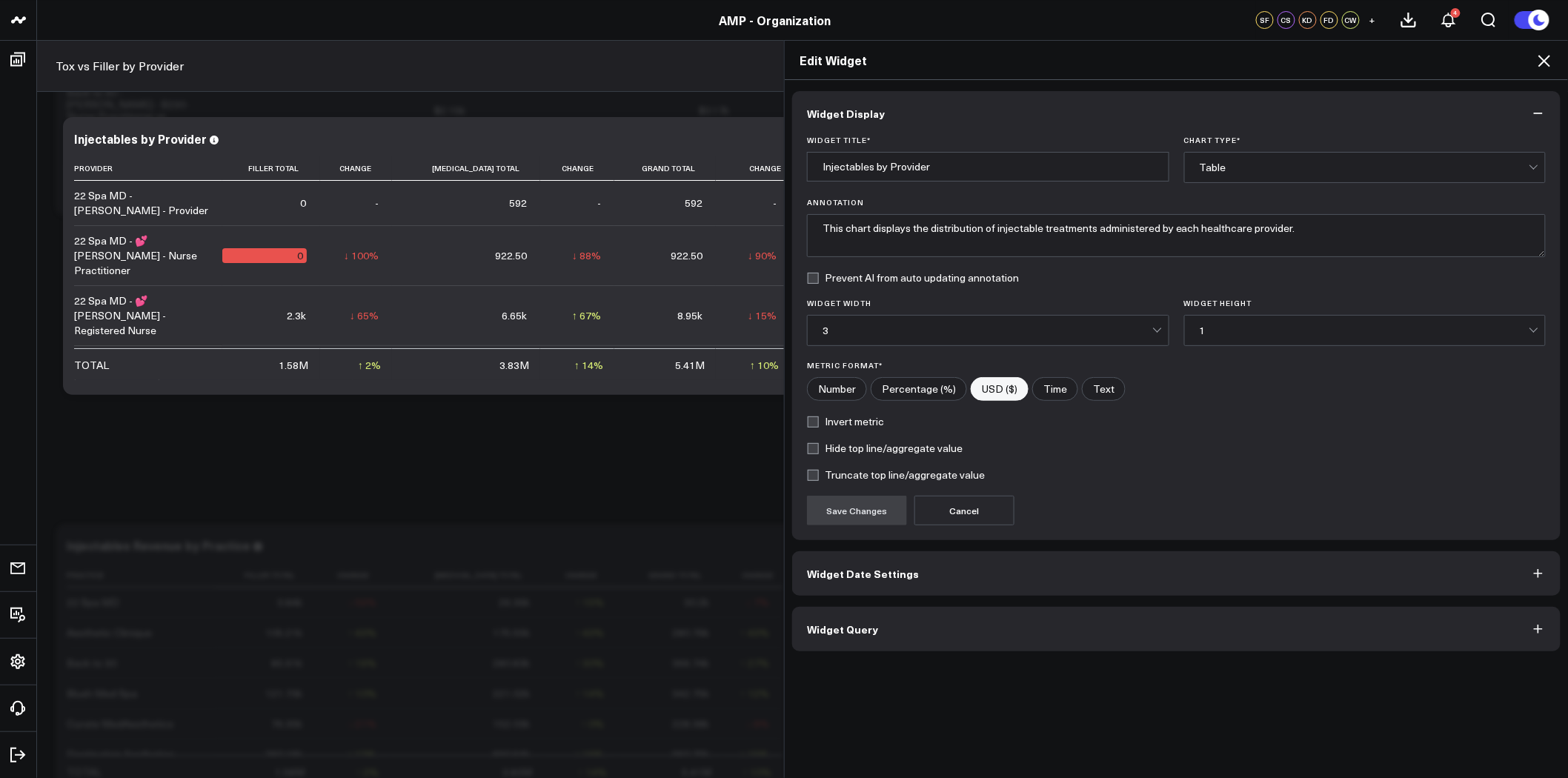
click at [968, 619] on button "Widget Query" at bounding box center [1176, 628] width 769 height 45
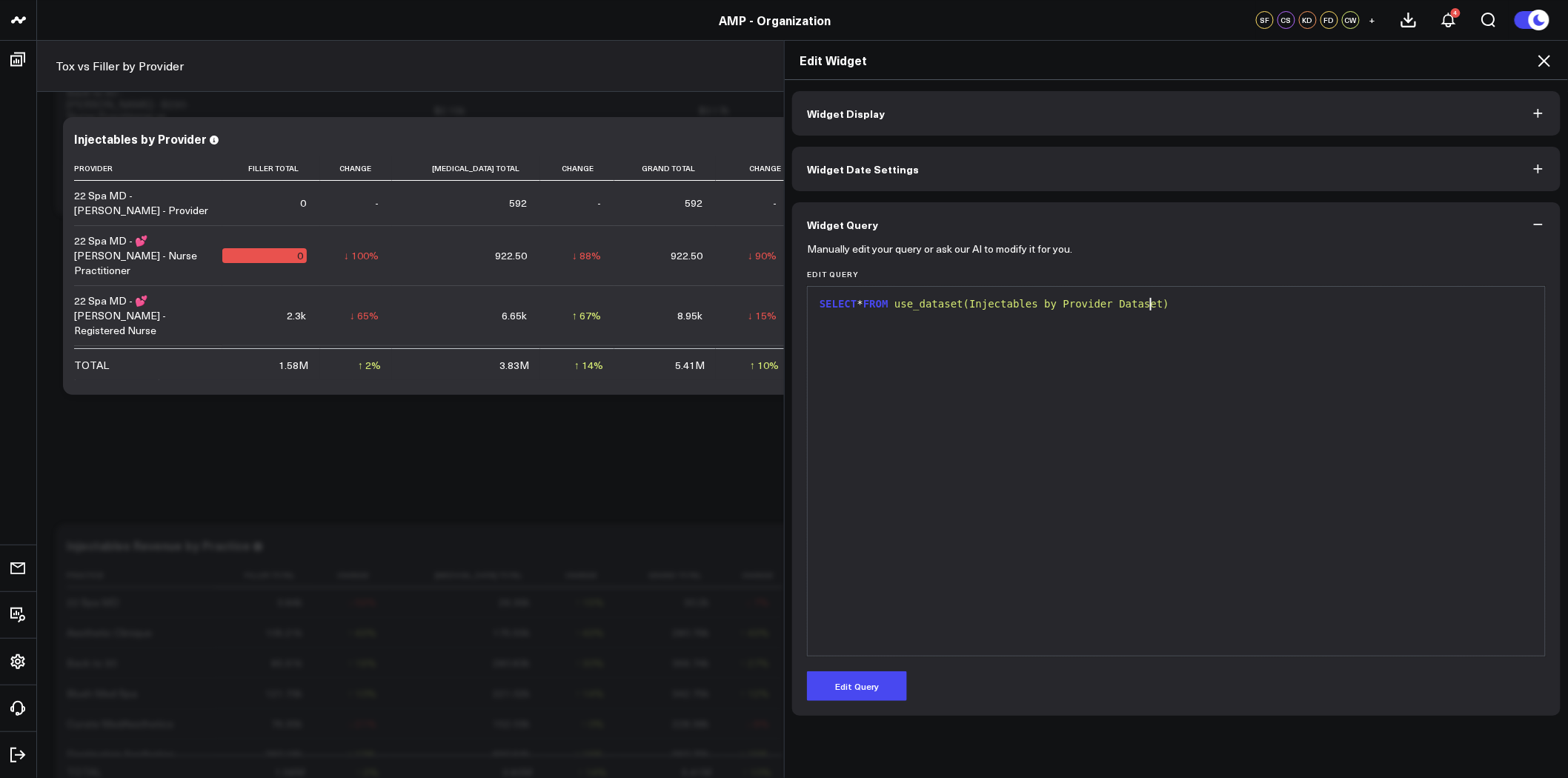
click at [1091, 307] on span "use_dataset(Injectables by Provider Dataset)" at bounding box center [1031, 303] width 275 height 12
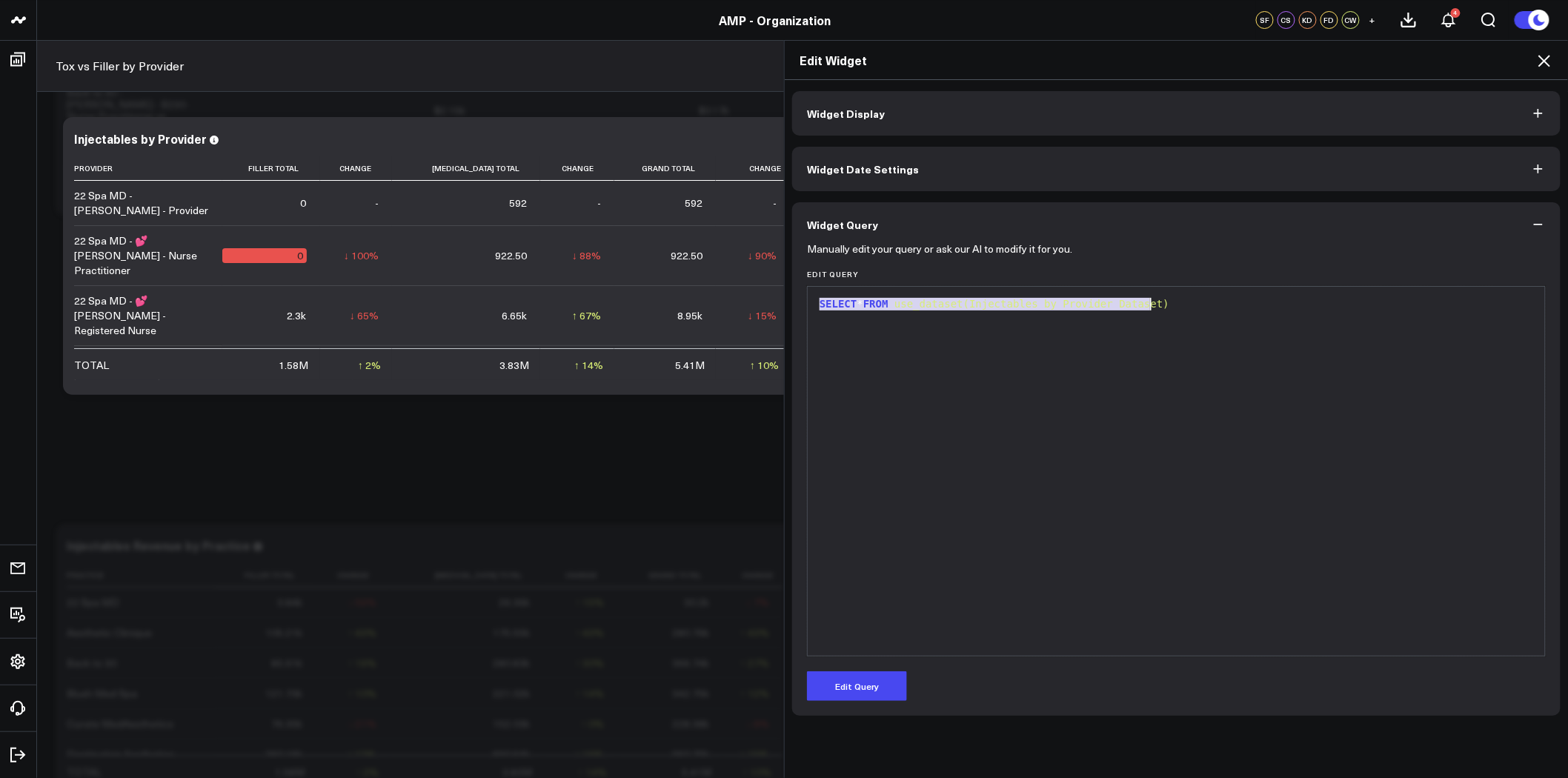
click at [1198, 308] on div "SELECT * FROM use_dataset(Injectables by Provider Dataset)" at bounding box center [1176, 304] width 722 height 15
click at [1540, 213] on button "Widget Query" at bounding box center [1176, 224] width 769 height 45
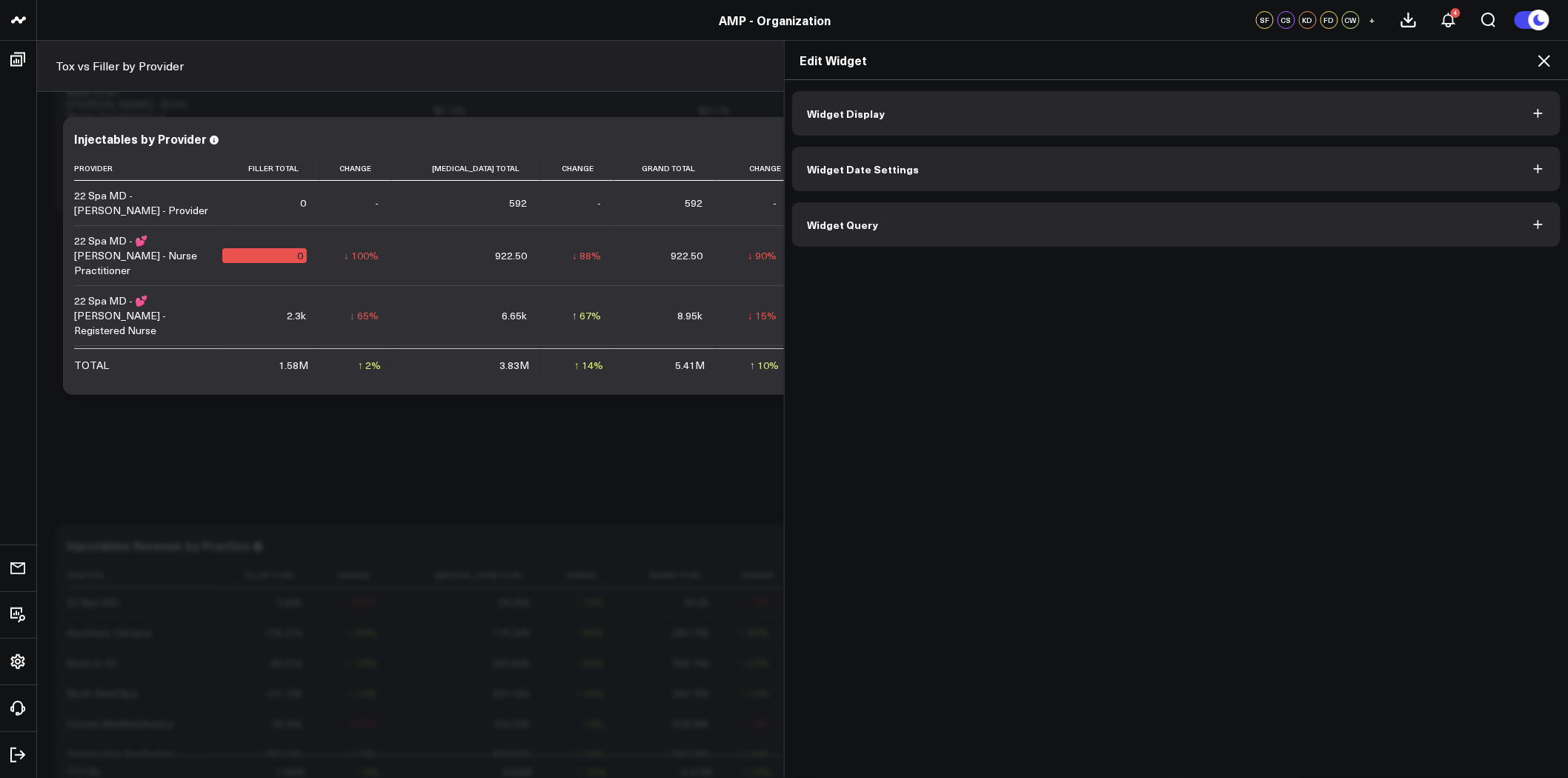
click at [1550, 60] on icon at bounding box center [1544, 61] width 18 height 18
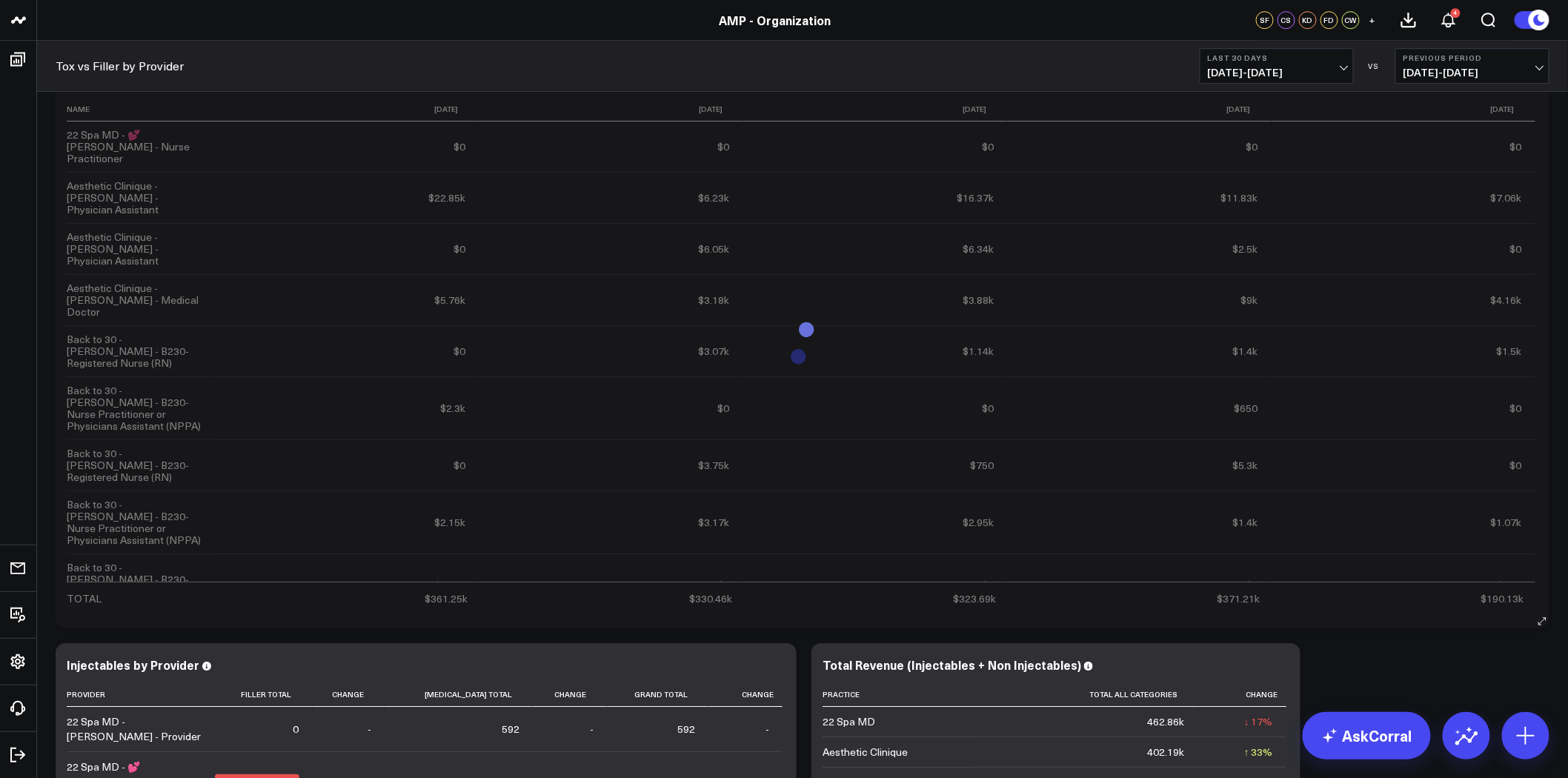
scroll to position [1757, 0]
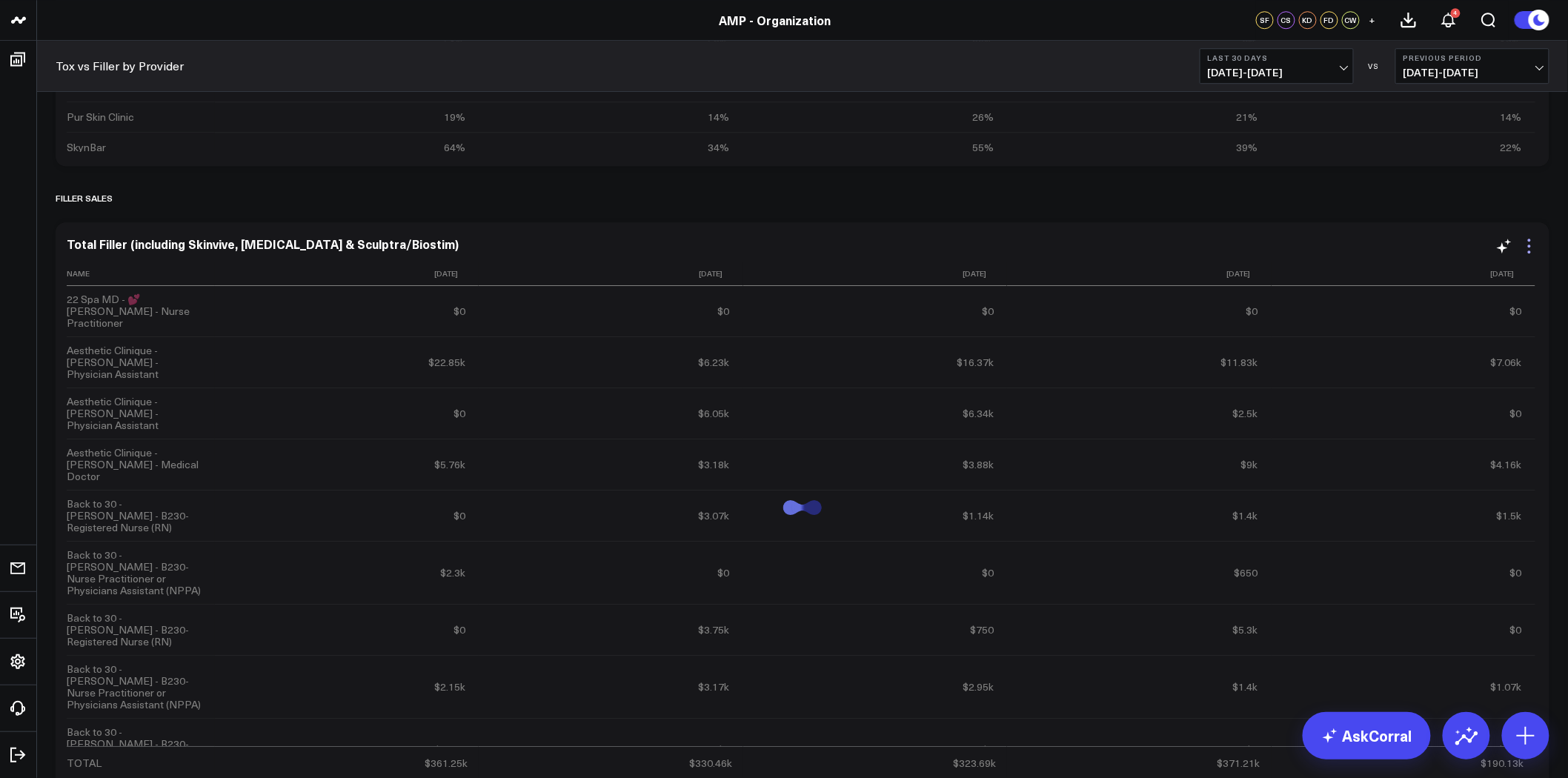
click at [1537, 247] on icon at bounding box center [1529, 245] width 18 height 18
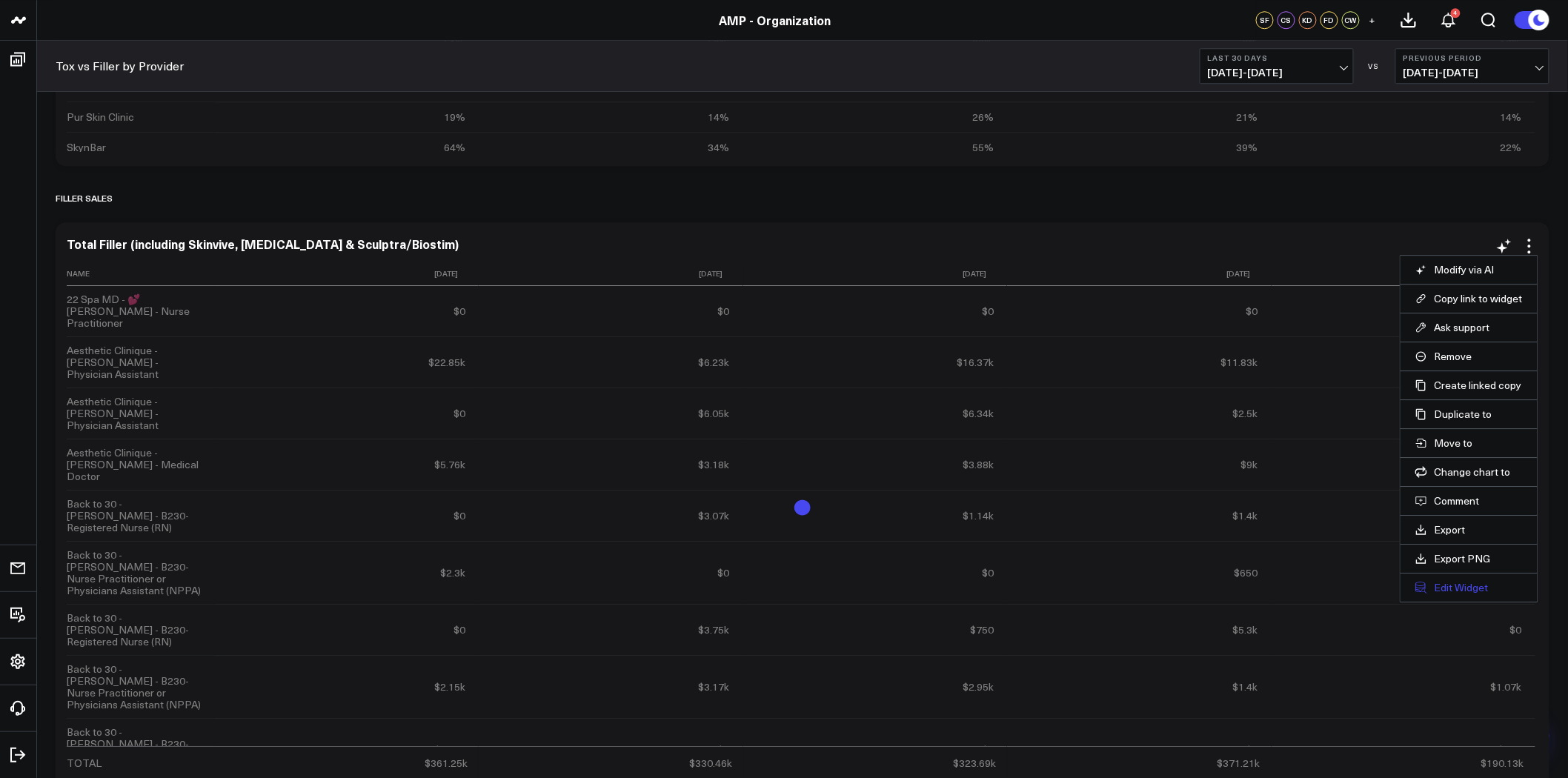
click at [1461, 586] on button "Edit Widget" at bounding box center [1468, 588] width 107 height 13
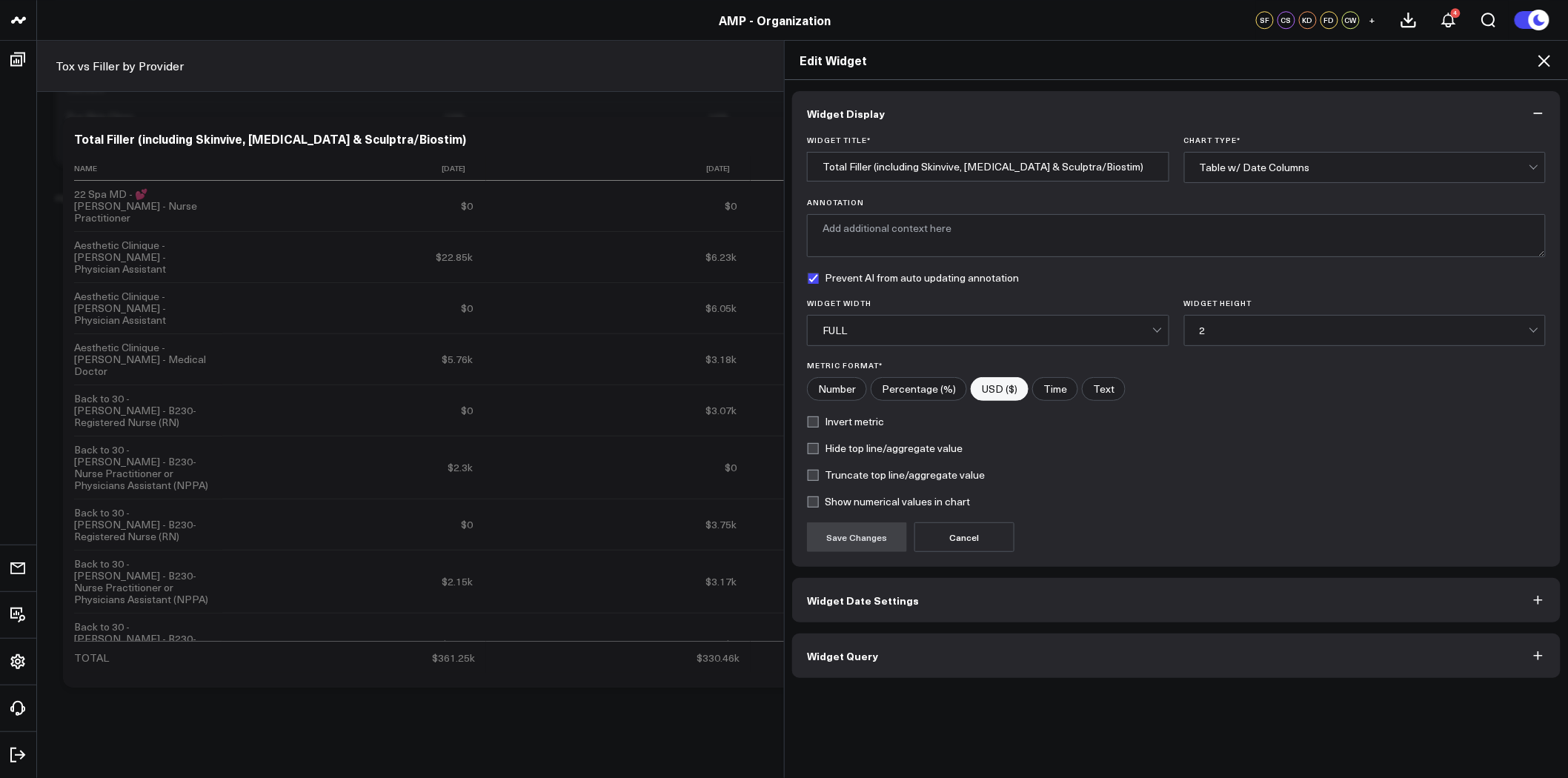
click at [1036, 653] on button "Widget Query" at bounding box center [1176, 655] width 769 height 45
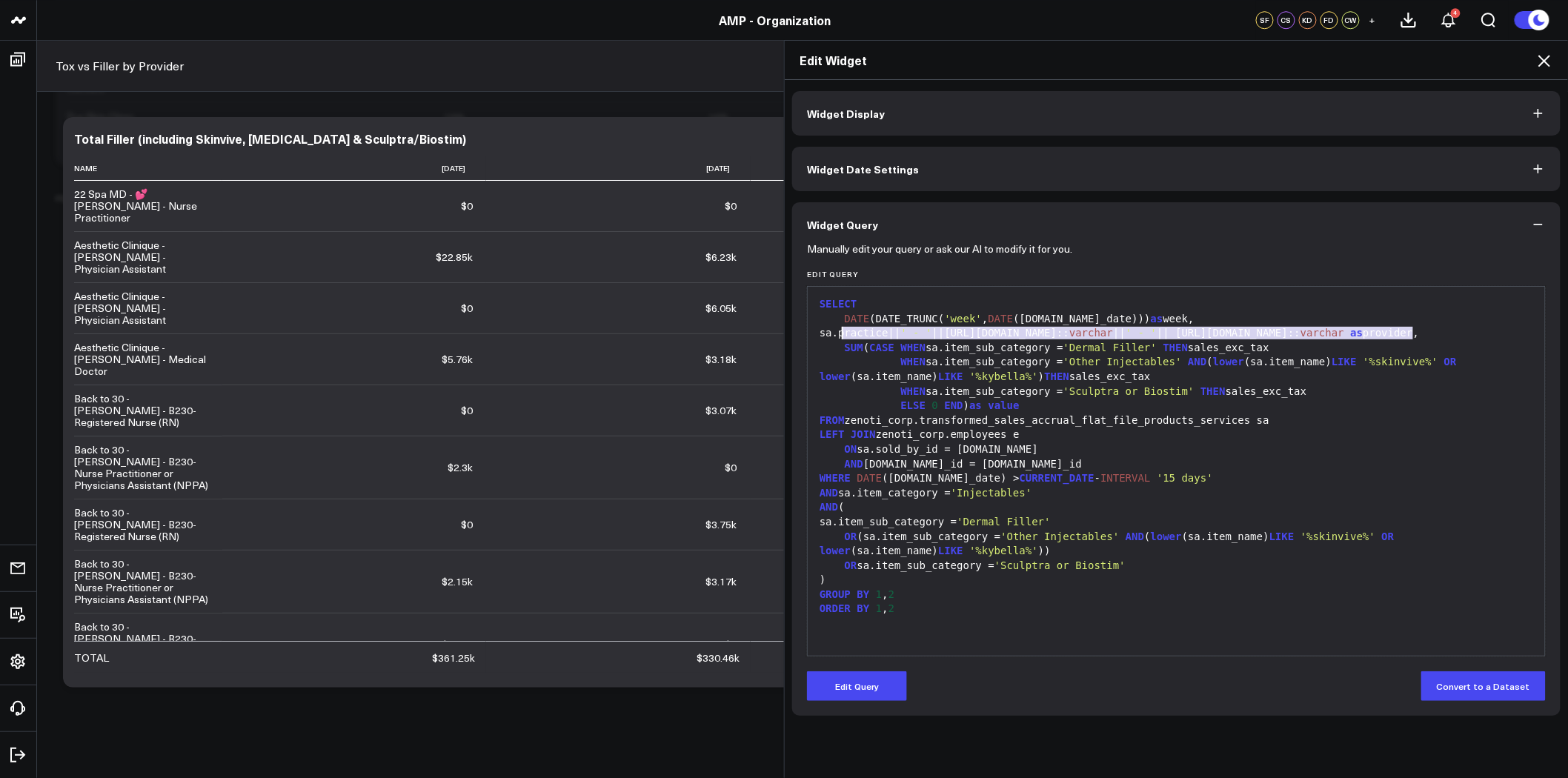
drag, startPoint x: 1366, startPoint y: 335, endPoint x: 827, endPoint y: 335, distance: 539.0
click at [827, 335] on div "sa.practice|| ' - ' ||e.personal_info.name:: varchar || ' - ' || e.job_info.nam…" at bounding box center [1176, 334] width 722 height 15
copy div "sa.practice|| ' - ' ||e.personal_info.name:: varchar || ' - ' || e.job_info.nam…"
click at [1541, 220] on icon "button" at bounding box center [1539, 225] width 15 height 15
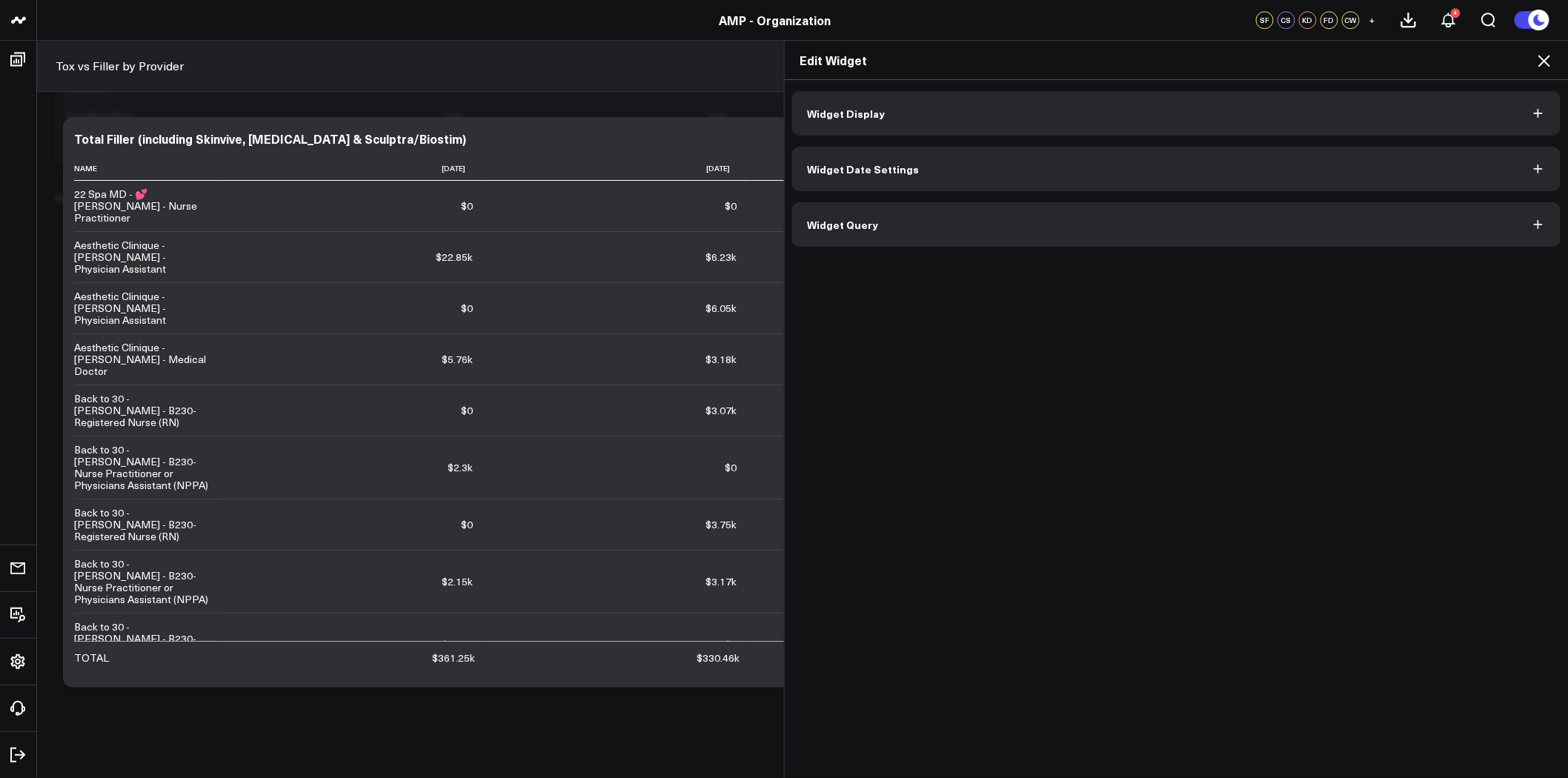
click at [1539, 62] on icon at bounding box center [1544, 61] width 18 height 18
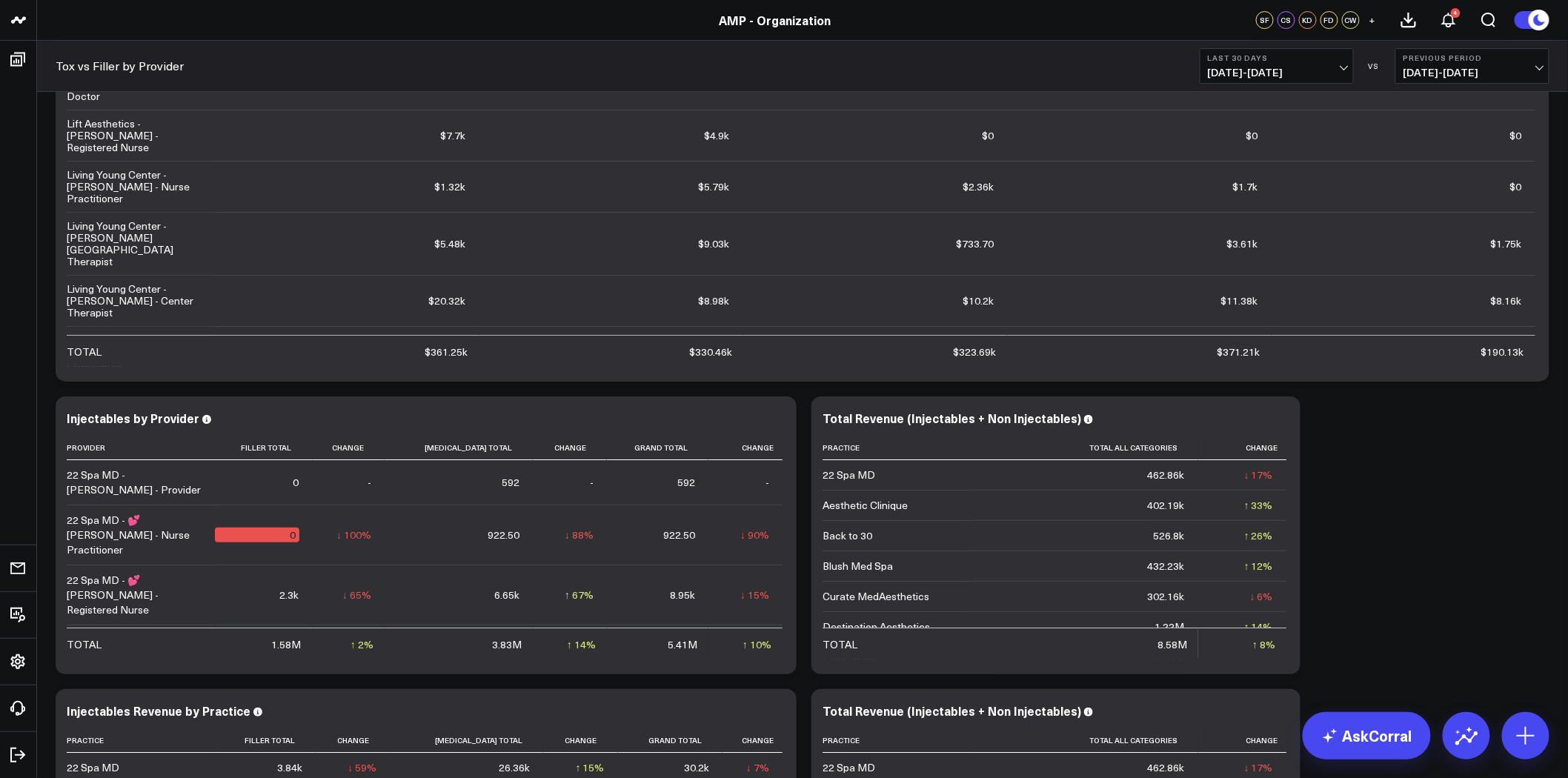
scroll to position [2453, 0]
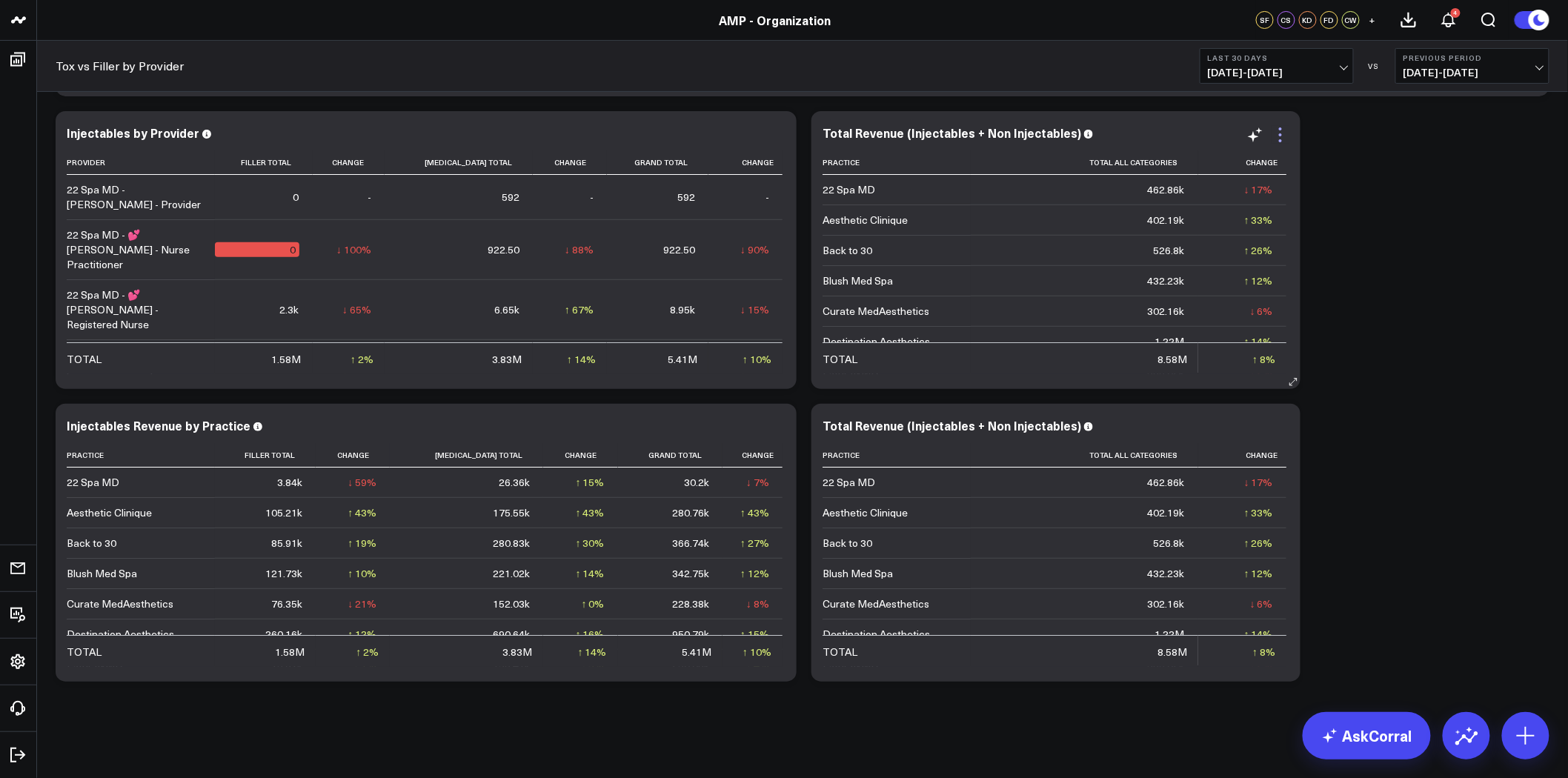
click at [1285, 136] on icon at bounding box center [1280, 135] width 18 height 18
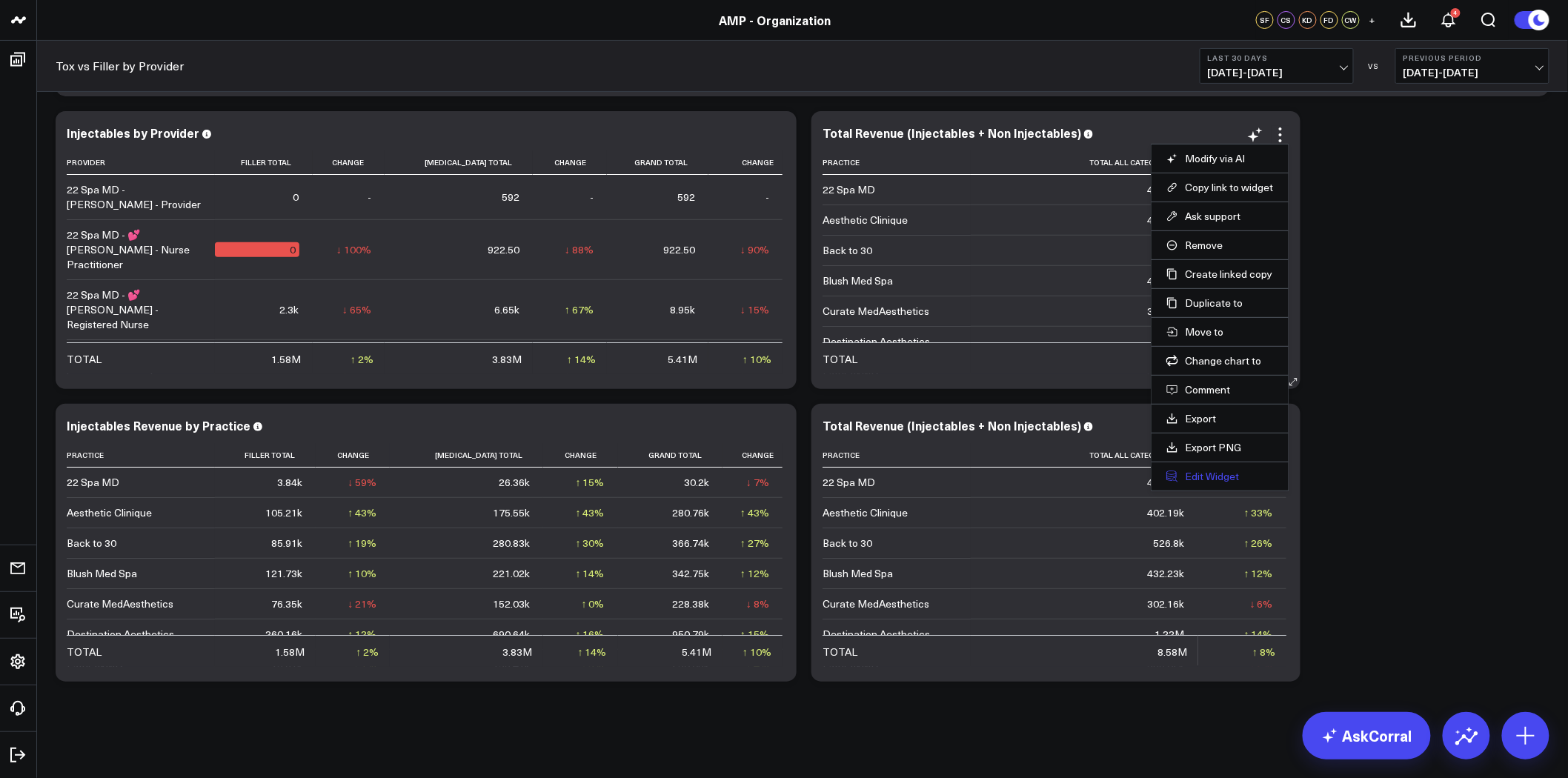
click at [1226, 476] on button "Edit Widget" at bounding box center [1219, 477] width 107 height 13
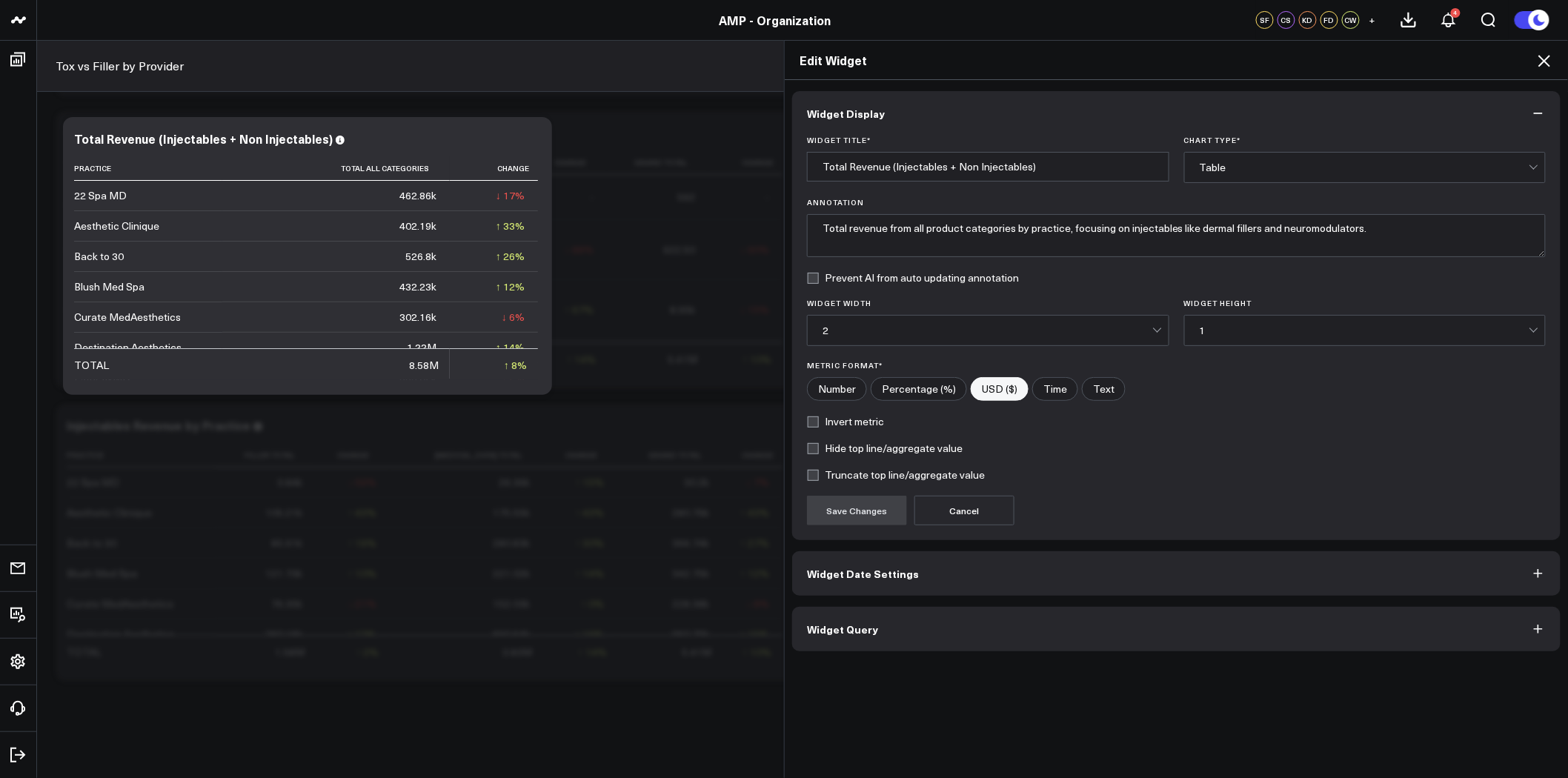
click at [975, 620] on button "Widget Query" at bounding box center [1176, 628] width 769 height 45
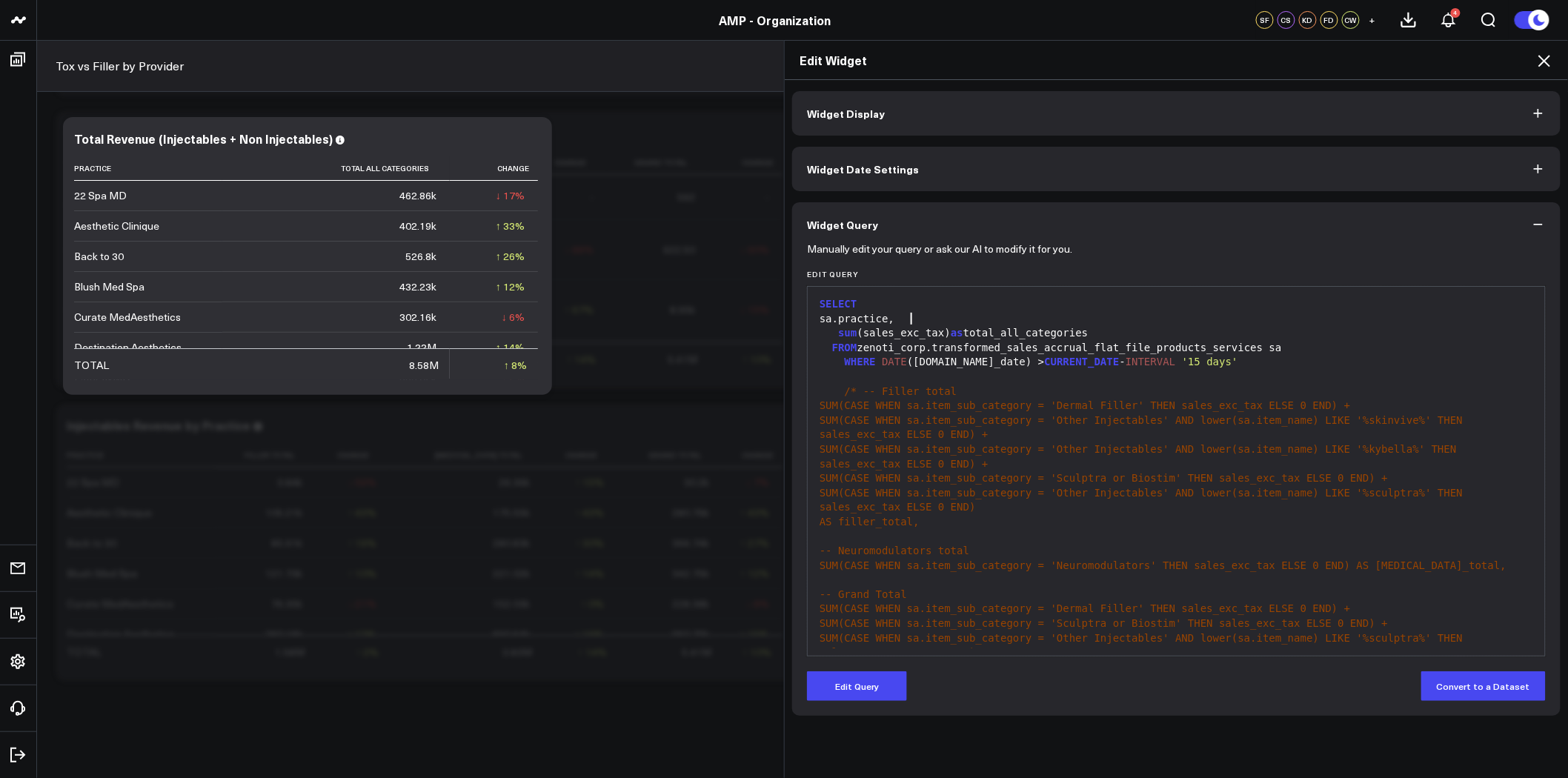
click at [910, 315] on div "sa.practice," at bounding box center [1176, 319] width 722 height 15
click at [877, 681] on button "Edit Query" at bounding box center [857, 685] width 100 height 29
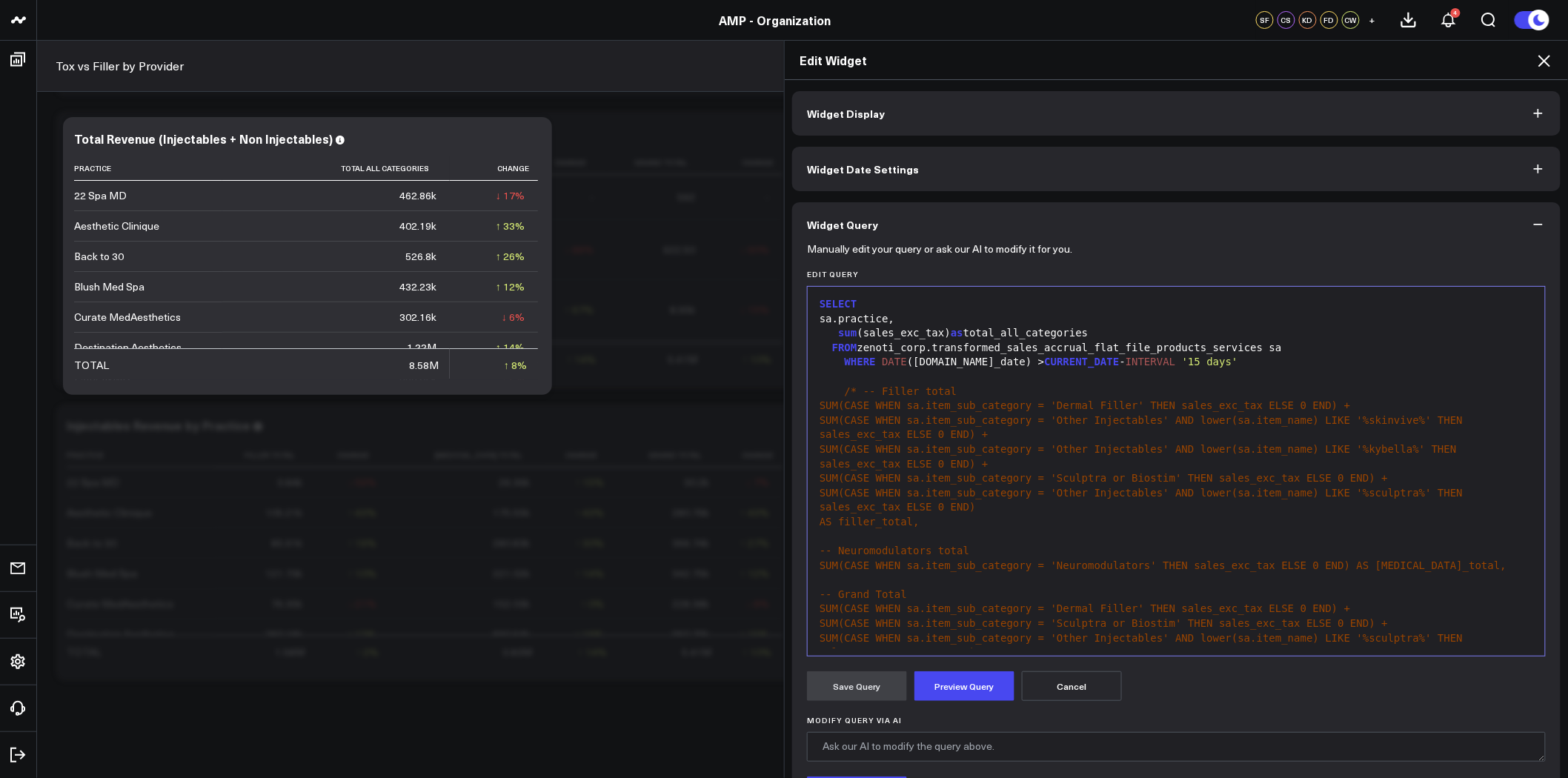
click at [936, 313] on div "sa.practice," at bounding box center [1176, 319] width 722 height 15
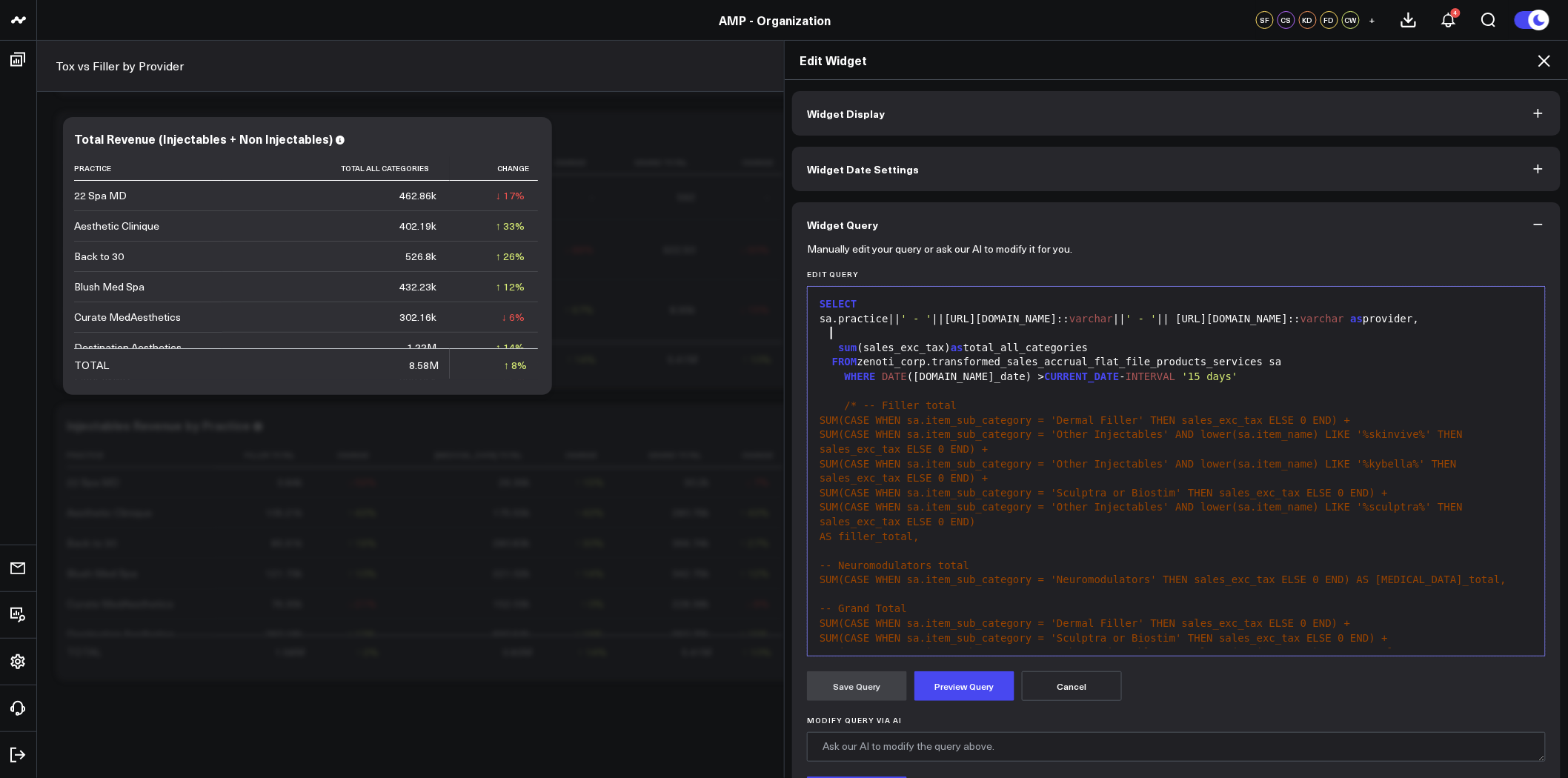
click at [1032, 330] on div at bounding box center [1176, 334] width 722 height 15
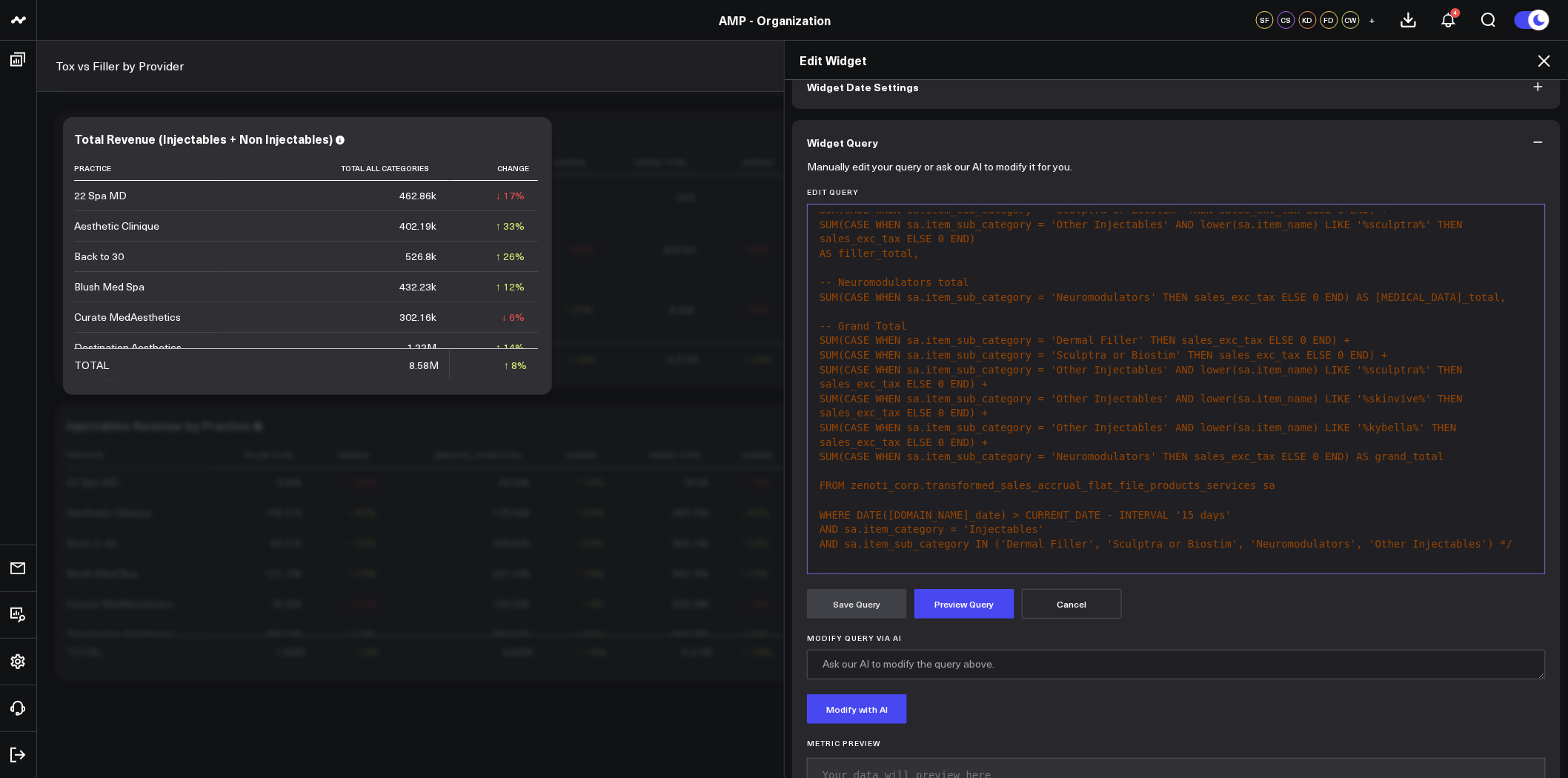
scroll to position [232, 0]
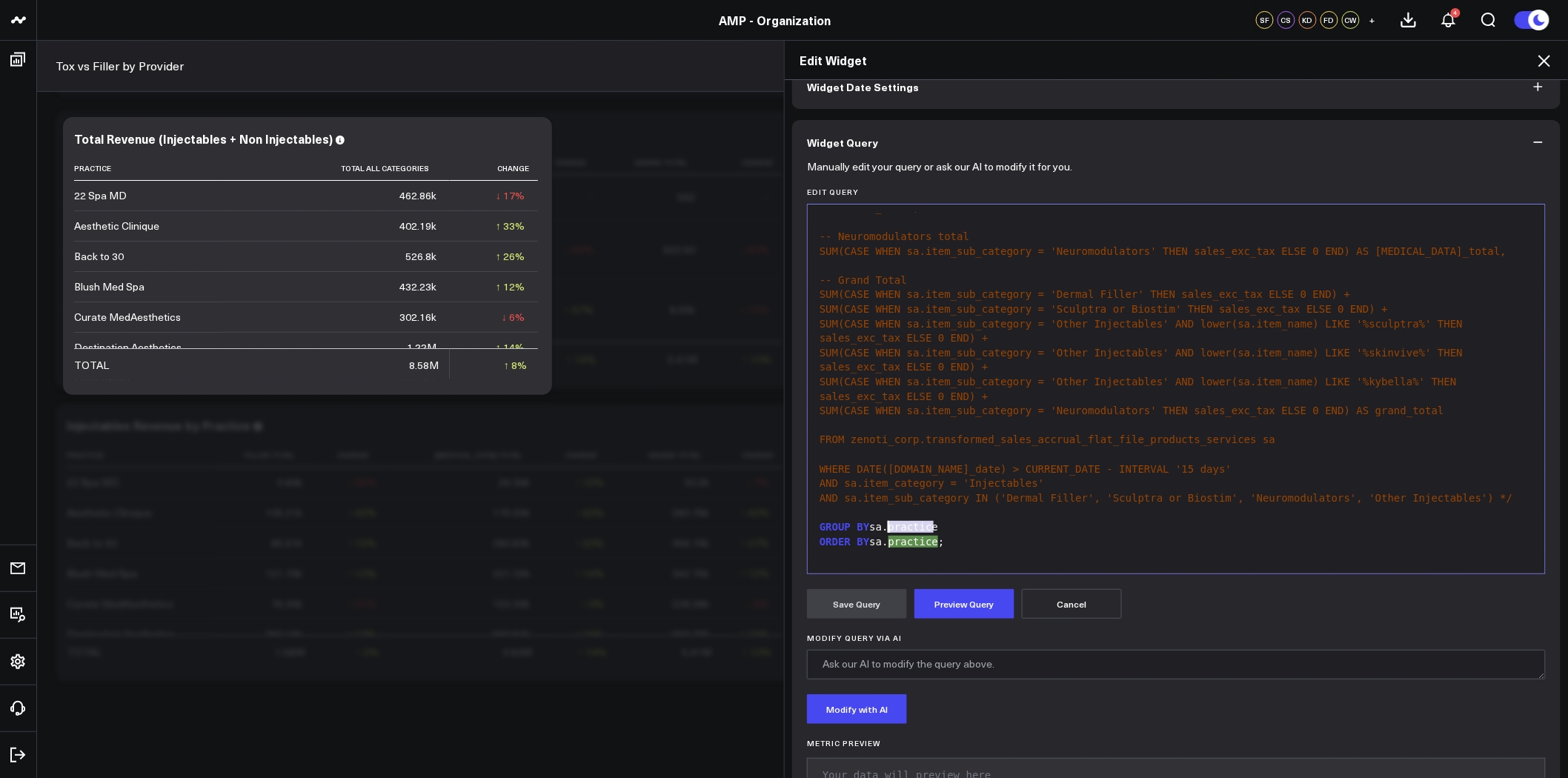
drag, startPoint x: 927, startPoint y: 528, endPoint x: 883, endPoint y: 528, distance: 44.0
click at [883, 528] on div "GROUP BY sa.practice" at bounding box center [1176, 528] width 722 height 15
drag, startPoint x: 929, startPoint y: 547, endPoint x: 939, endPoint y: 543, distance: 10.8
click at [929, 546] on div "ORDER BY sa.practice;" at bounding box center [1176, 542] width 722 height 15
click at [959, 602] on button "Preview Query" at bounding box center [965, 603] width 100 height 29
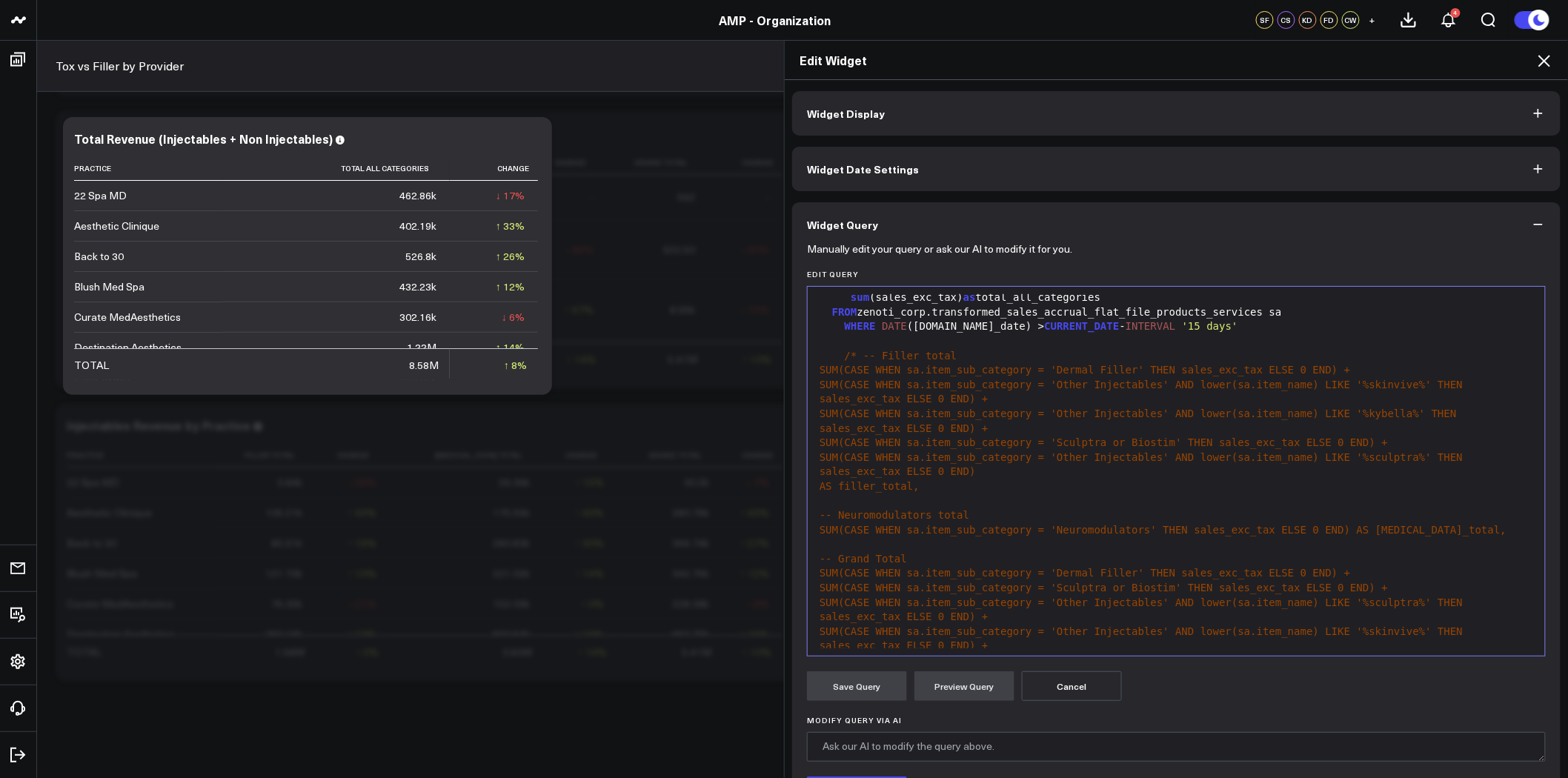
scroll to position [0, 0]
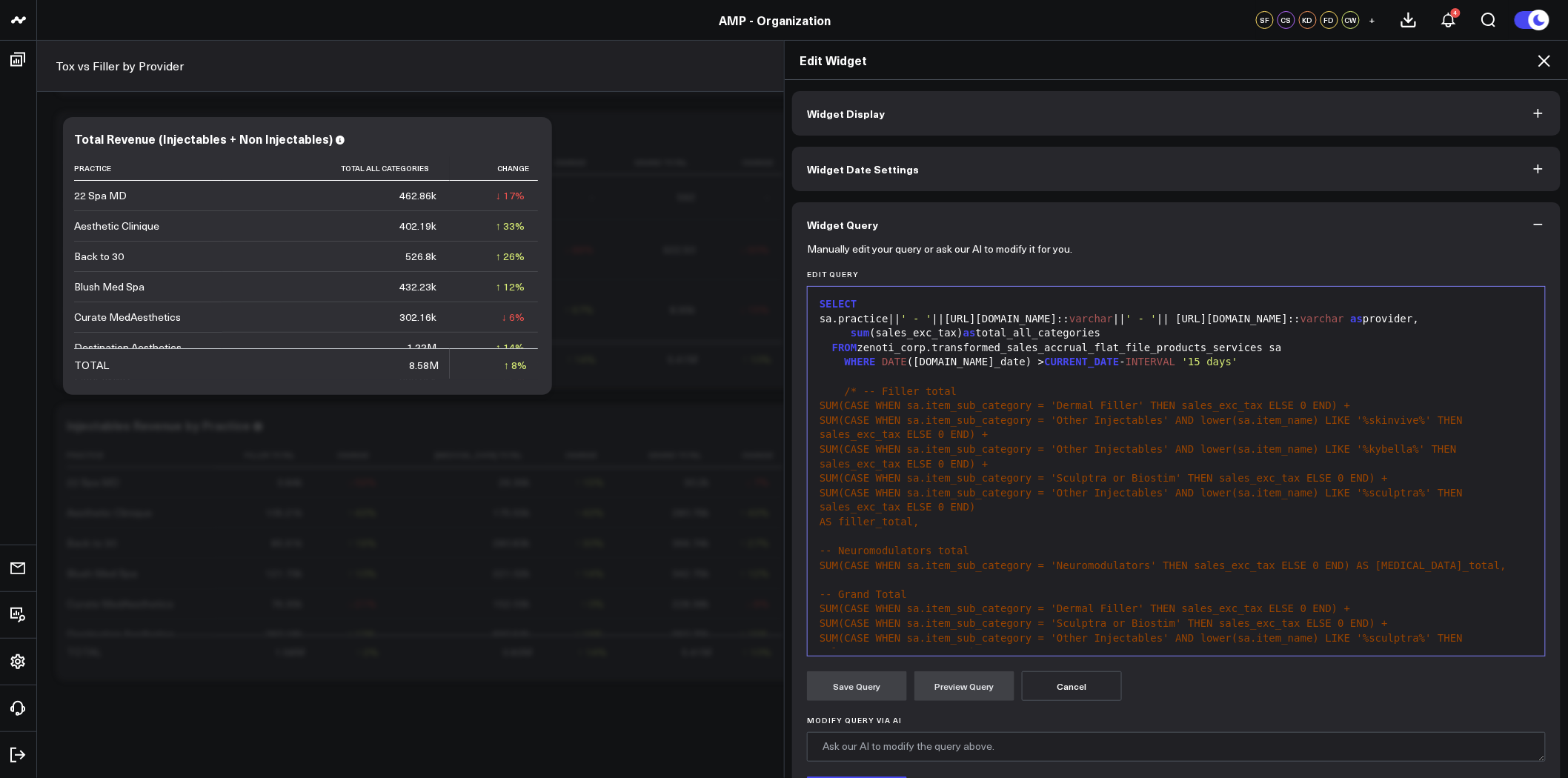
click at [1542, 61] on icon at bounding box center [1544, 61] width 18 height 18
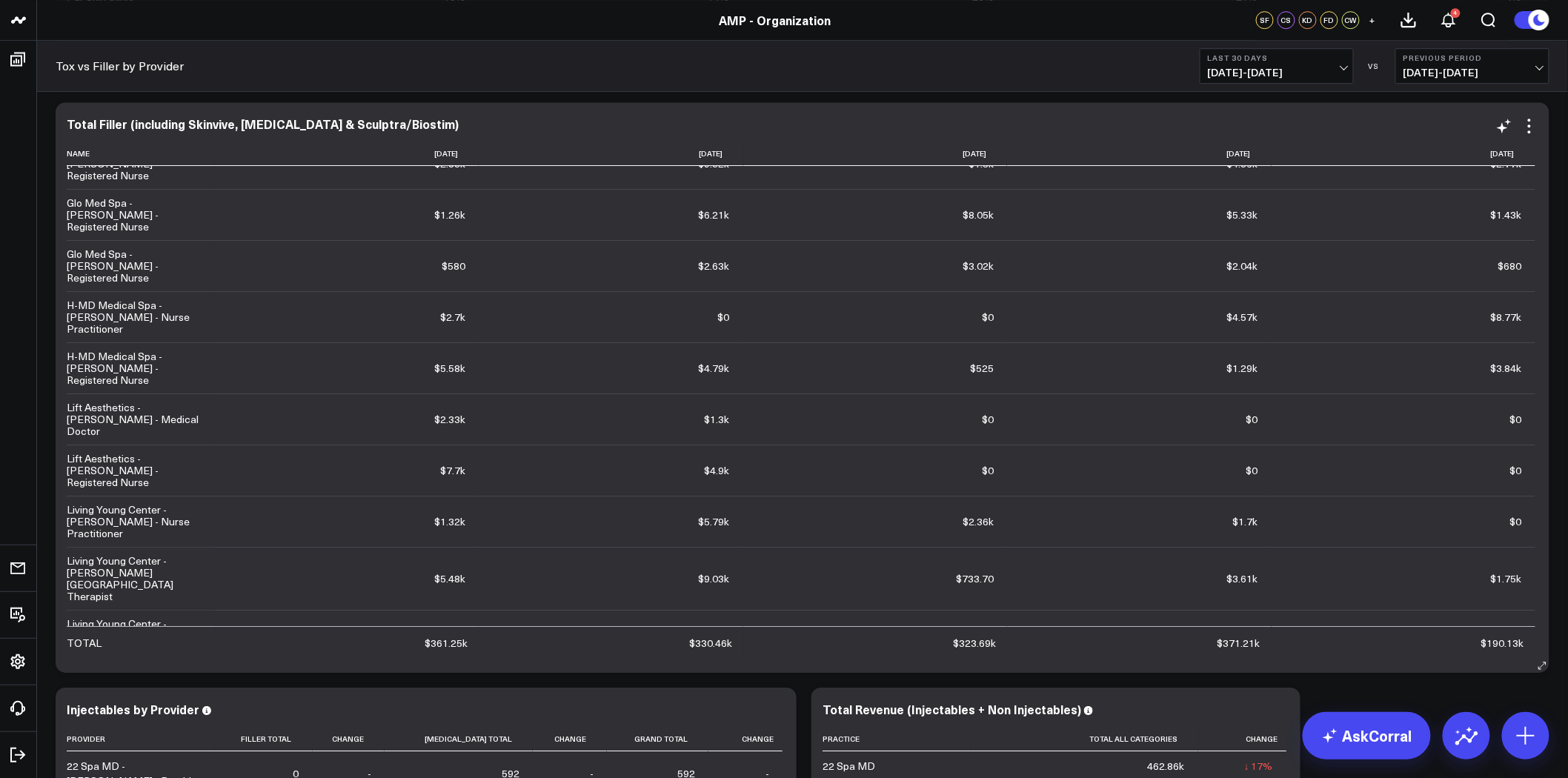
scroll to position [2222, 0]
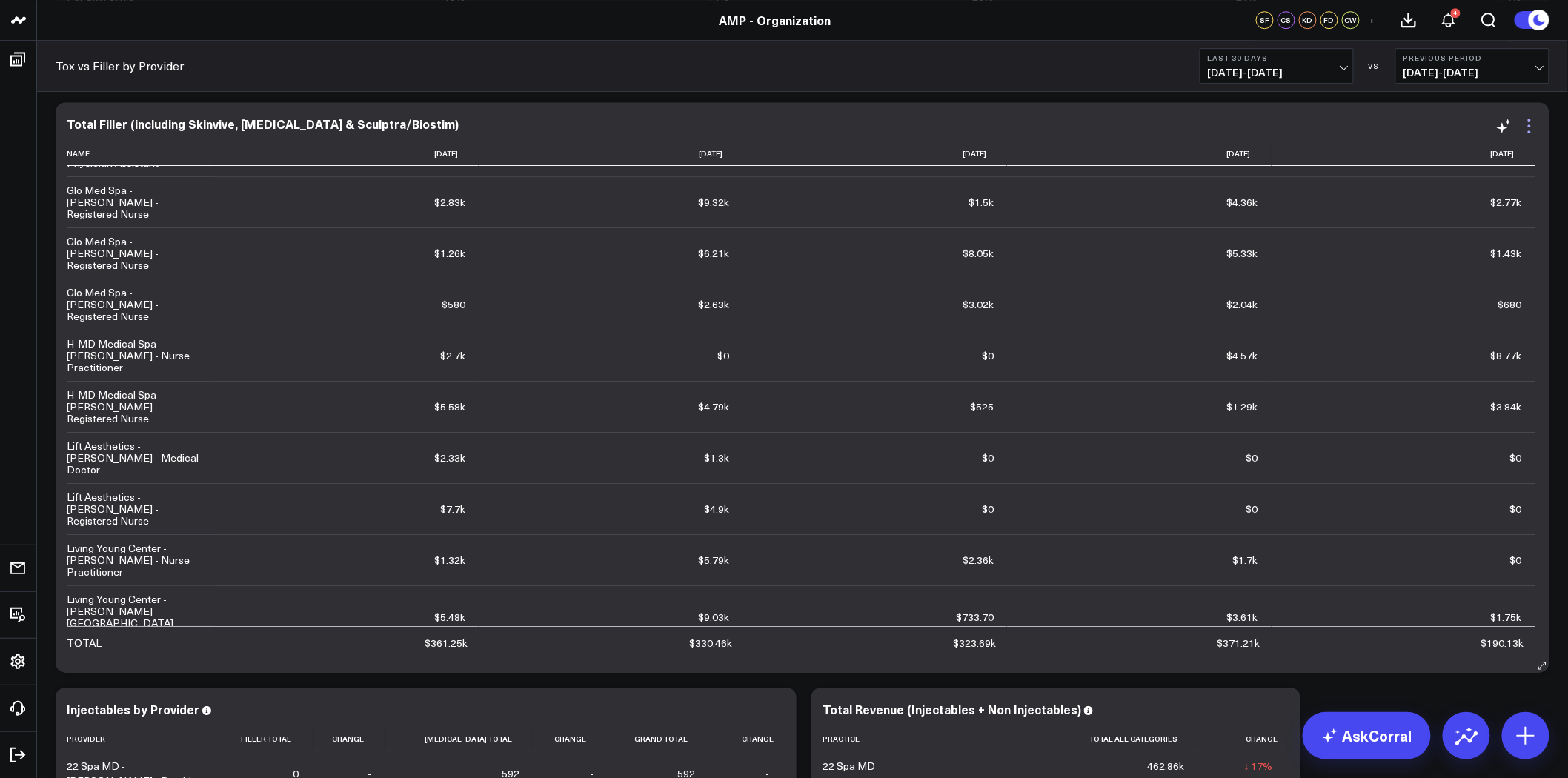
click at [1527, 127] on icon at bounding box center [1529, 126] width 18 height 18
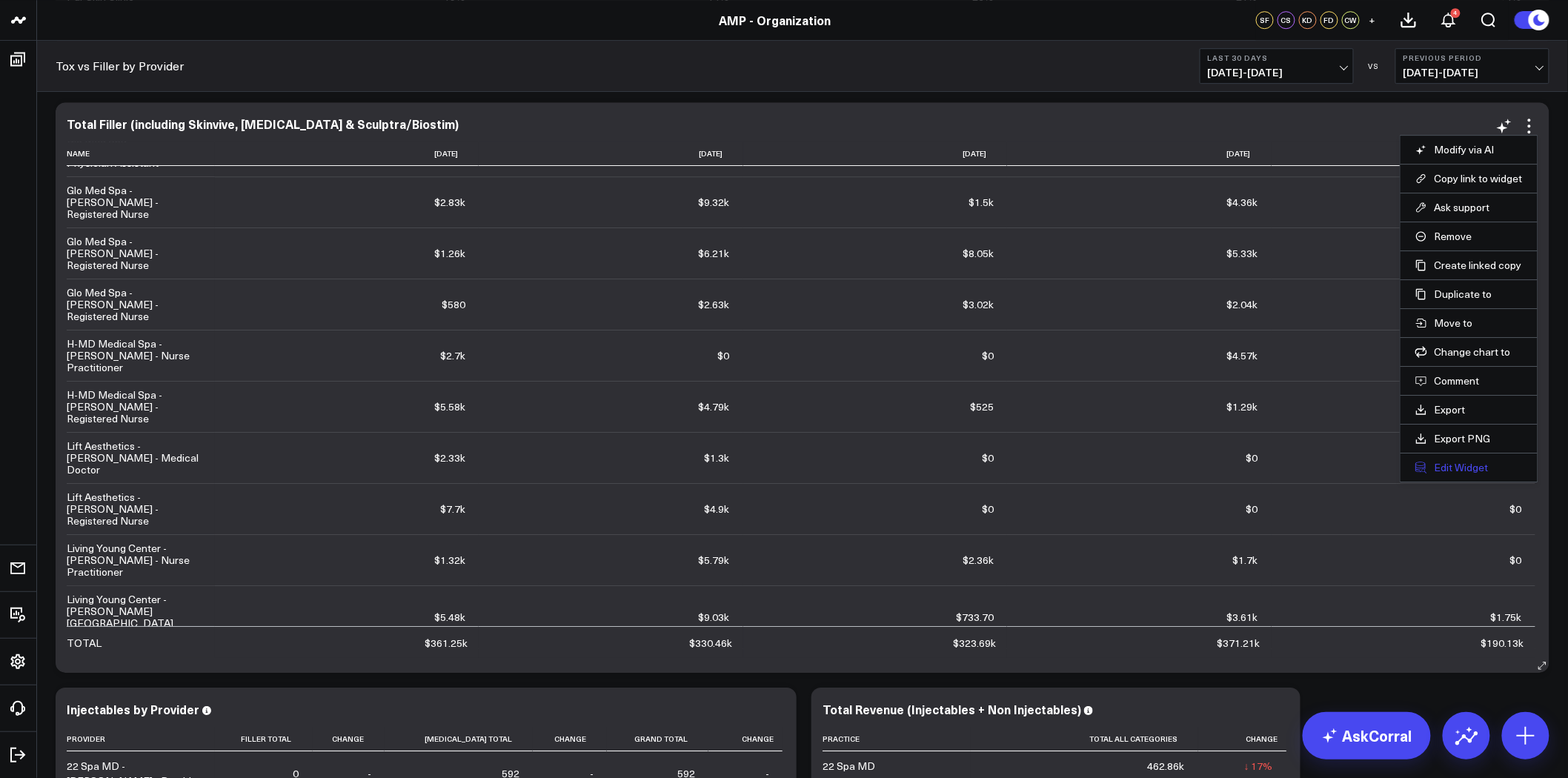
click at [1463, 468] on button "Edit Widget" at bounding box center [1468, 467] width 107 height 13
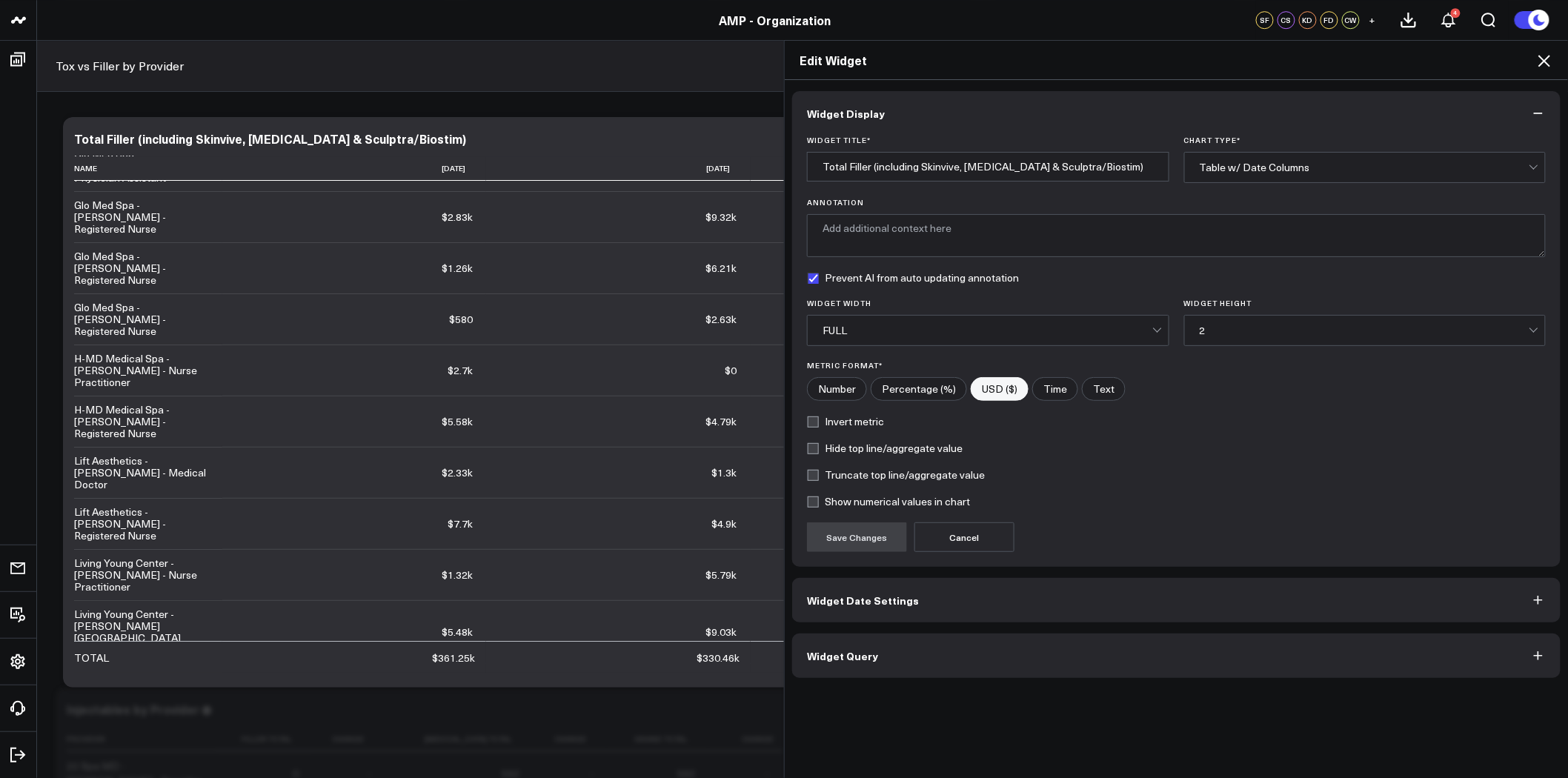
click at [975, 645] on button "Widget Query" at bounding box center [1176, 655] width 769 height 45
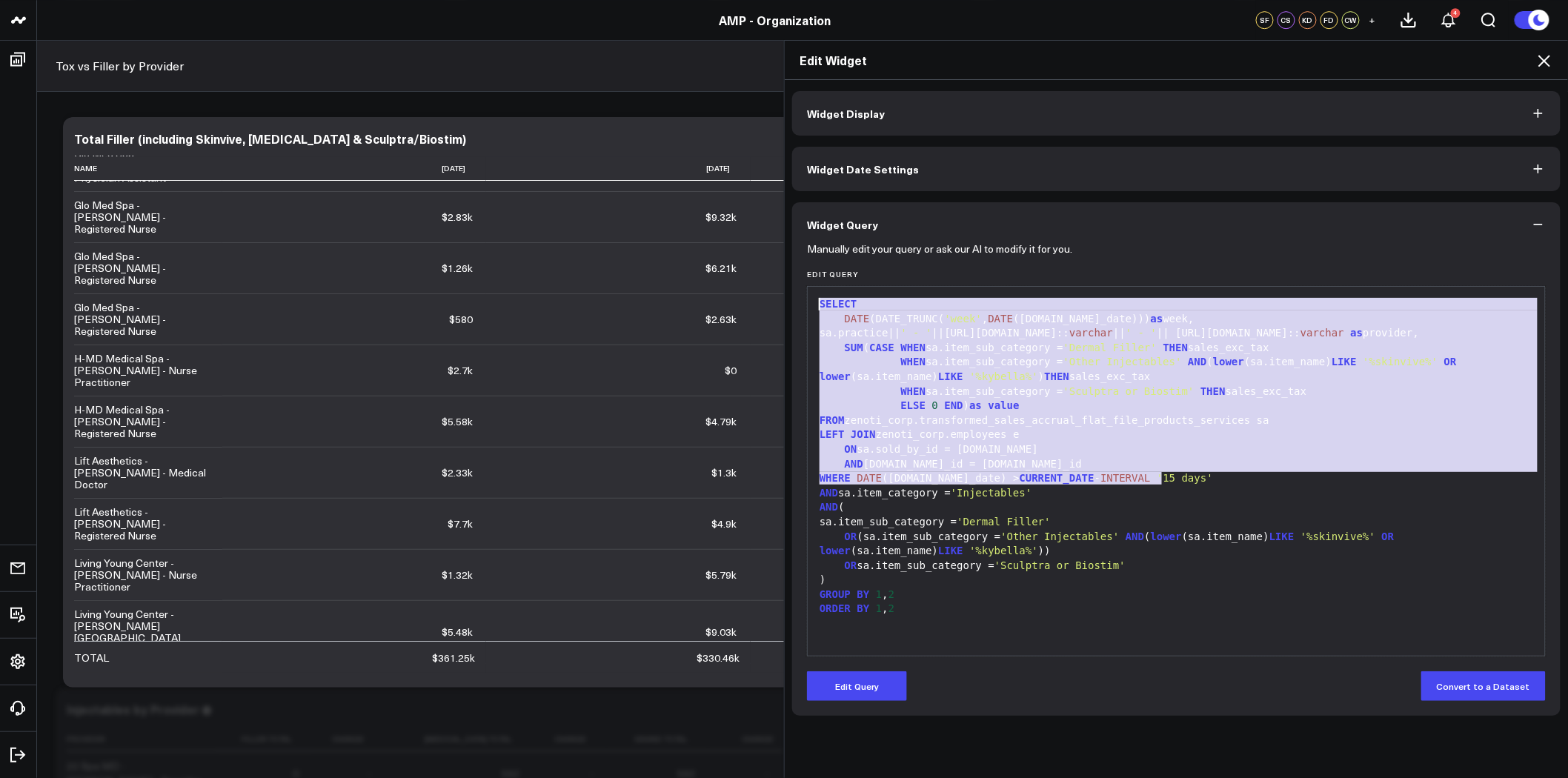
drag, startPoint x: 1173, startPoint y: 478, endPoint x: 797, endPoint y: 300, distance: 416.0
click at [797, 300] on div "Manually edit your query or ask our AI to modify it for you. Edit Query 99 1 2 …" at bounding box center [1176, 480] width 769 height 469
copy div "SELECT DATE (DATE_TRUNC( 'week' , DATE (sa.sale_date))) as week, sa.practice|| …"
click at [1544, 56] on icon at bounding box center [1544, 61] width 18 height 18
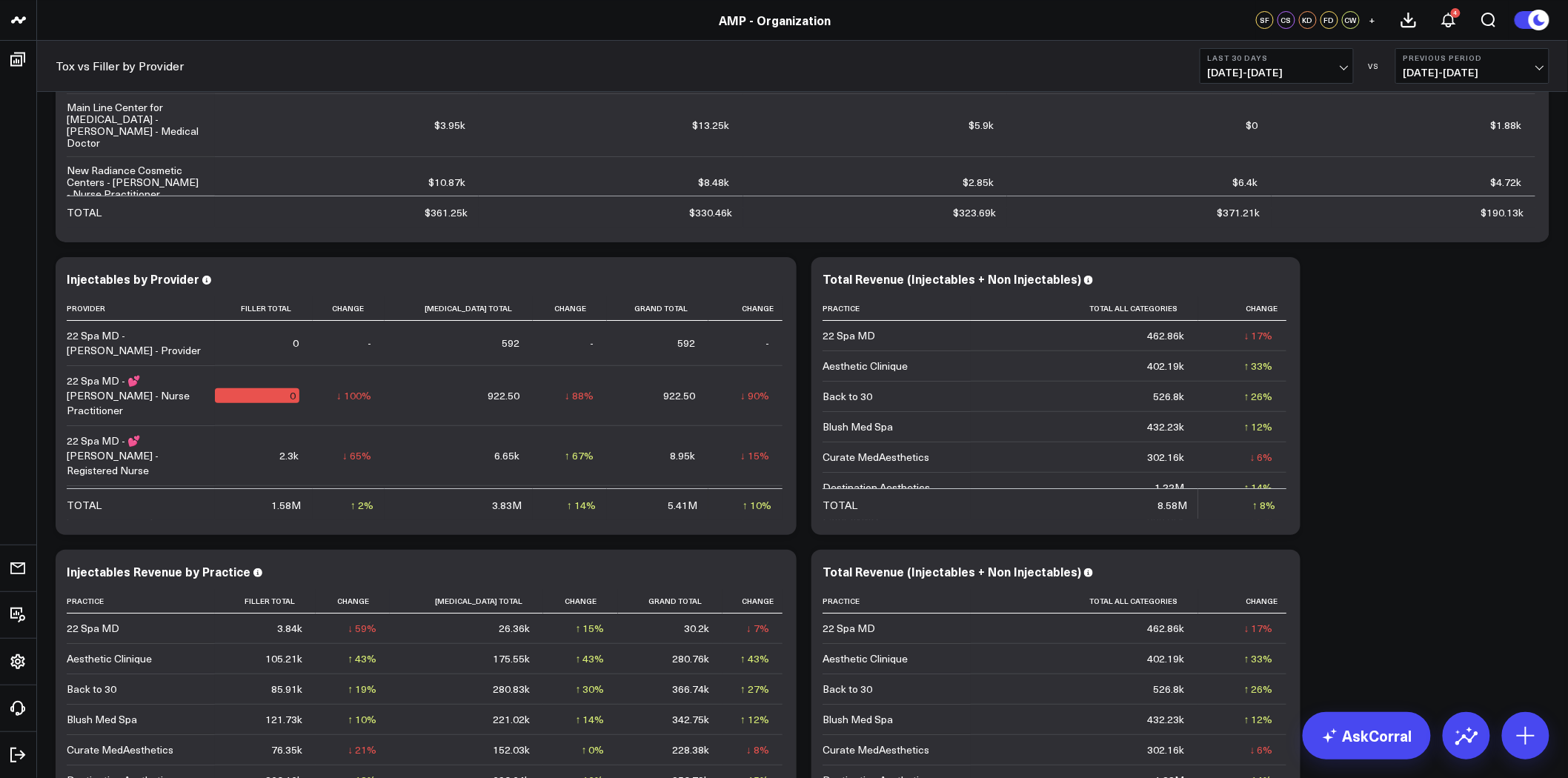
scroll to position [2289, 0]
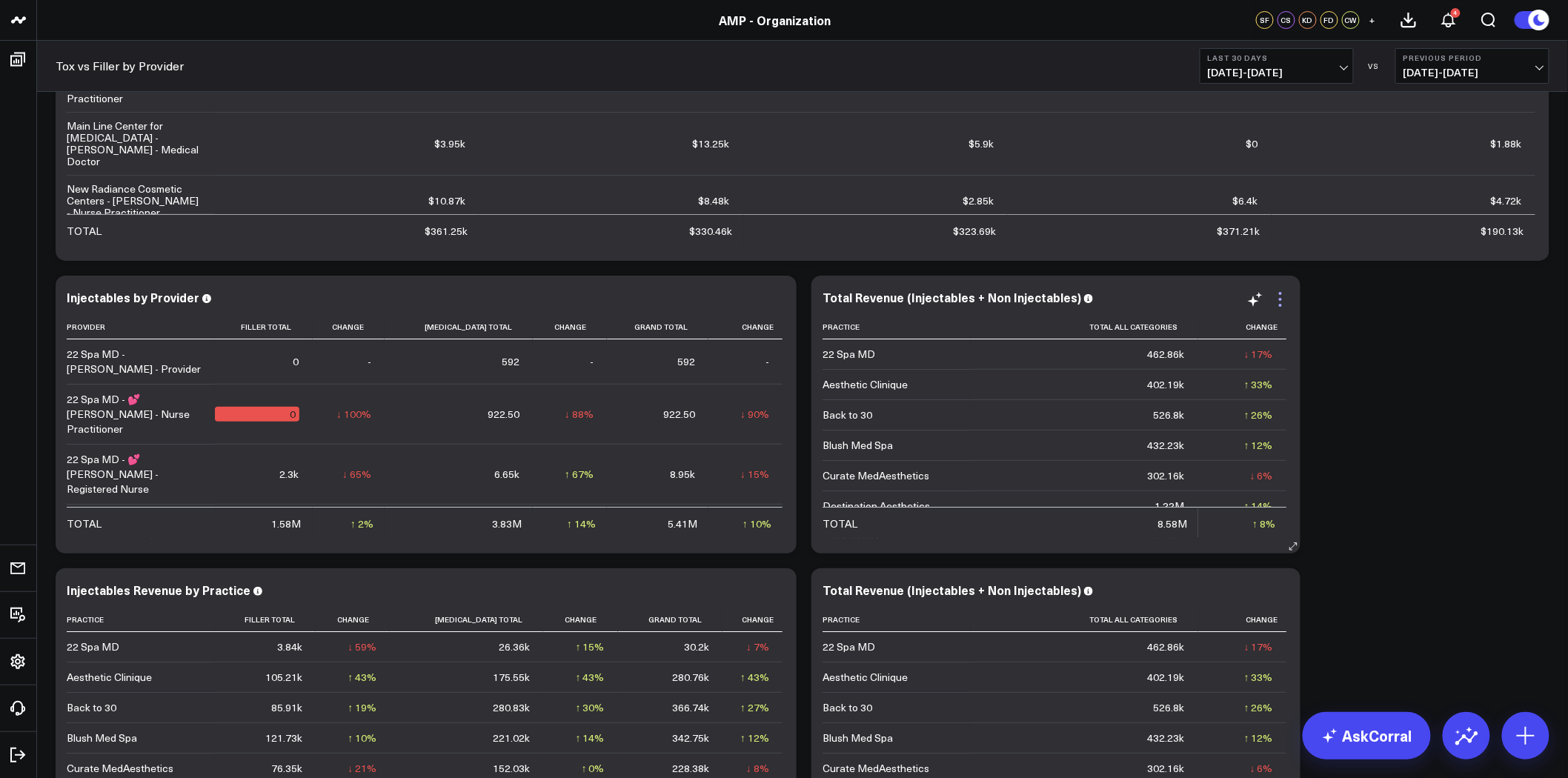
click at [1277, 292] on icon at bounding box center [1280, 299] width 18 height 18
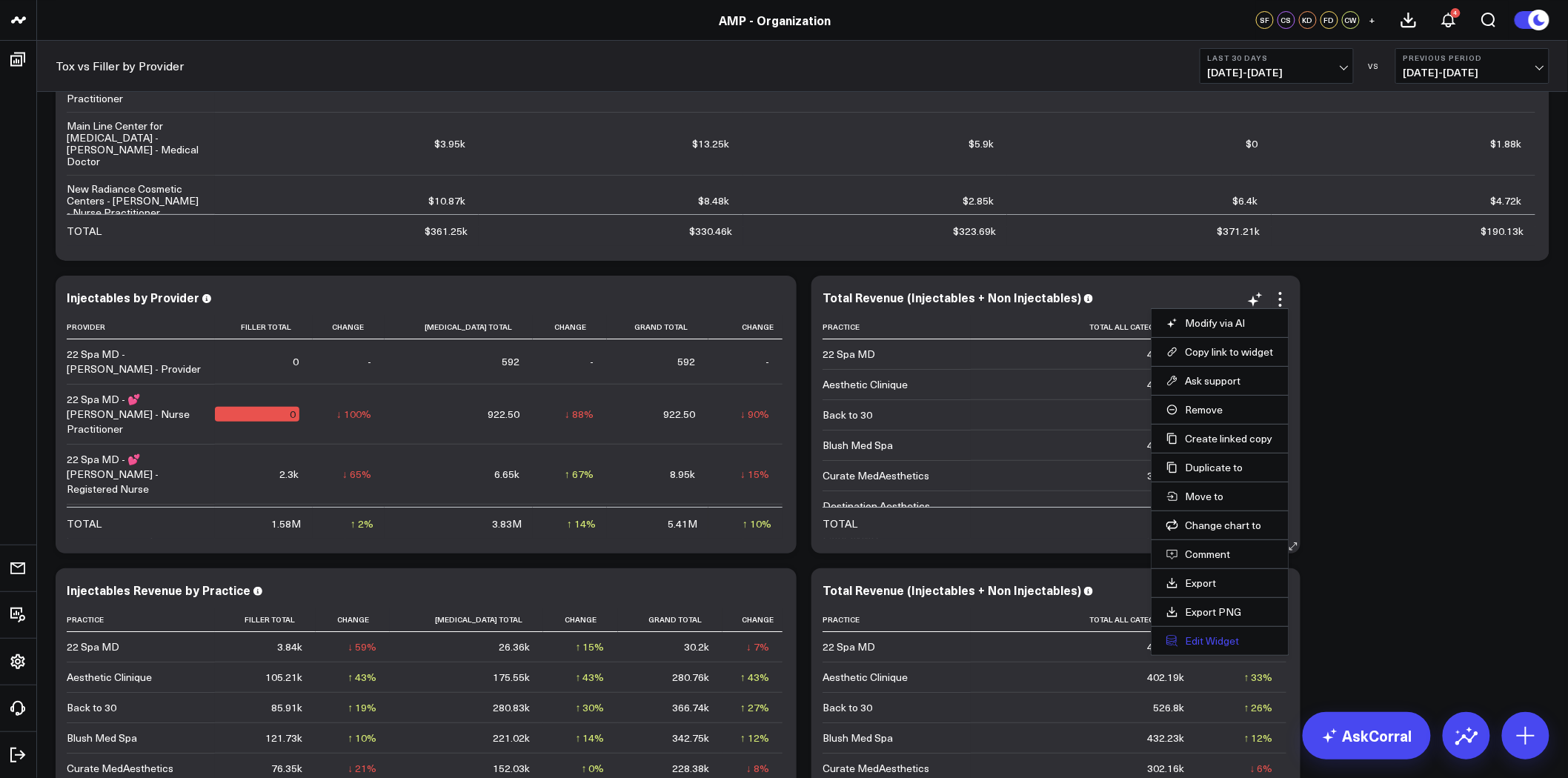
click at [1210, 645] on button "Edit Widget" at bounding box center [1219, 641] width 107 height 13
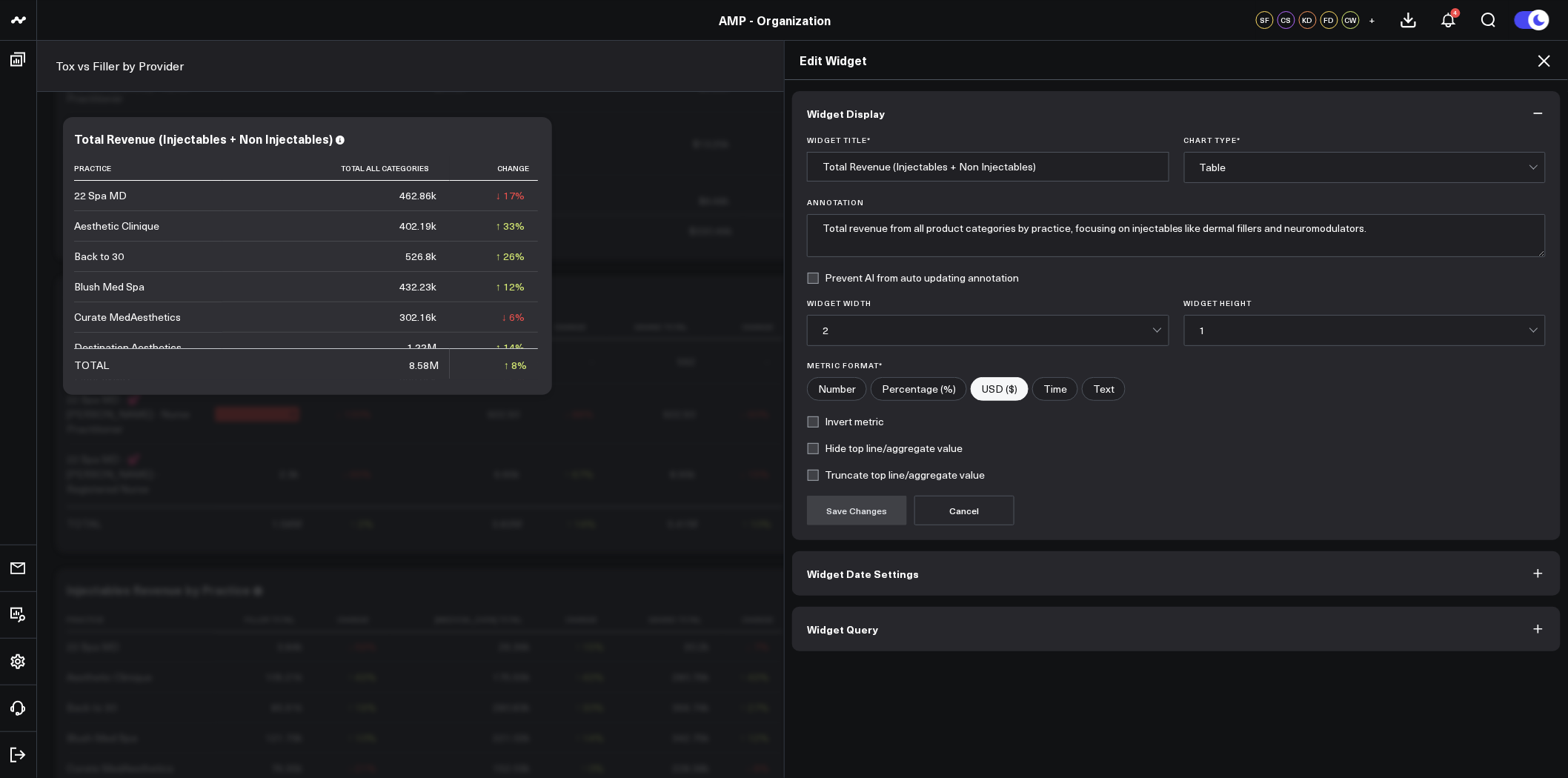
click at [909, 623] on button "Widget Query" at bounding box center [1176, 628] width 769 height 45
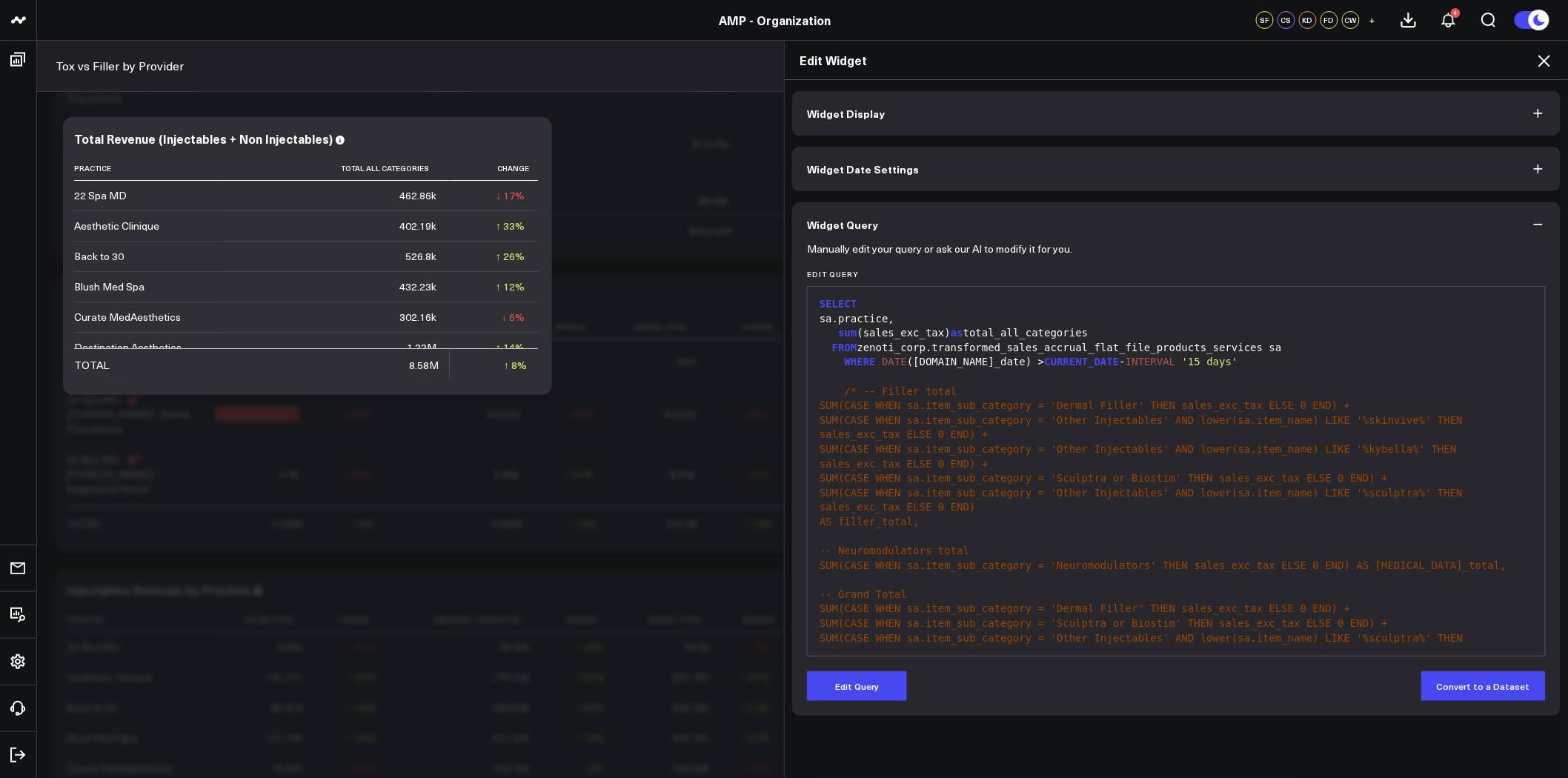
click at [823, 378] on div at bounding box center [1176, 377] width 722 height 15
click at [868, 692] on button "Edit Query" at bounding box center [857, 685] width 100 height 29
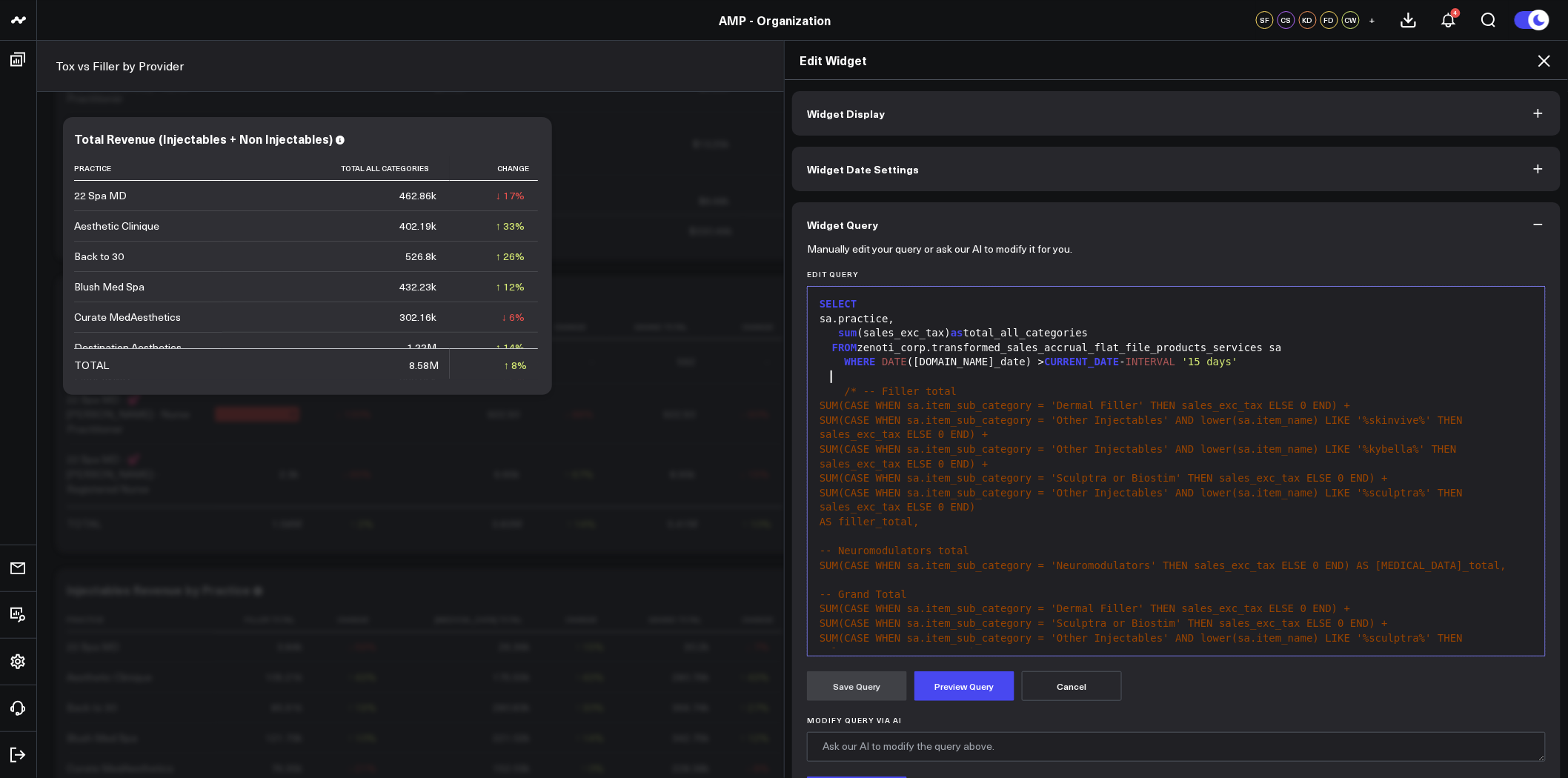
click at [827, 375] on div at bounding box center [1176, 377] width 722 height 15
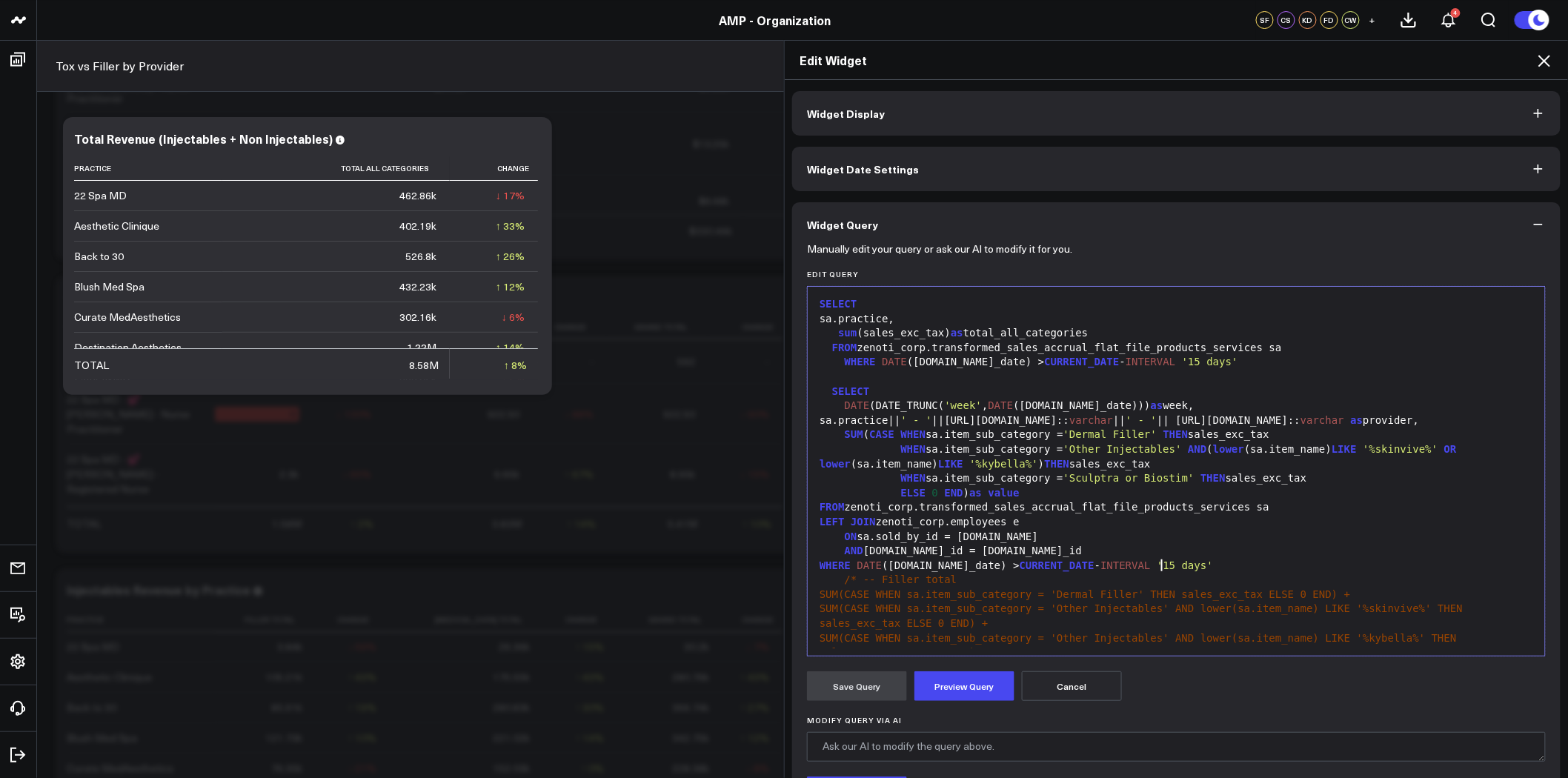
click at [867, 375] on div at bounding box center [1176, 377] width 722 height 15
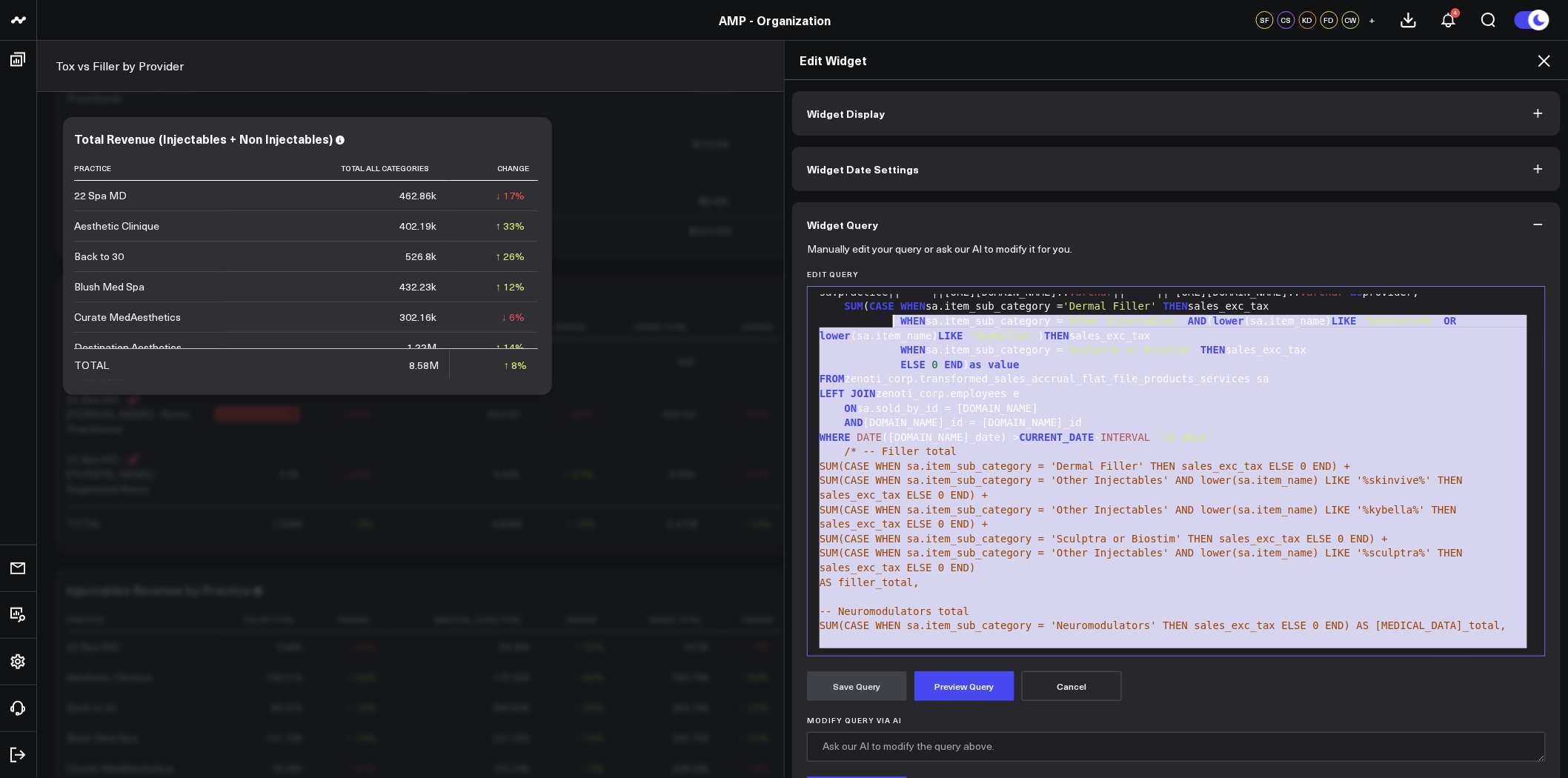
scroll to position [105, 0]
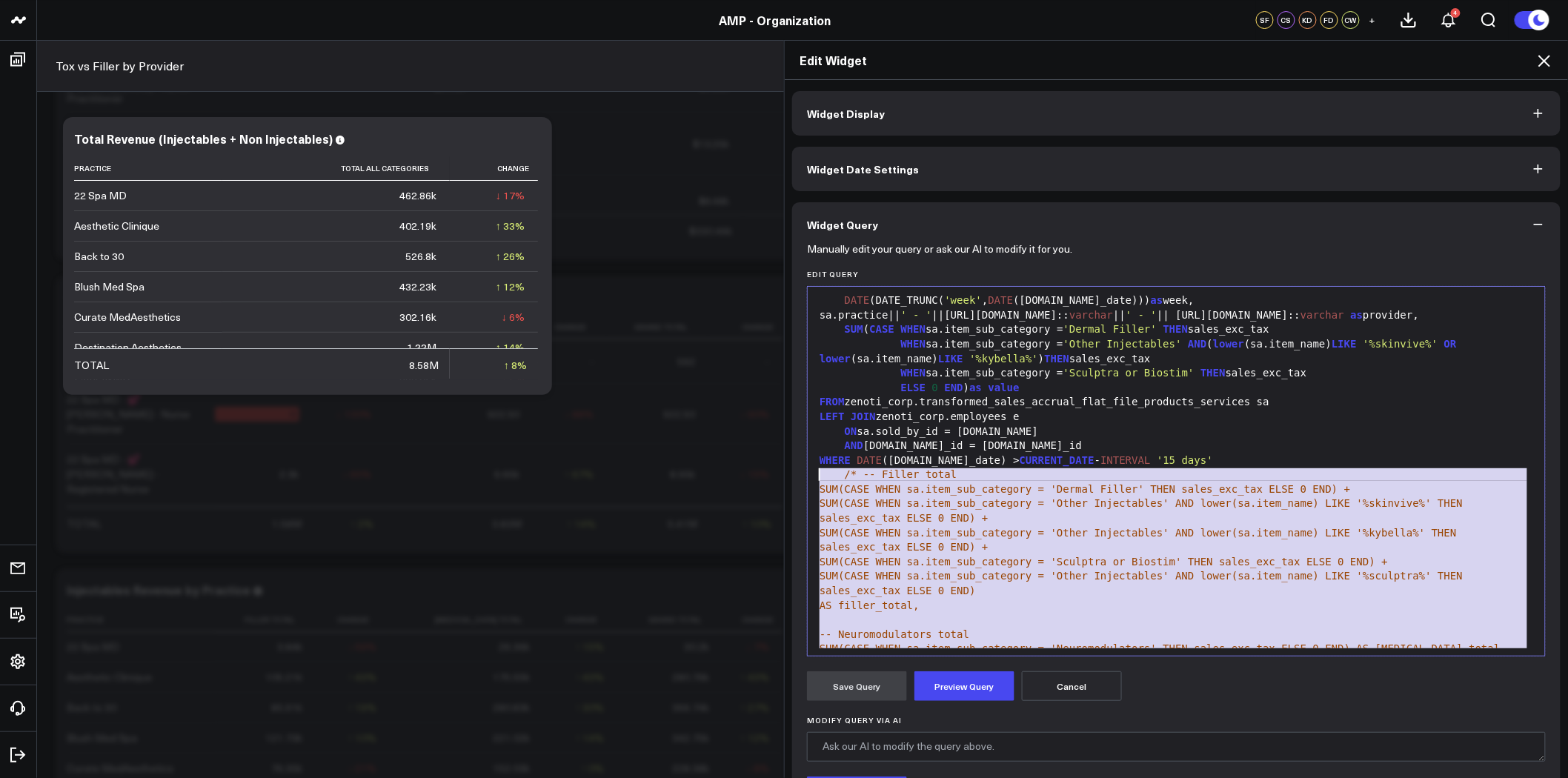
drag, startPoint x: 1473, startPoint y: 589, endPoint x: 811, endPoint y: 479, distance: 671.1
click at [815, 479] on div "SELECT sa.practice, sum (sales_exc_tax) as total_all_categories FROM zenoti_cor…" at bounding box center [1176, 576] width 722 height 775
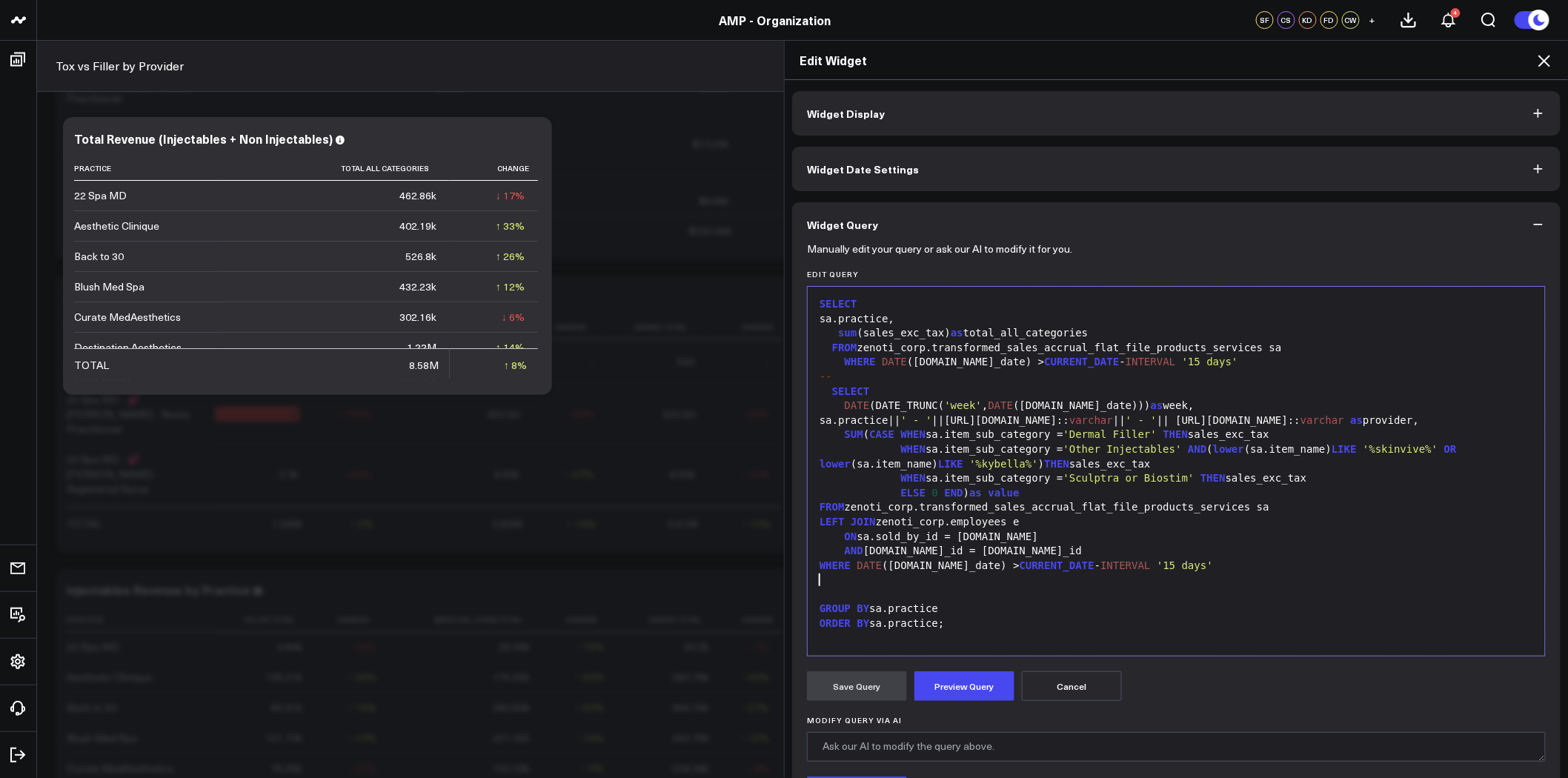
scroll to position [0, 0]
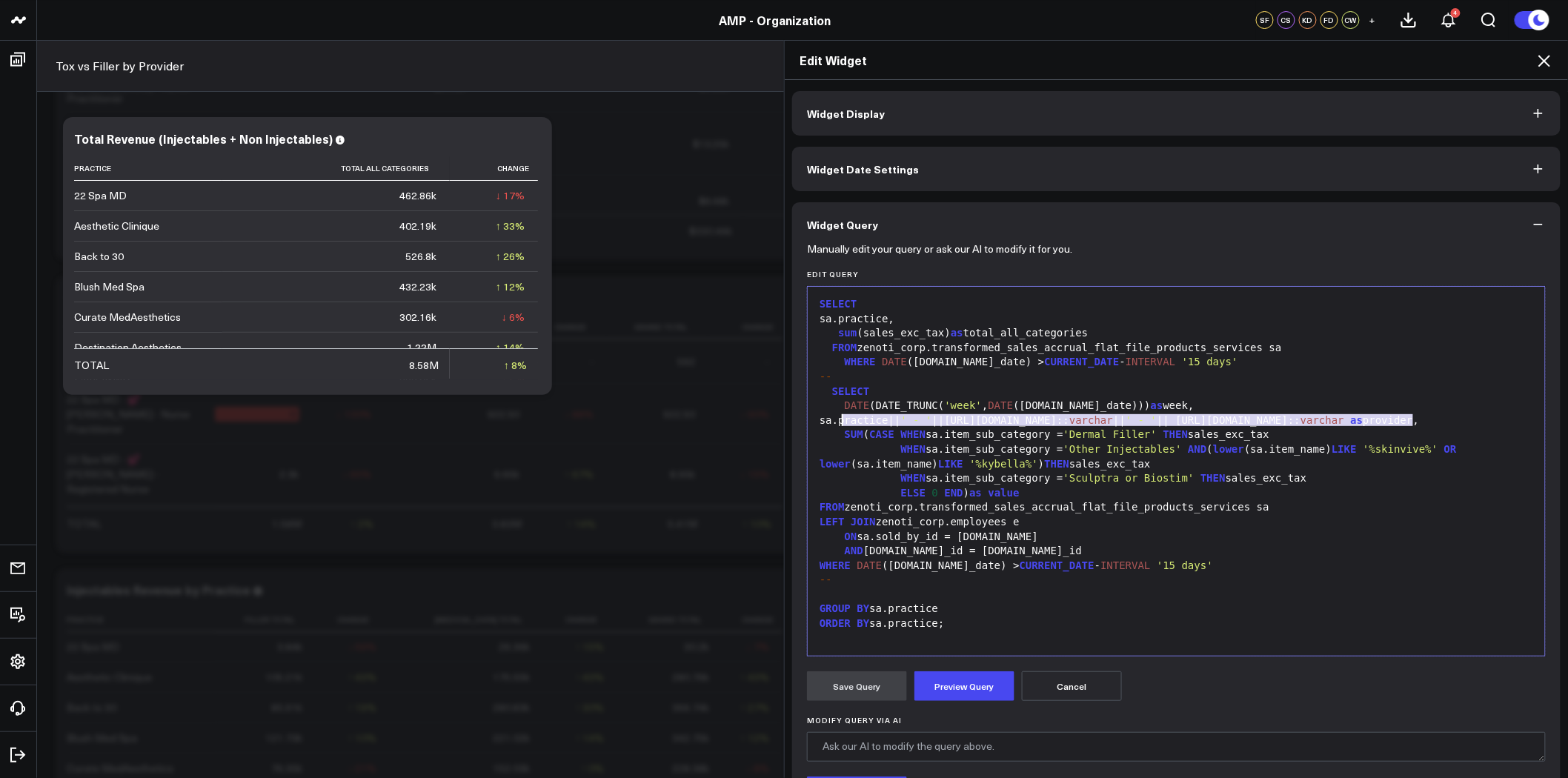
drag, startPoint x: 1413, startPoint y: 420, endPoint x: 837, endPoint y: 425, distance: 576.0
click at [837, 425] on div "sa.practice|| ' - ' ||e.personal_info.name:: varchar || ' - ' || e.job_info.nam…" at bounding box center [1176, 421] width 722 height 15
copy div "sa.practice|| ' - ' ||e.personal_info.name:: varchar || ' - ' || e.job_info.nam…"
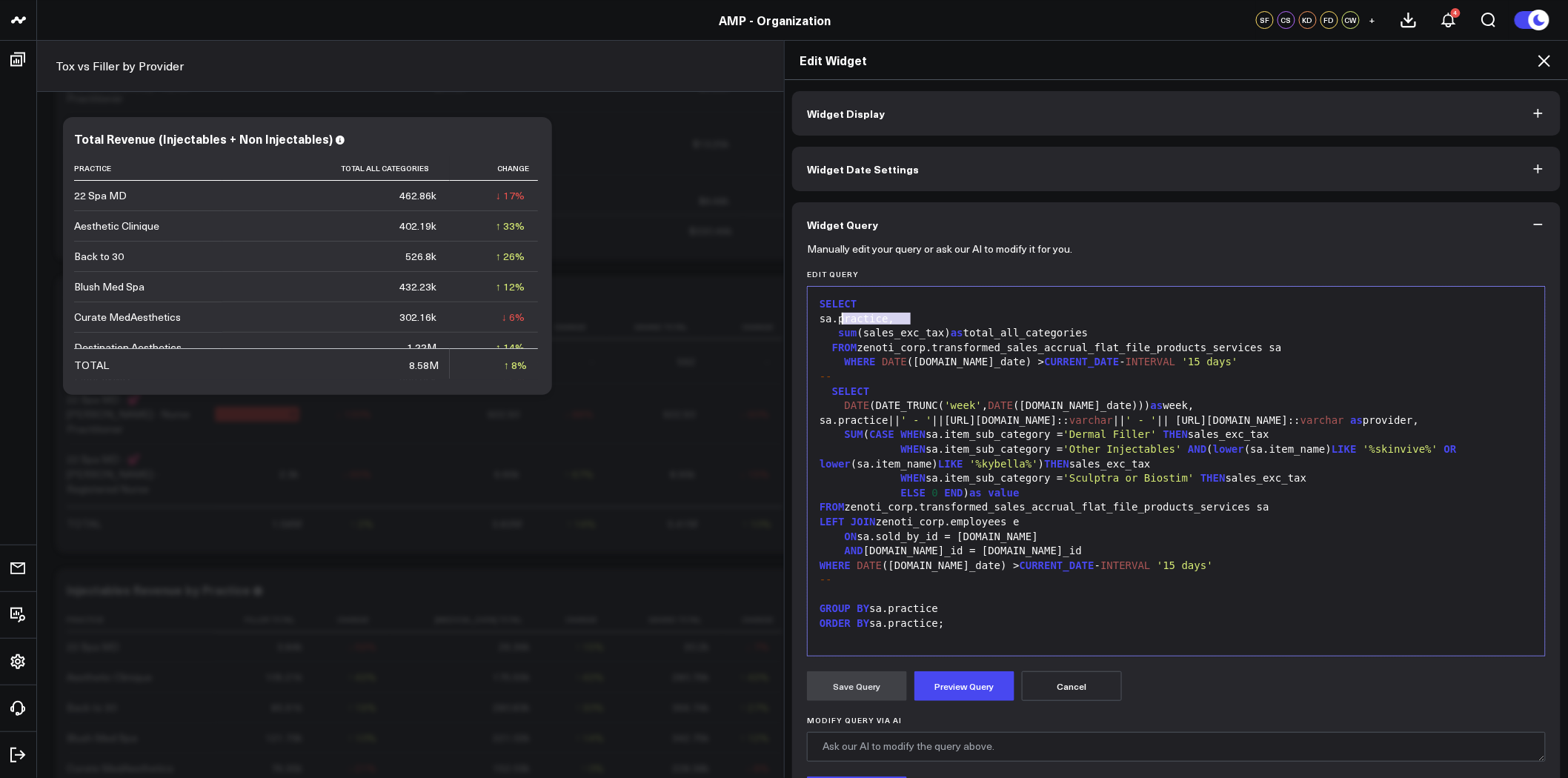
drag, startPoint x: 926, startPoint y: 318, endPoint x: 837, endPoint y: 322, distance: 89.1
click at [837, 322] on div "sa.practice," at bounding box center [1176, 319] width 722 height 15
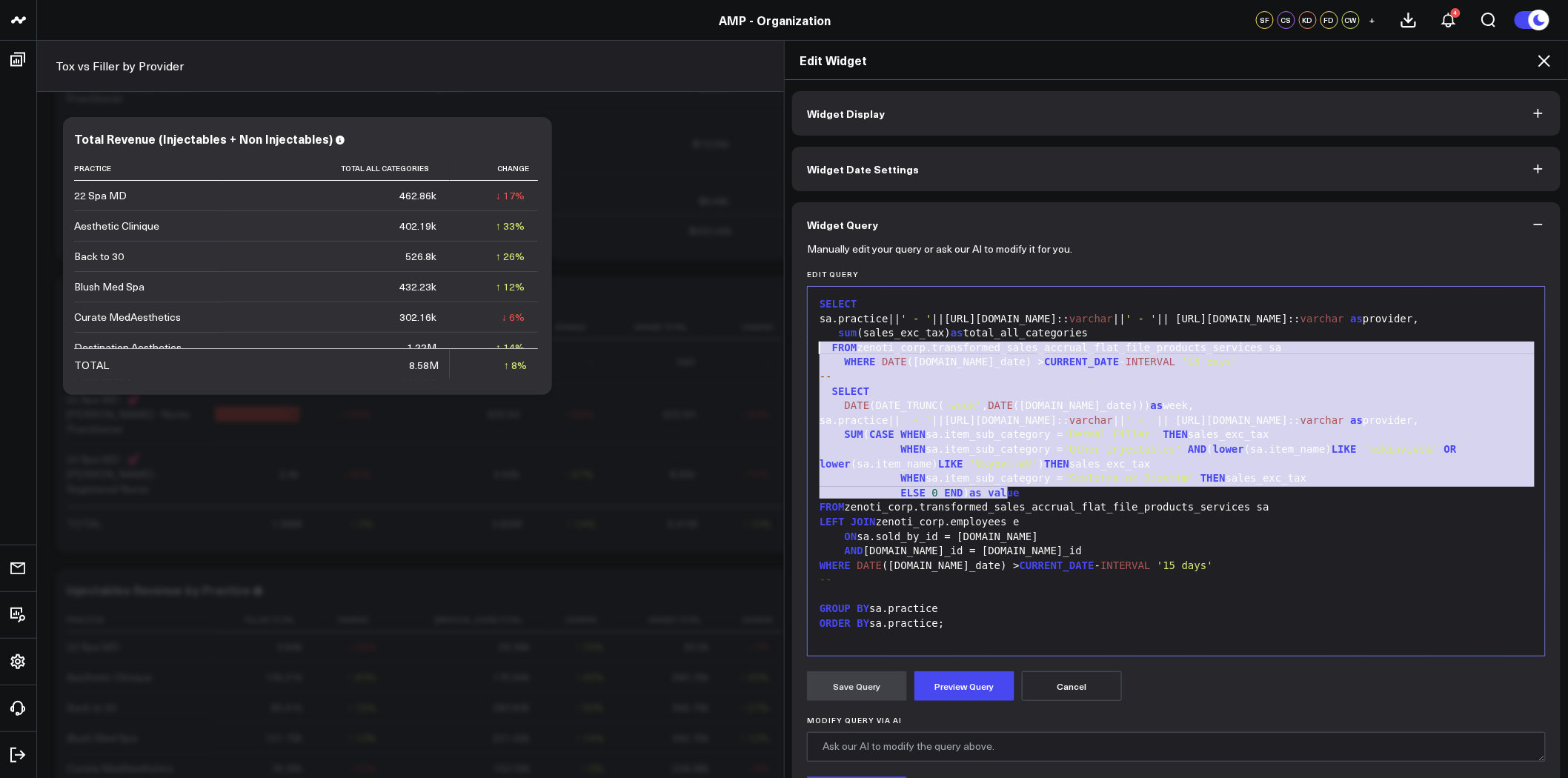
drag, startPoint x: 1026, startPoint y: 494, endPoint x: 803, endPoint y: 353, distance: 263.8
click at [807, 353] on div "Selection deleted 99 1 2 3 4 5 6 7 8 9 10 11 12 13 14 15 16 17 18 19 20 21 22 2…" at bounding box center [1176, 471] width 738 height 371
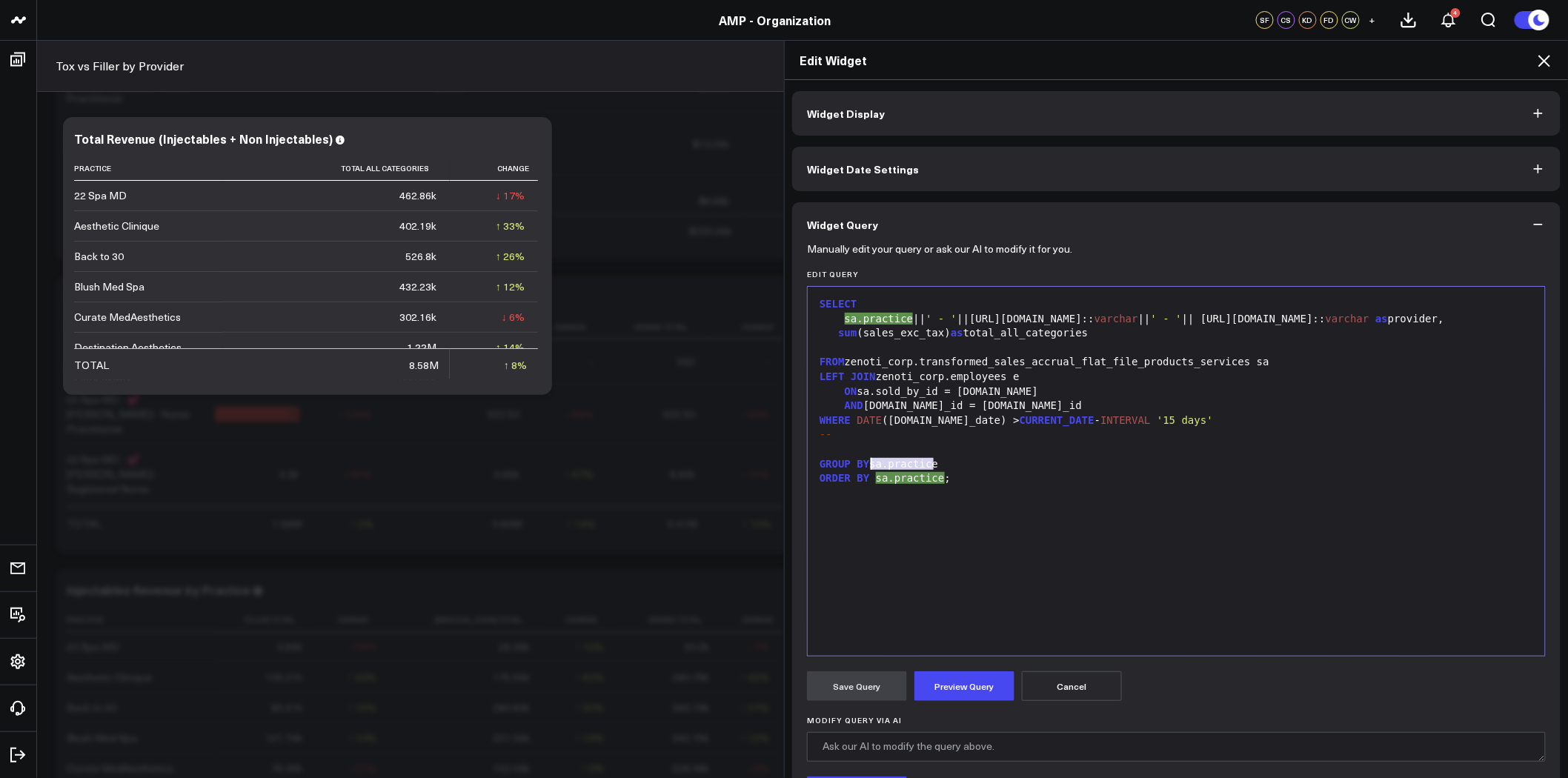
drag, startPoint x: 928, startPoint y: 464, endPoint x: 866, endPoint y: 466, distance: 62.0
click at [866, 466] on div "GROUP BY sa.practice" at bounding box center [1176, 464] width 722 height 15
drag, startPoint x: 867, startPoint y: 481, endPoint x: 928, endPoint y: 479, distance: 61.0
click at [928, 479] on div "ORDER BY sa.practice;" at bounding box center [1176, 479] width 722 height 15
click at [964, 682] on button "Preview Query" at bounding box center [965, 685] width 100 height 29
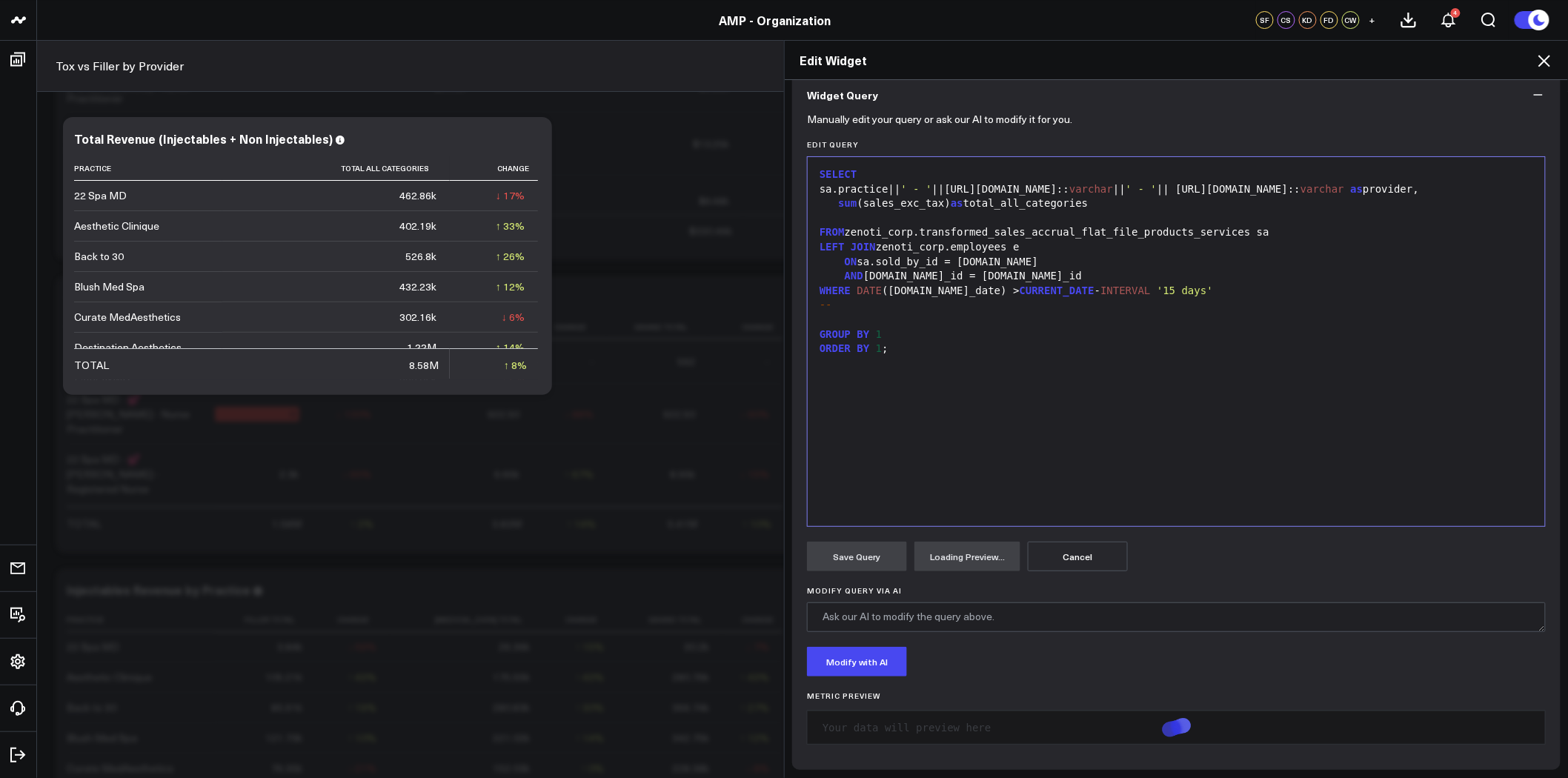
scroll to position [131, 0]
click at [866, 301] on div "--" at bounding box center [1176, 304] width 722 height 15
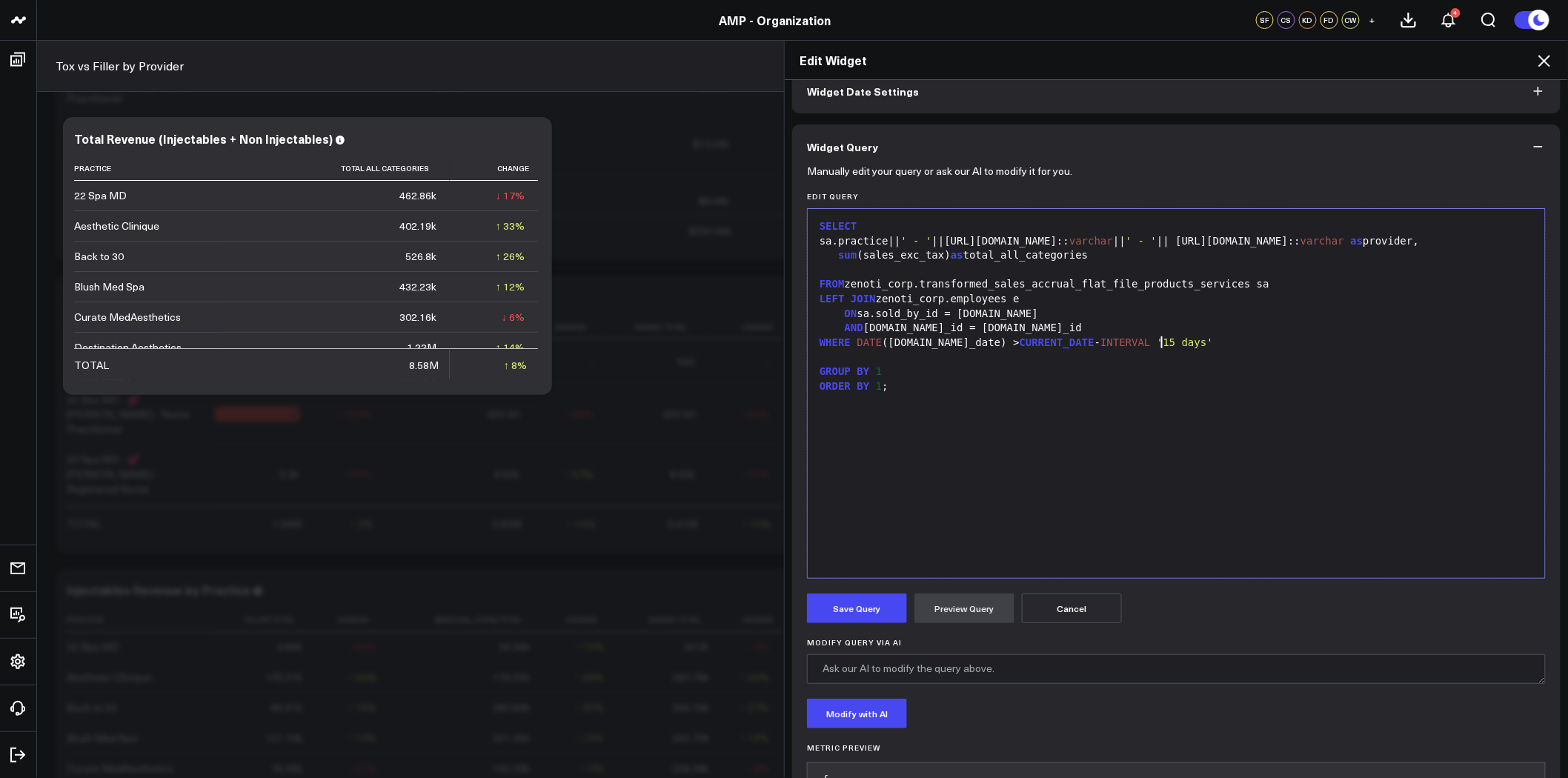
scroll to position [49, 0]
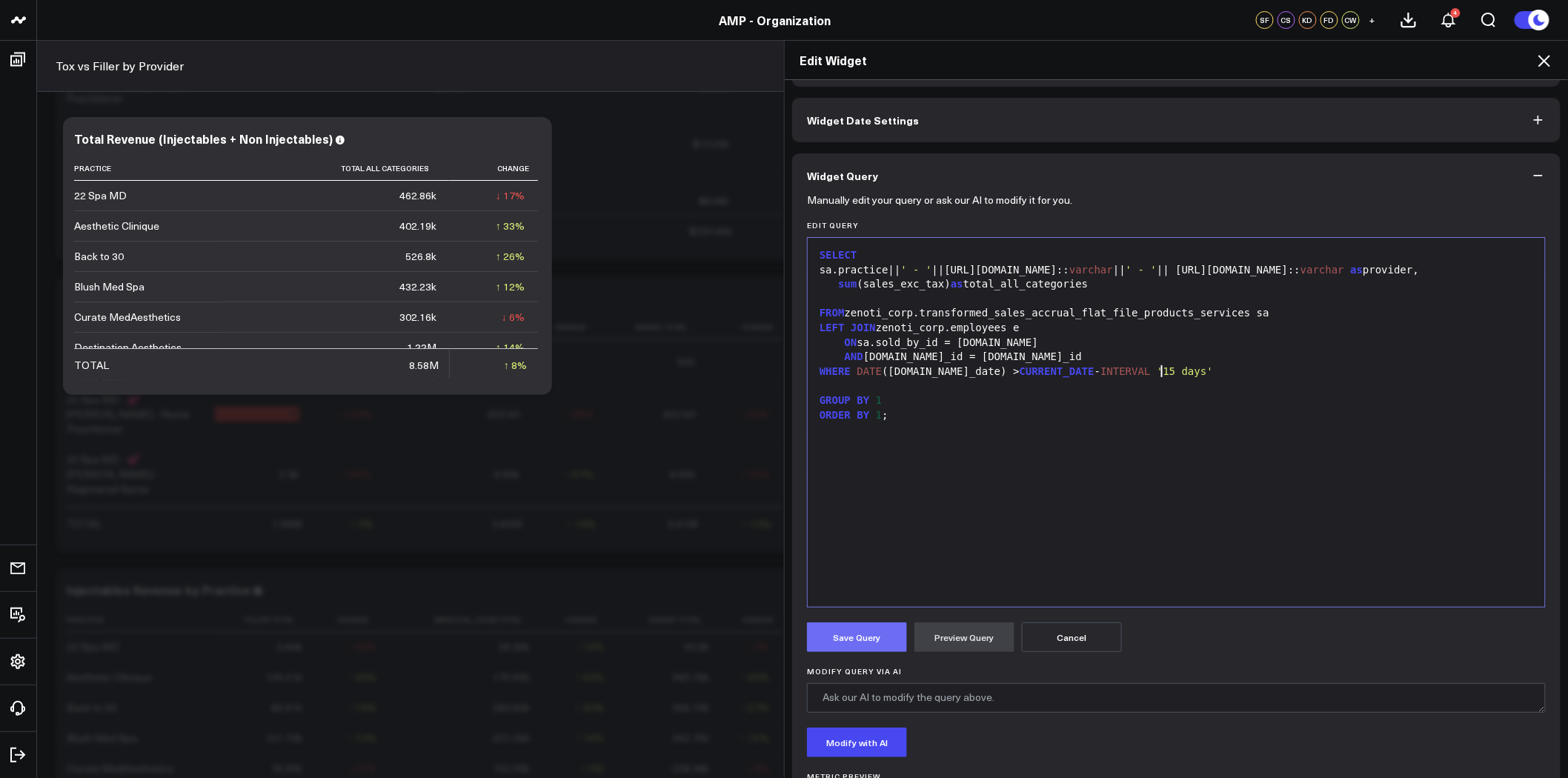
click at [870, 637] on button "Save Query" at bounding box center [857, 637] width 100 height 29
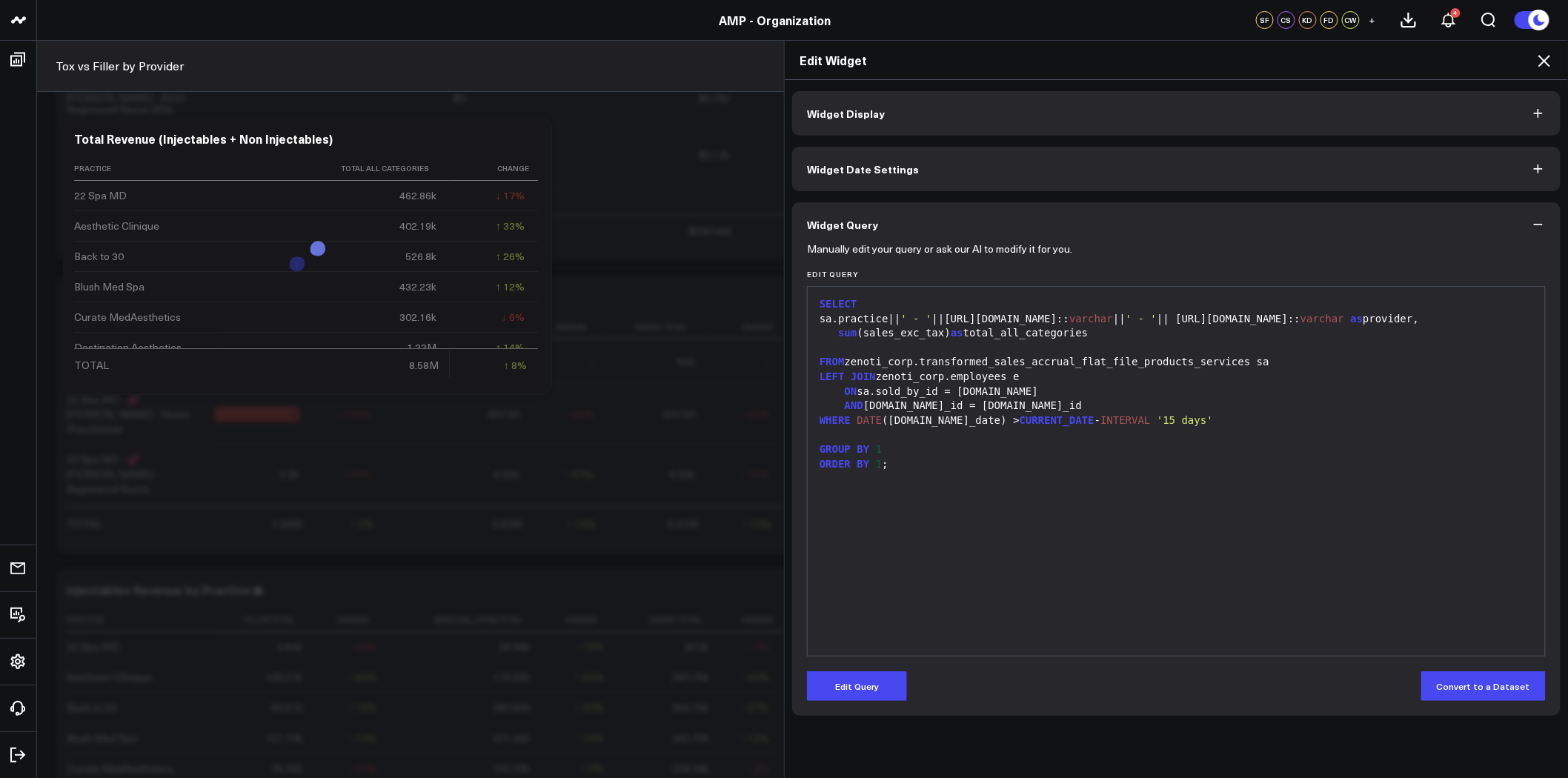
scroll to position [0, 0]
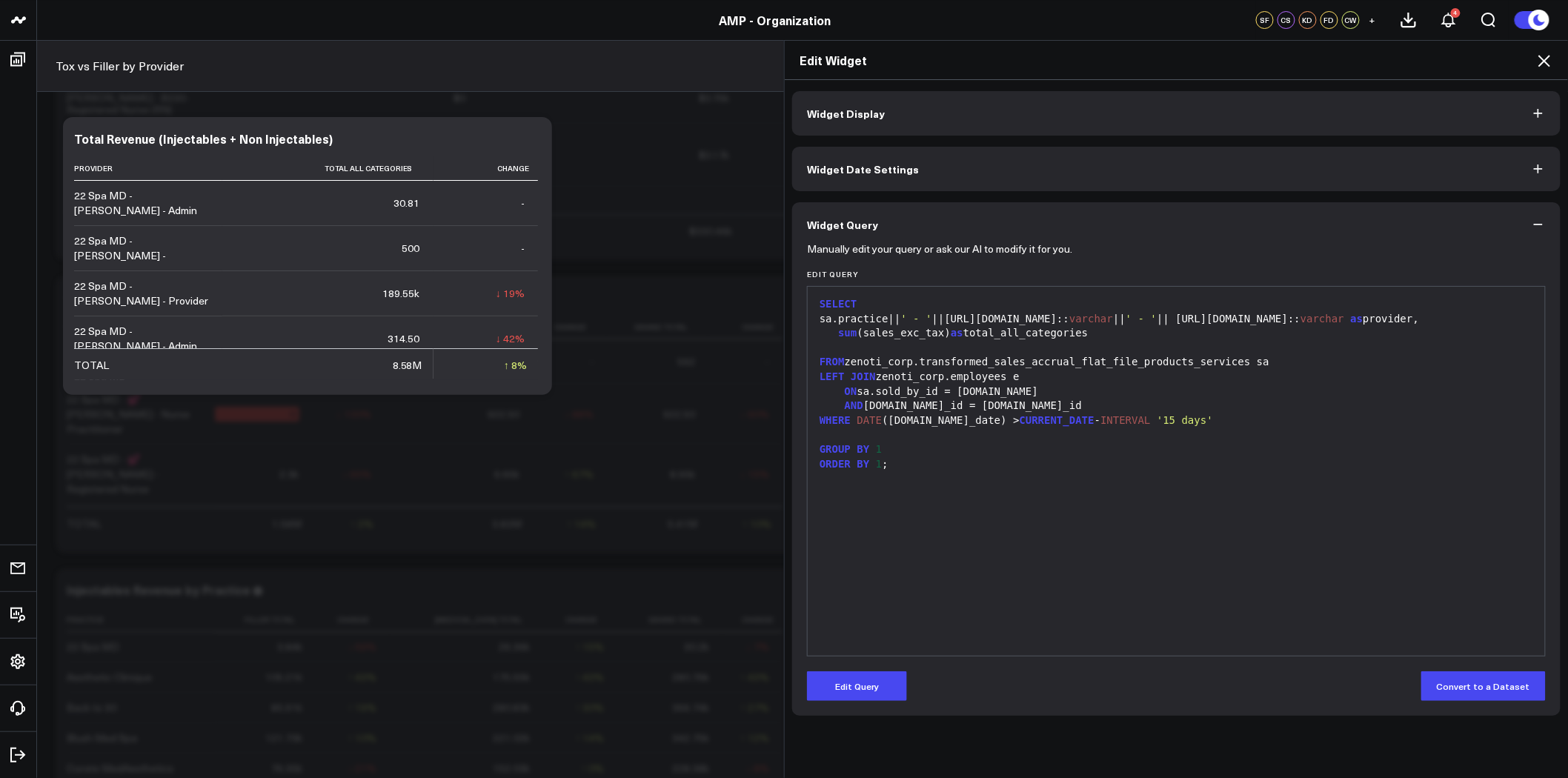
click at [1544, 58] on icon at bounding box center [1544, 61] width 18 height 18
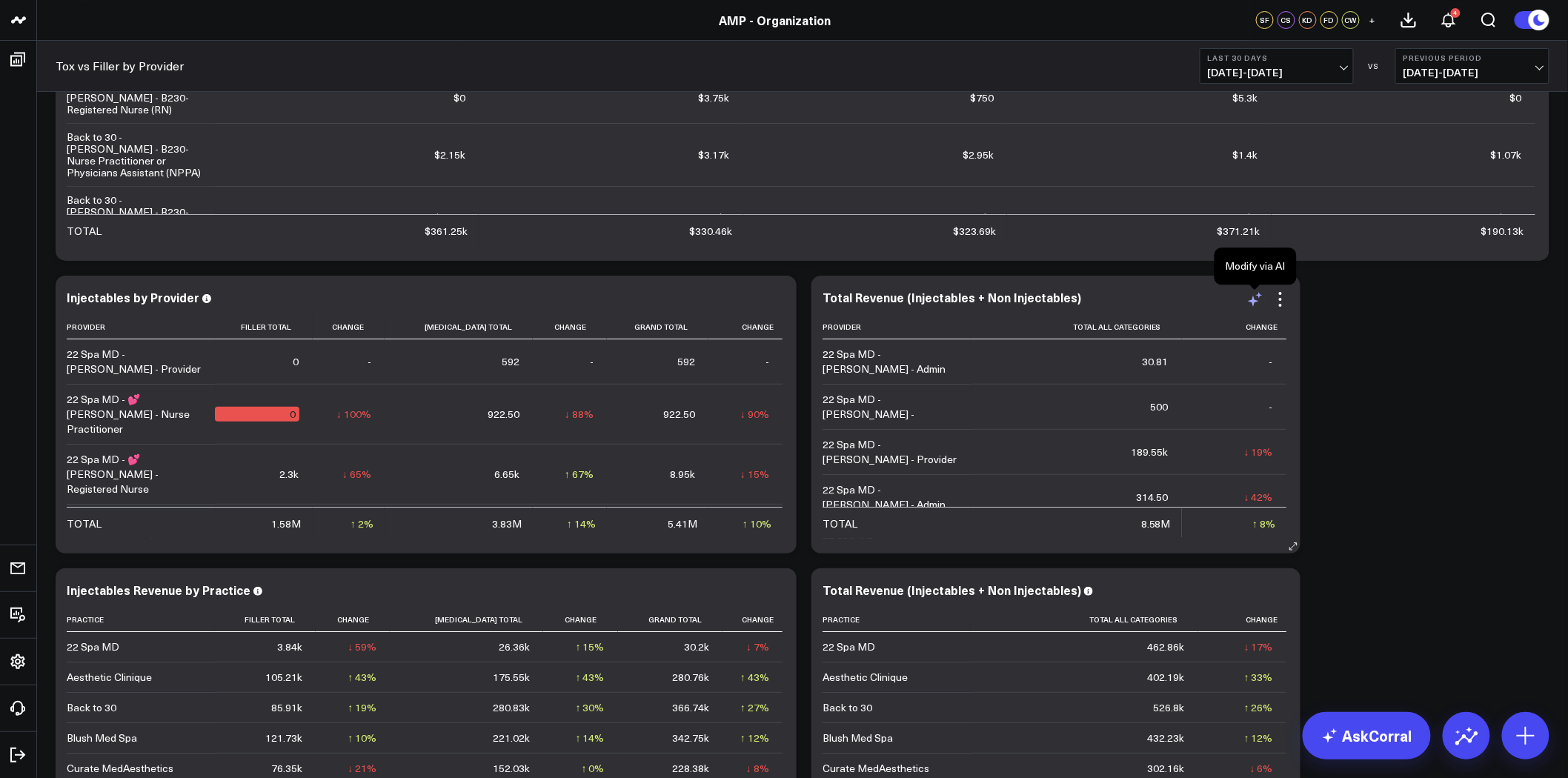
click at [1250, 303] on icon at bounding box center [1255, 299] width 18 height 18
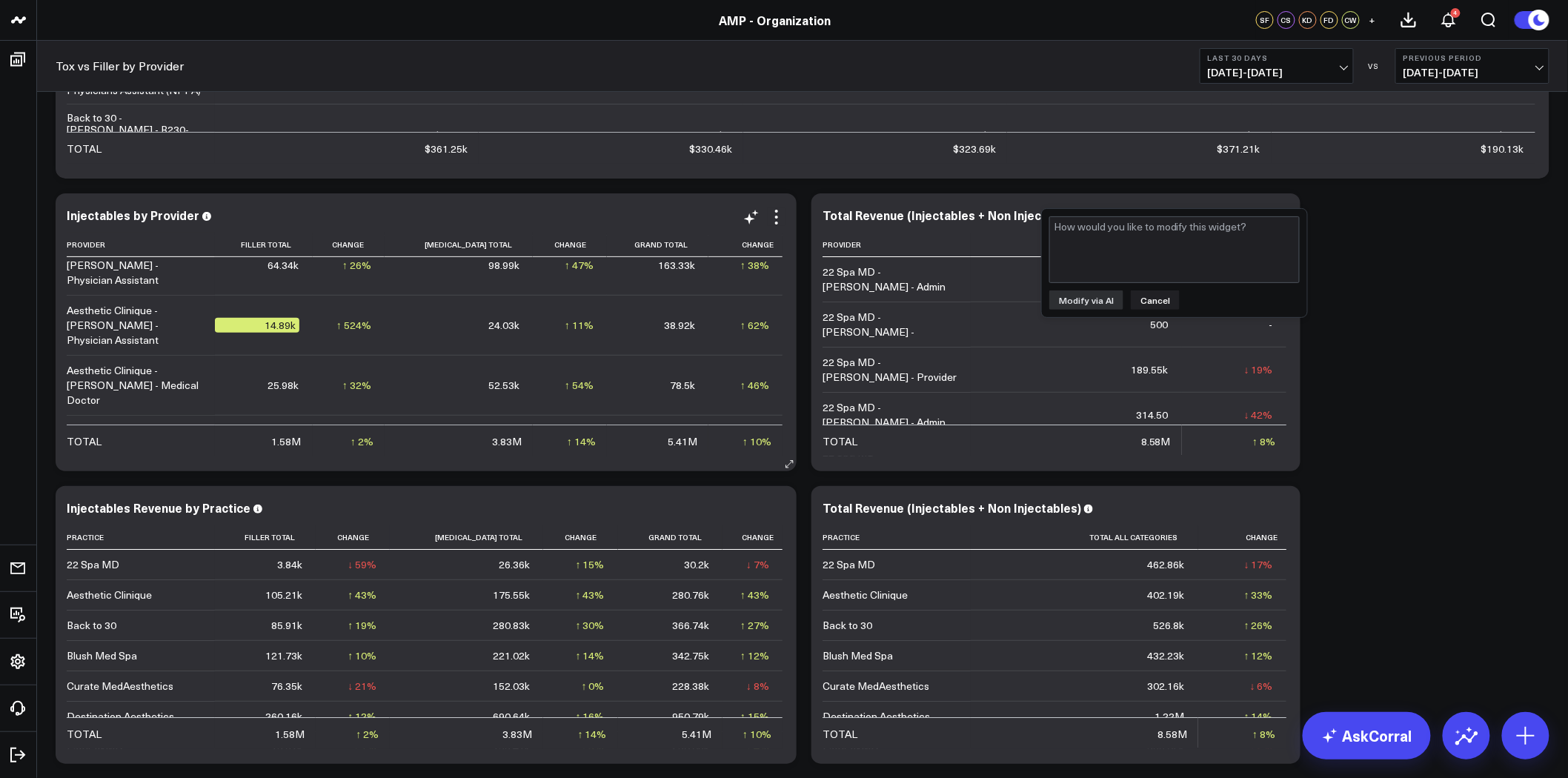
scroll to position [658, 0]
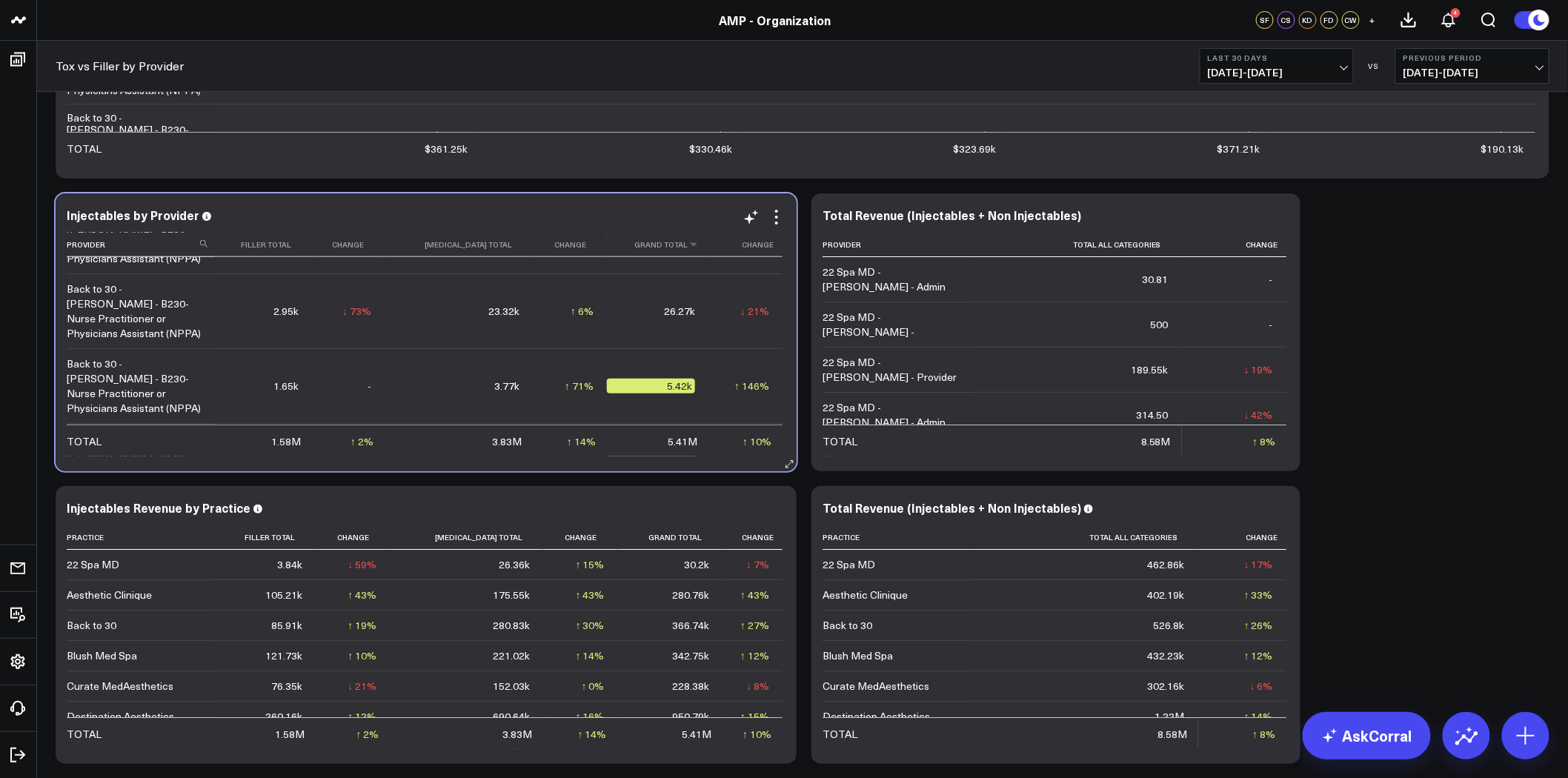
click at [672, 248] on th "Grand Total" at bounding box center [657, 244] width 101 height 25
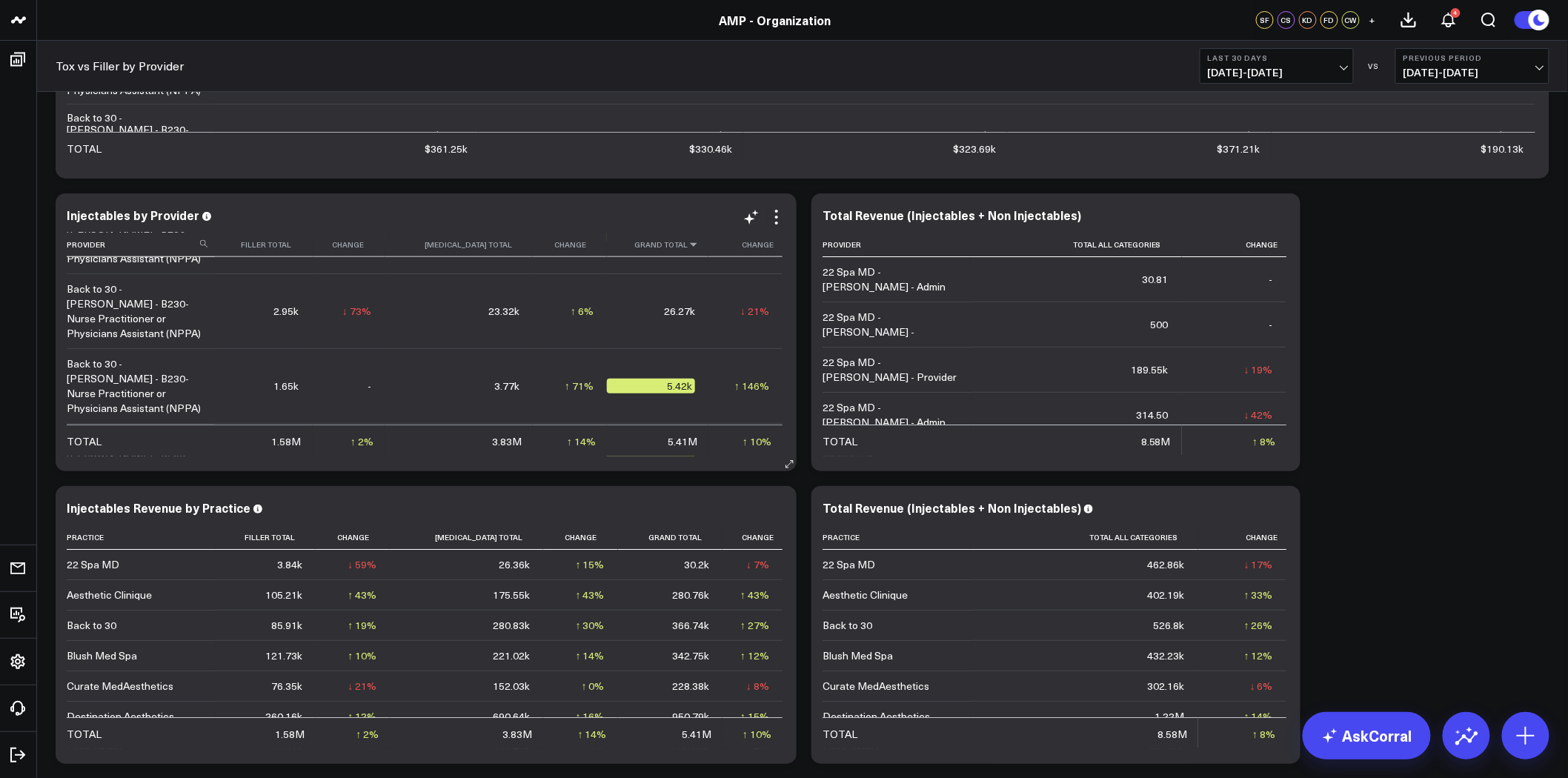
click at [687, 247] on icon at bounding box center [693, 244] width 12 height 9
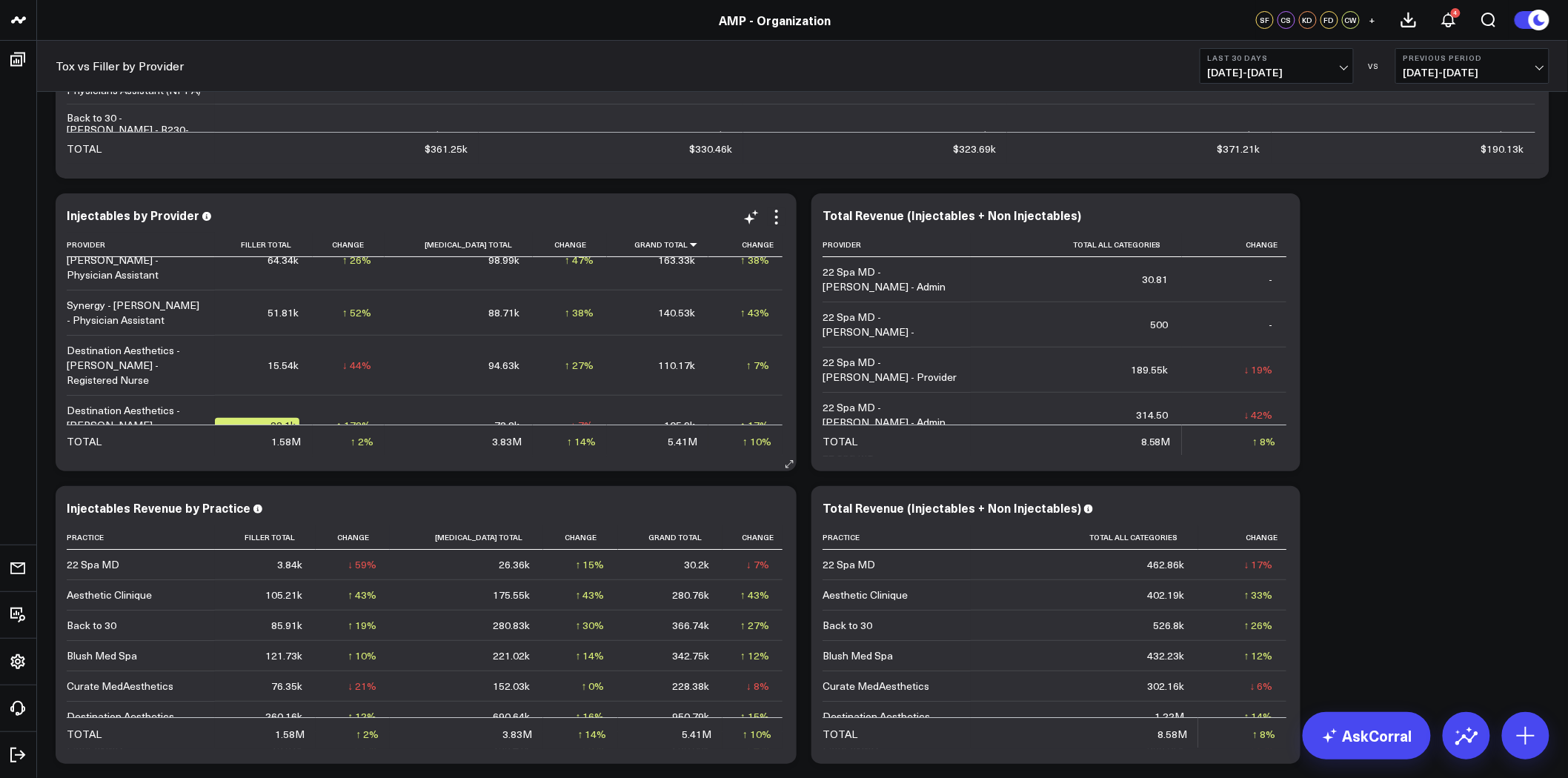
scroll to position [0, 0]
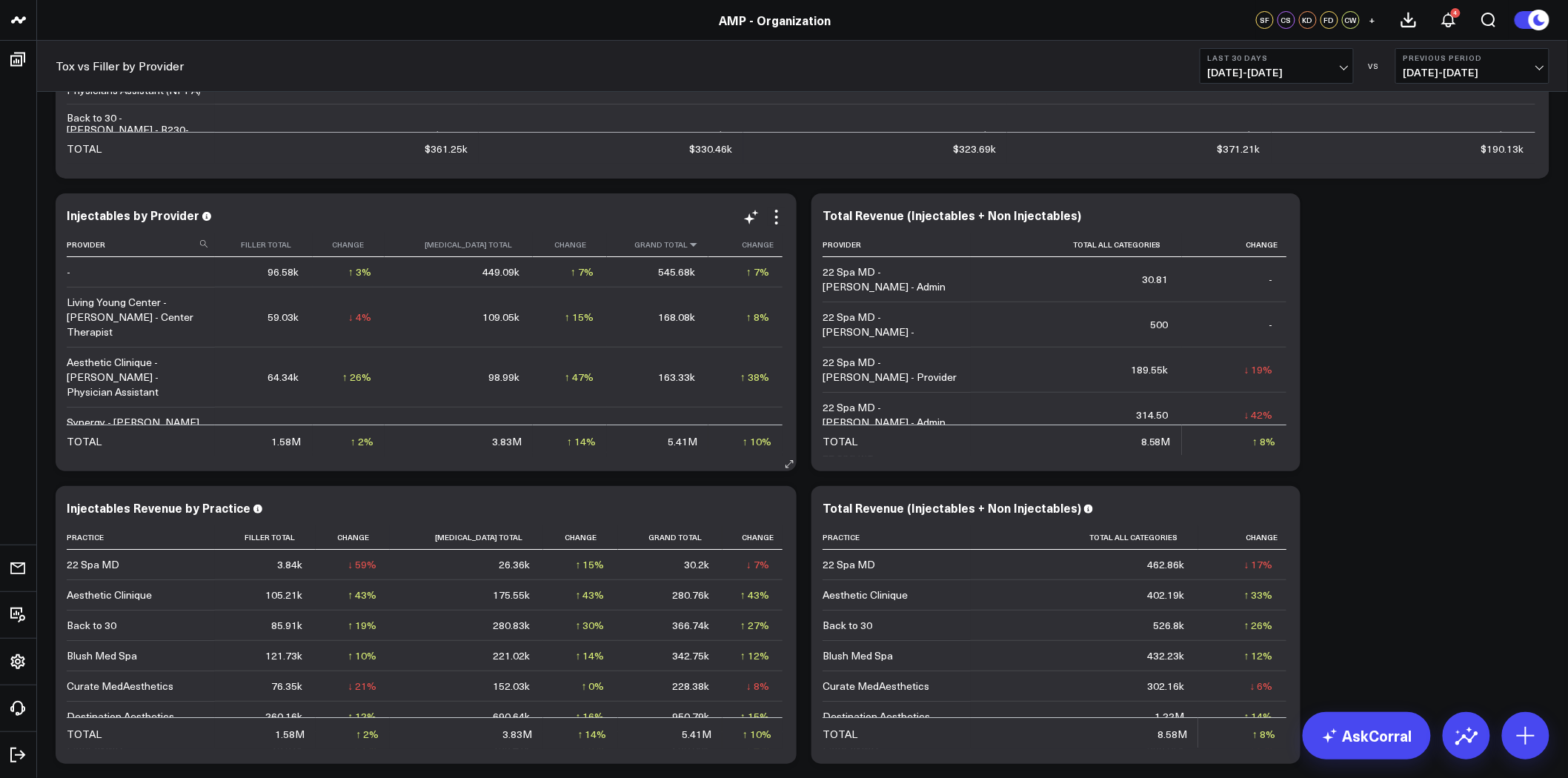
click at [687, 245] on icon at bounding box center [693, 244] width 12 height 9
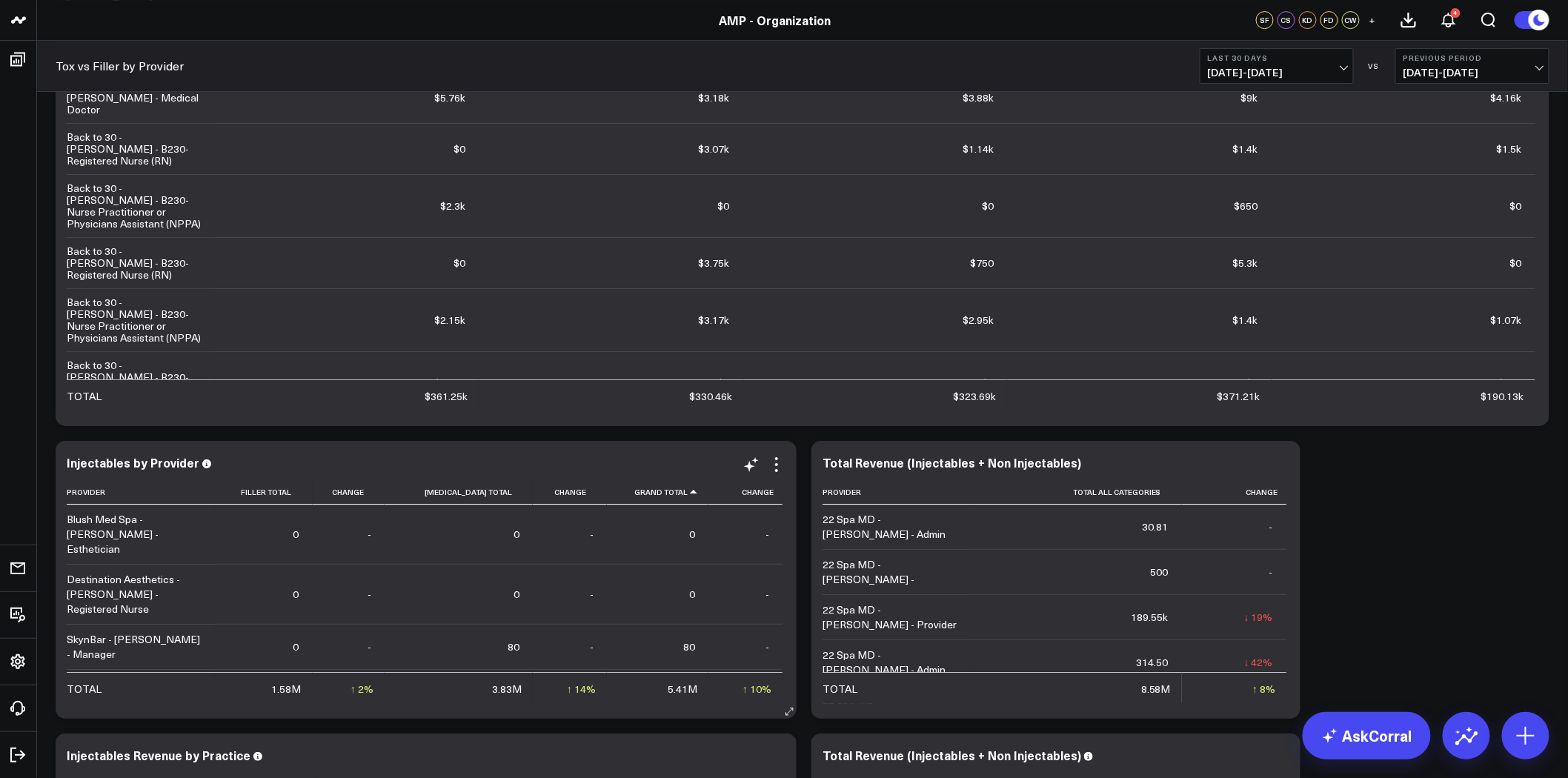
scroll to position [2289, 0]
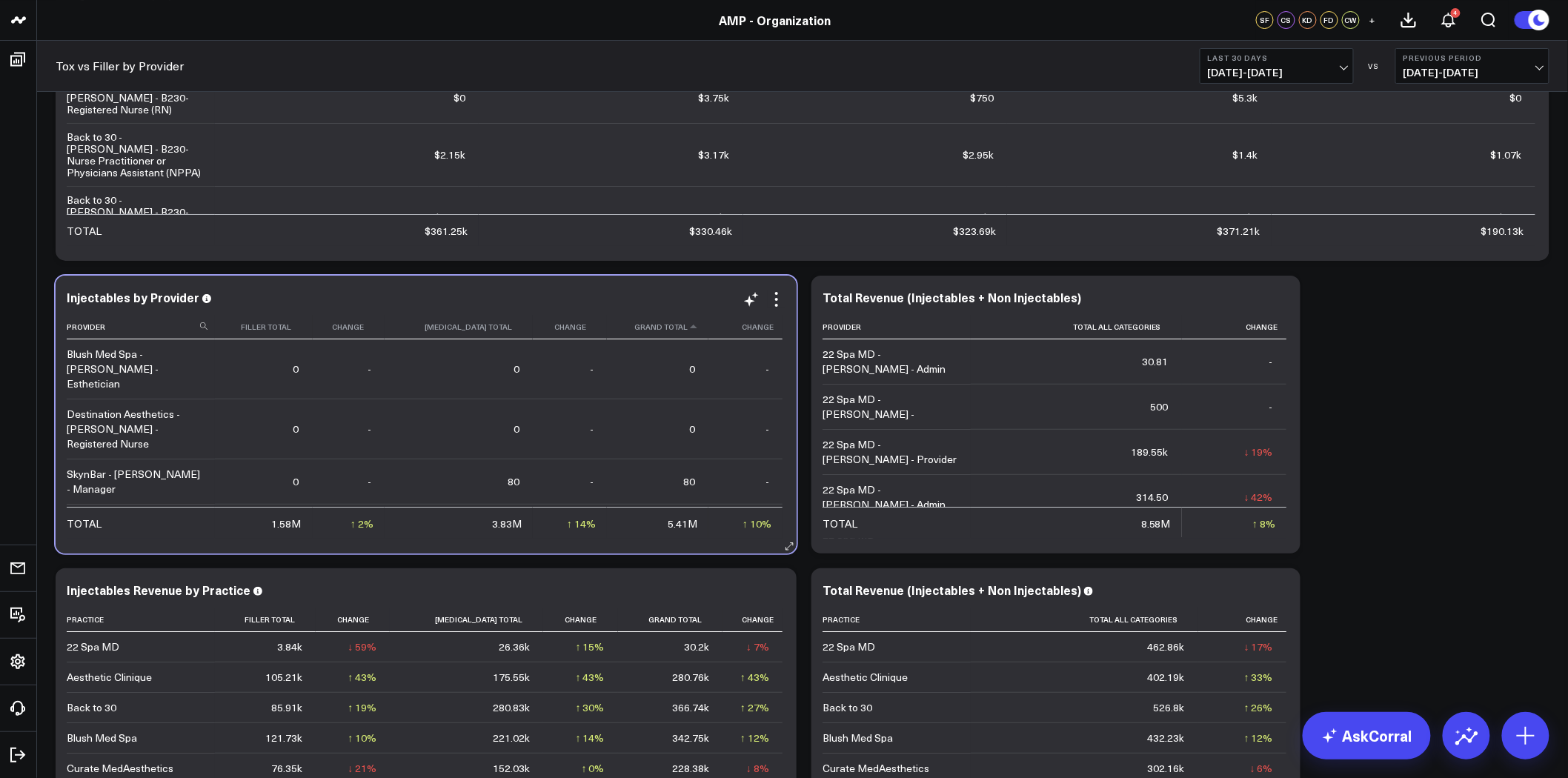
click at [691, 332] on th "Grand Total" at bounding box center [657, 327] width 101 height 25
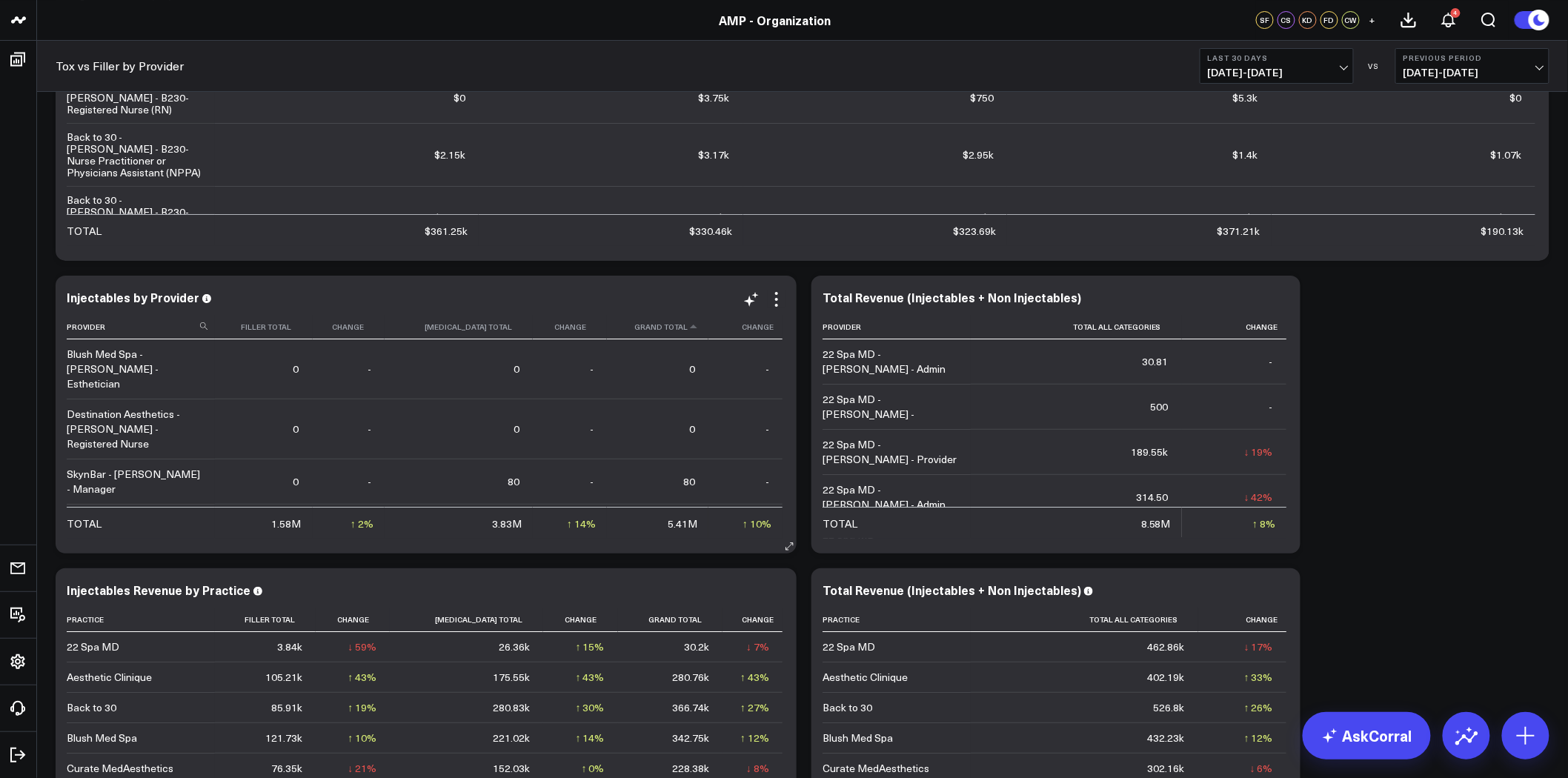
click at [683, 331] on th "Grand Total" at bounding box center [657, 327] width 101 height 25
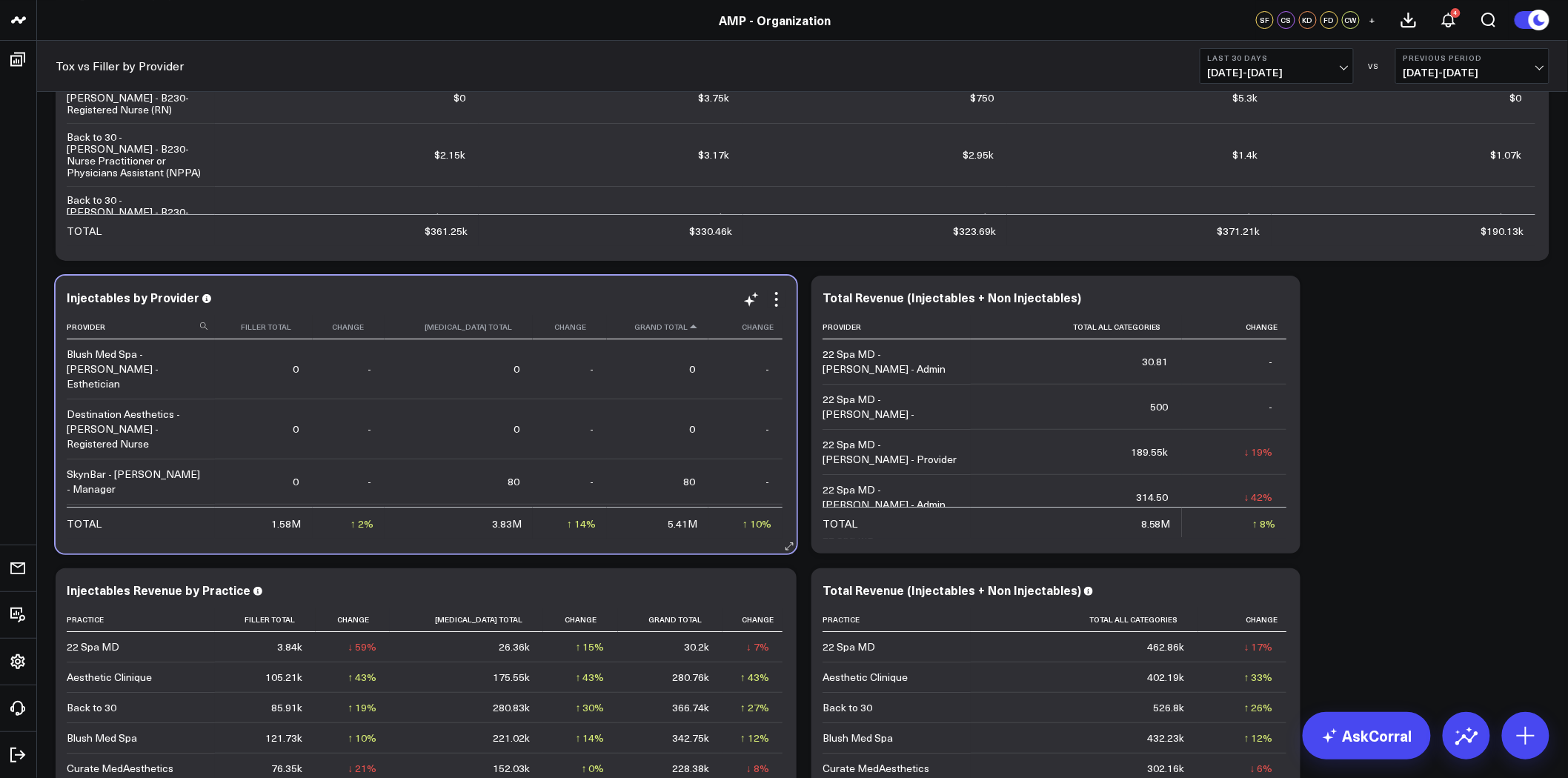
click at [687, 328] on icon at bounding box center [693, 326] width 12 height 9
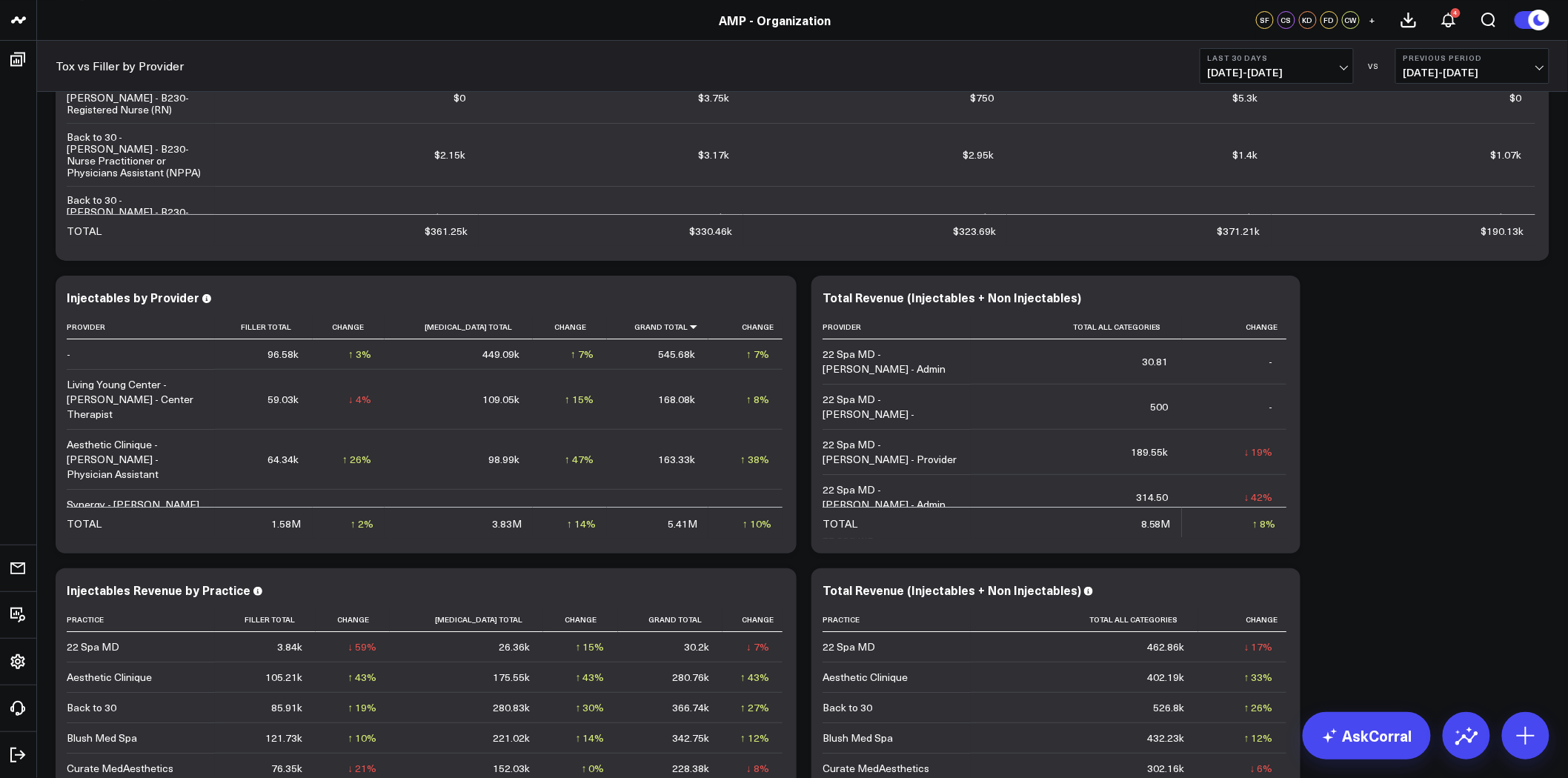
scroll to position [2371, 0]
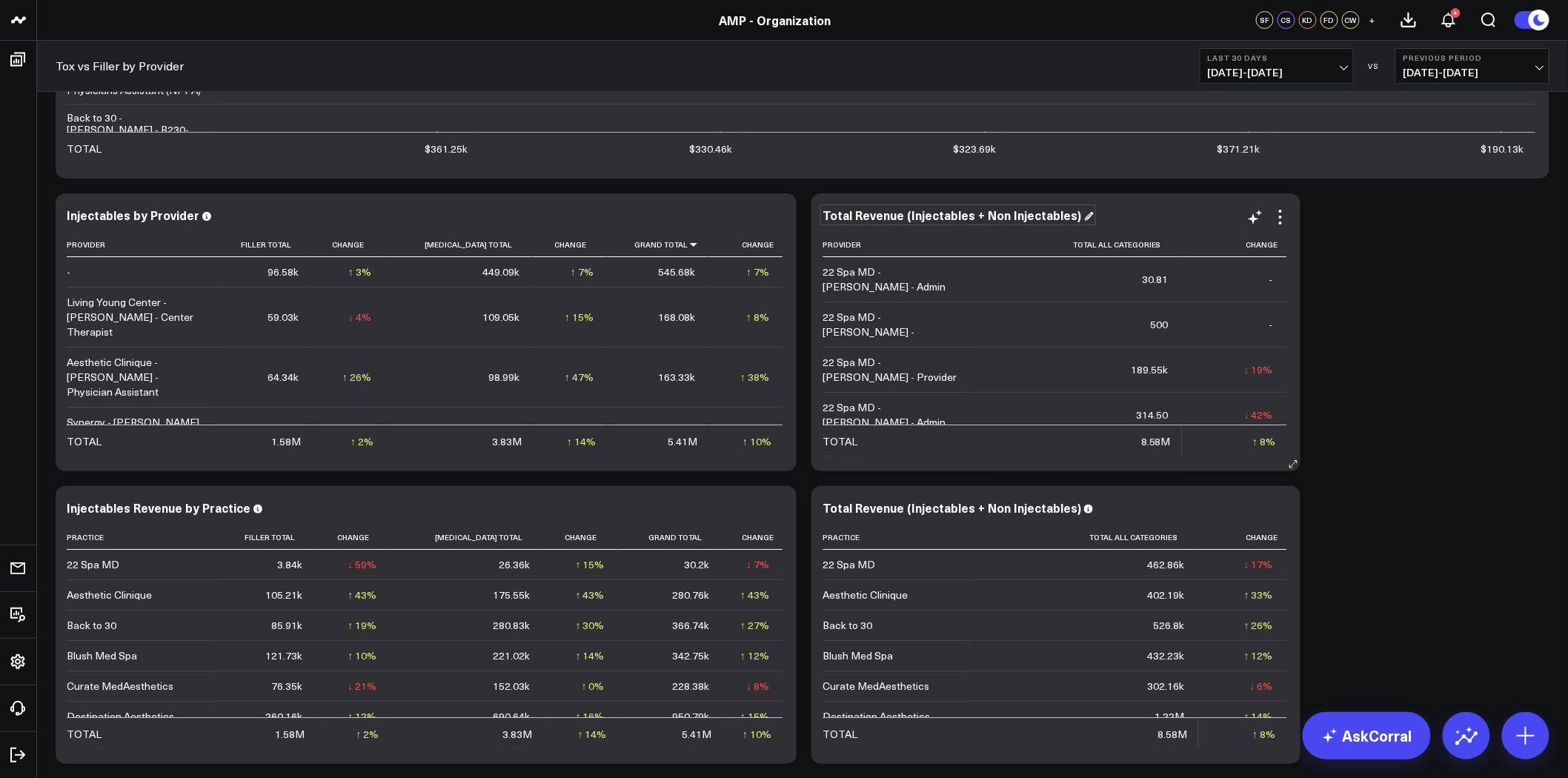
click at [866, 219] on div "Total Revenue (Injectables + Non Injectables)" at bounding box center [958, 214] width 271 height 16
click at [848, 213] on div "Total Revenue (Injectables + Non Injectables)" at bounding box center [958, 214] width 271 height 16
click at [854, 215] on div "Total Revenue (Injectables + Non Injectables)" at bounding box center [958, 214] width 271 height 16
click at [857, 505] on div "Total Revenue (Injectables + Non Injectables)" at bounding box center [958, 507] width 271 height 16
click at [852, 508] on div "Total Revenue (Injectables + Non Injectables)" at bounding box center [958, 507] width 271 height 16
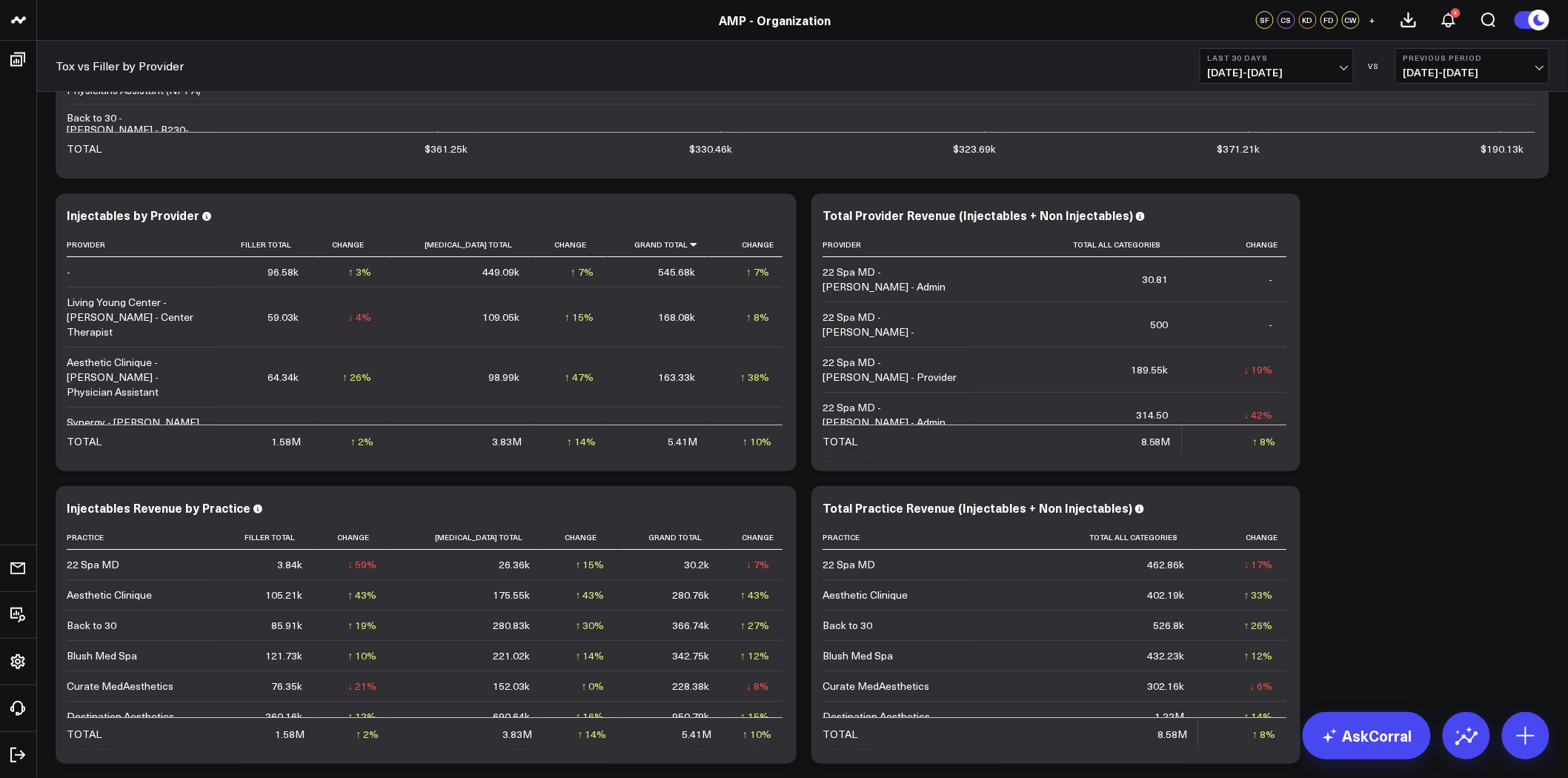
click at [778, 511] on icon at bounding box center [776, 509] width 18 height 18
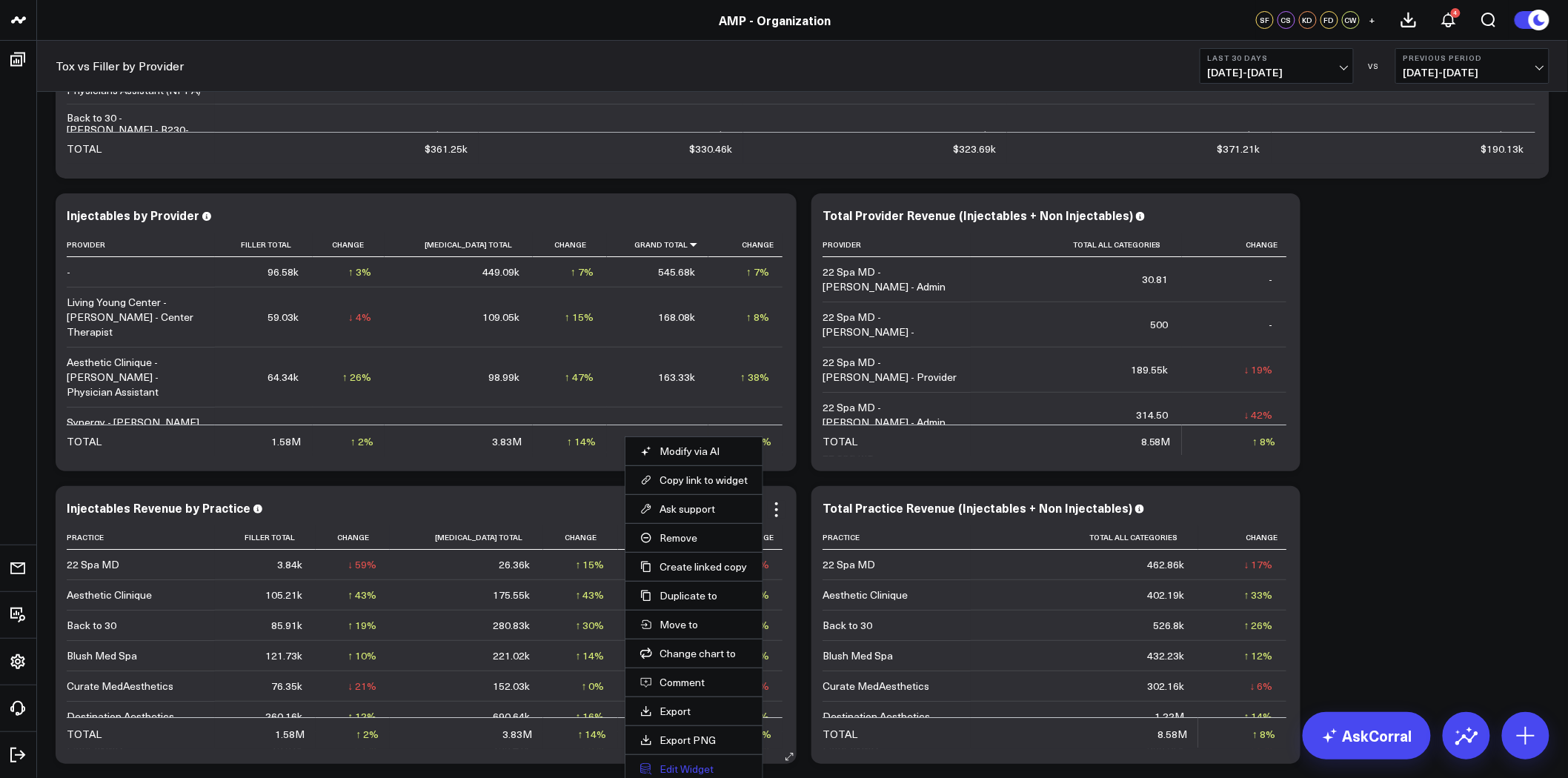
click at [691, 770] on button "Edit Widget" at bounding box center [693, 769] width 107 height 13
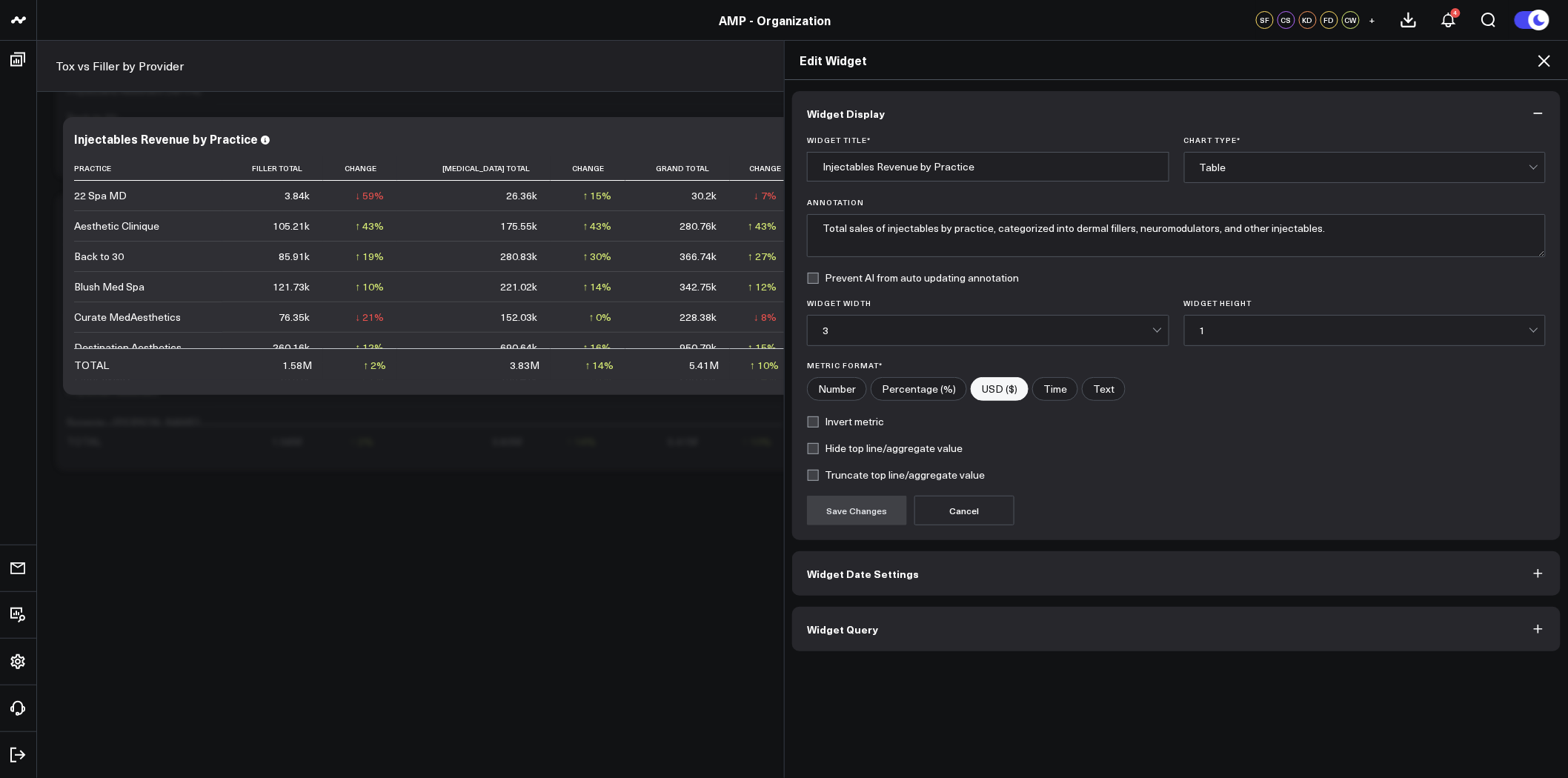
click at [942, 619] on button "Widget Query" at bounding box center [1176, 628] width 769 height 45
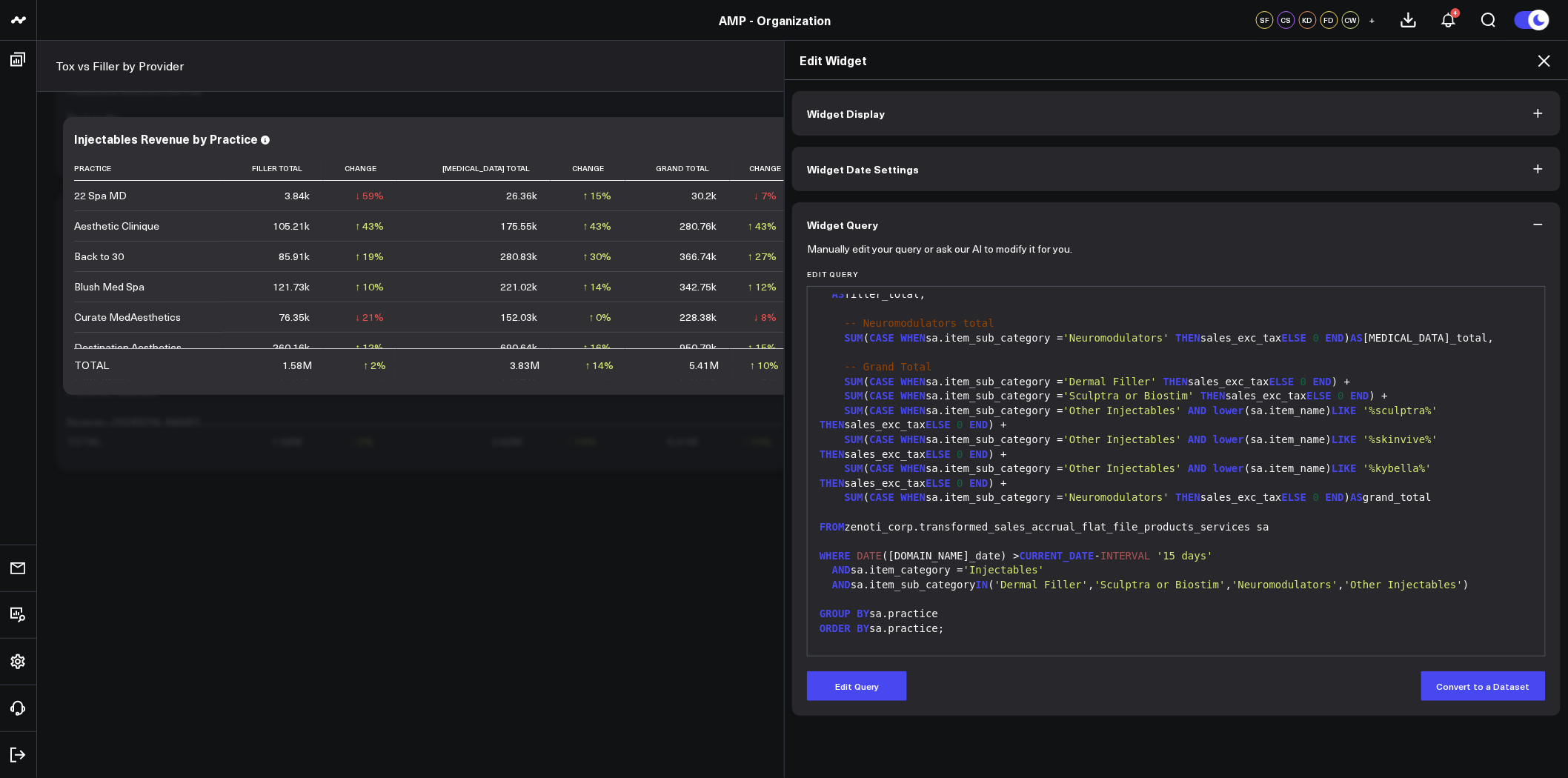
scroll to position [189, 0]
click at [1549, 63] on icon at bounding box center [1544, 61] width 18 height 18
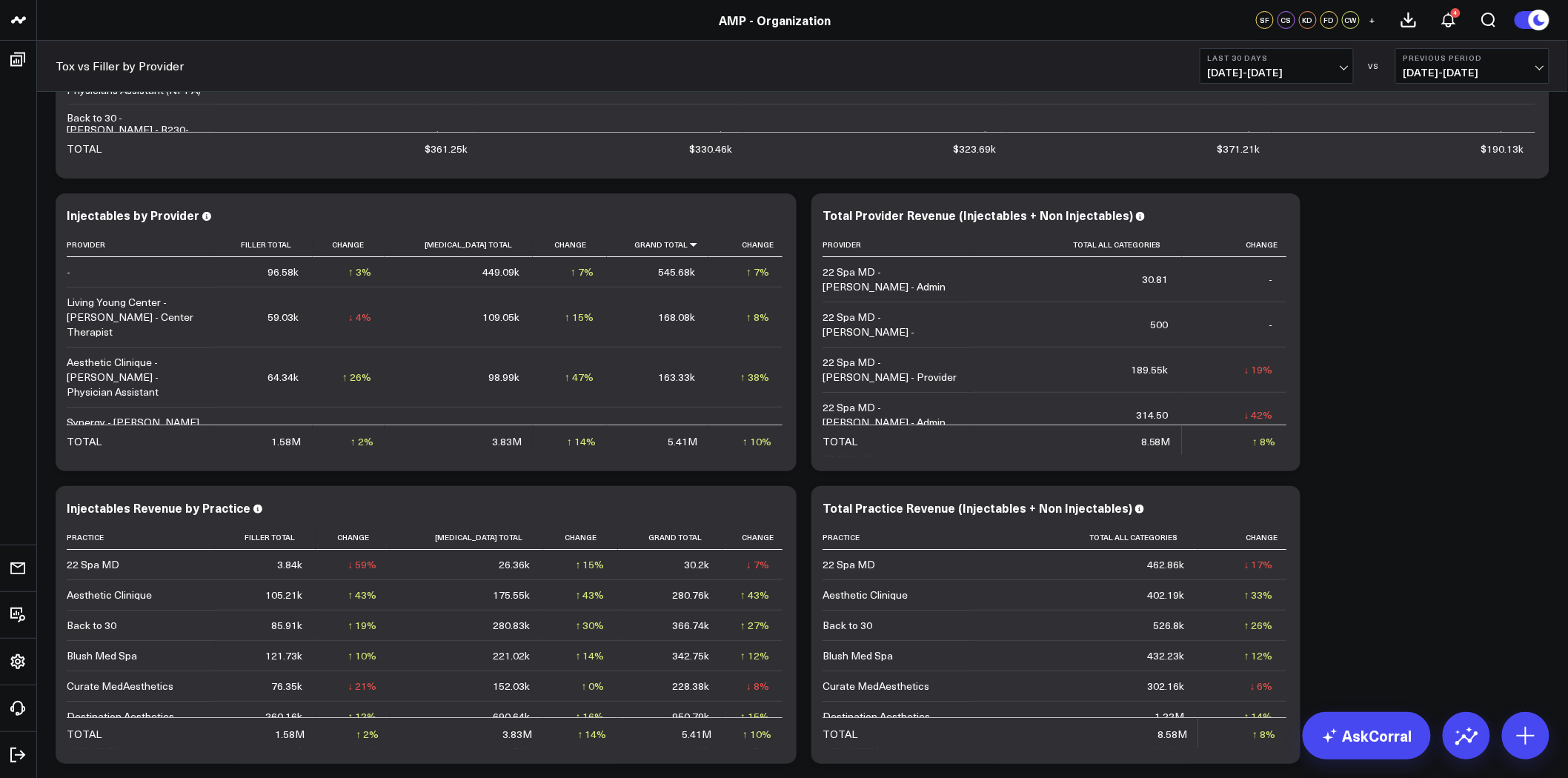
scroll to position [2206, 0]
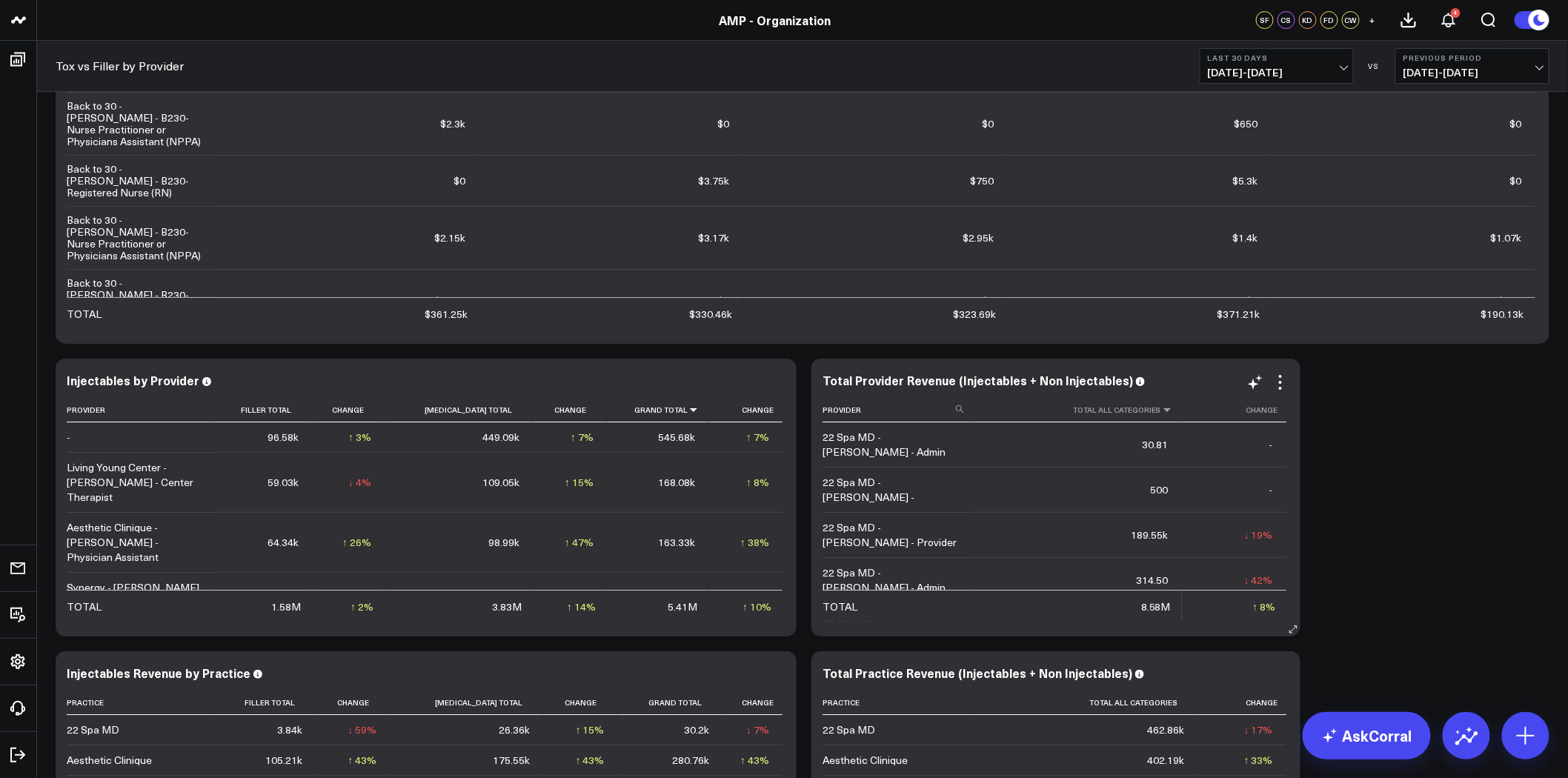
click at [1162, 410] on icon at bounding box center [1167, 409] width 12 height 9
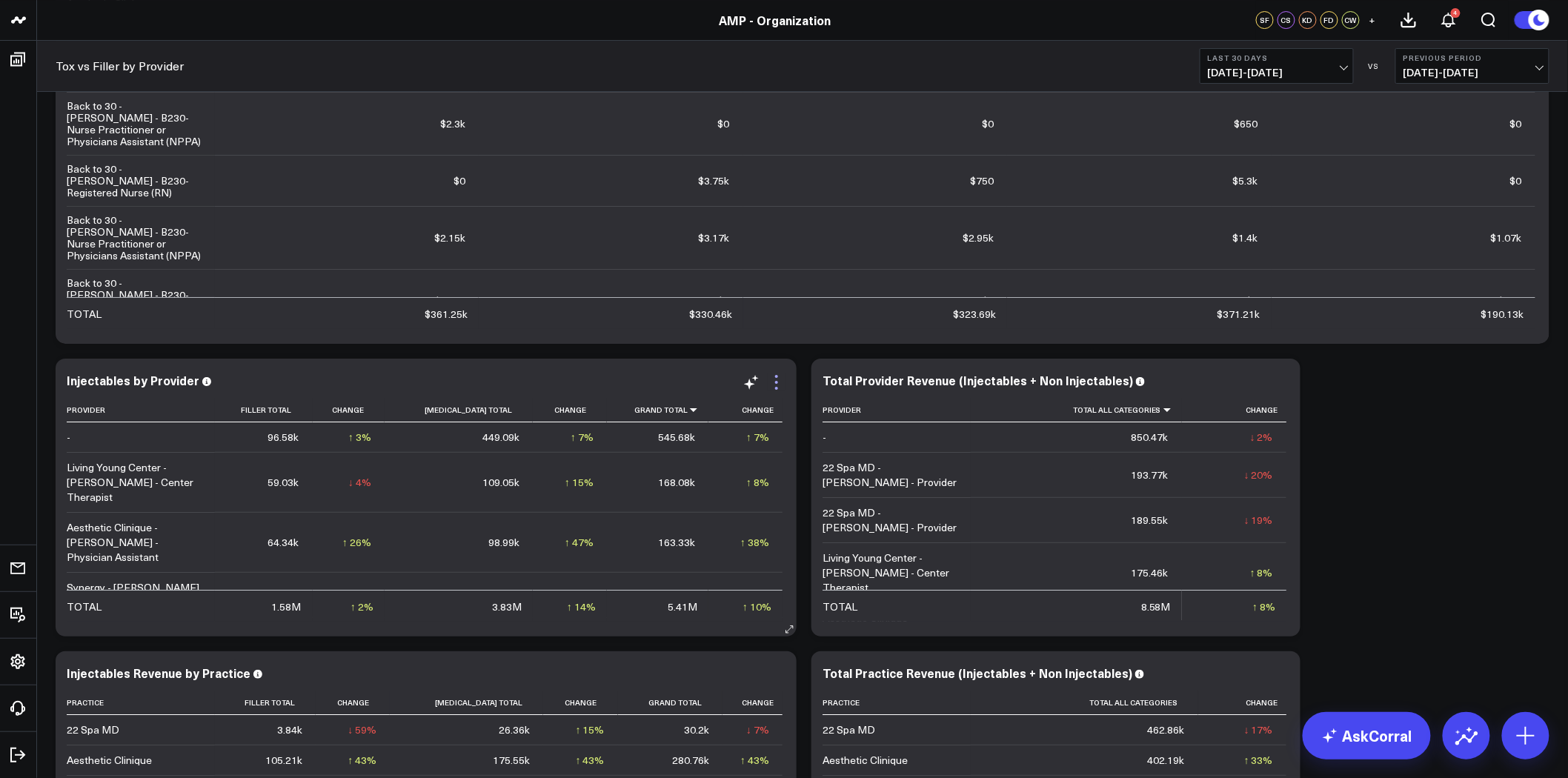
click at [779, 378] on icon at bounding box center [776, 382] width 18 height 18
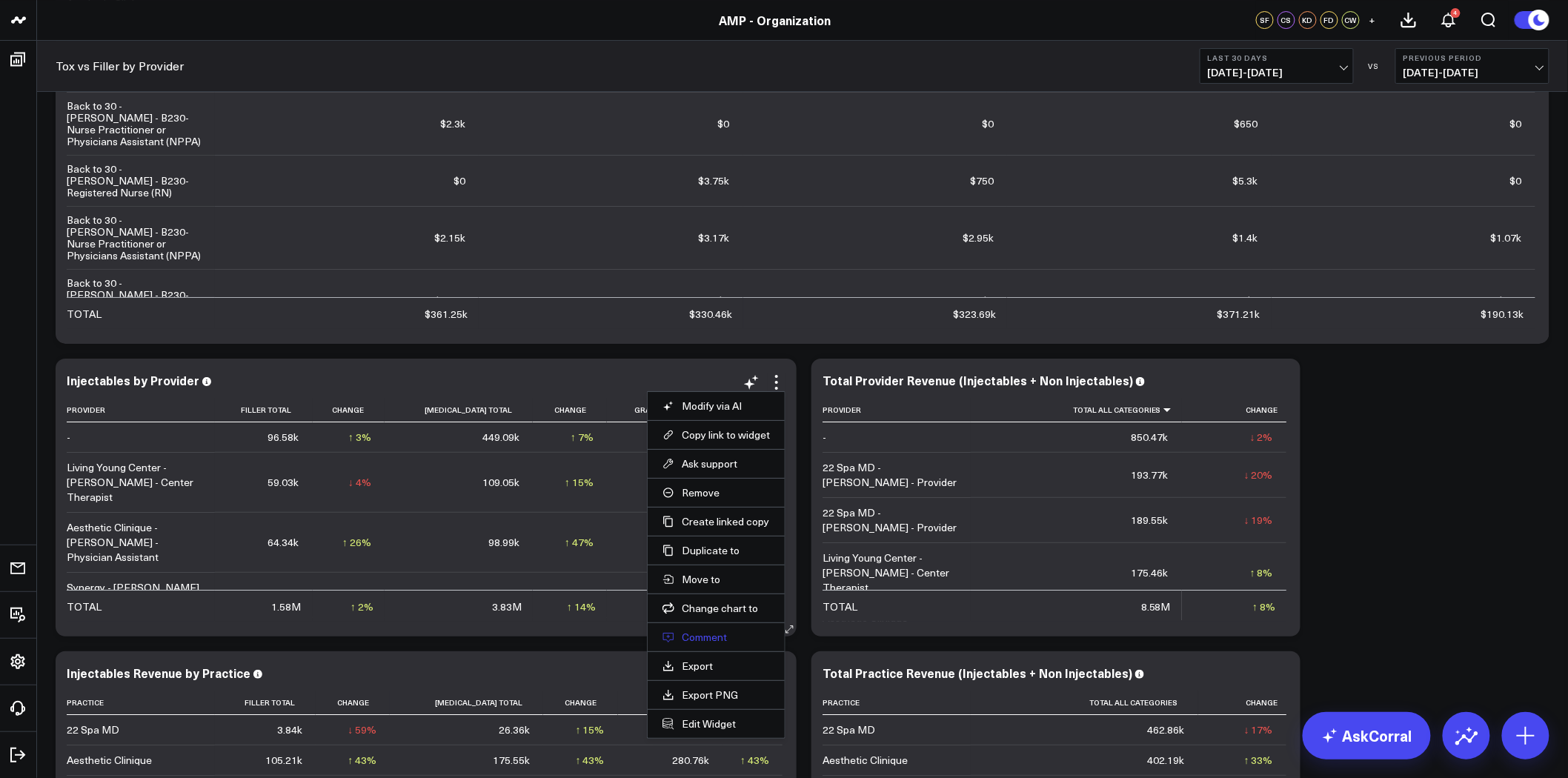
click at [708, 632] on button "Comment" at bounding box center [716, 637] width 107 height 13
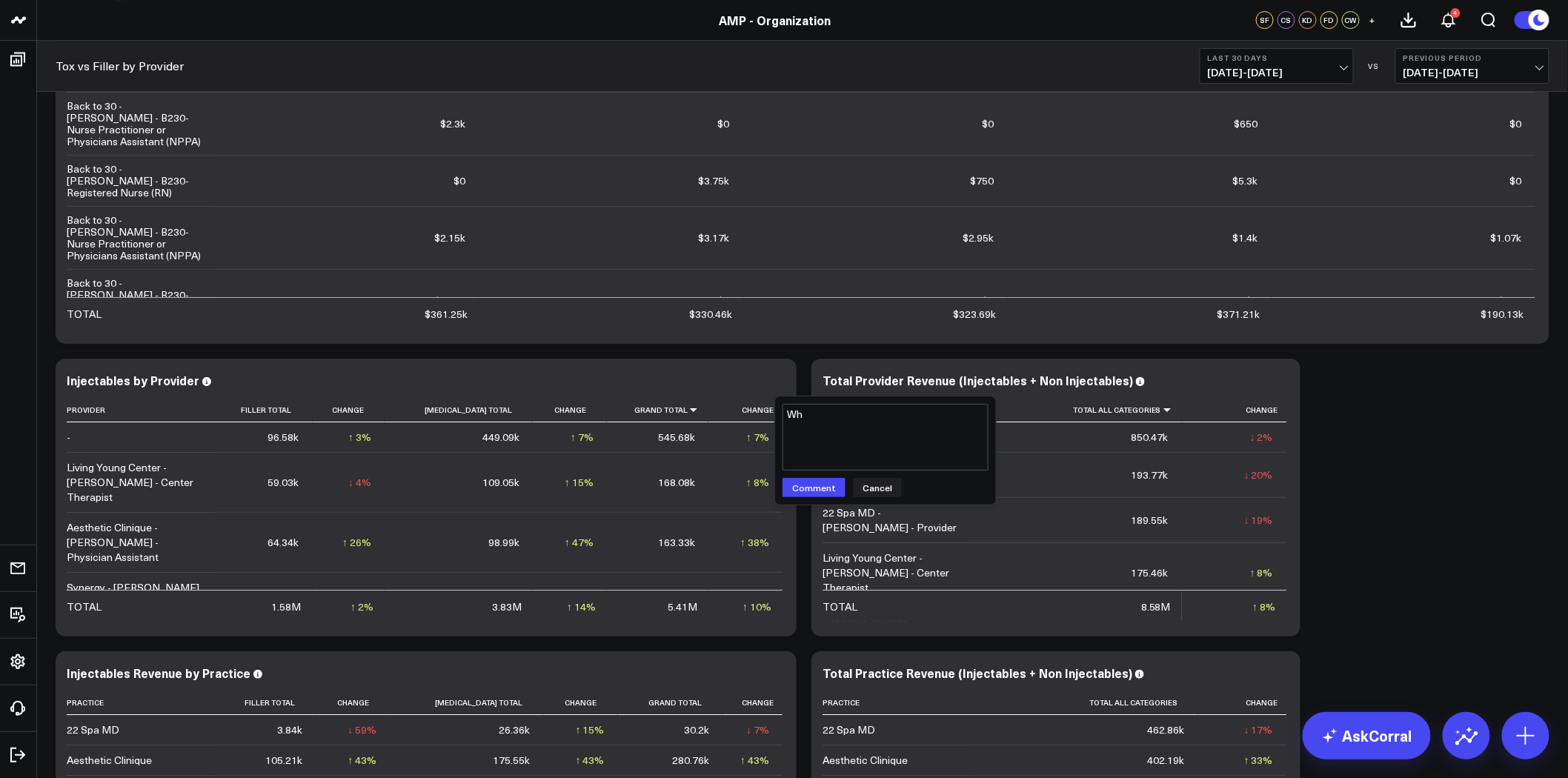
type textarea "W"
drag, startPoint x: 930, startPoint y: 430, endPoint x: 774, endPoint y: 411, distance: 157.2
click at [775, 411] on div "@Corral Support why is there a blank provider row with sales data? @Corral Supp…" at bounding box center [885, 450] width 223 height 110
type textarea "@Corral Support why is there a blank provider row with sales data?"
click at [820, 487] on button "Comment" at bounding box center [813, 487] width 63 height 19
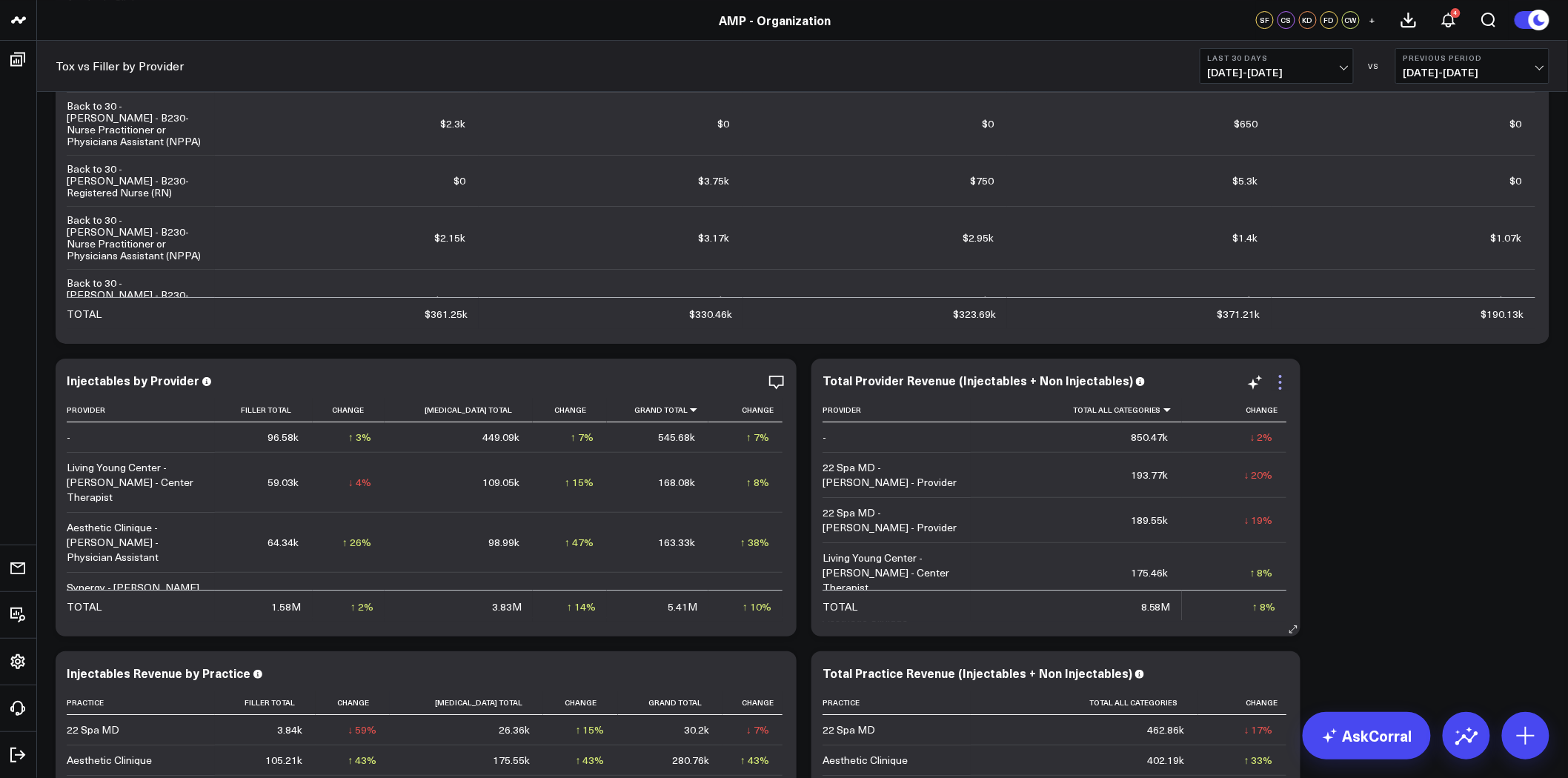
click at [1285, 378] on icon at bounding box center [1280, 382] width 18 height 18
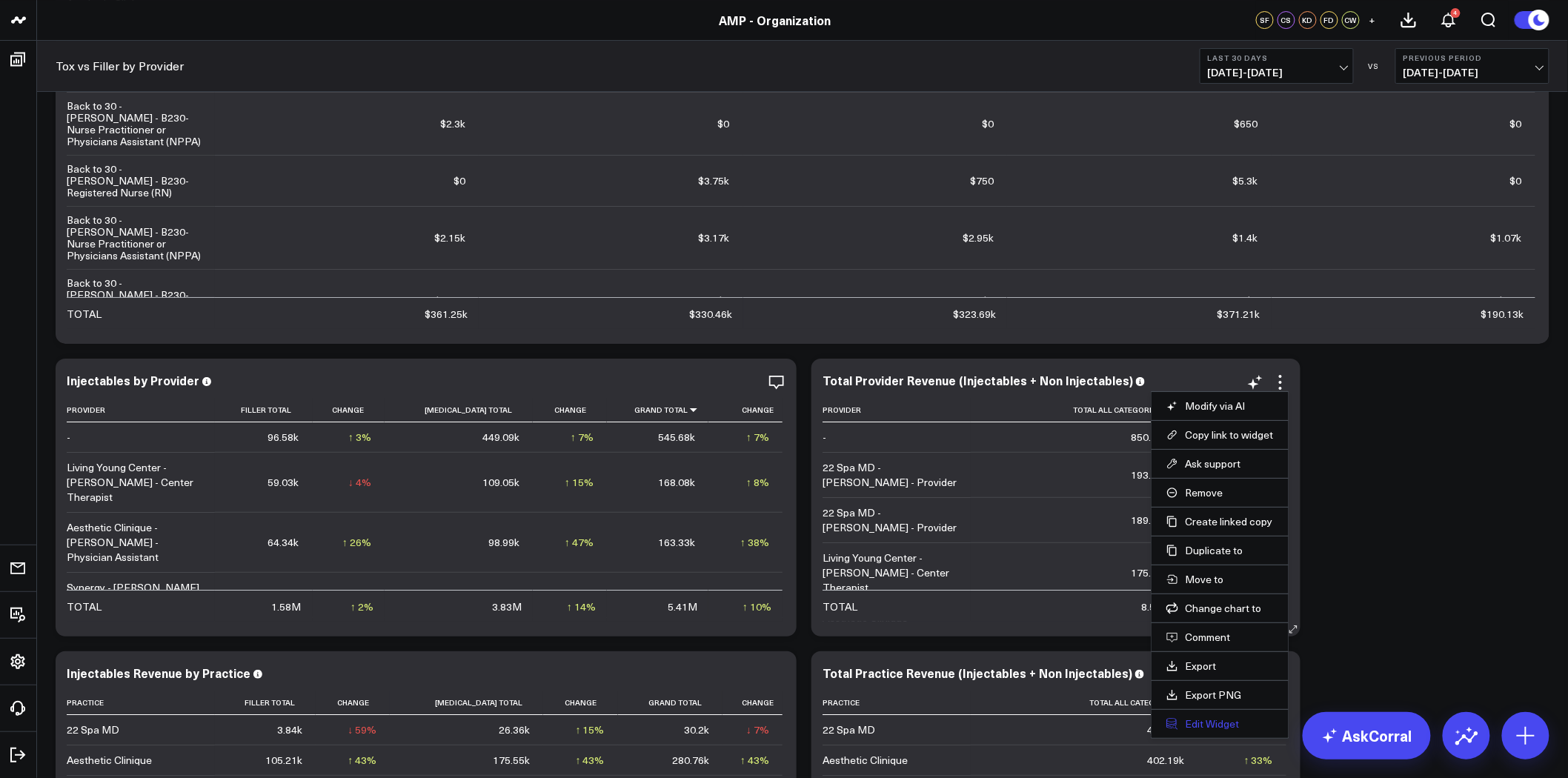
click at [1216, 718] on button "Edit Widget" at bounding box center [1219, 724] width 107 height 13
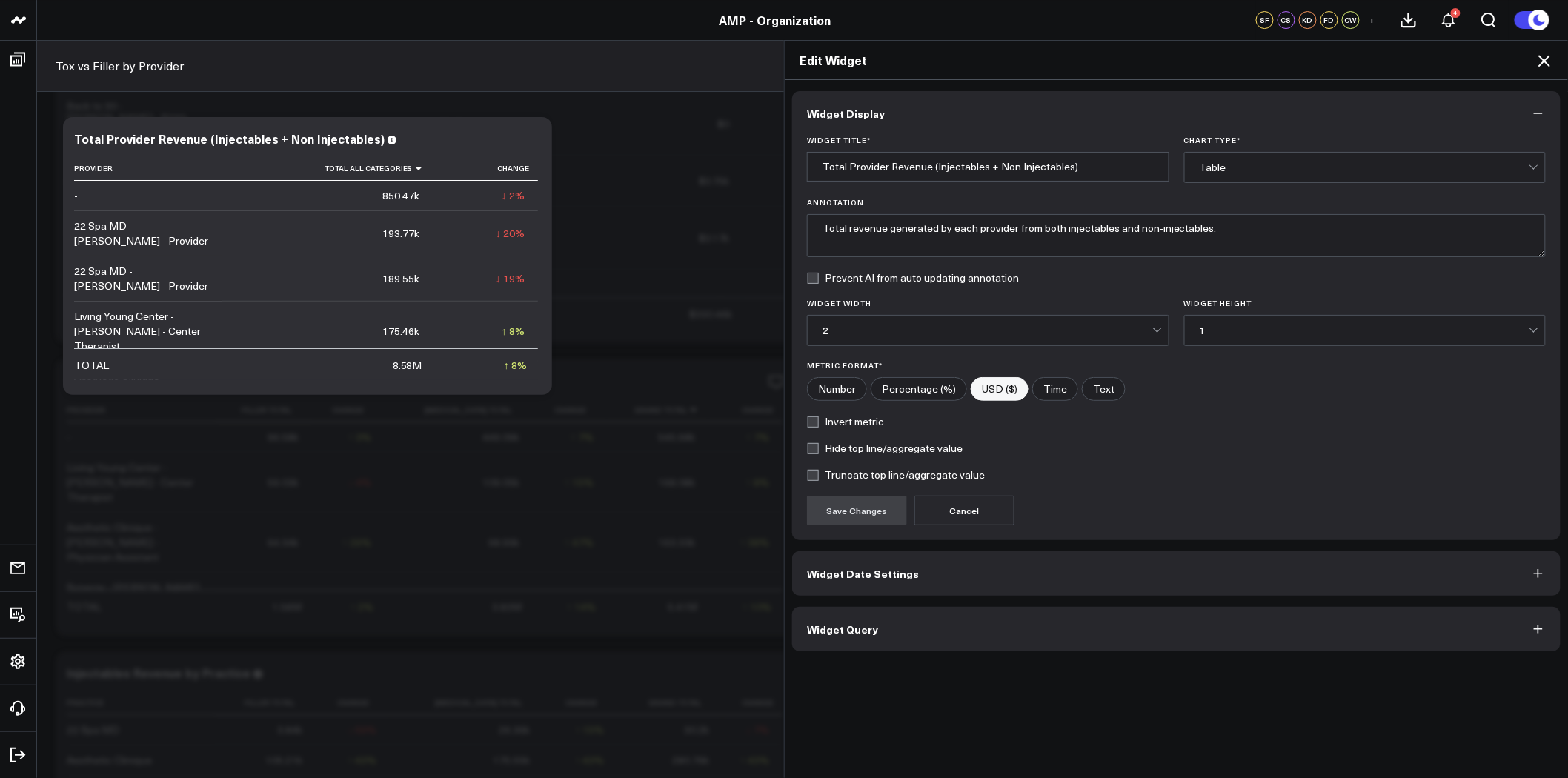
click at [967, 616] on button "Widget Query" at bounding box center [1176, 628] width 769 height 45
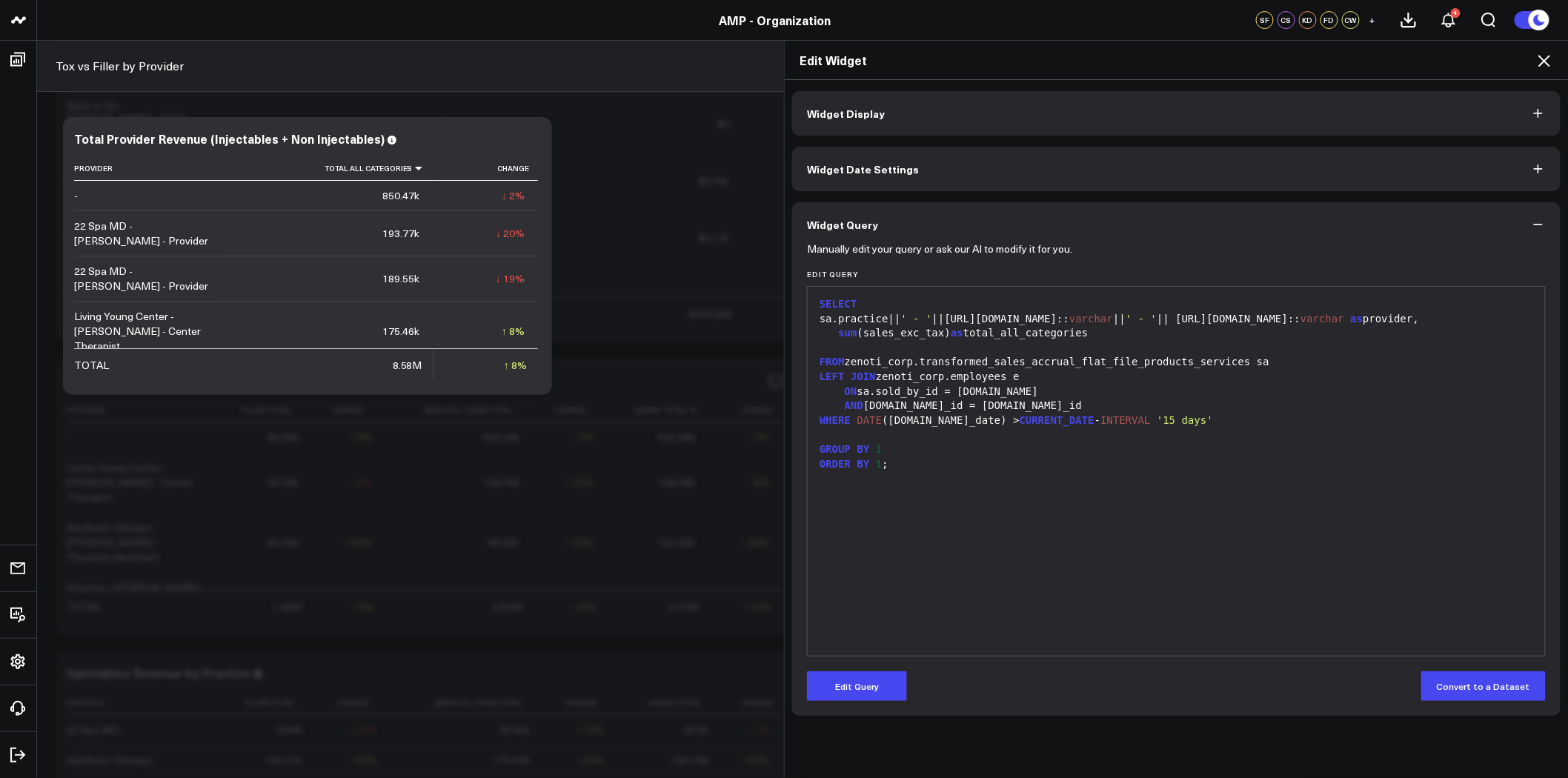
click at [946, 157] on button "Widget Date Settings" at bounding box center [1176, 169] width 769 height 45
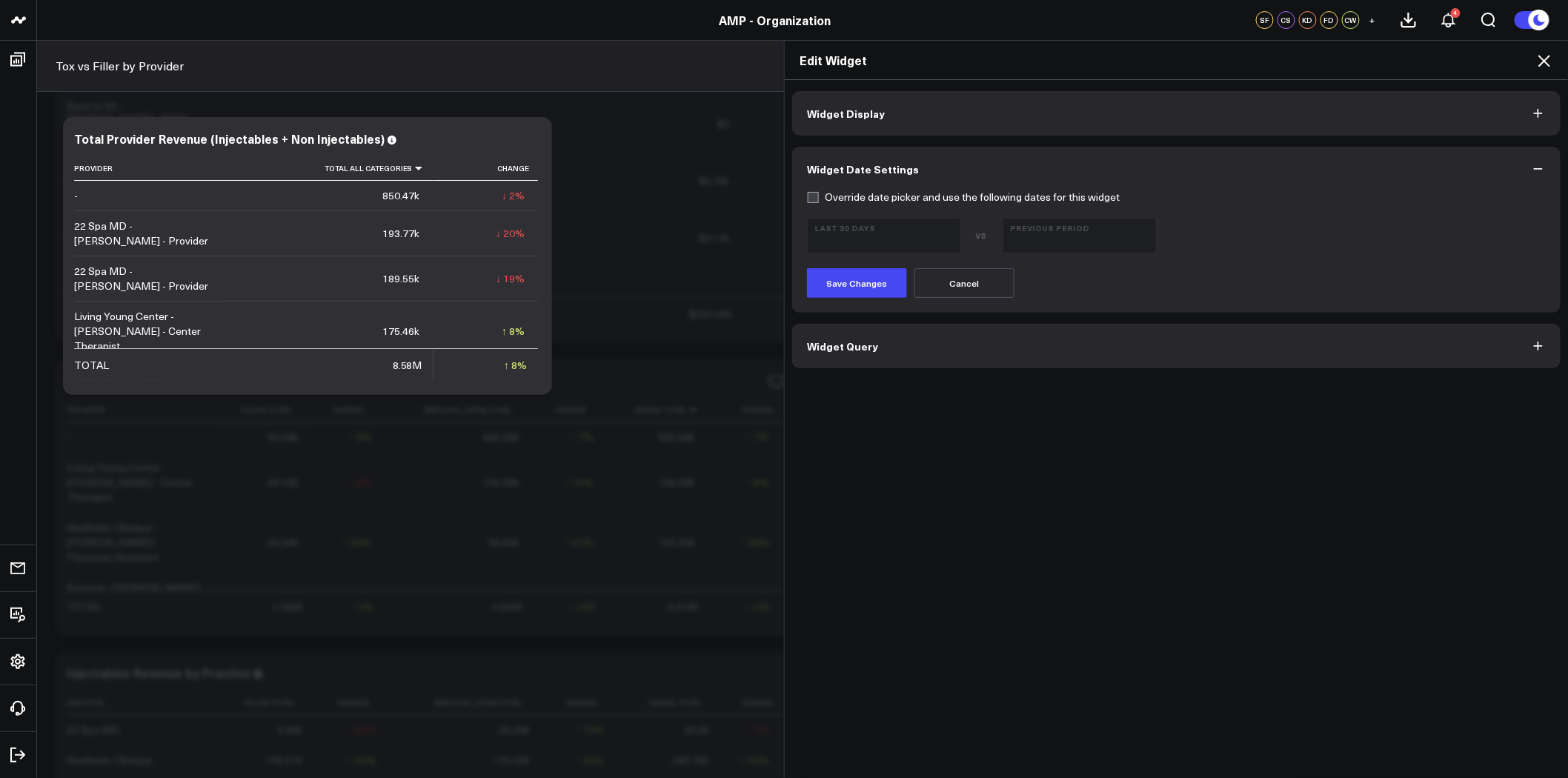
click at [959, 120] on button "Widget Display" at bounding box center [1176, 113] width 769 height 45
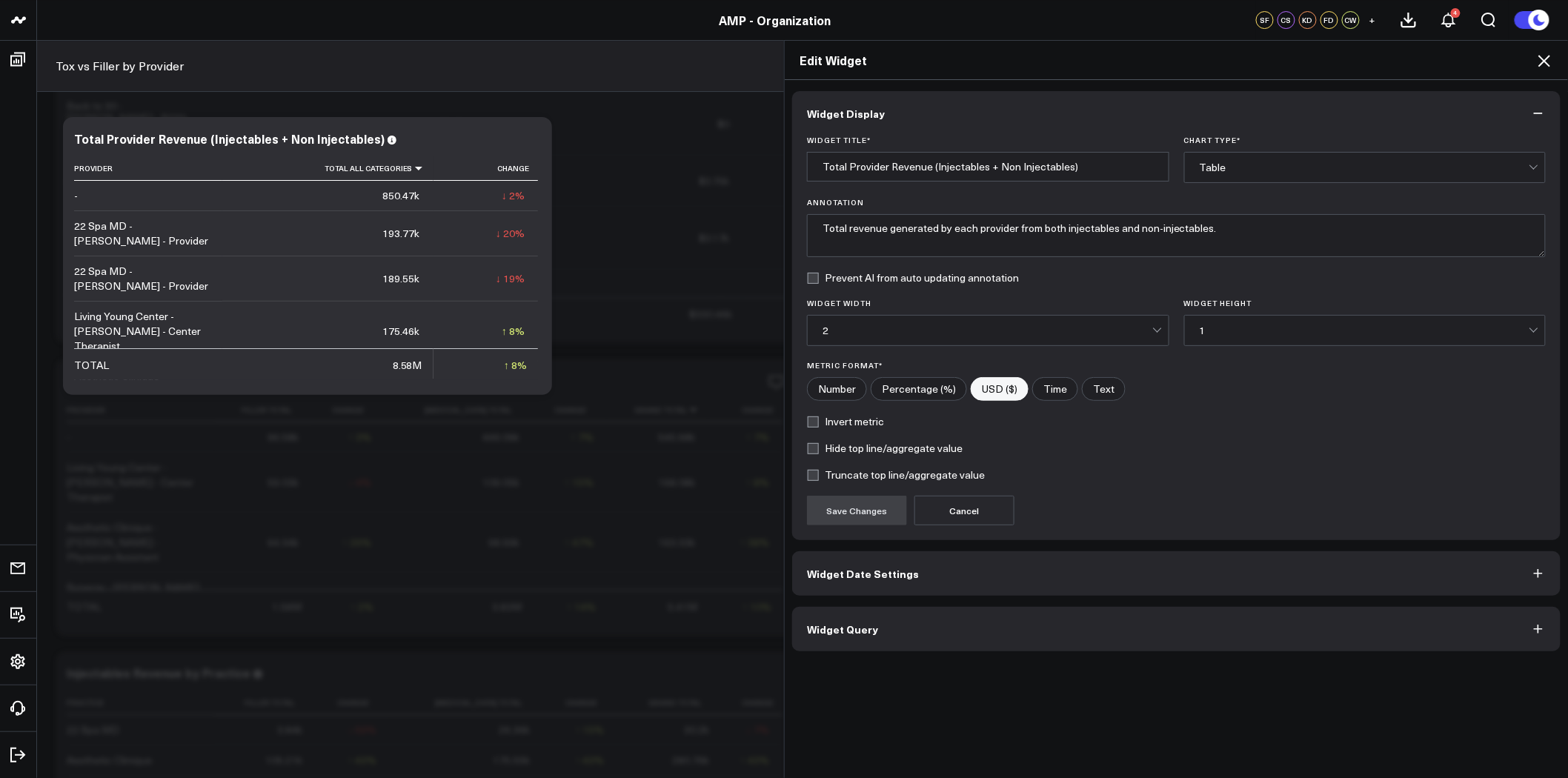
click at [1539, 62] on icon at bounding box center [1544, 61] width 18 height 18
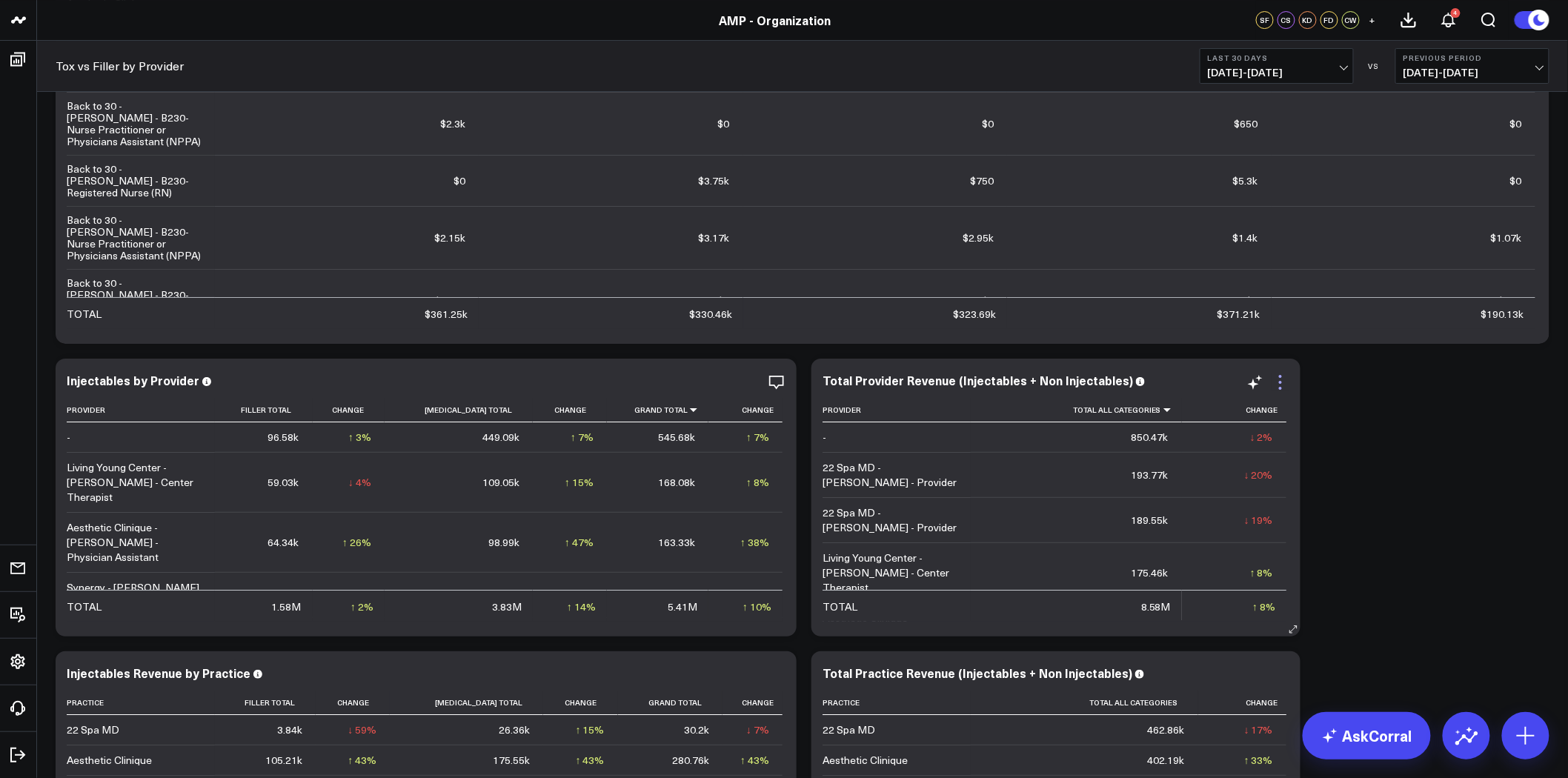
click at [1282, 382] on icon at bounding box center [1280, 382] width 18 height 18
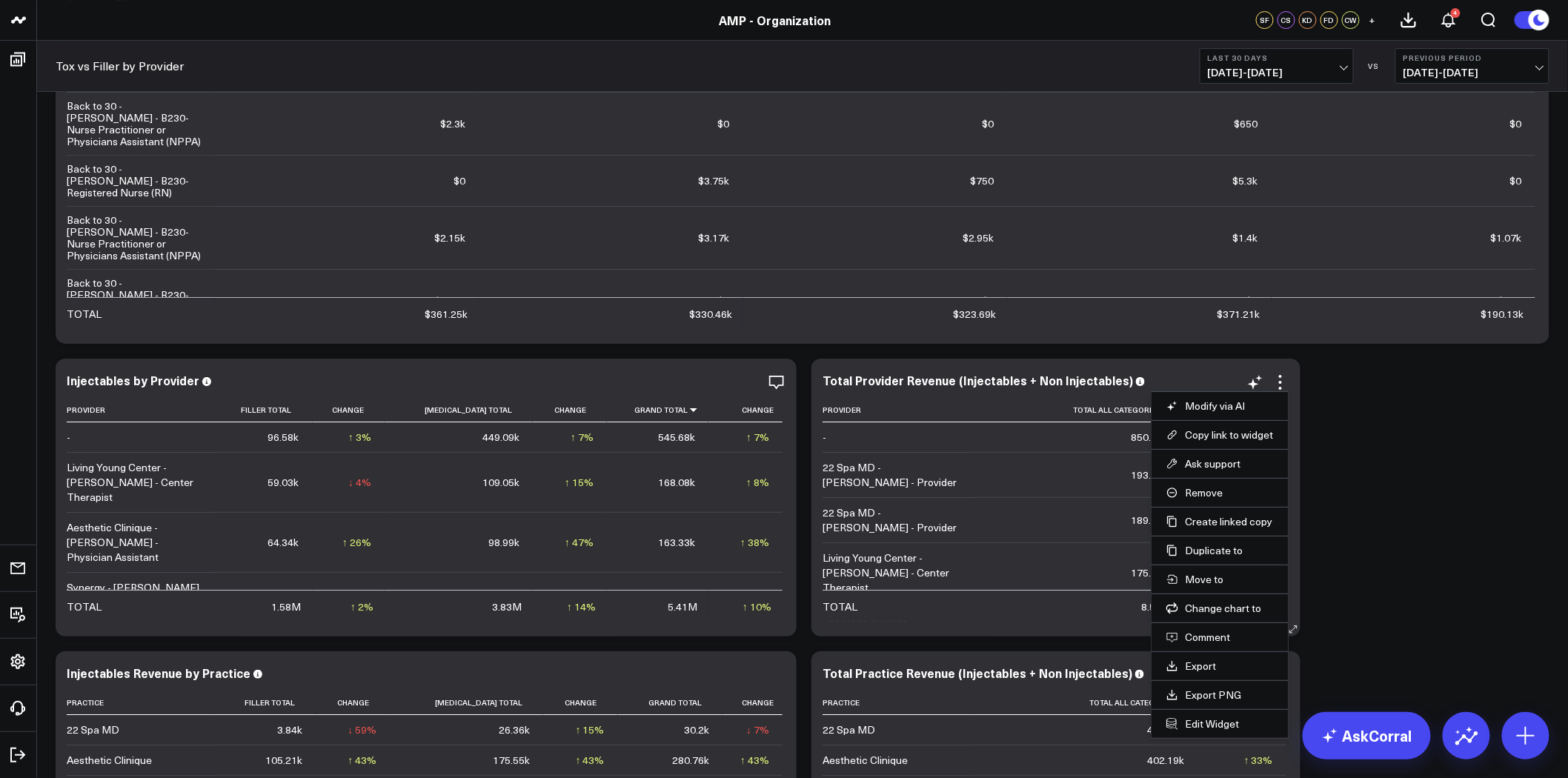
click at [1199, 633] on button "Comment" at bounding box center [1219, 637] width 107 height 13
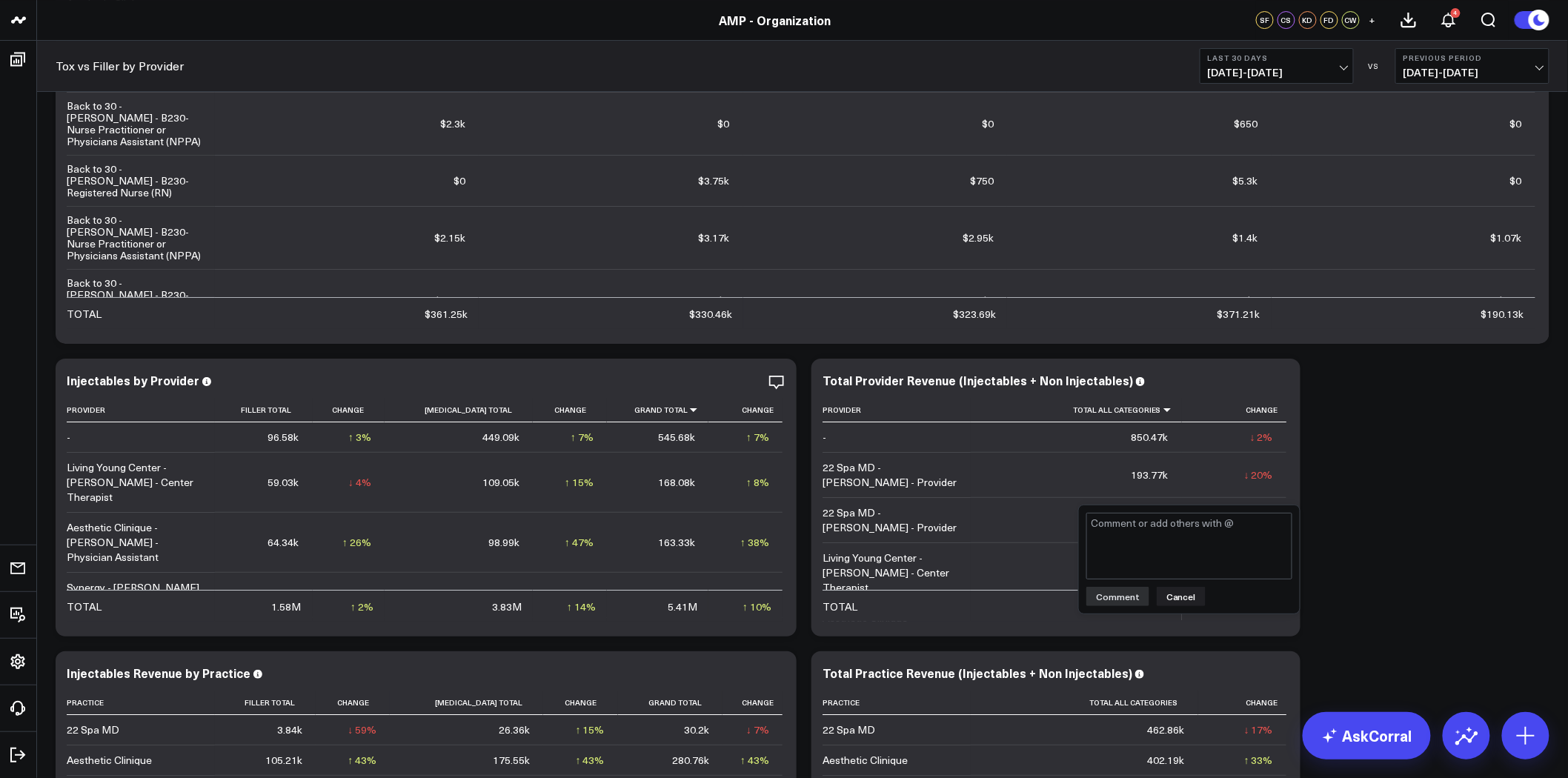
type textarea "@Corral Support why is there a blank provider row with sales data?"
click at [1128, 592] on button "Comment" at bounding box center [1118, 596] width 63 height 19
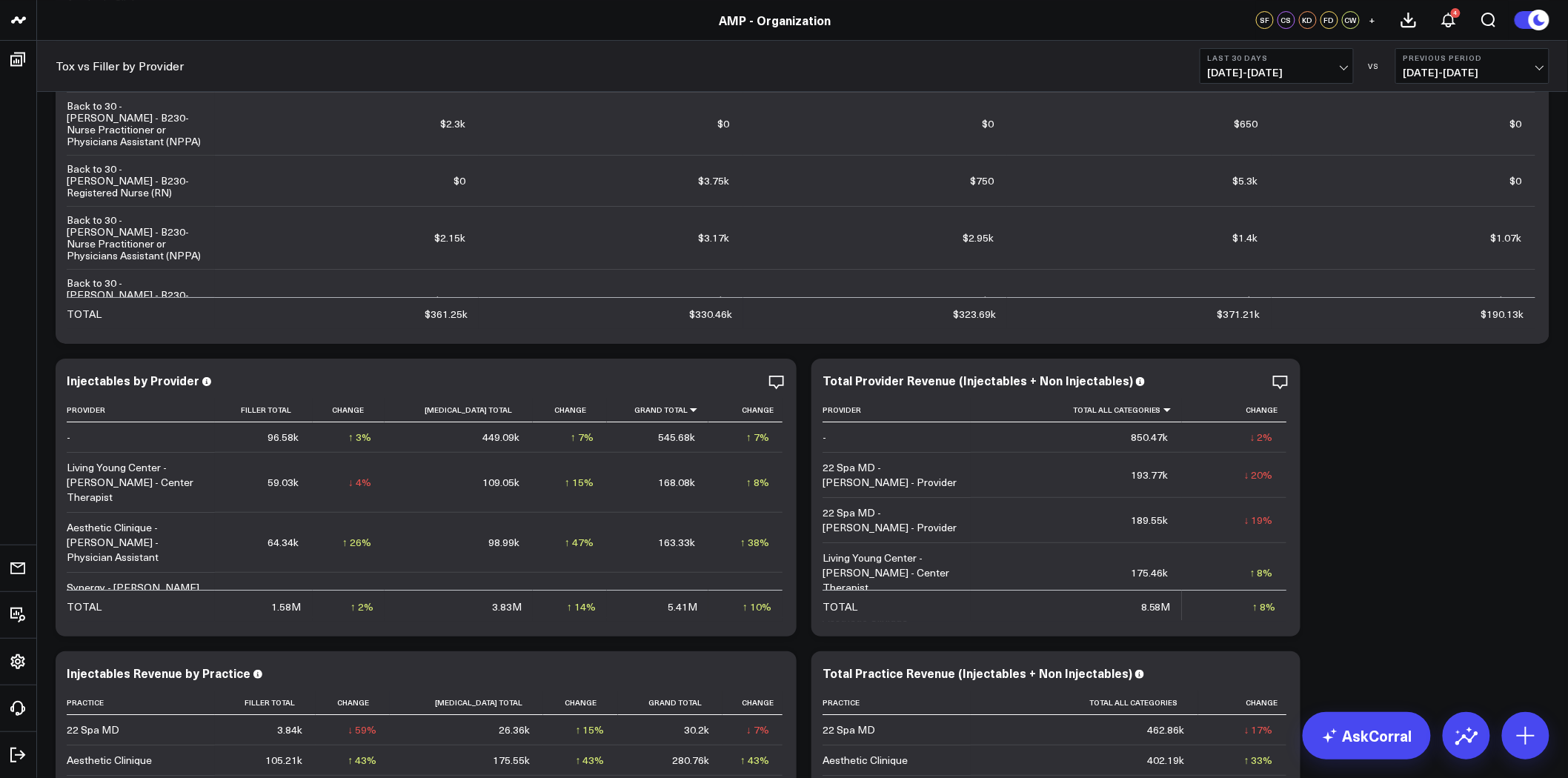
click at [866, 408] on icon at bounding box center [866, 409] width 12 height 9
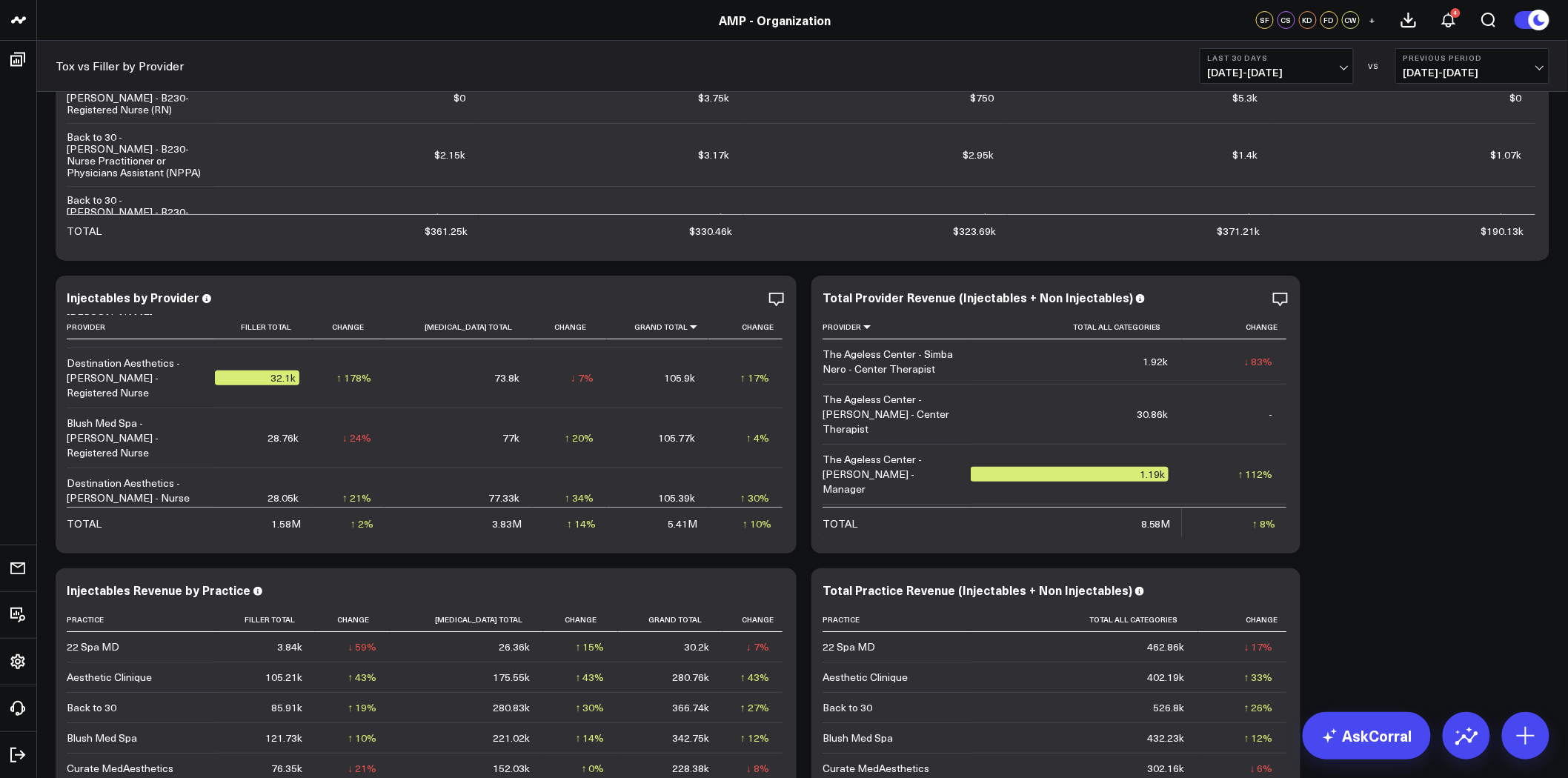
scroll to position [2371, 0]
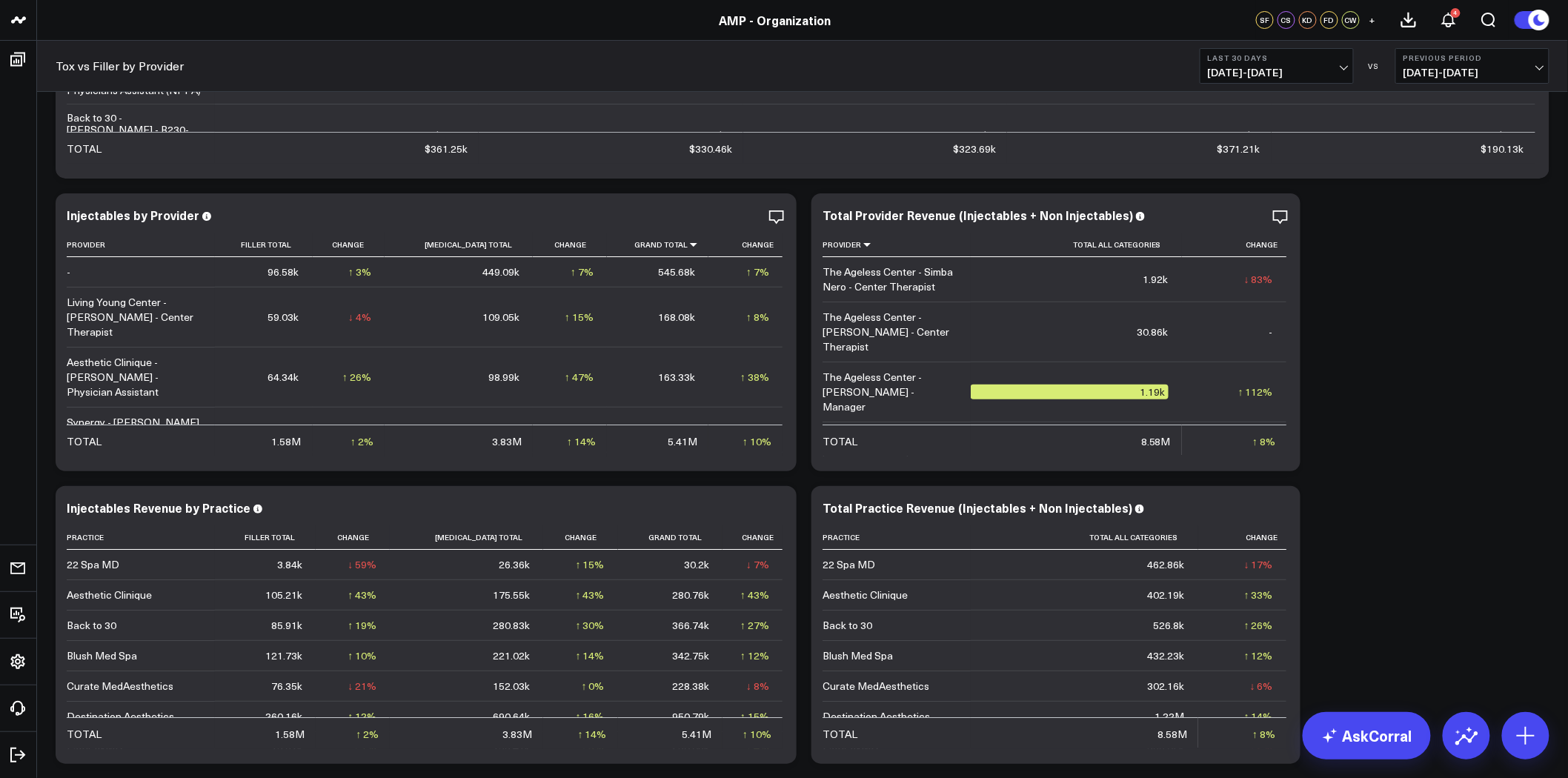
scroll to position [246, 0]
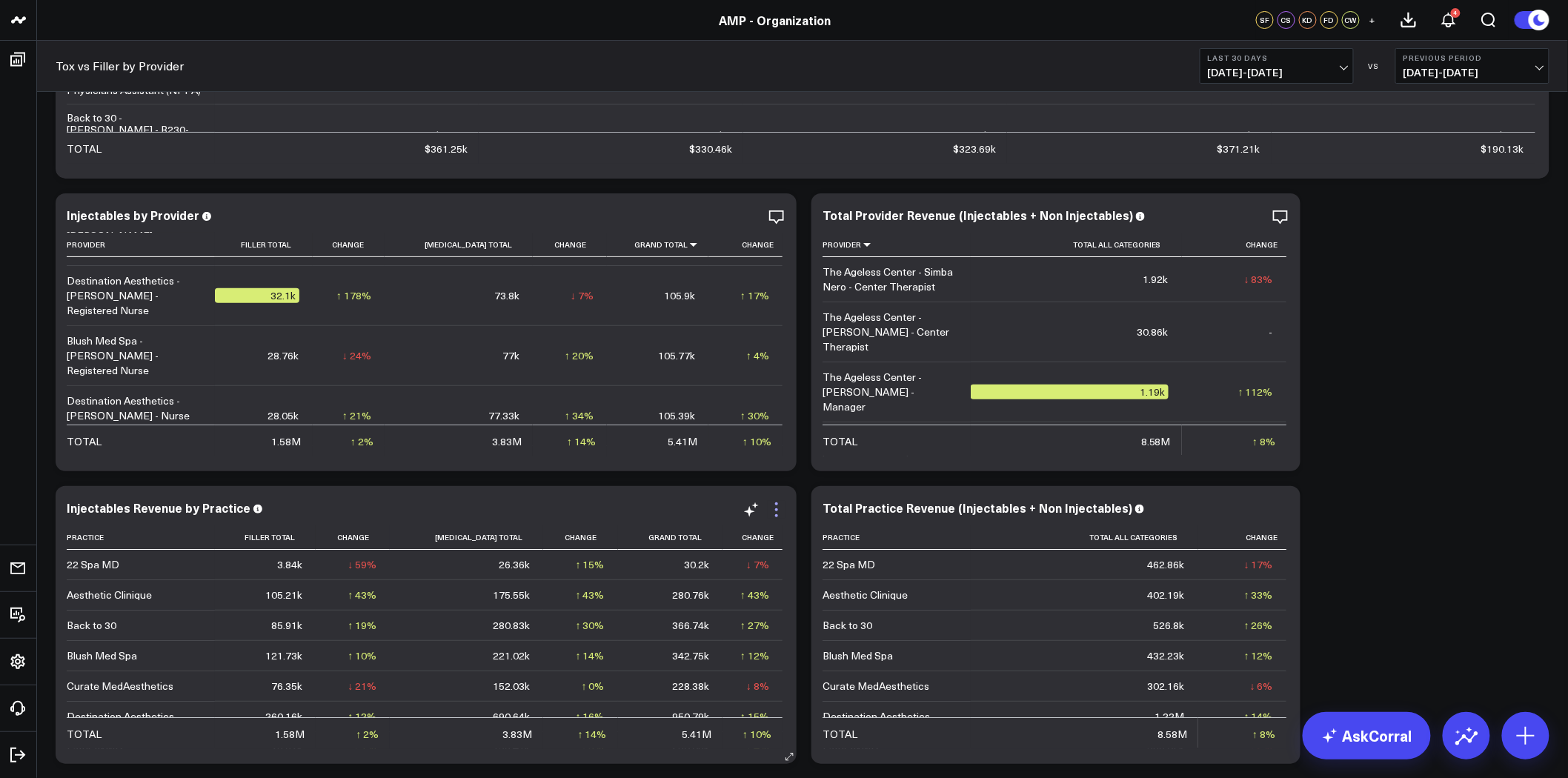
click at [776, 509] on icon at bounding box center [776, 509] width 3 height 3
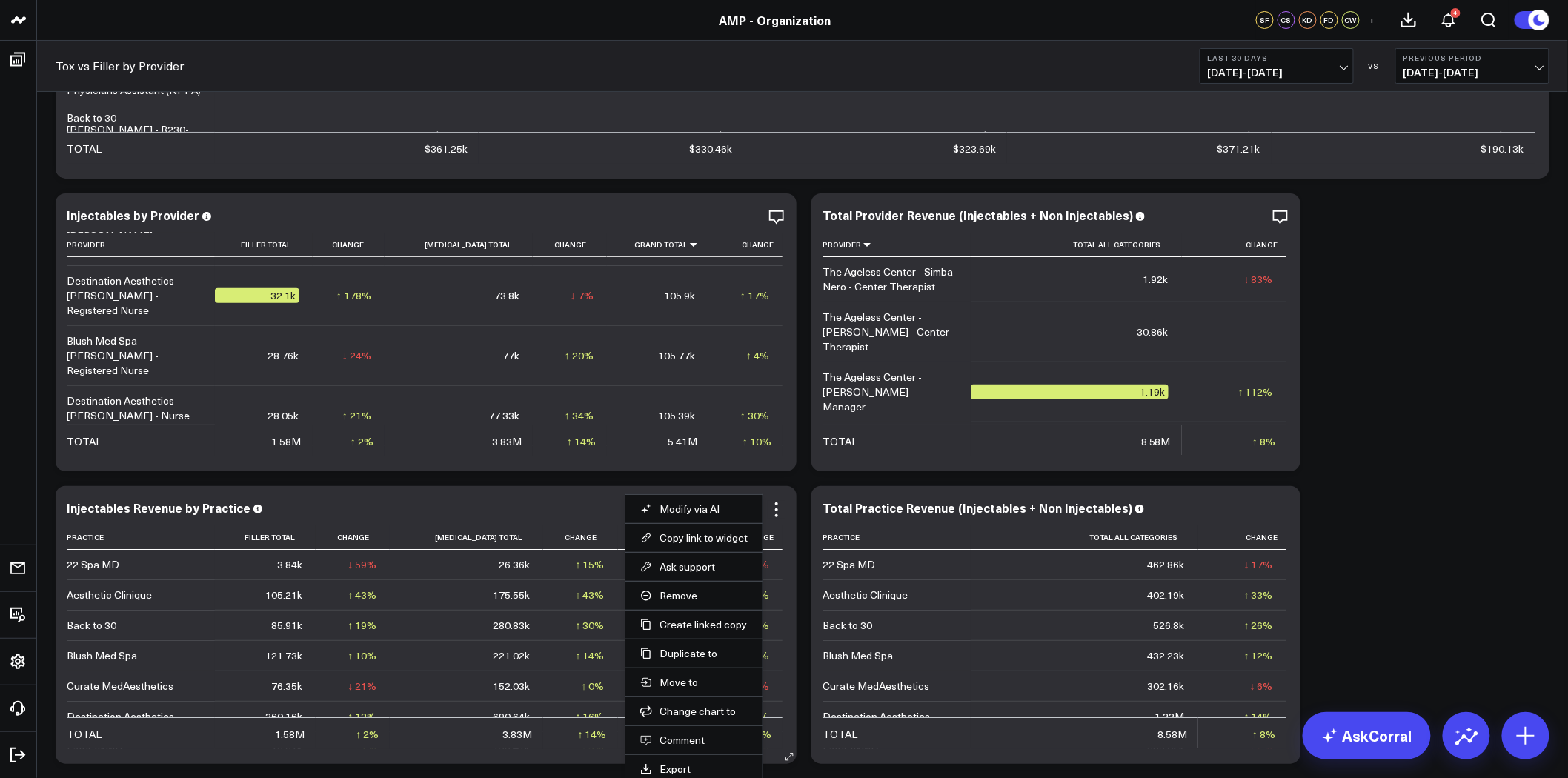
scroll to position [2453, 0]
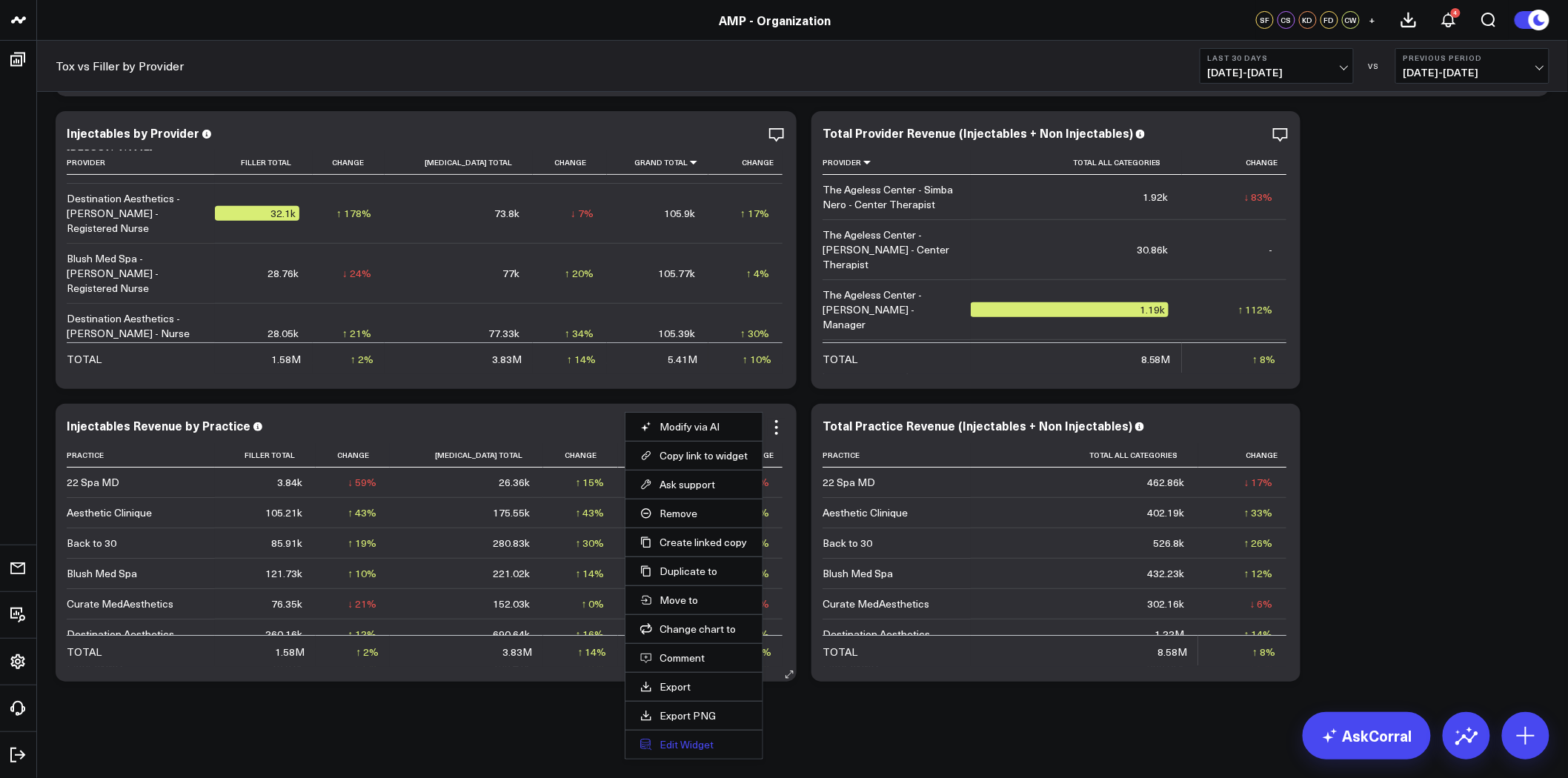
click at [694, 750] on button "Edit Widget" at bounding box center [693, 745] width 107 height 13
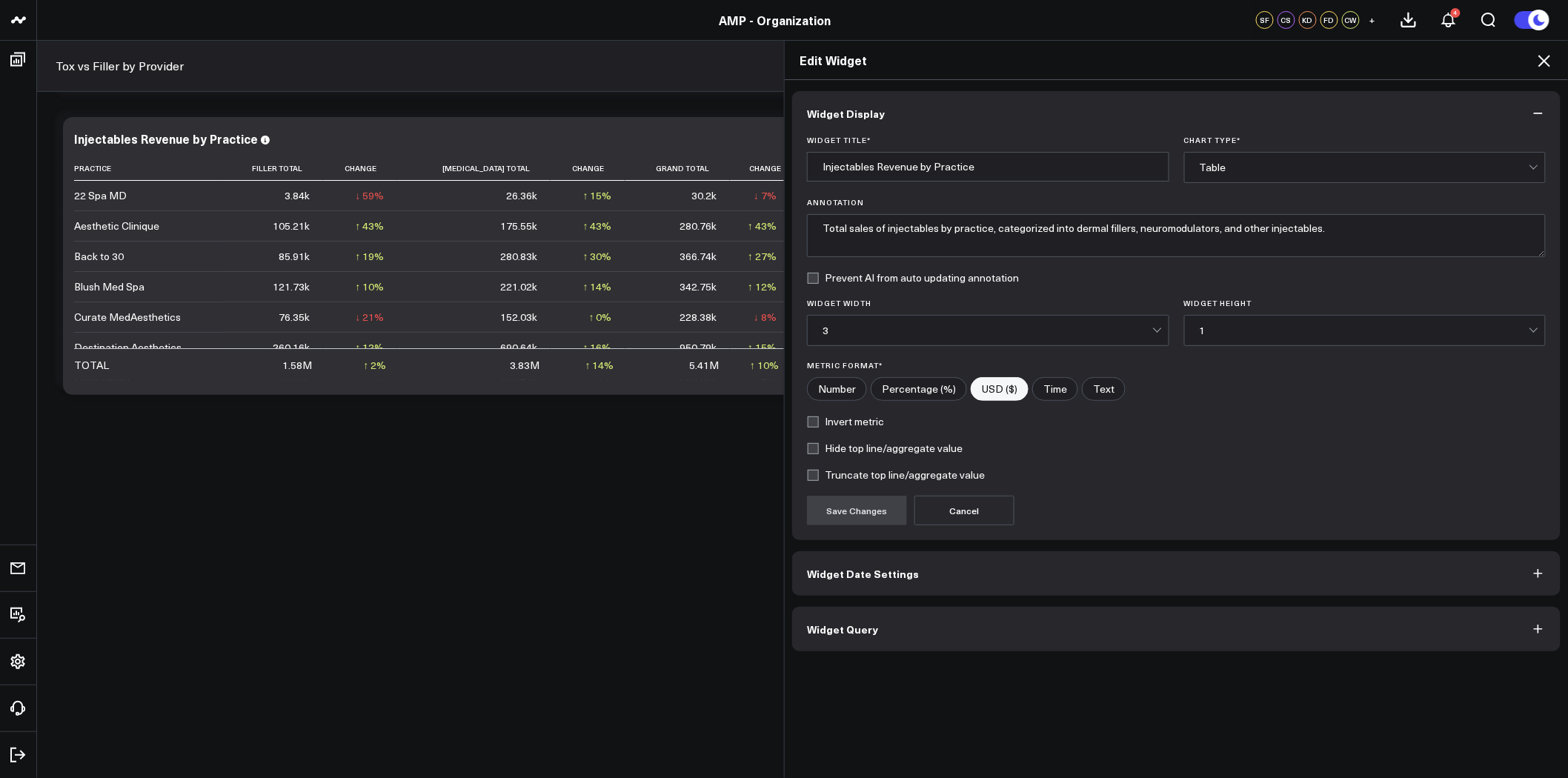
click at [930, 634] on button "Widget Query" at bounding box center [1176, 628] width 769 height 45
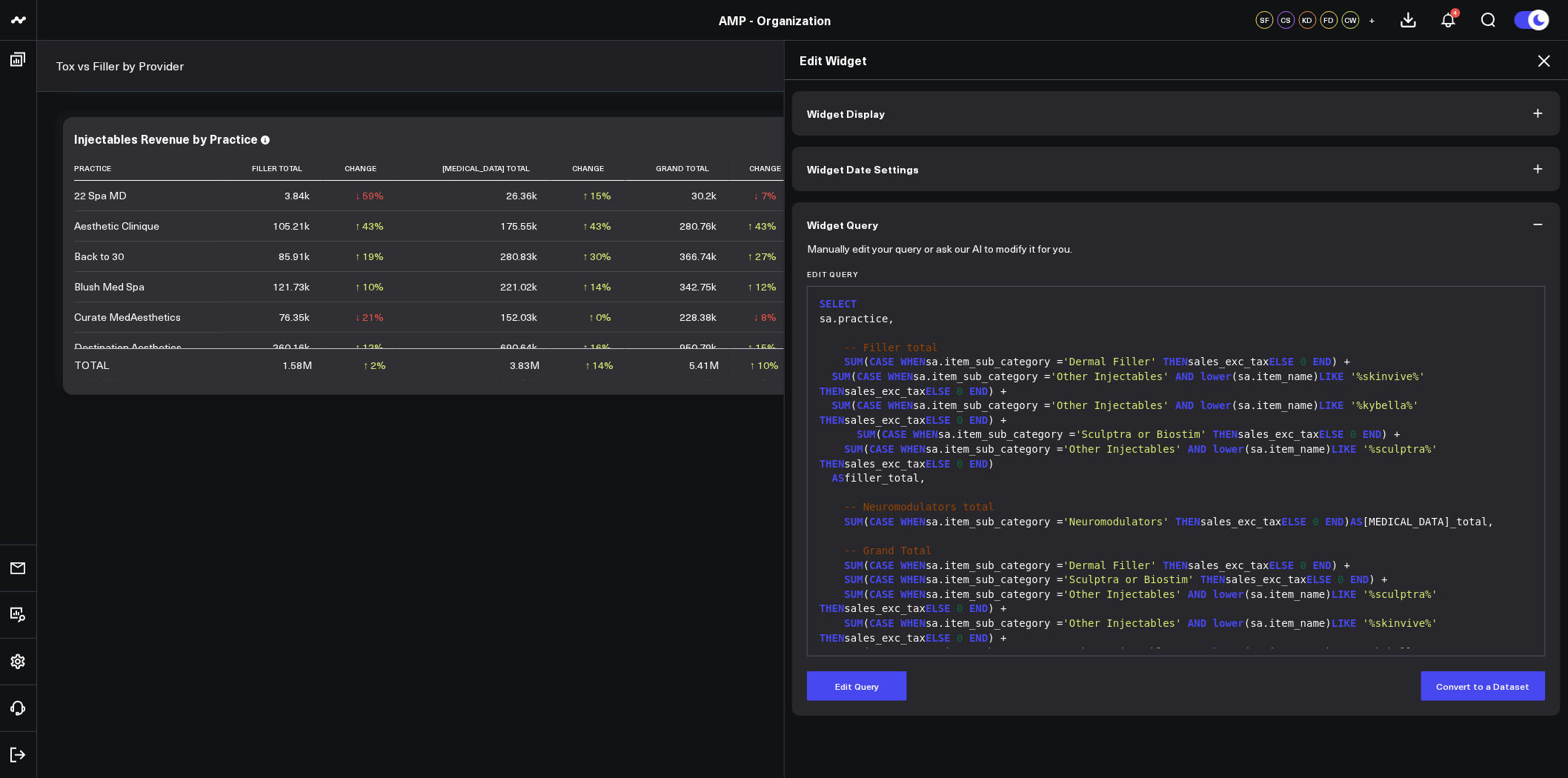
click at [1549, 61] on icon at bounding box center [1544, 61] width 18 height 18
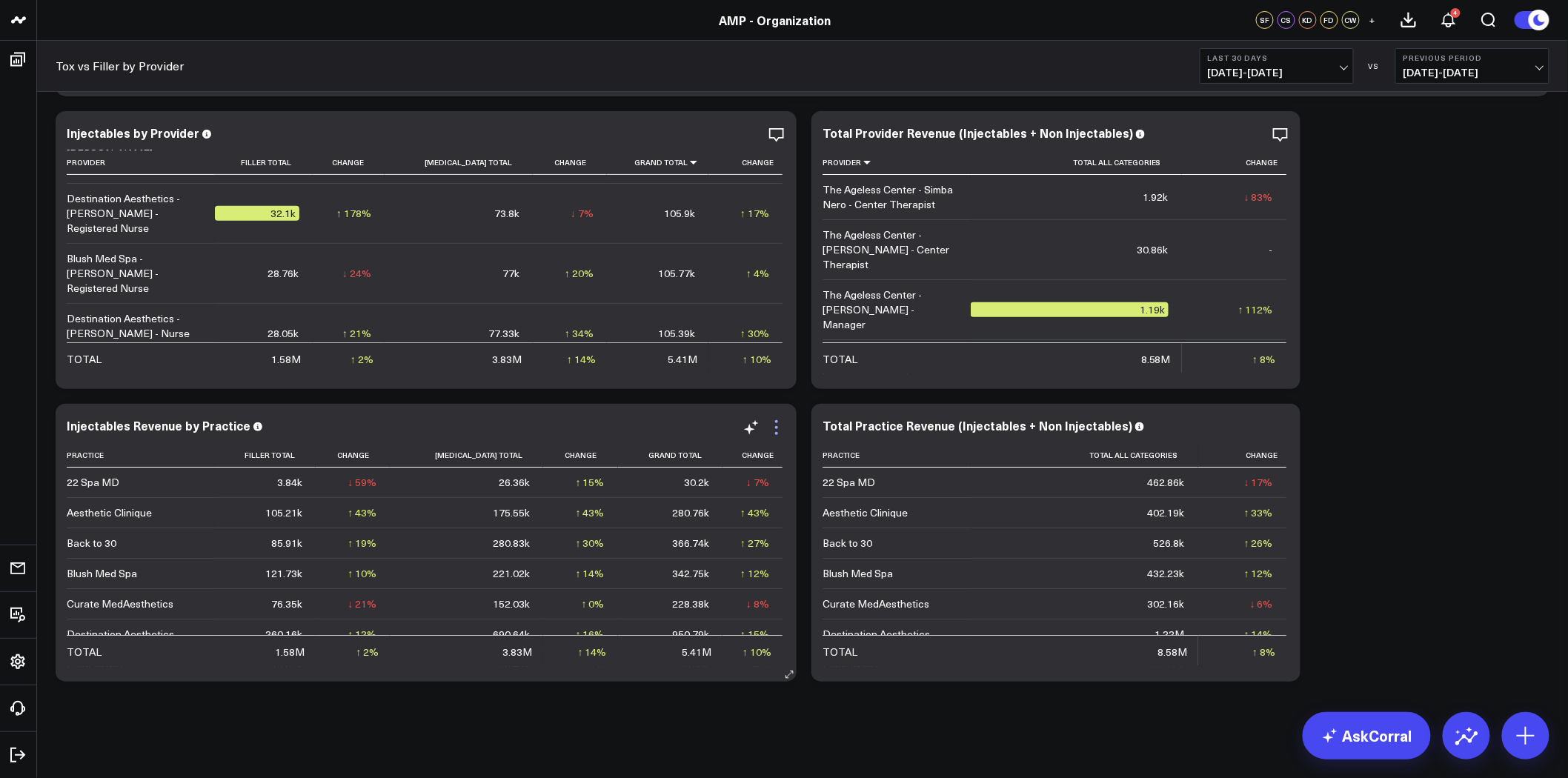
click at [775, 426] on icon at bounding box center [776, 426] width 3 height 3
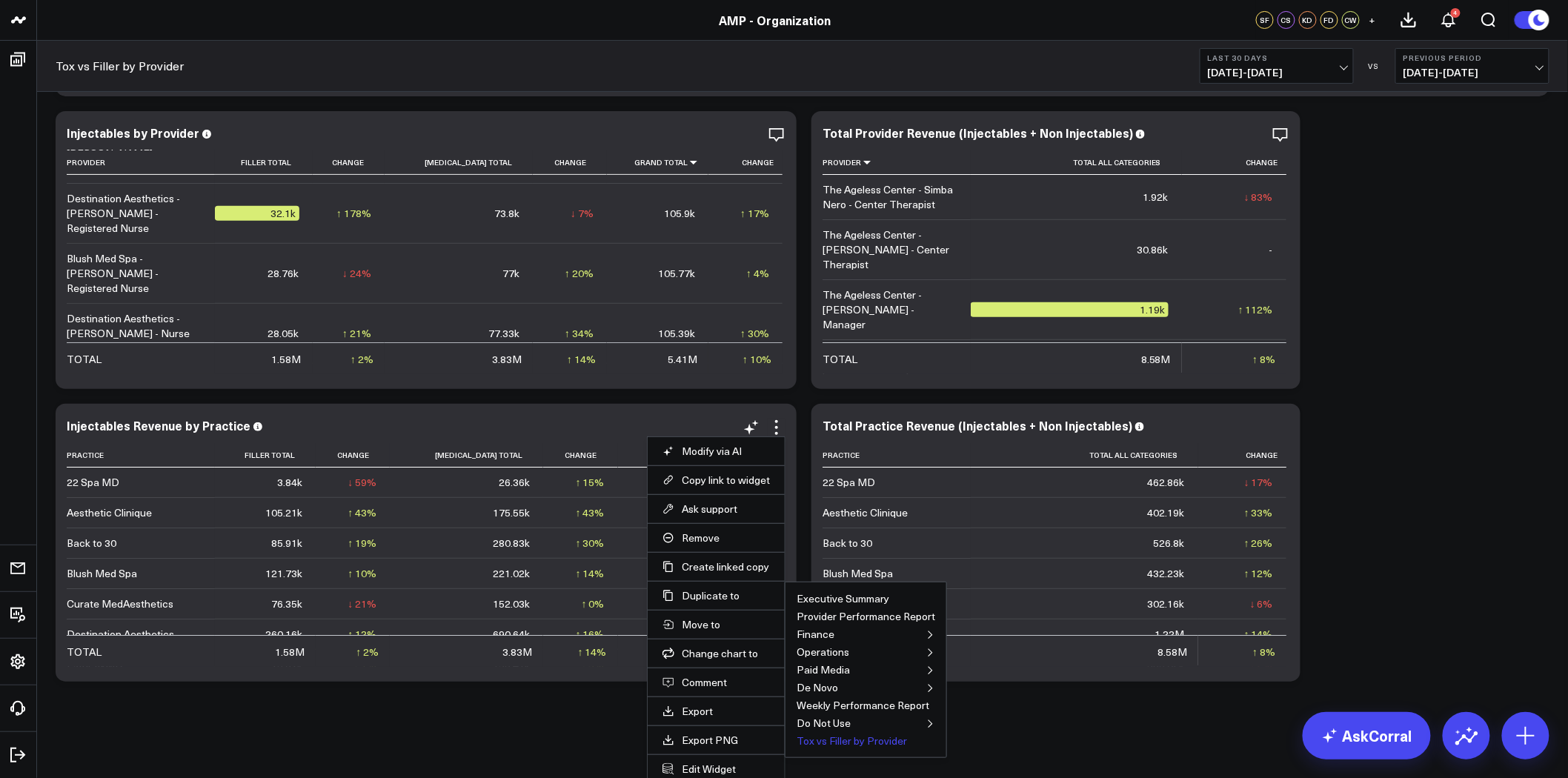
click at [847, 739] on button "Tox vs Filler by Provider" at bounding box center [851, 740] width 110 height 10
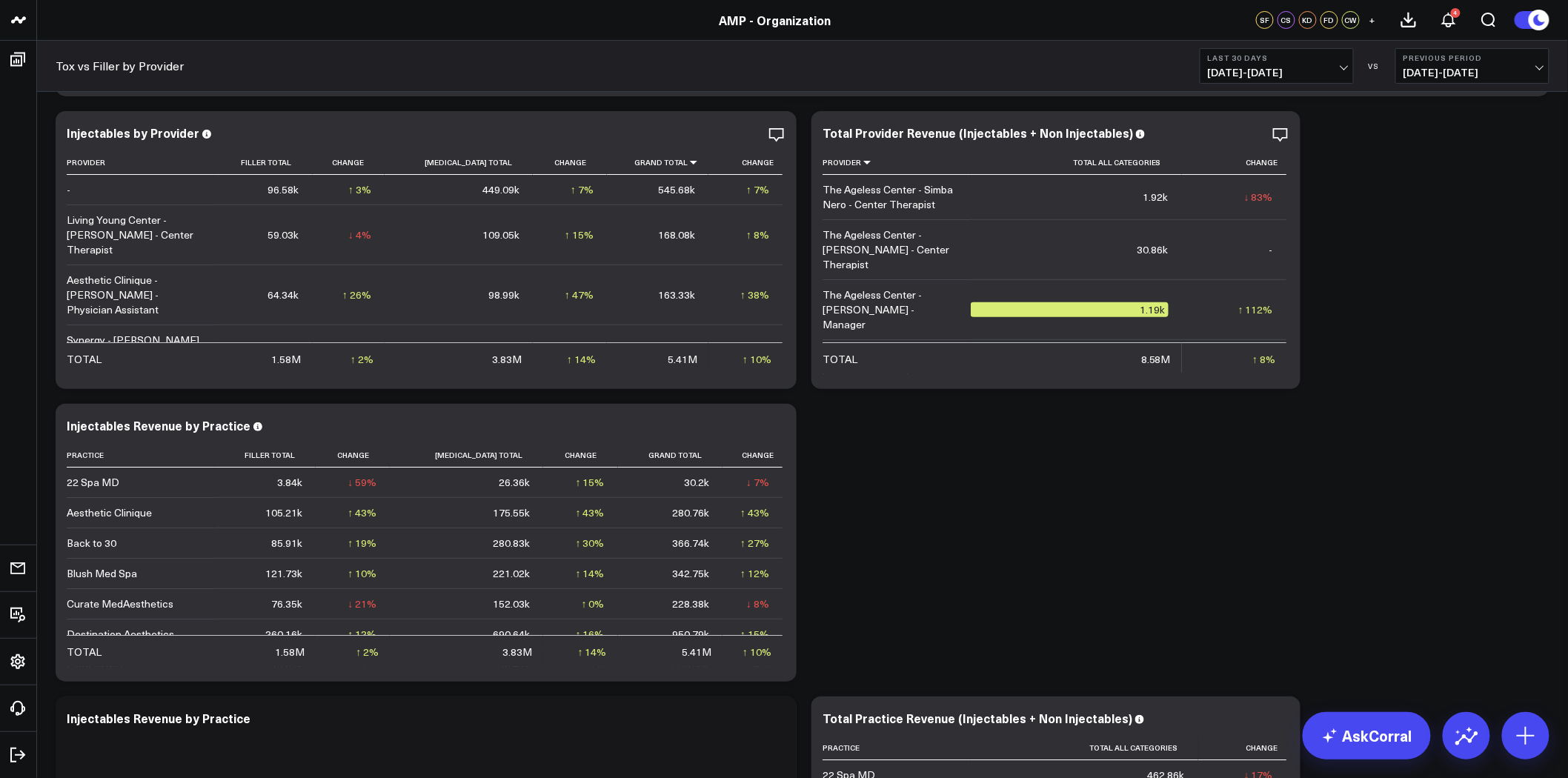
drag, startPoint x: 922, startPoint y: 709, endPoint x: 930, endPoint y: 617, distance: 92.3
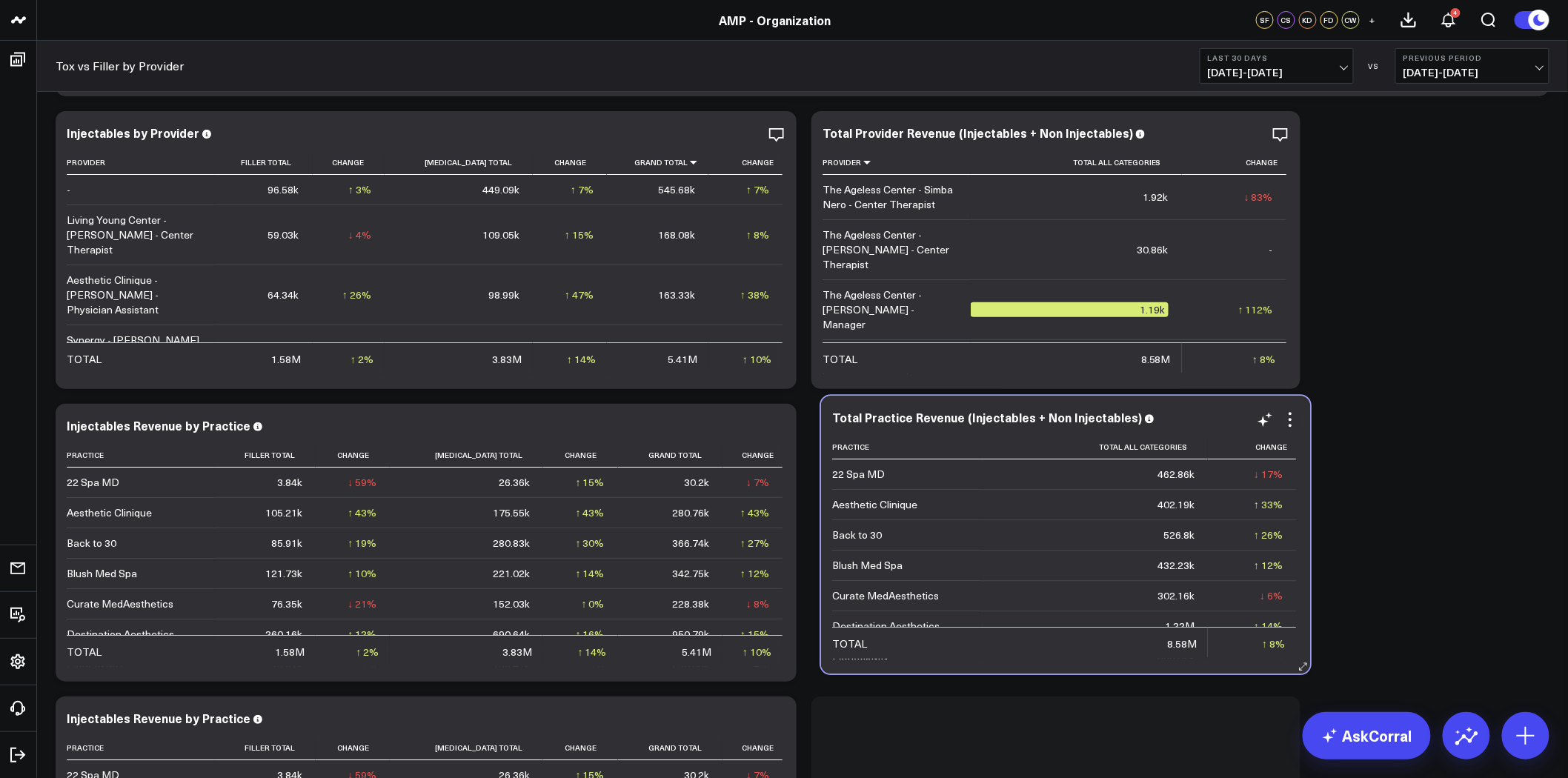
drag, startPoint x: 944, startPoint y: 699, endPoint x: 955, endPoint y: 399, distance: 300.2
click at [955, 399] on div "Total Practice Revenue (Injectables + Non Injectables) Practice Total All Categ…" at bounding box center [1066, 534] width 489 height 278
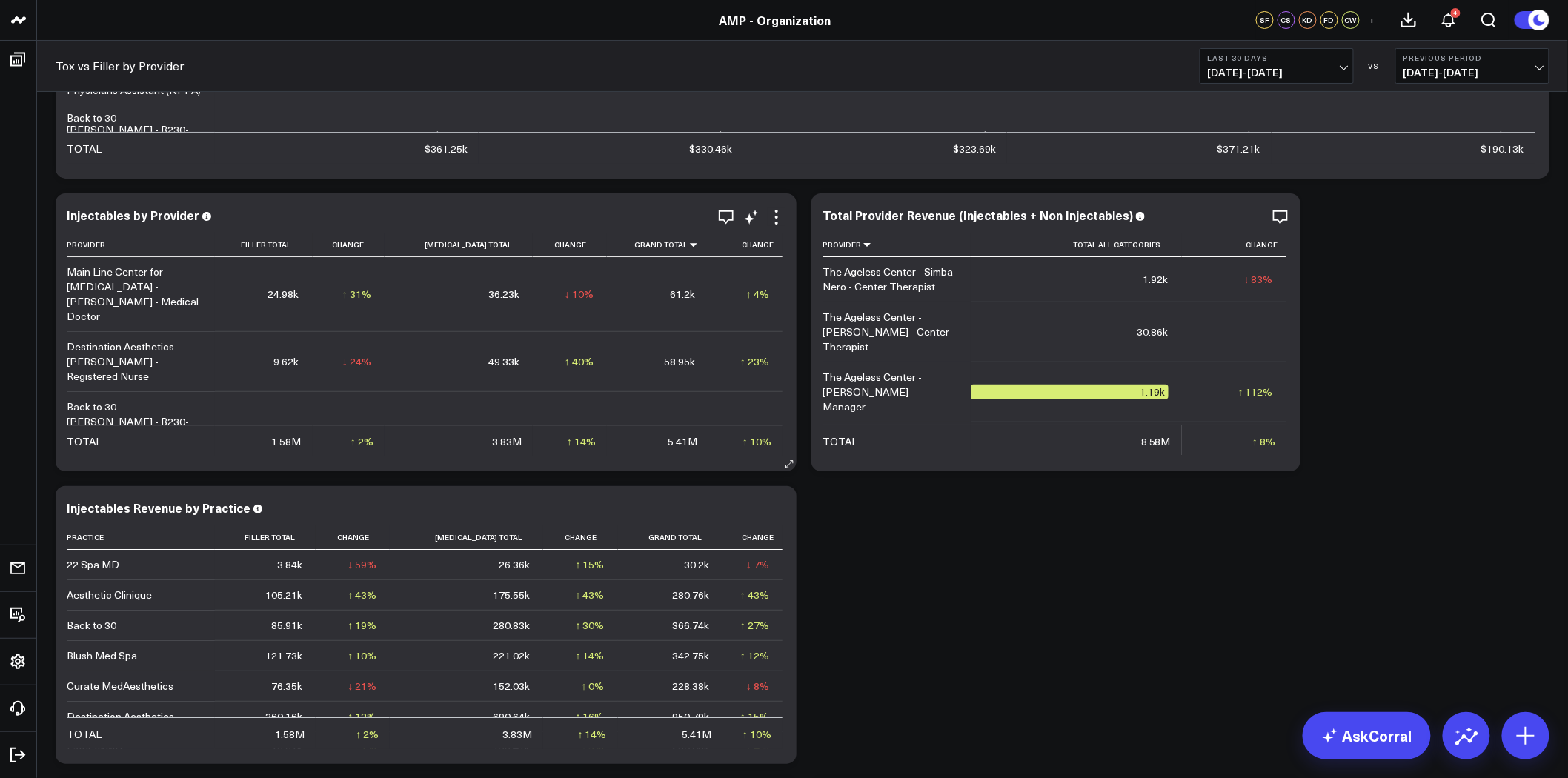
scroll to position [2057, 0]
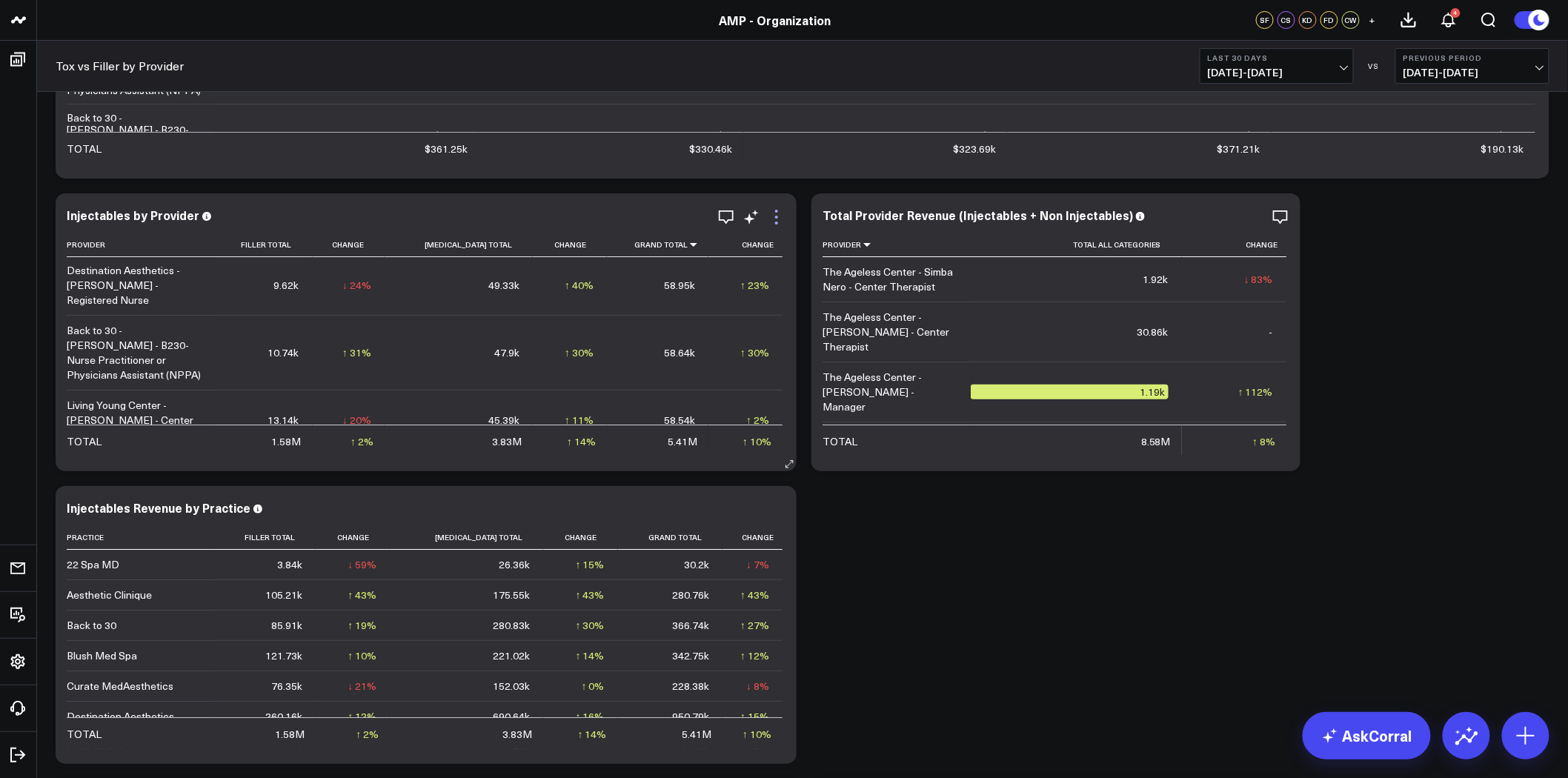
click at [779, 215] on icon at bounding box center [776, 217] width 18 height 18
click at [779, 500] on icon at bounding box center [776, 509] width 18 height 18
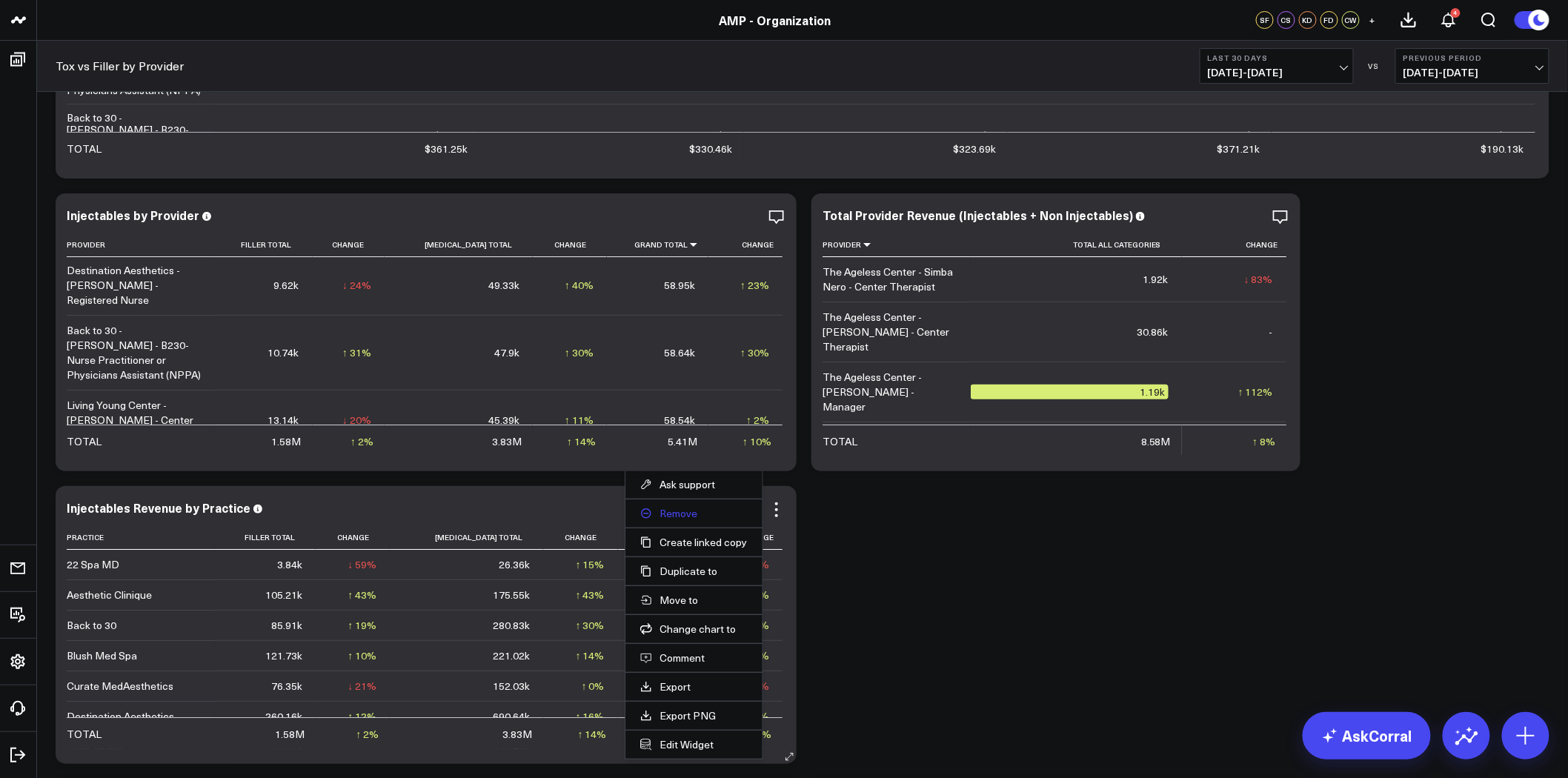
click at [695, 511] on button "Remove" at bounding box center [693, 514] width 107 height 13
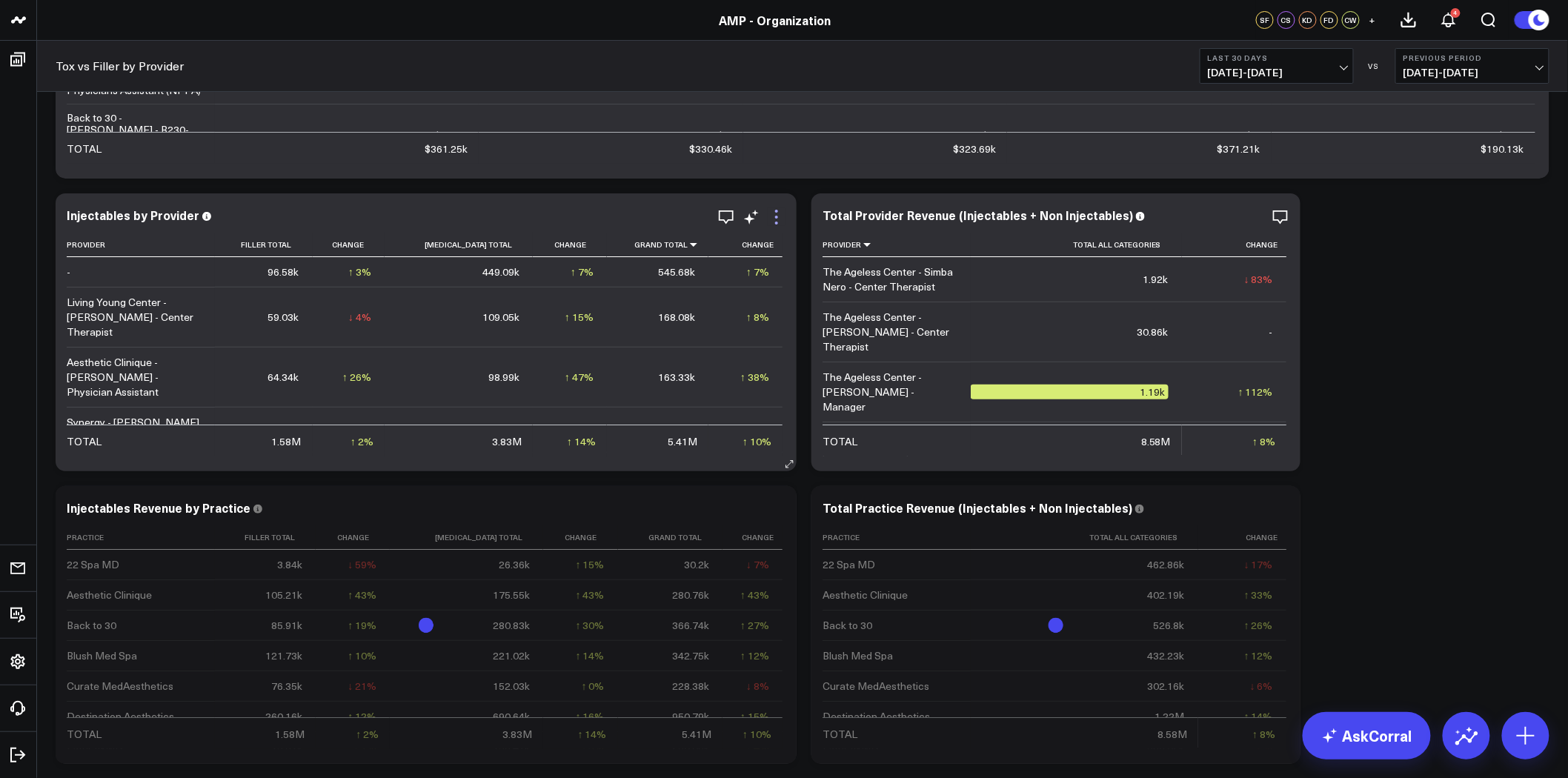
click at [775, 213] on icon at bounding box center [776, 217] width 18 height 18
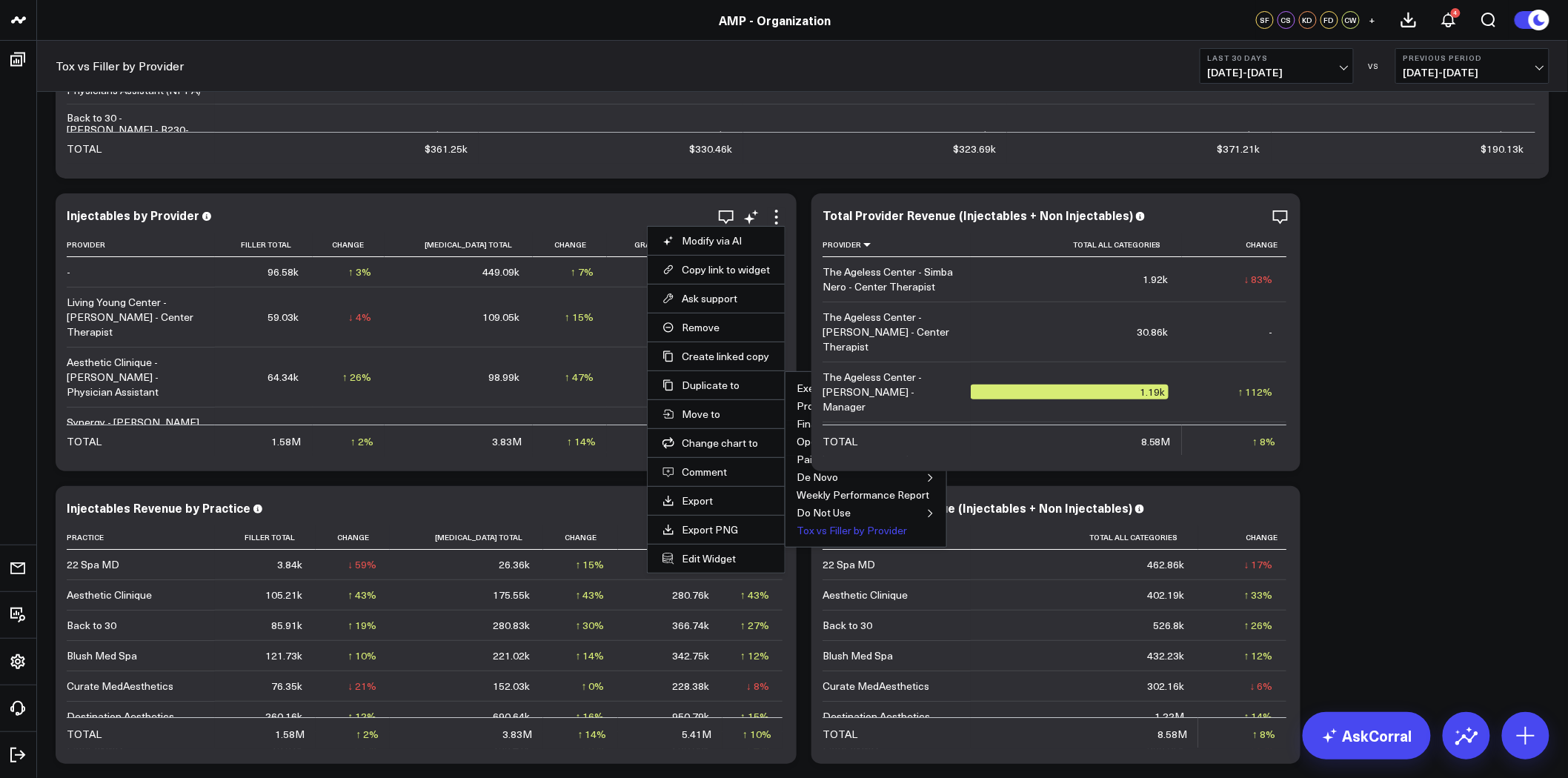
click at [818, 531] on button "Tox vs Filler by Provider" at bounding box center [851, 530] width 110 height 10
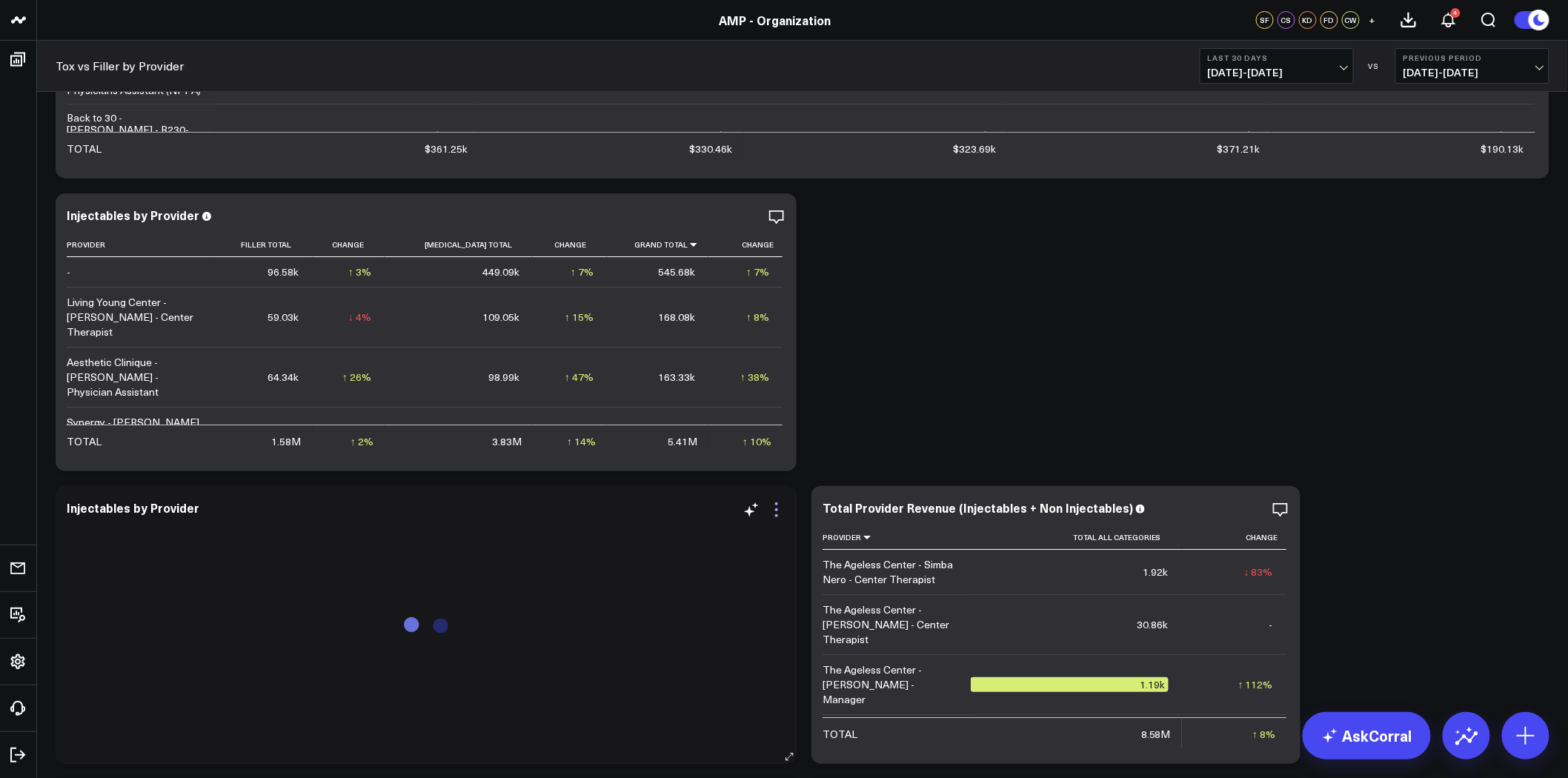
click at [779, 511] on icon at bounding box center [776, 509] width 18 height 18
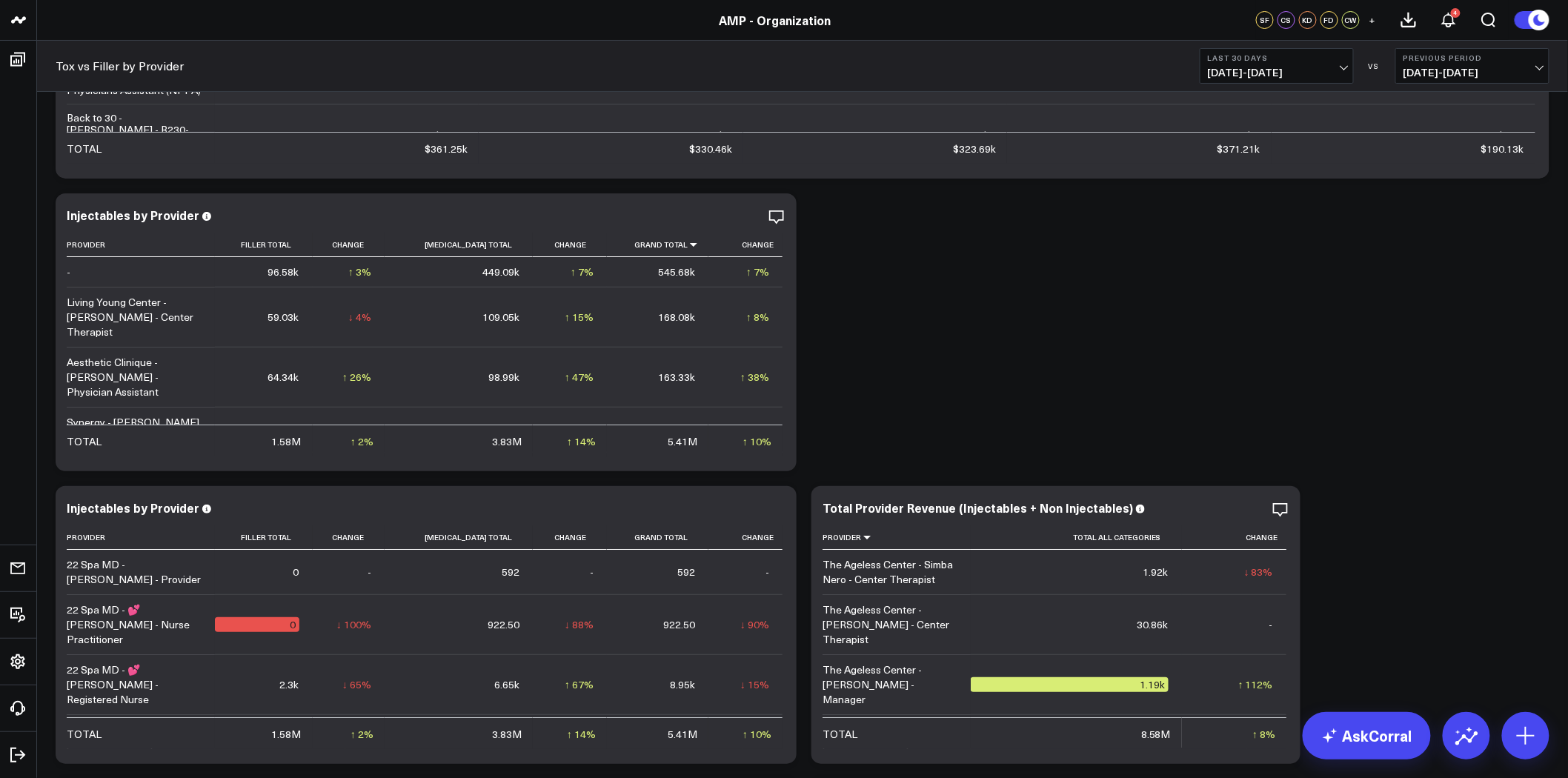
click at [756, 511] on icon at bounding box center [751, 509] width 18 height 18
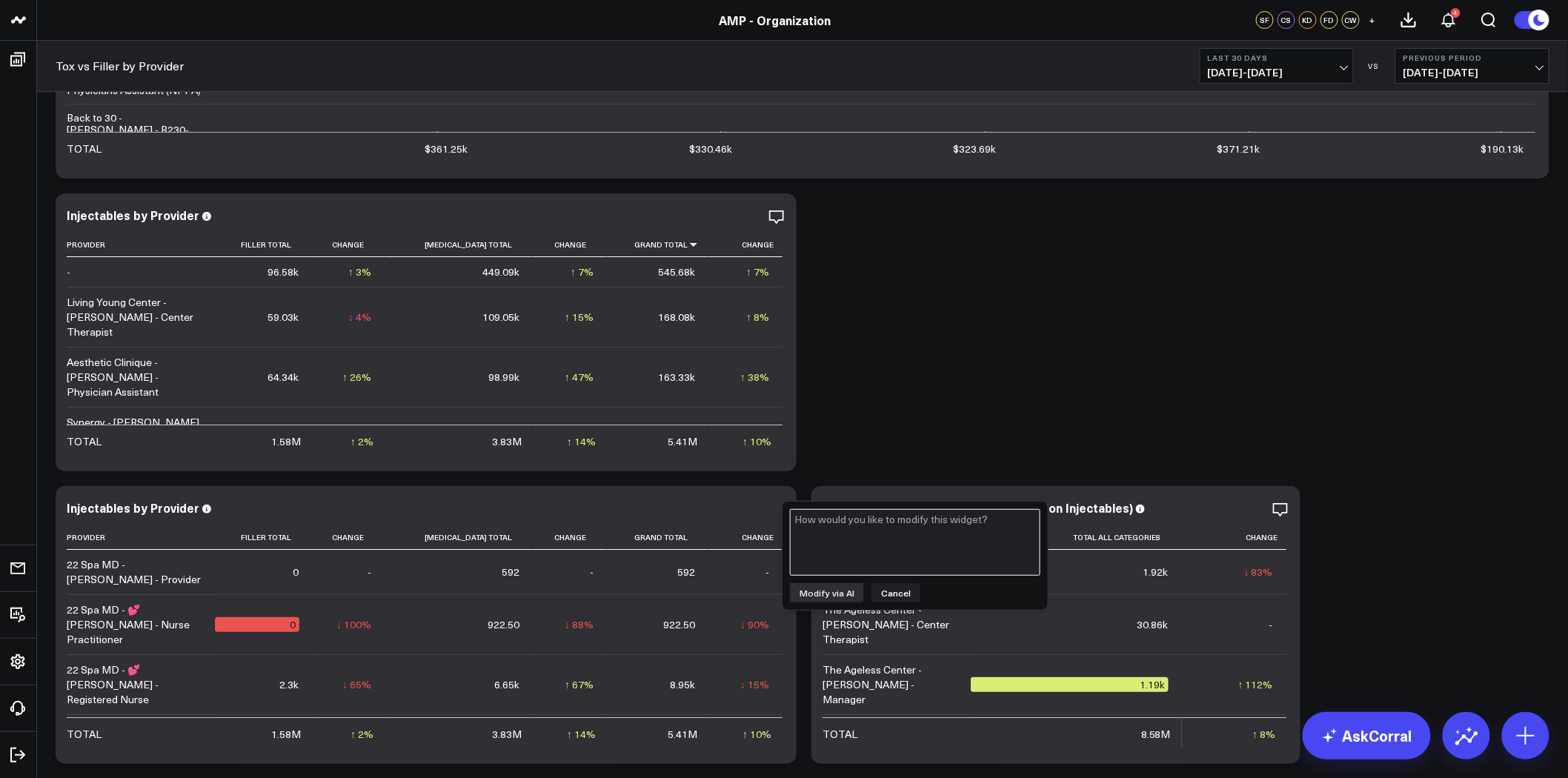
click at [840, 524] on textarea at bounding box center [915, 542] width 250 height 66
type textarea "add column for total service hours"
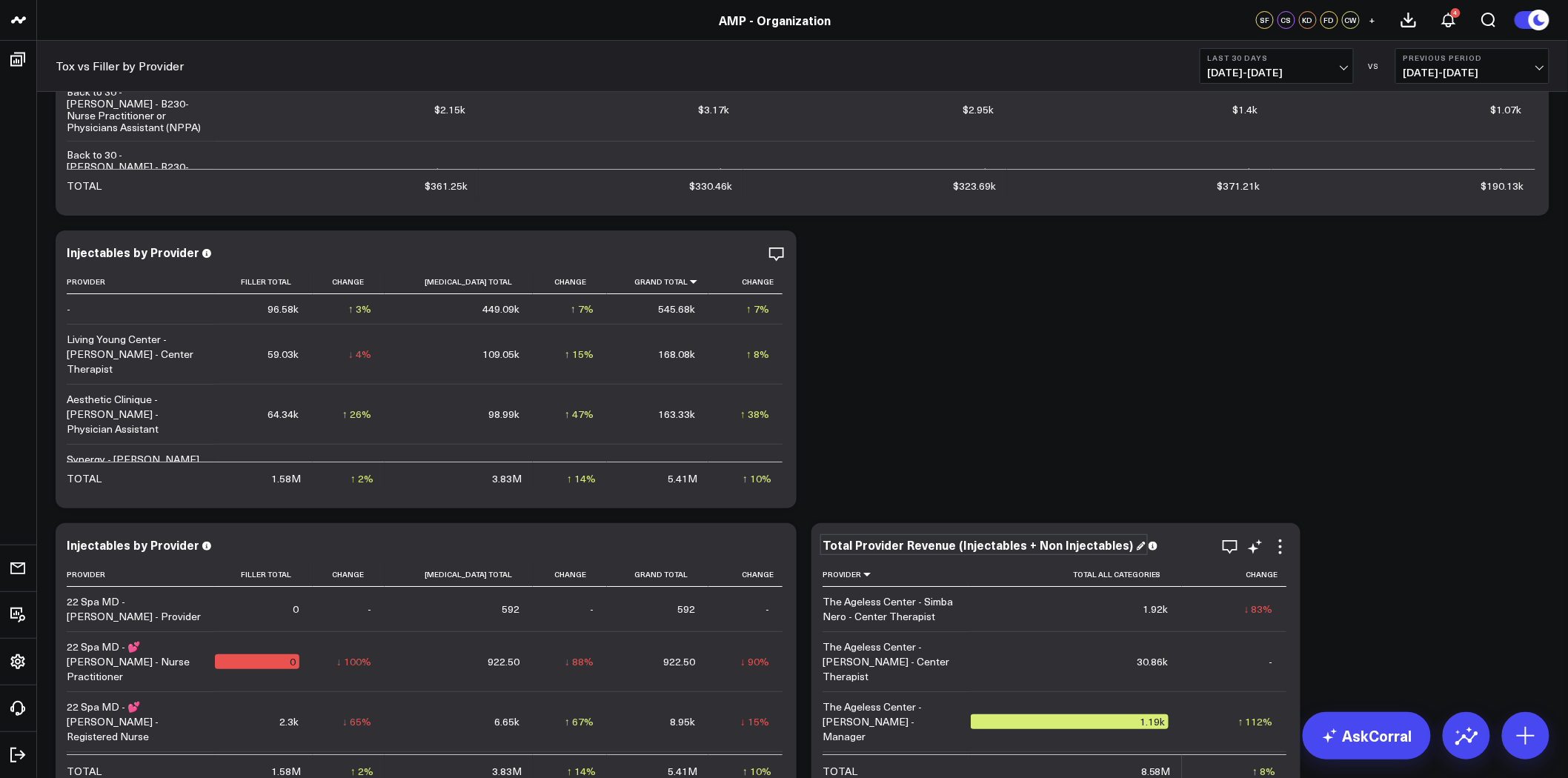
scroll to position [2416, 0]
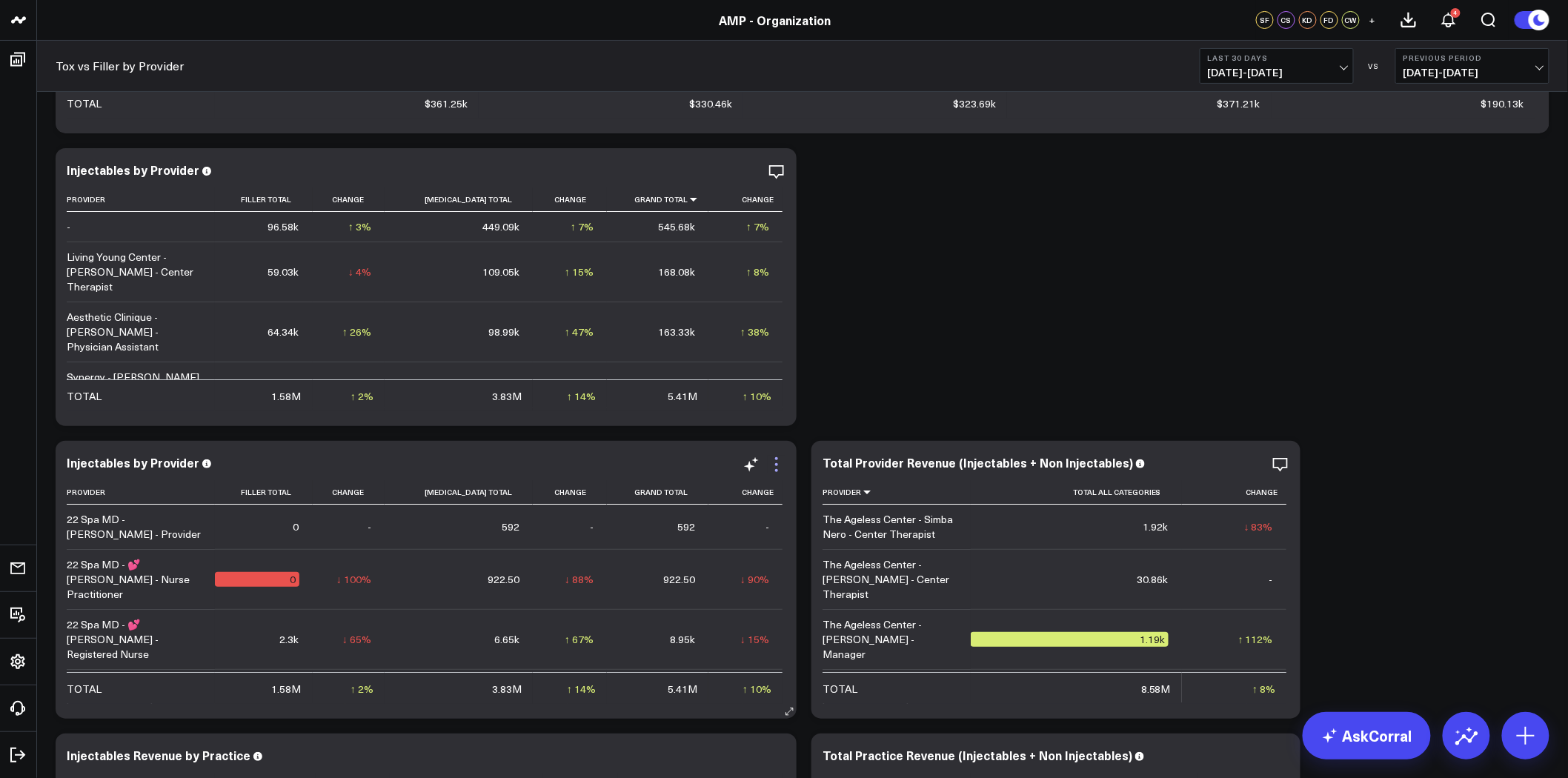
click at [779, 462] on icon at bounding box center [776, 464] width 18 height 18
drag, startPoint x: 715, startPoint y: 772, endPoint x: 1063, endPoint y: 361, distance: 538.5
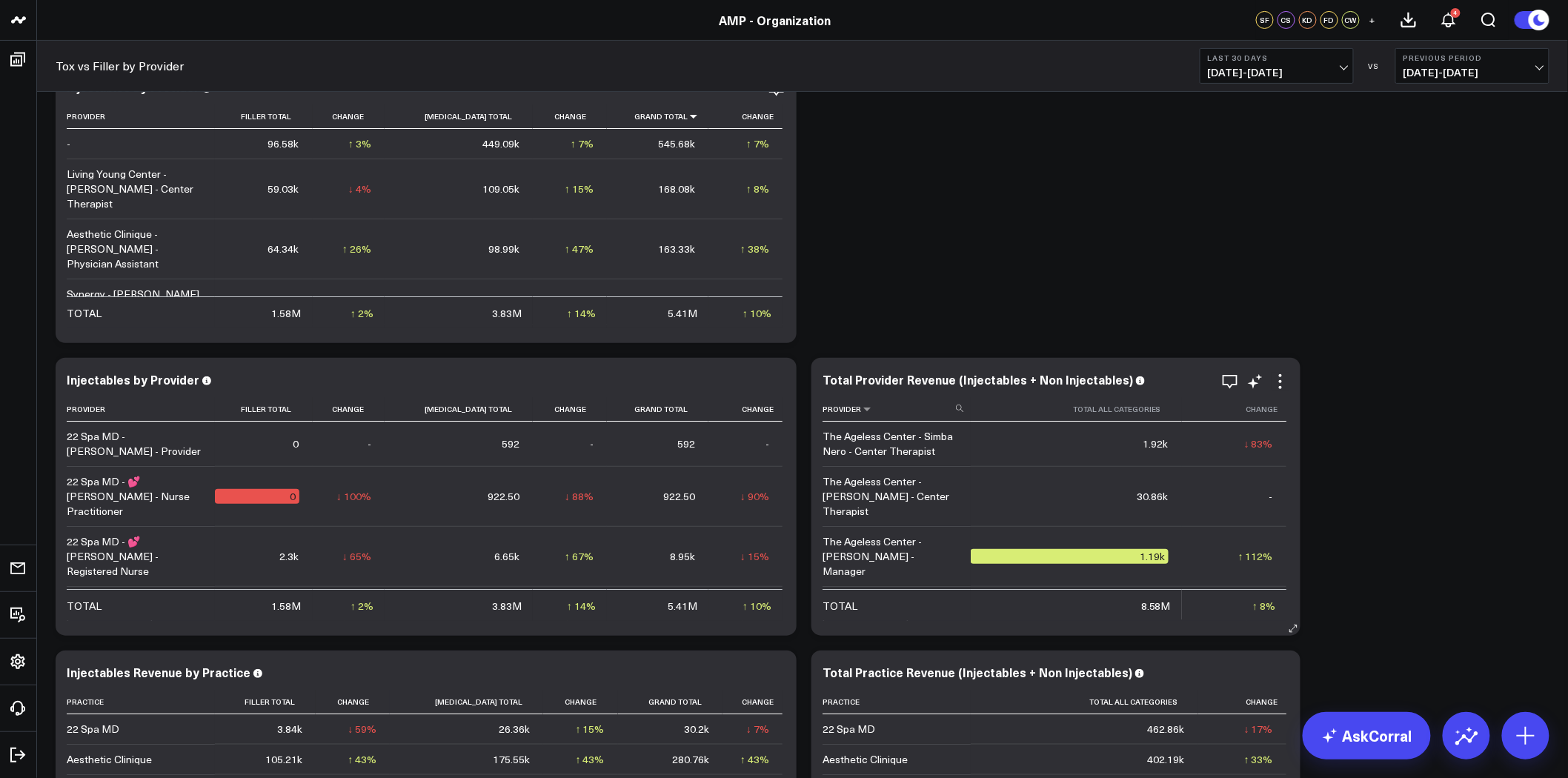
scroll to position [2580, 0]
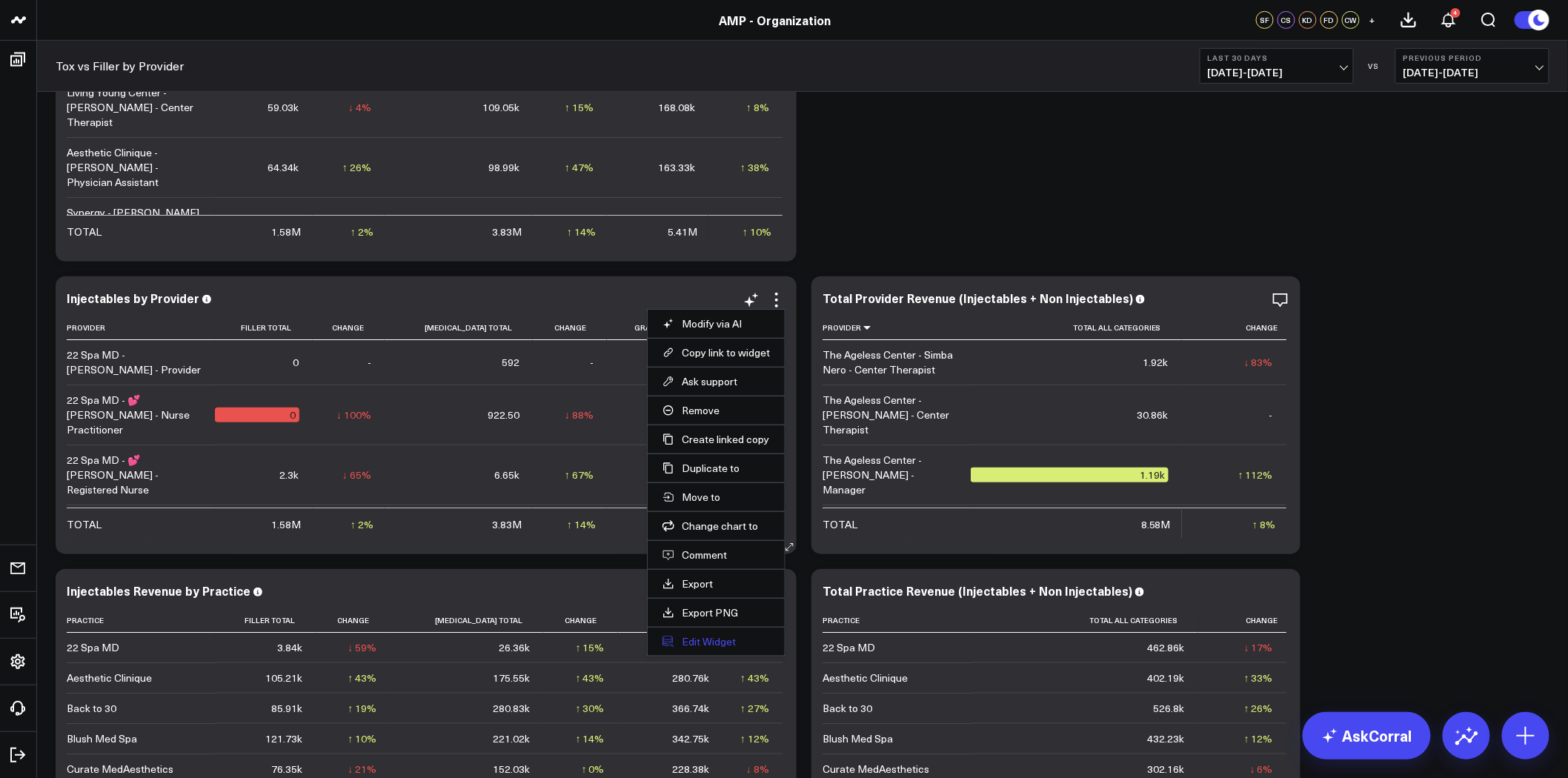
click at [708, 646] on button "Edit Widget" at bounding box center [716, 642] width 107 height 13
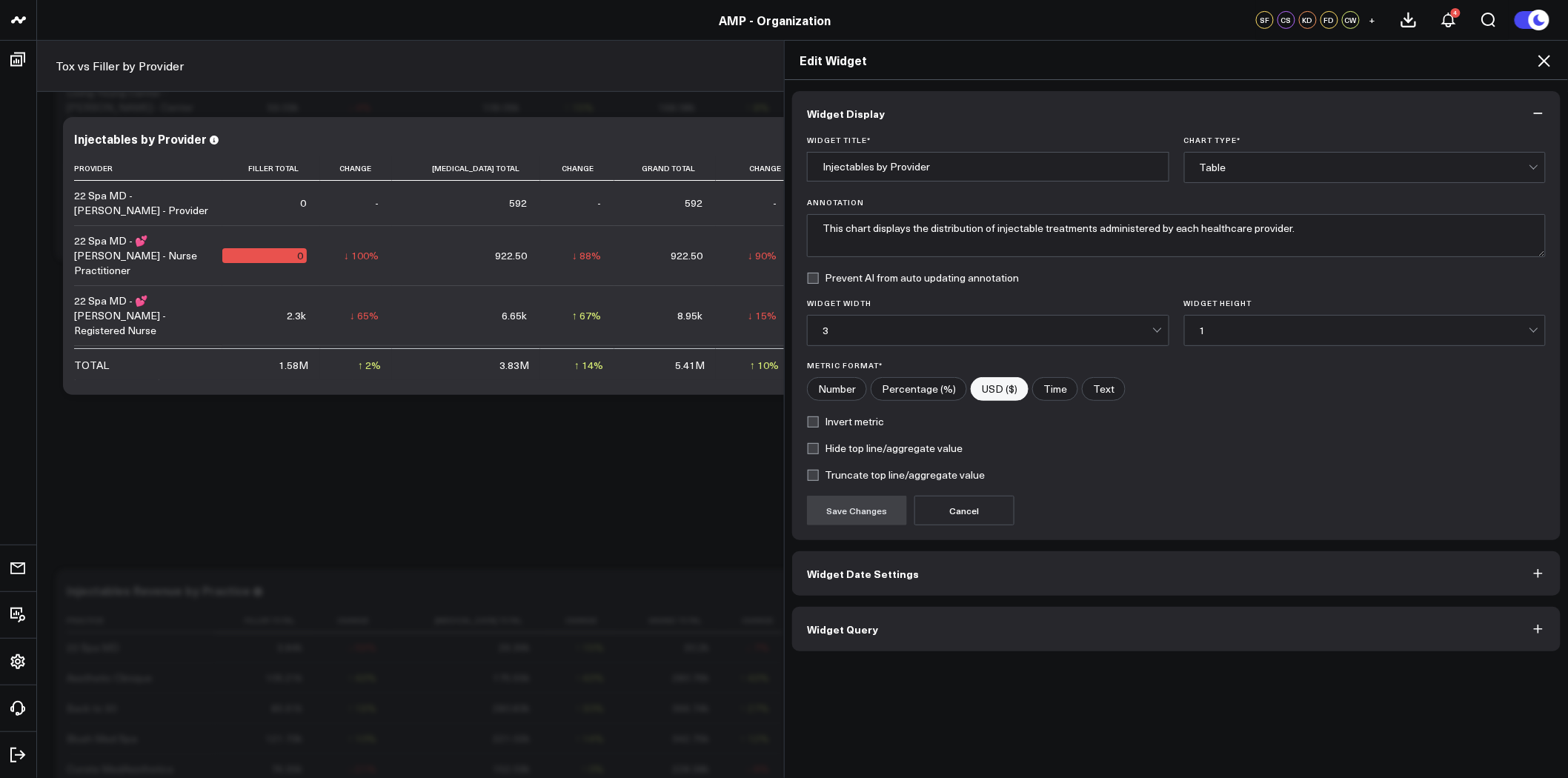
click at [934, 634] on button "Widget Query" at bounding box center [1176, 628] width 769 height 45
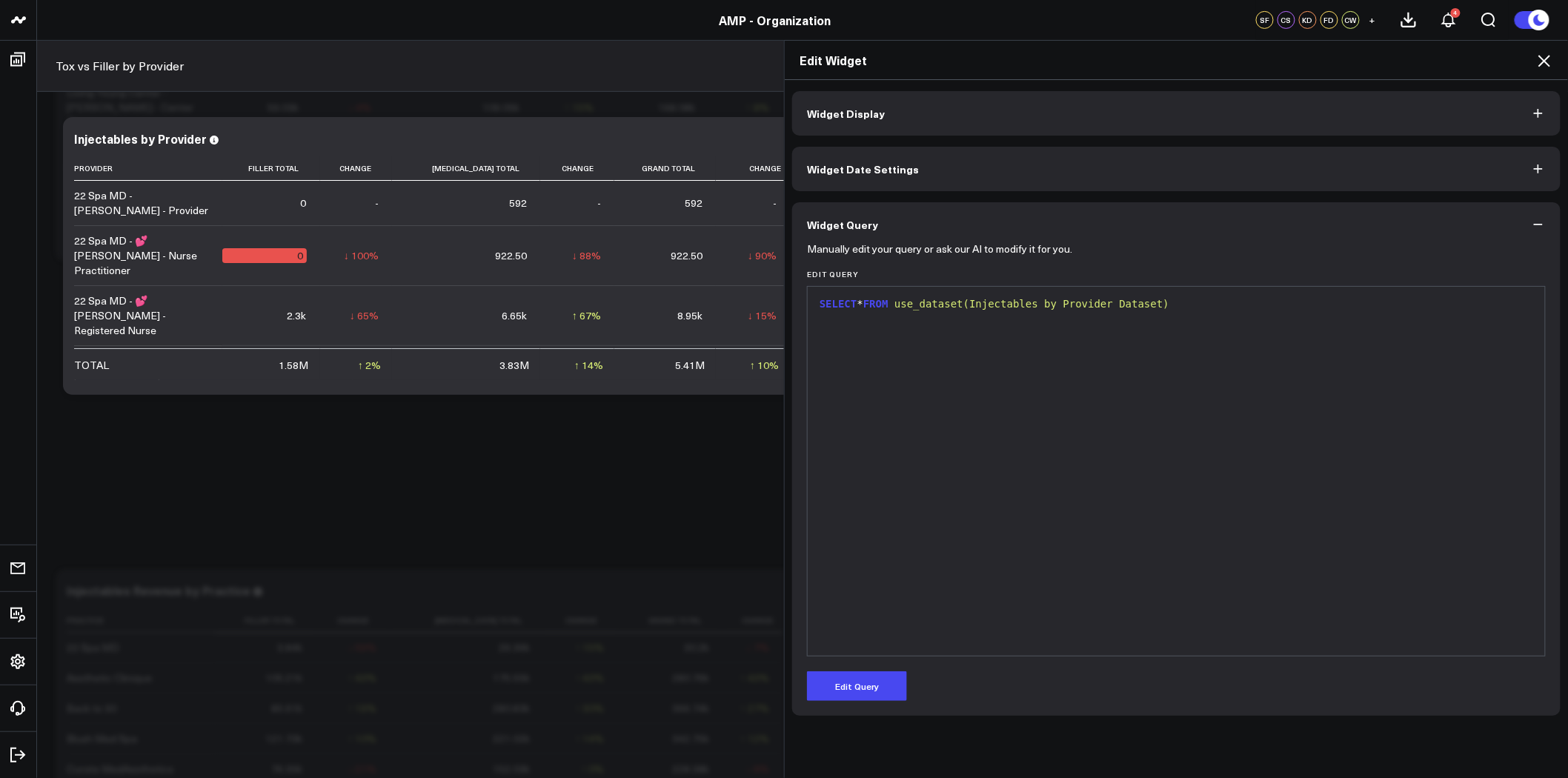
click at [1071, 306] on span "use_dataset(Injectables by Provider Dataset)" at bounding box center [1031, 303] width 275 height 12
click at [1072, 307] on span "use_dataset(Injectables by Provider Dataset)" at bounding box center [1031, 303] width 275 height 12
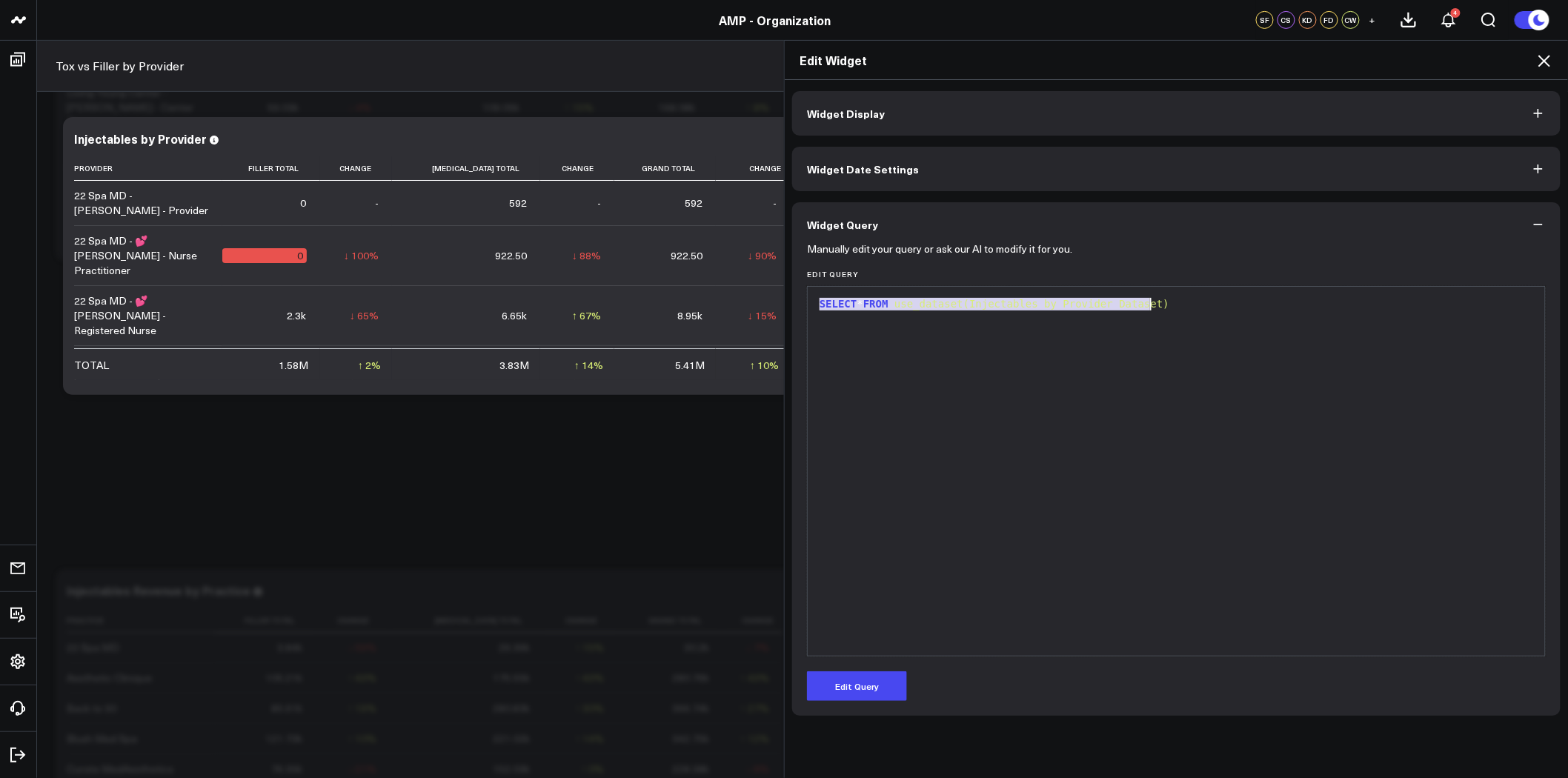
click at [1072, 307] on span "use_dataset(Injectables by Provider Dataset)" at bounding box center [1031, 303] width 275 height 12
click at [863, 681] on button "Edit Query" at bounding box center [857, 685] width 100 height 29
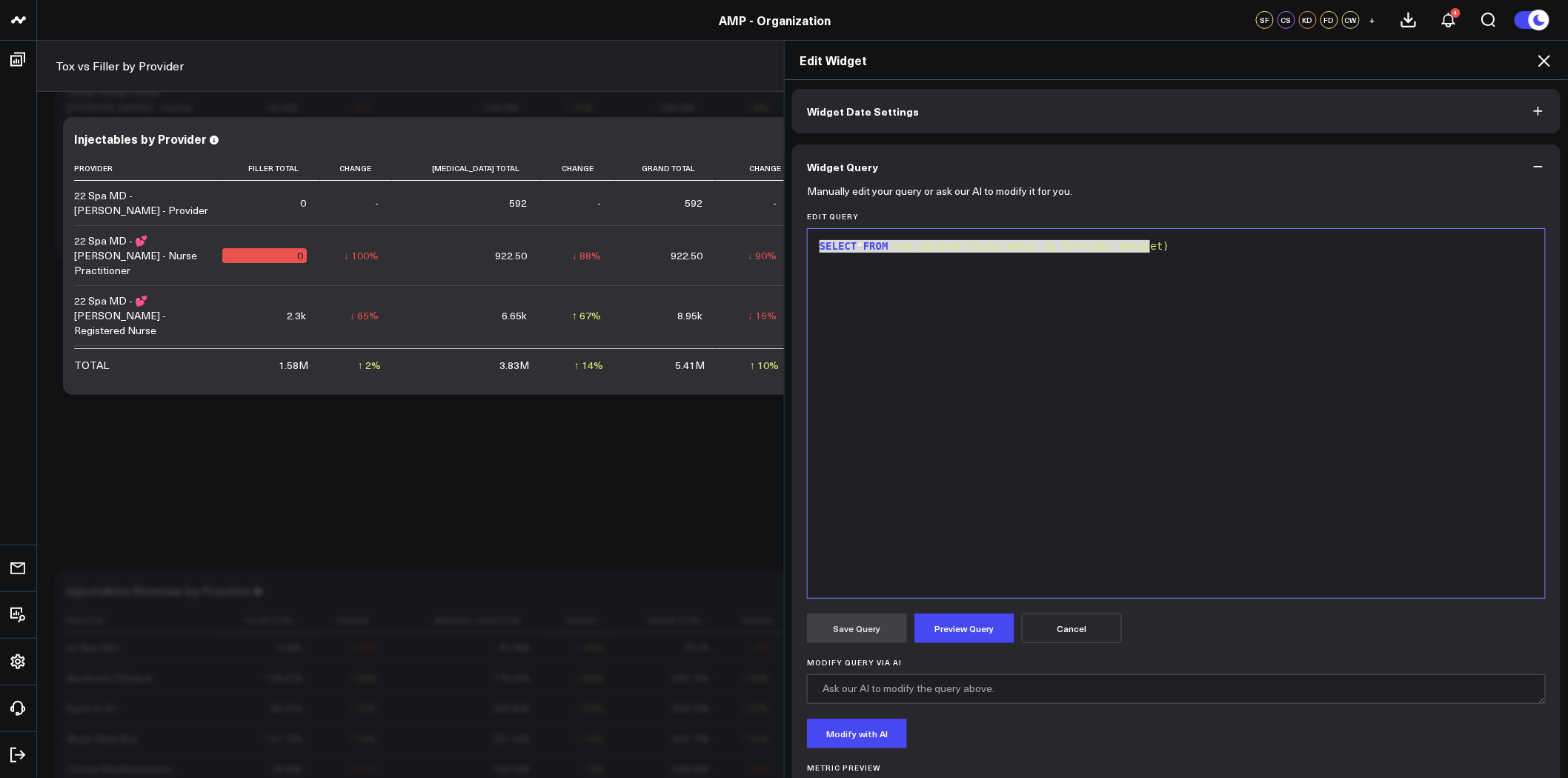
scroll to position [131, 0]
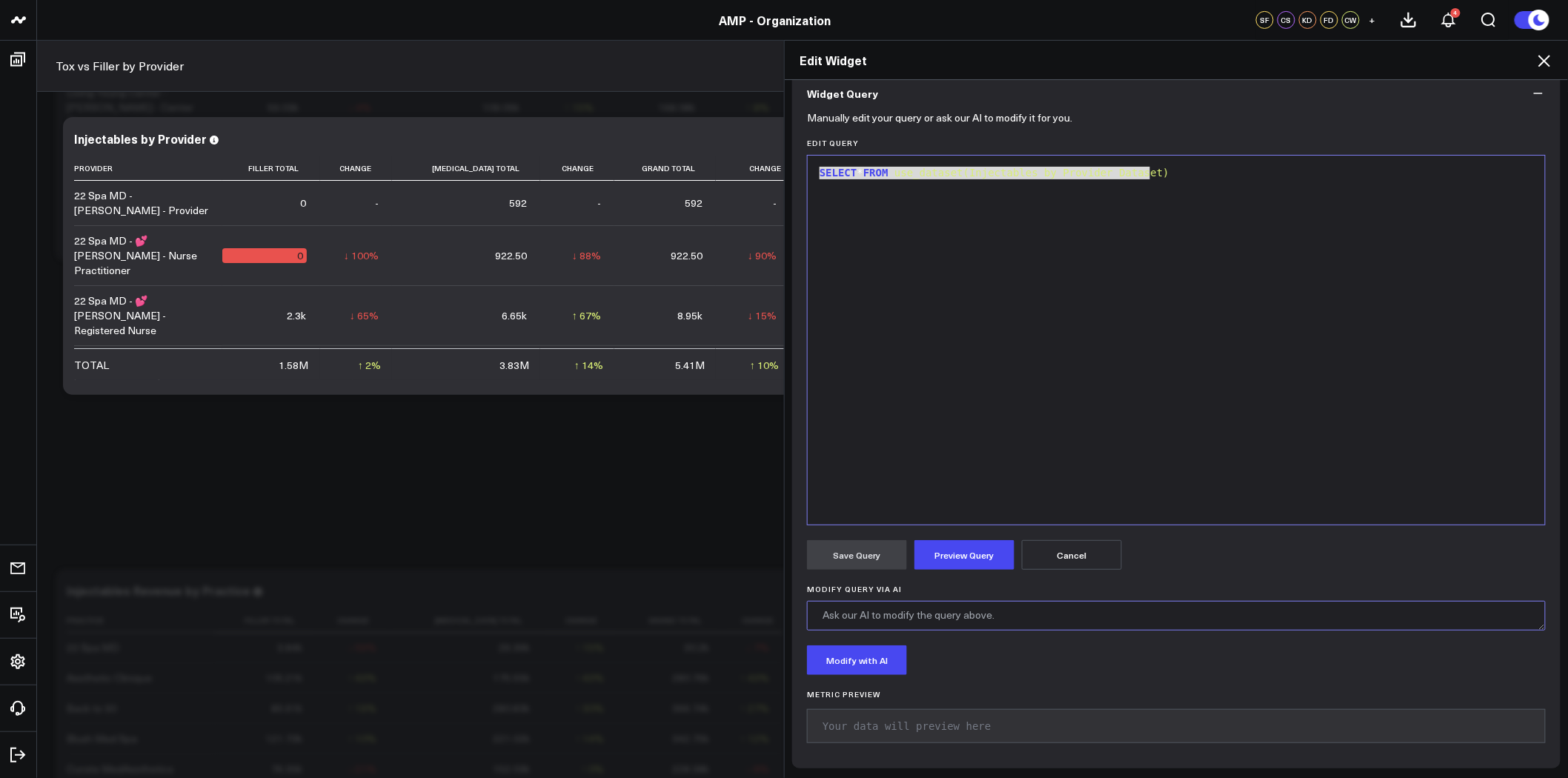
click at [966, 616] on textarea "Modify Query via AI" at bounding box center [1176, 615] width 738 height 29
click at [1080, 175] on span "use_dataset(Injectables by Provider Dataset)" at bounding box center [1031, 172] width 275 height 12
click at [1081, 175] on span "use_dataset(Injectables by Provider Dataset)" at bounding box center [1031, 172] width 275 height 12
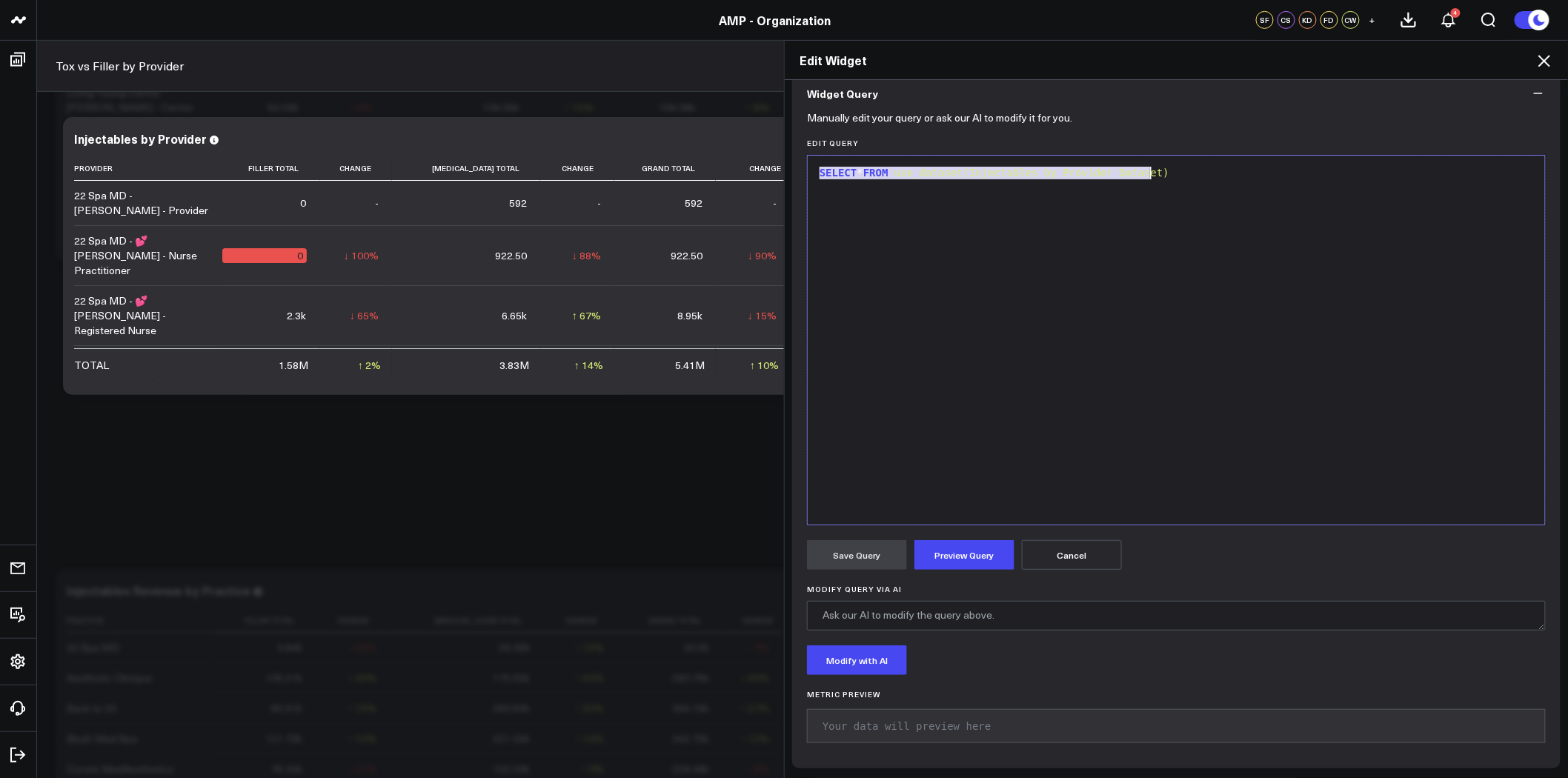
click at [1081, 175] on span "use_dataset(Injectables by Provider Dataset)" at bounding box center [1031, 172] width 275 height 12
click at [910, 612] on textarea "Modify Query via AI" at bounding box center [1176, 615] width 738 height 29
drag, startPoint x: 1087, startPoint y: 618, endPoint x: 756, endPoint y: 604, distance: 331.3
click at [756, 604] on div "Edit Widget Widget Display Widget Date Settings Widget Query Manually edit your…" at bounding box center [784, 408] width 1568 height 738
paste textarea "SUM(DATEDIFF(minutes, a.start_time::datetime, a.end_time::datetime)) / 60.0 AS …"
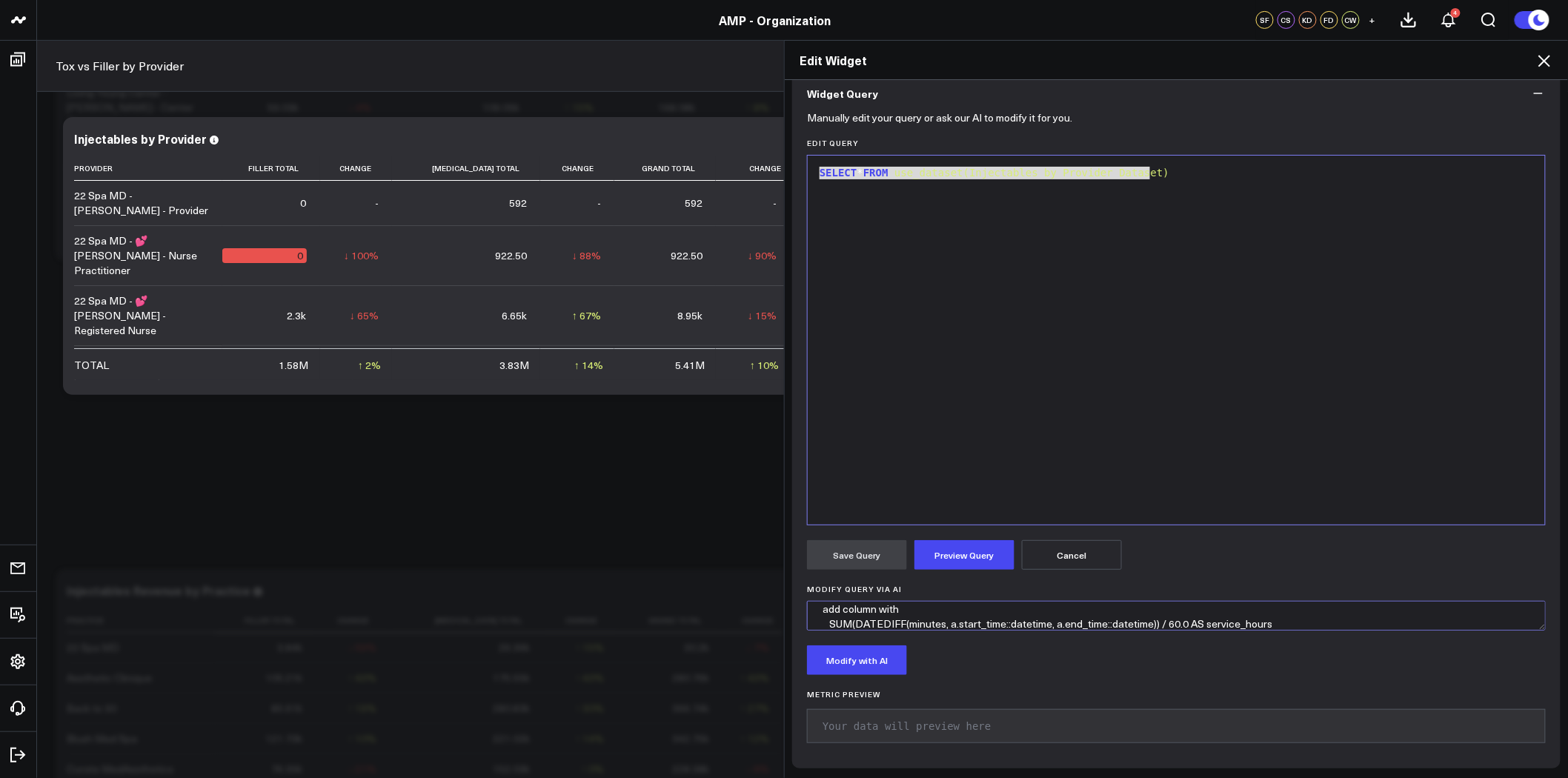
scroll to position [21, 0]
type textarea "add column with SUM(DATEDIFF(minutes, a.start_time::datetime, a.end_time::datet…"
click at [861, 663] on button "Modify with AI" at bounding box center [857, 660] width 100 height 29
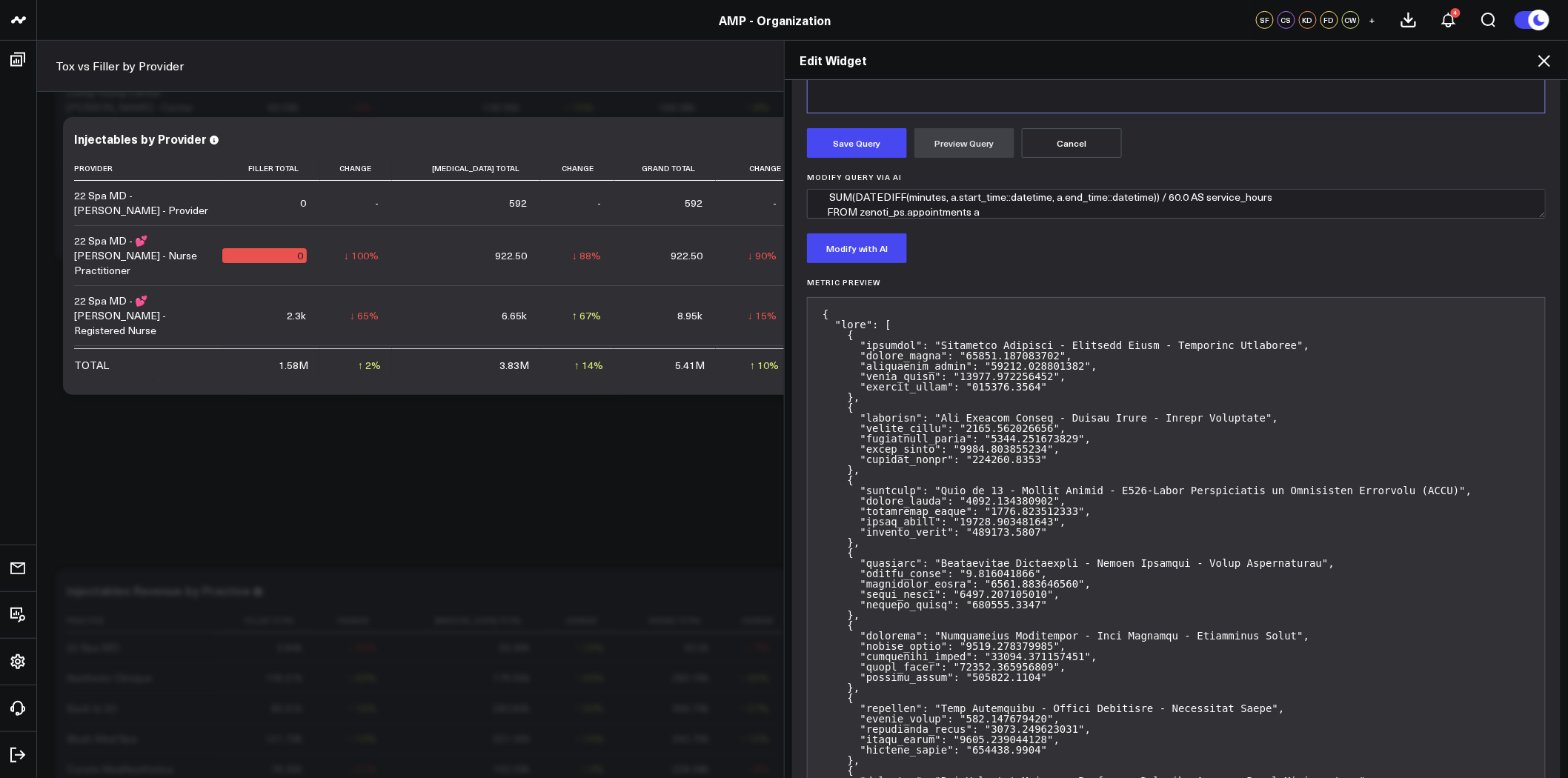
scroll to position [131, 0]
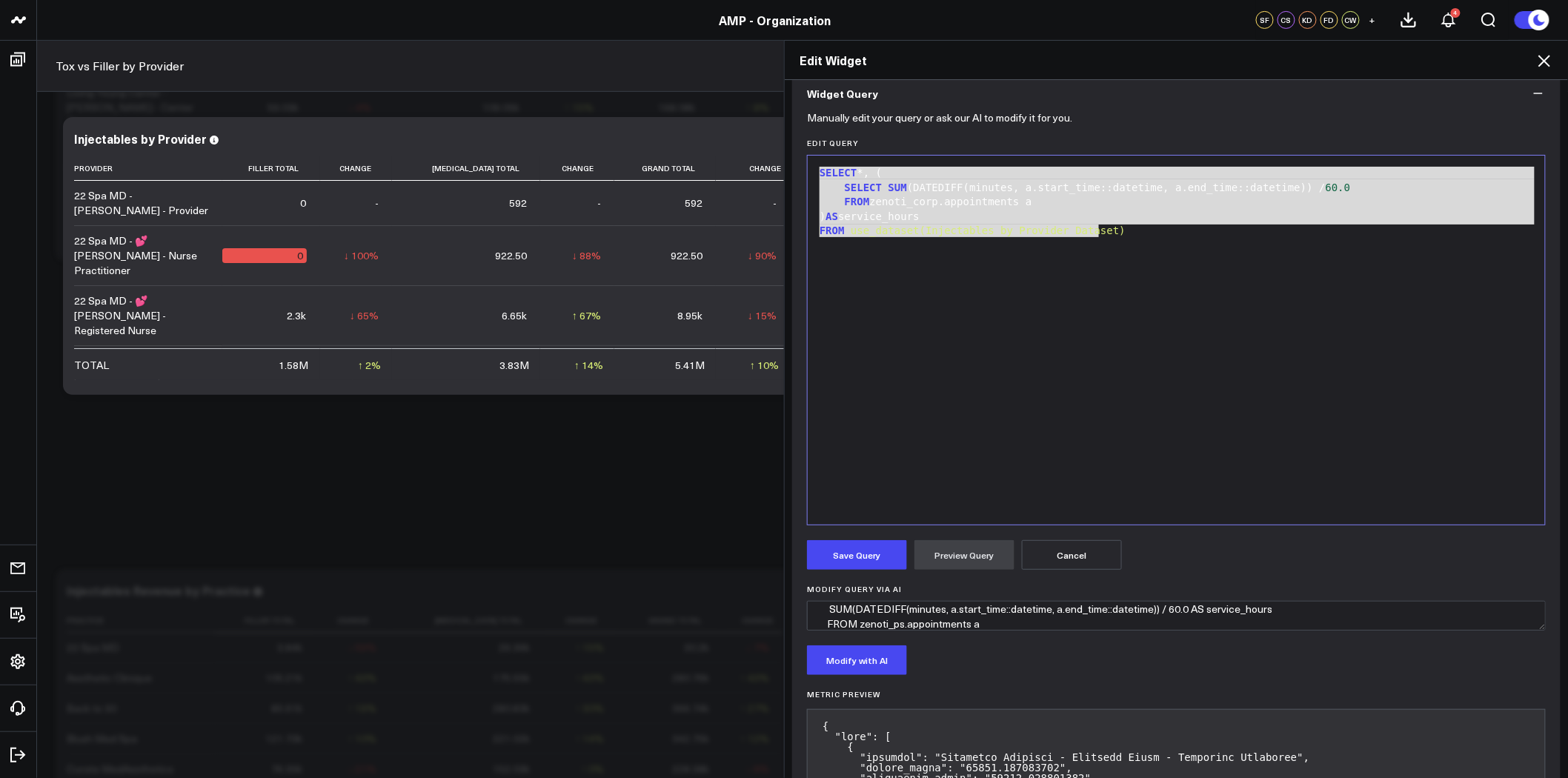
click at [1084, 559] on button "Cancel" at bounding box center [1072, 554] width 100 height 29
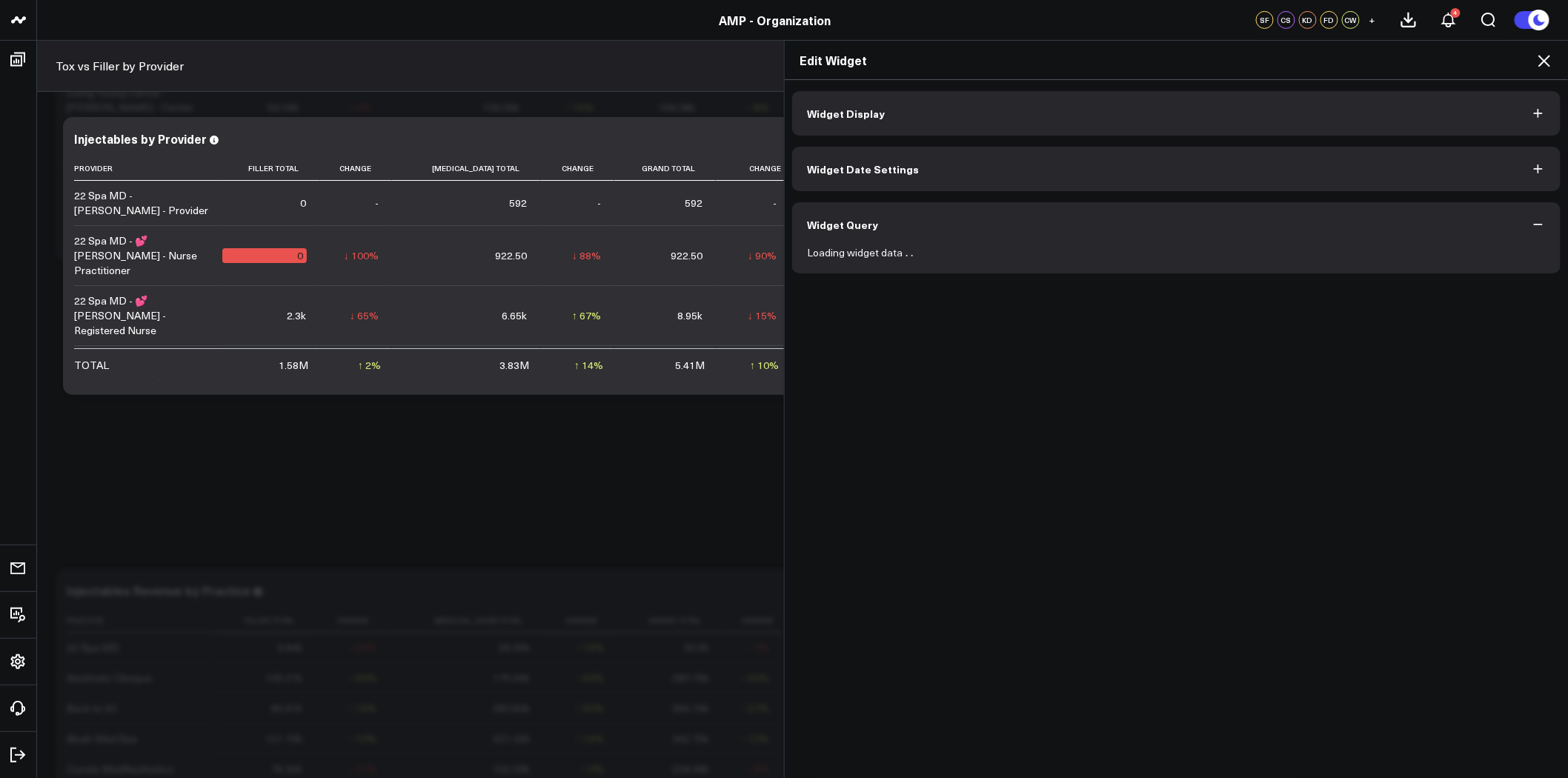
scroll to position [0, 0]
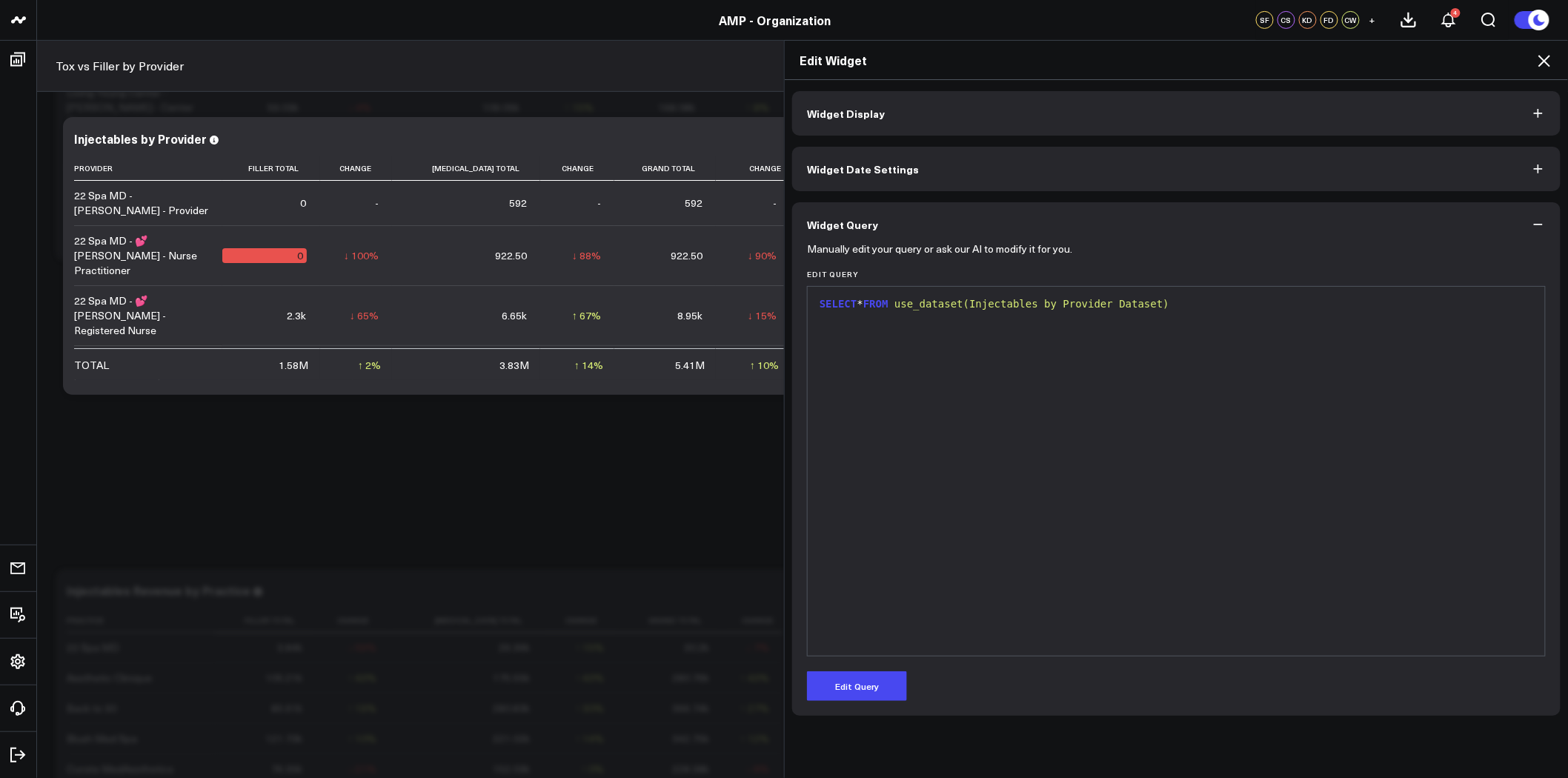
click at [1073, 307] on span "use_dataset(Injectables by Provider Dataset)" at bounding box center [1031, 303] width 275 height 12
click at [1061, 302] on span "use_dataset(Injectables by Provider Dataset)" at bounding box center [1031, 303] width 275 height 12
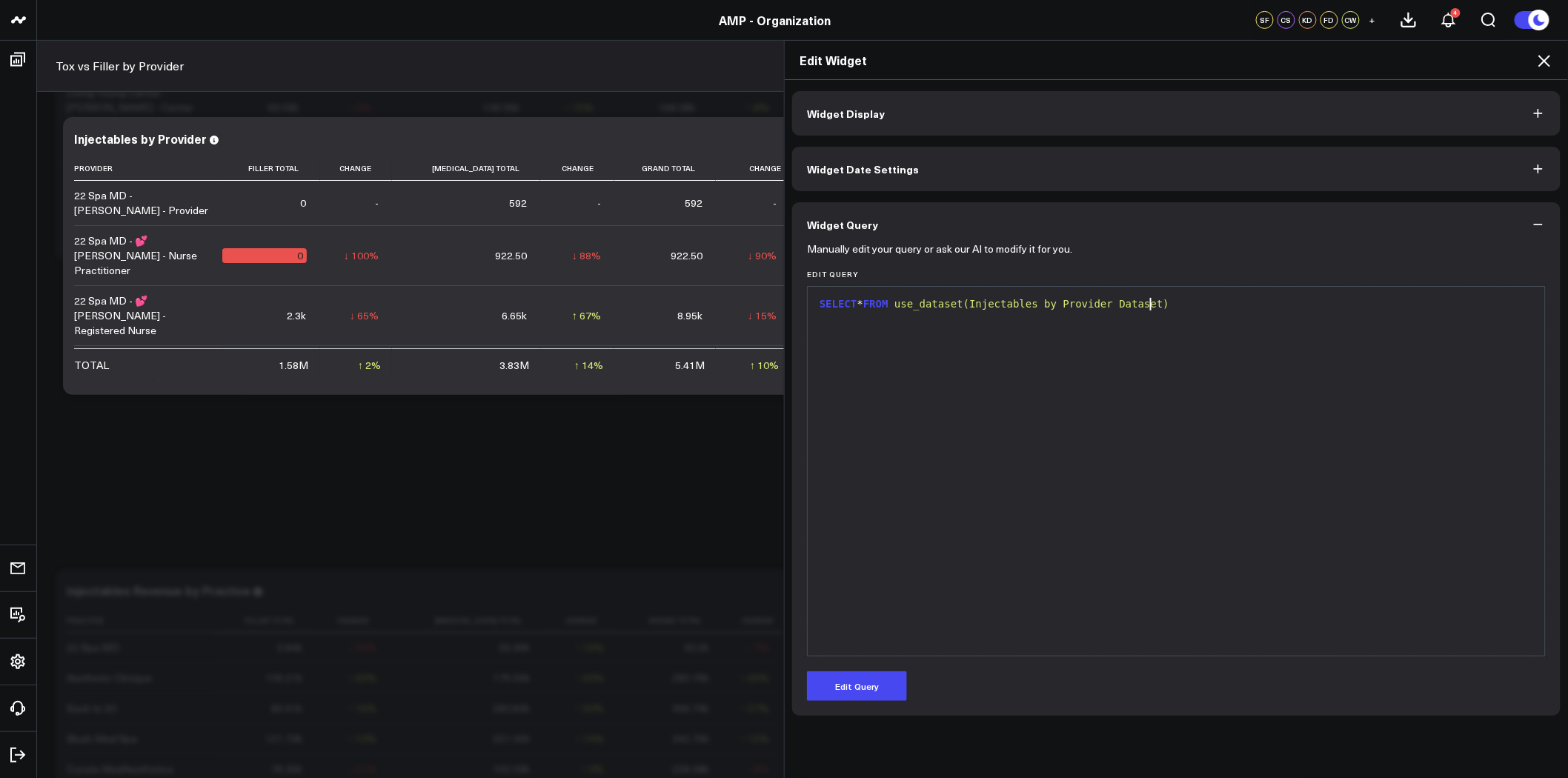
click at [1061, 302] on span "use_dataset(Injectables by Provider Dataset)" at bounding box center [1031, 303] width 275 height 12
click at [920, 301] on span "use_dataset(Injectables by Provider Dataset)" at bounding box center [1031, 303] width 275 height 12
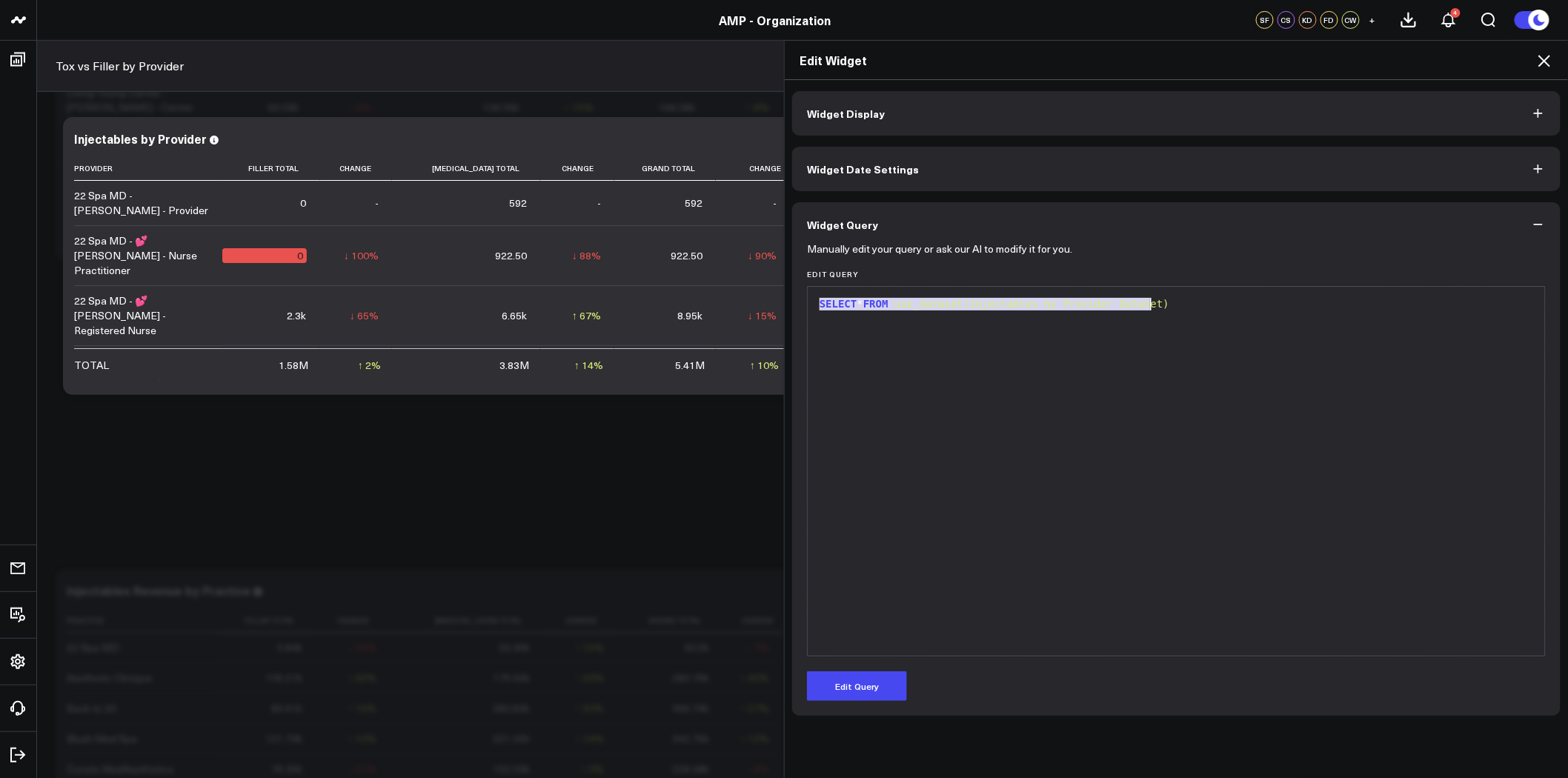
click at [915, 304] on span "use_dataset(Injectables by Provider Dataset)" at bounding box center [1031, 303] width 275 height 12
click at [864, 305] on div "SELECT * FROM use_dataset(Injectables by Provider Dataset)" at bounding box center [1176, 304] width 722 height 15
click at [867, 683] on button "Edit Query" at bounding box center [857, 685] width 100 height 29
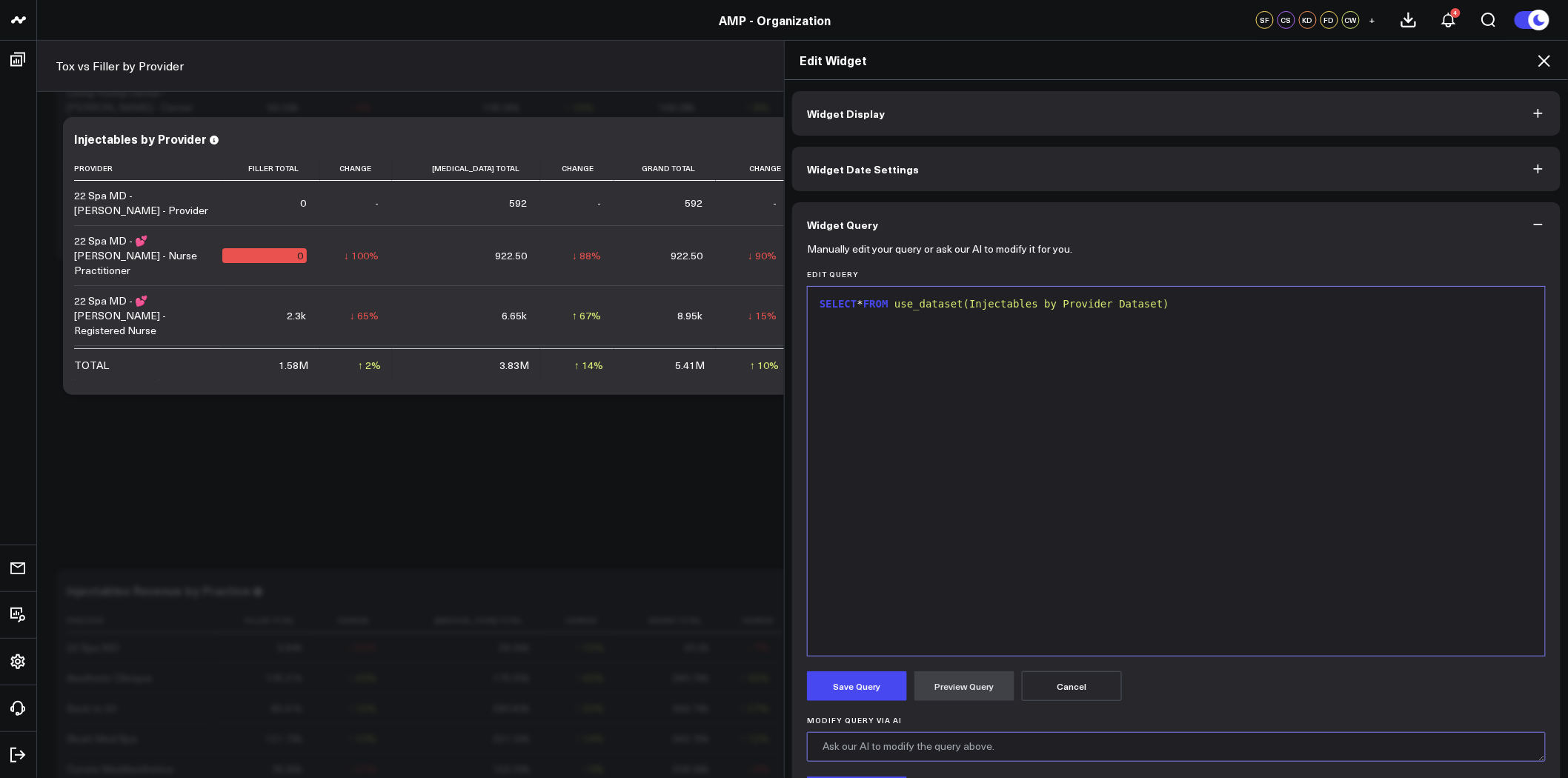
click at [908, 747] on textarea "Modify Query via AI" at bounding box center [1176, 746] width 738 height 29
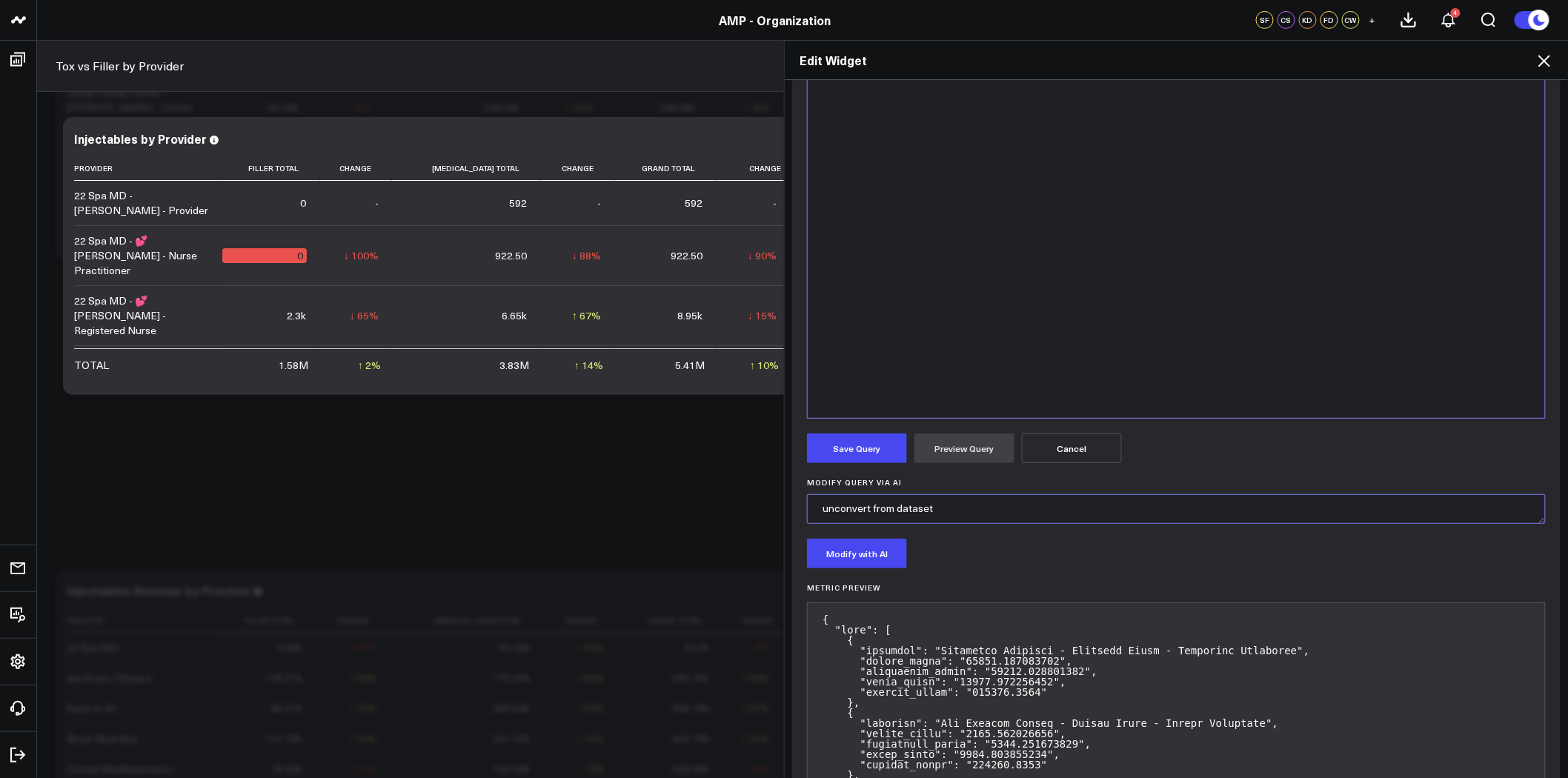
scroll to position [246, 0]
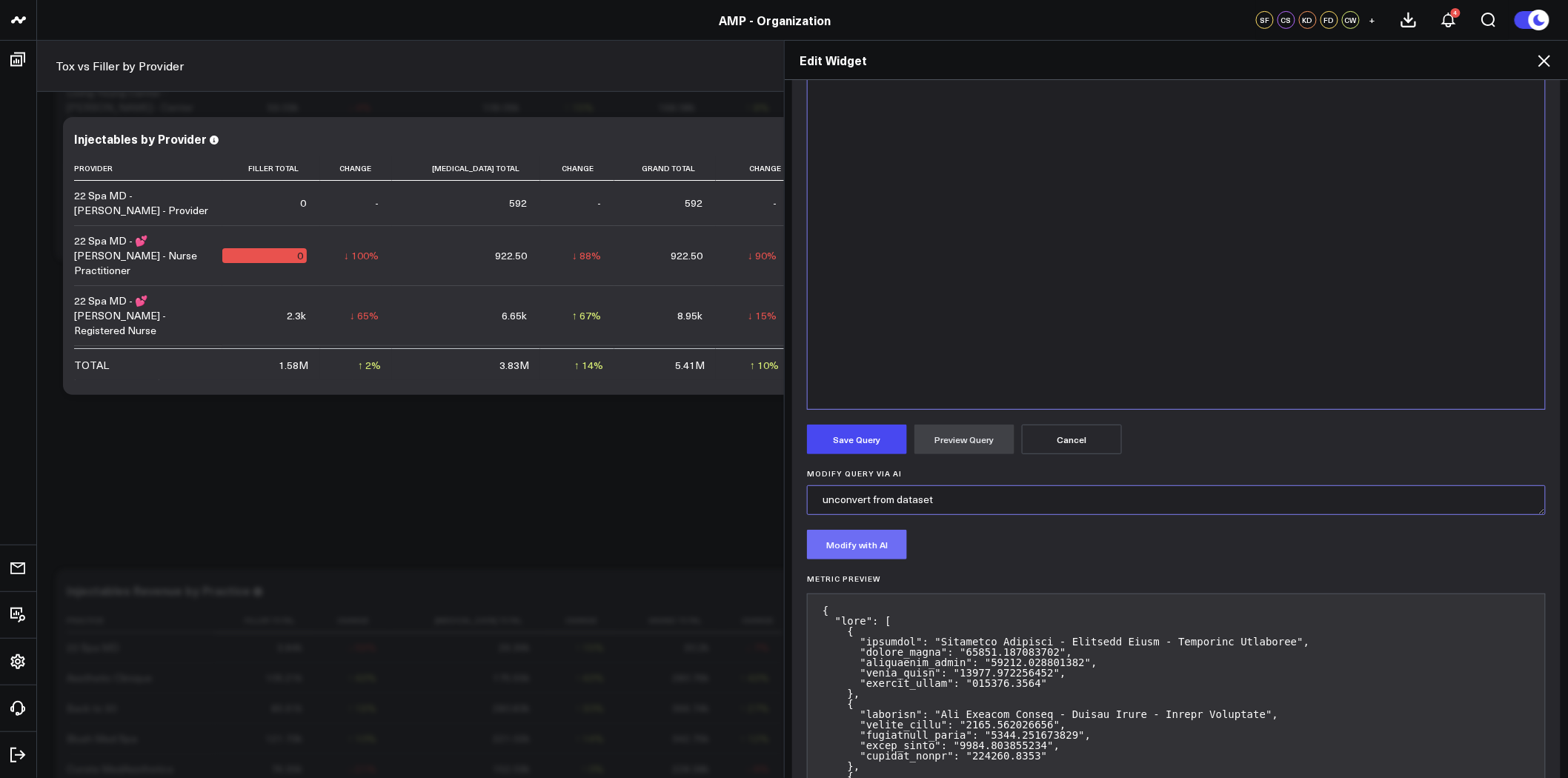
type textarea "unconvert from dataset"
click at [864, 552] on button "Modify with AI" at bounding box center [857, 544] width 100 height 29
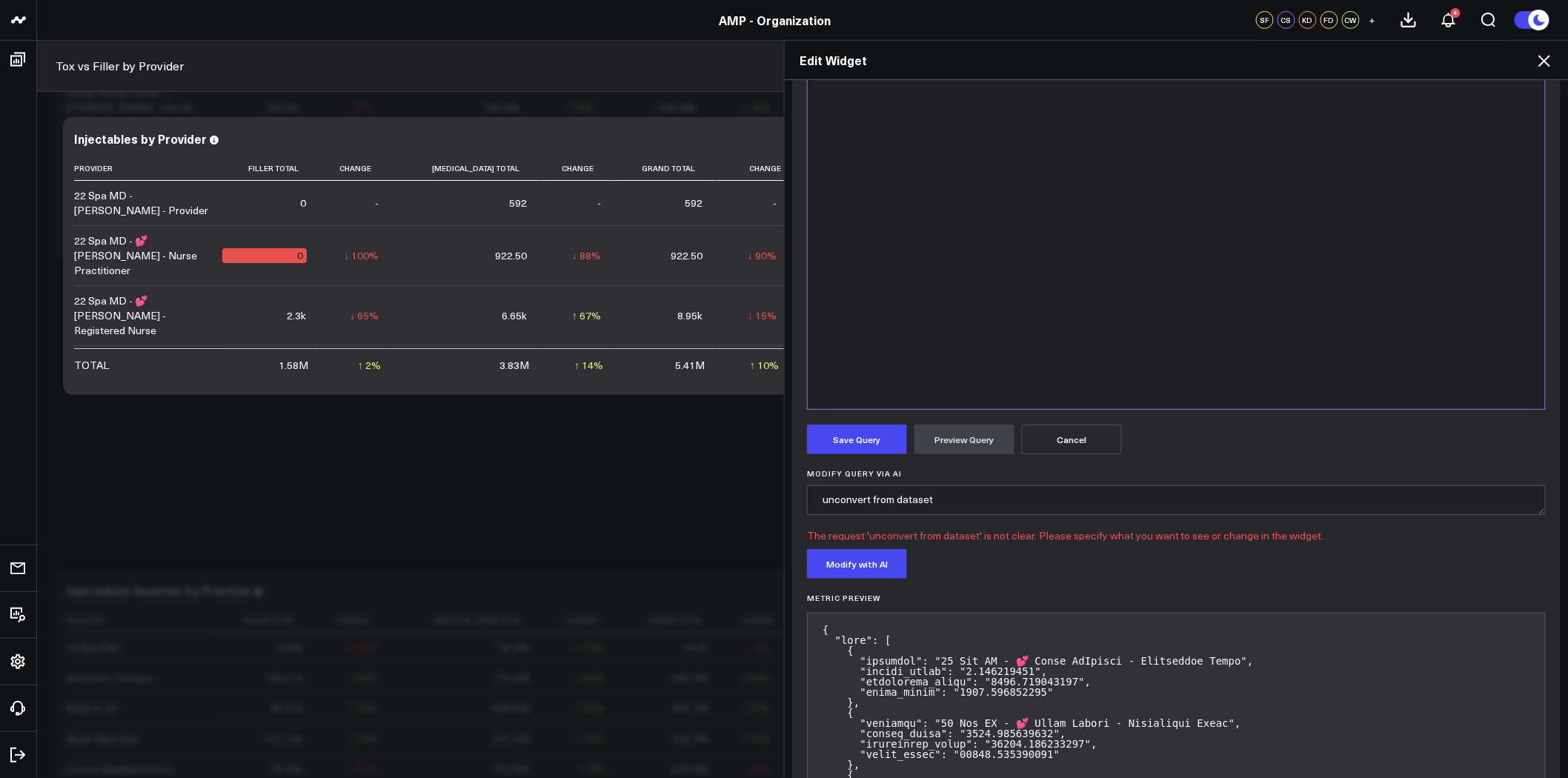
click at [1542, 57] on icon at bounding box center [1544, 61] width 12 height 12
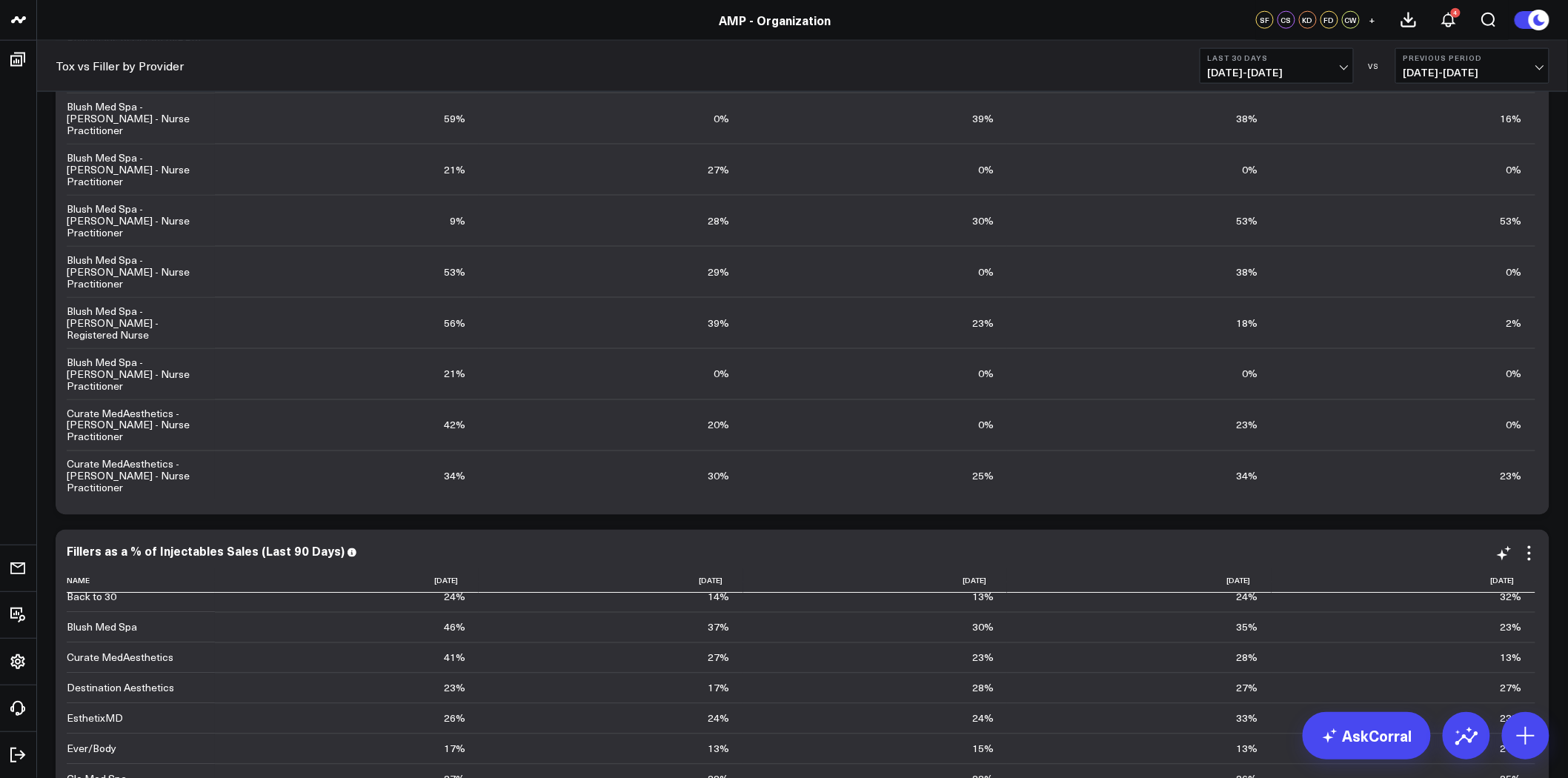
scroll to position [1152, 0]
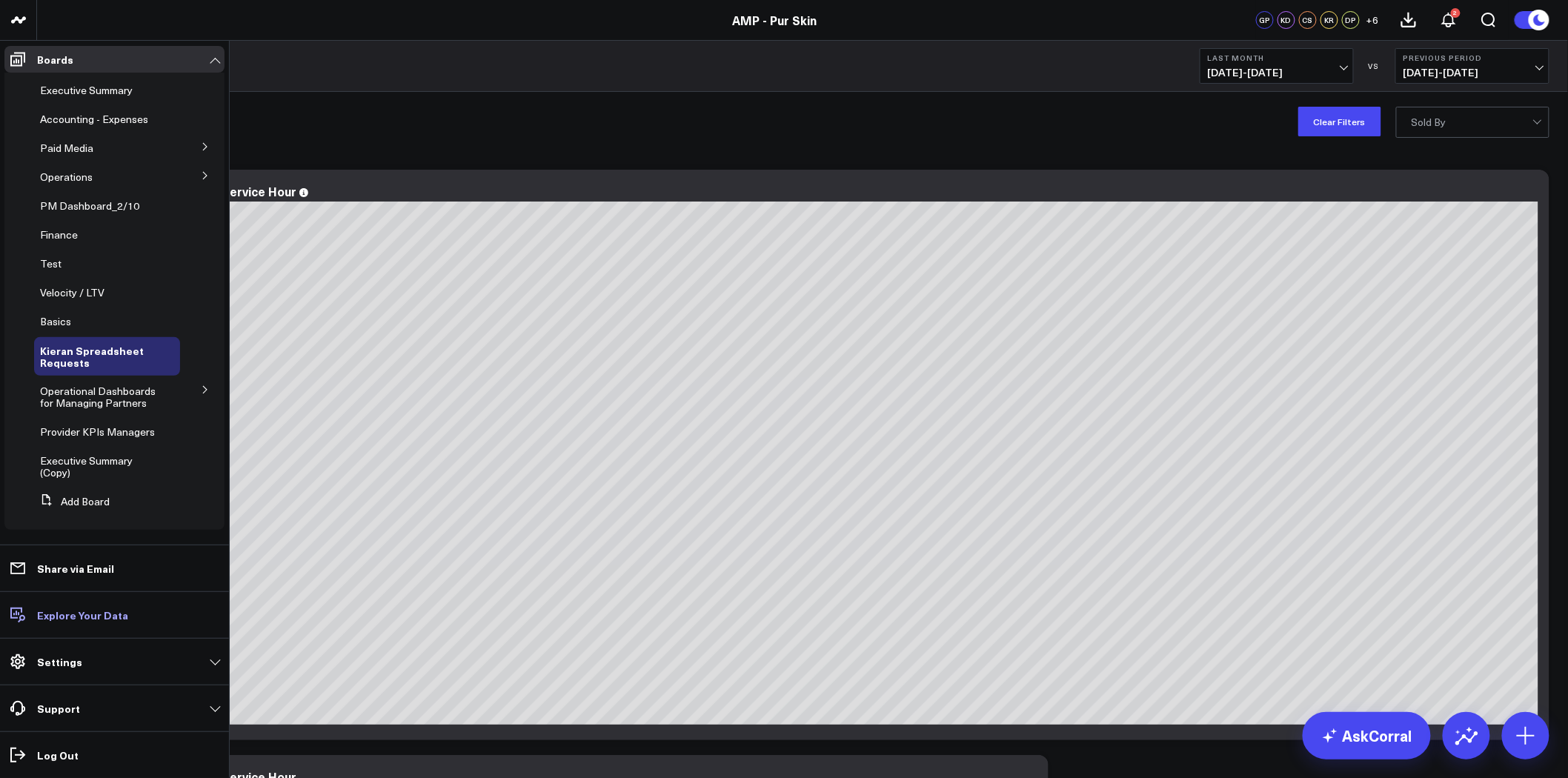
click at [97, 613] on p "Explore Your Data" at bounding box center [82, 615] width 91 height 12
click at [120, 391] on span "Operational Dashboards for Managing Partners" at bounding box center [98, 396] width 116 height 26
click at [90, 399] on span "Operational Dashboards for Managing Partners" at bounding box center [98, 396] width 116 height 26
click at [201, 388] on icon at bounding box center [205, 389] width 9 height 9
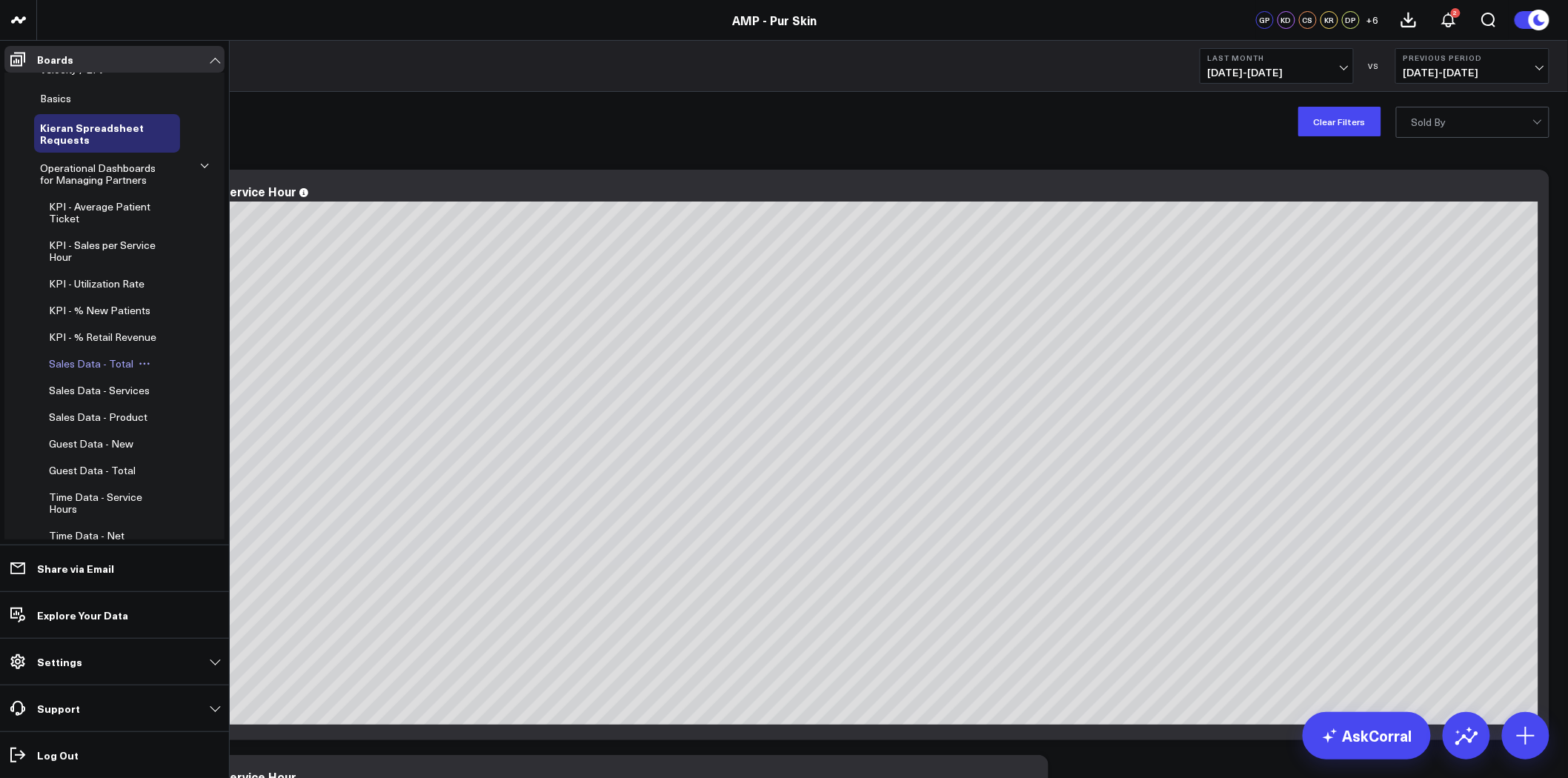
scroll to position [246, 0]
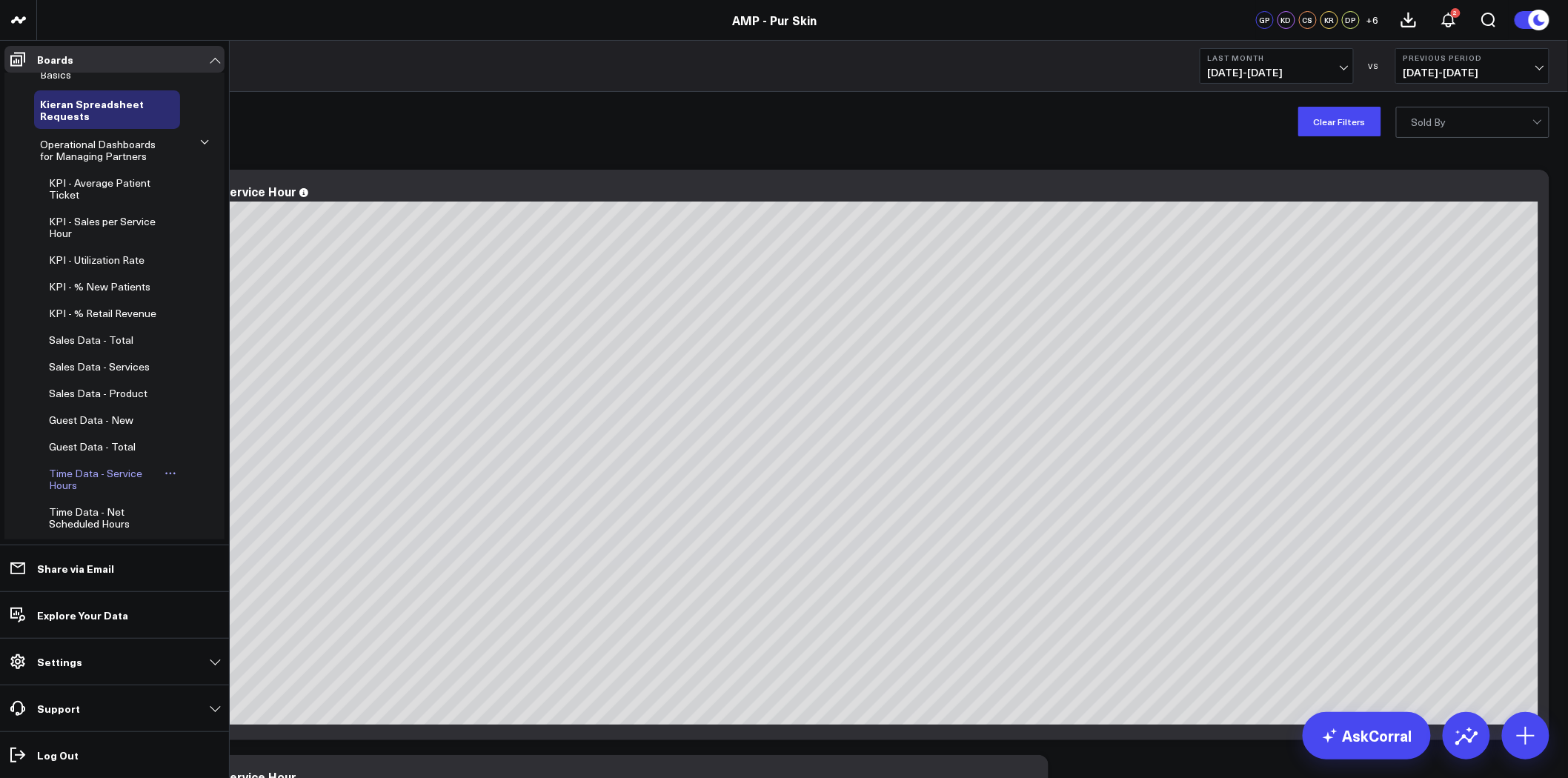
click at [122, 487] on span "Time Data - Service Hours" at bounding box center [96, 479] width 93 height 26
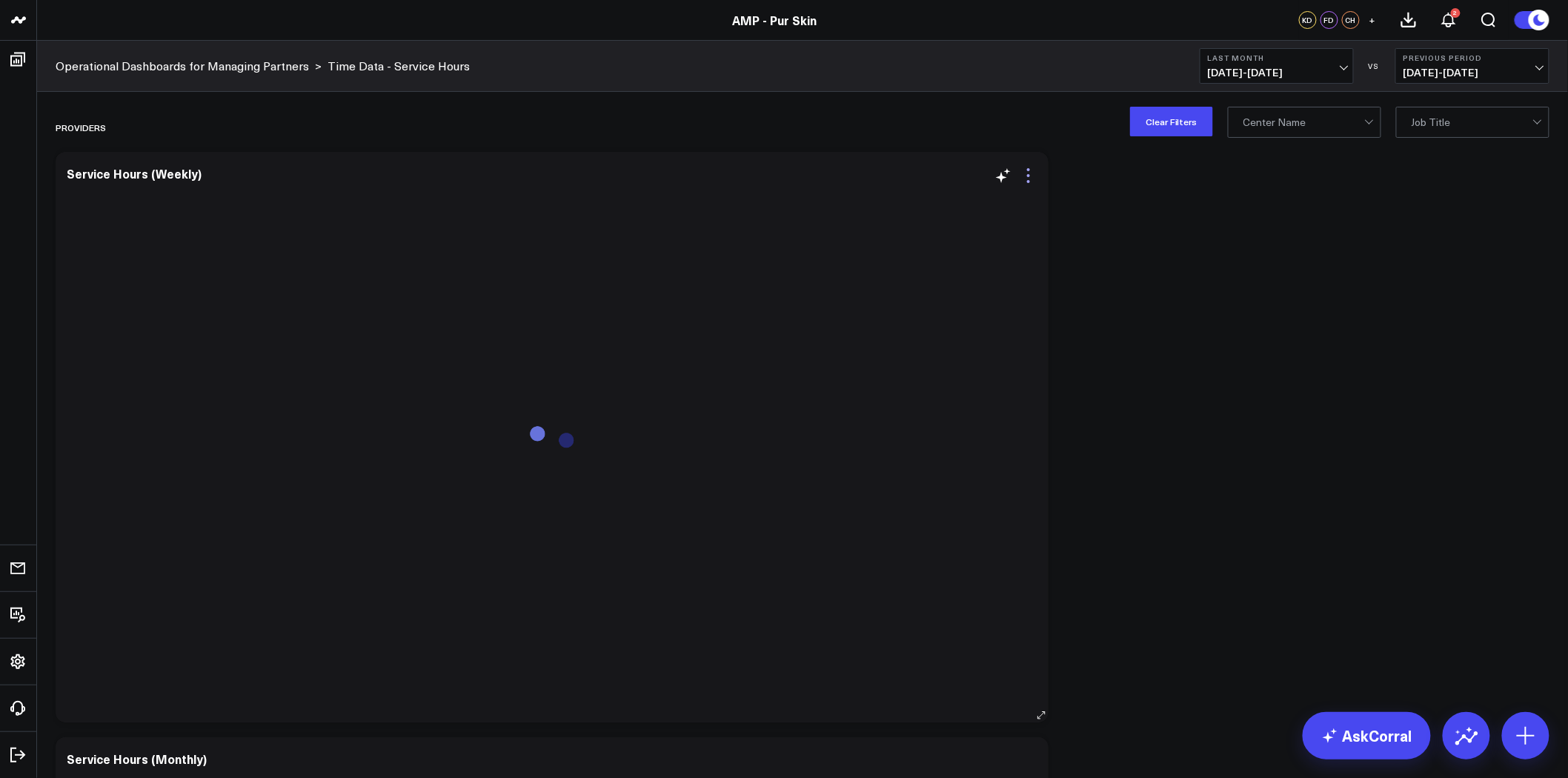
click at [1033, 171] on icon at bounding box center [1029, 175] width 18 height 18
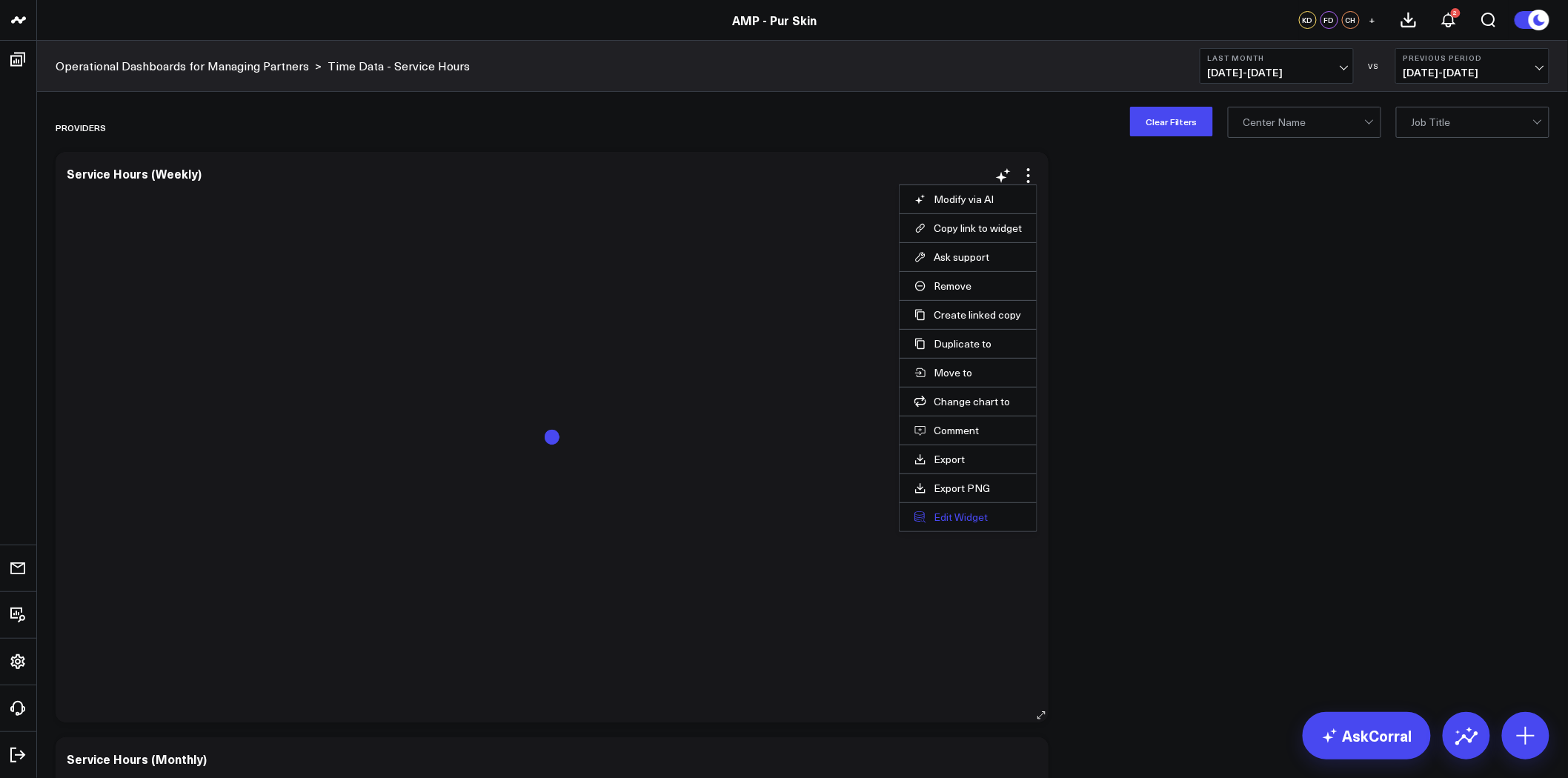
click at [942, 517] on button "Edit Widget" at bounding box center [968, 517] width 107 height 13
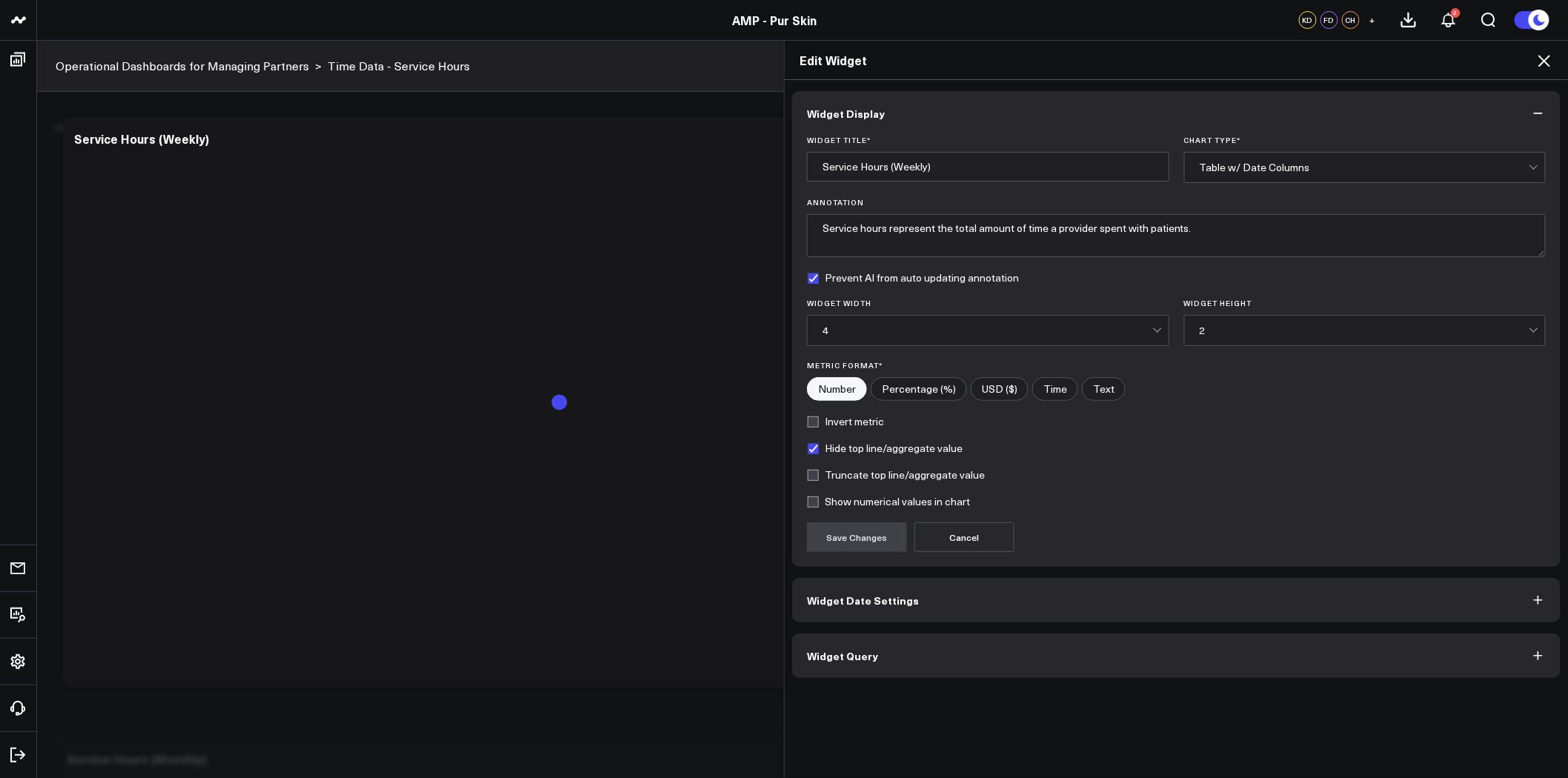
click at [932, 656] on button "Widget Query" at bounding box center [1176, 655] width 769 height 45
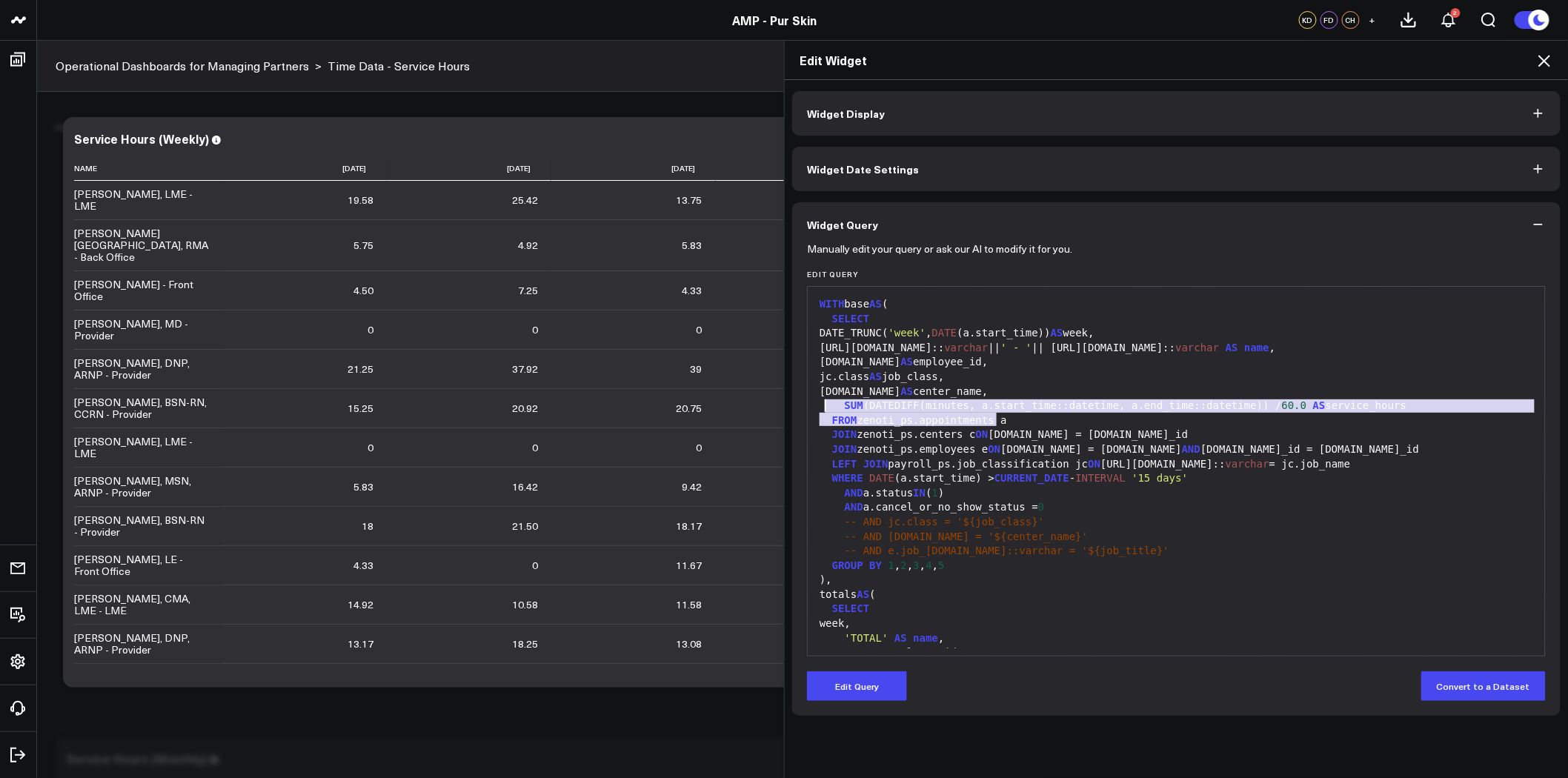
drag, startPoint x: 996, startPoint y: 421, endPoint x: 820, endPoint y: 406, distance: 176.6
click at [820, 406] on div "WITH base AS ( SELECT DATE_TRUNC( 'week' , DATE (a.start_time)) AS week, [URL][…" at bounding box center [1176, 572] width 722 height 558
copy div "SUM (DATEDIFF(minutes, a.start_time::datetime, a.end_time::datetime)) / 60.0 AS…"
